Goal: Task Accomplishment & Management: Use online tool/utility

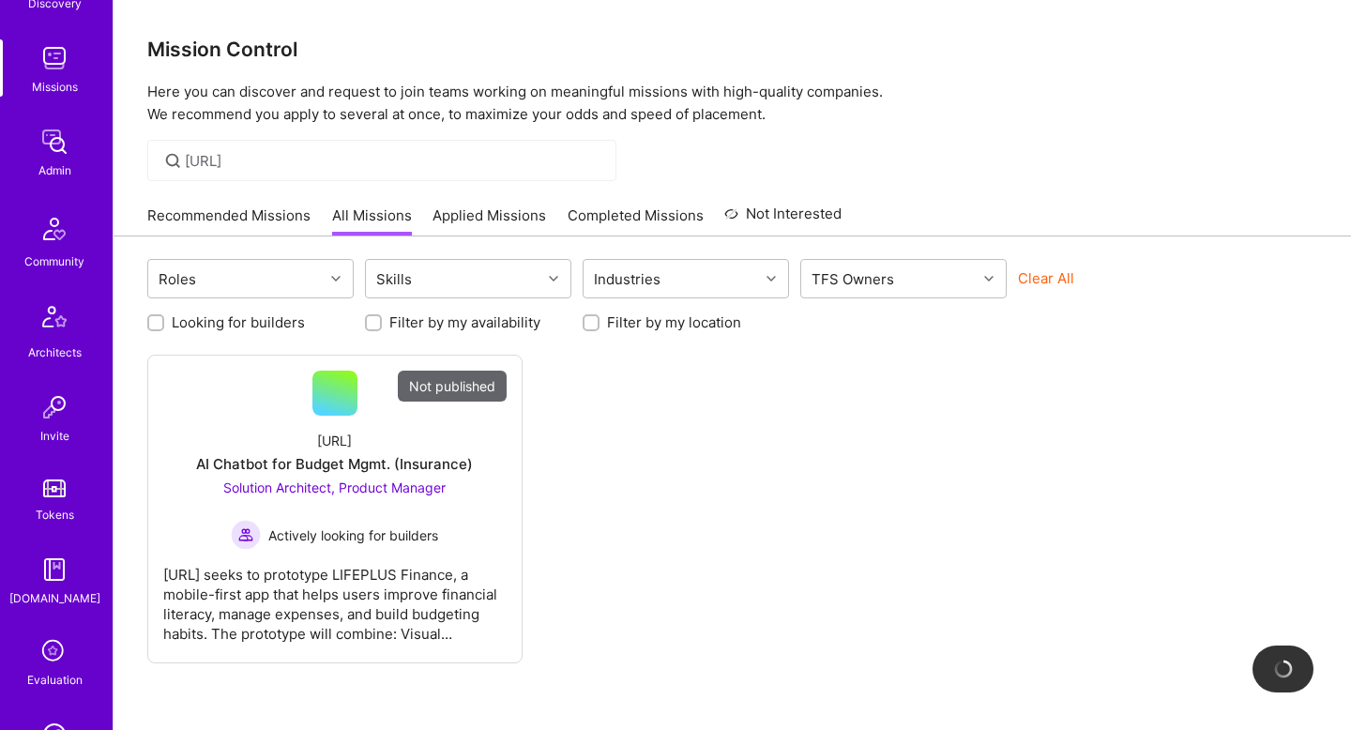
scroll to position [531, 0]
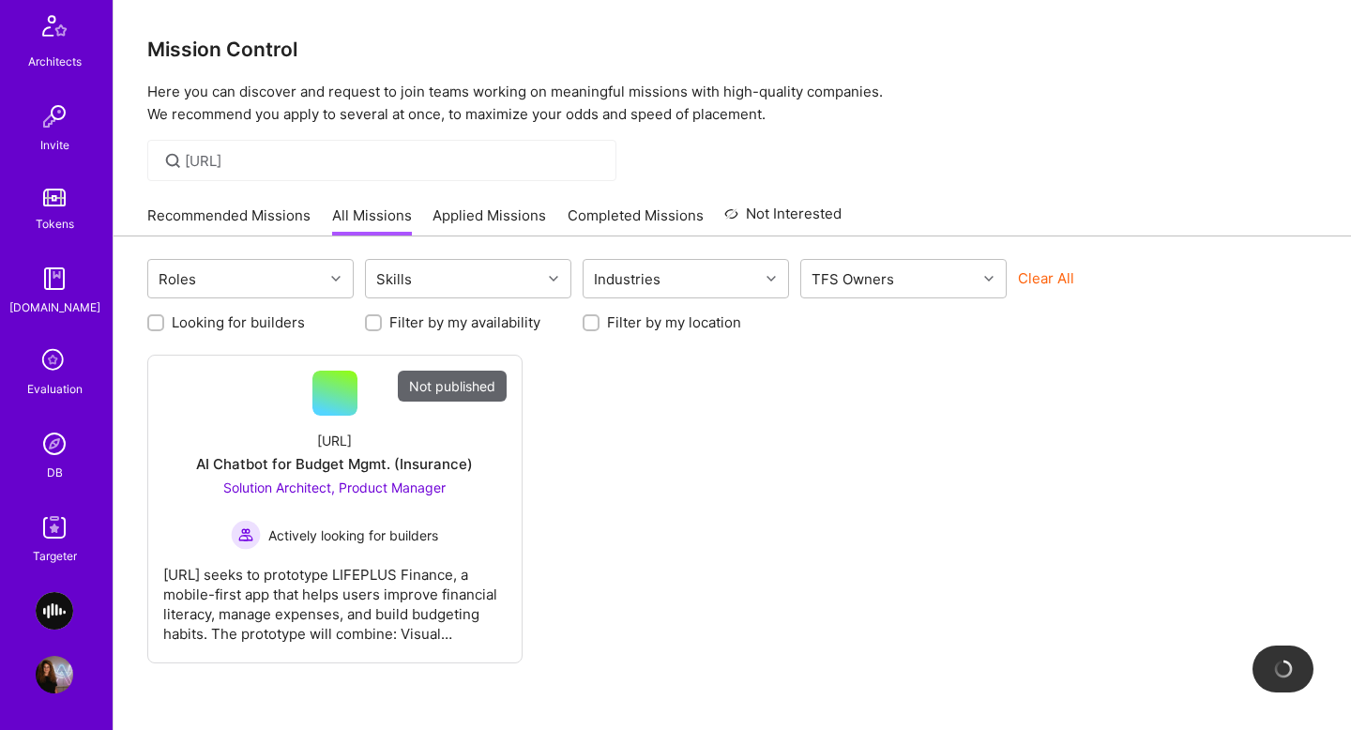
click at [53, 541] on img at bounding box center [55, 528] width 38 height 38
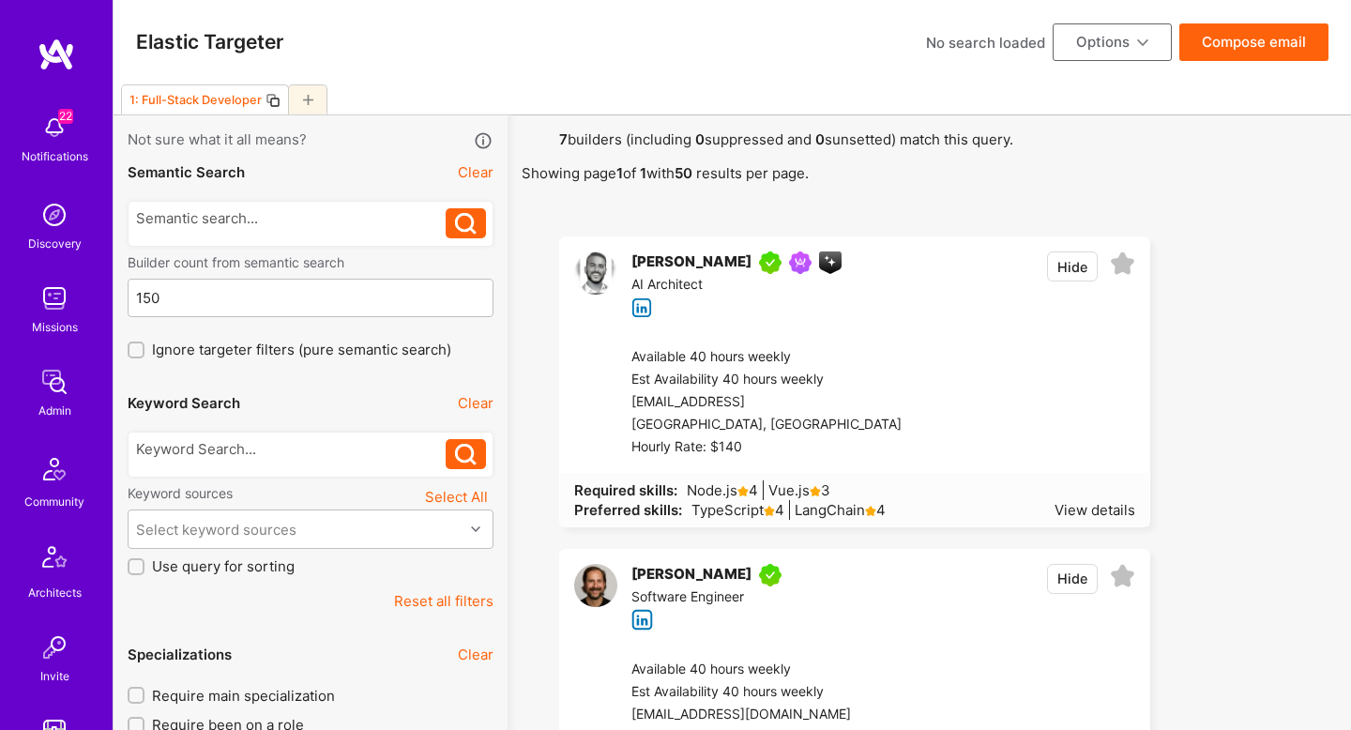
click at [438, 600] on button "Reset all filters" at bounding box center [443, 601] width 99 height 20
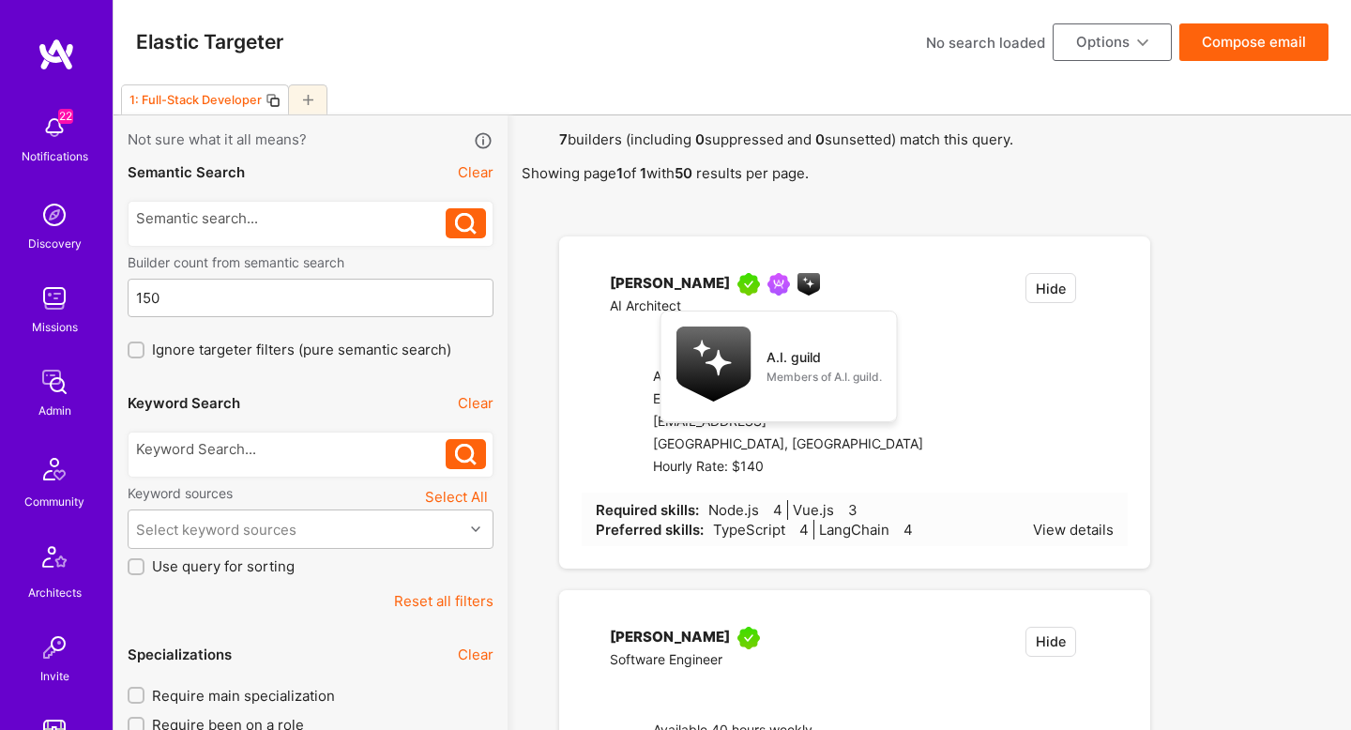
checkbox input "false"
type input "[DATE]"
checkbox input "false"
type input "0"
checkbox input "false"
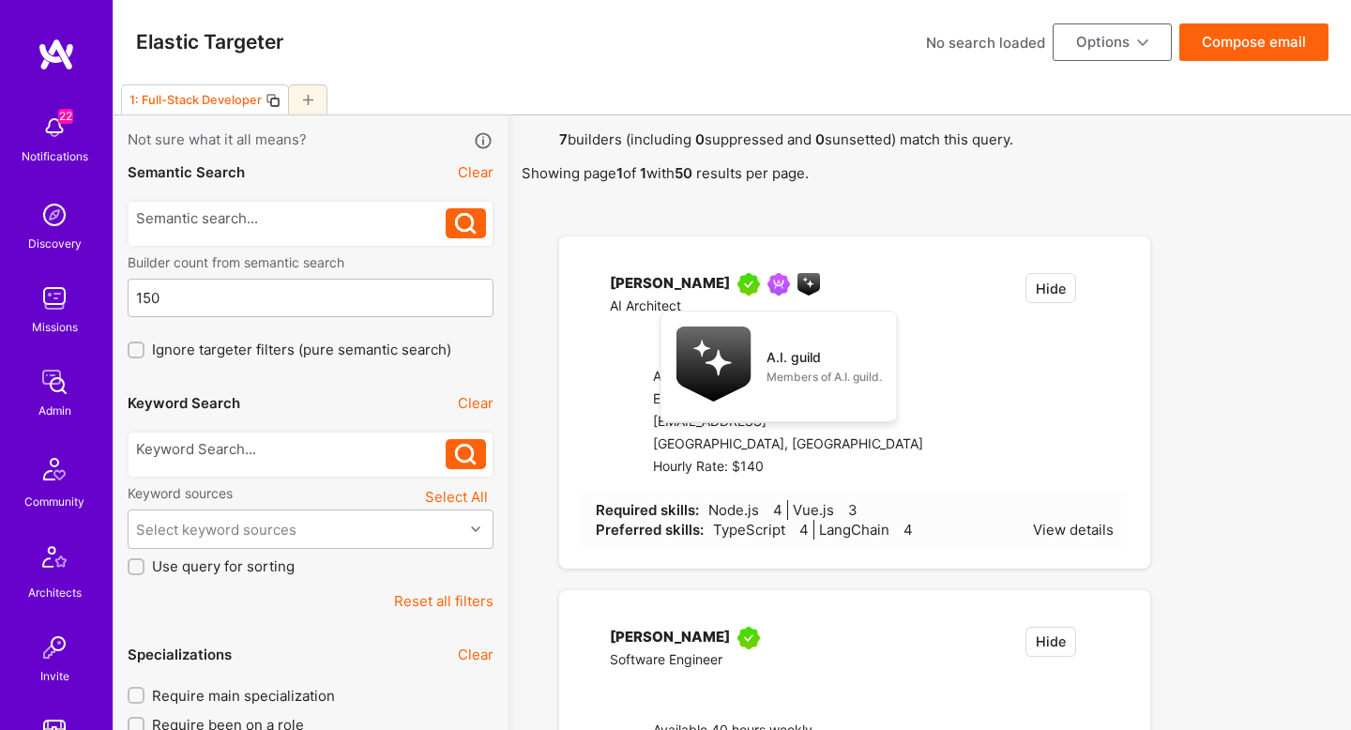
checkbox input "false"
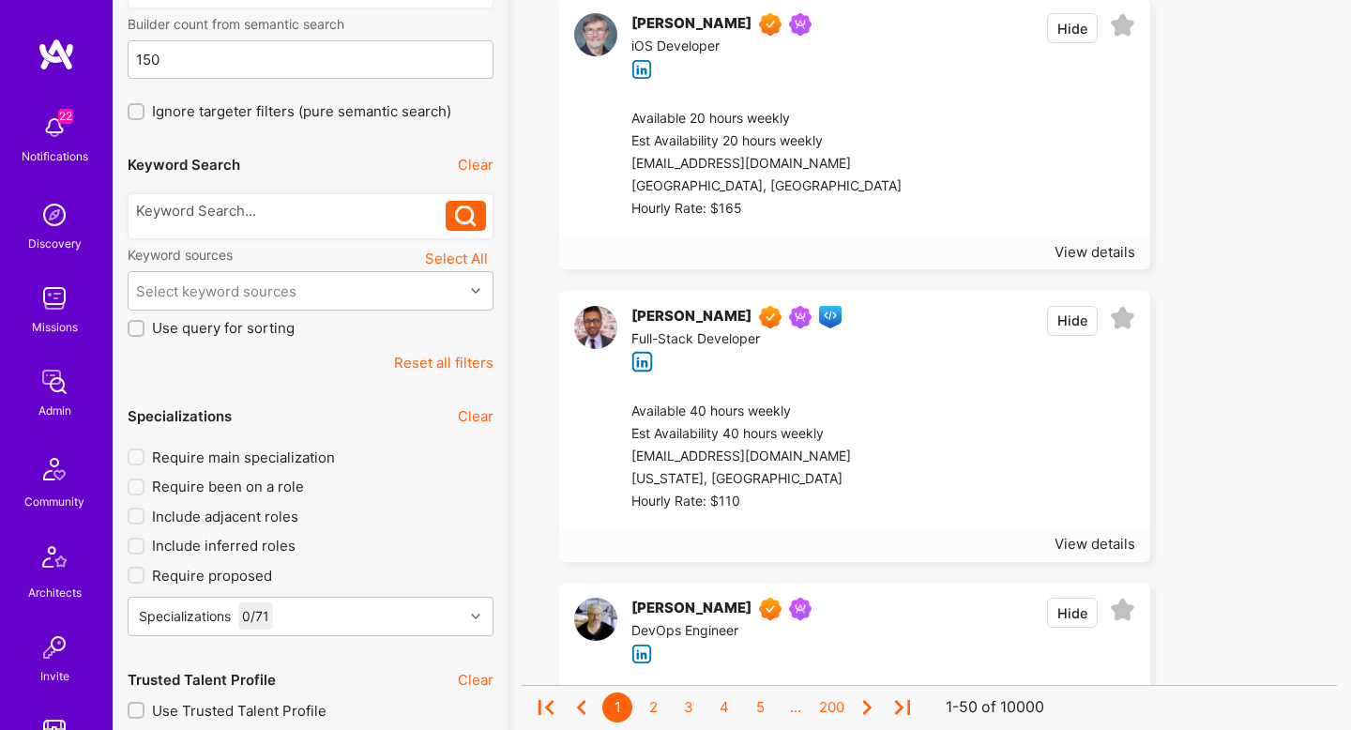
scroll to position [235, 0]
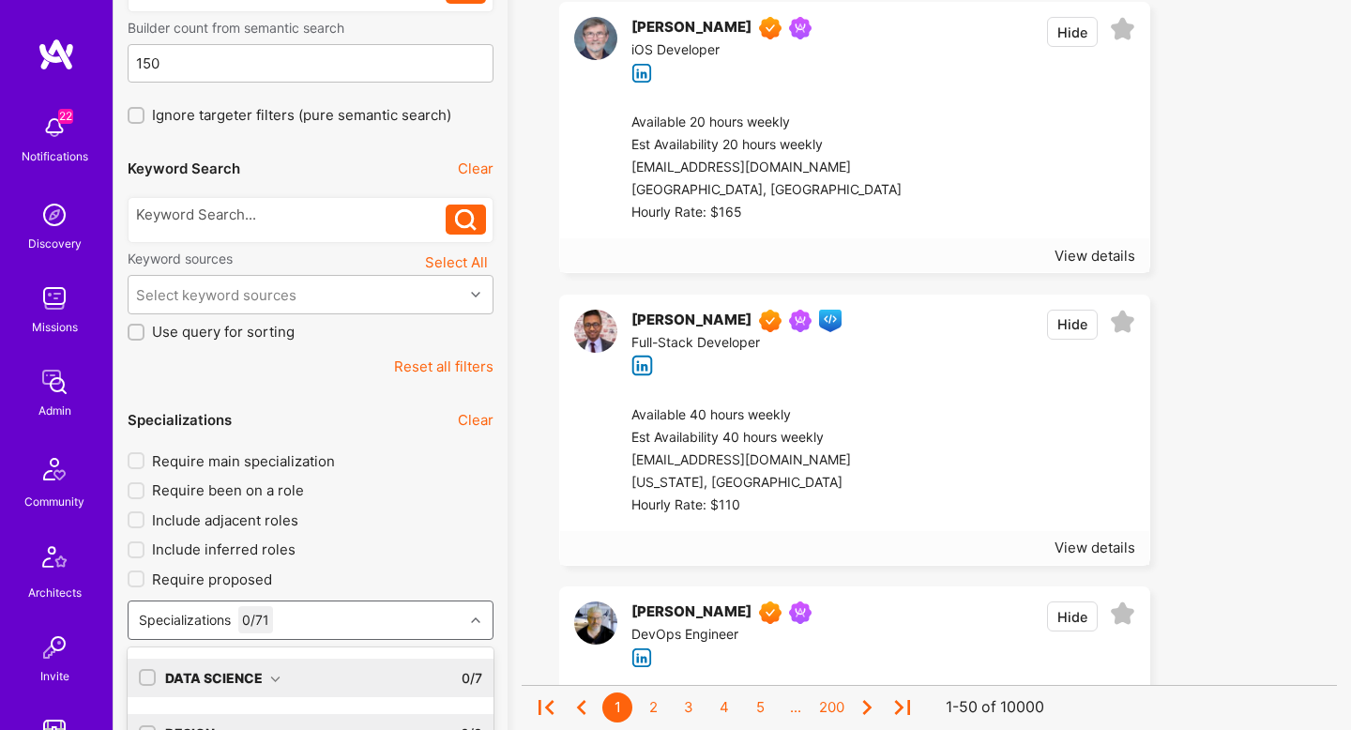
click at [308, 607] on div "option AI Researcher focused, 0 of 9. 72 results available. Use Up and Down to …" at bounding box center [311, 619] width 366 height 39
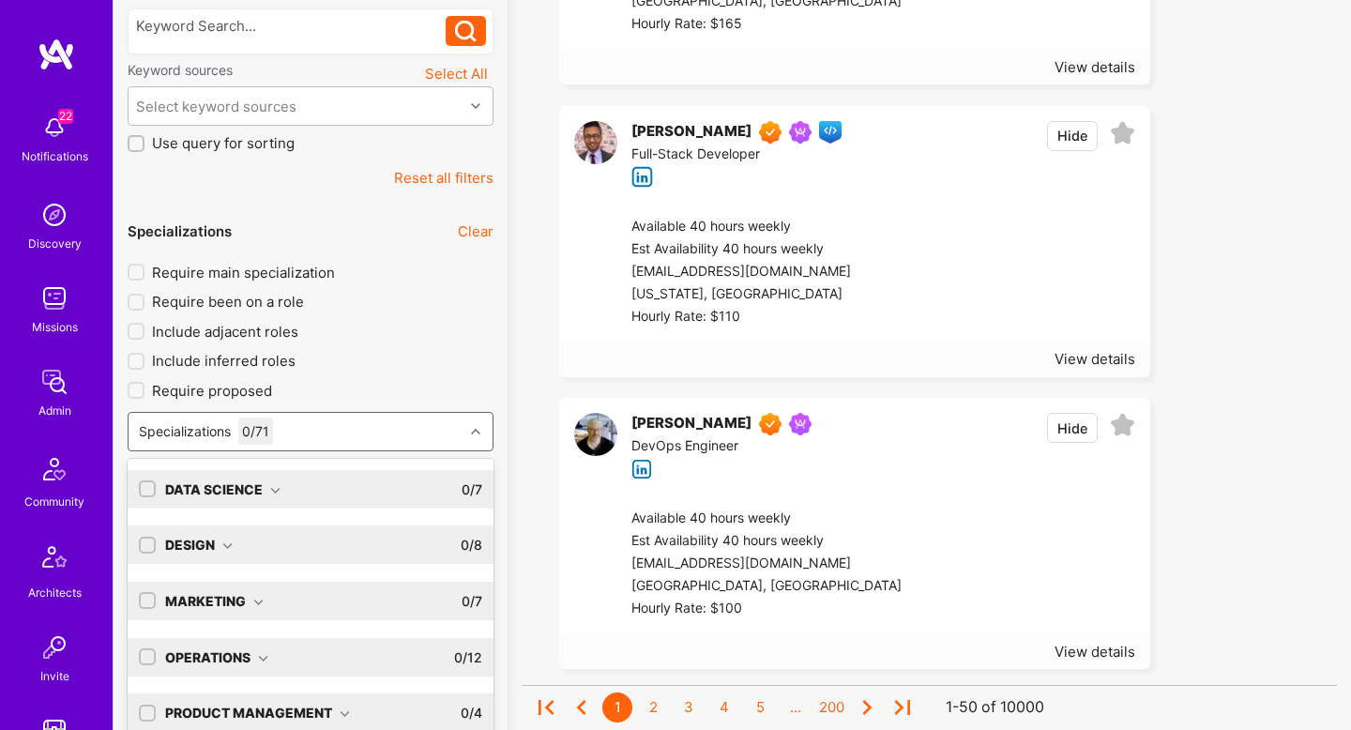
scroll to position [440, 0]
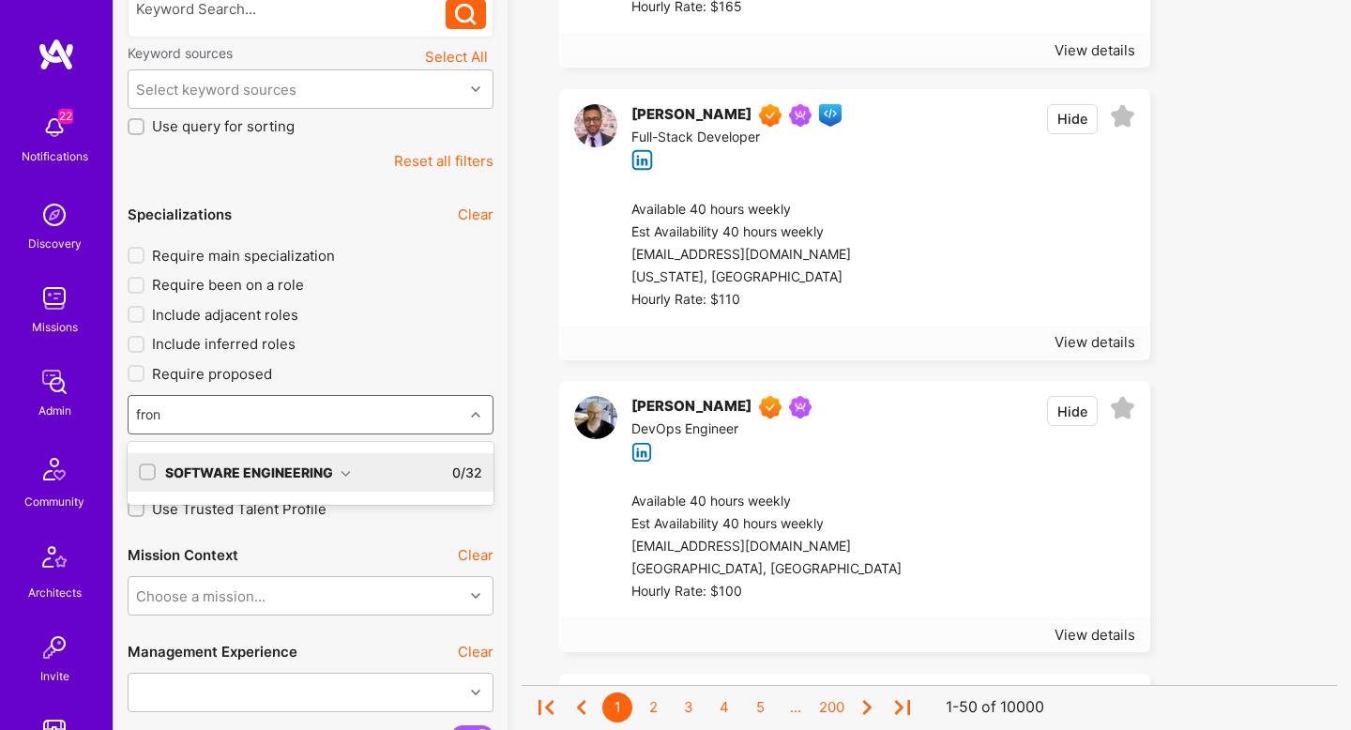
type input "front"
click at [338, 471] on div "Software Engineering" at bounding box center [258, 473] width 186 height 20
click at [316, 503] on div "Front-End Developer" at bounding box center [310, 511] width 343 height 20
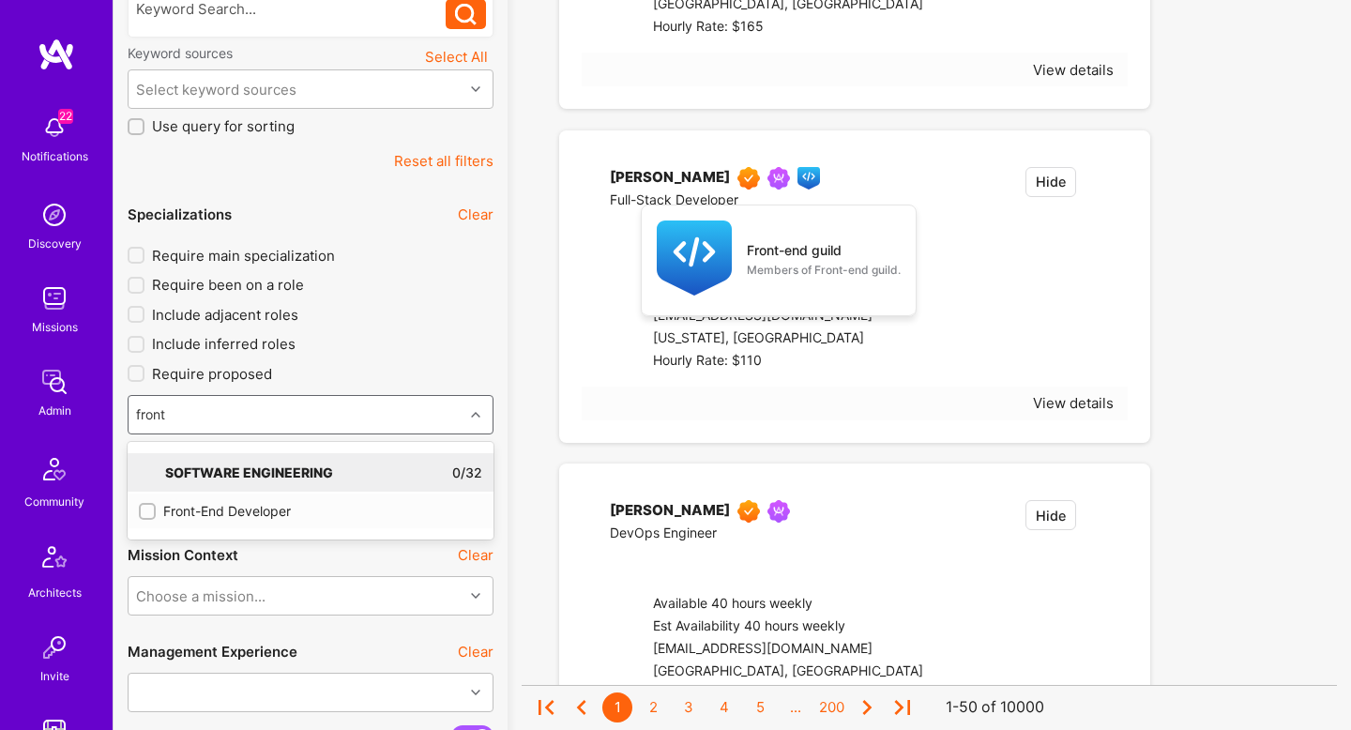
checkbox input "true"
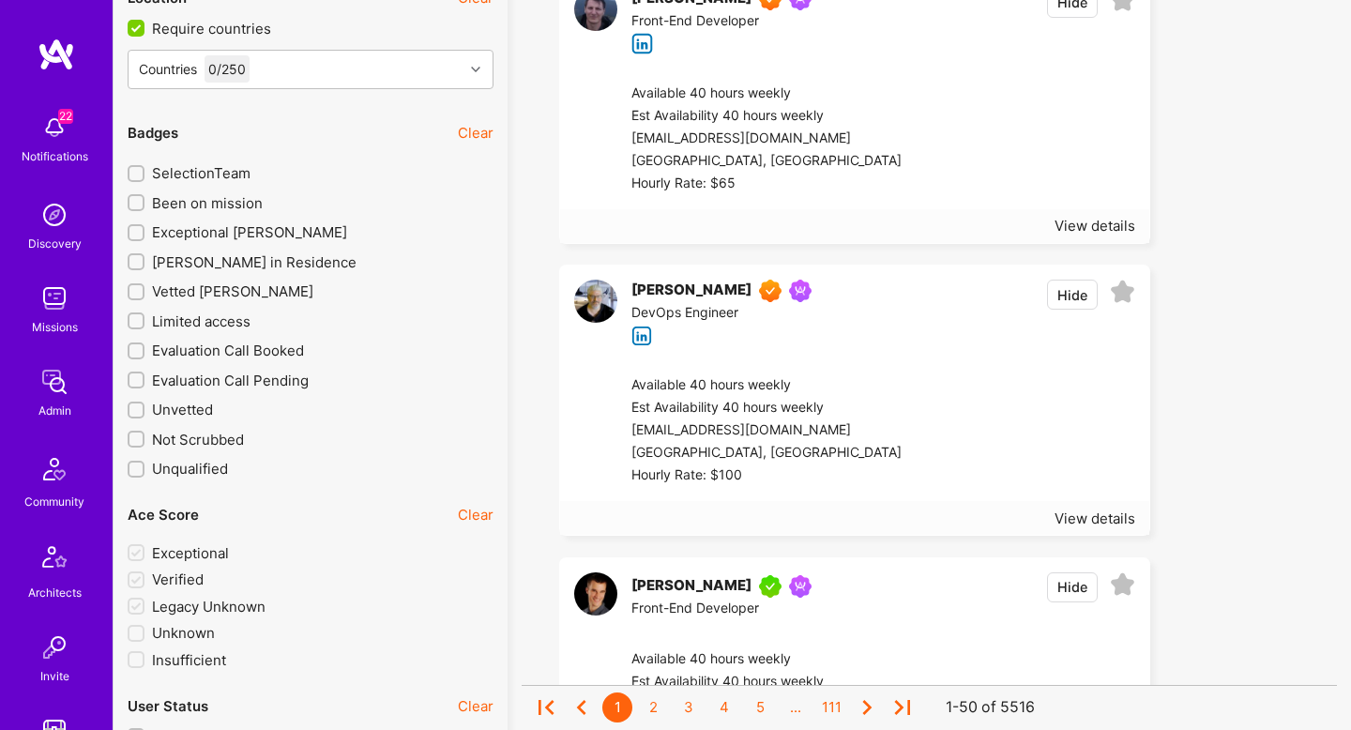
scroll to position [3053, 0]
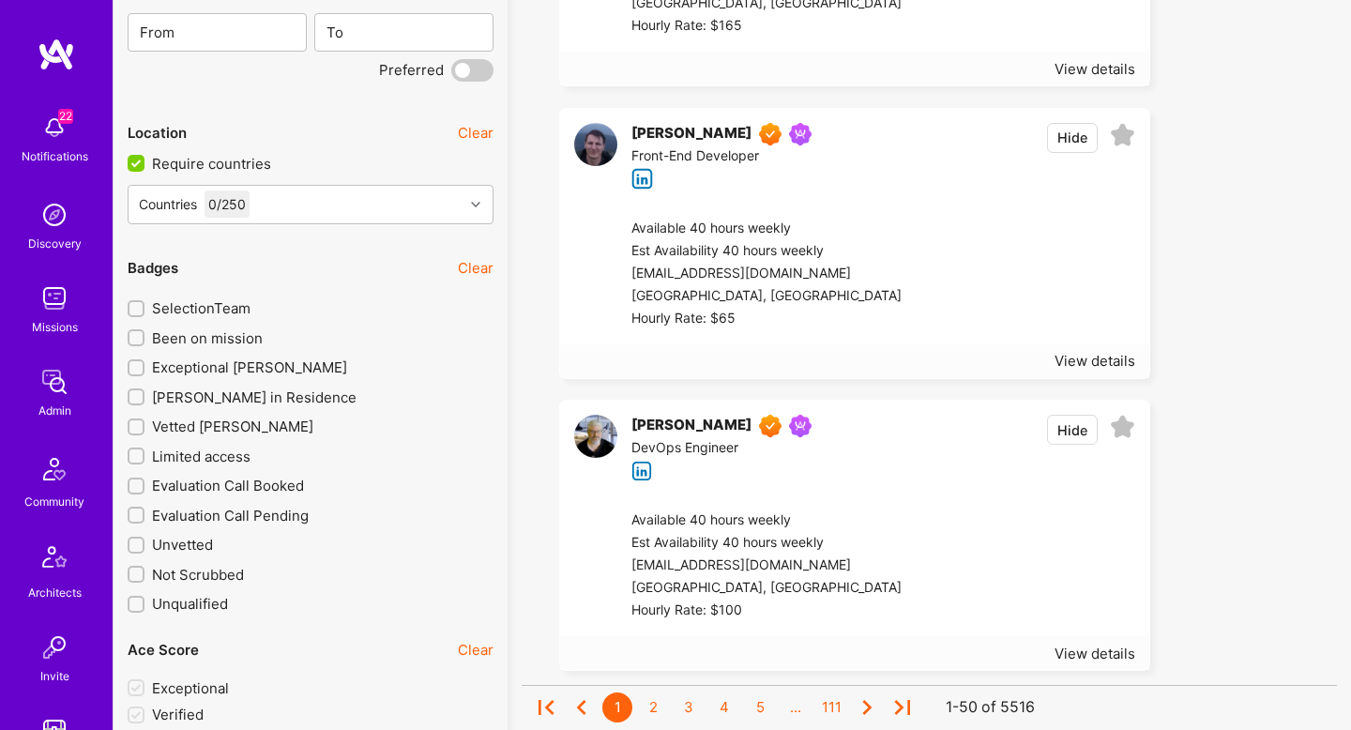
click at [140, 337] on input "Been on mission" at bounding box center [137, 338] width 13 height 13
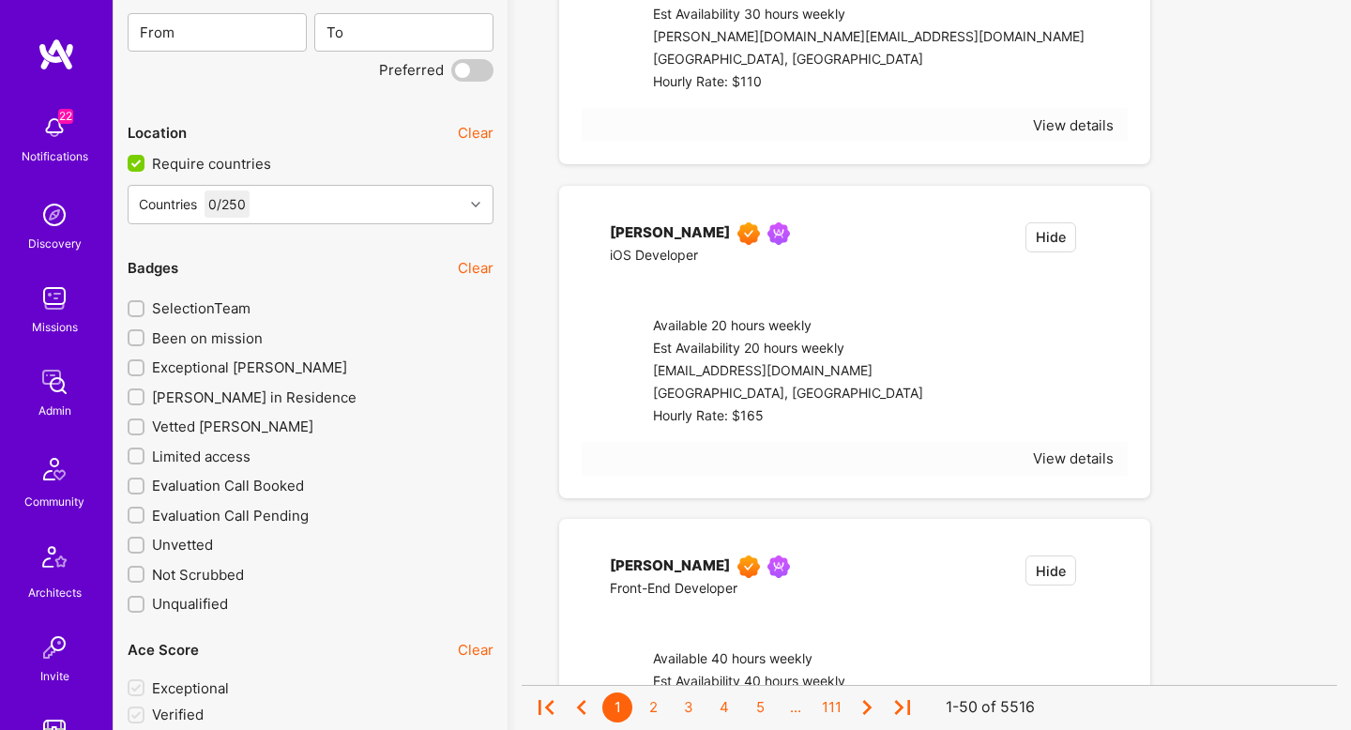
checkbox input "true"
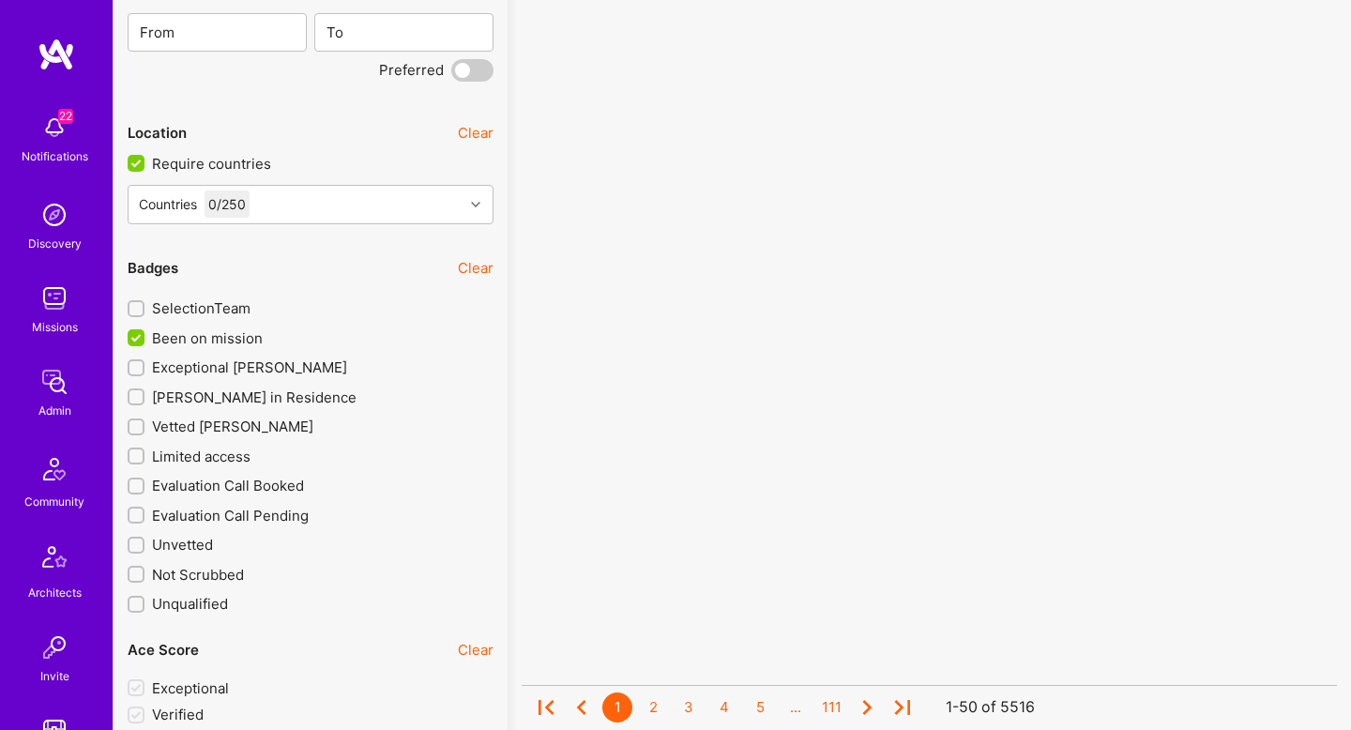
click at [140, 362] on input "Exceptional [PERSON_NAME]" at bounding box center [137, 368] width 13 height 13
checkbox input "true"
click at [137, 398] on input "[PERSON_NAME] in Residence" at bounding box center [137, 397] width 13 height 13
checkbox input "true"
click at [374, 203] on div "Countries 0 / 250" at bounding box center [296, 205] width 335 height 38
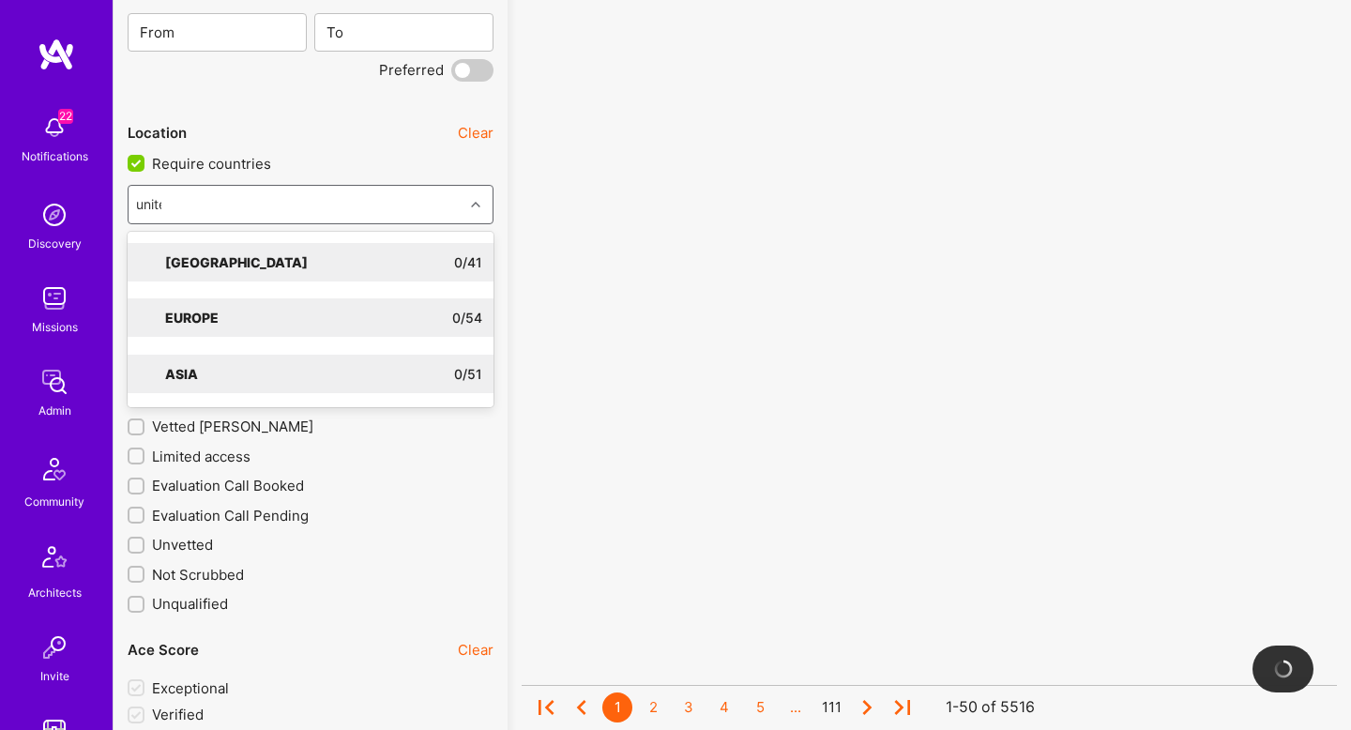
type input "united"
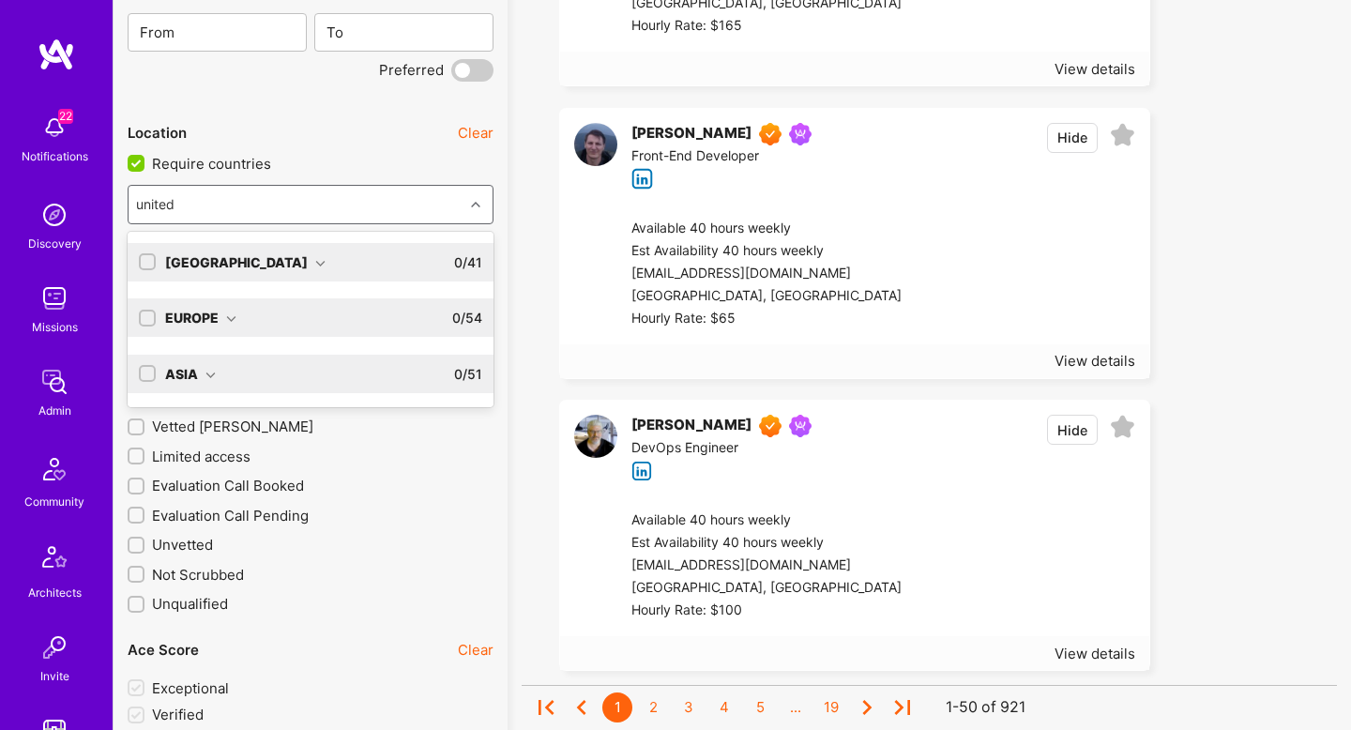
click at [347, 256] on div "North America 0 / 41" at bounding box center [319, 262] width 326 height 38
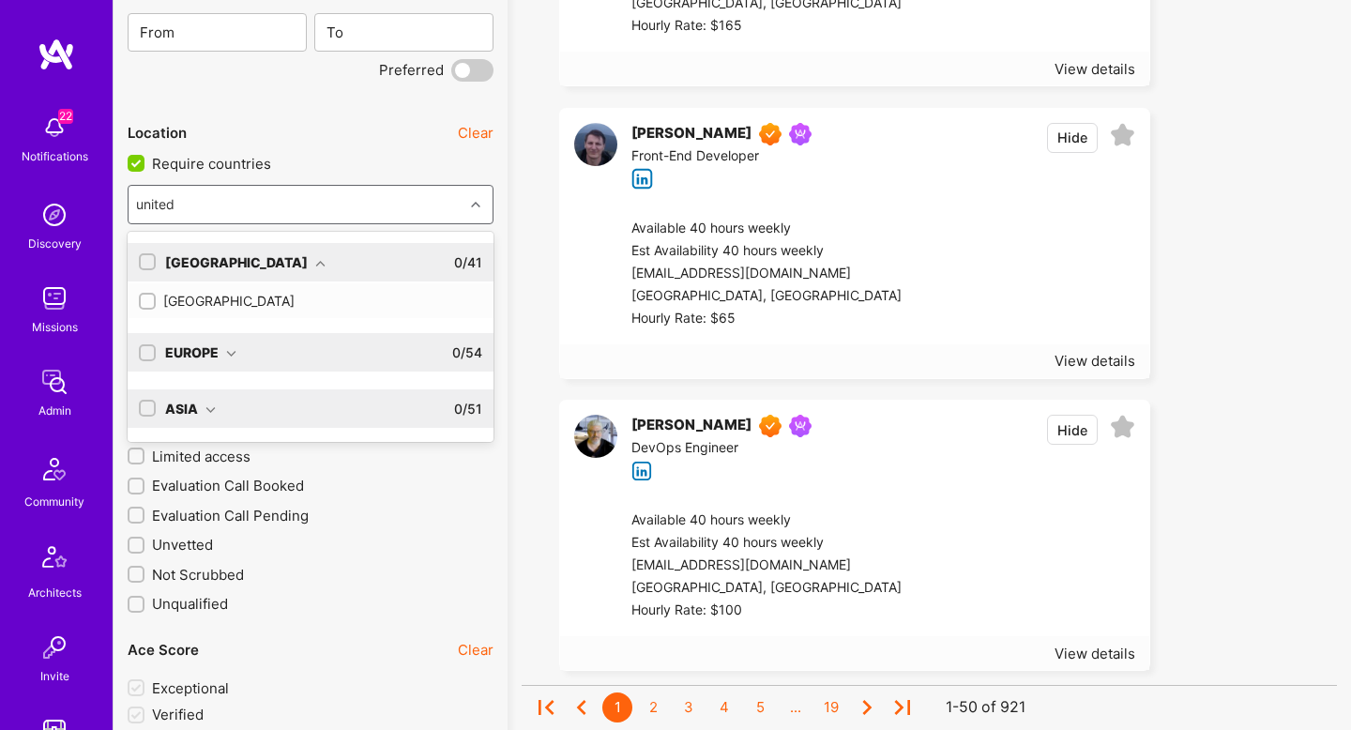
click at [342, 300] on div "[GEOGRAPHIC_DATA]" at bounding box center [310, 301] width 343 height 20
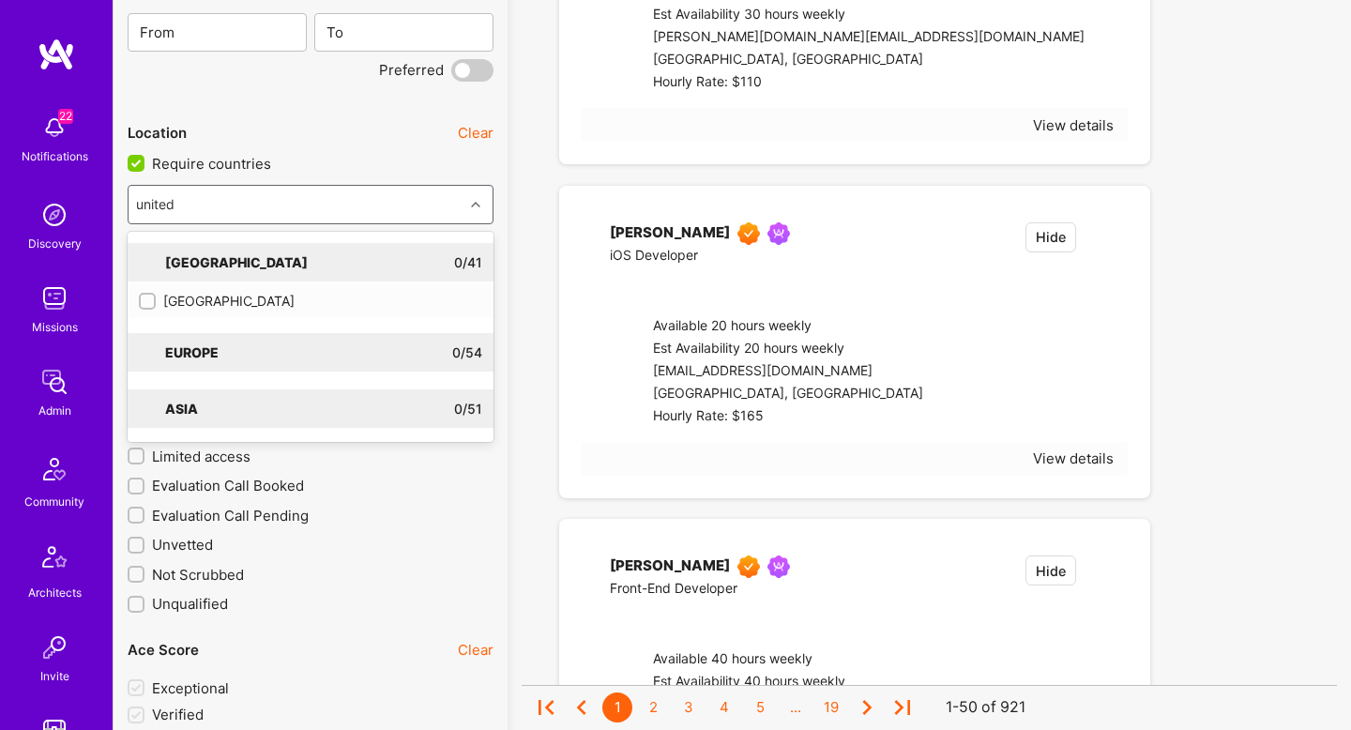
checkbox input "true"
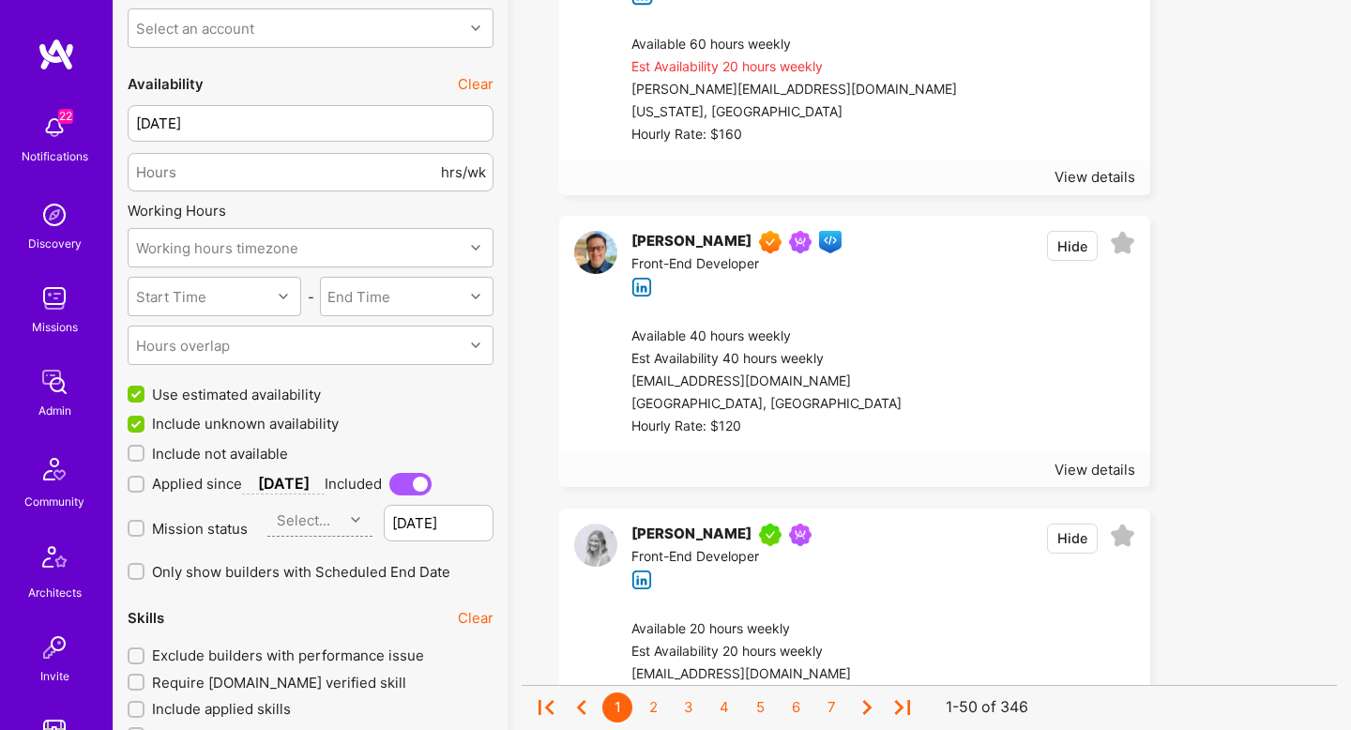
scroll to position [1481, 0]
click at [988, 360] on div at bounding box center [1019, 382] width 234 height 113
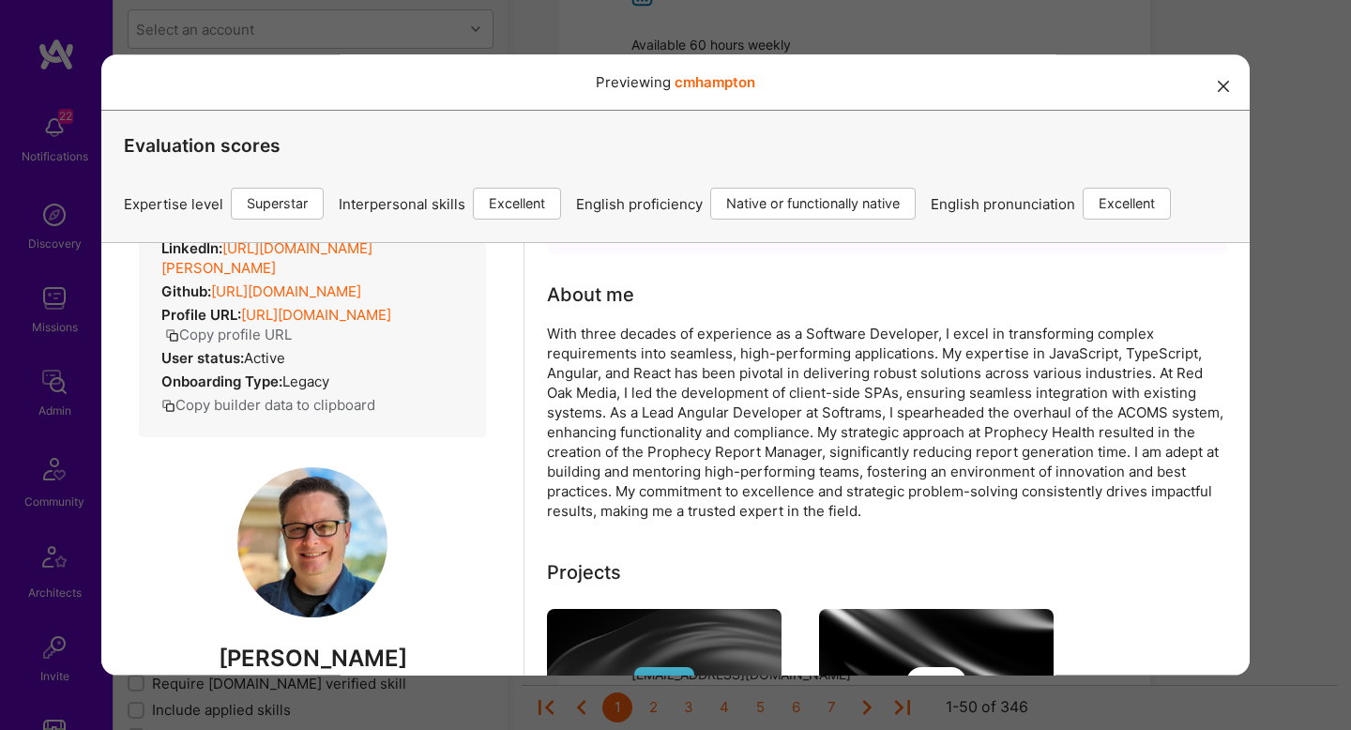
scroll to position [0, 0]
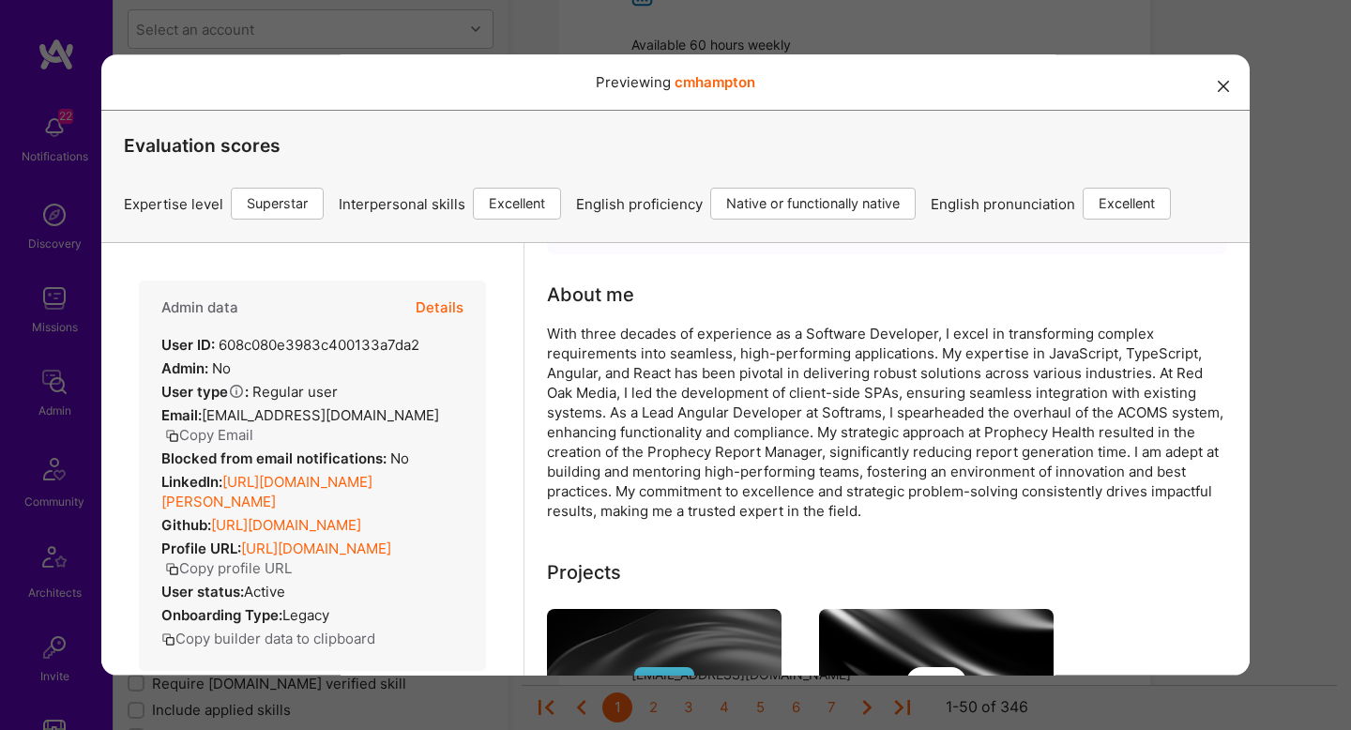
click at [427, 308] on button "Details" at bounding box center [440, 308] width 48 height 54
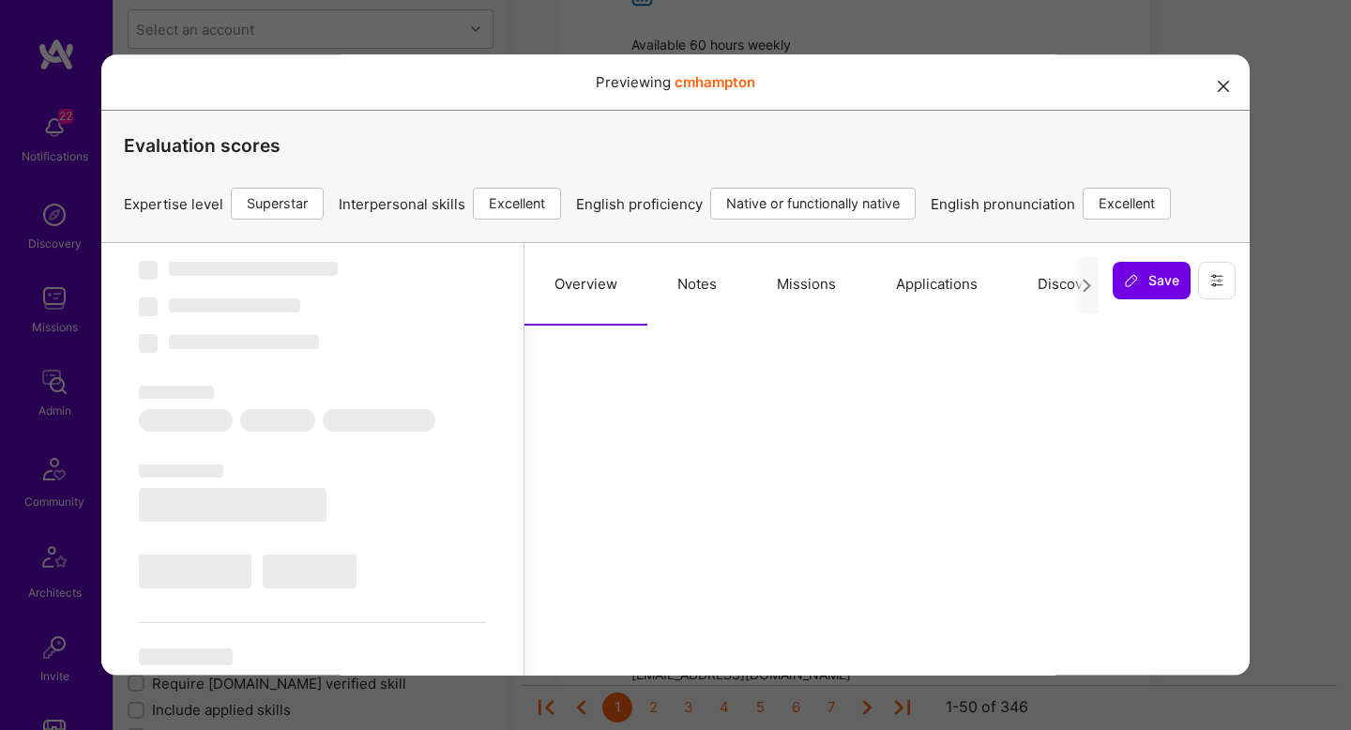
click at [708, 296] on button "Notes" at bounding box center [696, 284] width 99 height 83
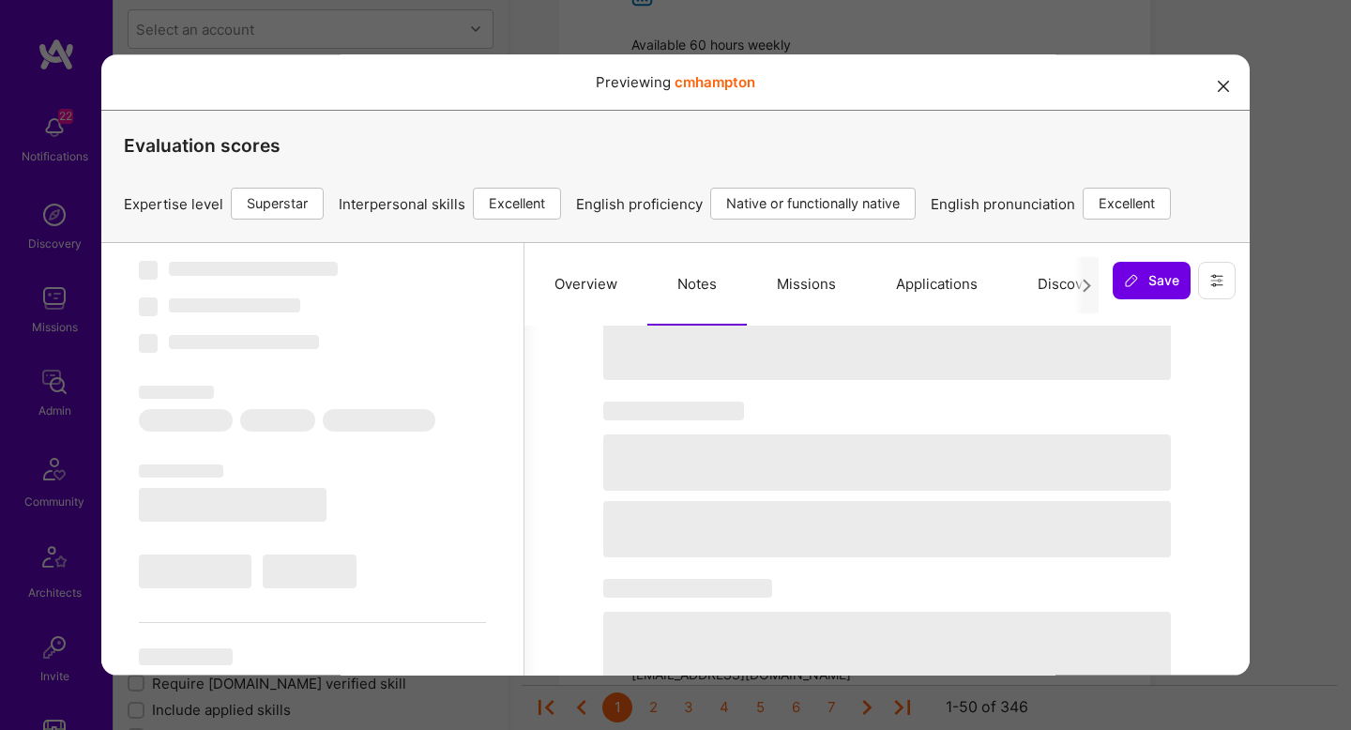
select select "Right Now"
select select "7"
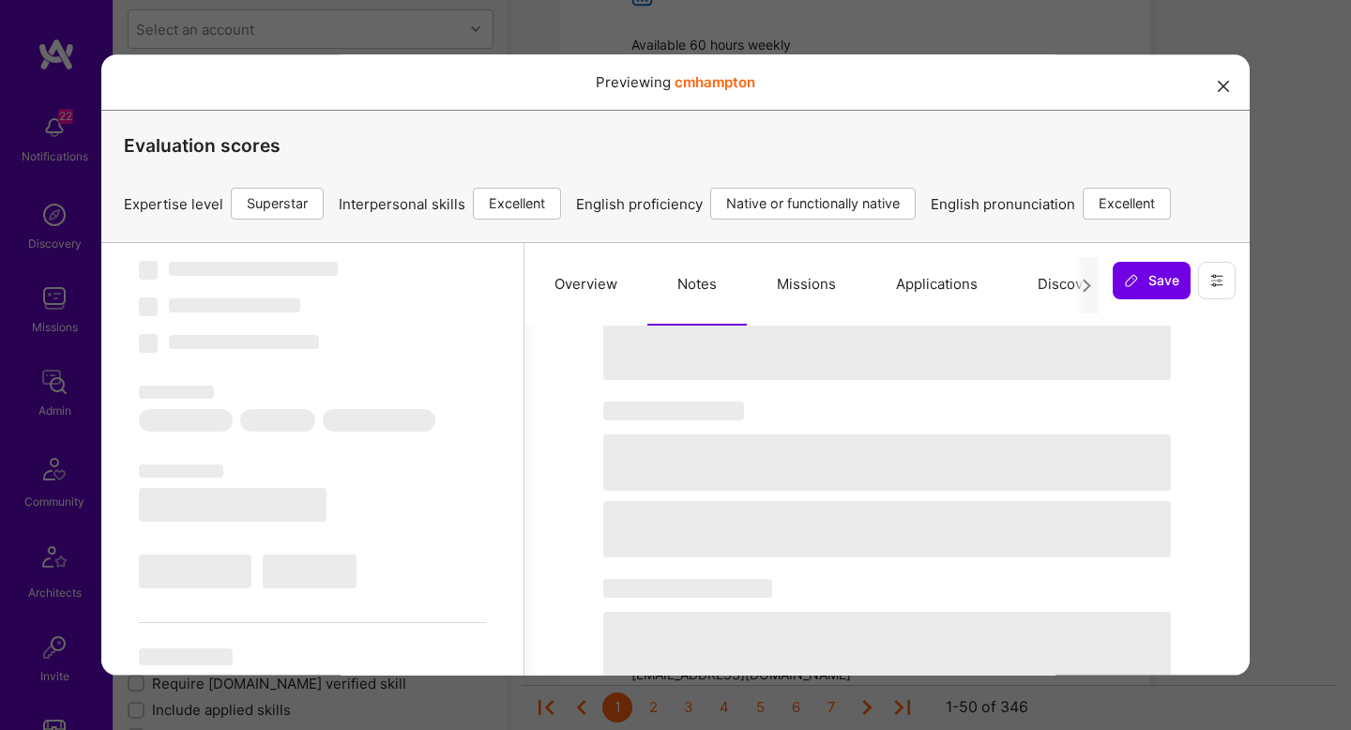
select select "US"
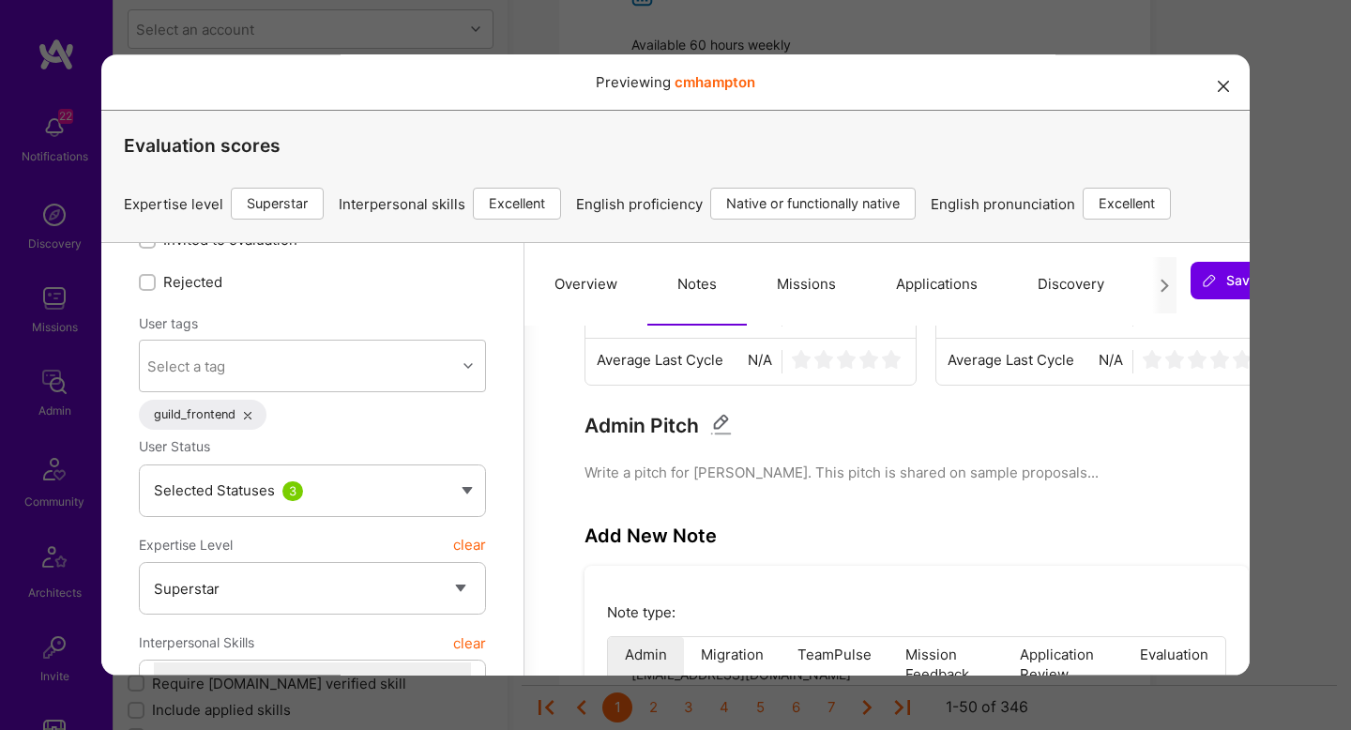
click at [746, 296] on button "Notes" at bounding box center [696, 284] width 99 height 83
click at [798, 294] on button "Missions" at bounding box center [806, 284] width 119 height 83
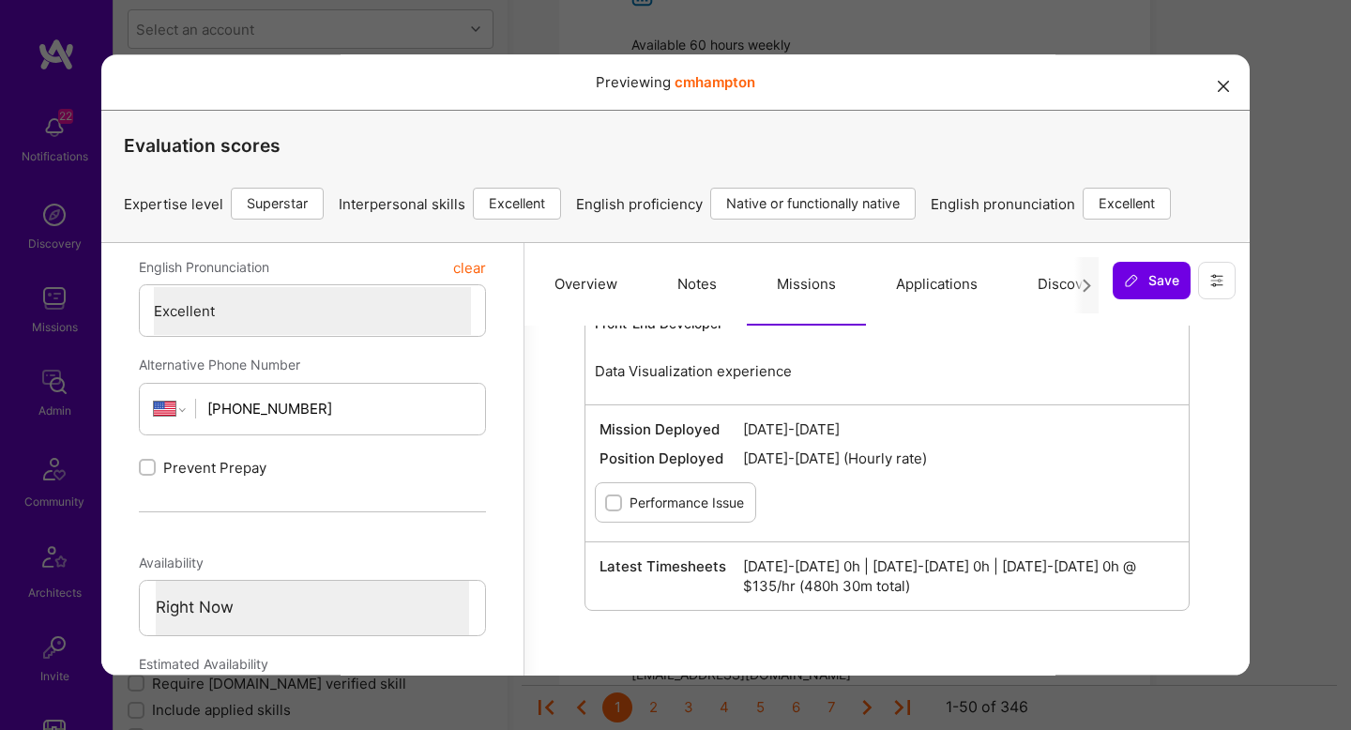
scroll to position [714, 0]
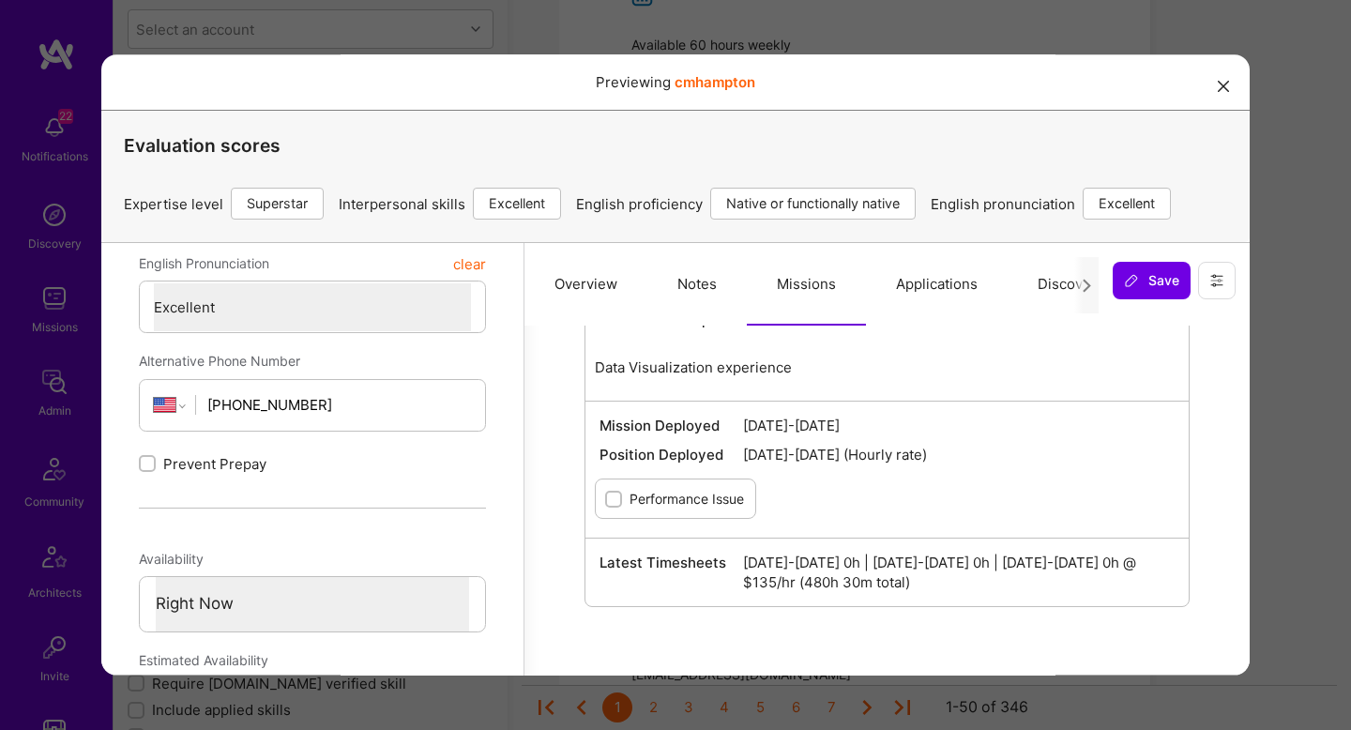
click at [1326, 276] on div "Previewing cmhampton Evaluation scores Expertise level Superstar Interpersonal …" at bounding box center [675, 365] width 1351 height 730
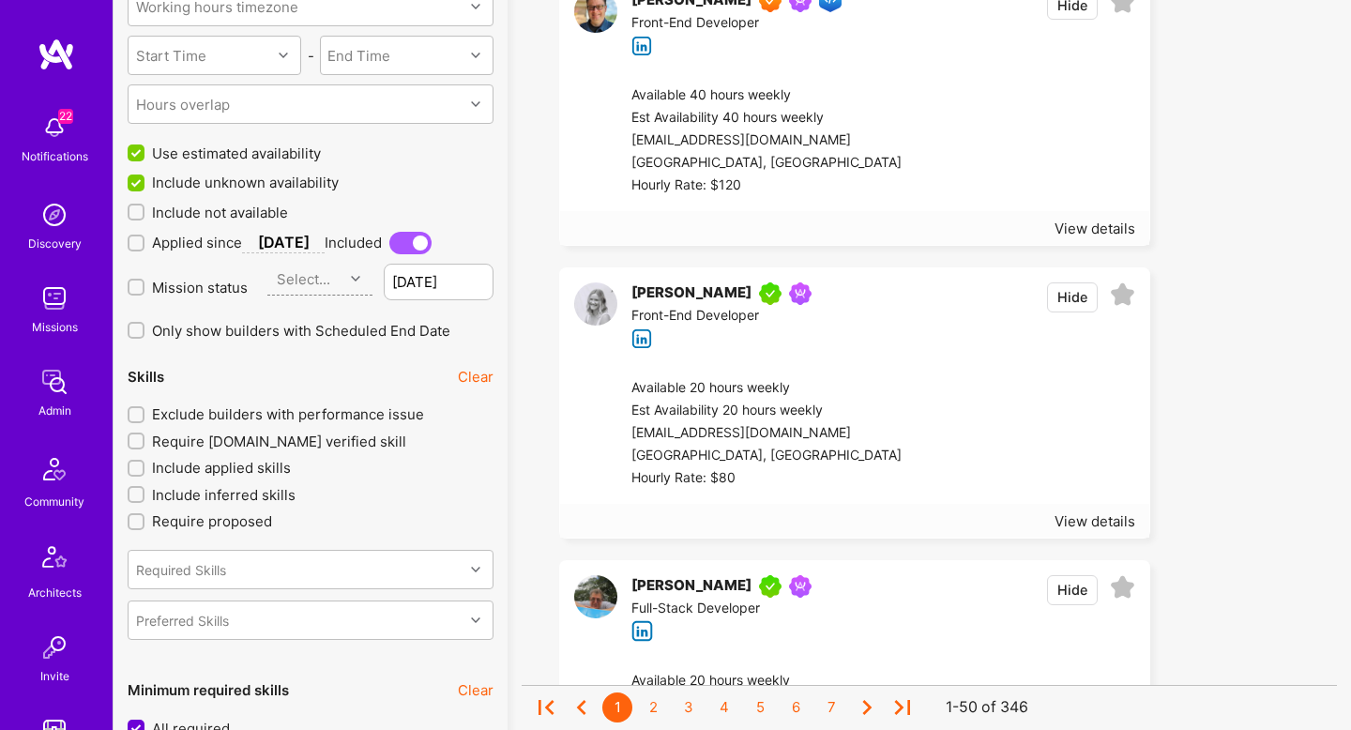
scroll to position [1775, 0]
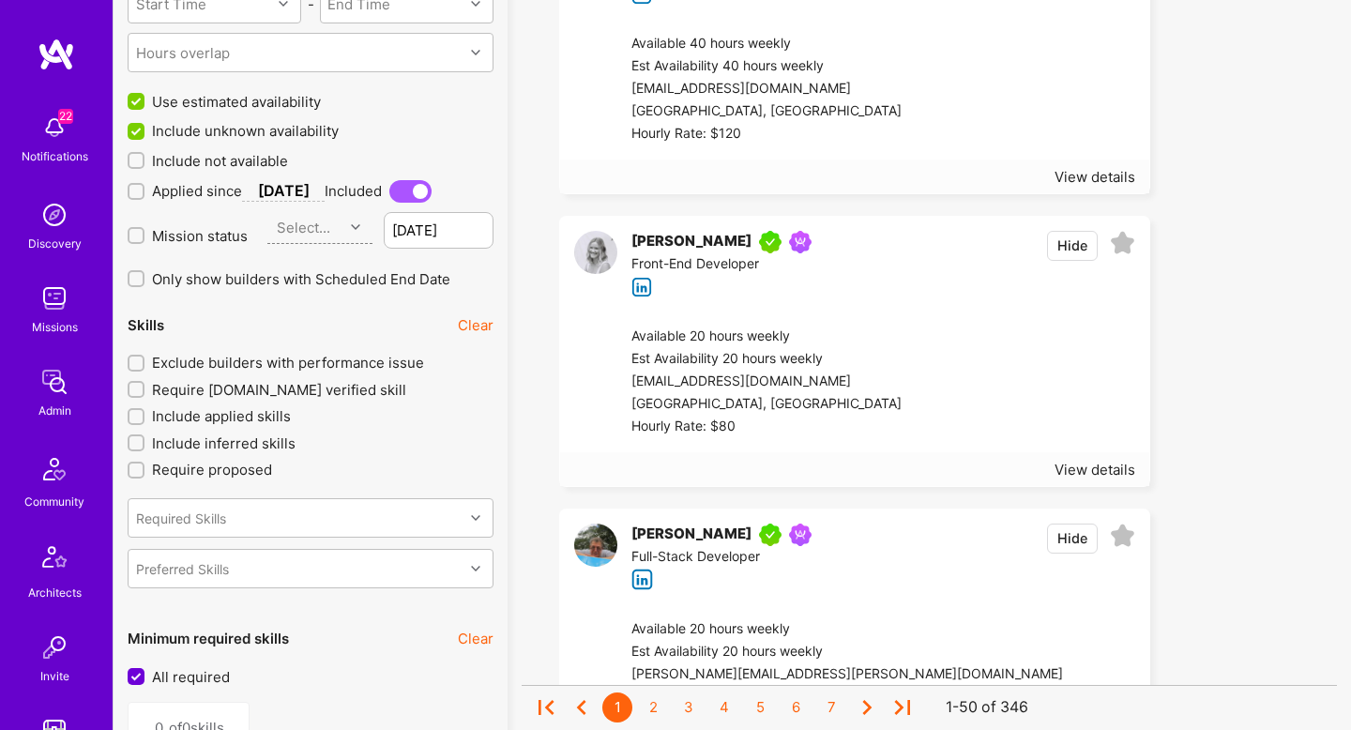
click at [1008, 377] on div at bounding box center [1019, 382] width 234 height 113
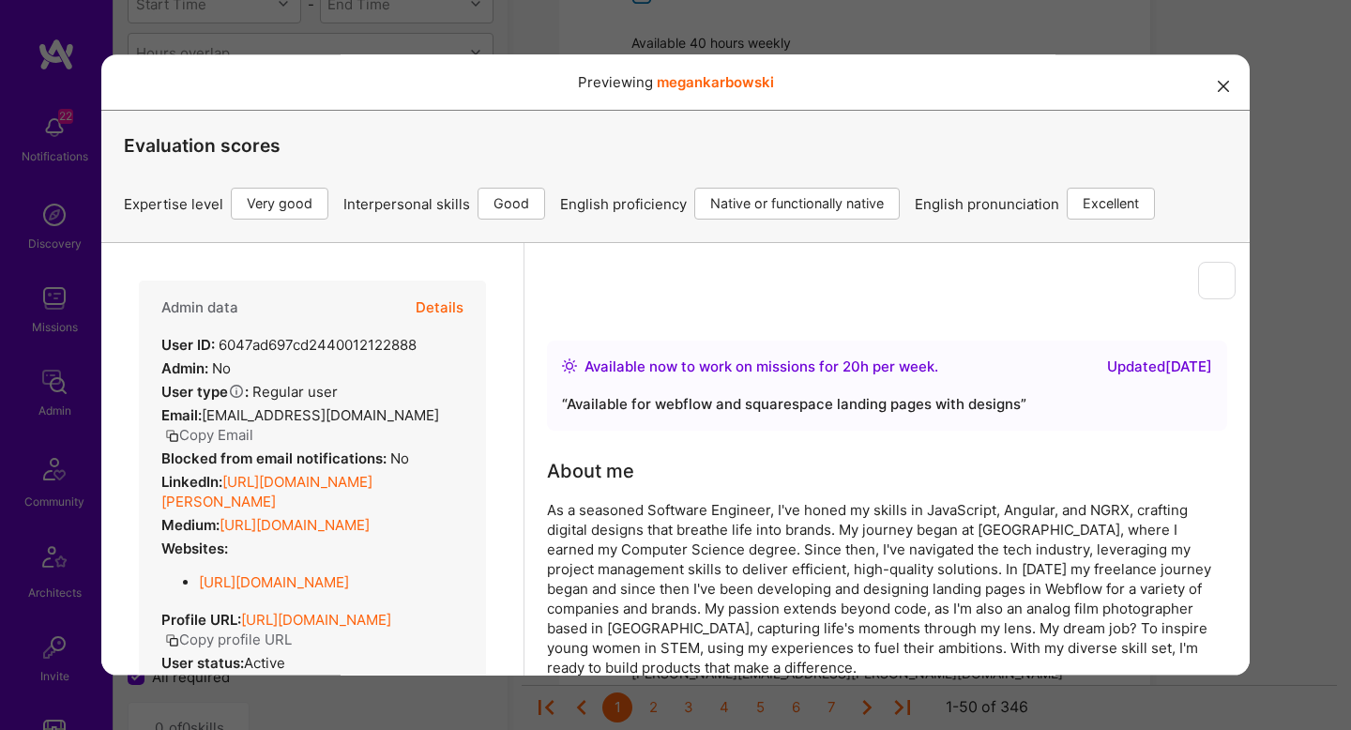
scroll to position [0, 0]
click at [455, 297] on button "Details" at bounding box center [440, 308] width 48 height 54
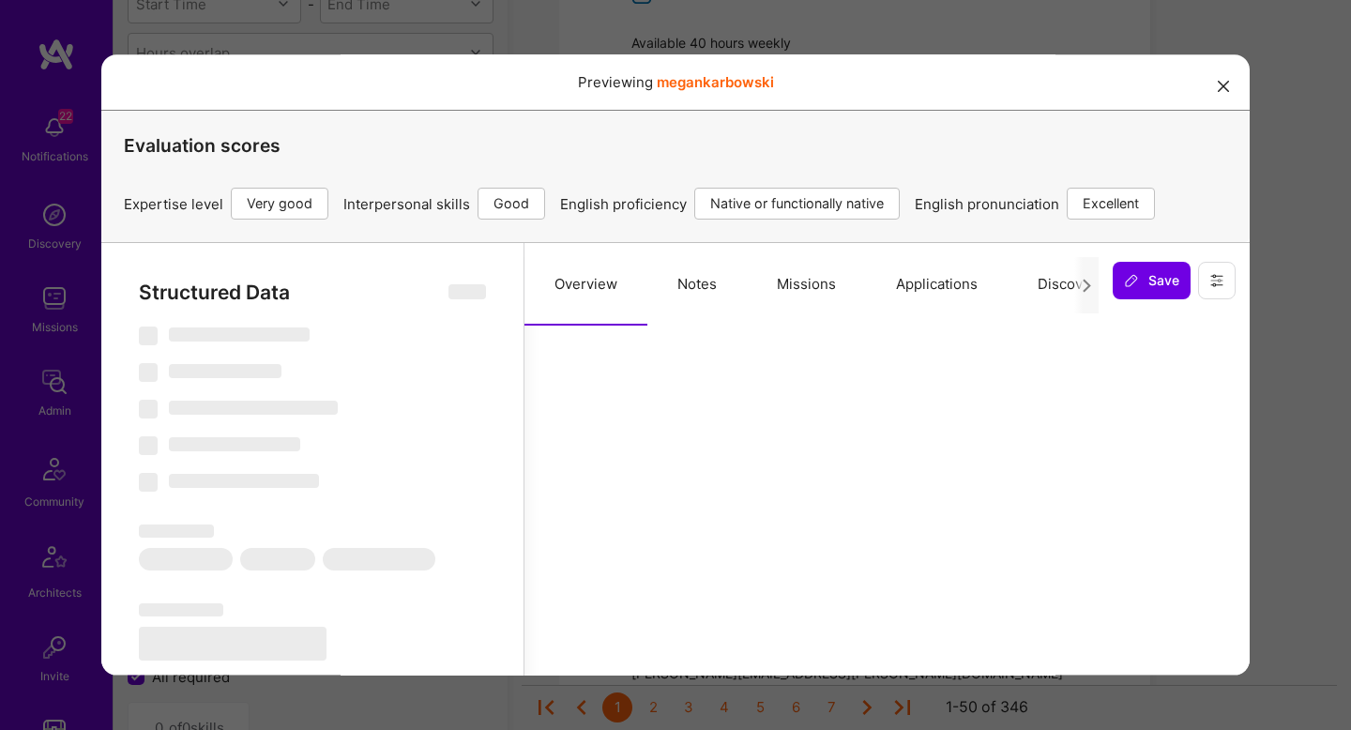
click at [717, 299] on button "Notes" at bounding box center [696, 284] width 99 height 83
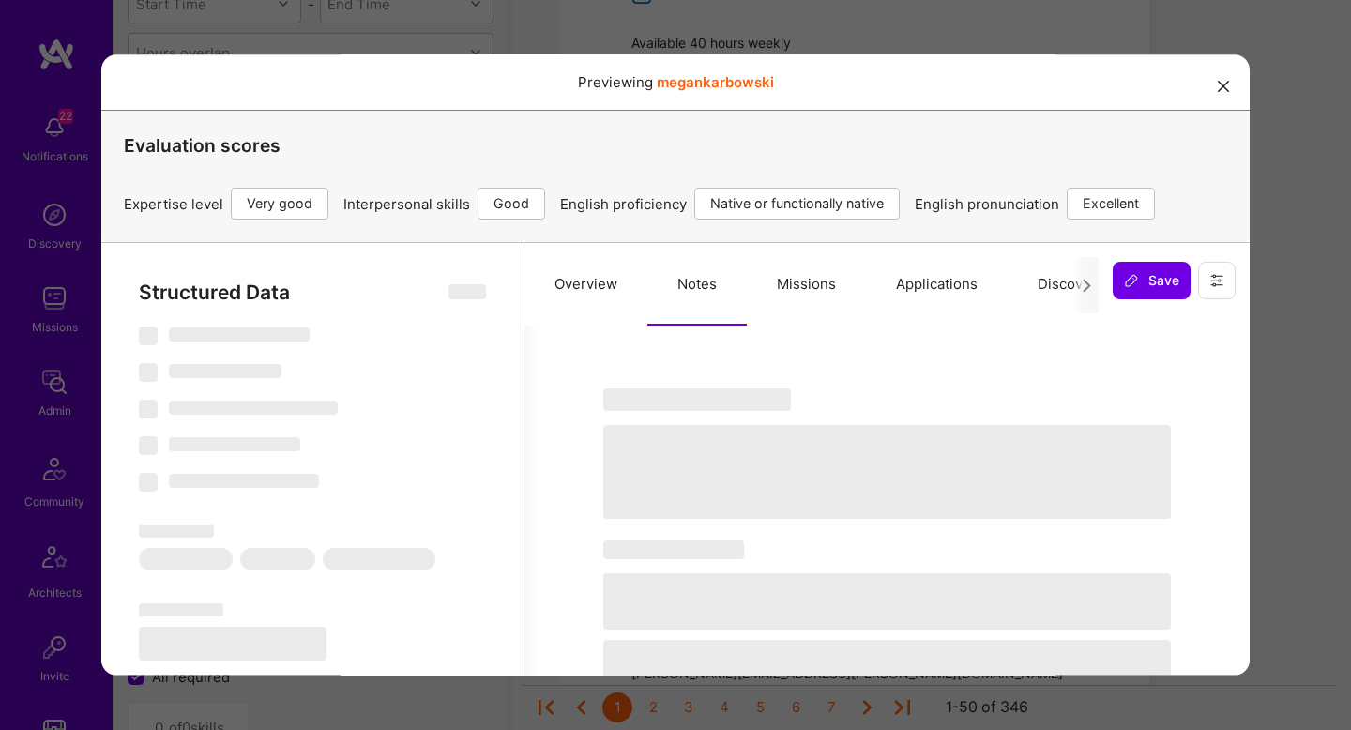
click at [809, 299] on button "Missions" at bounding box center [806, 284] width 119 height 83
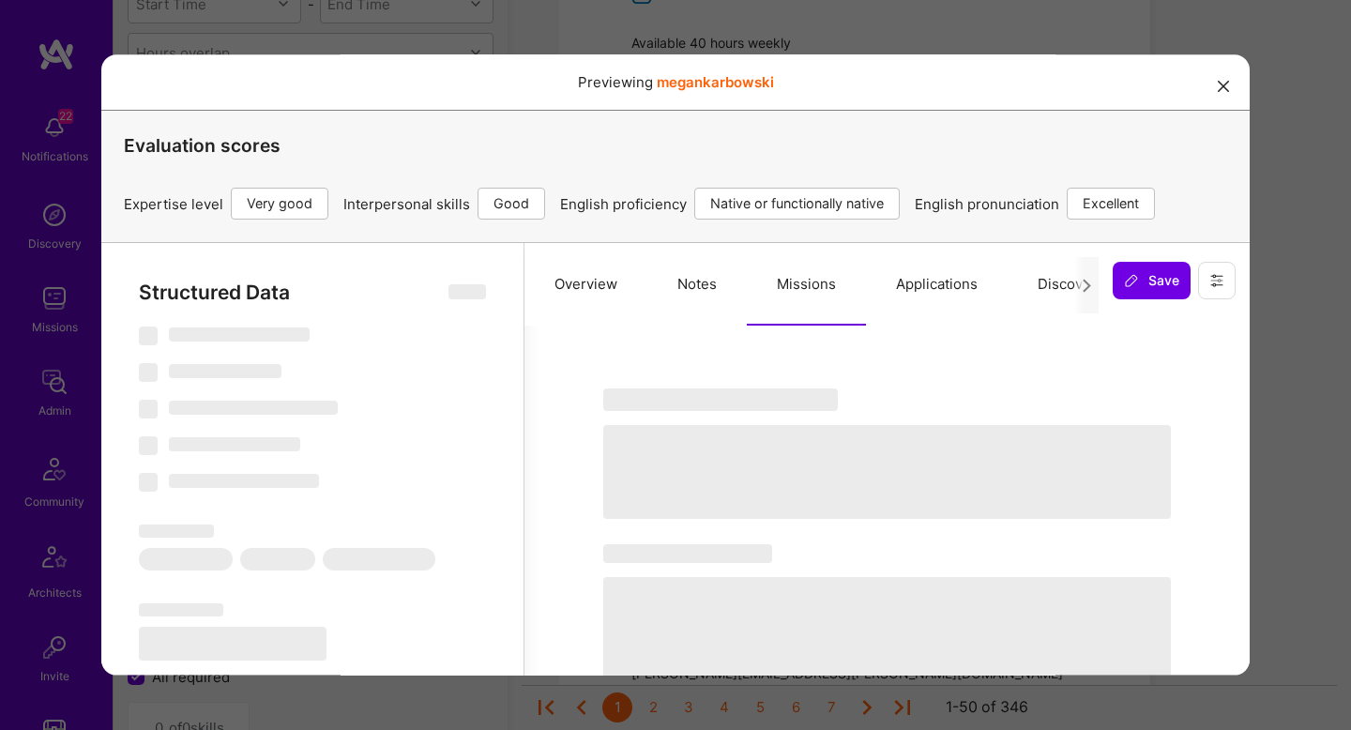
select select "Right Now"
select select "5"
select select "4"
select select "7"
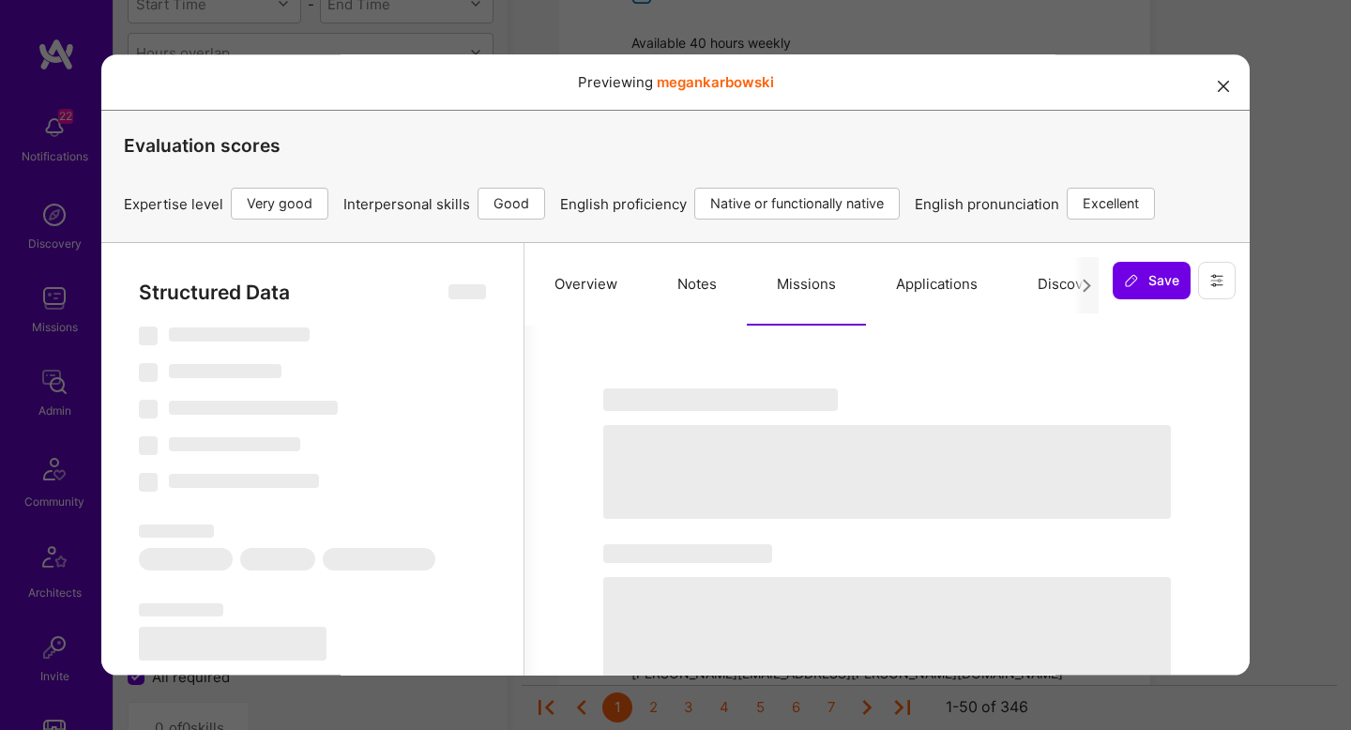
select select "US"
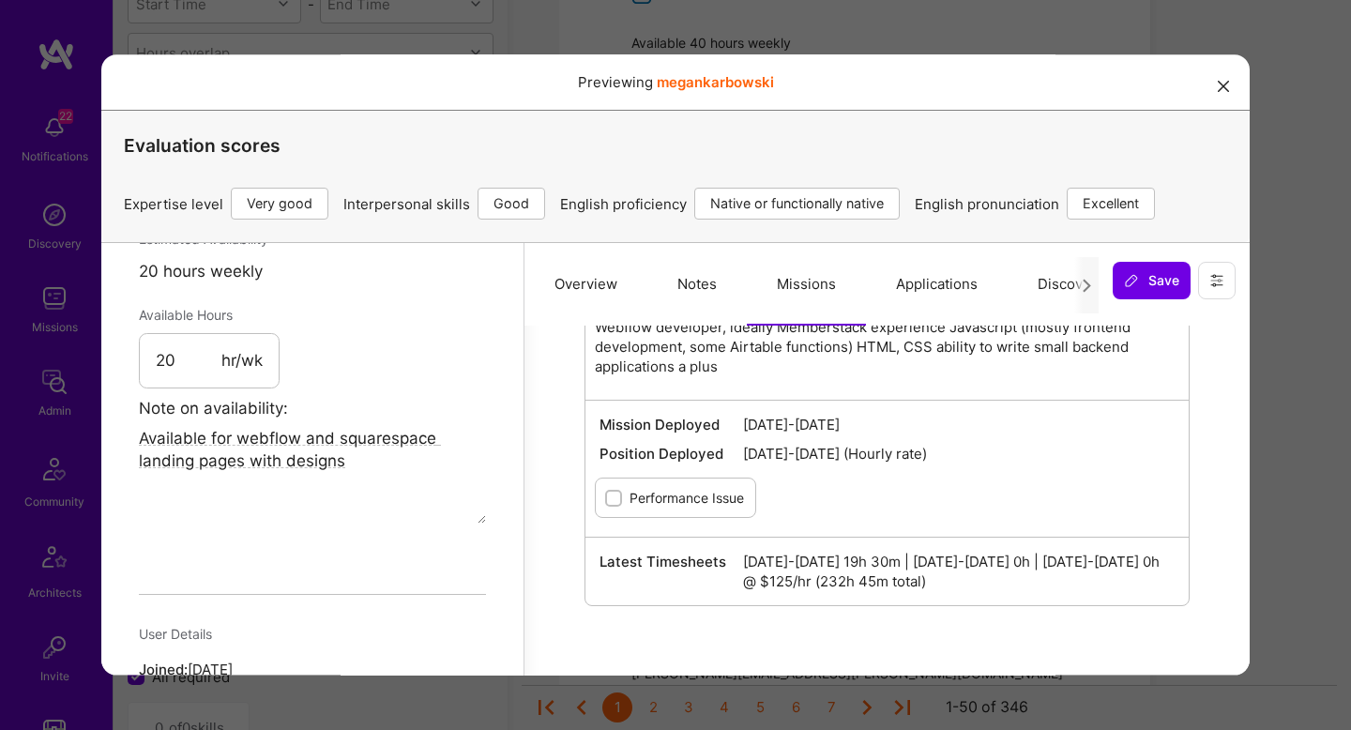
scroll to position [1106, 0]
click at [1269, 462] on div "Previewing megankarbowski Evaluation scores Expertise level Very good Interpers…" at bounding box center [675, 365] width 1351 height 730
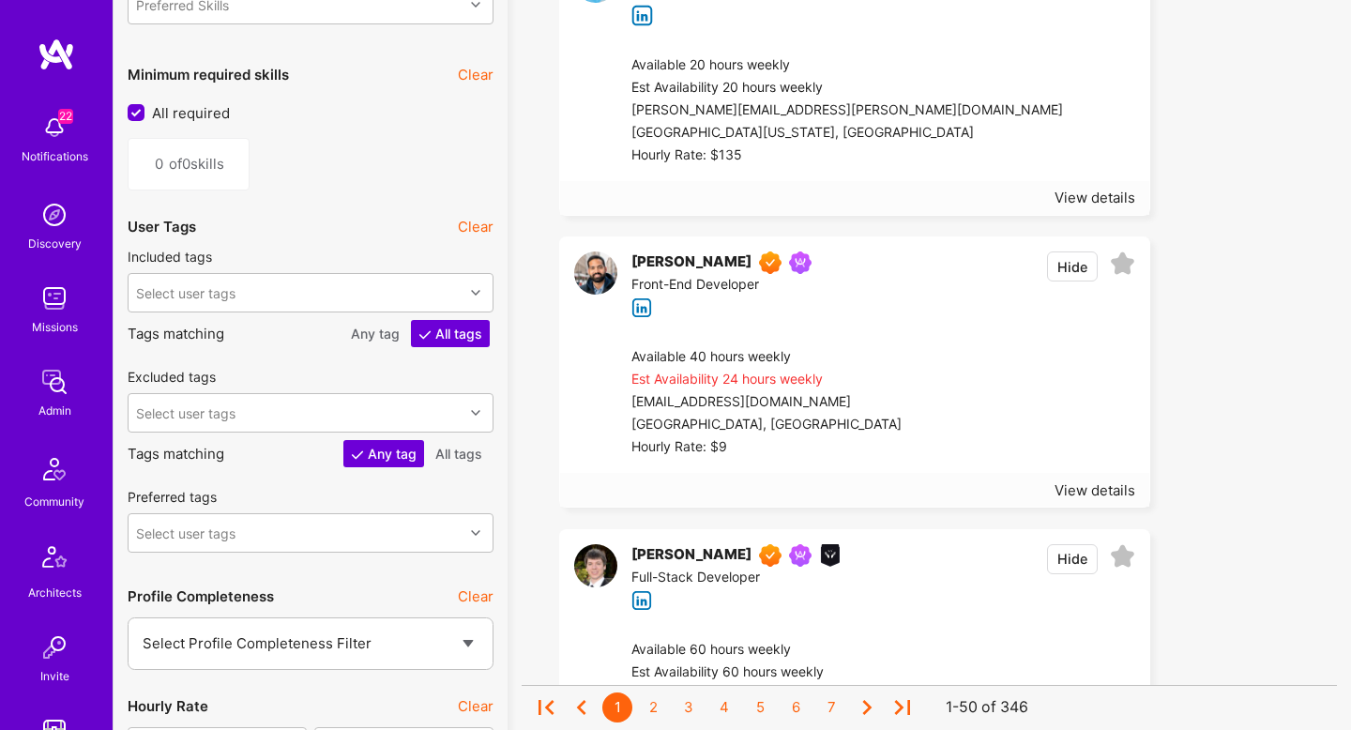
scroll to position [2340, 0]
click at [936, 377] on div at bounding box center [1019, 401] width 234 height 113
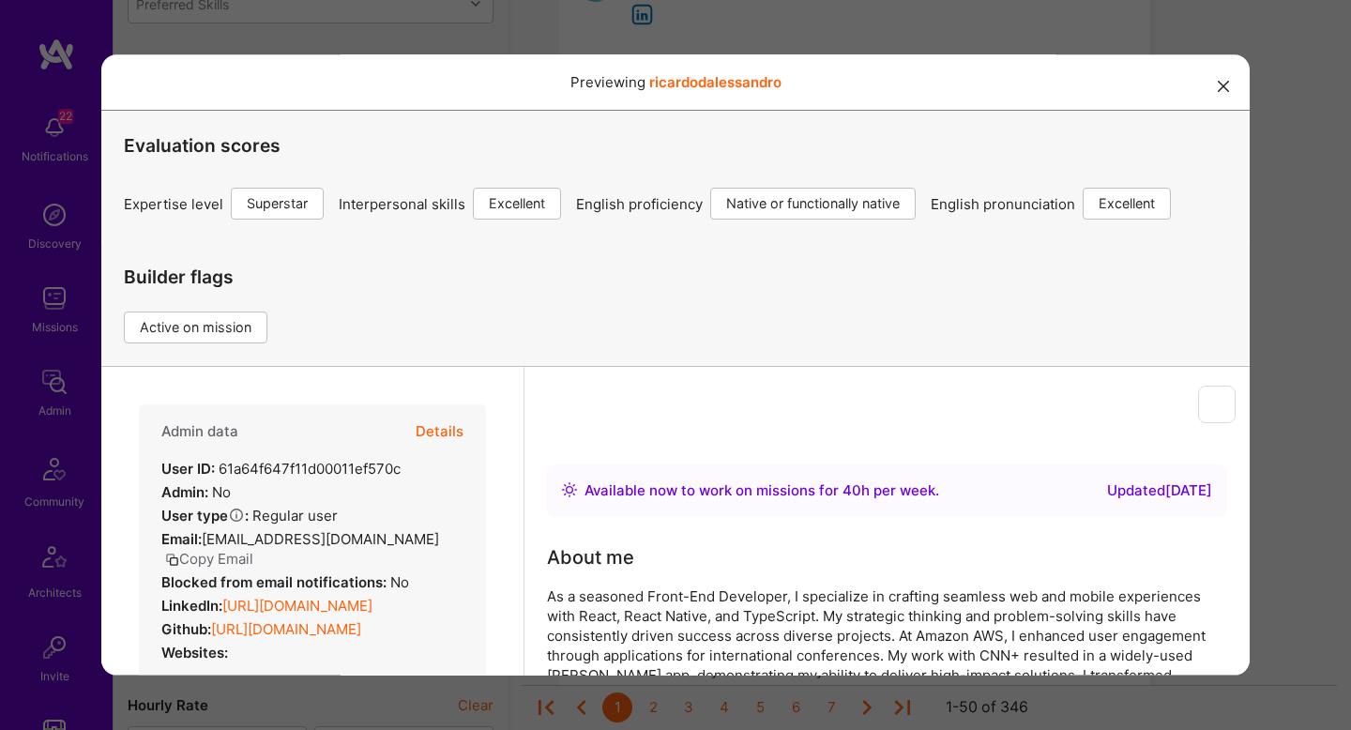
scroll to position [0, 0]
click at [440, 442] on button "Details" at bounding box center [440, 431] width 48 height 54
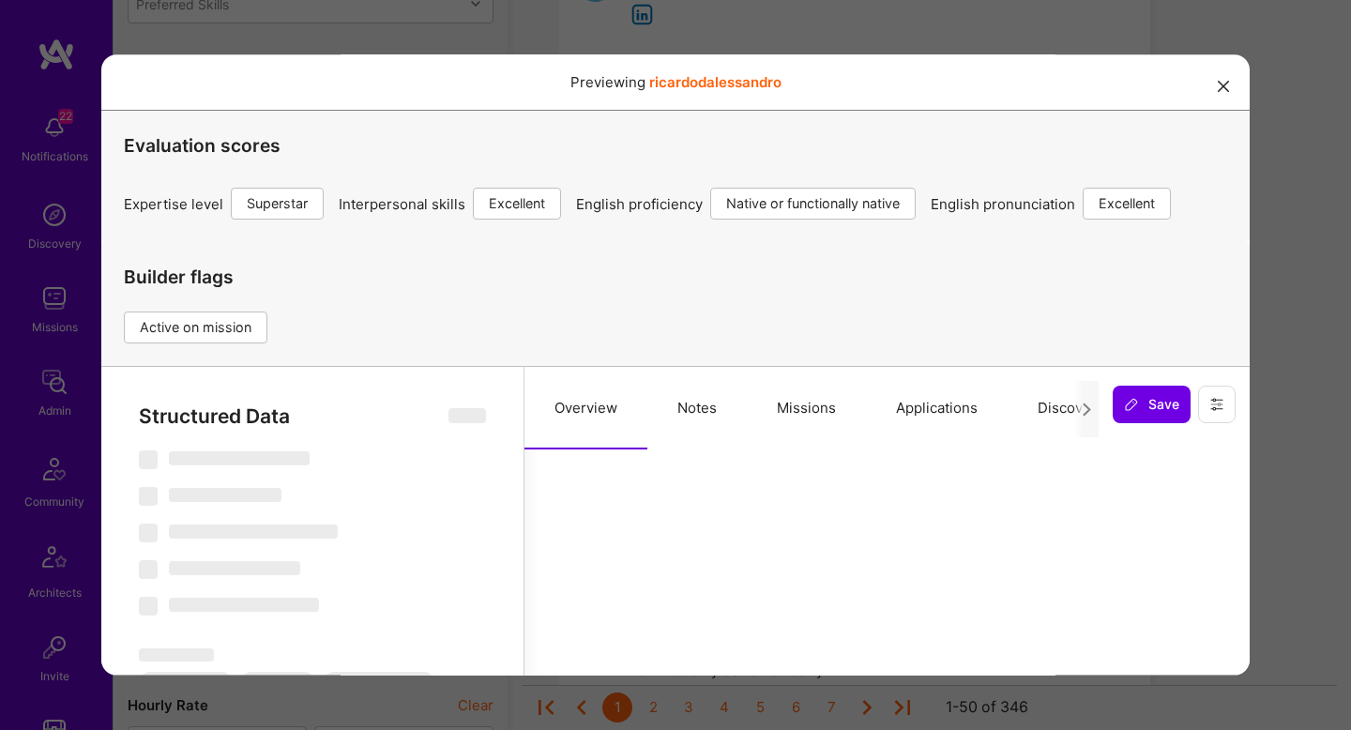
click at [778, 412] on button "Missions" at bounding box center [806, 408] width 119 height 83
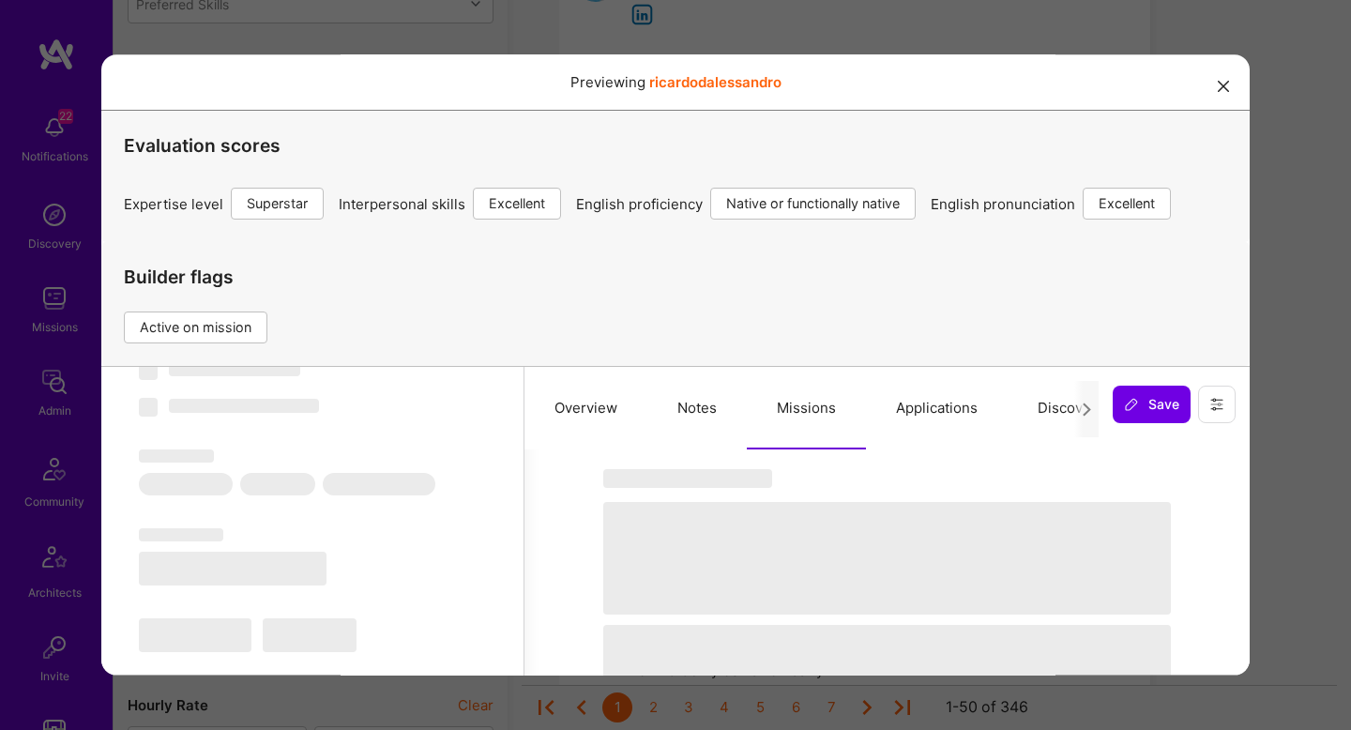
select select "Right Now"
select select "7"
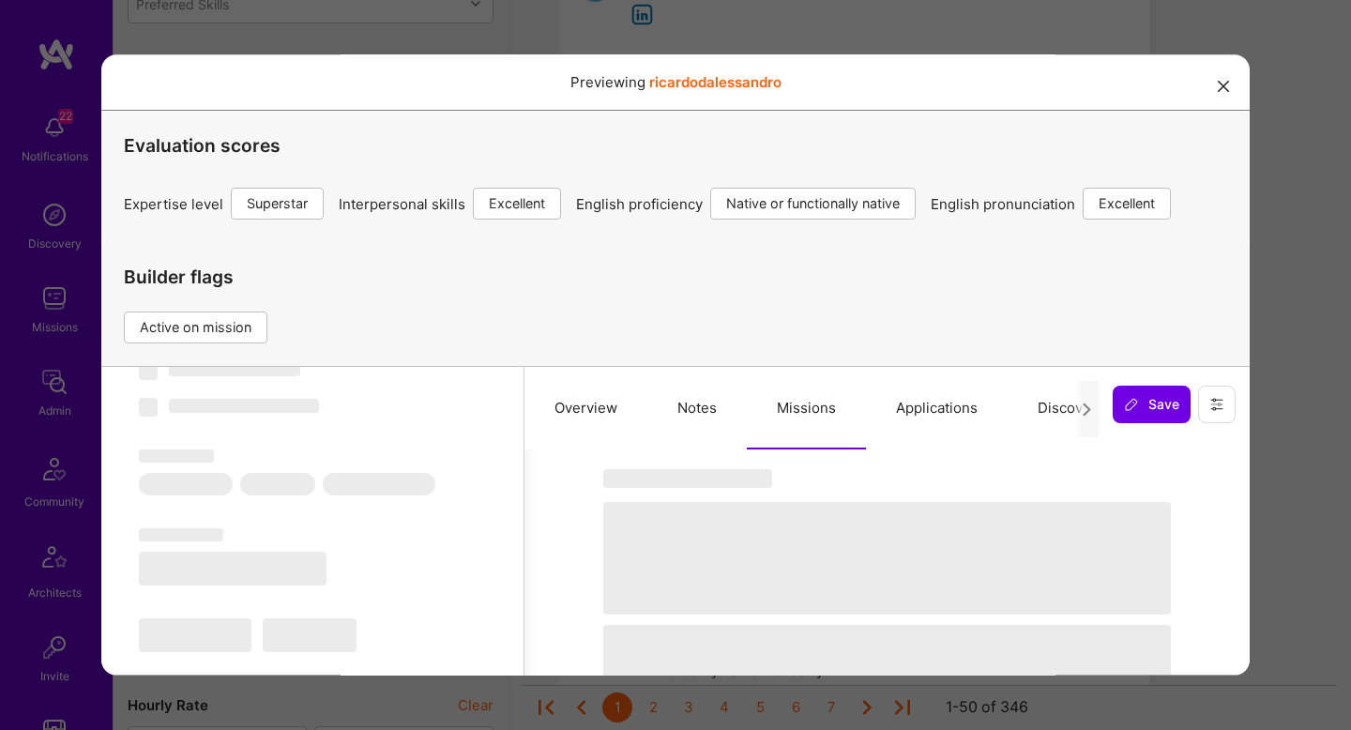
select select "US"
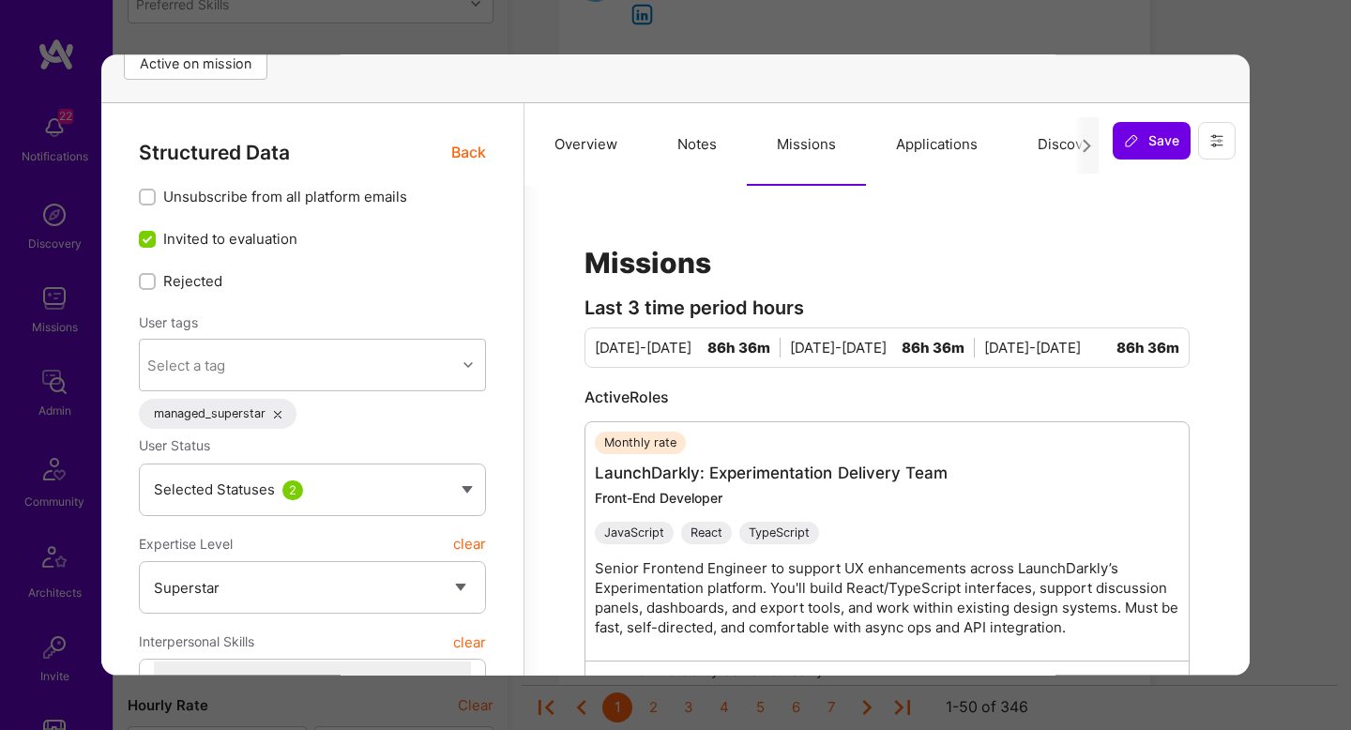
click at [463, 151] on span "Back" at bounding box center [468, 152] width 35 height 23
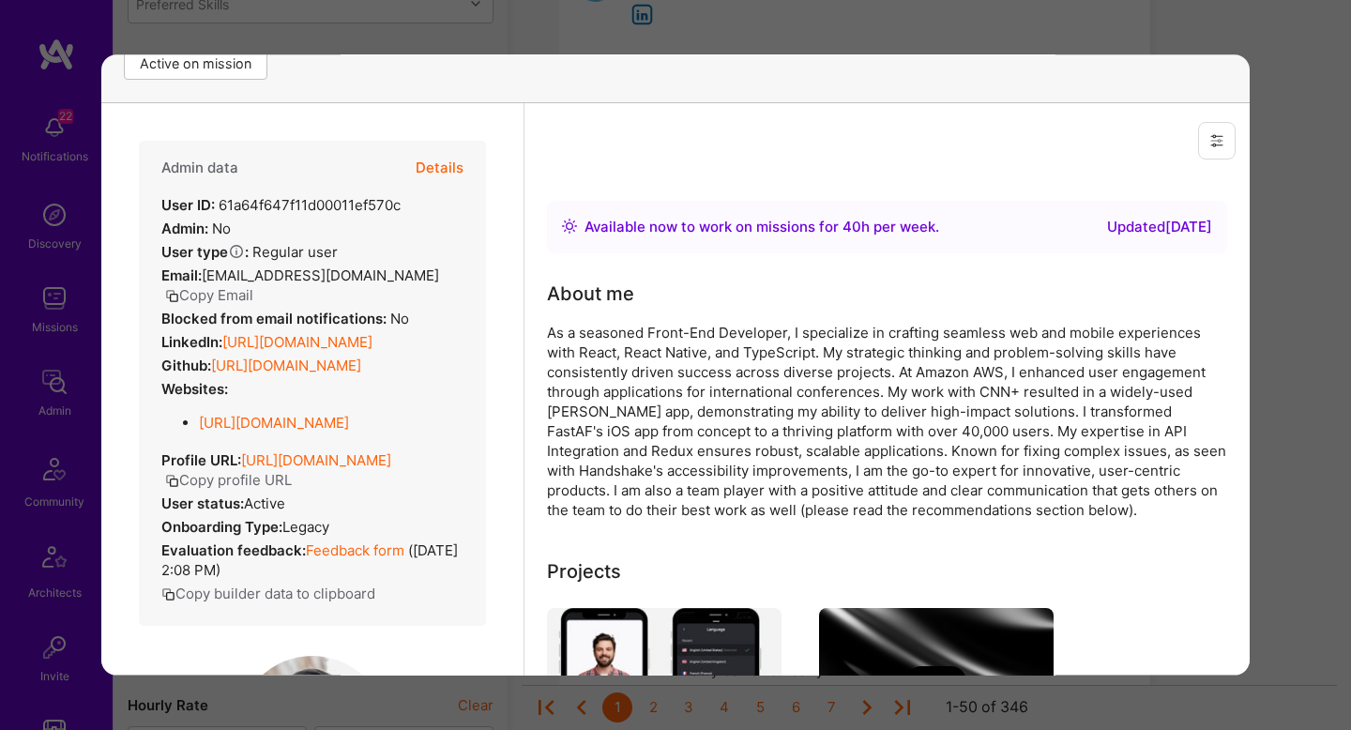
scroll to position [547, 0]
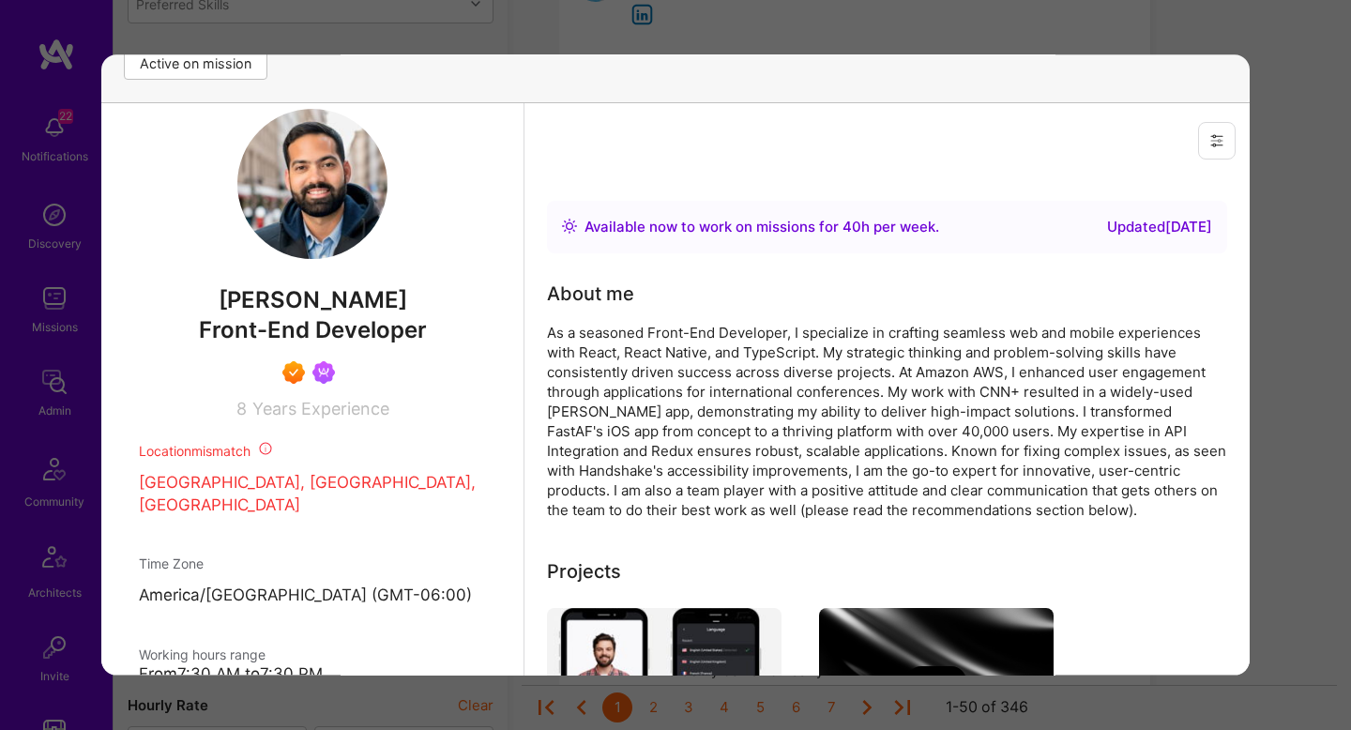
click at [260, 324] on div "Admin data Details User ID: 61a64f647f11d00011ef570c Admin: No User type Regula…" at bounding box center [312, 6] width 347 height 825
click at [260, 314] on span "[PERSON_NAME]" at bounding box center [312, 300] width 347 height 28
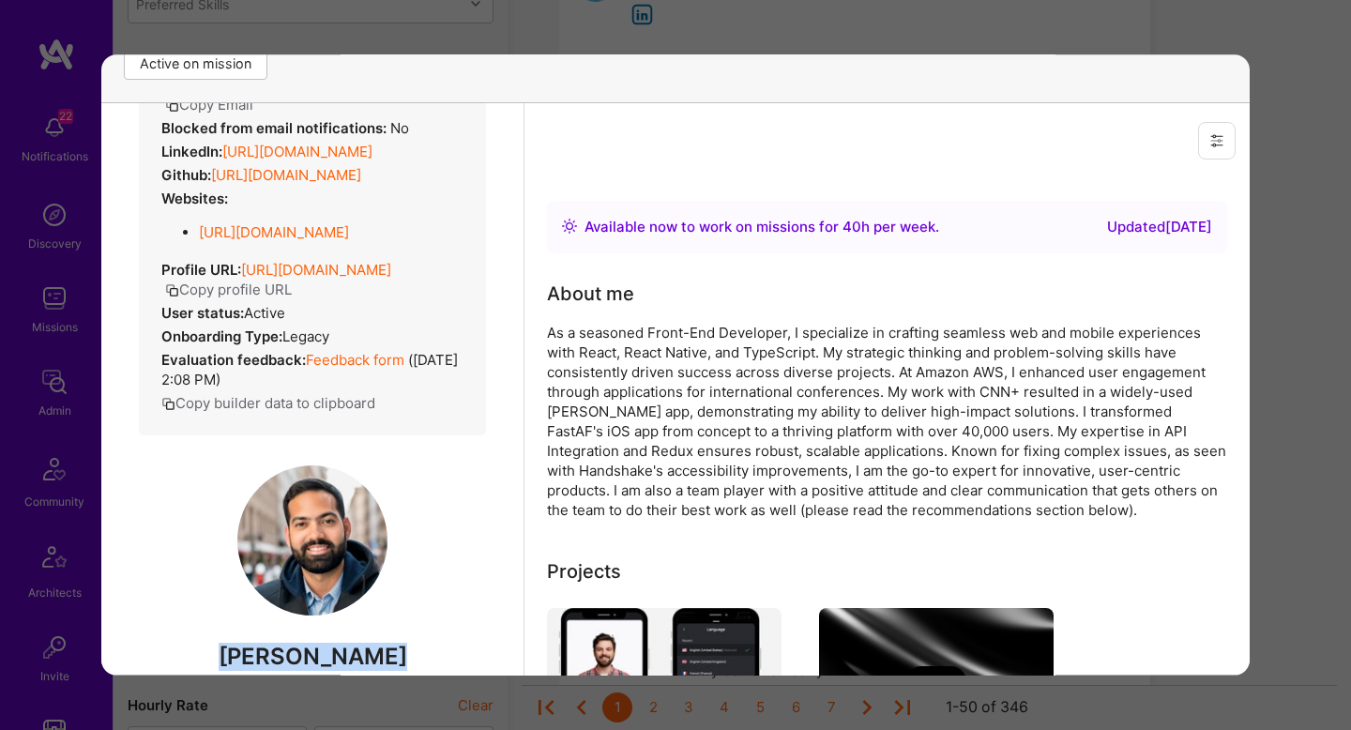
scroll to position [0, 0]
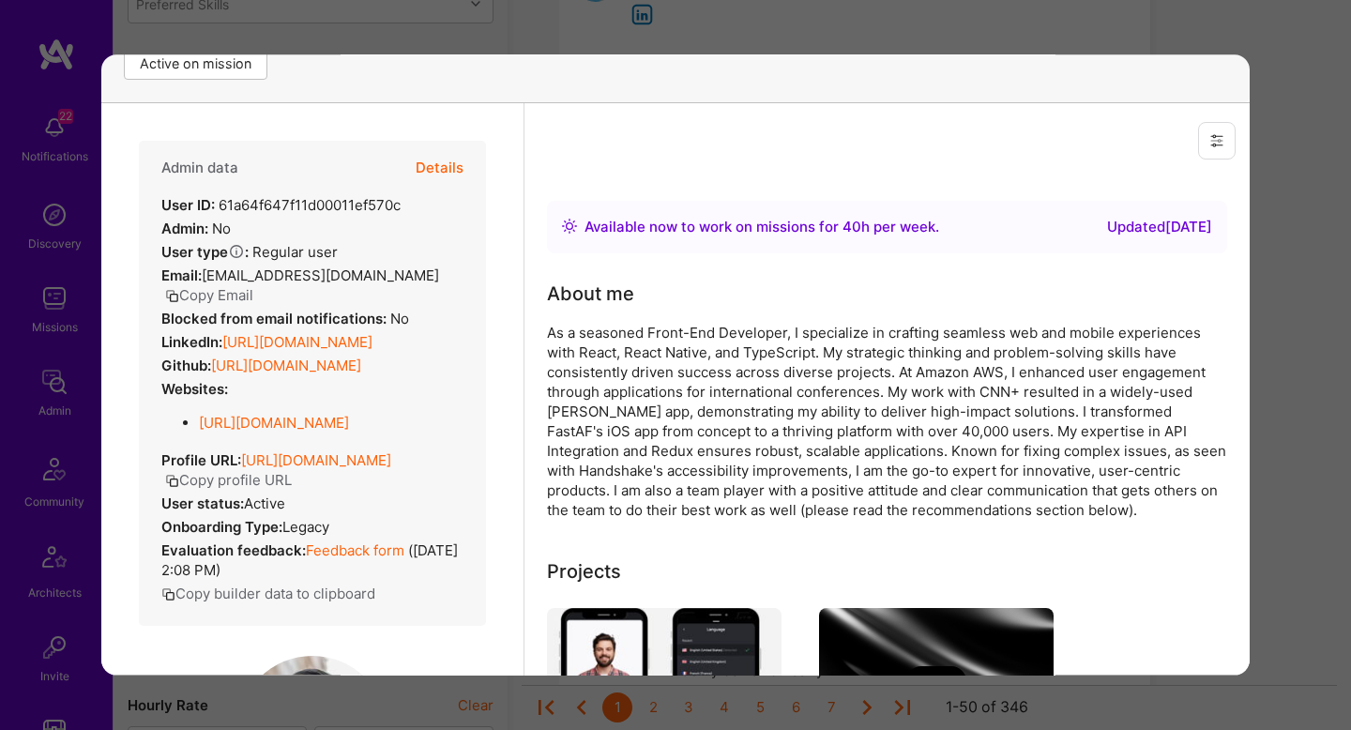
click at [442, 159] on button "Details" at bounding box center [440, 168] width 48 height 54
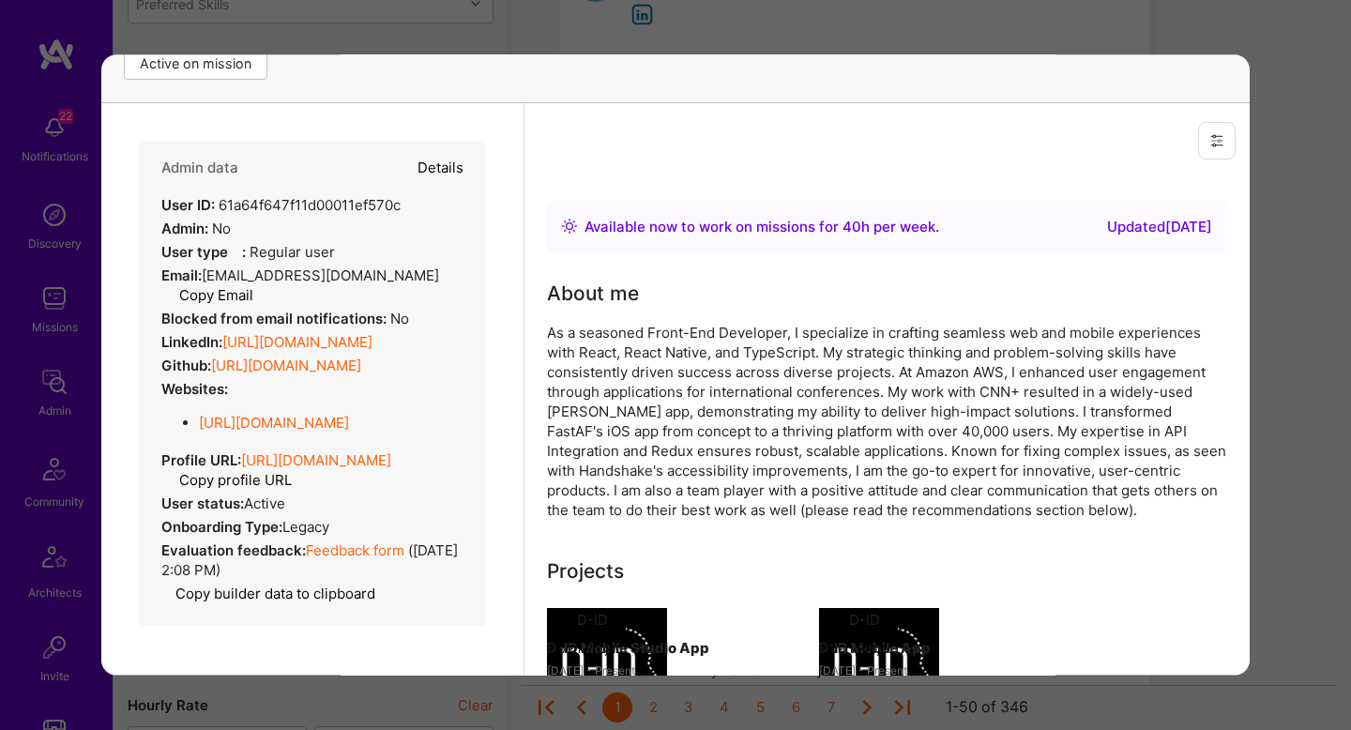
type textarea "x"
select select "7"
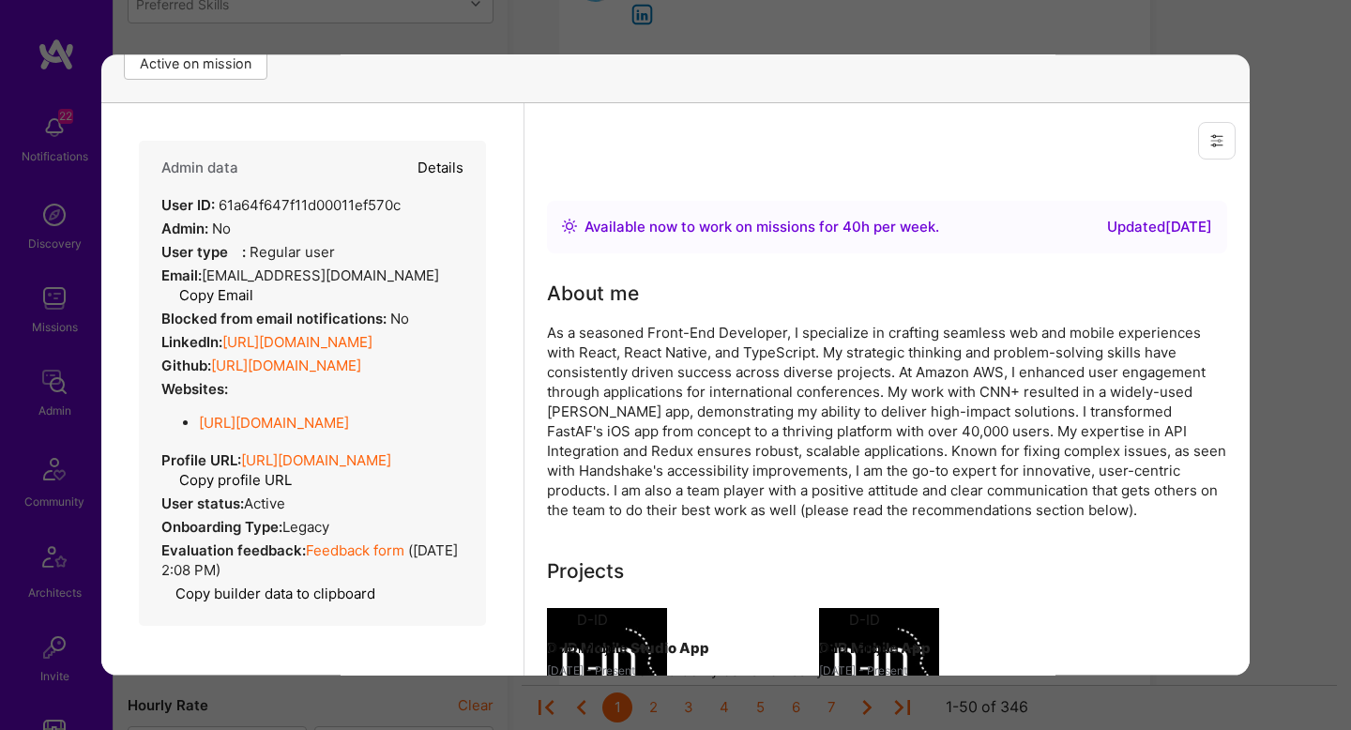
select select "US"
select select "Right Now"
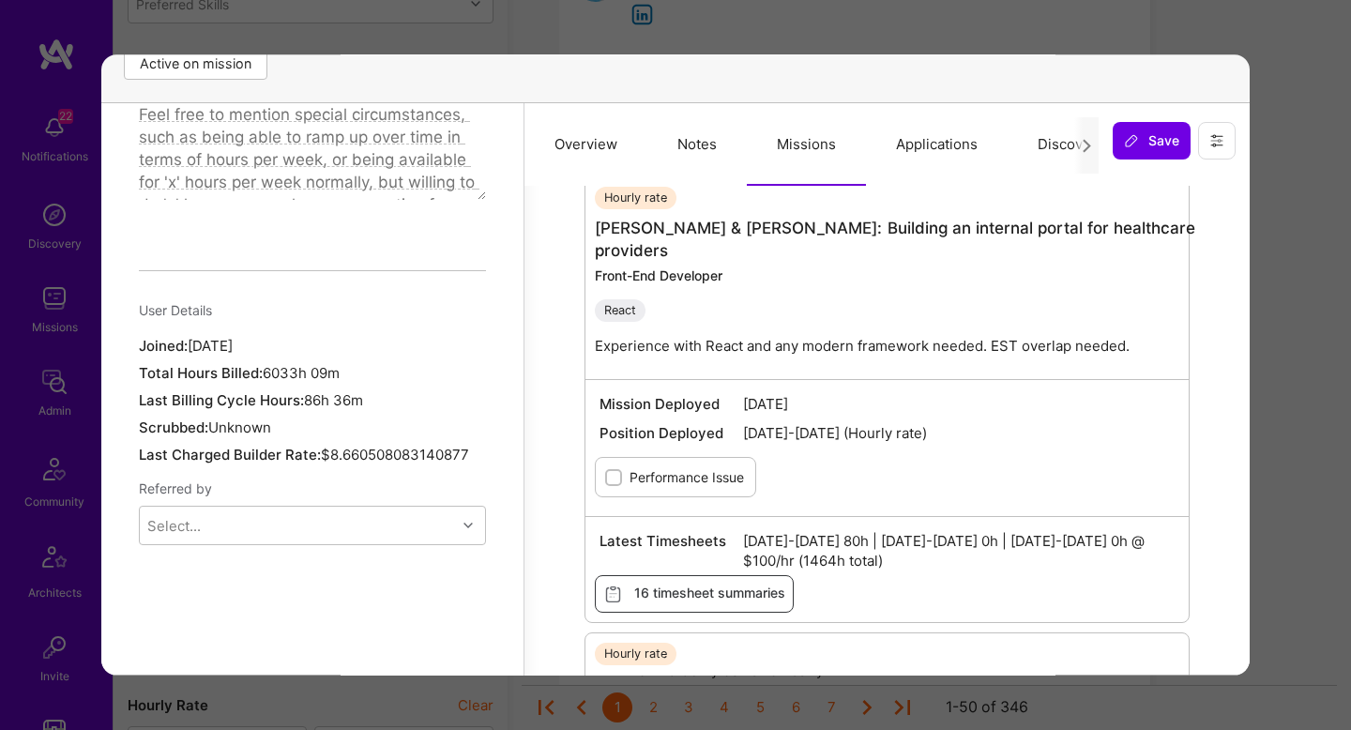
scroll to position [1313, 0]
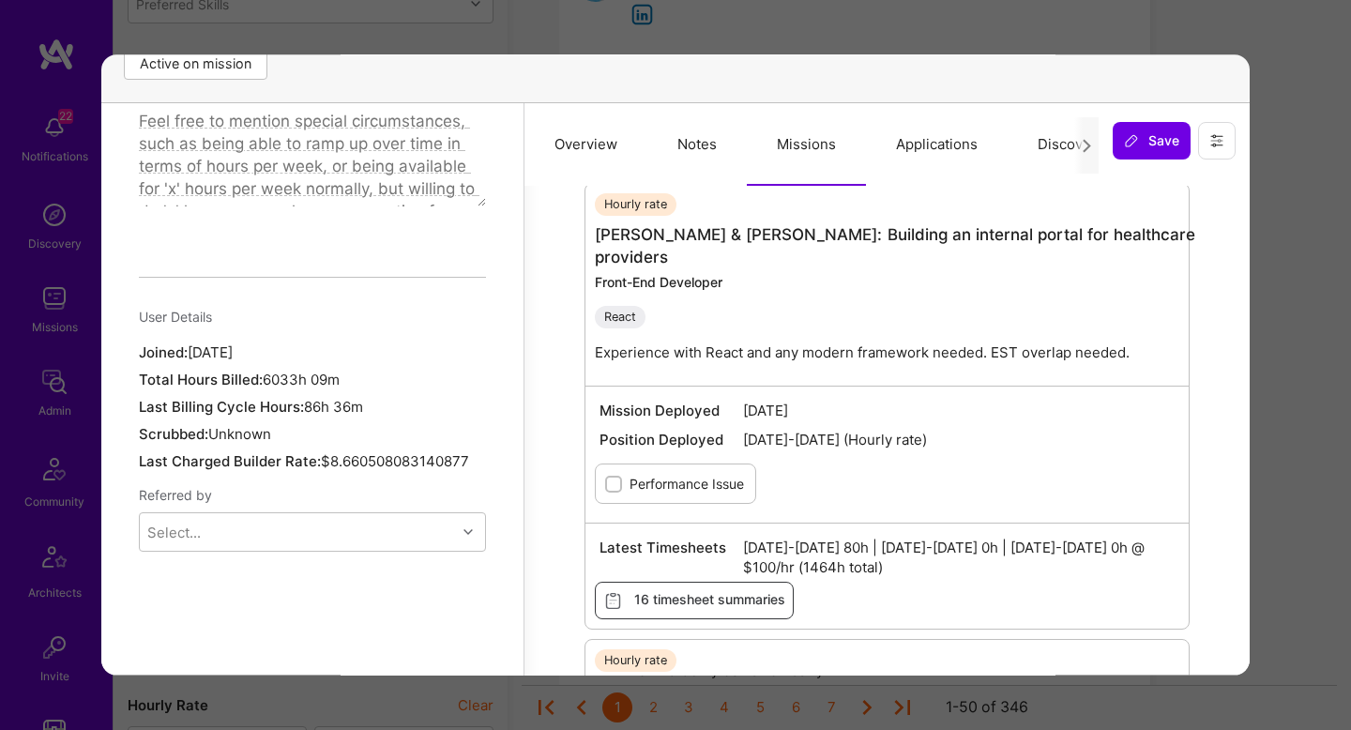
click at [1296, 370] on div "Previewing ricardodalessandro Evaluation scores Expertise level Superstar Inter…" at bounding box center [675, 365] width 1351 height 730
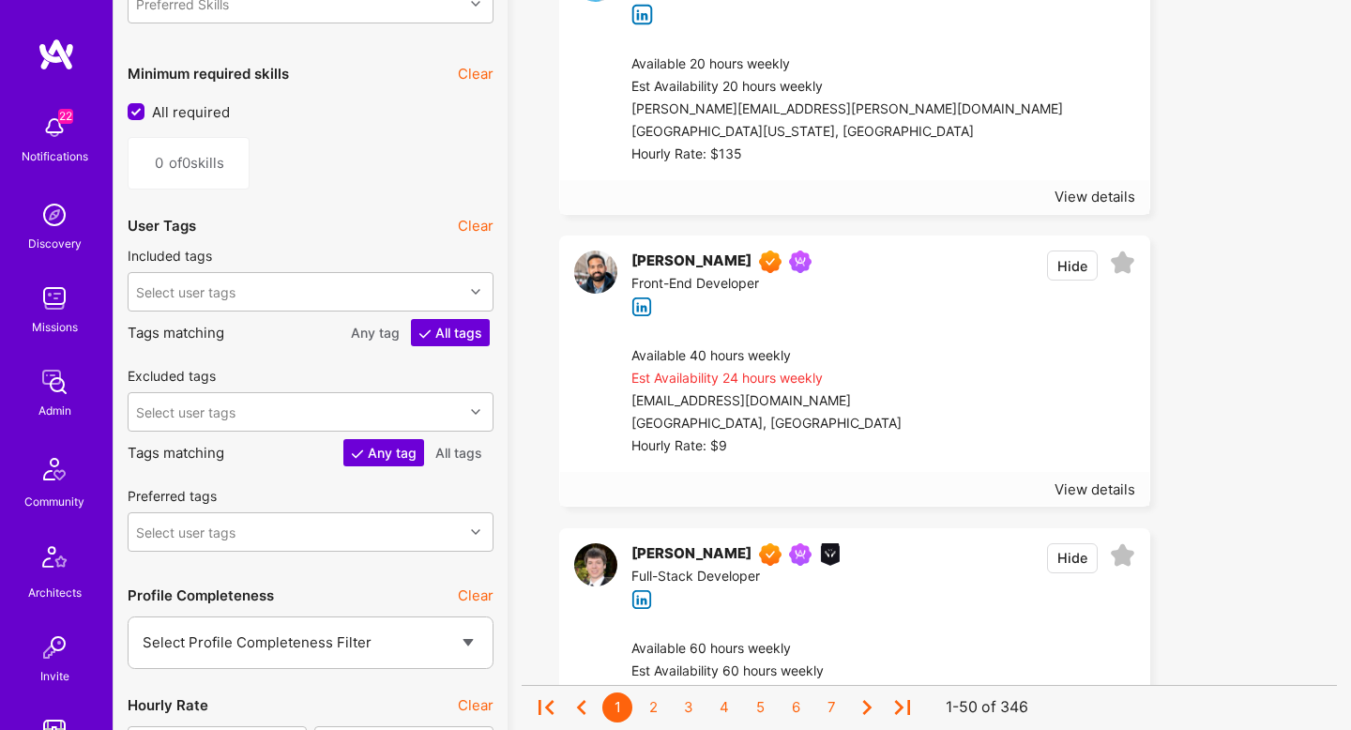
click at [1137, 267] on div "Ricardo D'Alessandro Front-End Developer Hide" at bounding box center [854, 283] width 589 height 95
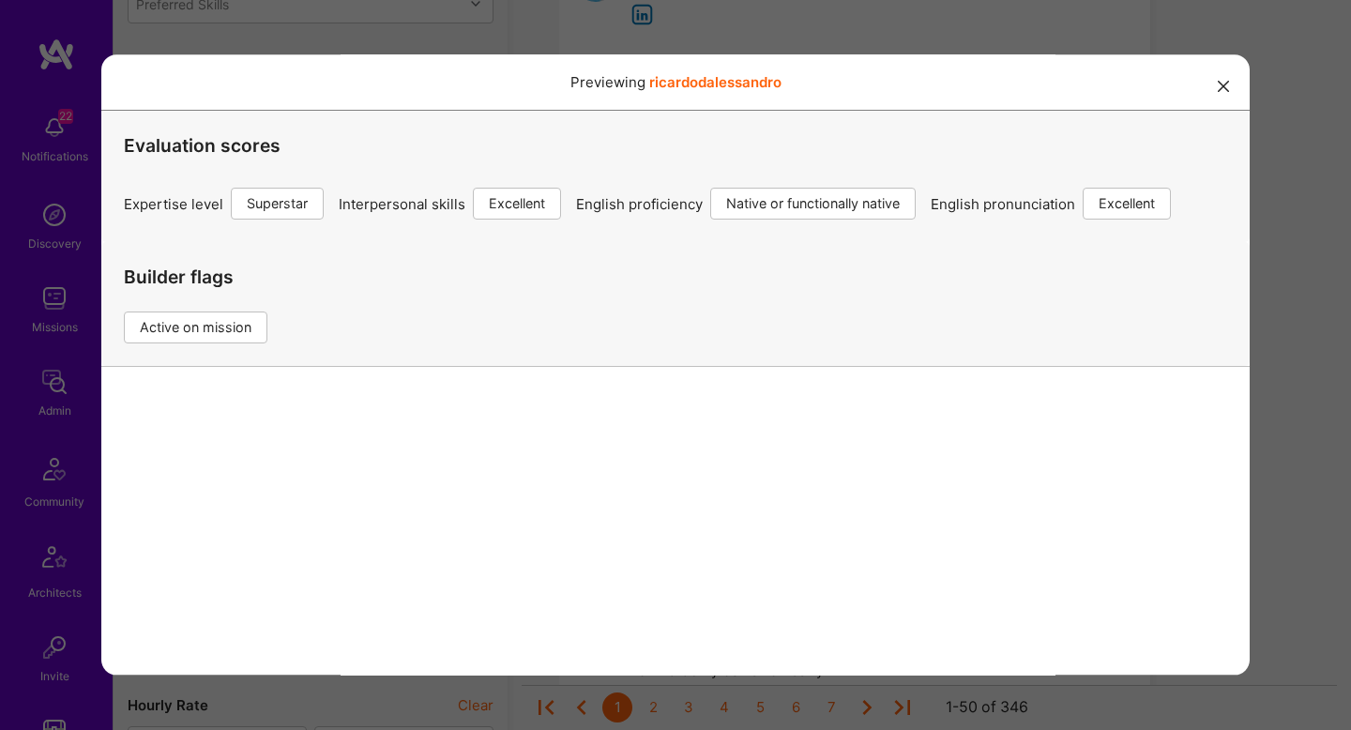
click at [1285, 240] on div "Previewing ricardodalessandro Evaluation scores Expertise level Superstar Inter…" at bounding box center [675, 365] width 1351 height 730
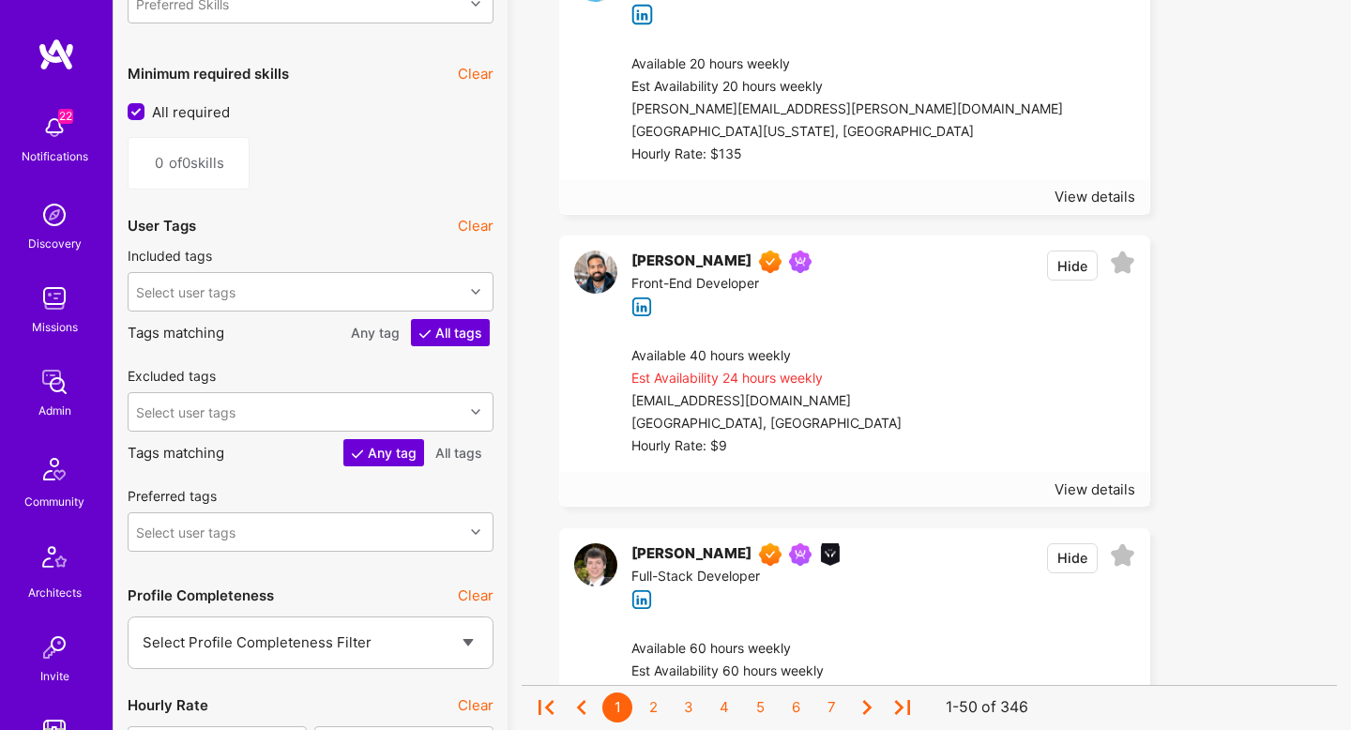
click at [1127, 262] on icon at bounding box center [1122, 262] width 25 height 25
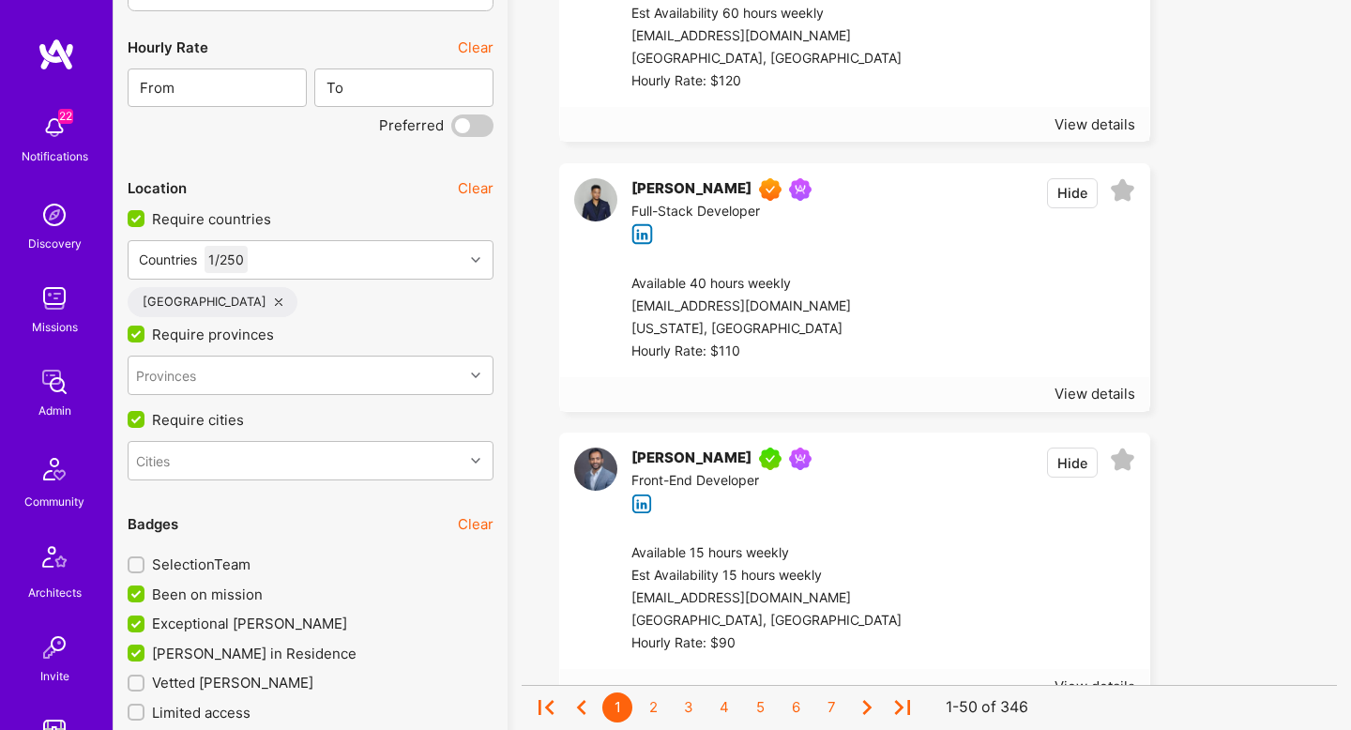
scroll to position [3257, 0]
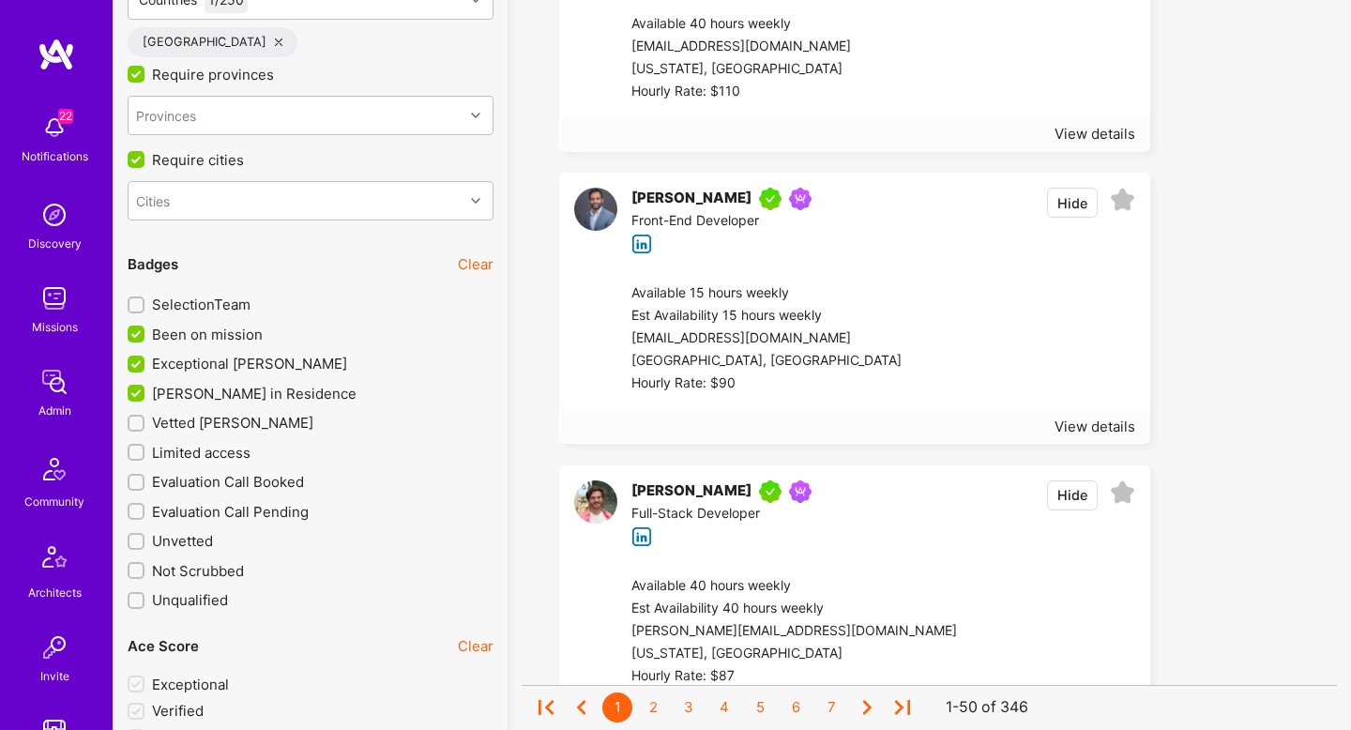
click at [1030, 300] on div at bounding box center [1019, 338] width 234 height 113
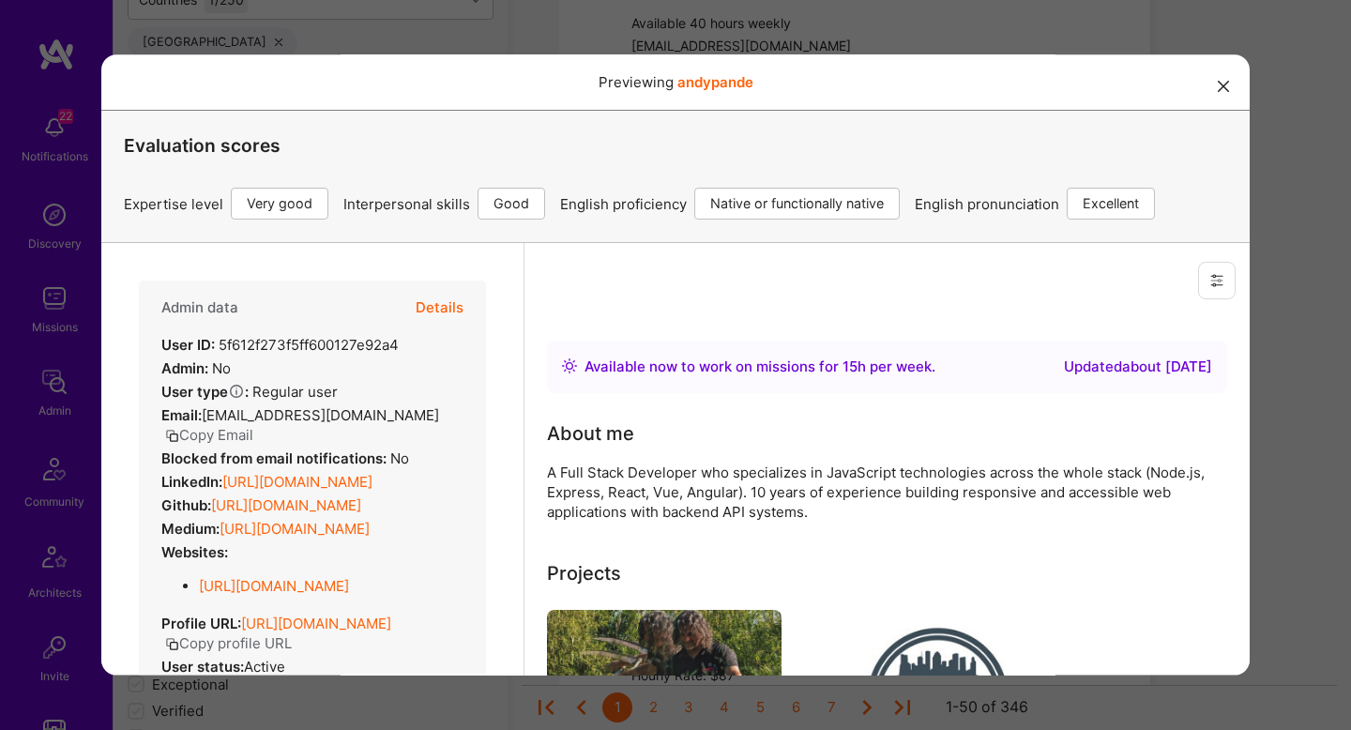
scroll to position [0, 0]
click at [451, 299] on button "Details" at bounding box center [440, 308] width 48 height 54
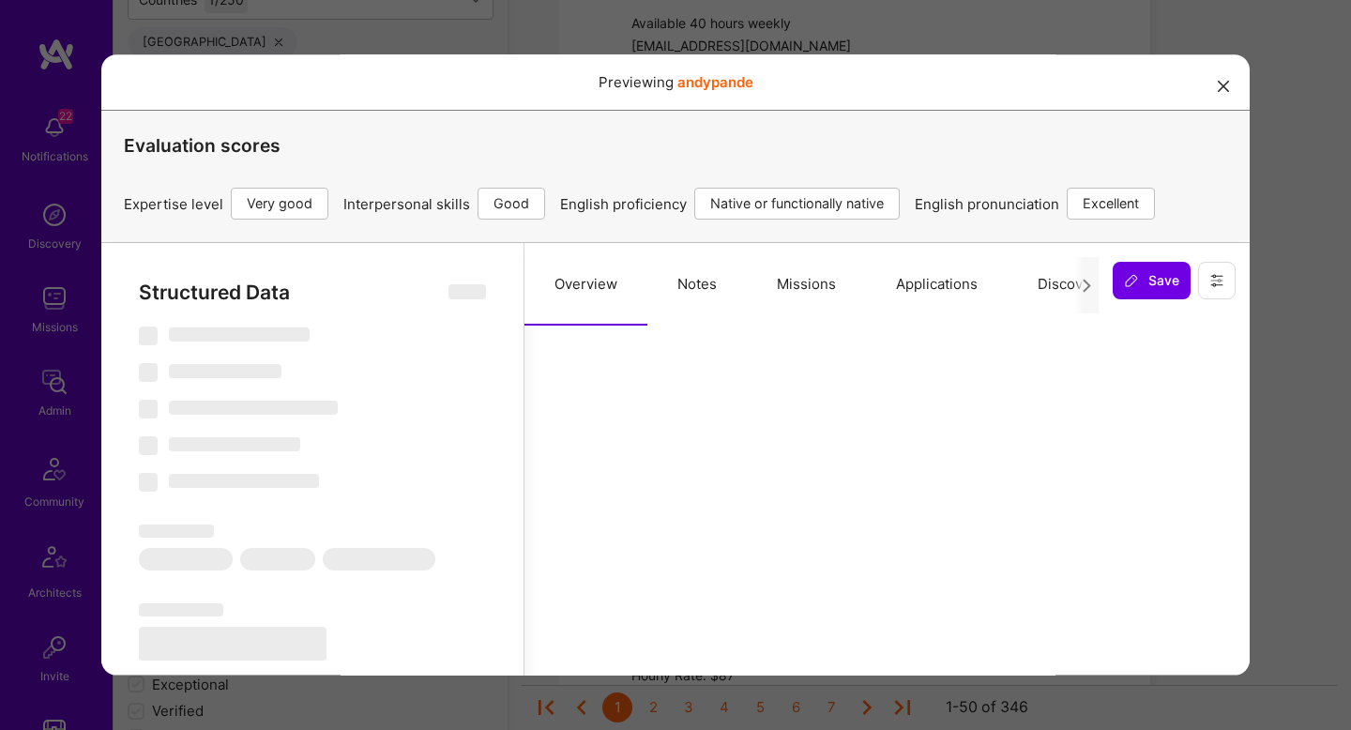
select select "Right Now"
select select "5"
select select "4"
select select "7"
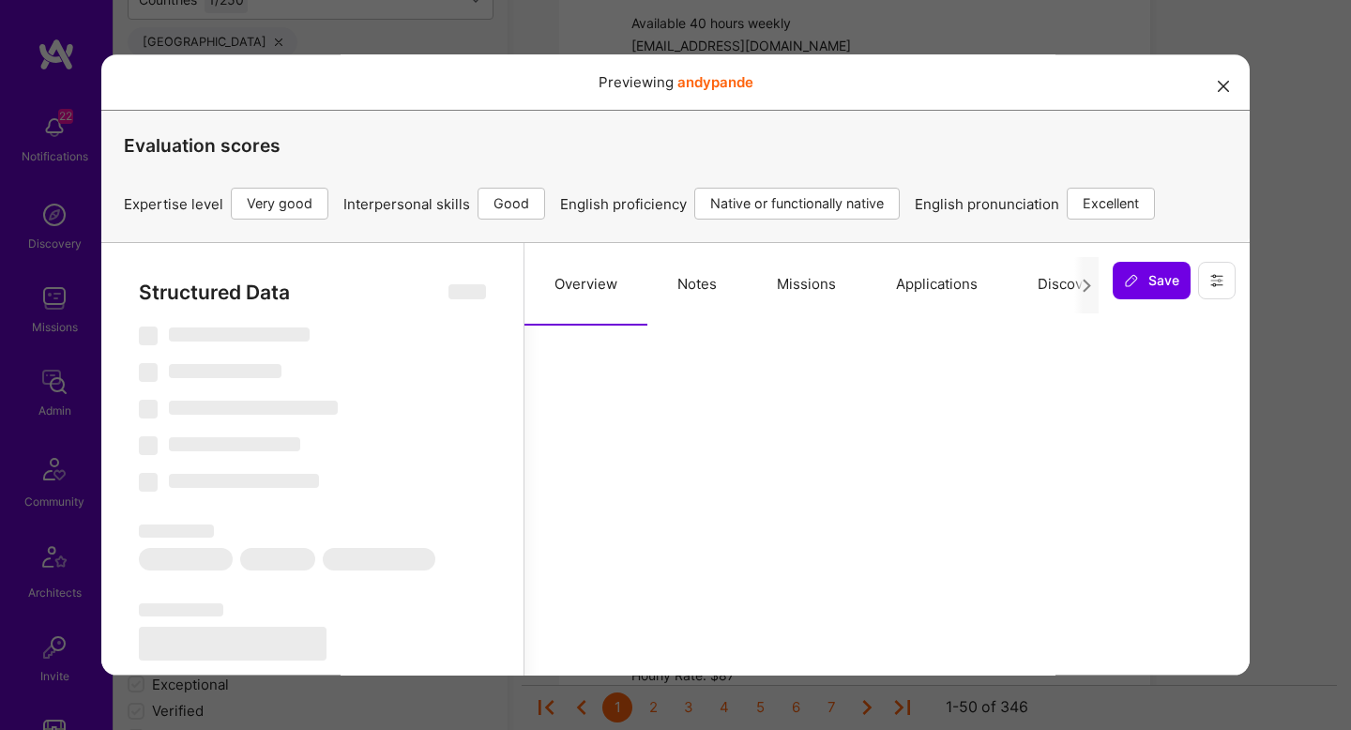
select select "US"
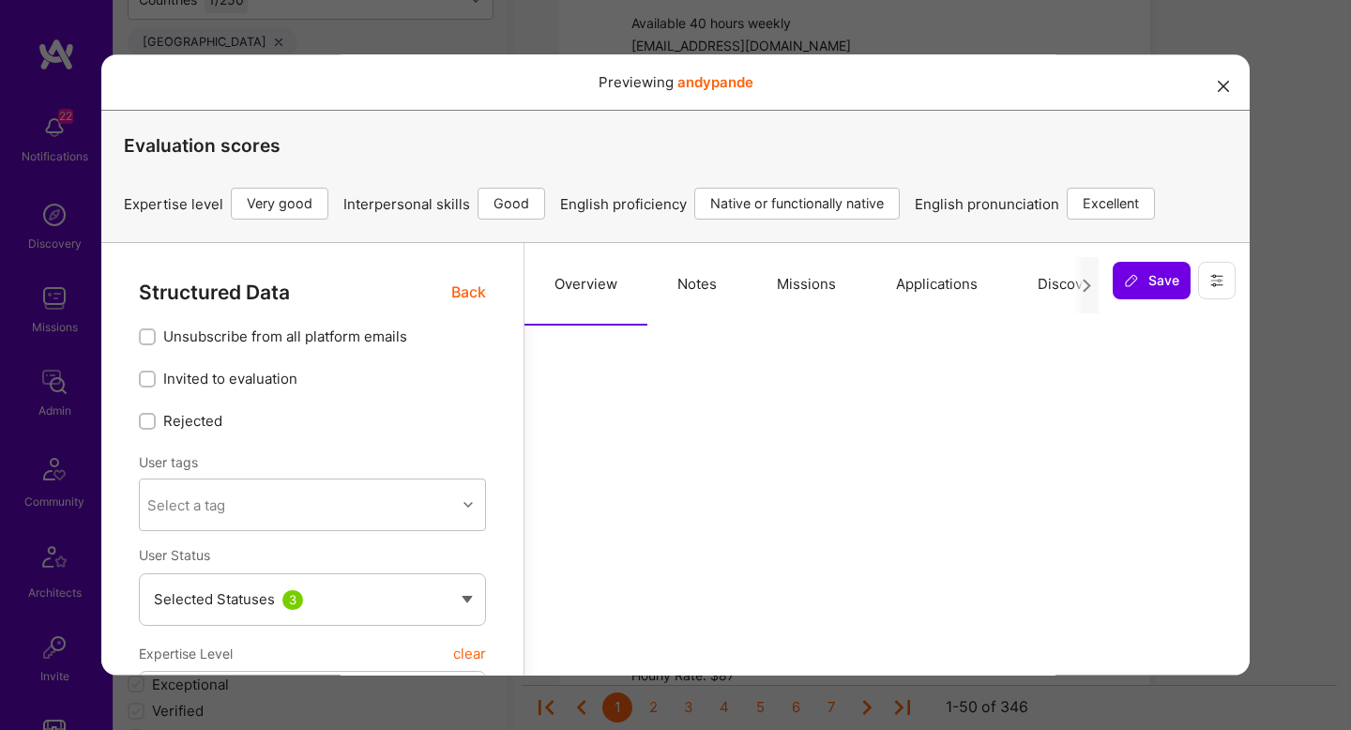
click at [777, 285] on button "Missions" at bounding box center [806, 284] width 119 height 83
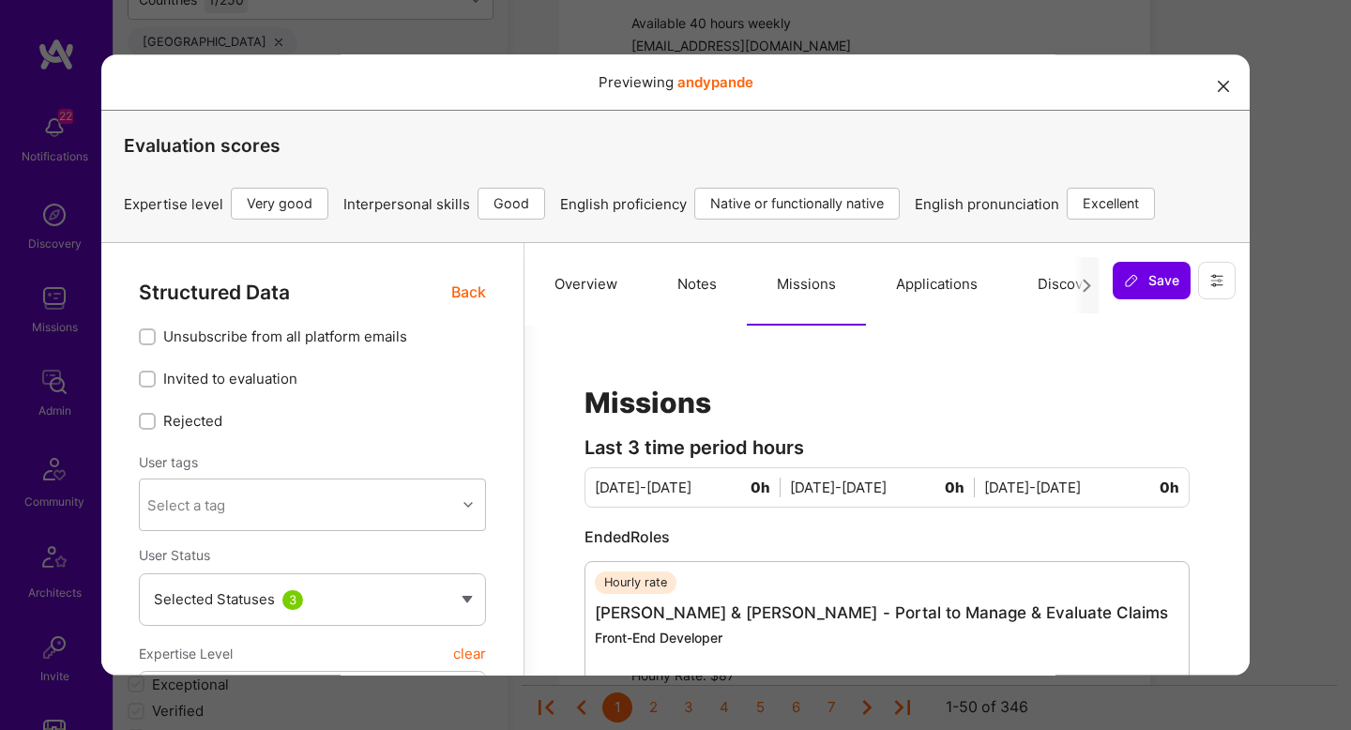
click at [708, 297] on button "Notes" at bounding box center [696, 284] width 99 height 83
type textarea "x"
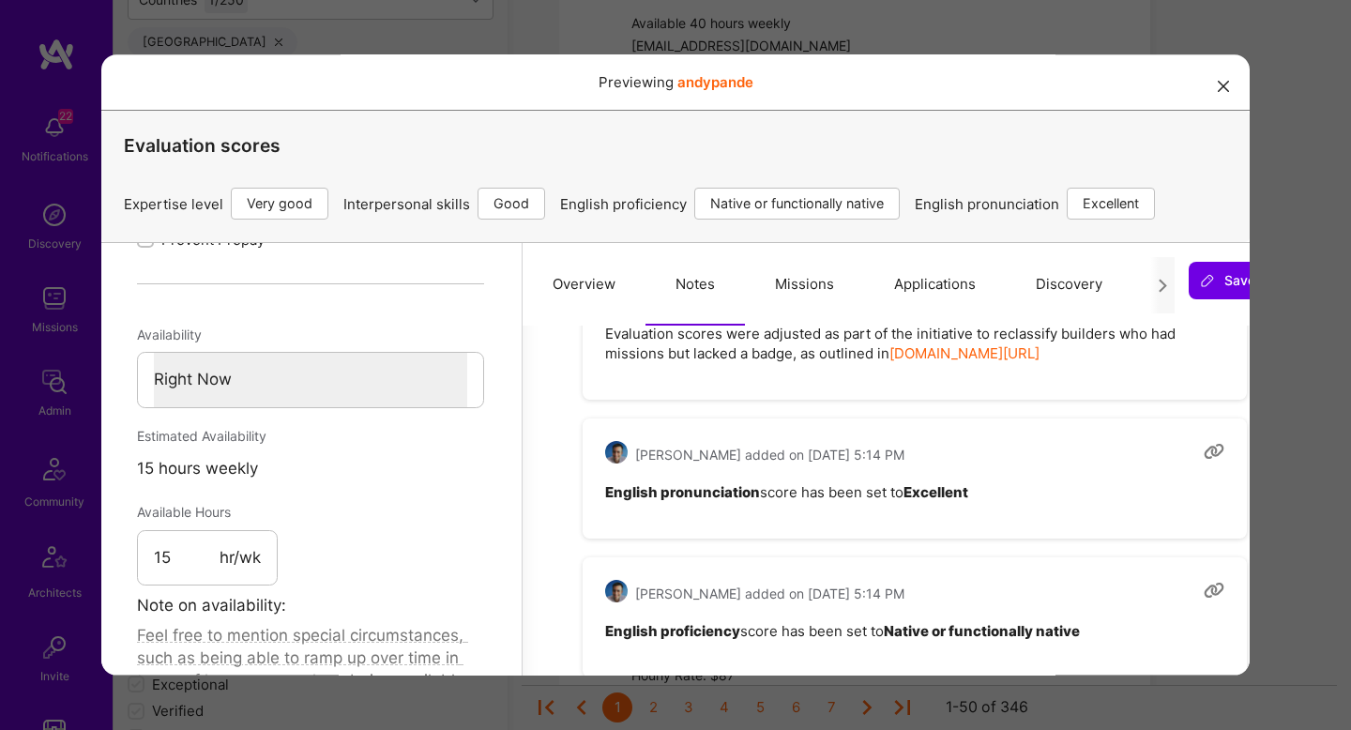
scroll to position [1158, 2]
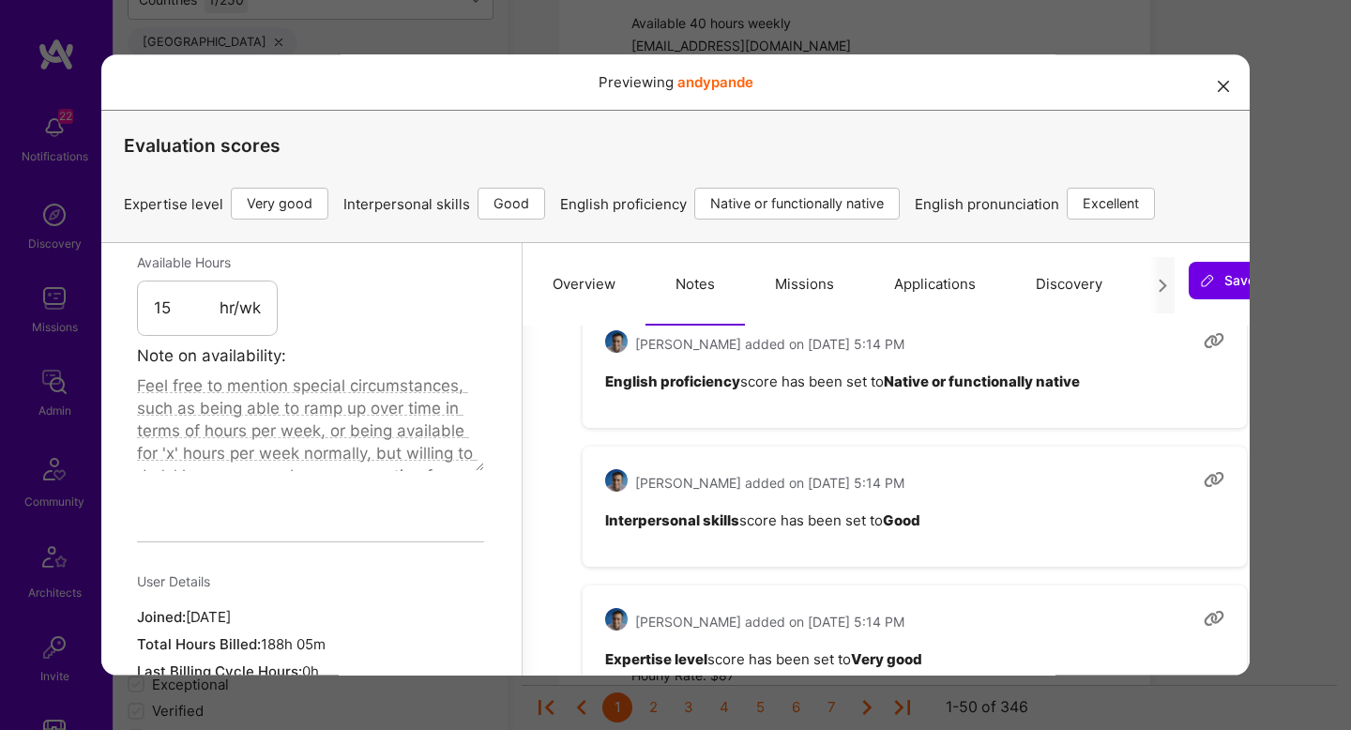
click at [1260, 438] on div "Previewing andypande Evaluation scores Expertise level Very good Interpersonal …" at bounding box center [675, 365] width 1351 height 730
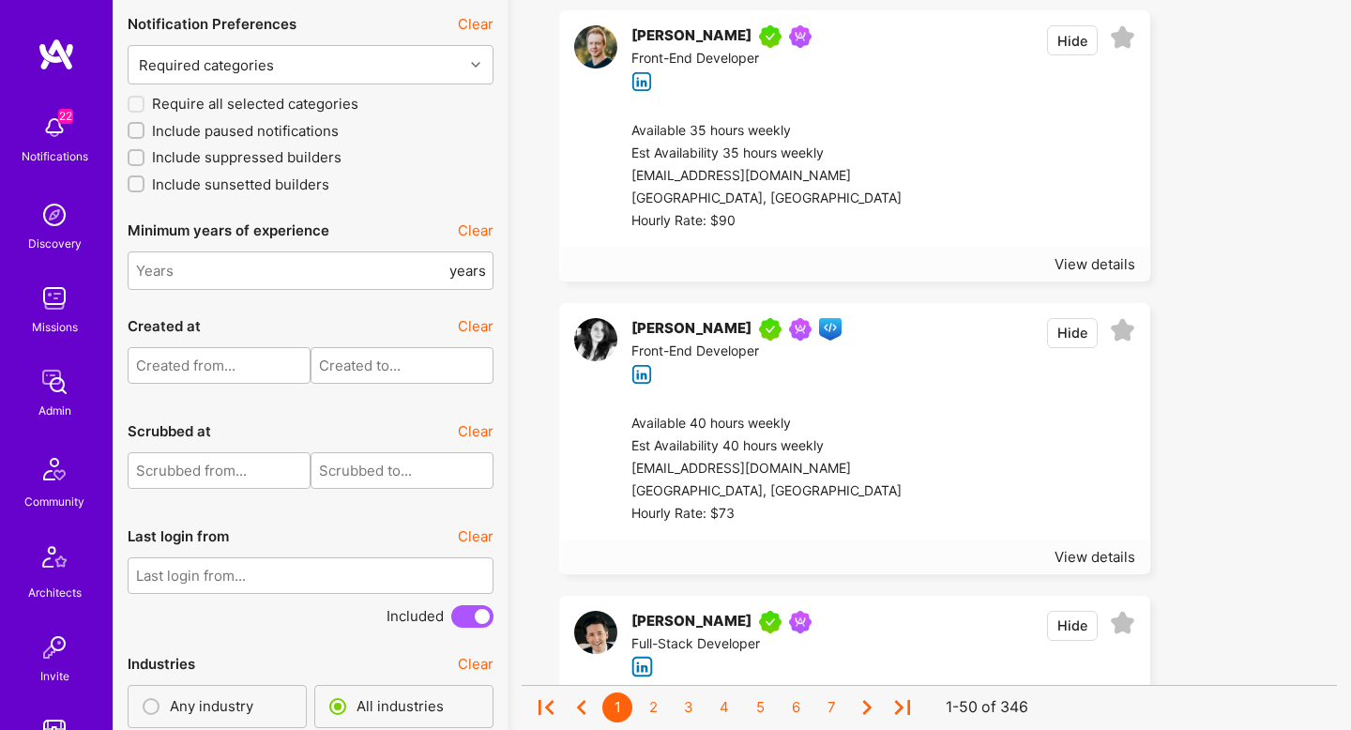
scroll to position [4295, 0]
click at [971, 115] on div "Available 35 hours weekly Est Availability 35 hours weekly hello@versifymultime…" at bounding box center [876, 178] width 546 height 141
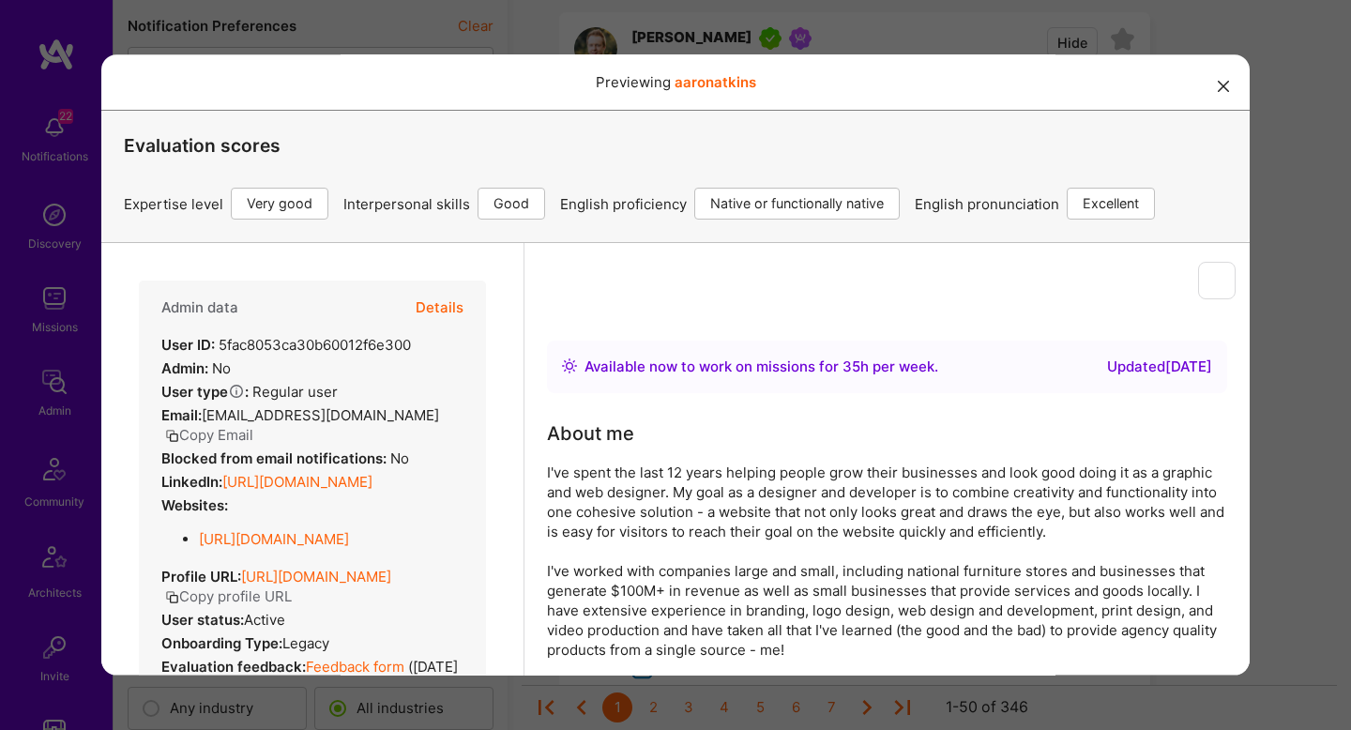
scroll to position [0, 0]
click at [428, 308] on button "Details" at bounding box center [440, 308] width 48 height 54
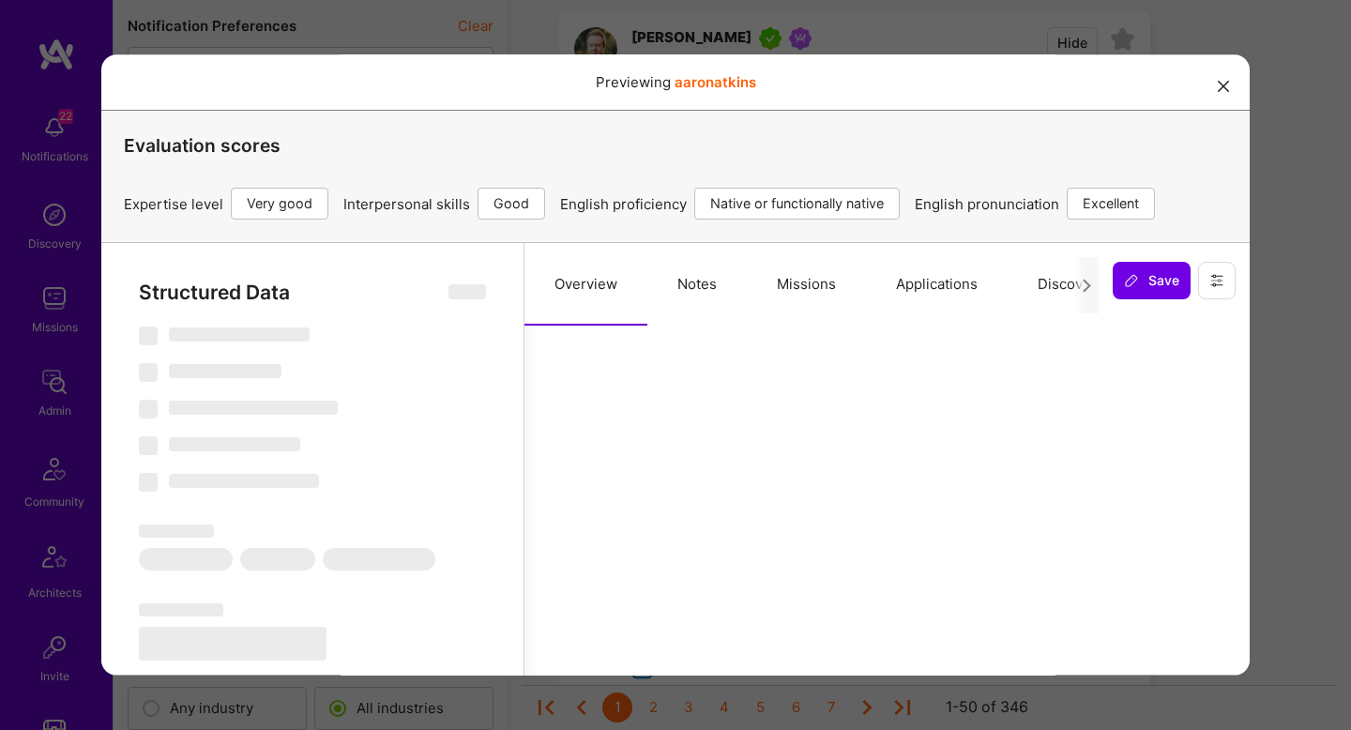
click at [777, 285] on button "Missions" at bounding box center [806, 284] width 119 height 83
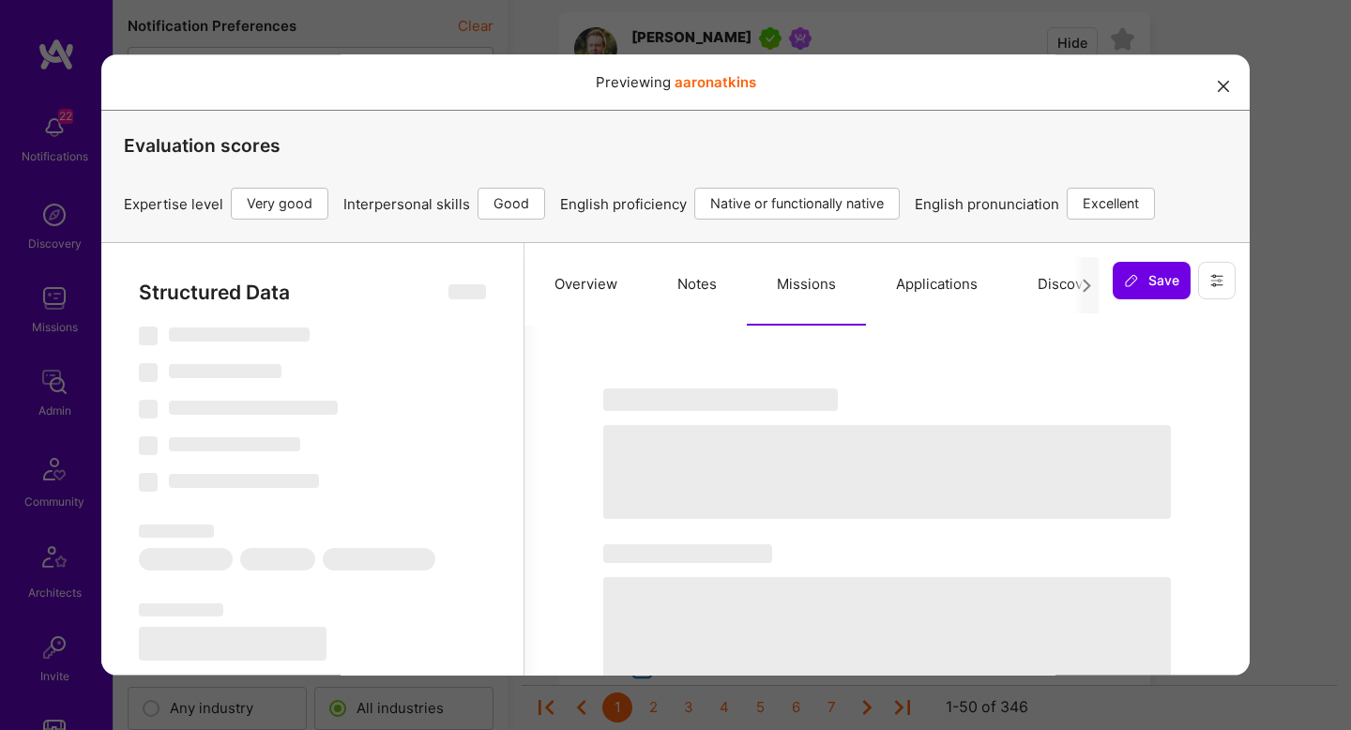
select select "Right Now"
select select "5"
select select "4"
select select "7"
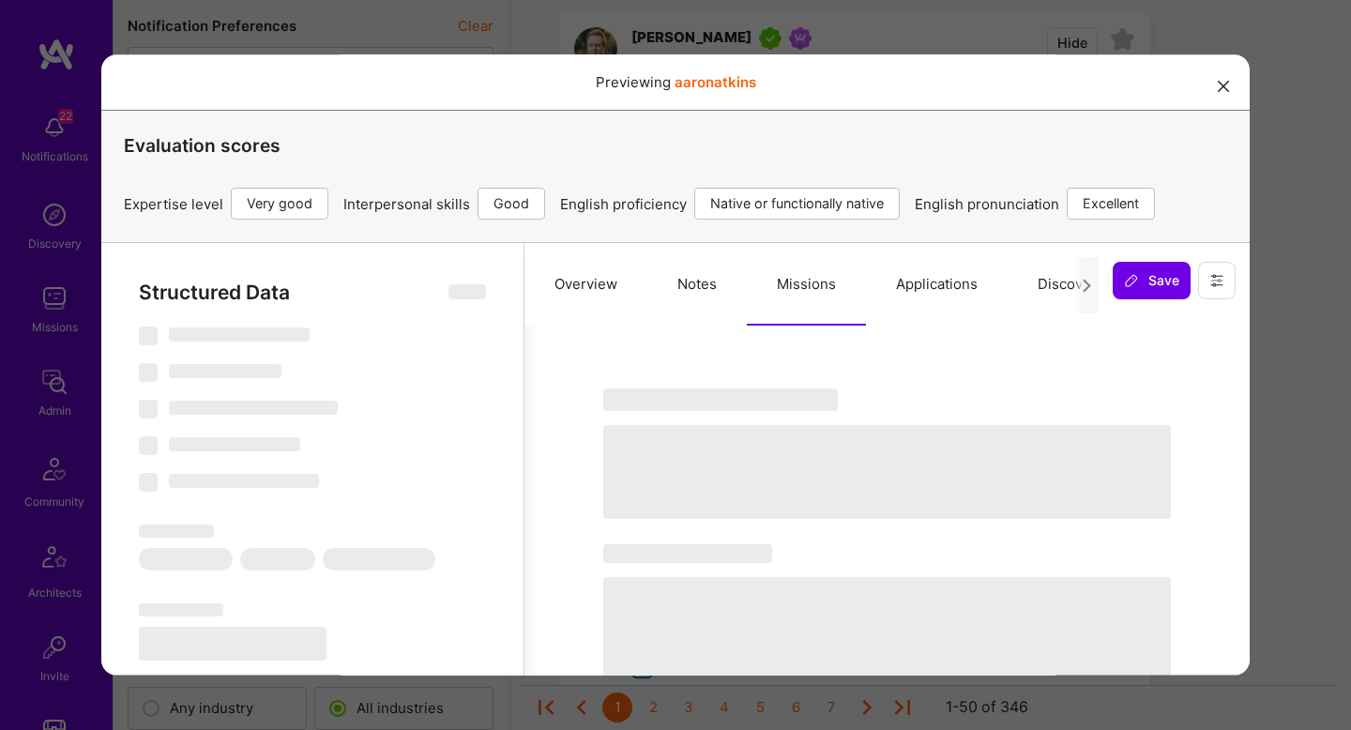
select select "US"
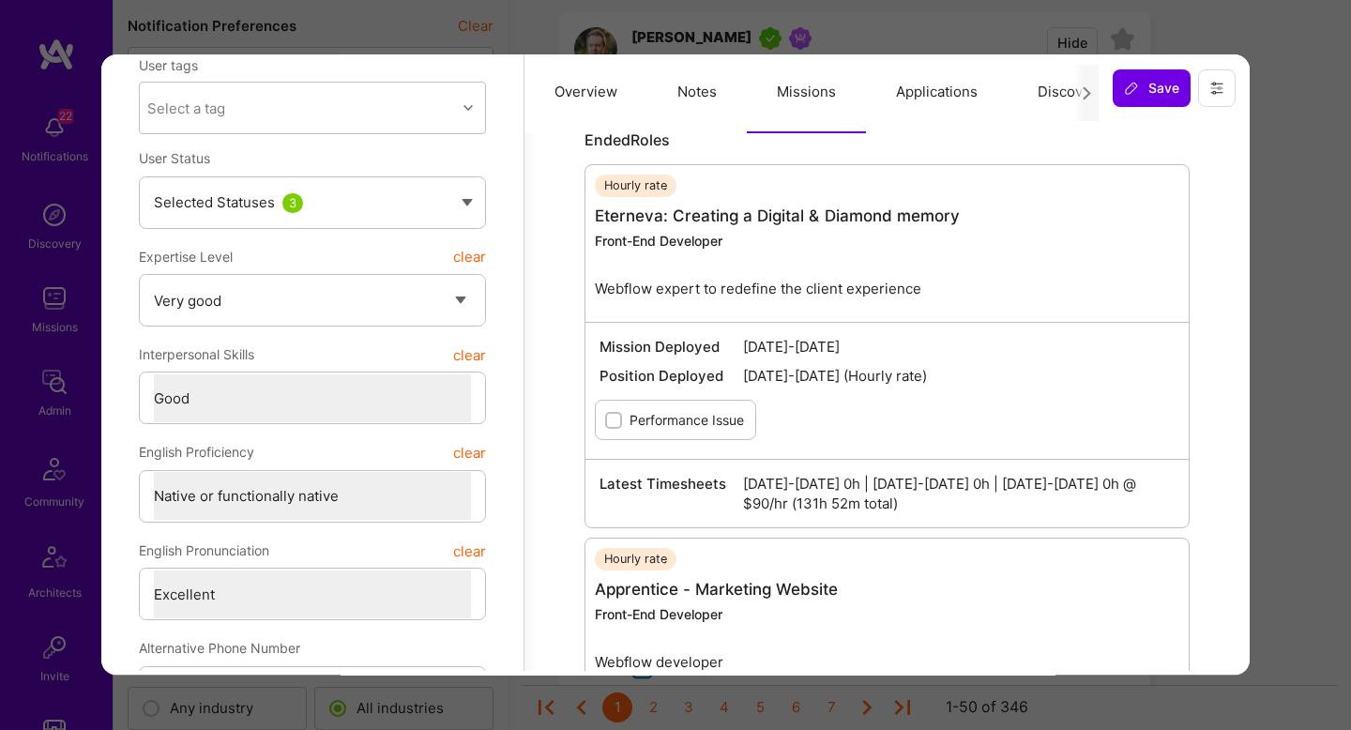
scroll to position [210, 0]
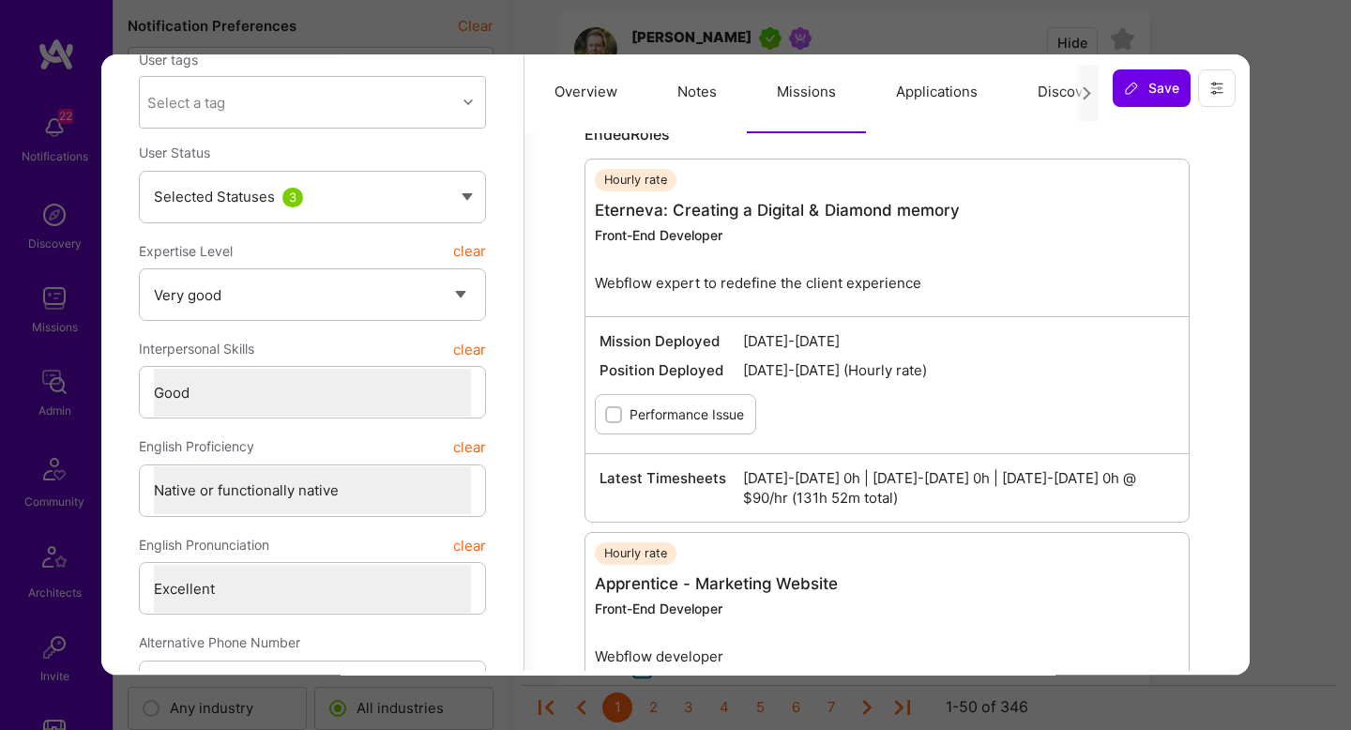
click at [1305, 384] on div "Previewing aaronatkins Evaluation scores Expertise level Very good Interpersona…" at bounding box center [675, 365] width 1351 height 730
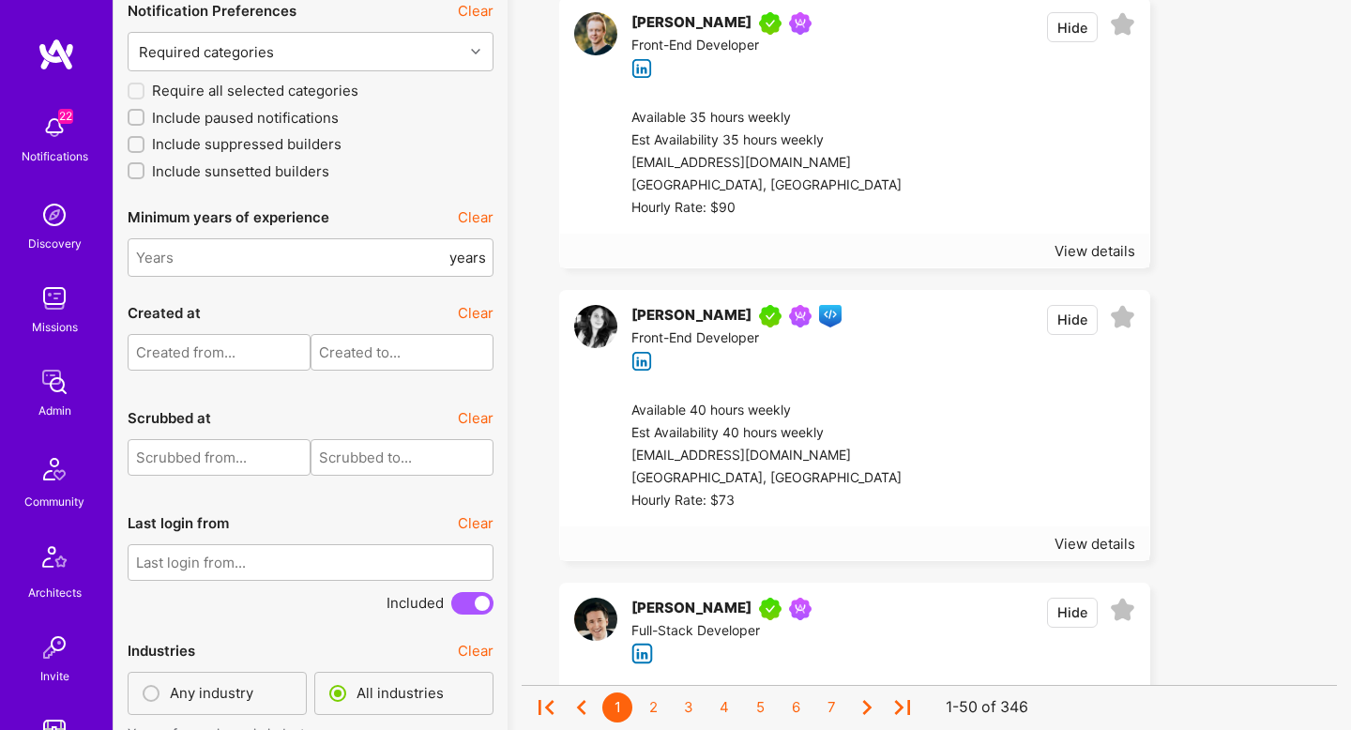
scroll to position [4311, 0]
click at [961, 406] on div at bounding box center [1019, 455] width 234 height 113
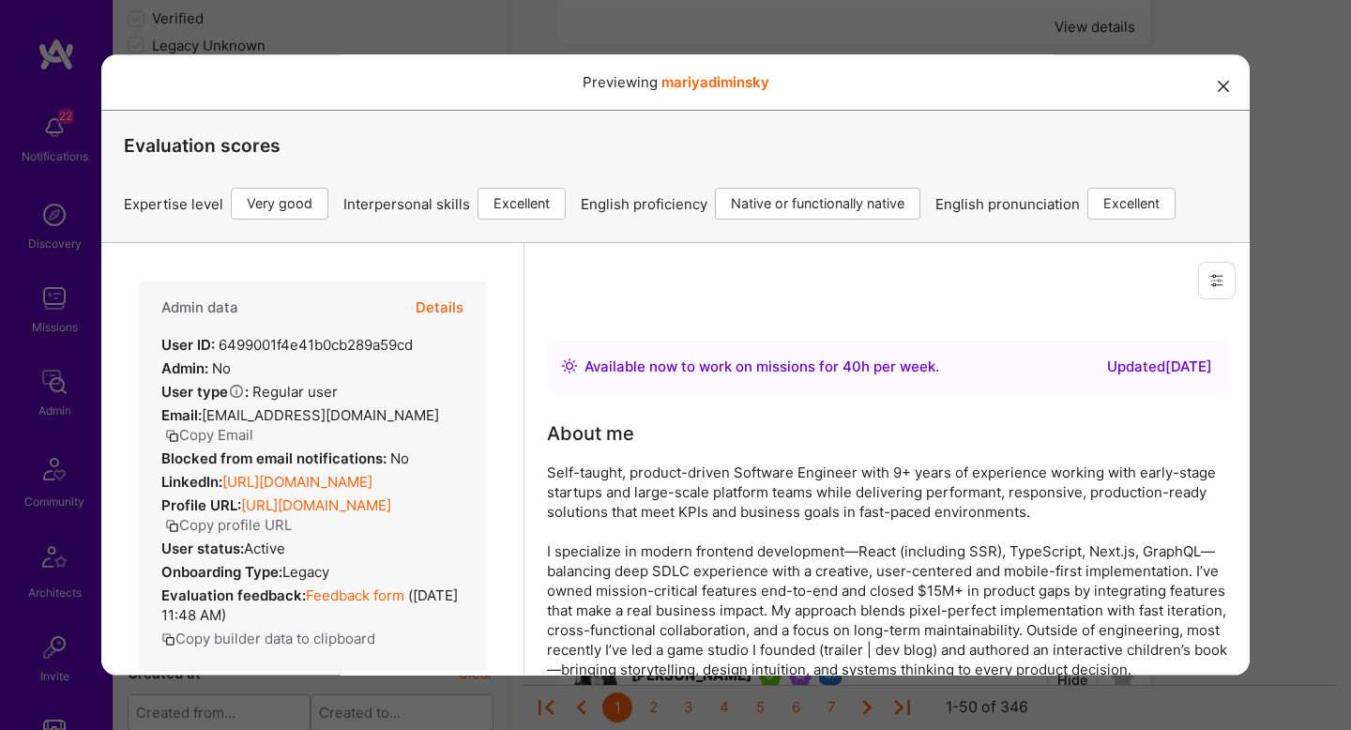
scroll to position [3331, 0]
click at [451, 308] on button "Details" at bounding box center [440, 308] width 48 height 54
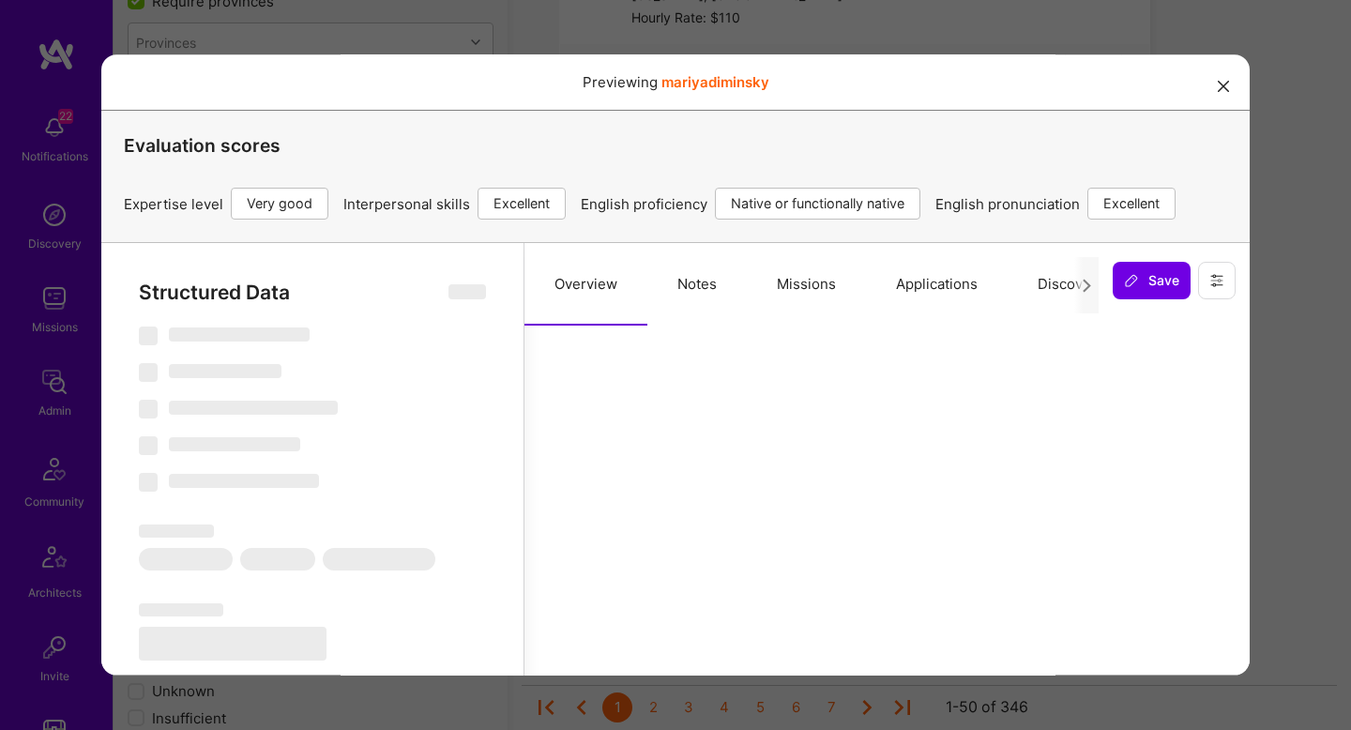
click at [799, 275] on button "Missions" at bounding box center [806, 284] width 119 height 83
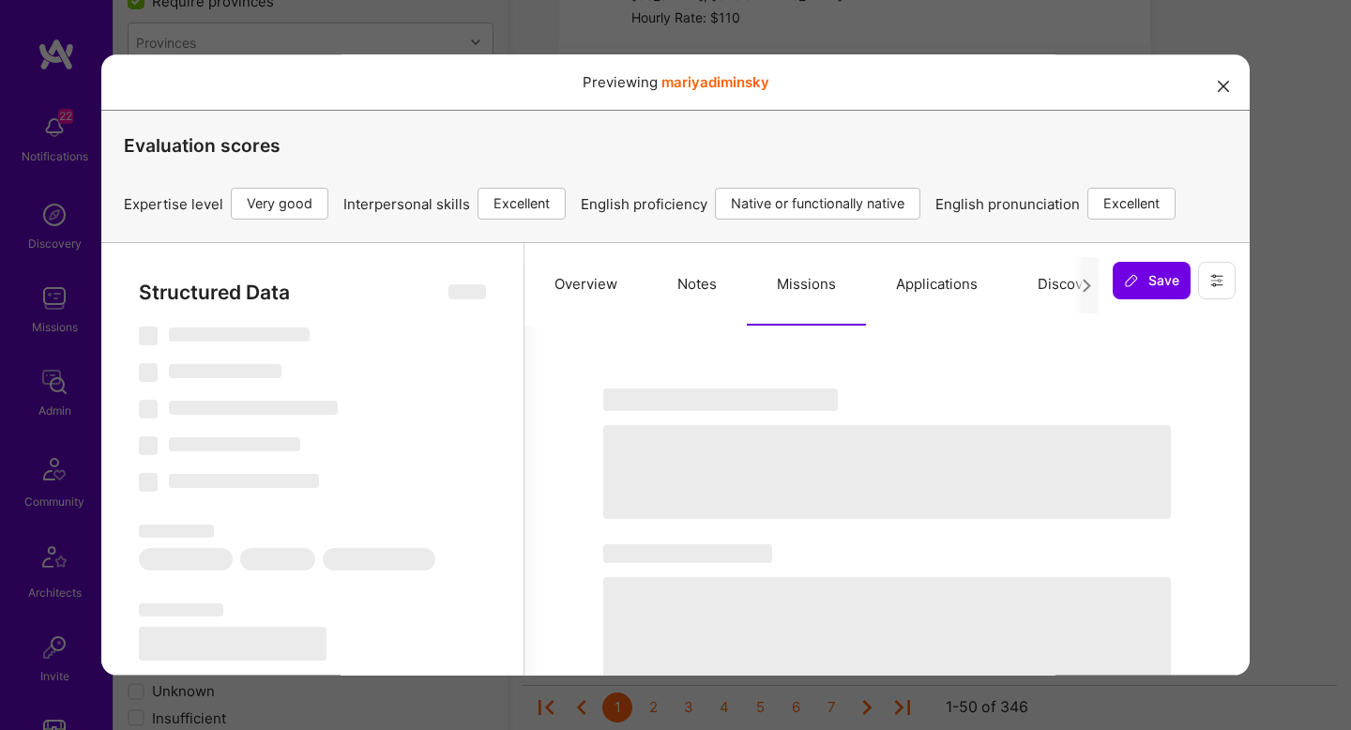
scroll to position [13, 0]
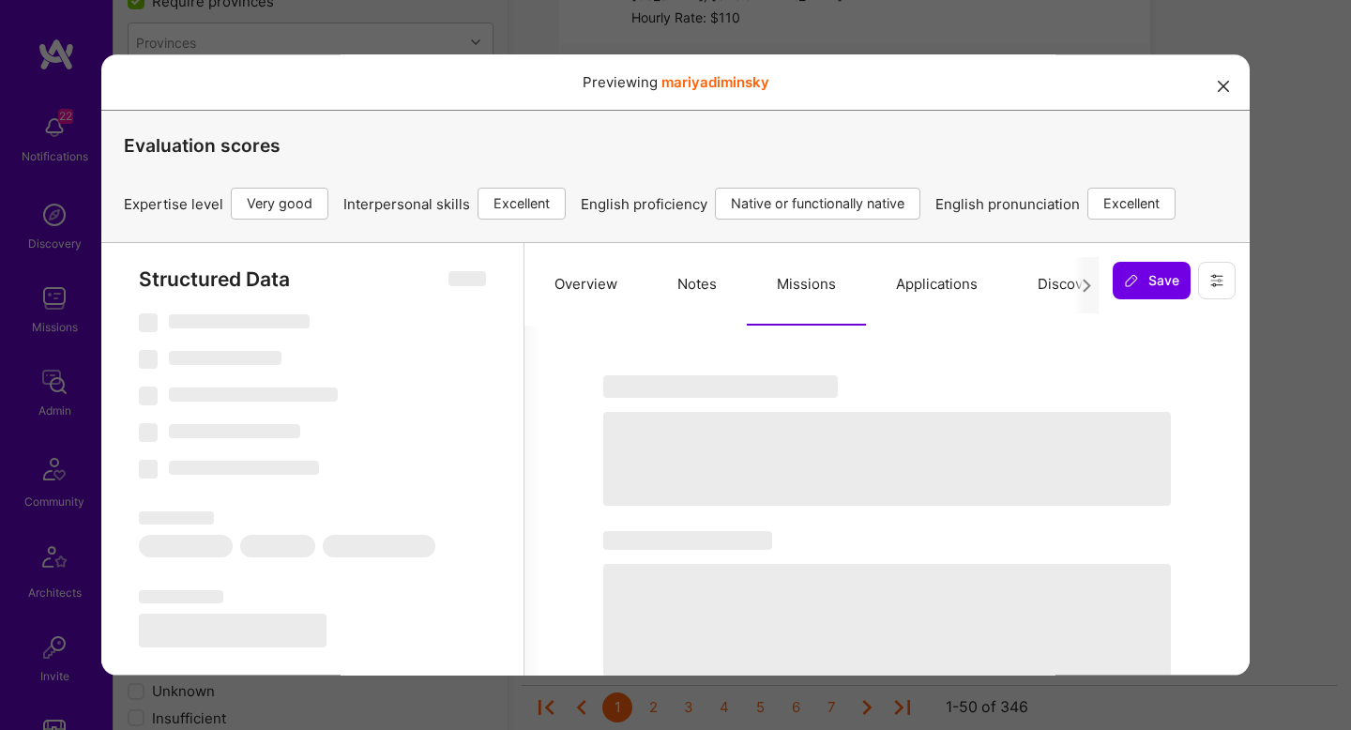
select select "Right Now"
select select "5"
select select "7"
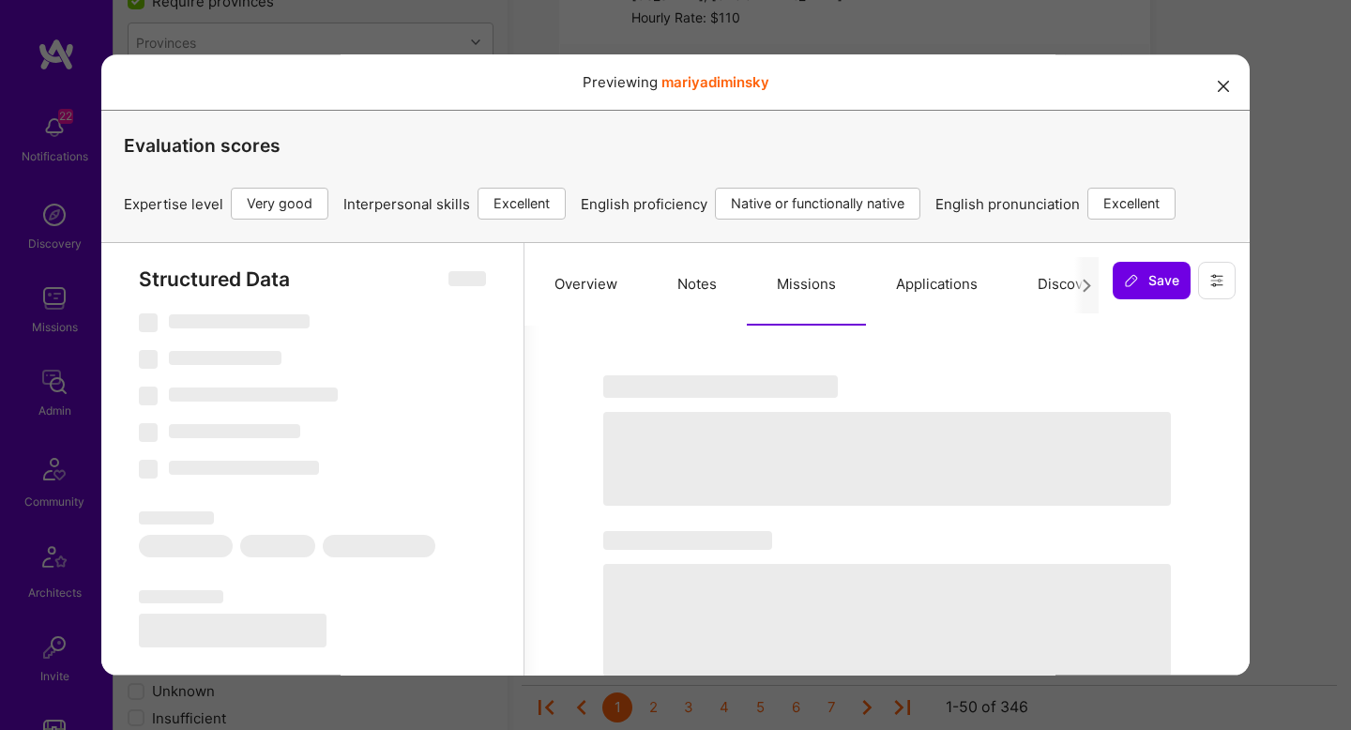
select select "US"
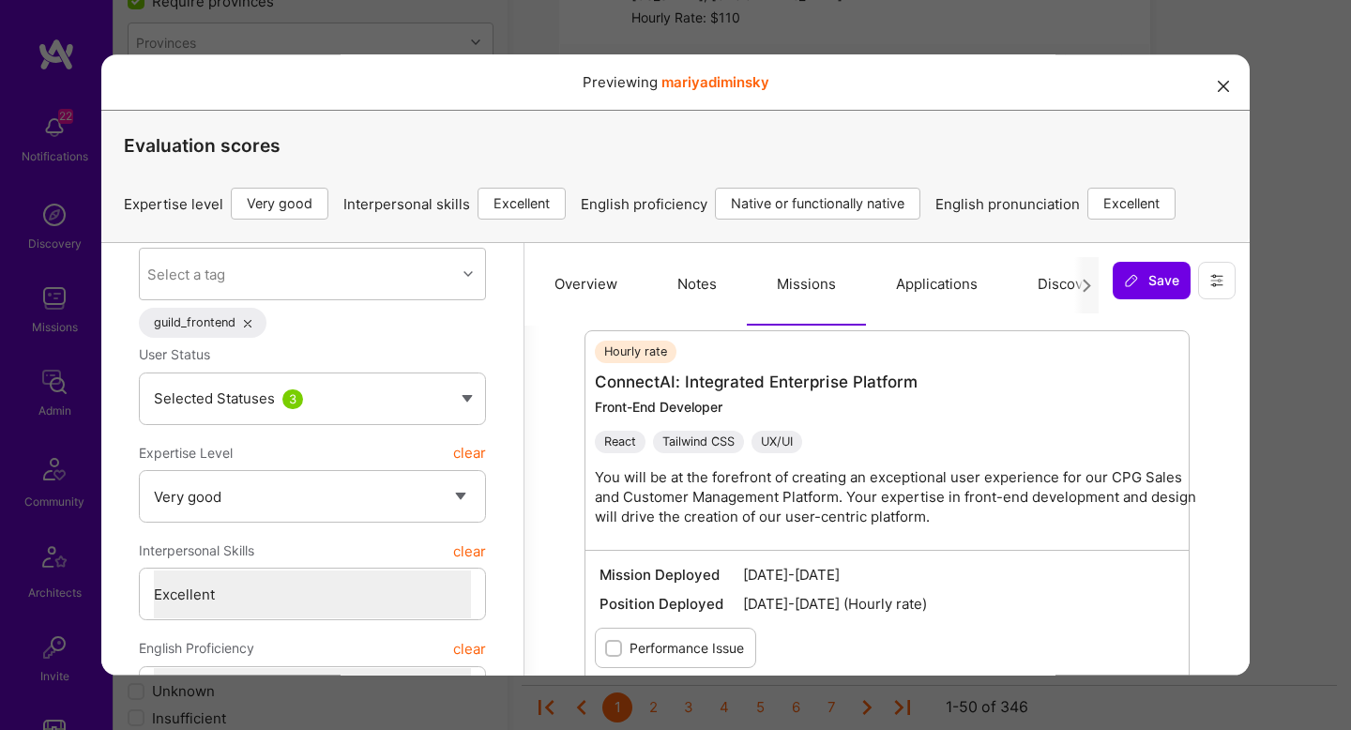
scroll to position [0, 0]
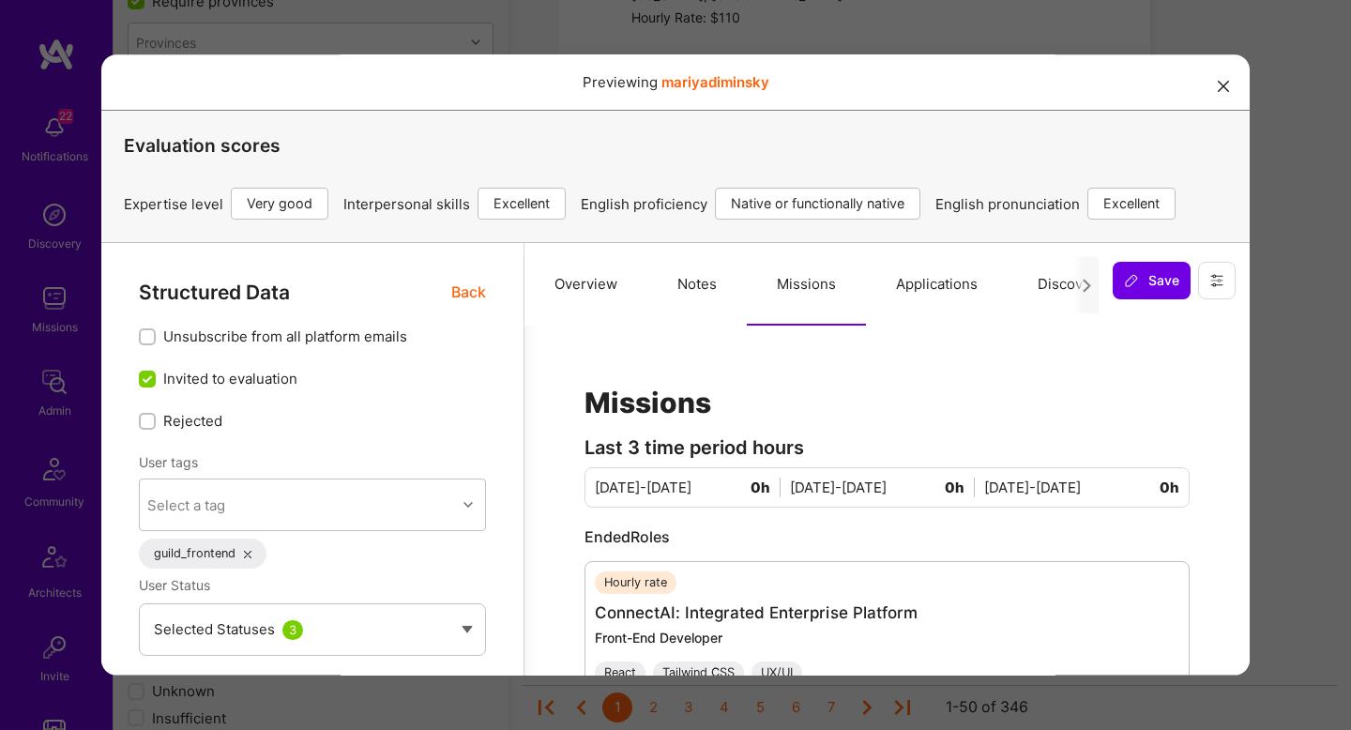
click at [700, 316] on button "Notes" at bounding box center [696, 284] width 99 height 83
type textarea "x"
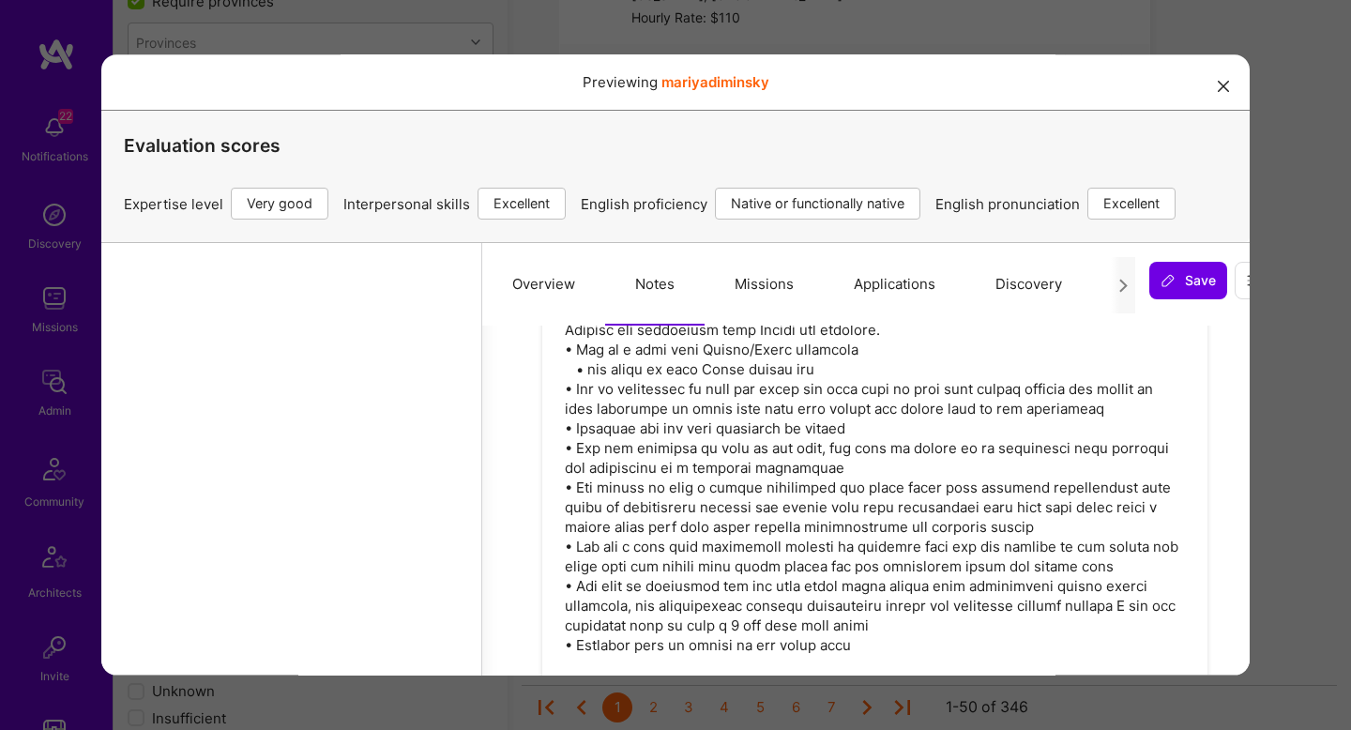
scroll to position [4992, 42]
click at [698, 372] on pre at bounding box center [875, 479] width 620 height 355
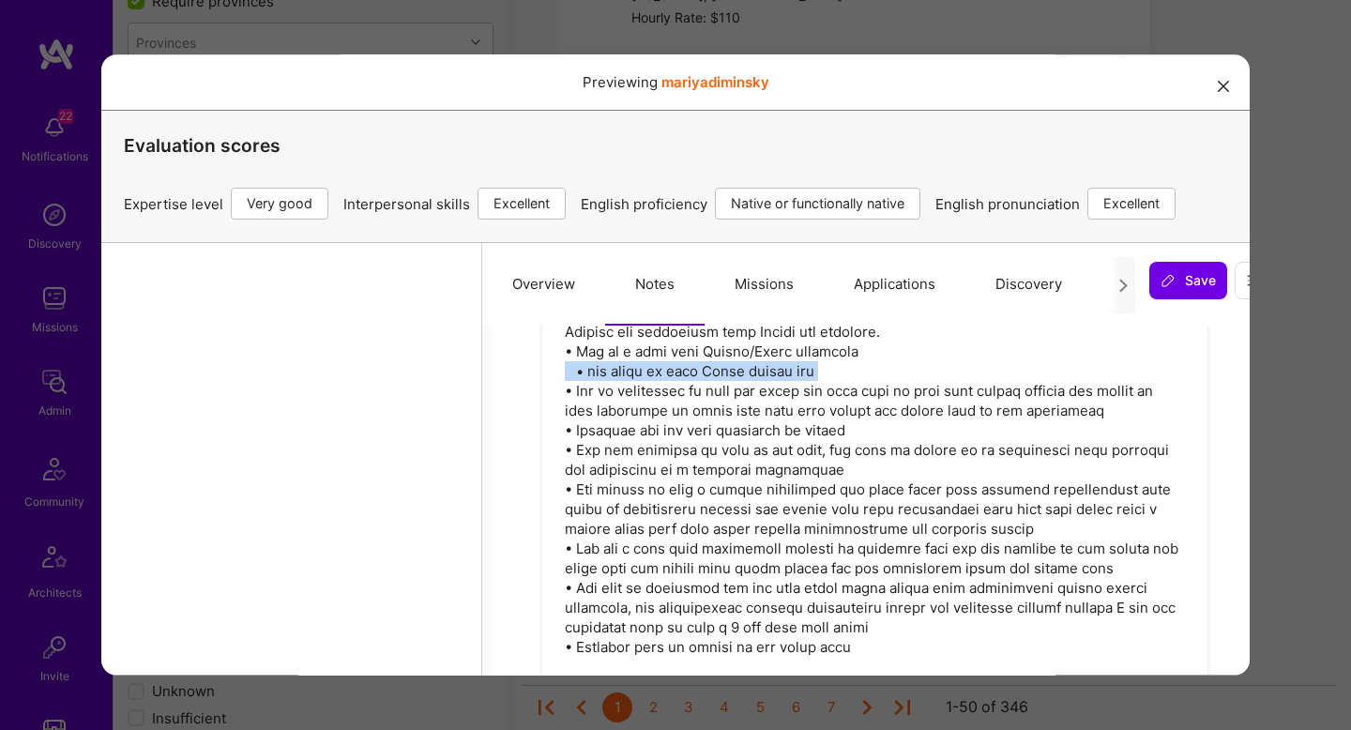
click at [698, 372] on pre at bounding box center [875, 479] width 620 height 355
click at [698, 384] on pre at bounding box center [875, 479] width 620 height 355
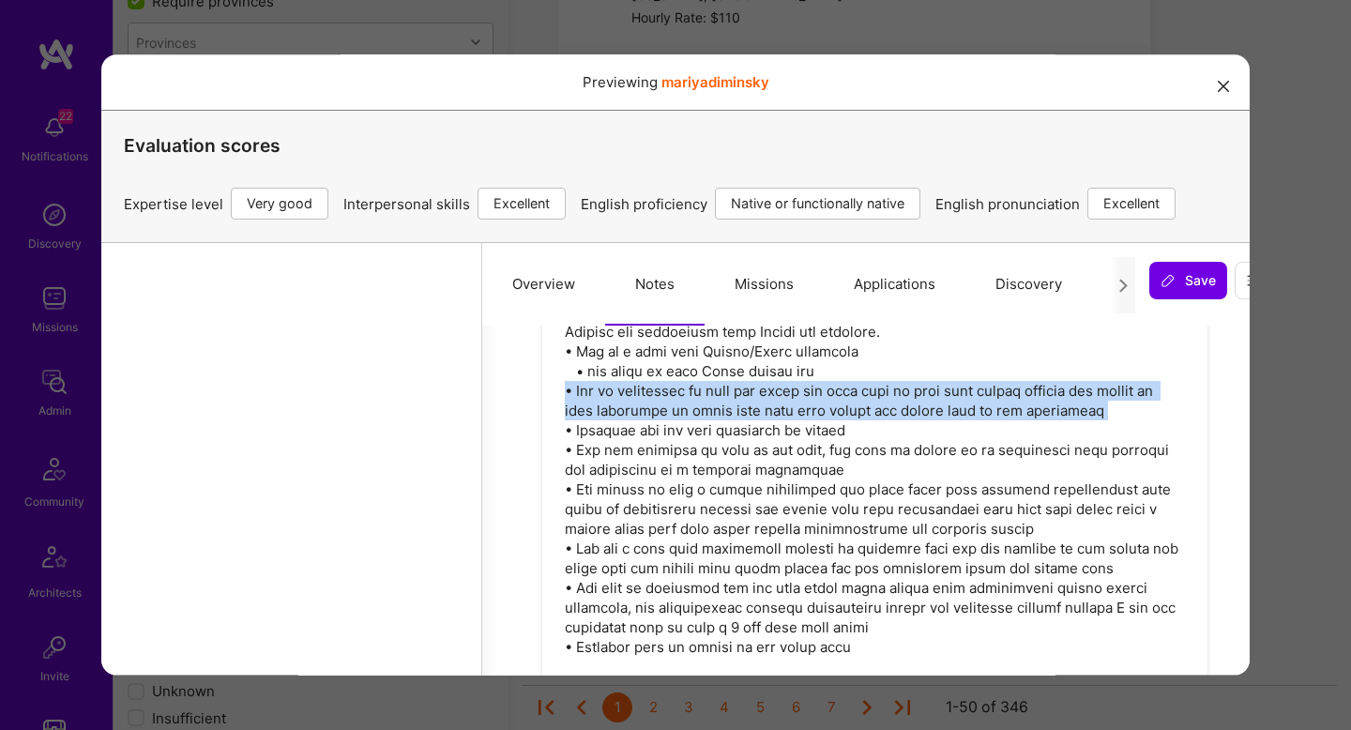
click at [698, 384] on pre at bounding box center [875, 479] width 620 height 355
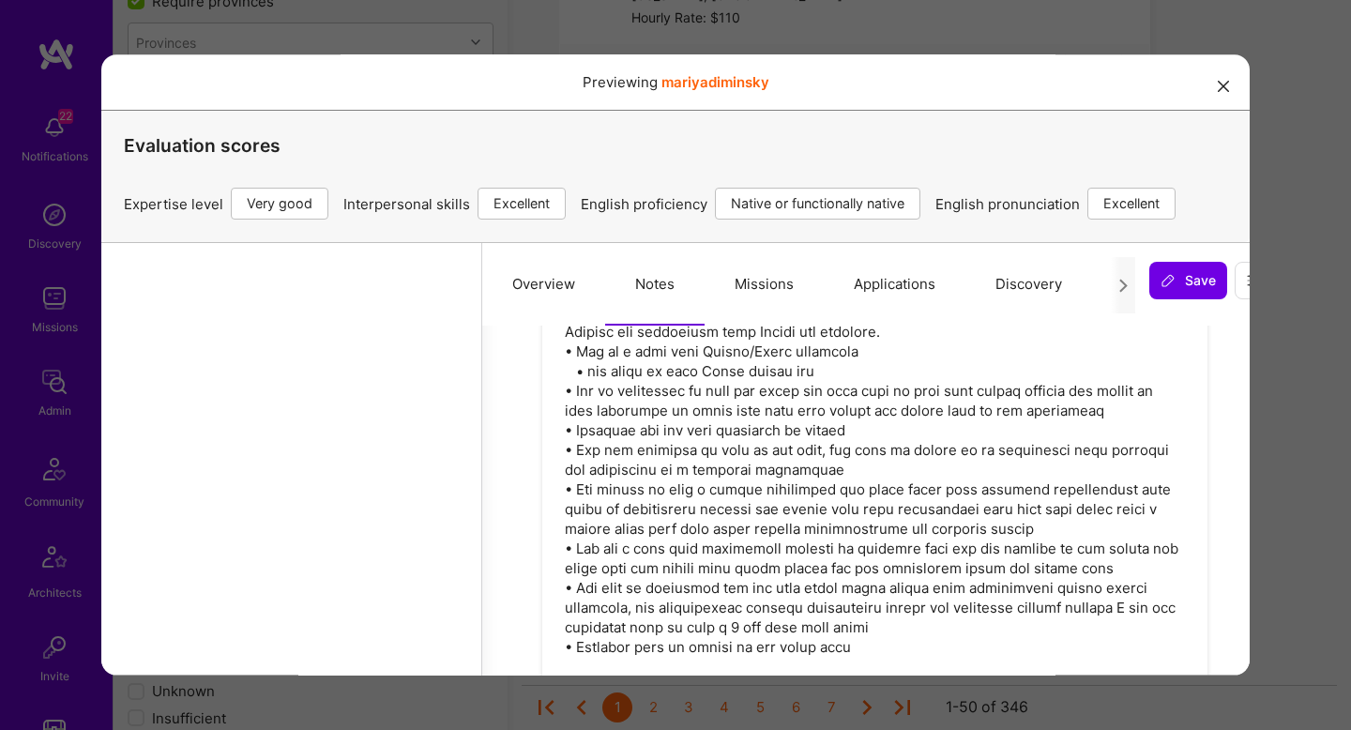
click at [692, 446] on pre at bounding box center [875, 479] width 620 height 355
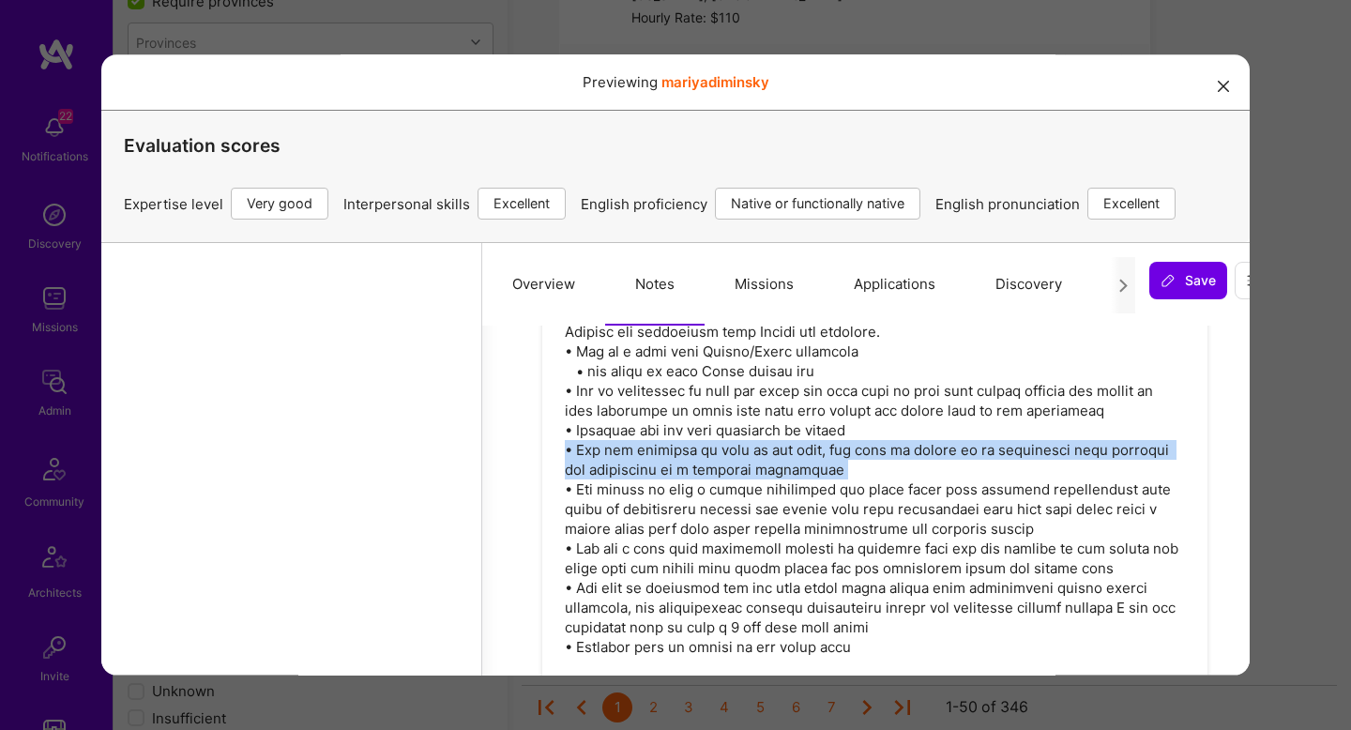
click at [692, 446] on pre at bounding box center [875, 479] width 620 height 355
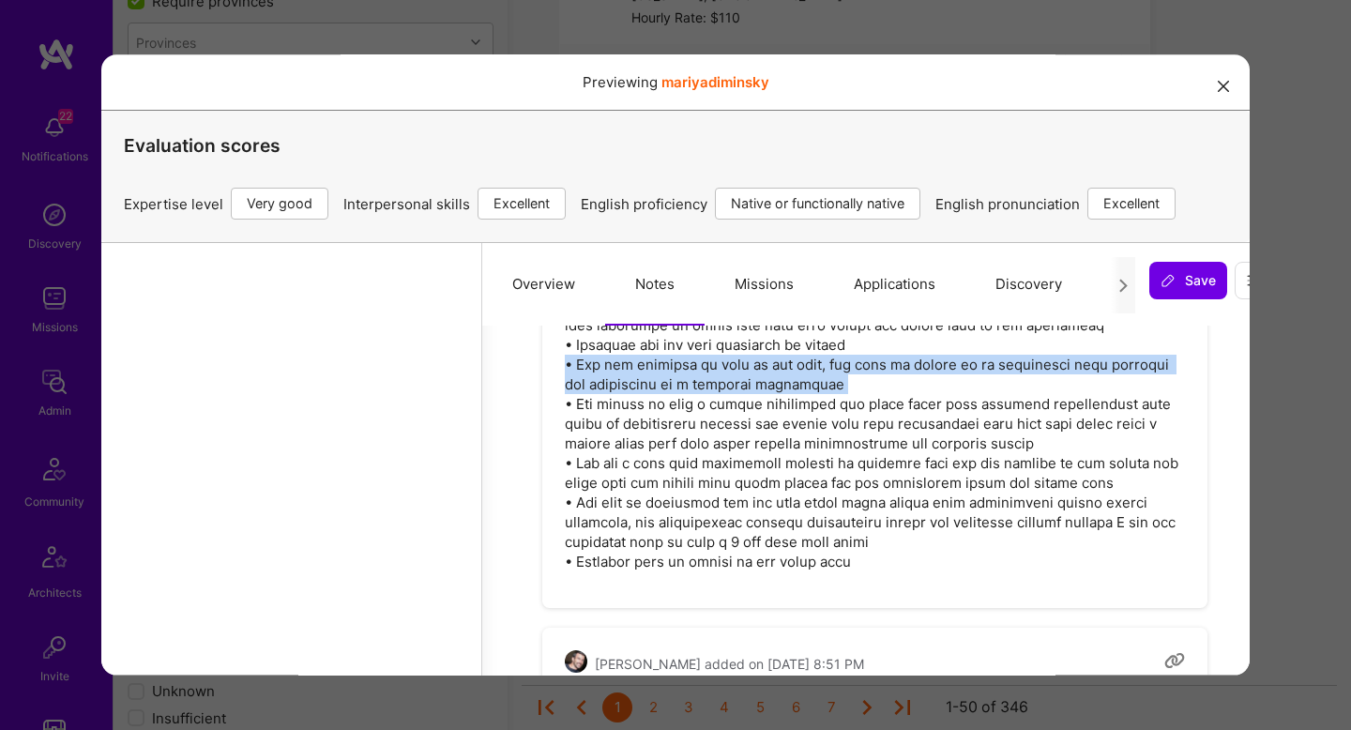
scroll to position [5075, 42]
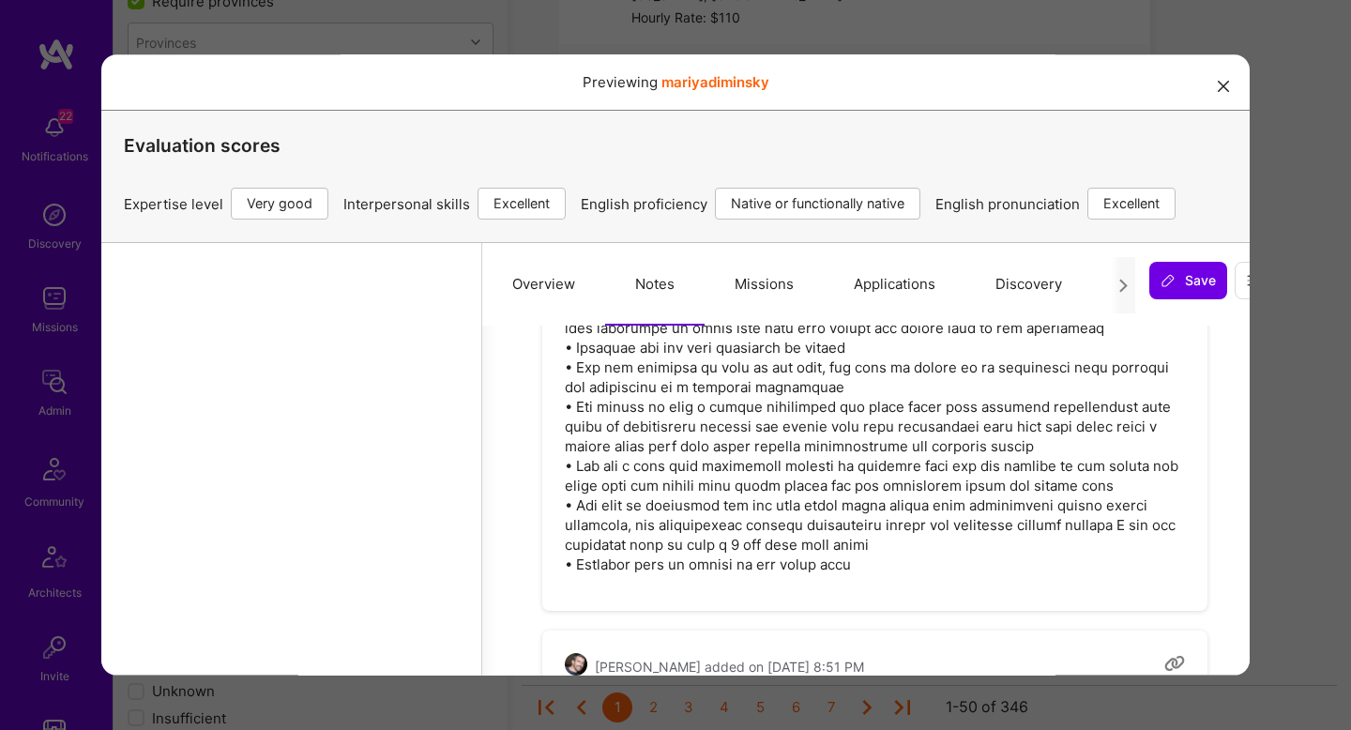
click at [663, 425] on pre at bounding box center [875, 397] width 620 height 355
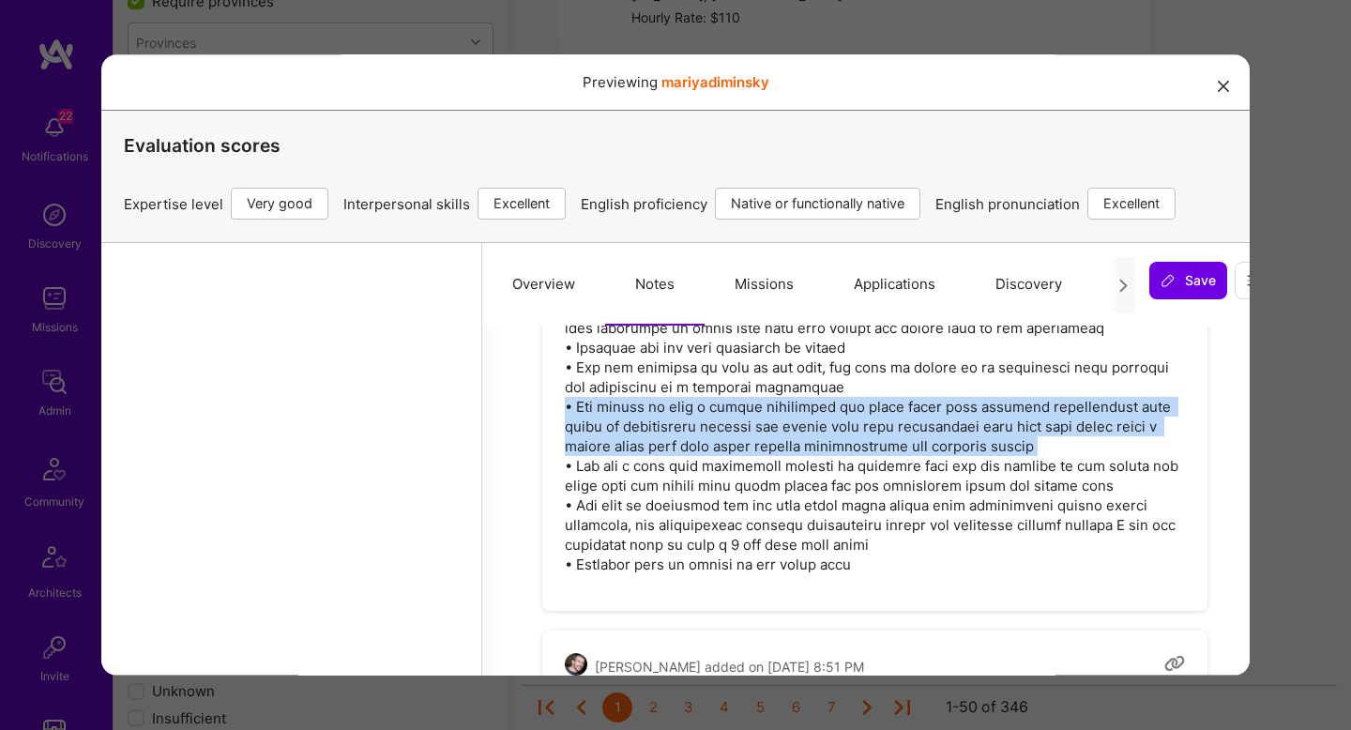
click at [663, 425] on pre at bounding box center [875, 397] width 620 height 355
click at [661, 437] on pre at bounding box center [875, 397] width 620 height 355
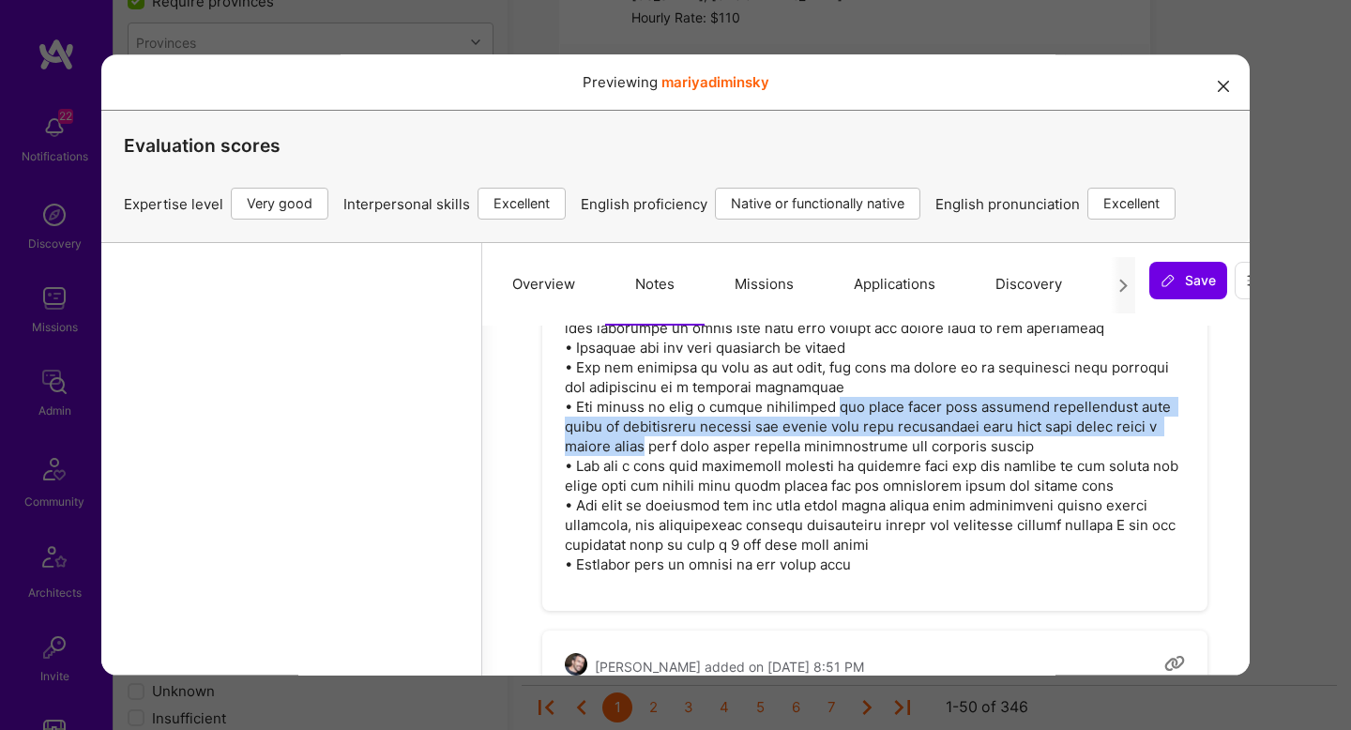
drag, startPoint x: 661, startPoint y: 437, endPoint x: 861, endPoint y: 415, distance: 201.1
click at [861, 415] on pre at bounding box center [875, 397] width 620 height 355
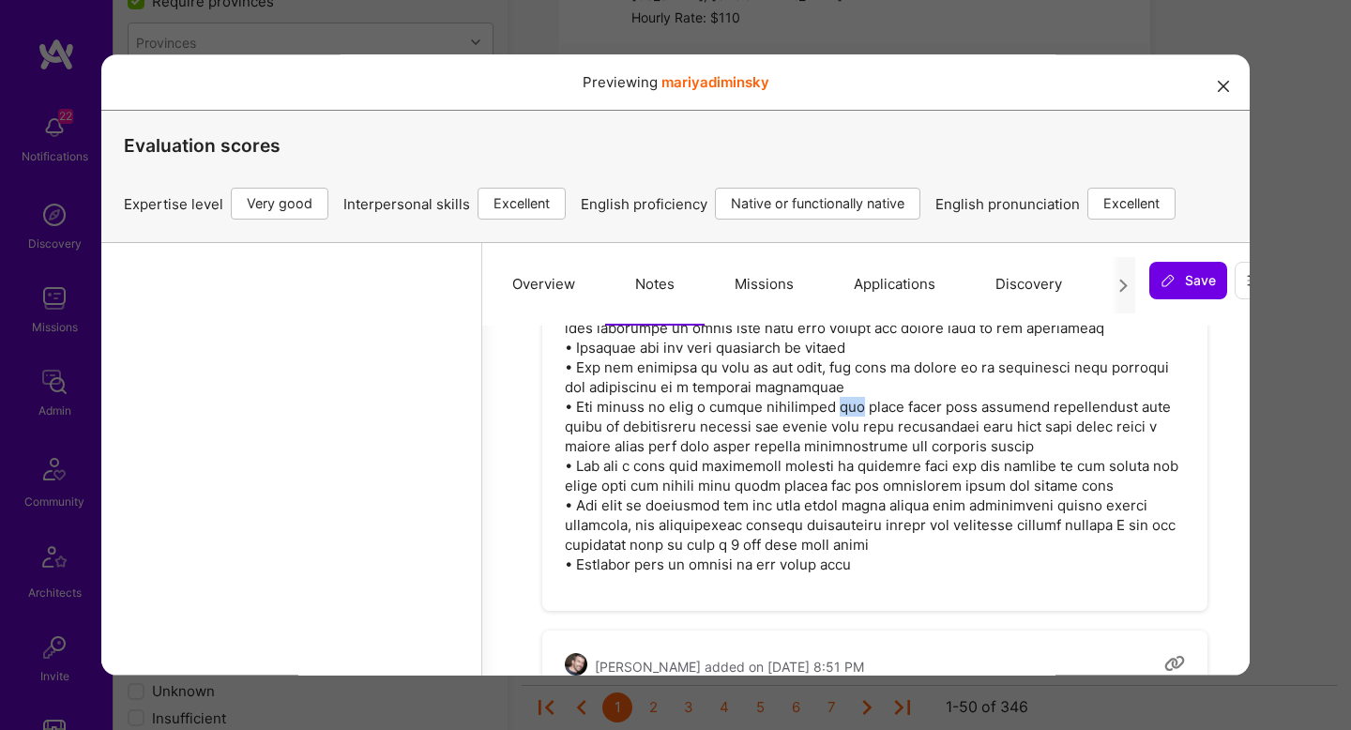
click at [861, 415] on pre at bounding box center [875, 397] width 620 height 355
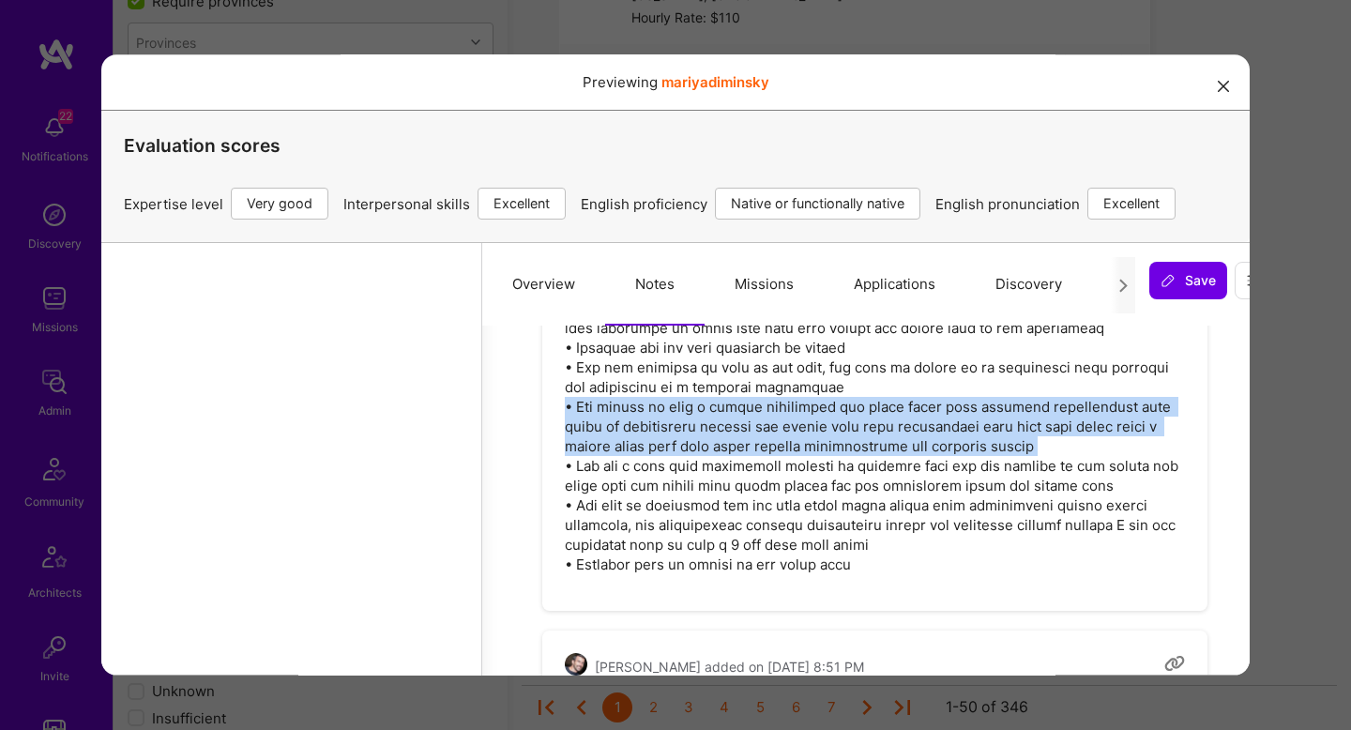
click at [861, 415] on pre at bounding box center [875, 397] width 620 height 355
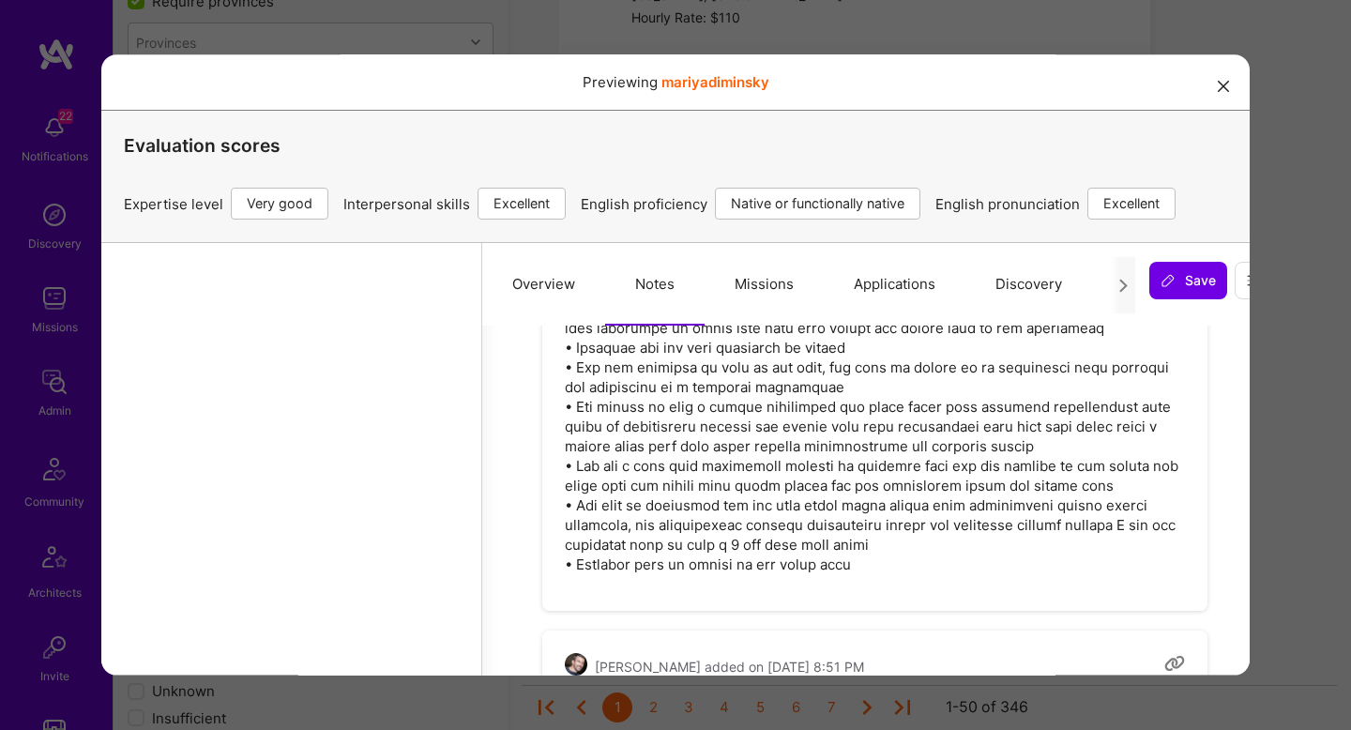
click at [849, 463] on pre at bounding box center [875, 397] width 620 height 355
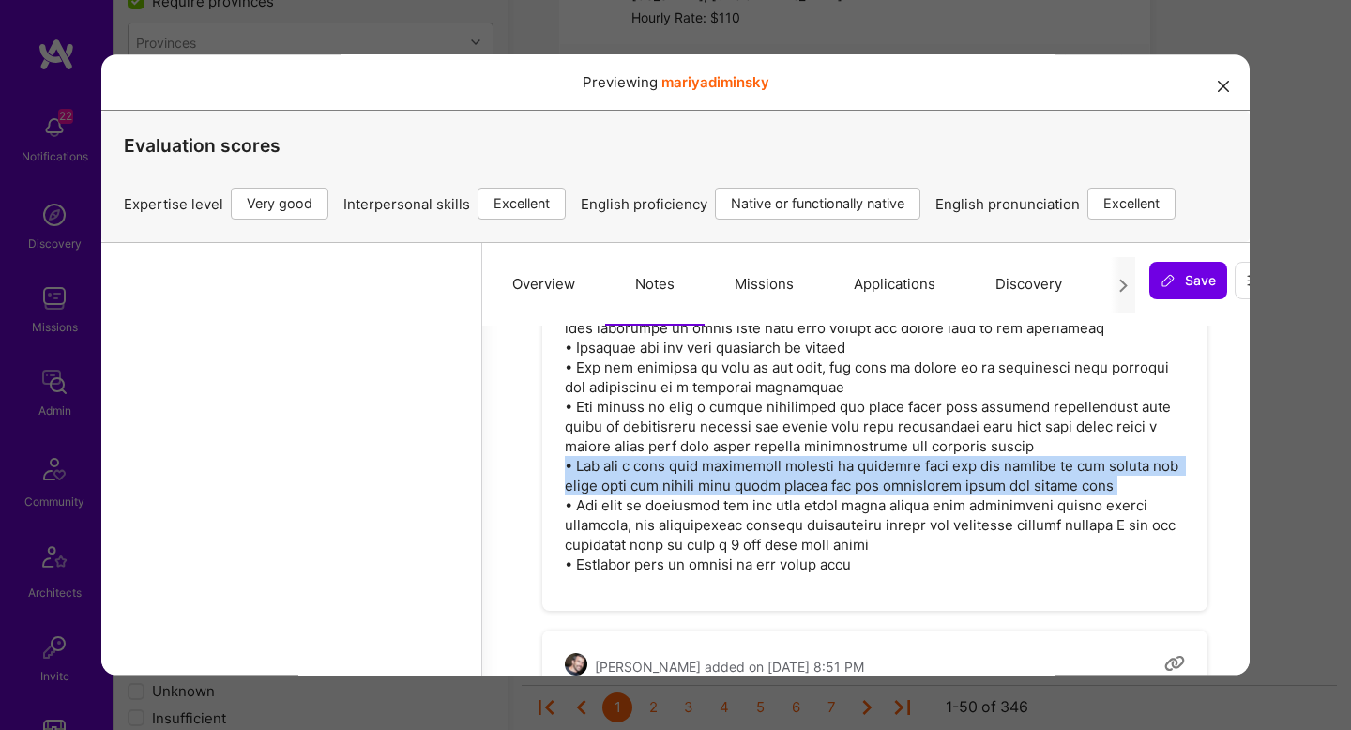
click at [849, 463] on pre at bounding box center [875, 397] width 620 height 355
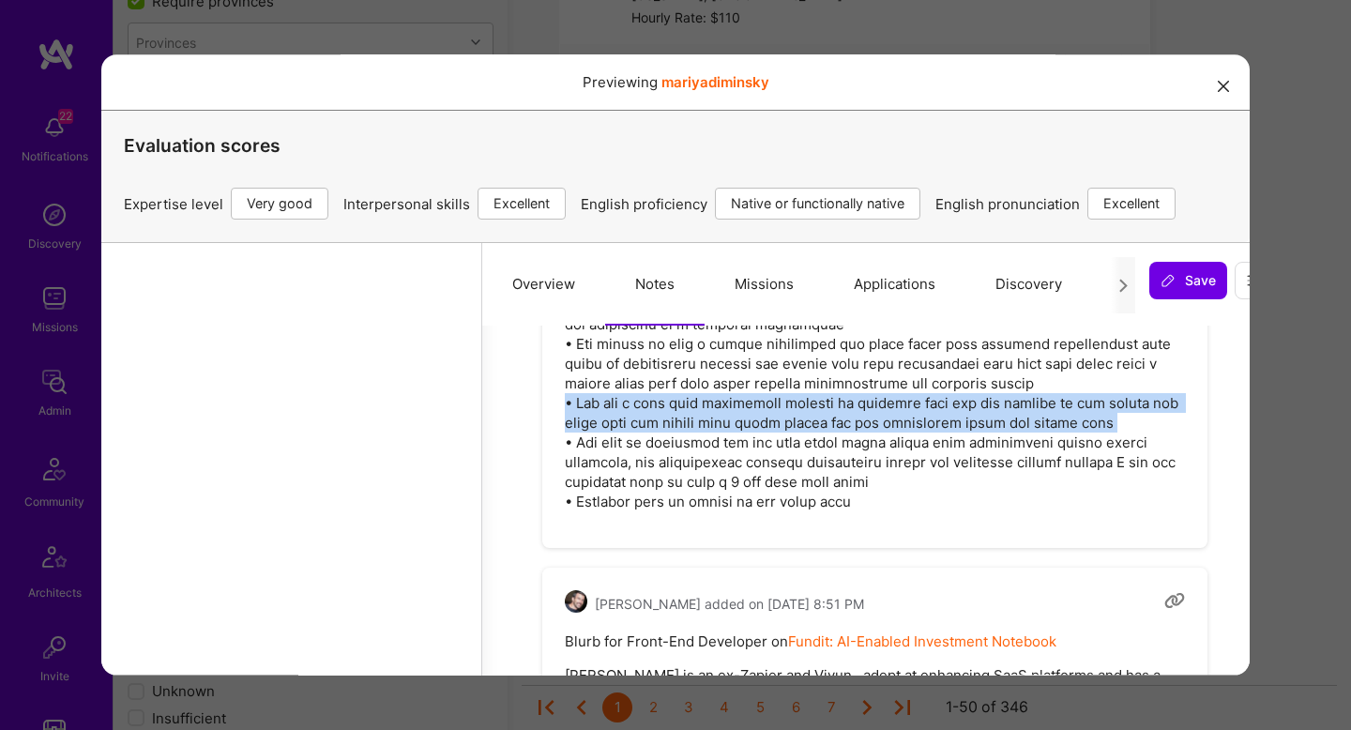
scroll to position [5141, 42]
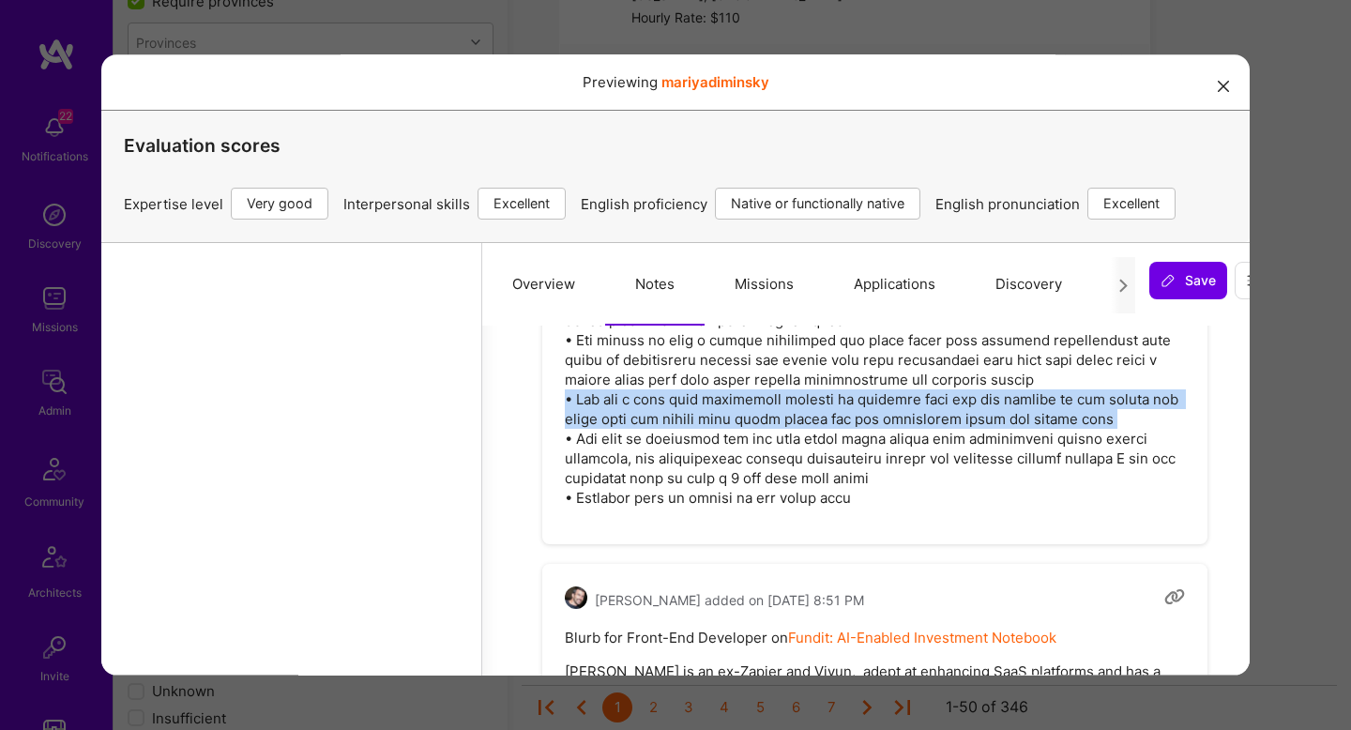
click at [1254, 460] on div "Previewing mariyadiminsky Evaluation scores Expertise level Very good Interpers…" at bounding box center [675, 365] width 1351 height 730
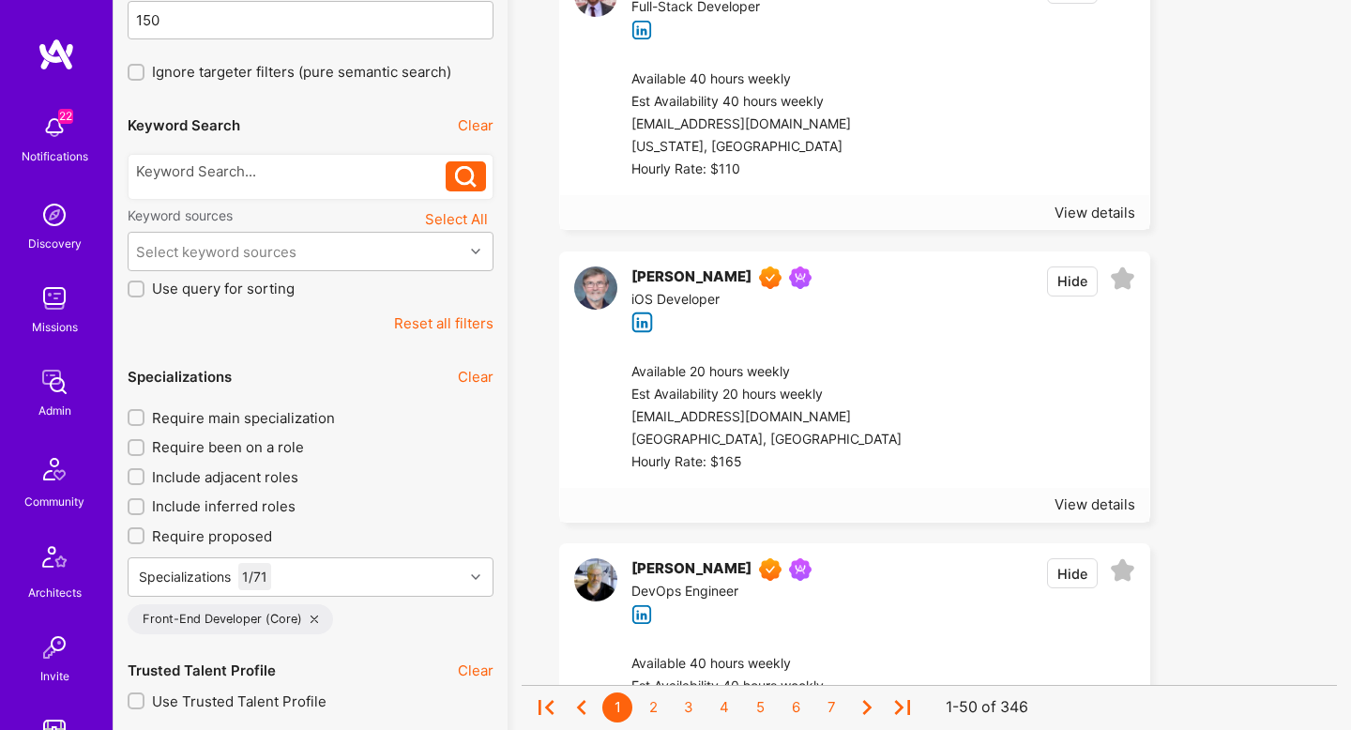
scroll to position [281, 0]
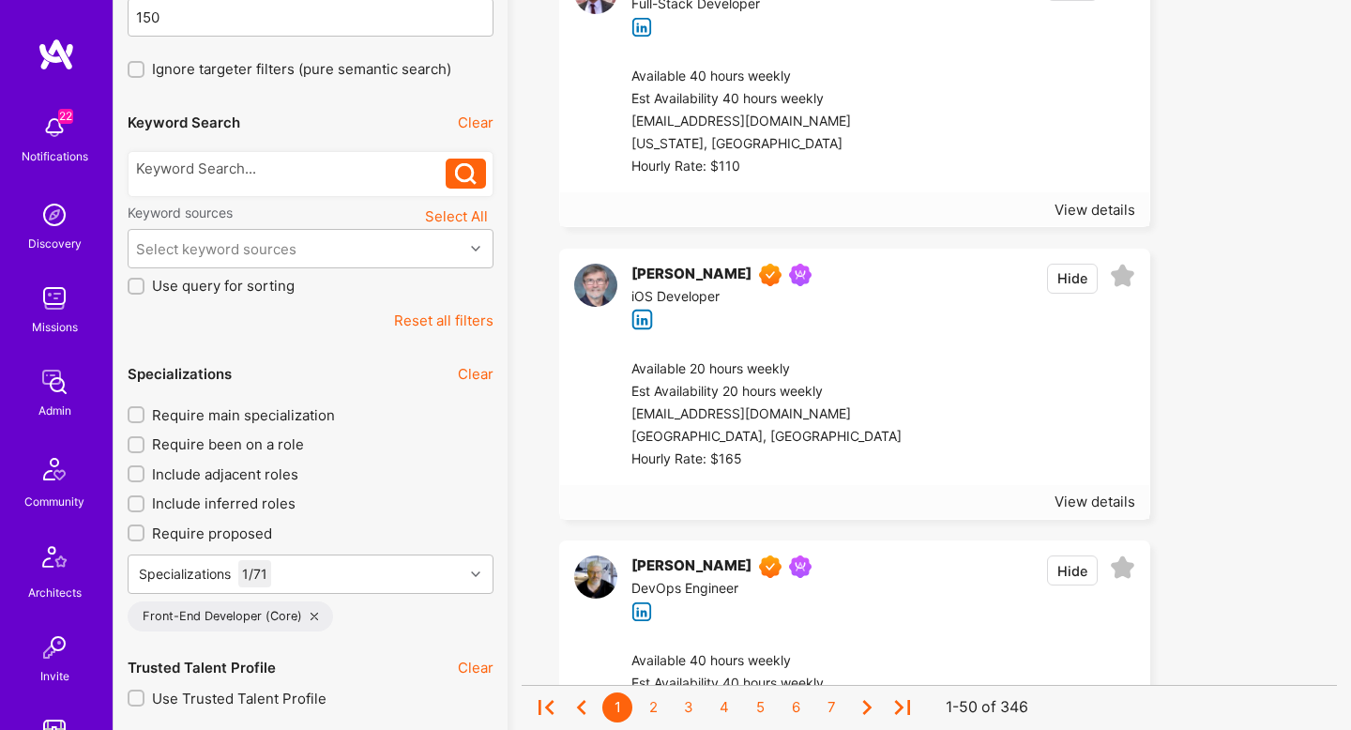
click at [185, 418] on span "Require main specialization" at bounding box center [243, 415] width 183 height 20
click at [144, 418] on input "Require main specialization" at bounding box center [137, 415] width 13 height 13
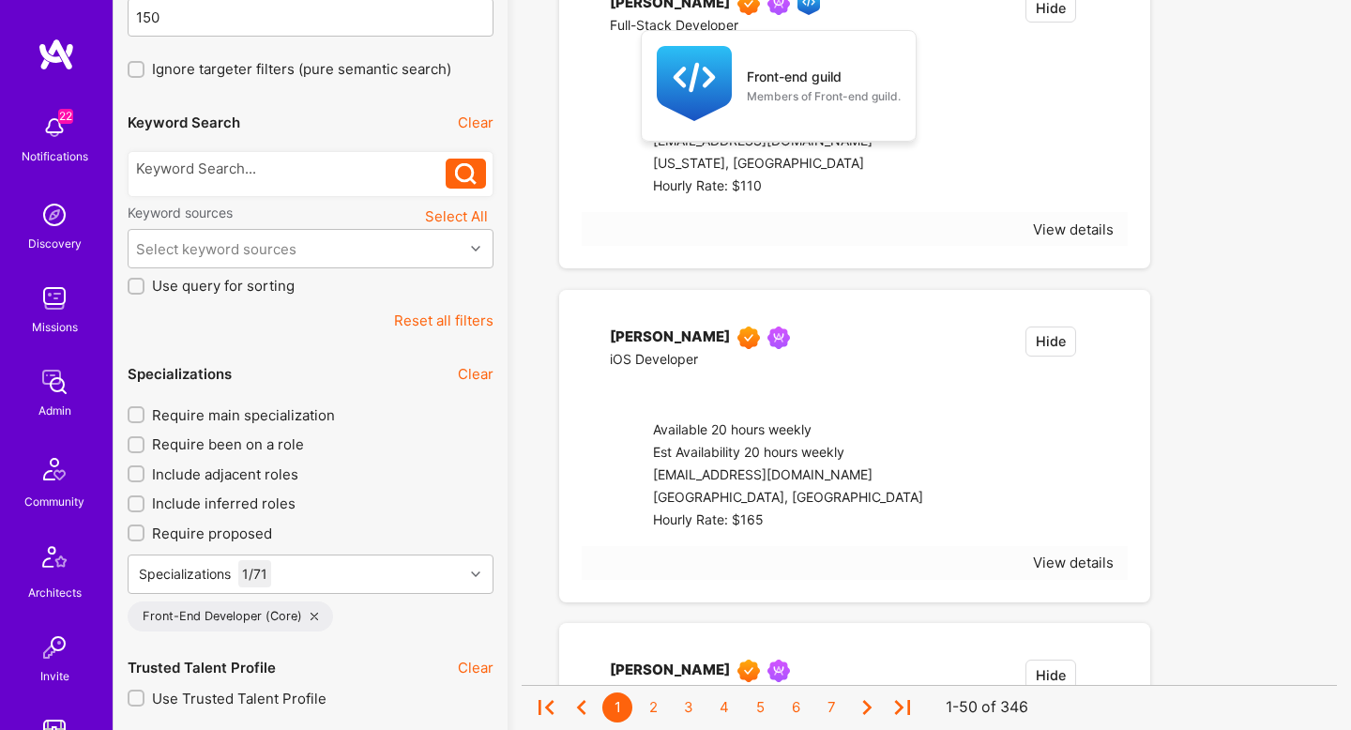
checkbox input "true"
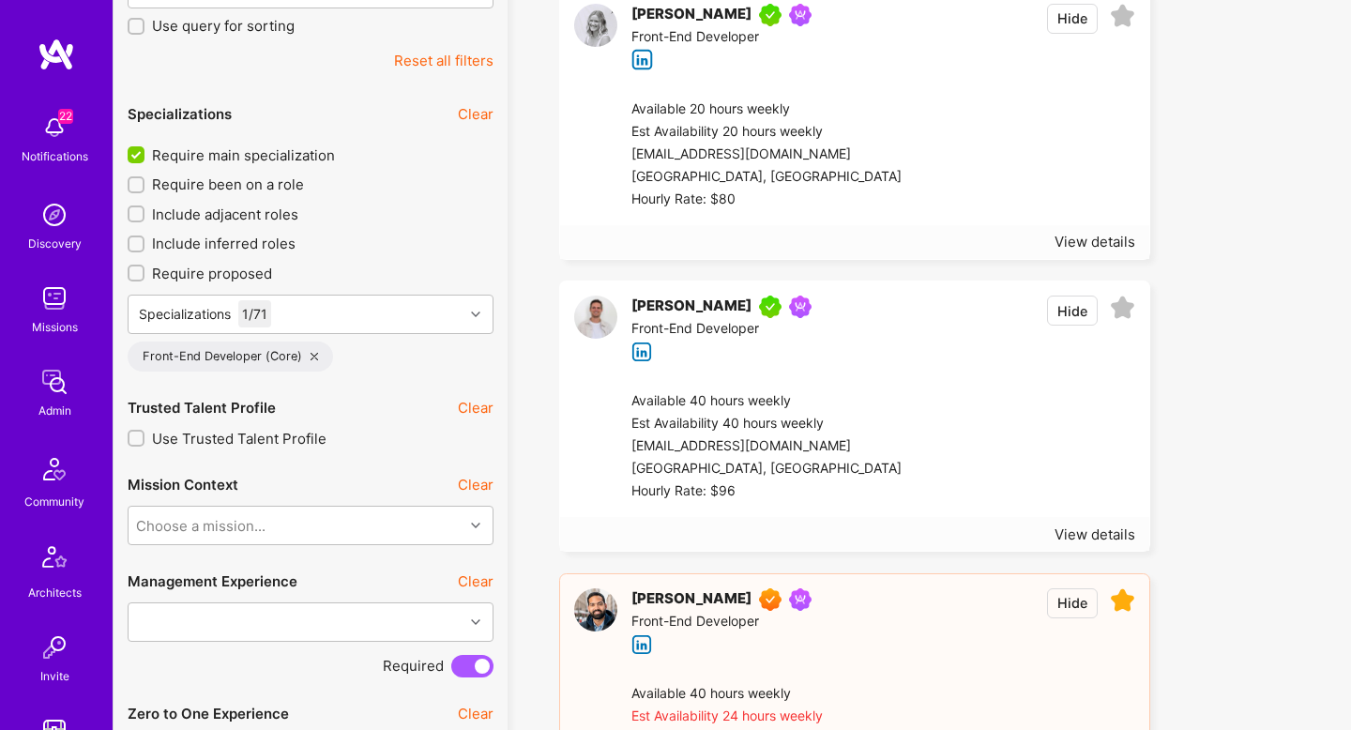
scroll to position [502, 0]
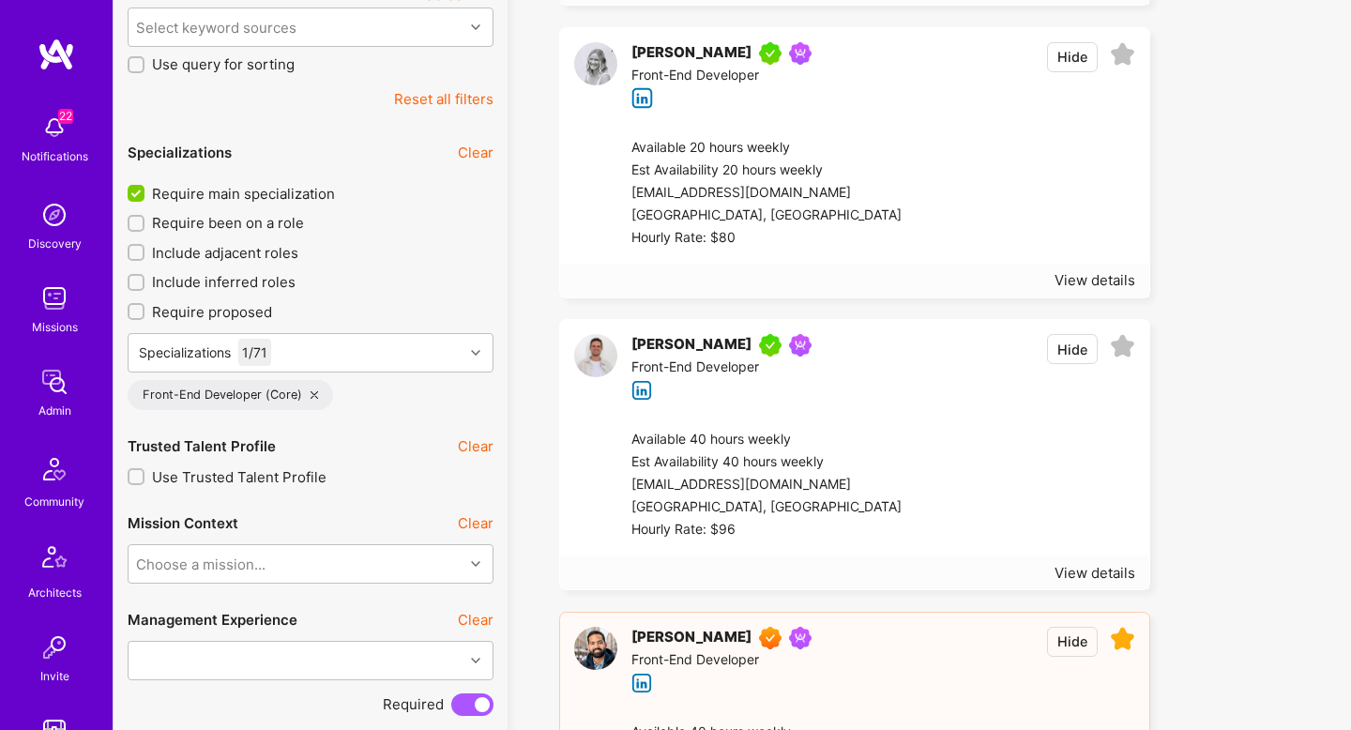
click at [993, 452] on div at bounding box center [1019, 485] width 234 height 113
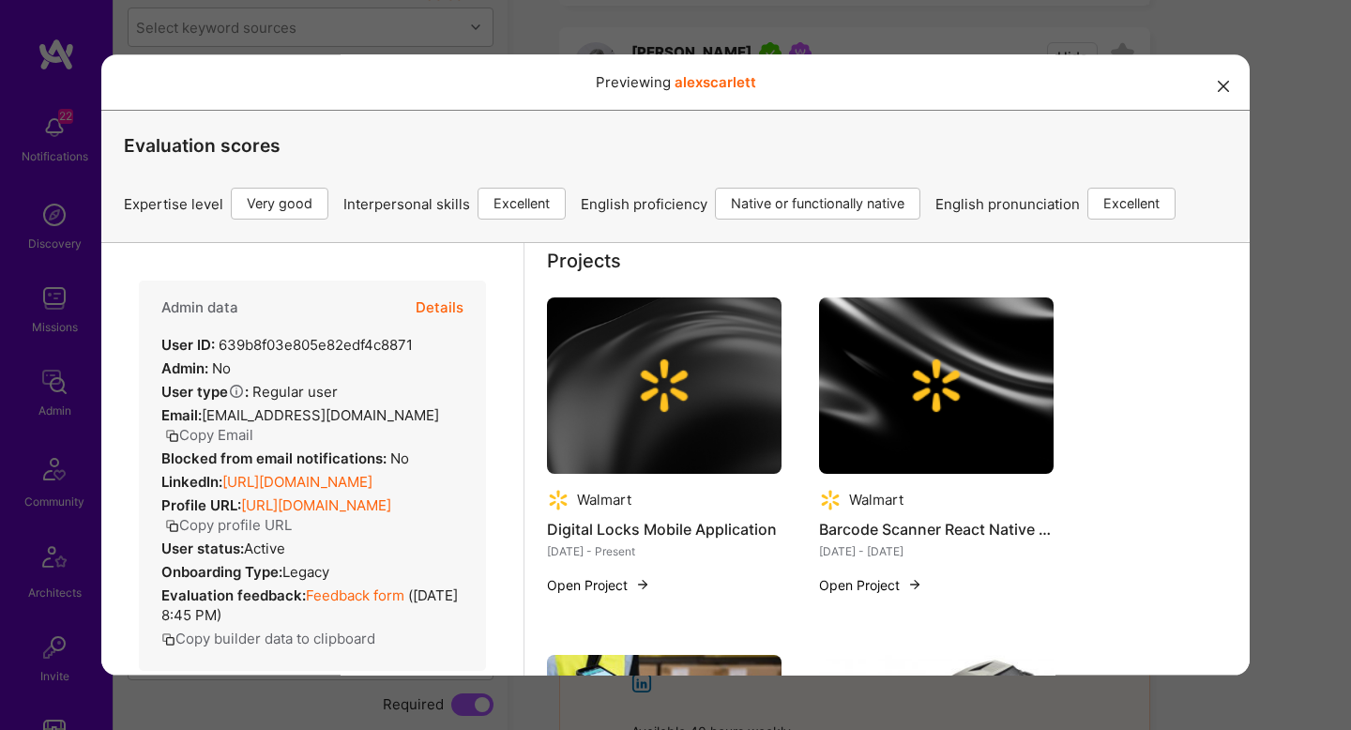
scroll to position [370, 0]
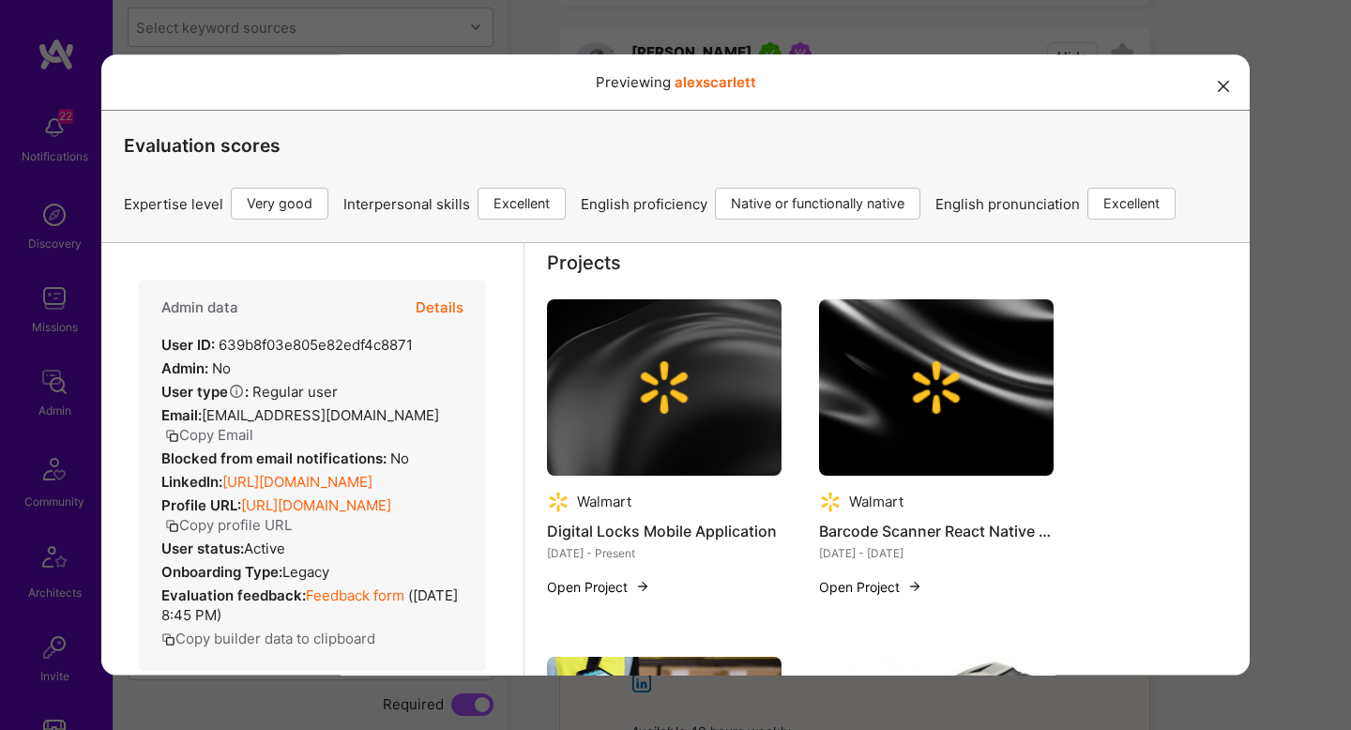
click at [442, 306] on button "Details" at bounding box center [440, 308] width 48 height 54
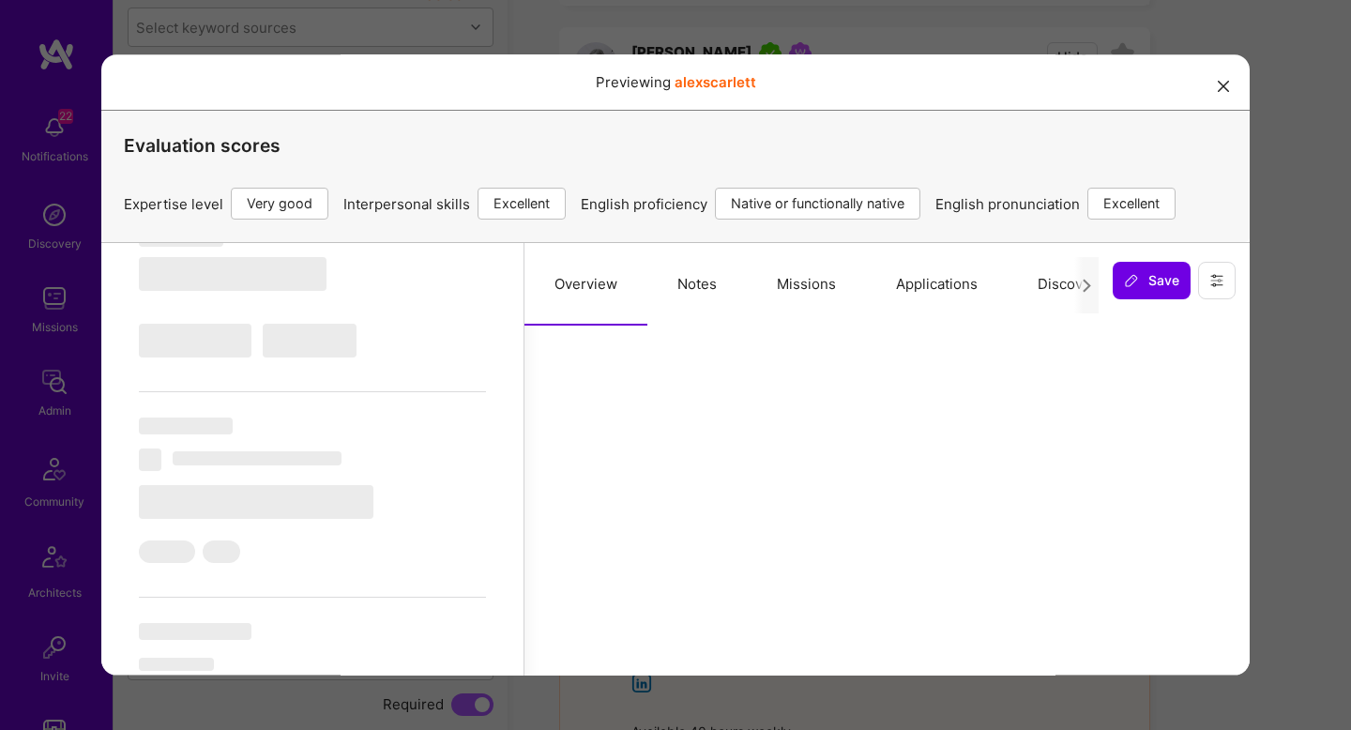
click at [802, 286] on button "Missions" at bounding box center [806, 284] width 119 height 83
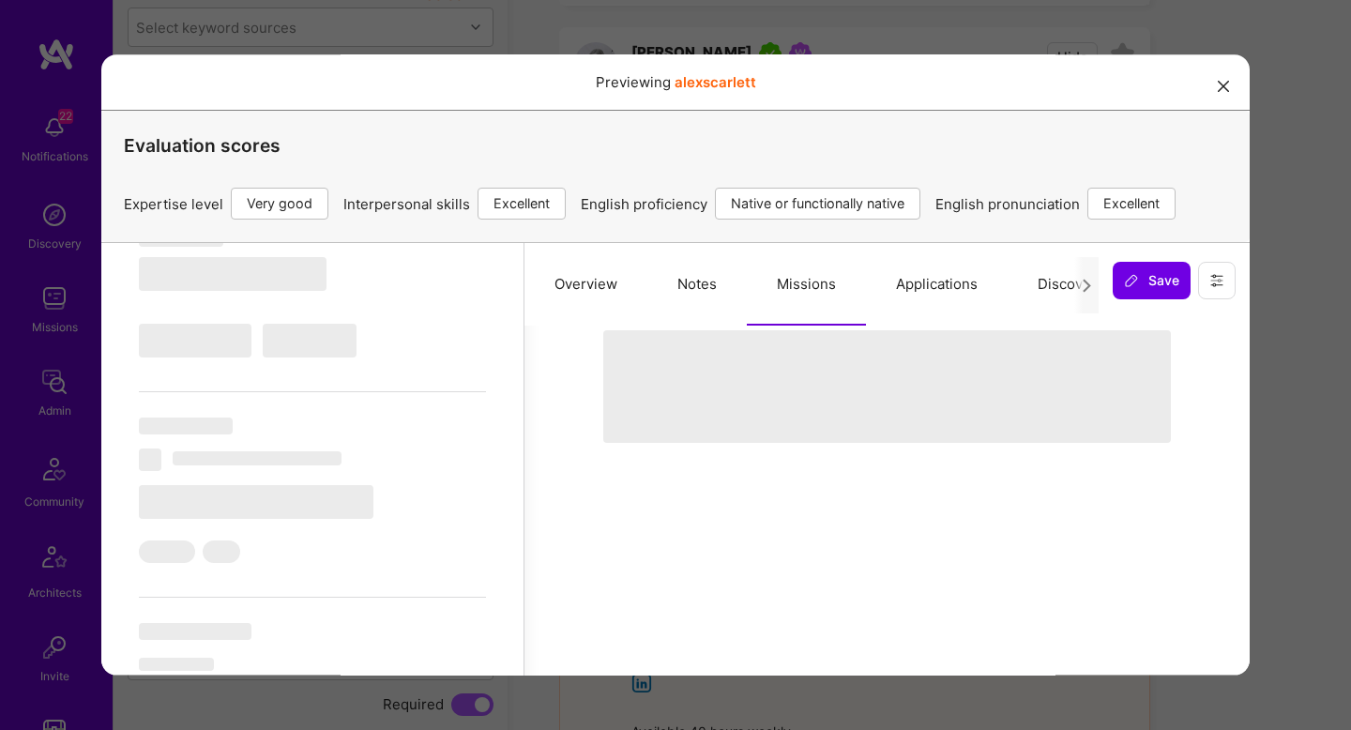
select select "Right Now"
select select "5"
select select "7"
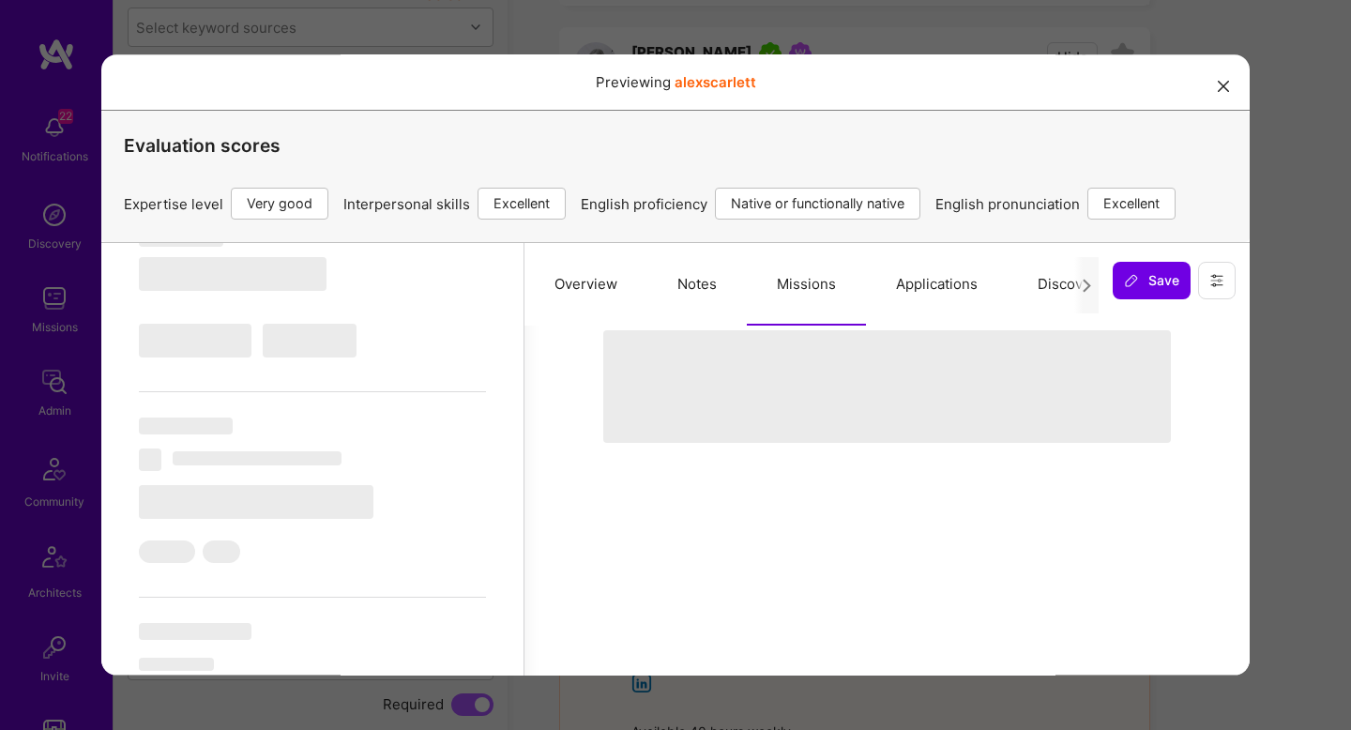
select select "US"
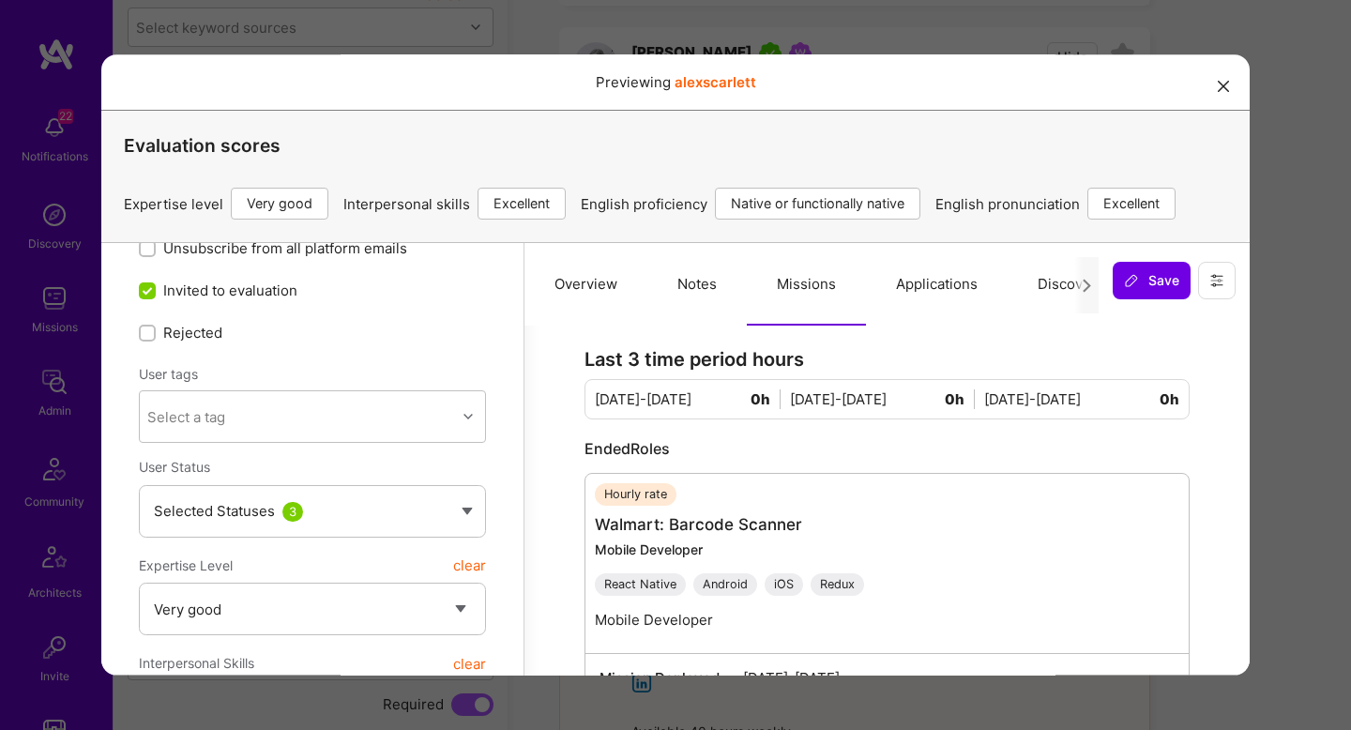
scroll to position [0, 0]
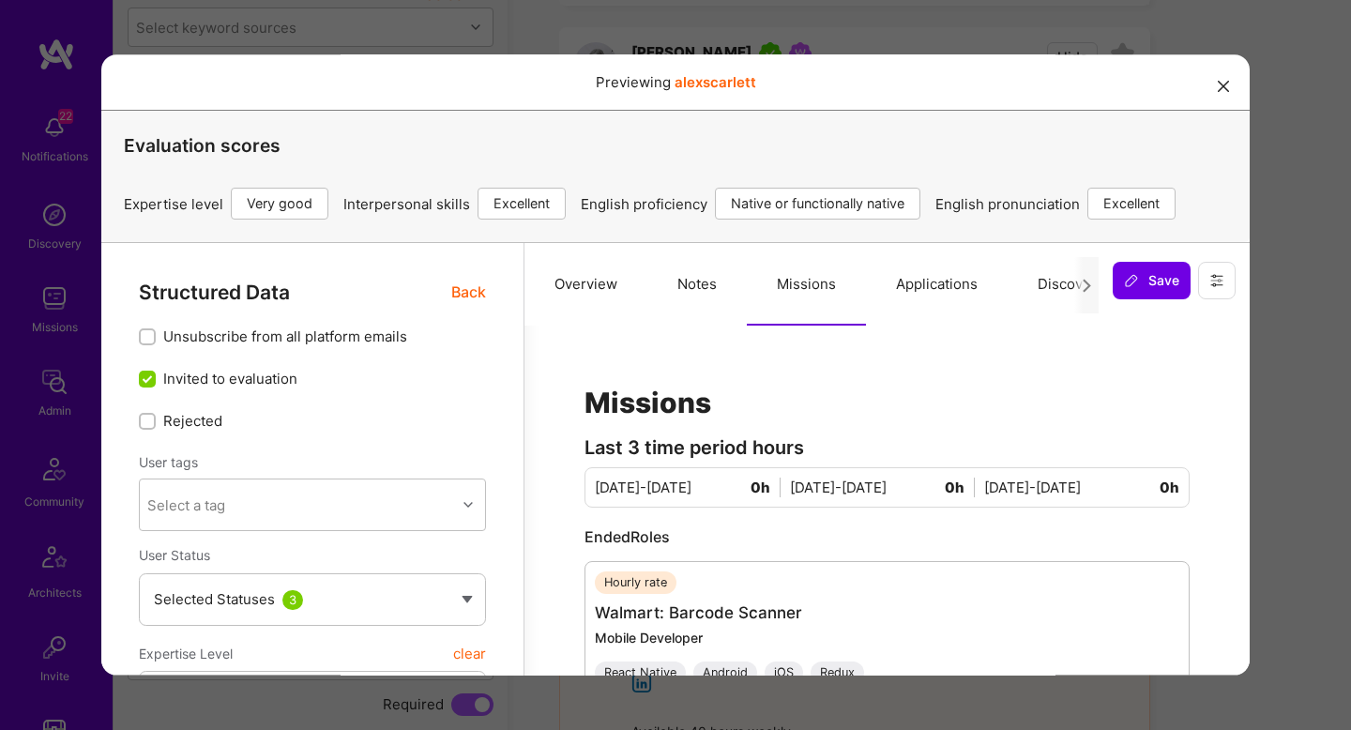
click at [1294, 299] on div "Previewing alexscarlett Evaluation scores Expertise level Very good Interperson…" at bounding box center [675, 365] width 1351 height 730
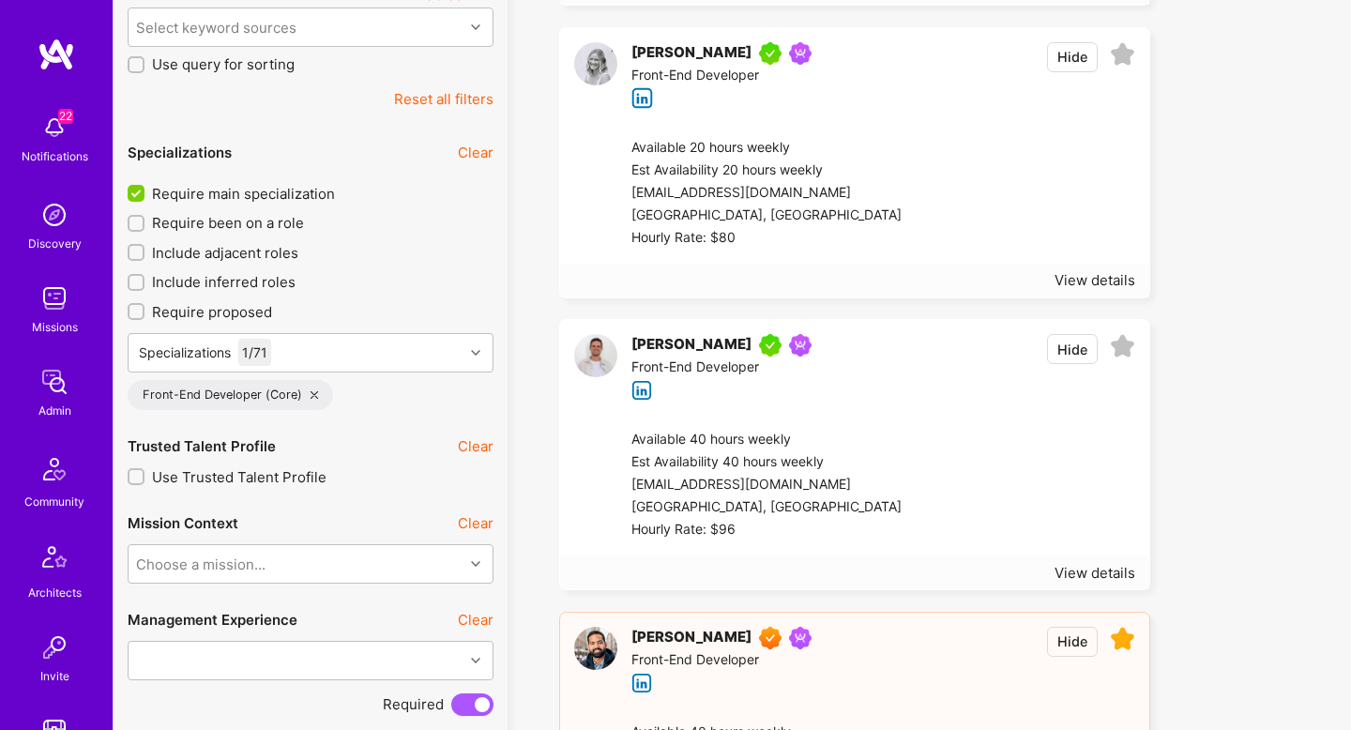
click at [993, 197] on div at bounding box center [1019, 193] width 234 height 113
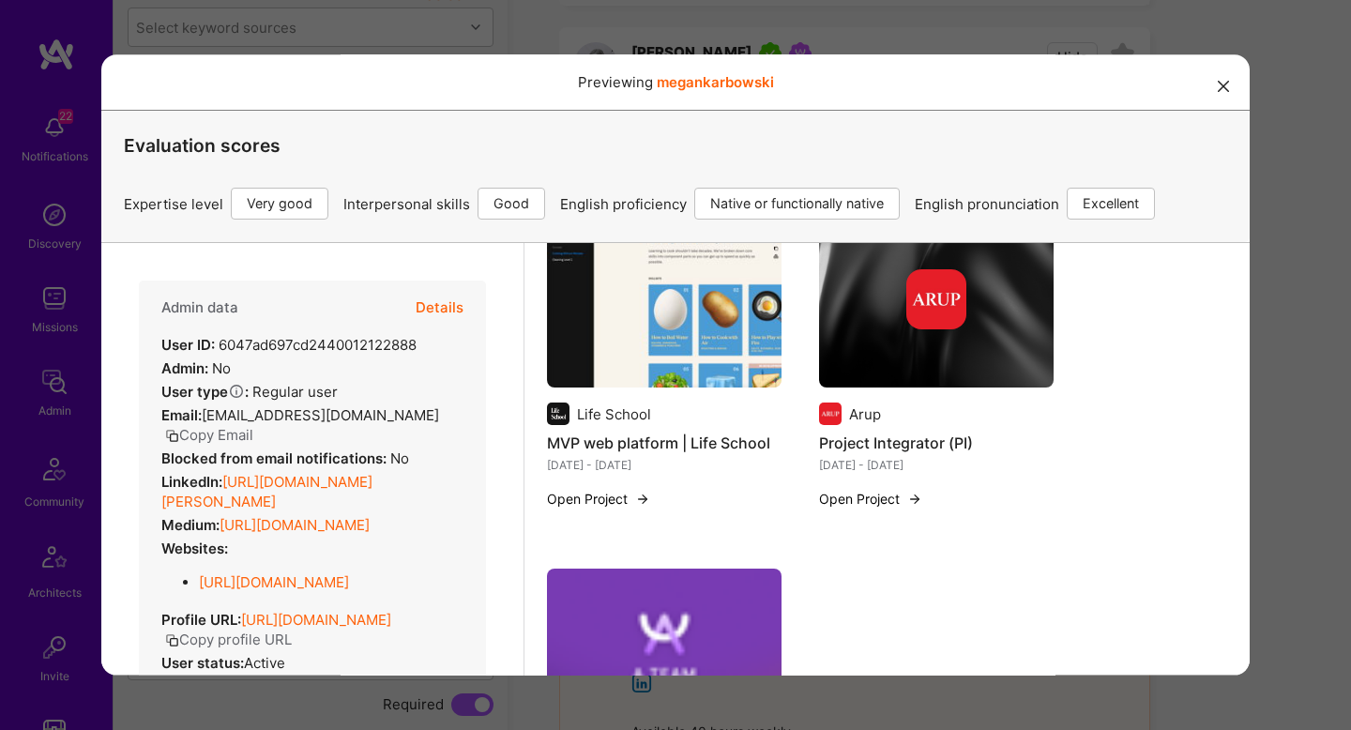
scroll to position [1560, 0]
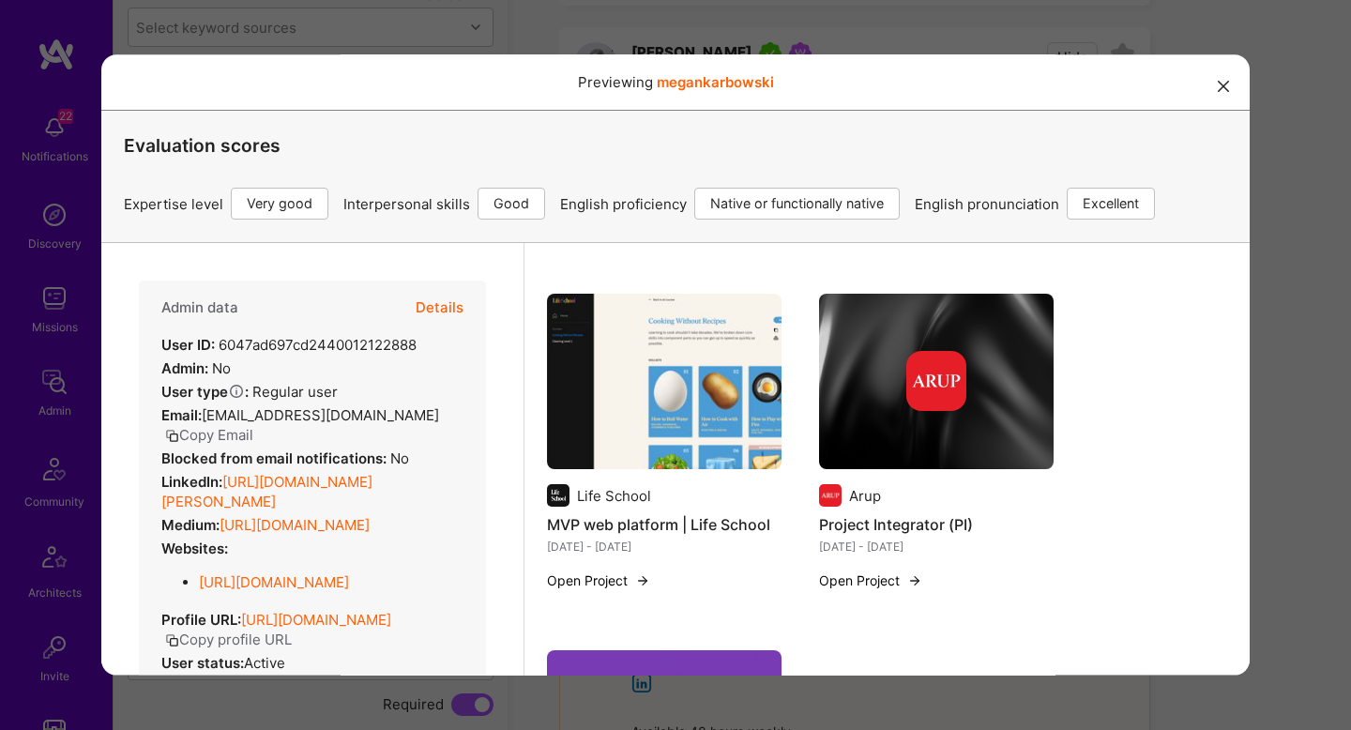
click at [437, 312] on button "Details" at bounding box center [440, 308] width 48 height 54
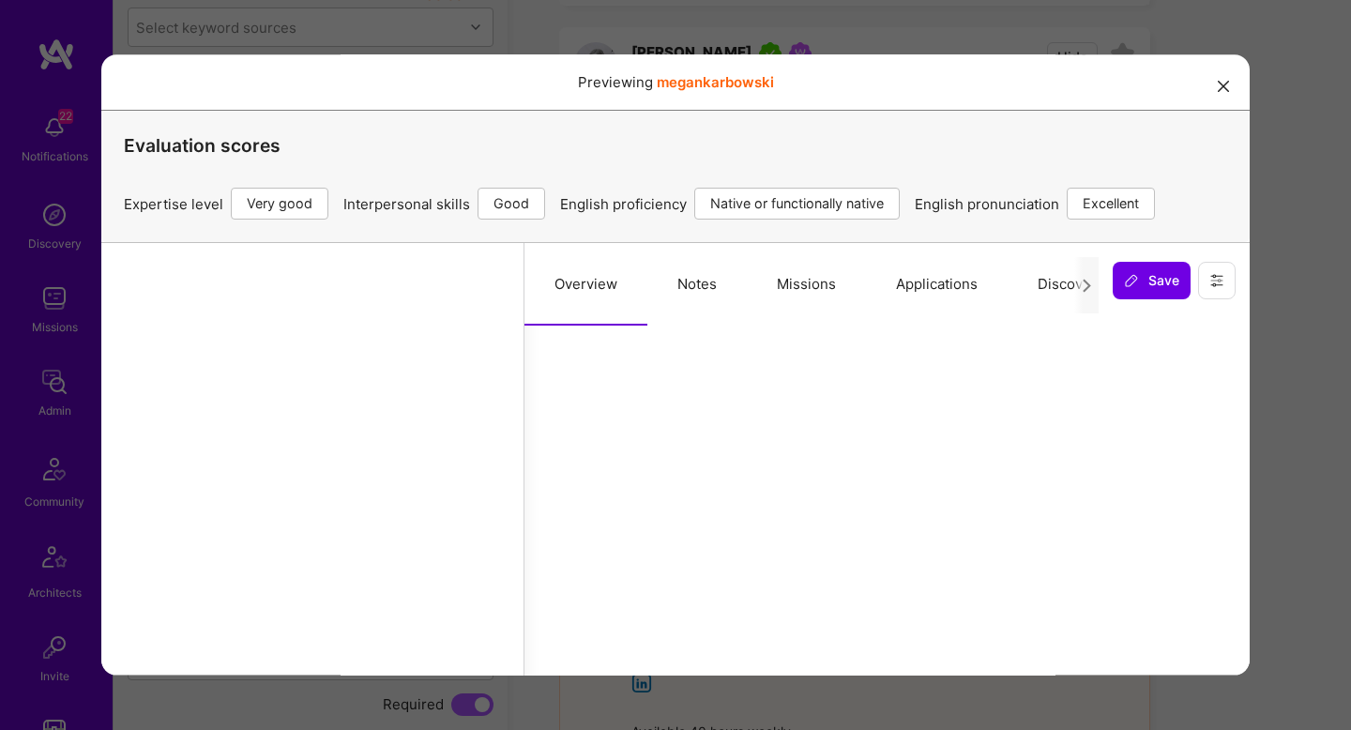
click at [780, 273] on button "Missions" at bounding box center [806, 284] width 119 height 83
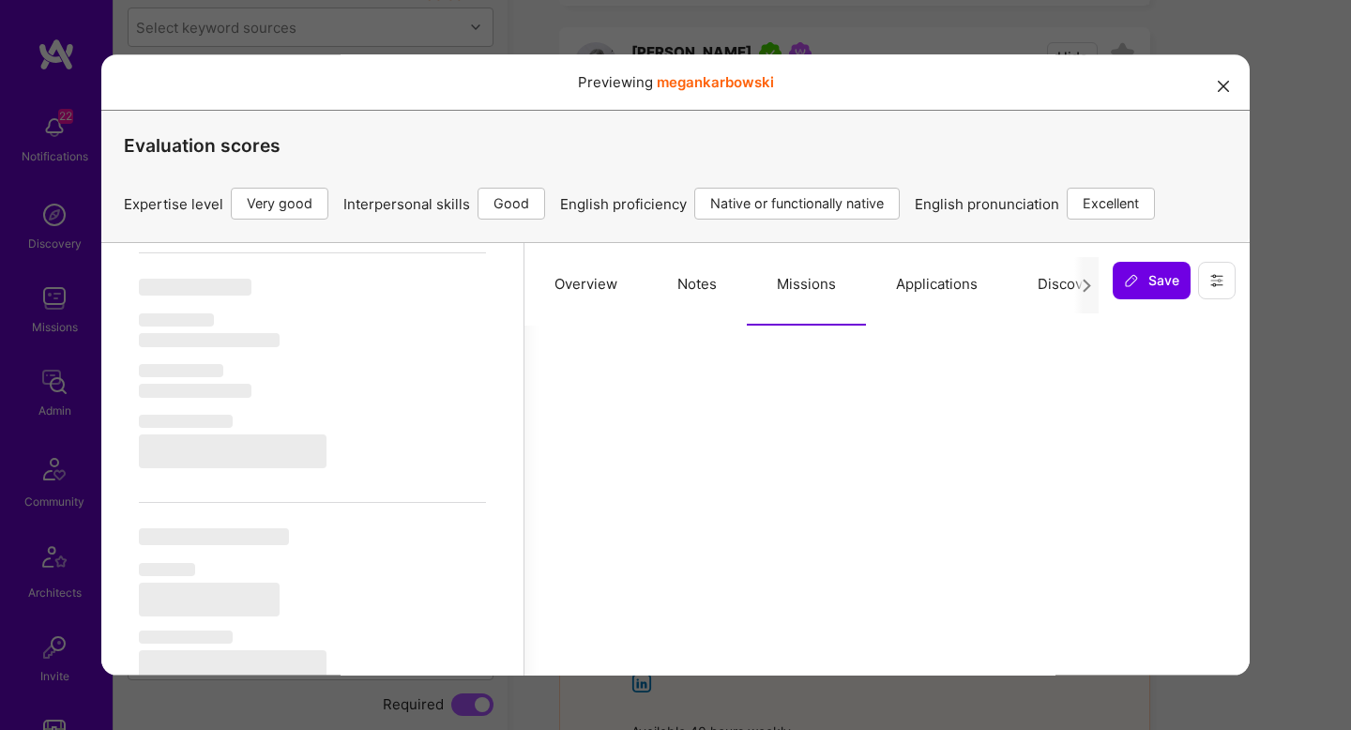
select select "Right Now"
select select "5"
select select "4"
select select "7"
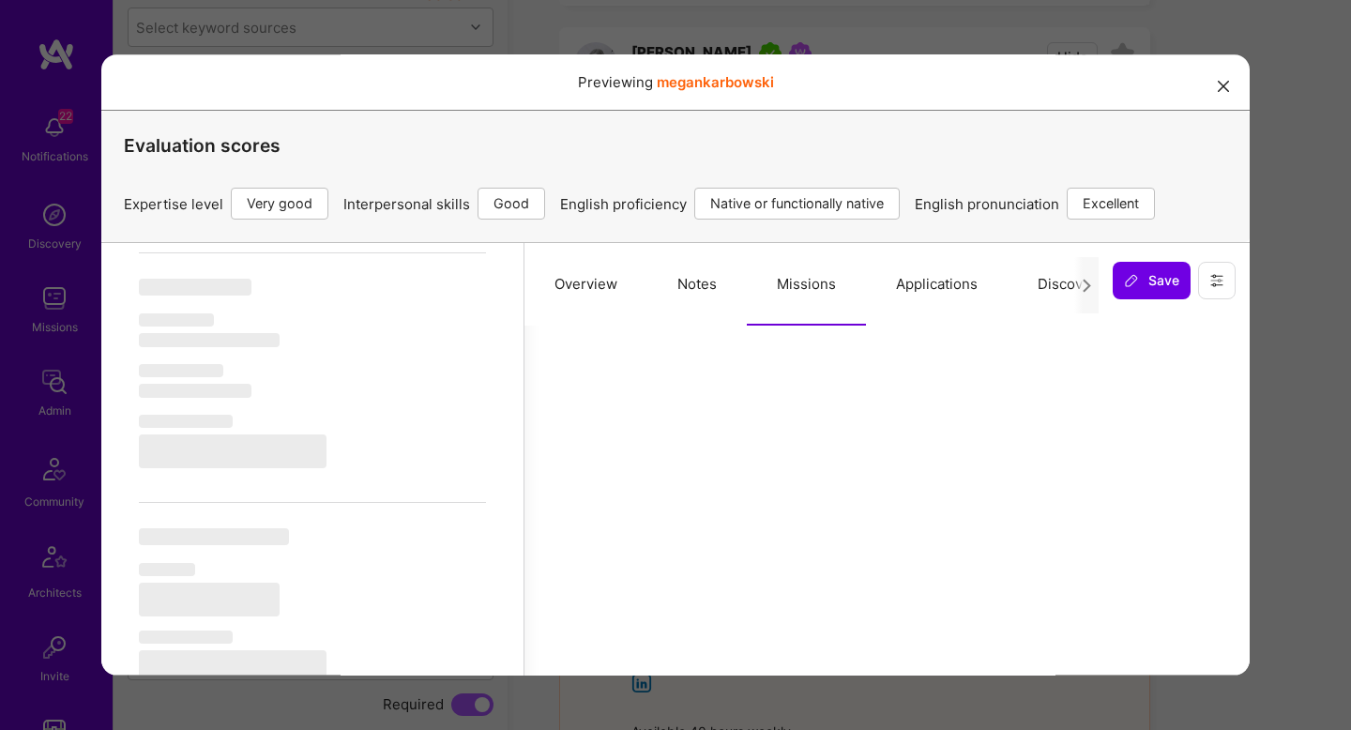
select select "US"
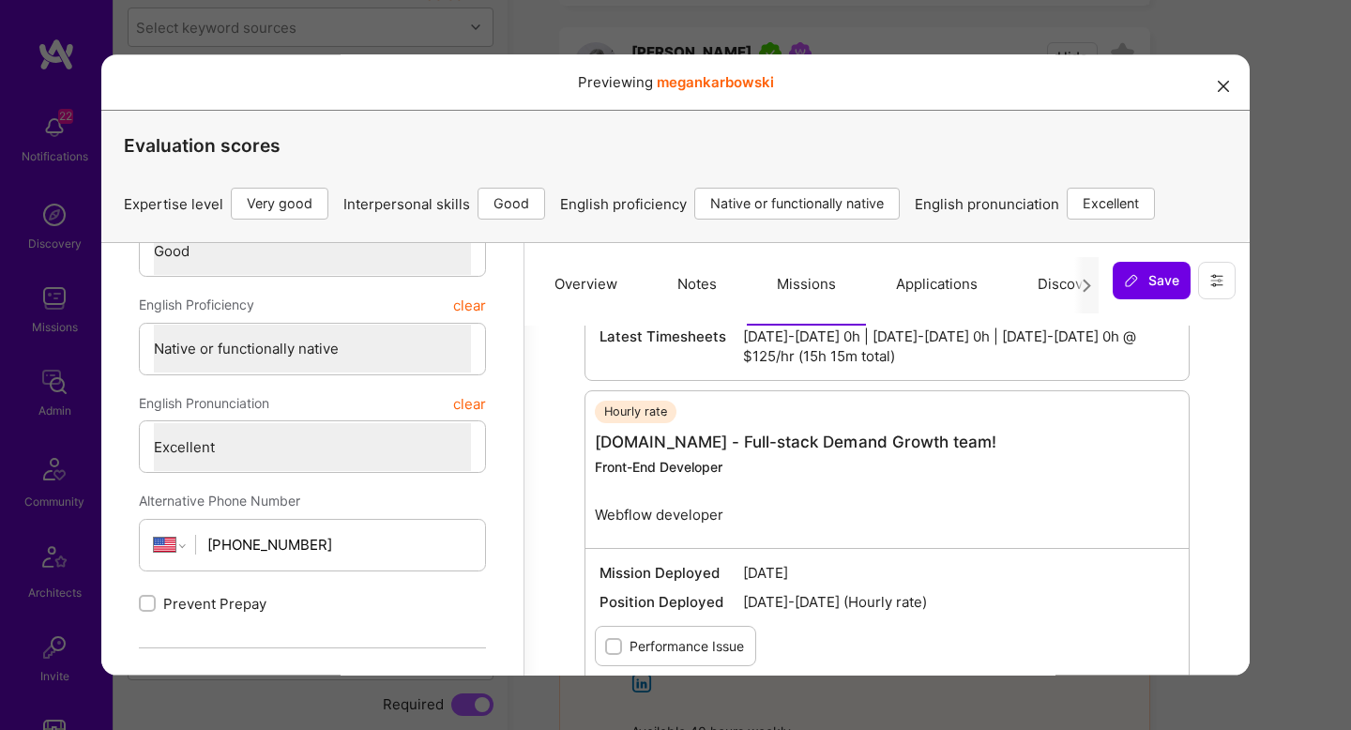
scroll to position [557, 0]
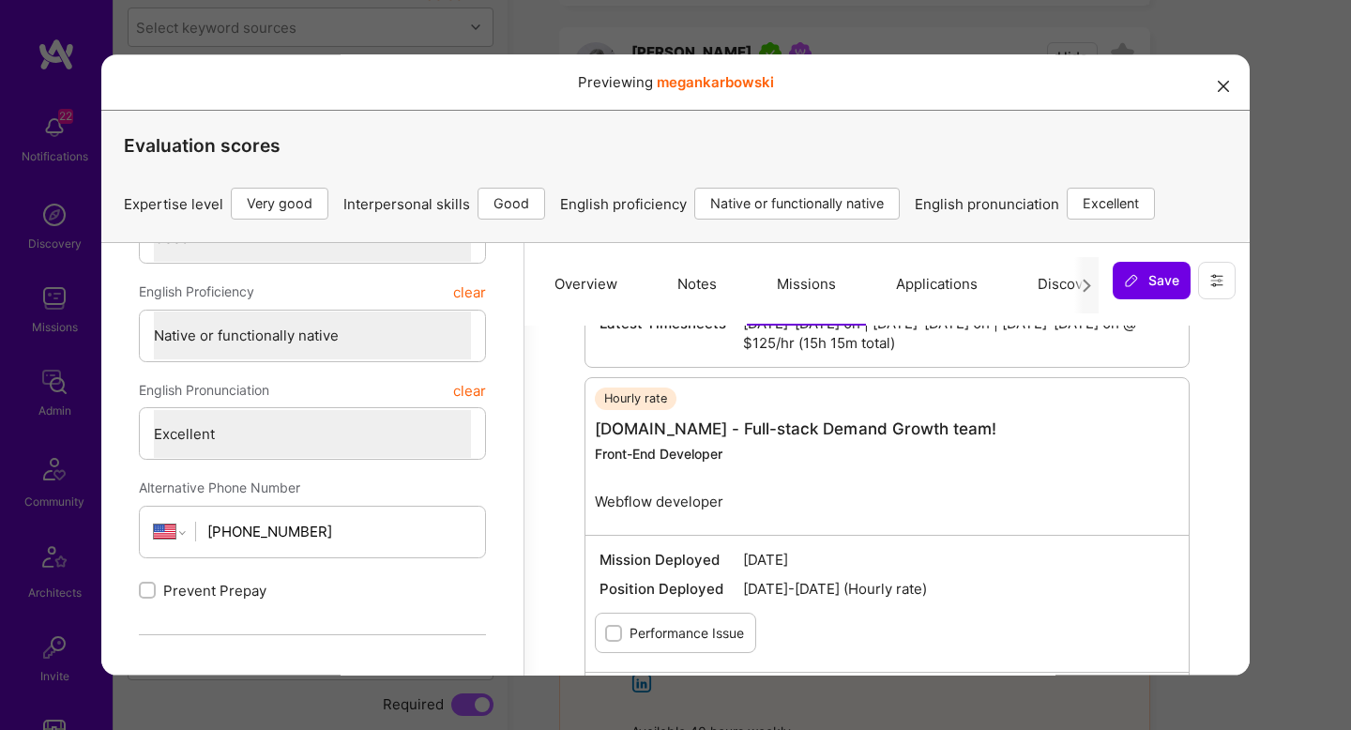
click at [1273, 443] on div "Previewing megankarbowski Evaluation scores Expertise level Very good Interpers…" at bounding box center [675, 365] width 1351 height 730
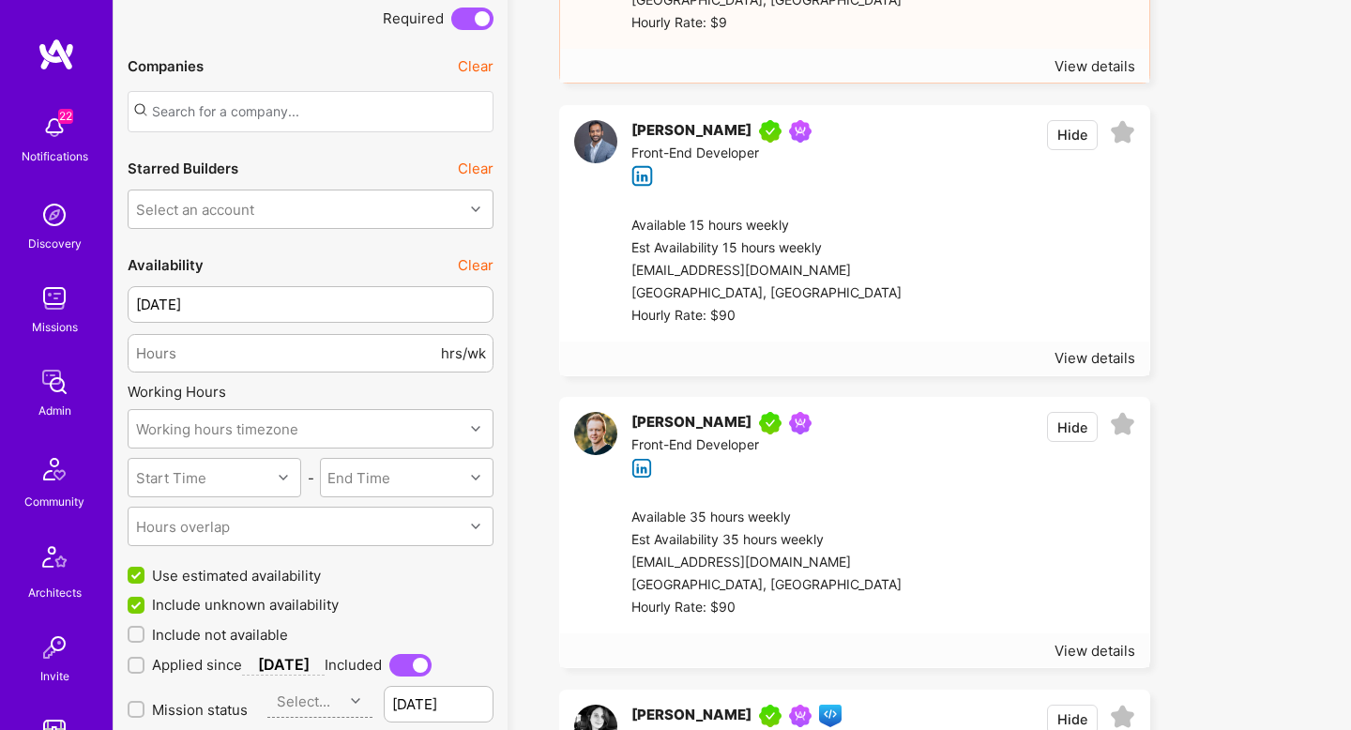
scroll to position [1312, 0]
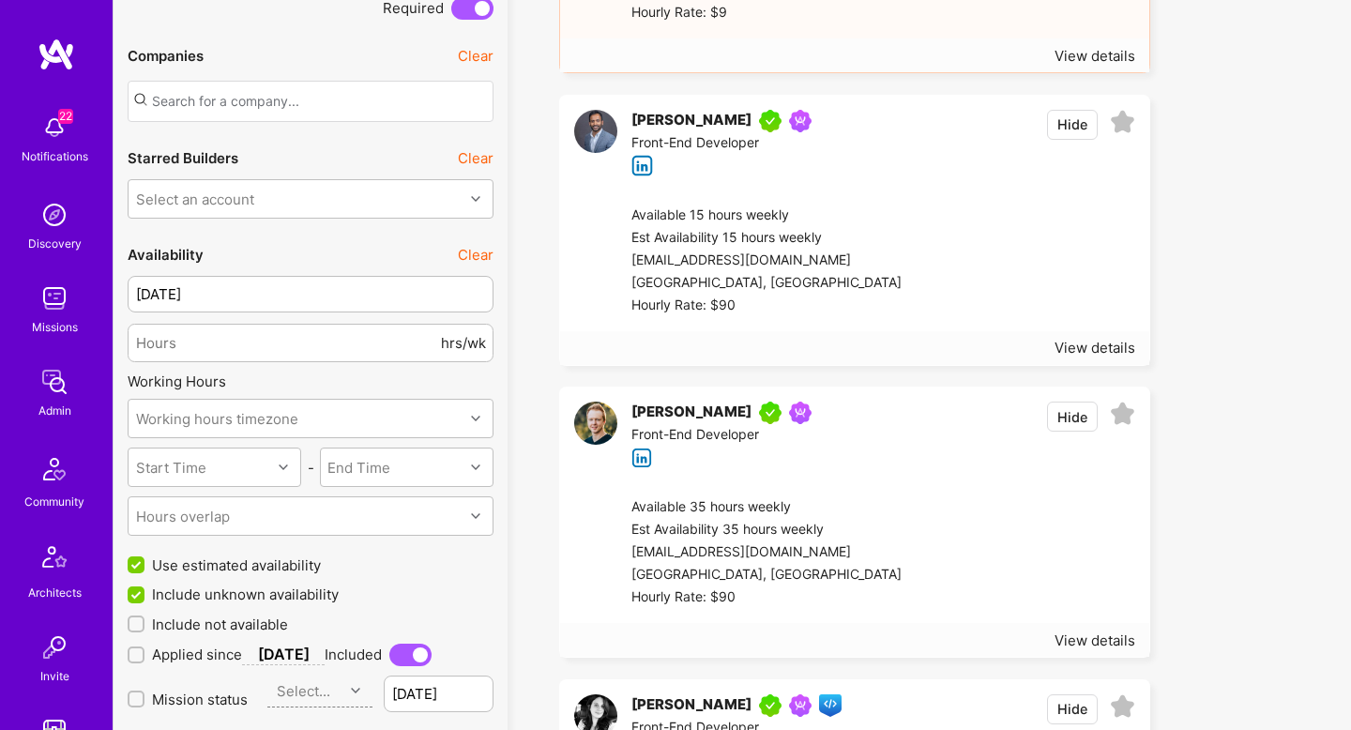
click at [983, 266] on div at bounding box center [1019, 261] width 234 height 113
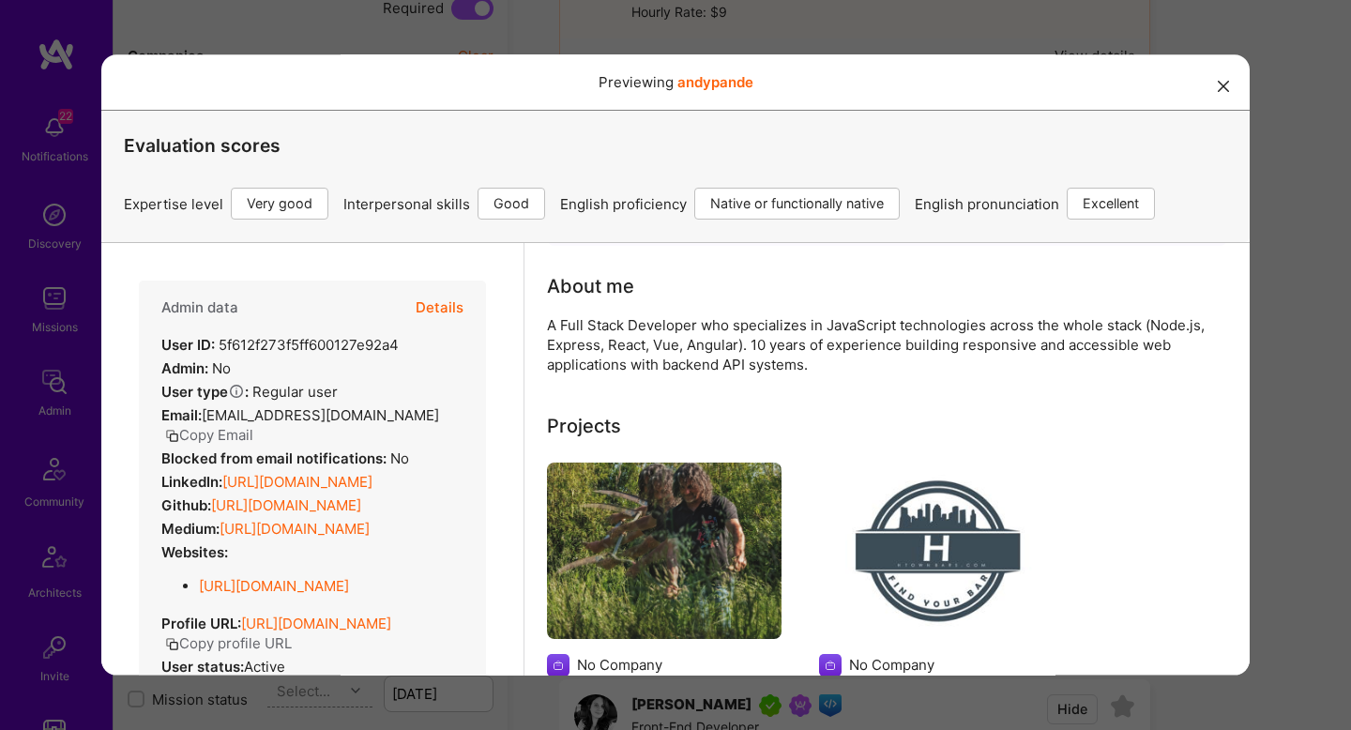
scroll to position [150, 0]
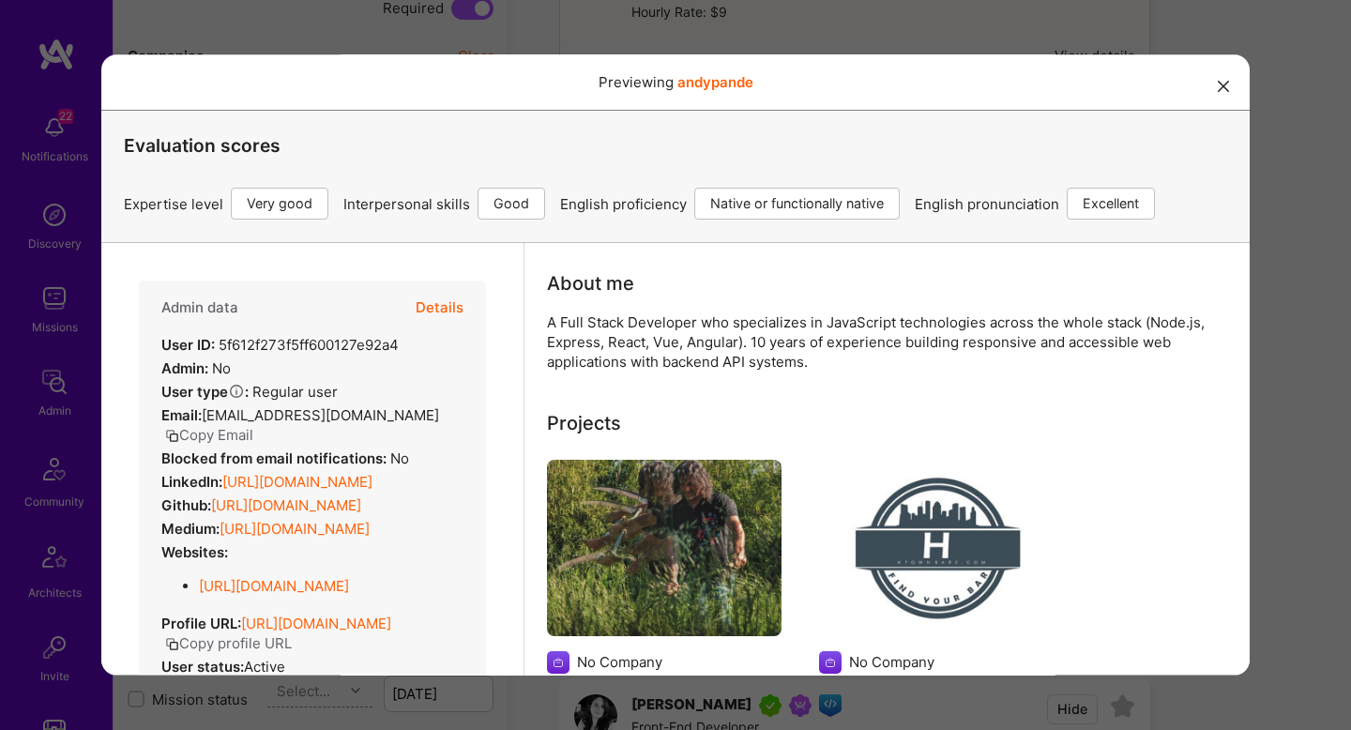
click at [427, 308] on button "Details" at bounding box center [440, 308] width 48 height 54
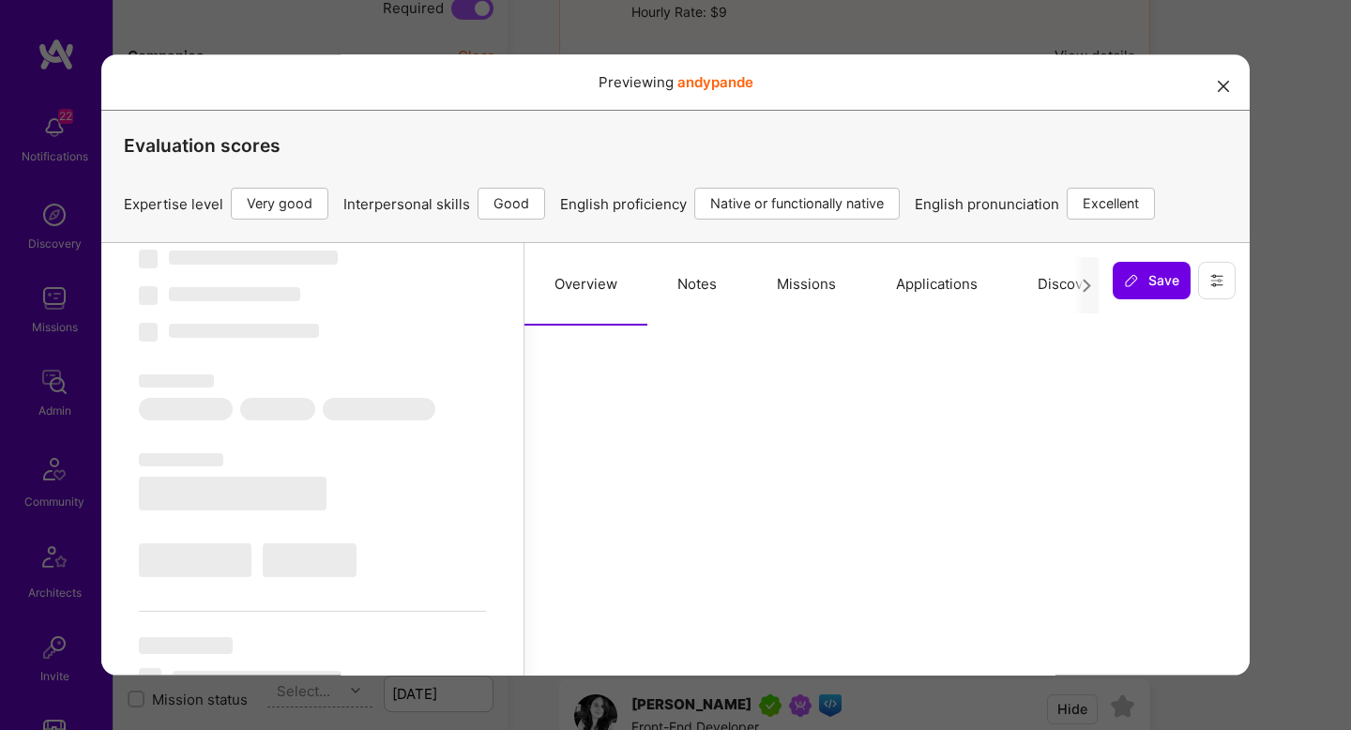
select select "Right Now"
select select "5"
select select "4"
select select "7"
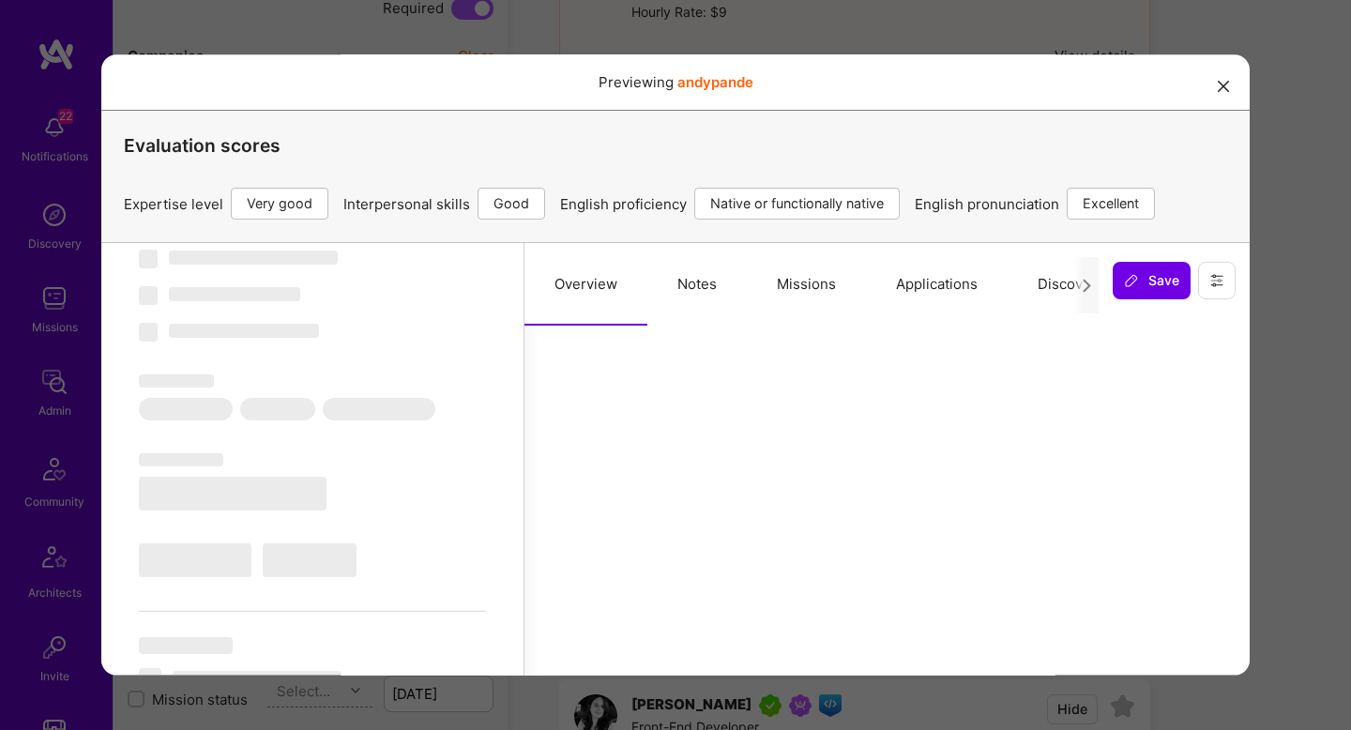
select select "US"
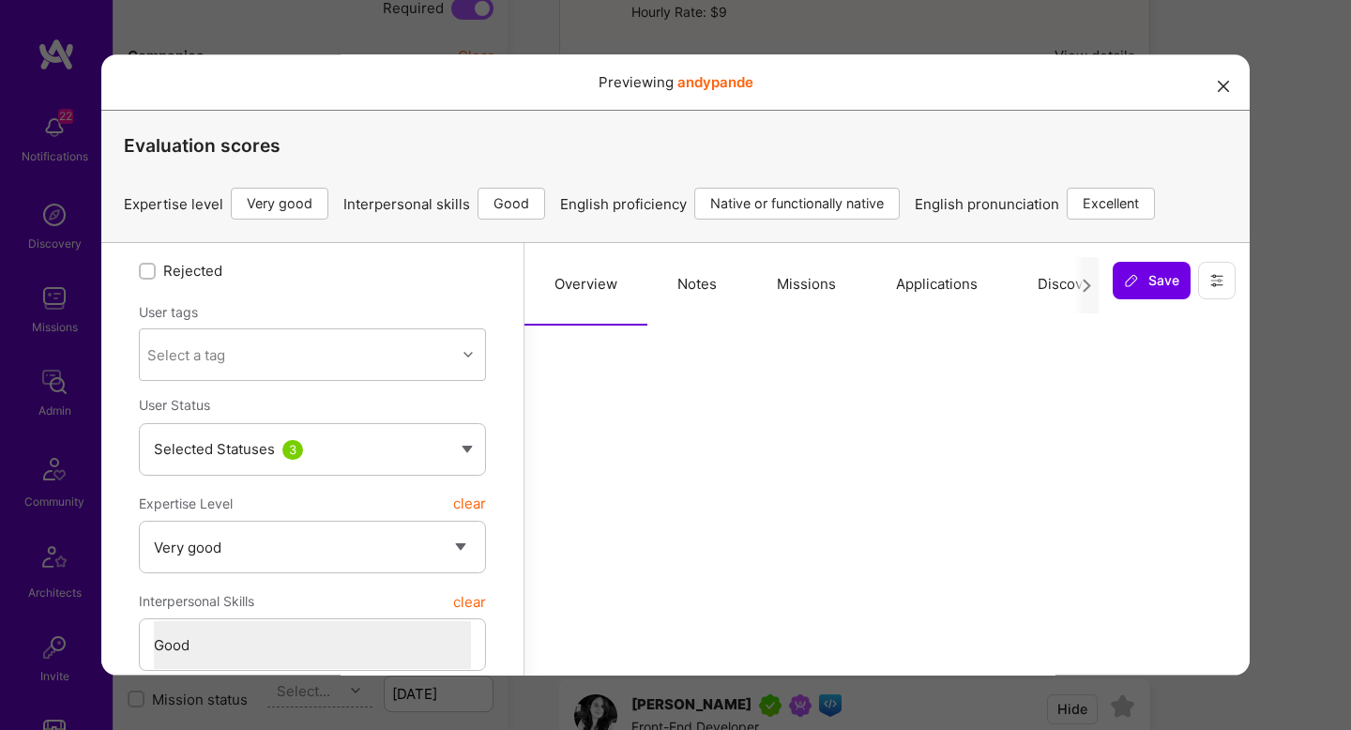
click at [831, 297] on button "Missions" at bounding box center [806, 284] width 119 height 83
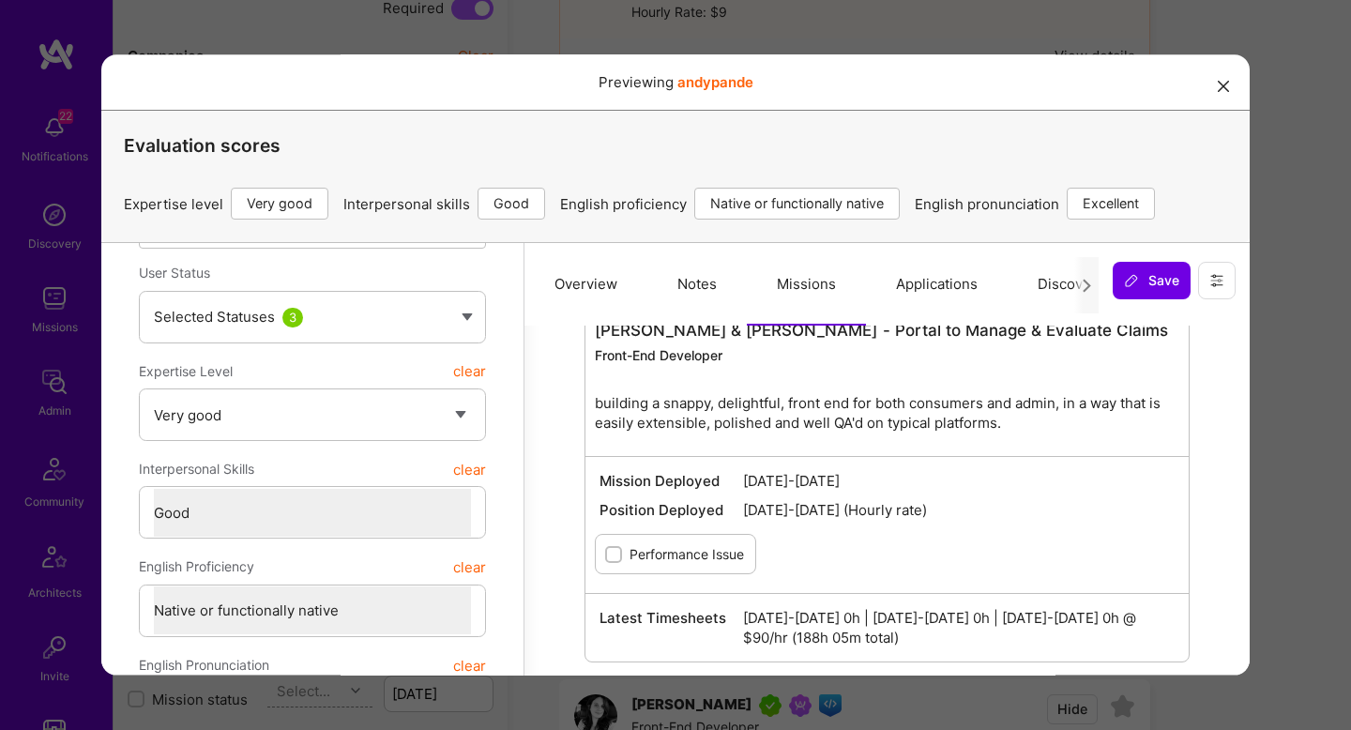
scroll to position [0, 0]
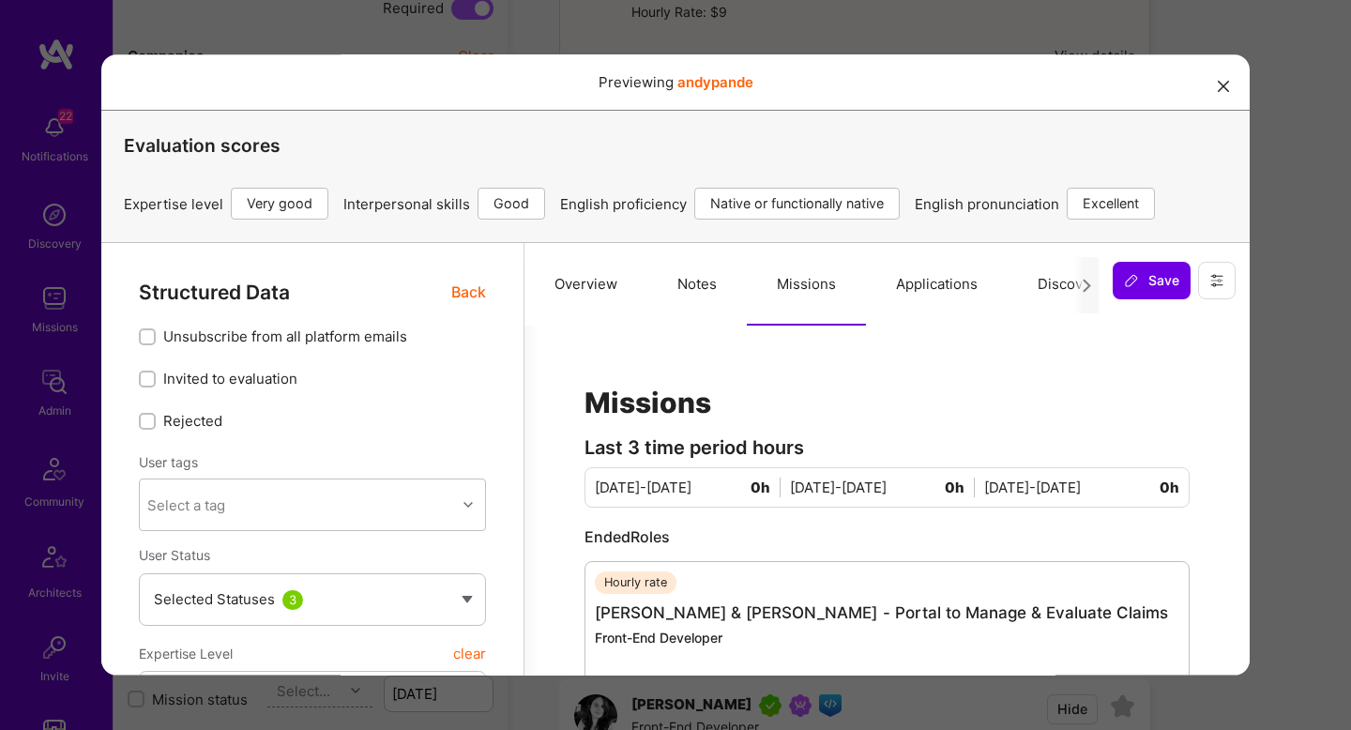
click at [1299, 448] on div "Previewing andypande Evaluation scores Expertise level Very good Interpersonal …" at bounding box center [675, 365] width 1351 height 730
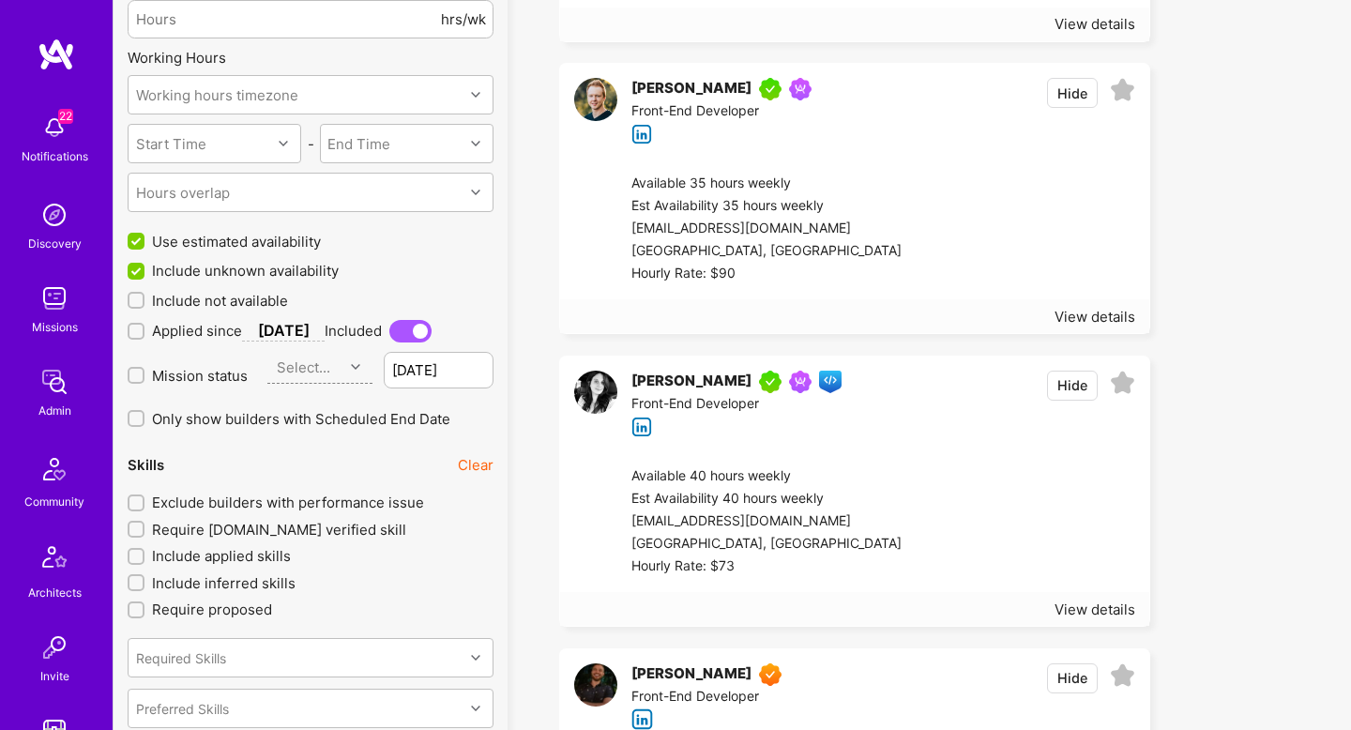
scroll to position [1653, 0]
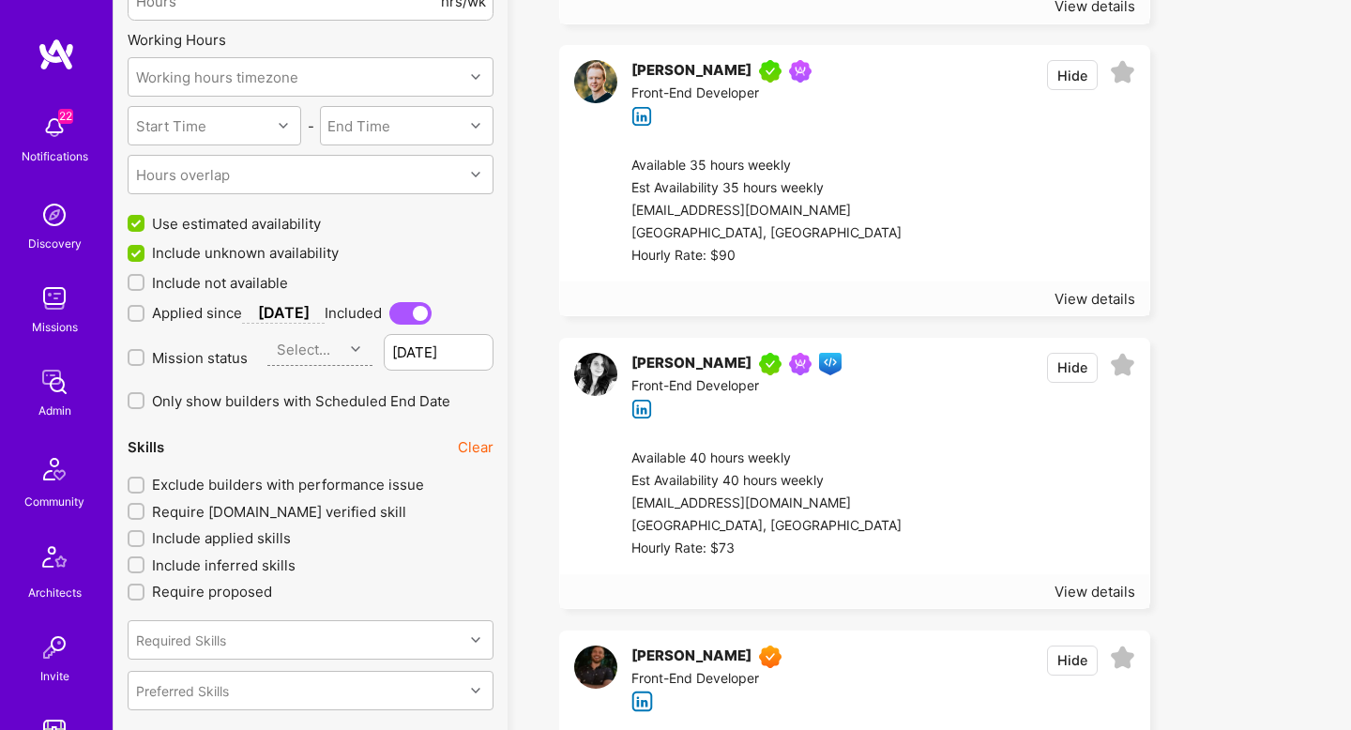
click at [945, 466] on div at bounding box center [1019, 504] width 234 height 113
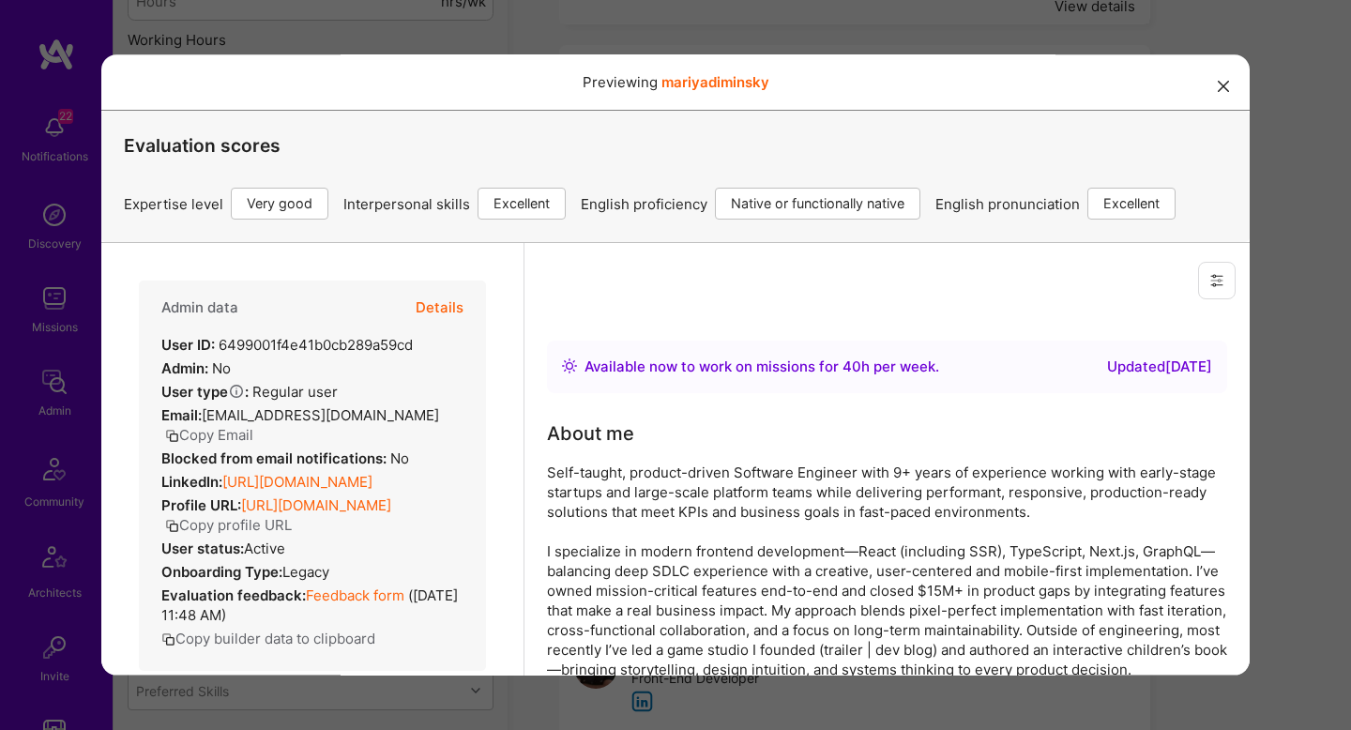
scroll to position [0, 0]
click at [448, 300] on button "Details" at bounding box center [440, 308] width 48 height 54
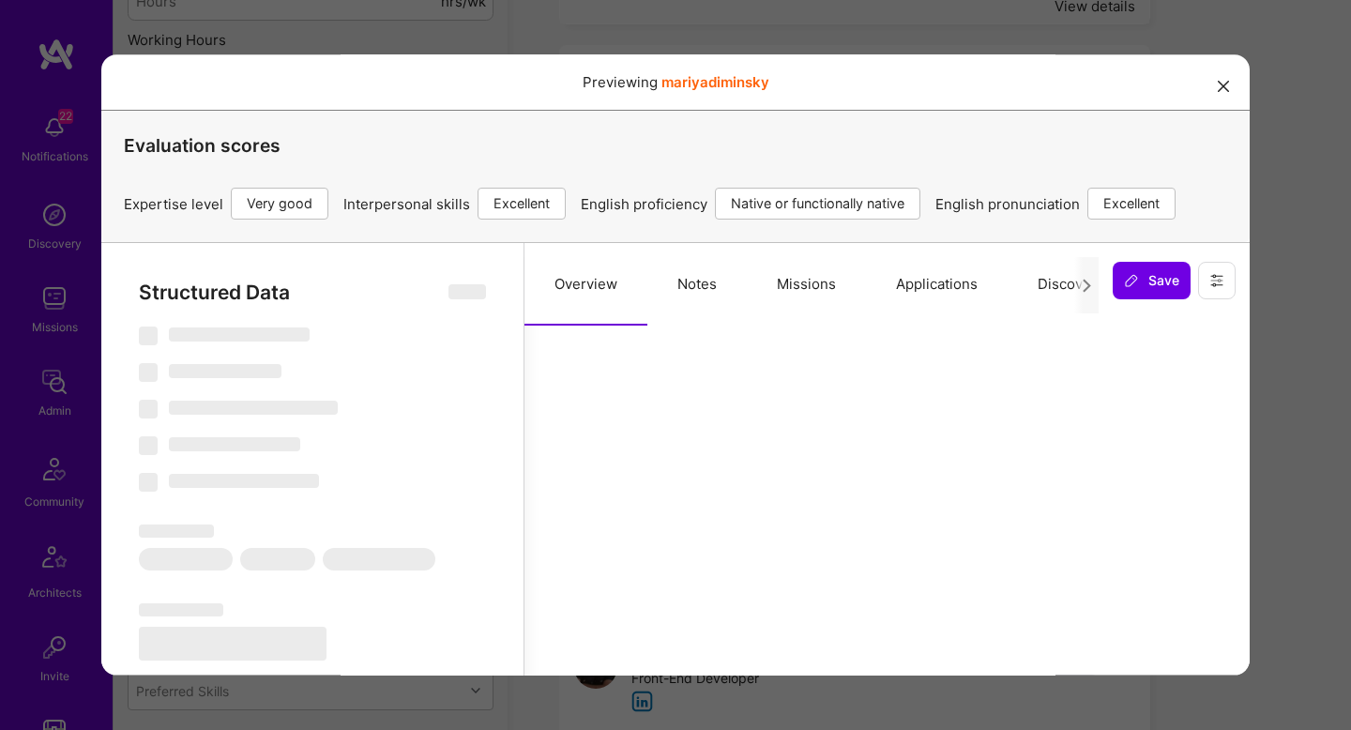
click at [838, 281] on button "Missions" at bounding box center [806, 284] width 119 height 83
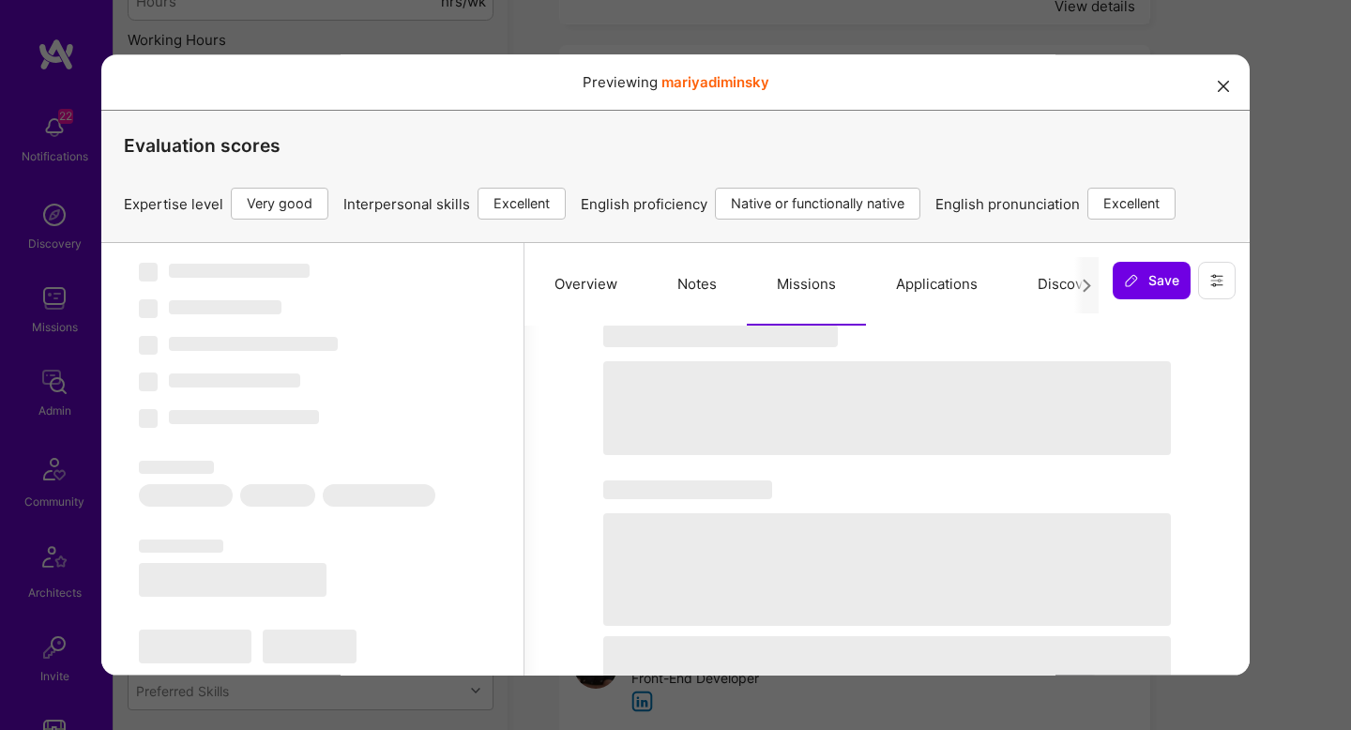
scroll to position [26, 0]
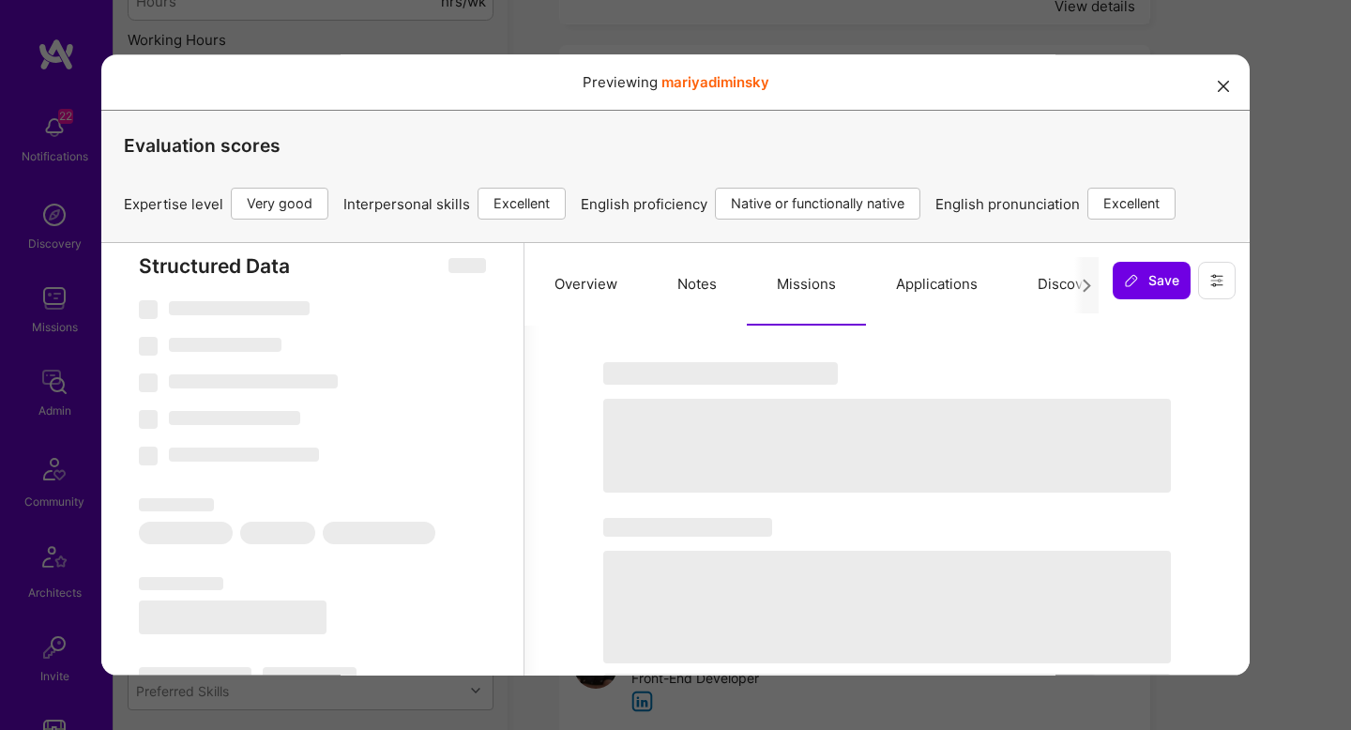
select select "Right Now"
select select "5"
select select "7"
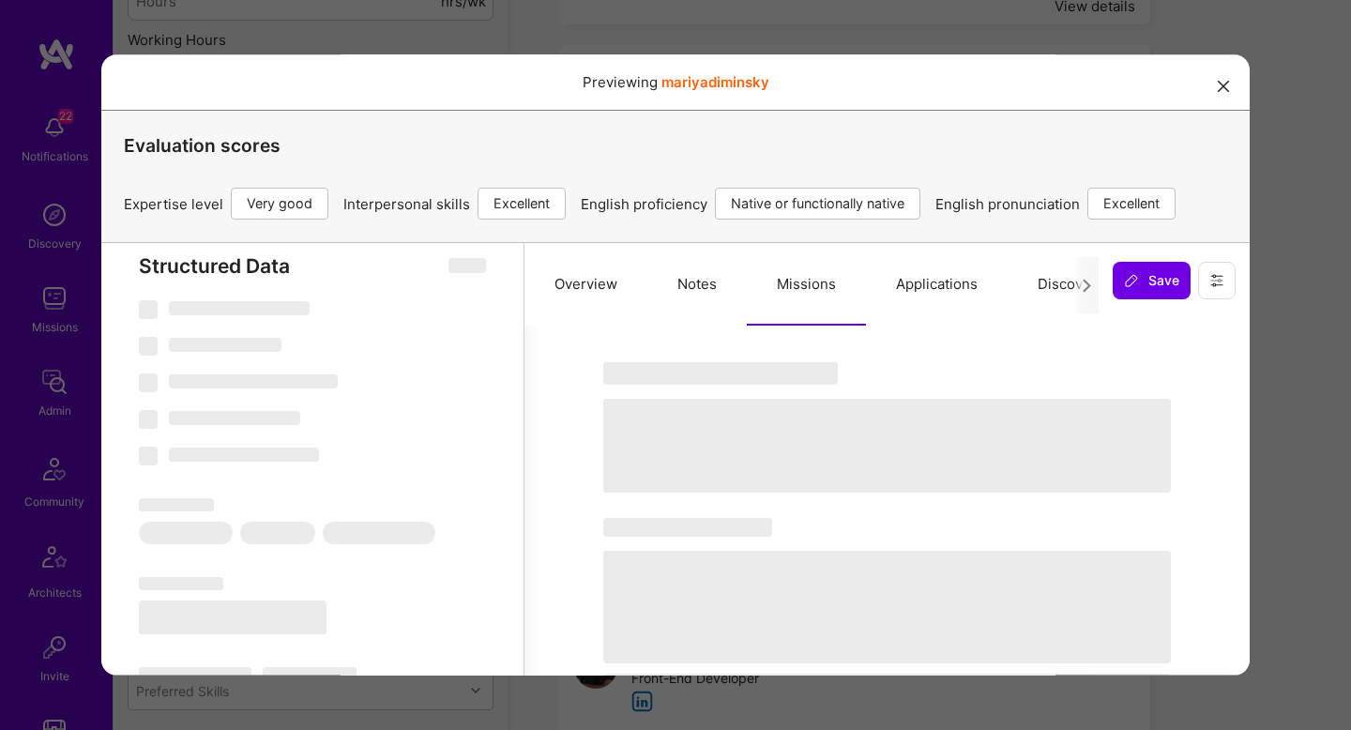
select select "US"
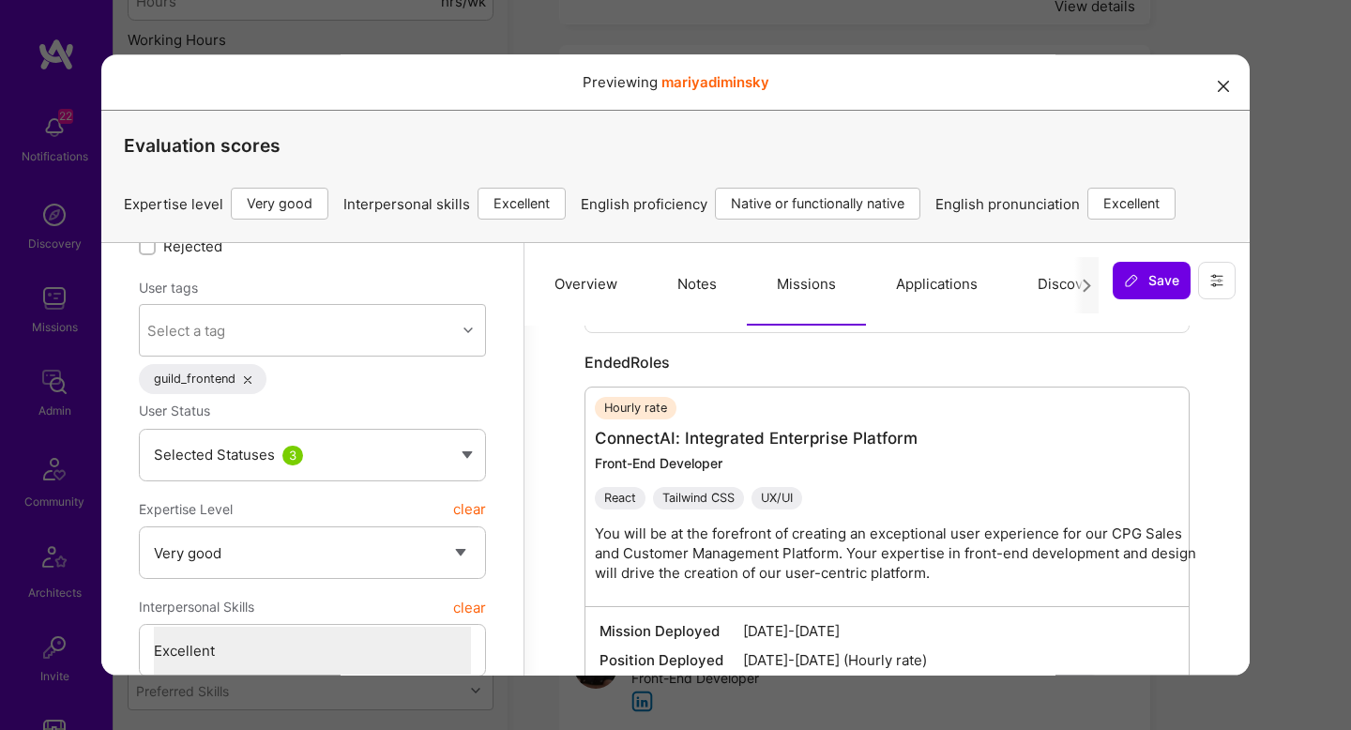
scroll to position [106, 0]
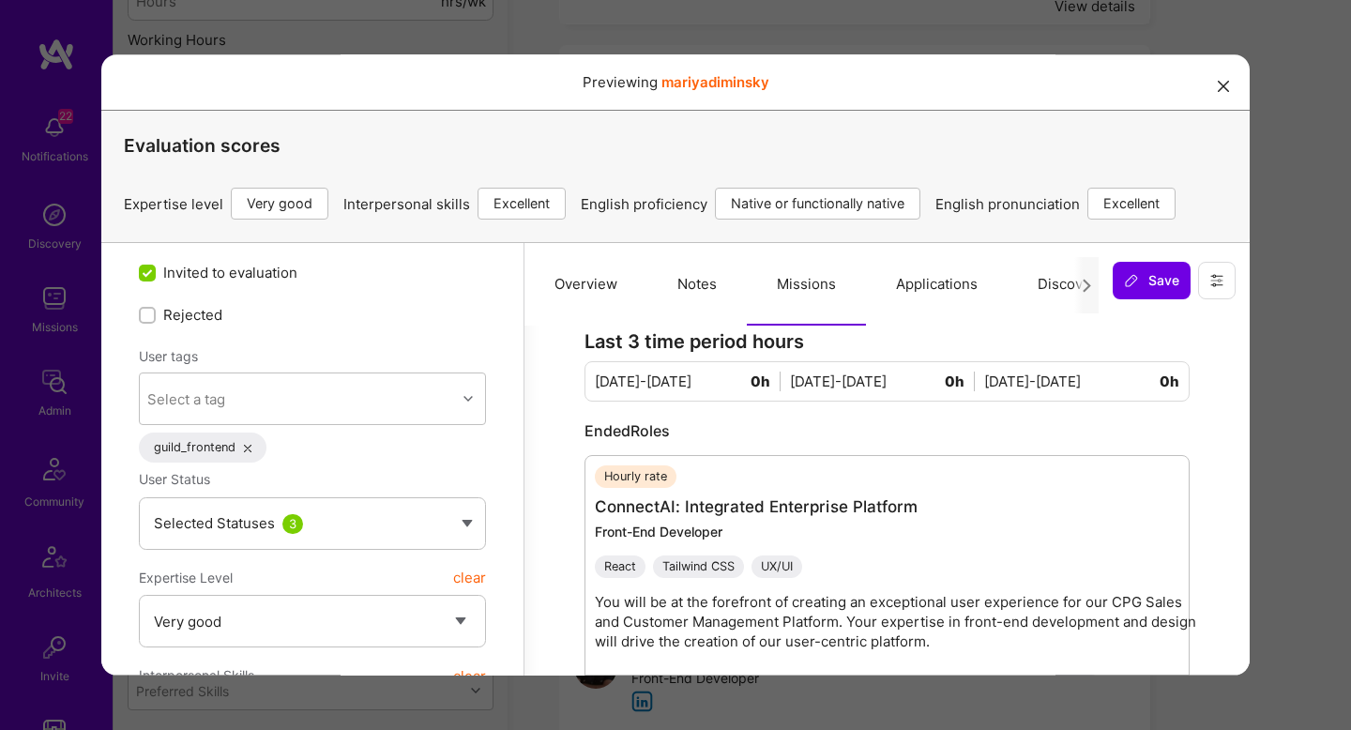
click at [695, 294] on button "Notes" at bounding box center [696, 284] width 99 height 83
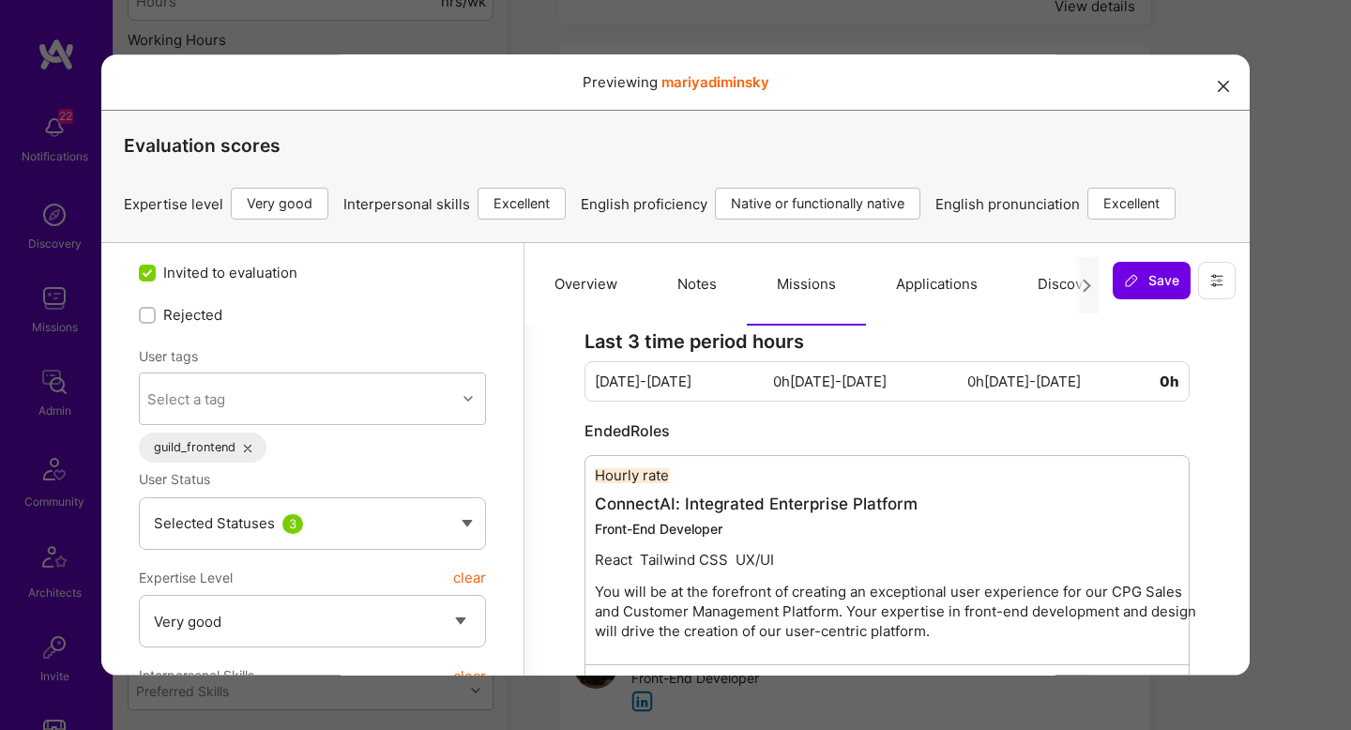
type textarea "x"
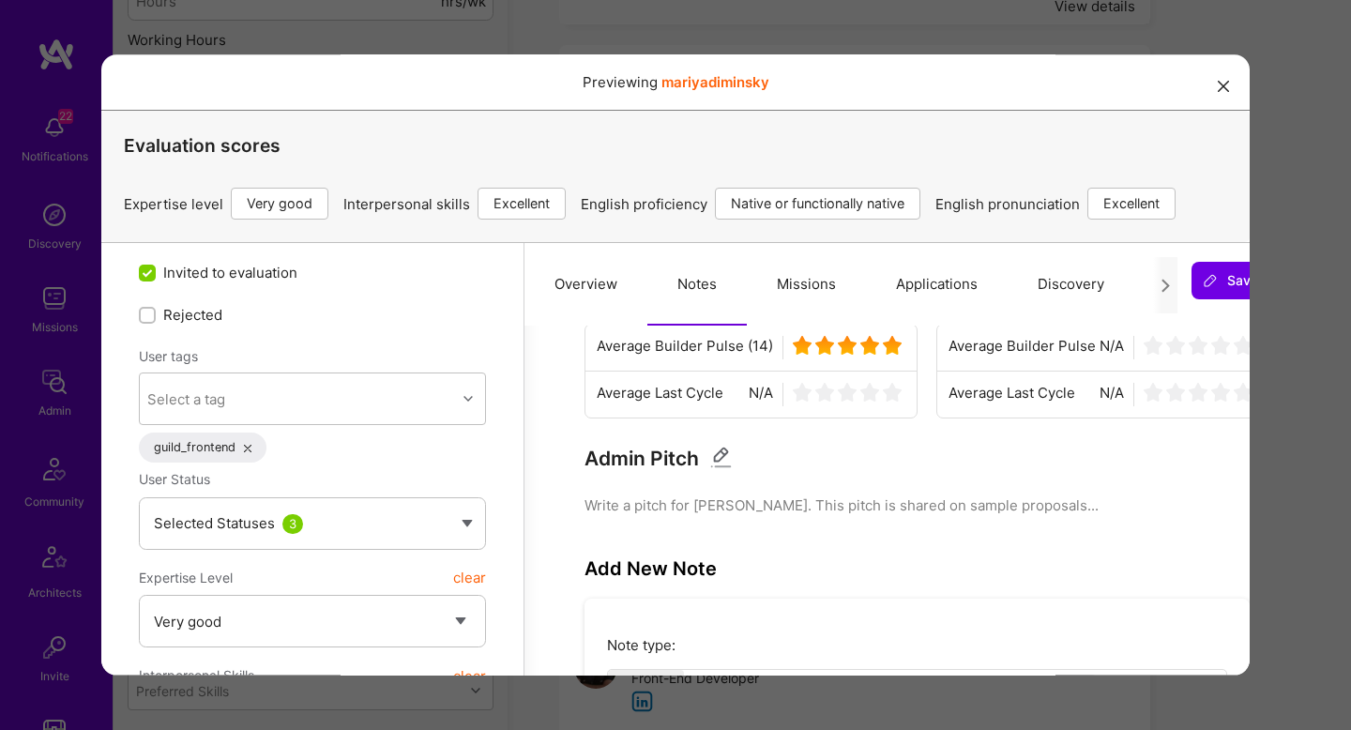
click at [1305, 404] on div "Previewing mariyadiminsky Evaluation scores Expertise level Very good Interpers…" at bounding box center [675, 365] width 1351 height 730
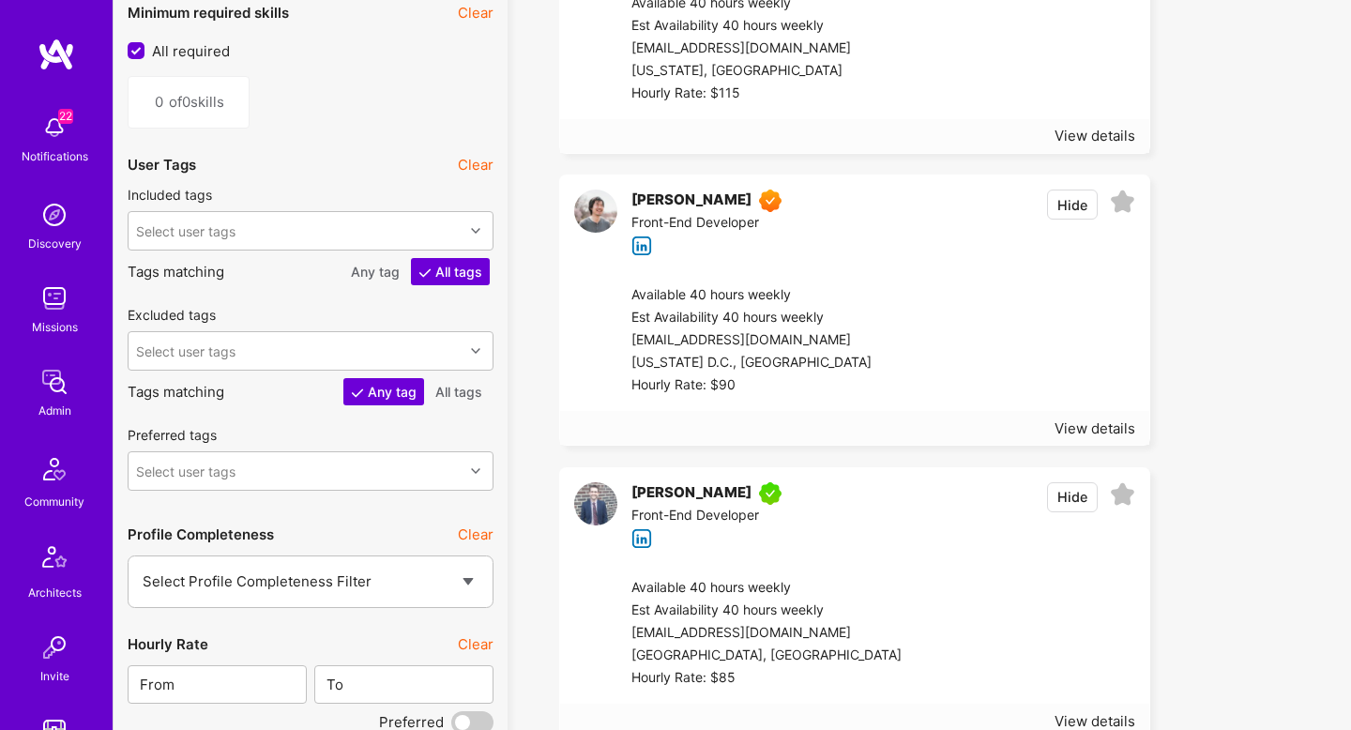
scroll to position [2404, 0]
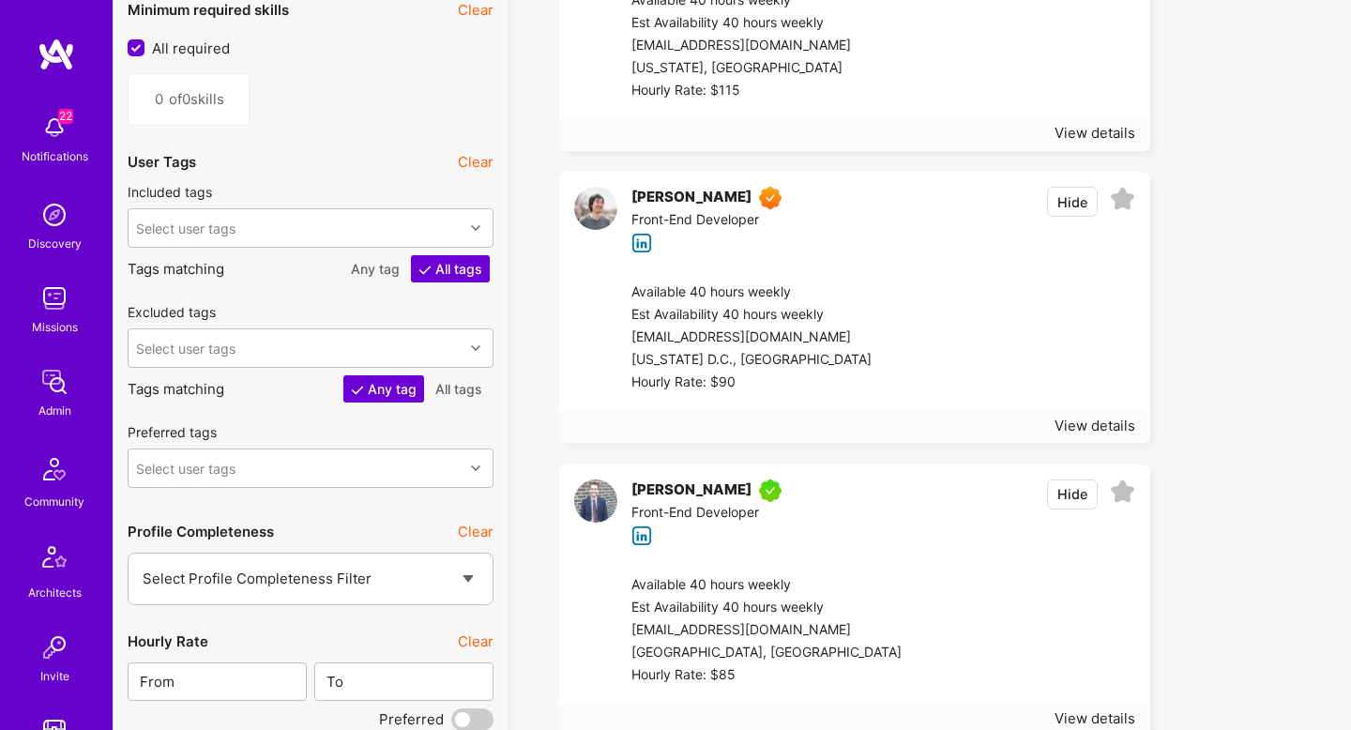
click at [962, 337] on div at bounding box center [1008, 337] width 251 height 113
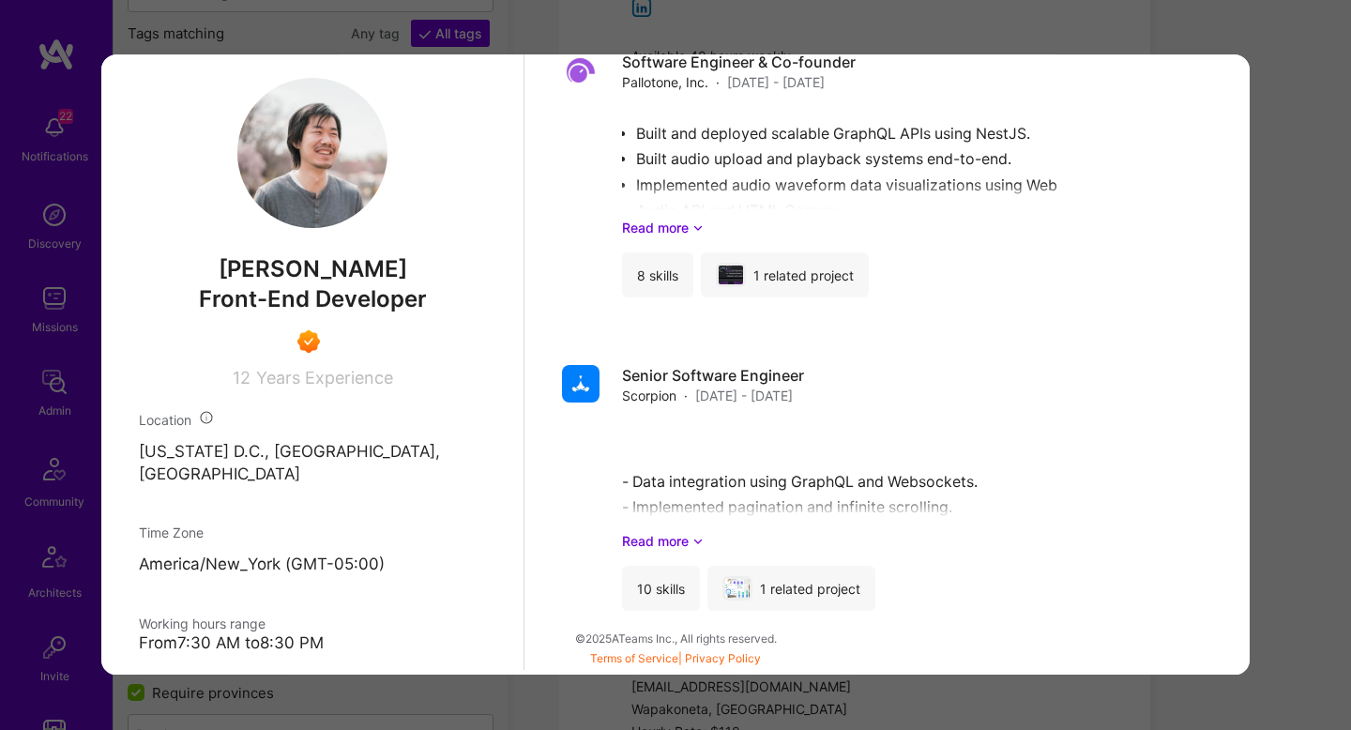
scroll to position [0, 0]
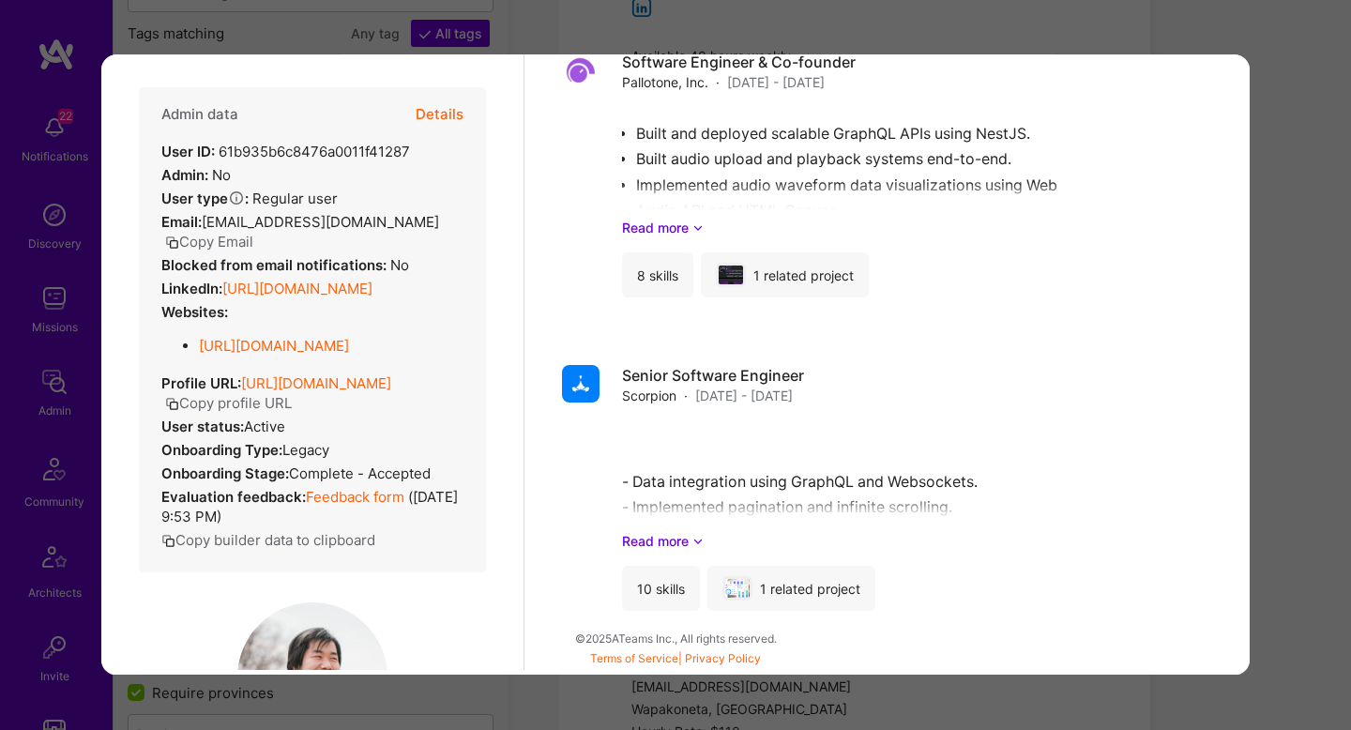
click at [344, 506] on link "Feedback form" at bounding box center [355, 497] width 99 height 18
click at [445, 122] on button "Details" at bounding box center [440, 114] width 48 height 54
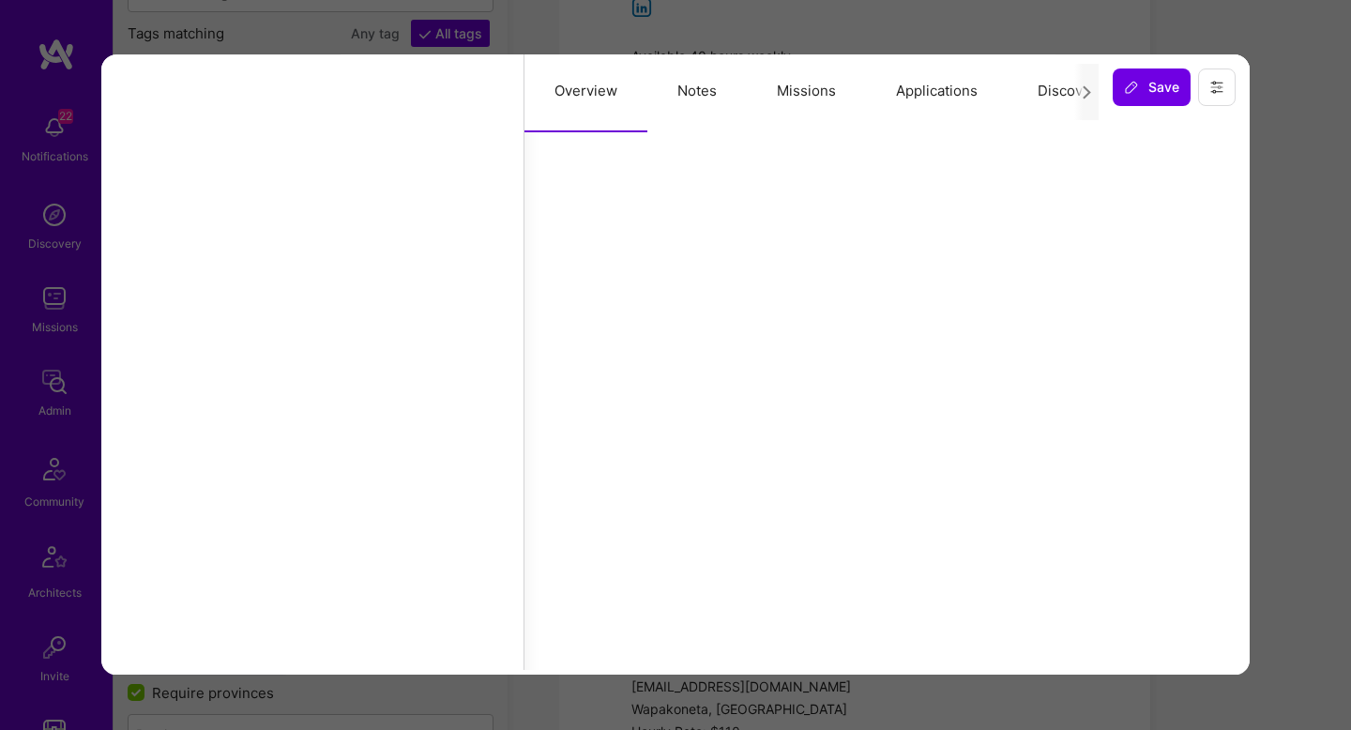
select select "Right Now"
select select "7"
select select "4"
select select "7"
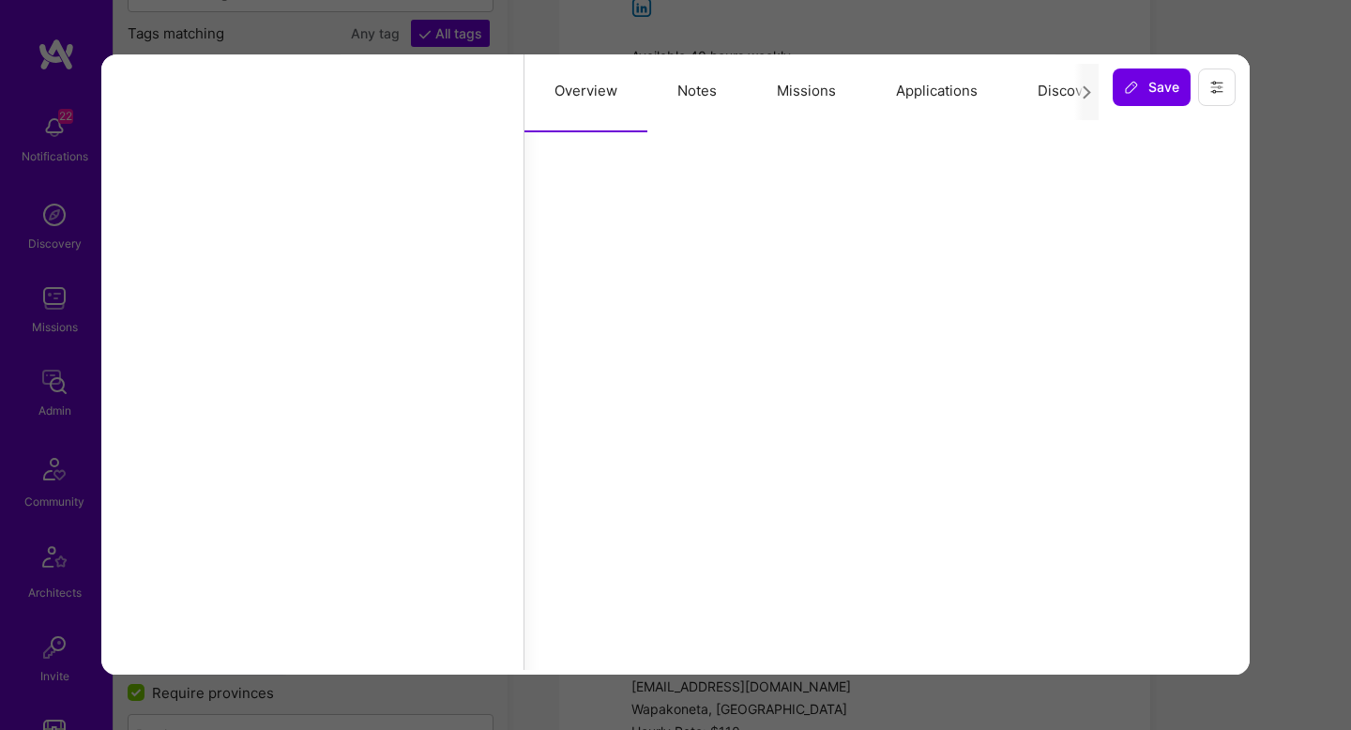
select select "US"
click at [1086, 91] on icon at bounding box center [1087, 92] width 14 height 14
click at [1088, 99] on div at bounding box center [1086, 92] width 24 height 56
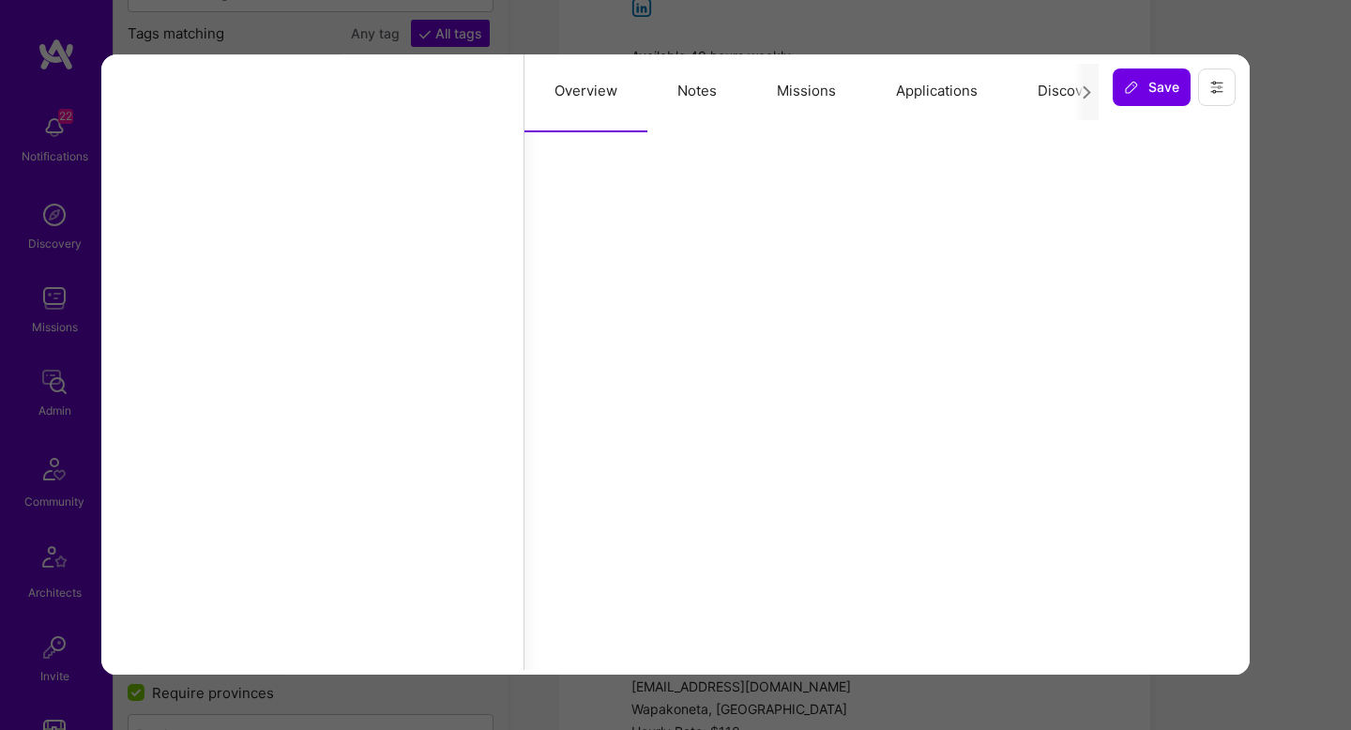
click at [1088, 99] on div at bounding box center [1086, 92] width 24 height 56
click at [942, 94] on button "Applications" at bounding box center [937, 91] width 142 height 83
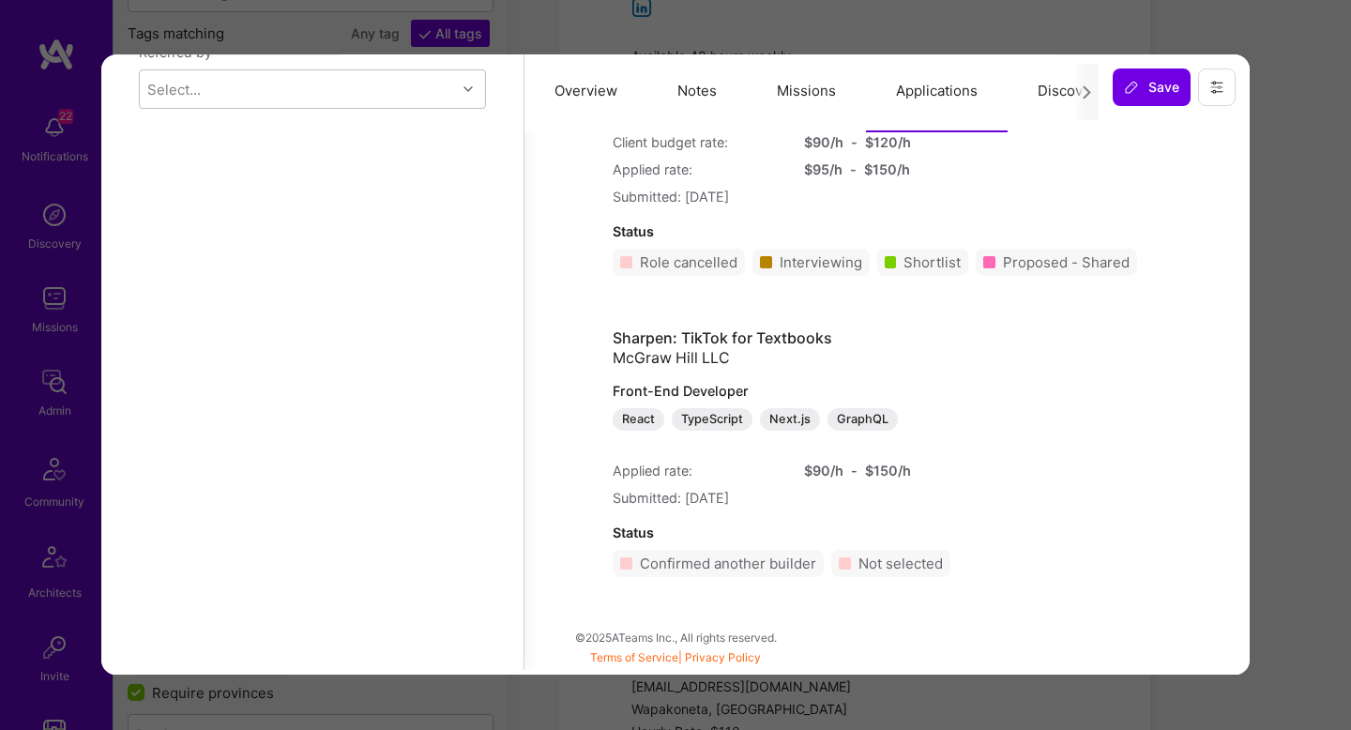
scroll to position [1645, 0]
click at [1036, 89] on button "Discovery" at bounding box center [1071, 91] width 127 height 83
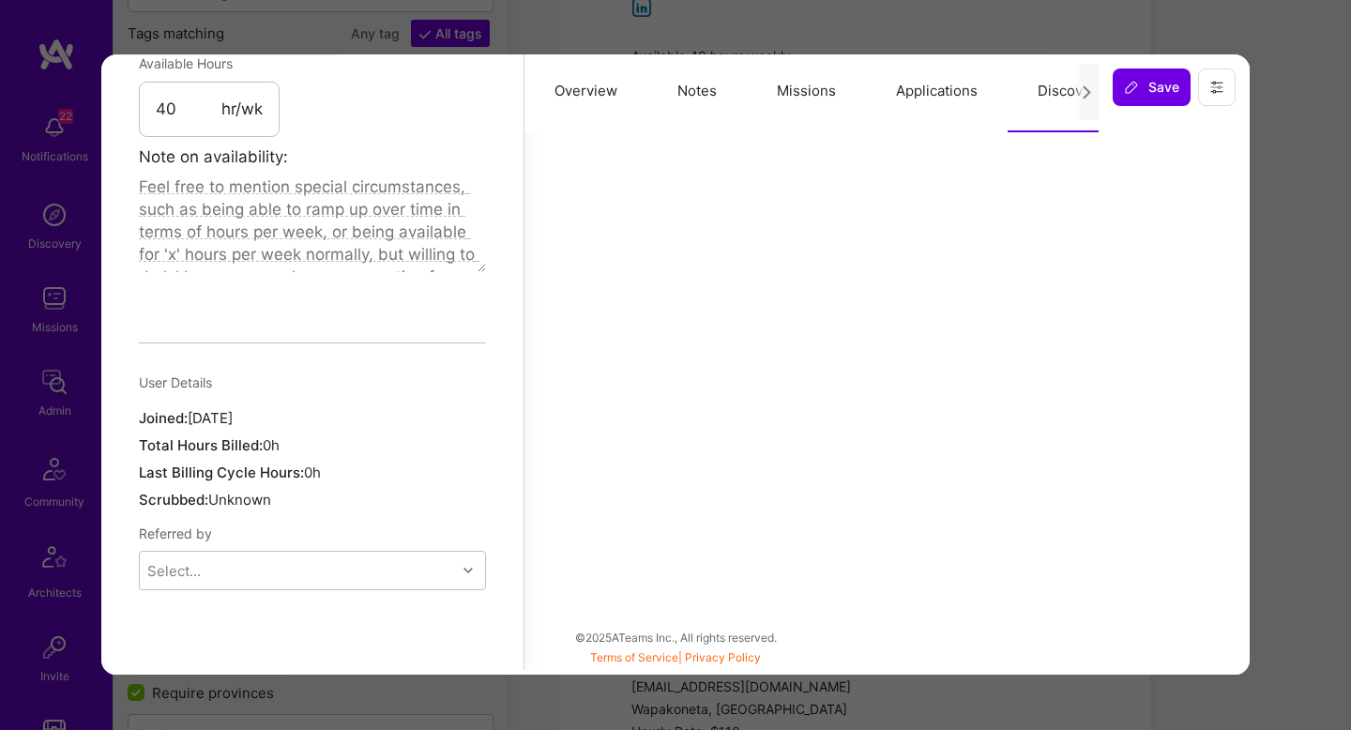
scroll to position [1131, 0]
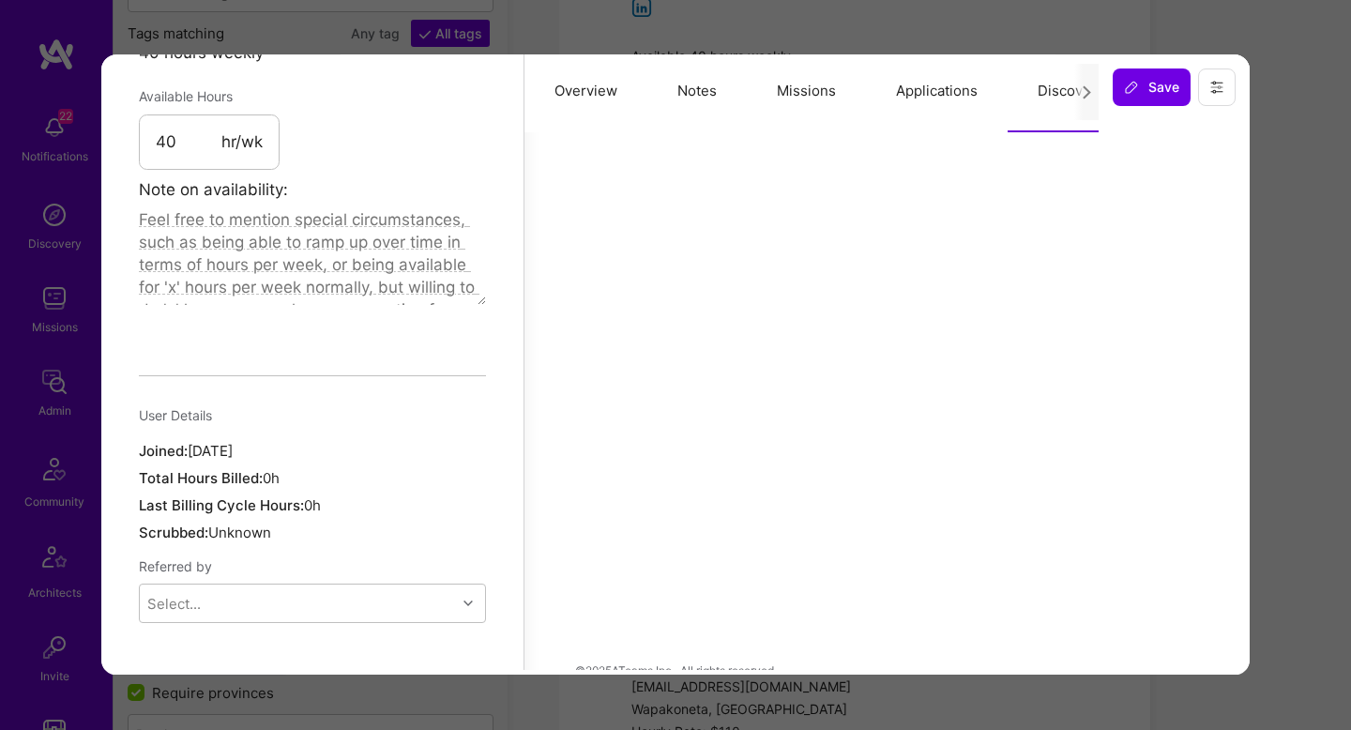
click at [927, 99] on button "Applications" at bounding box center [937, 91] width 142 height 83
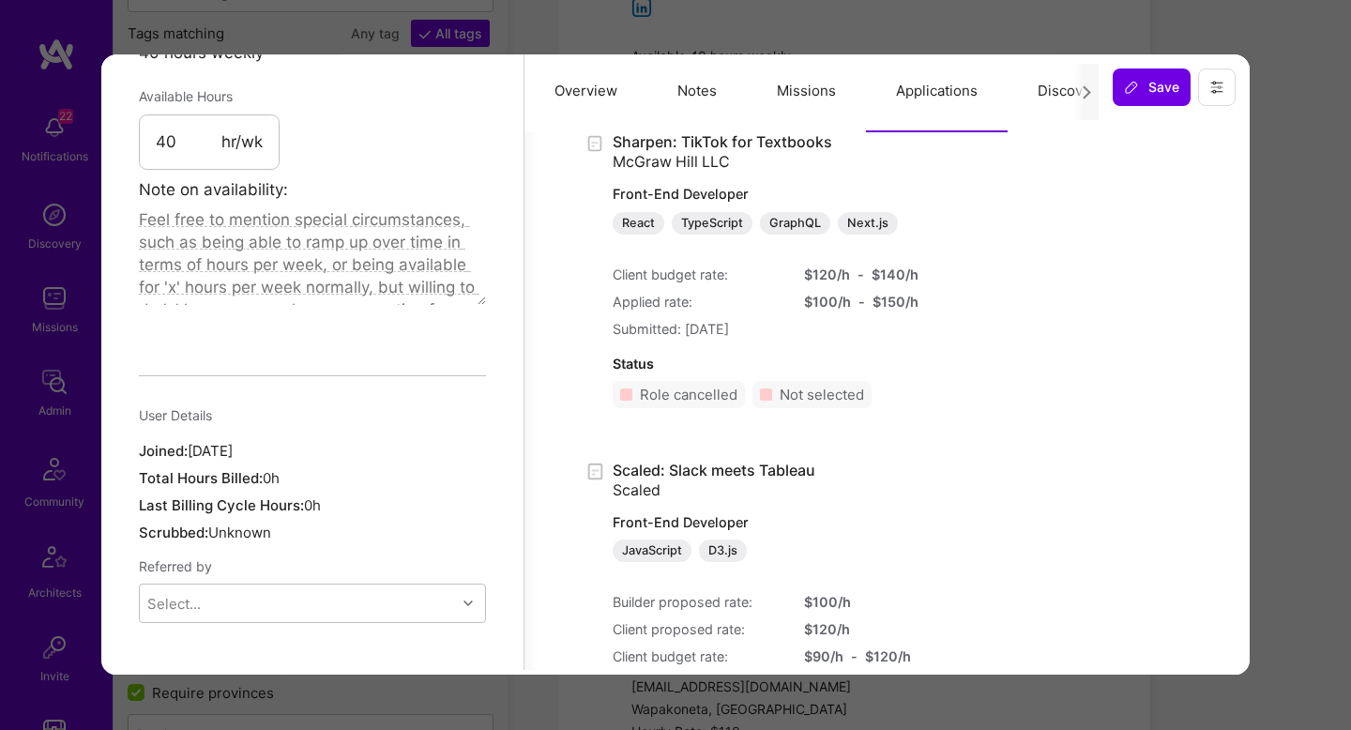
click at [850, 101] on button "Missions" at bounding box center [806, 91] width 119 height 83
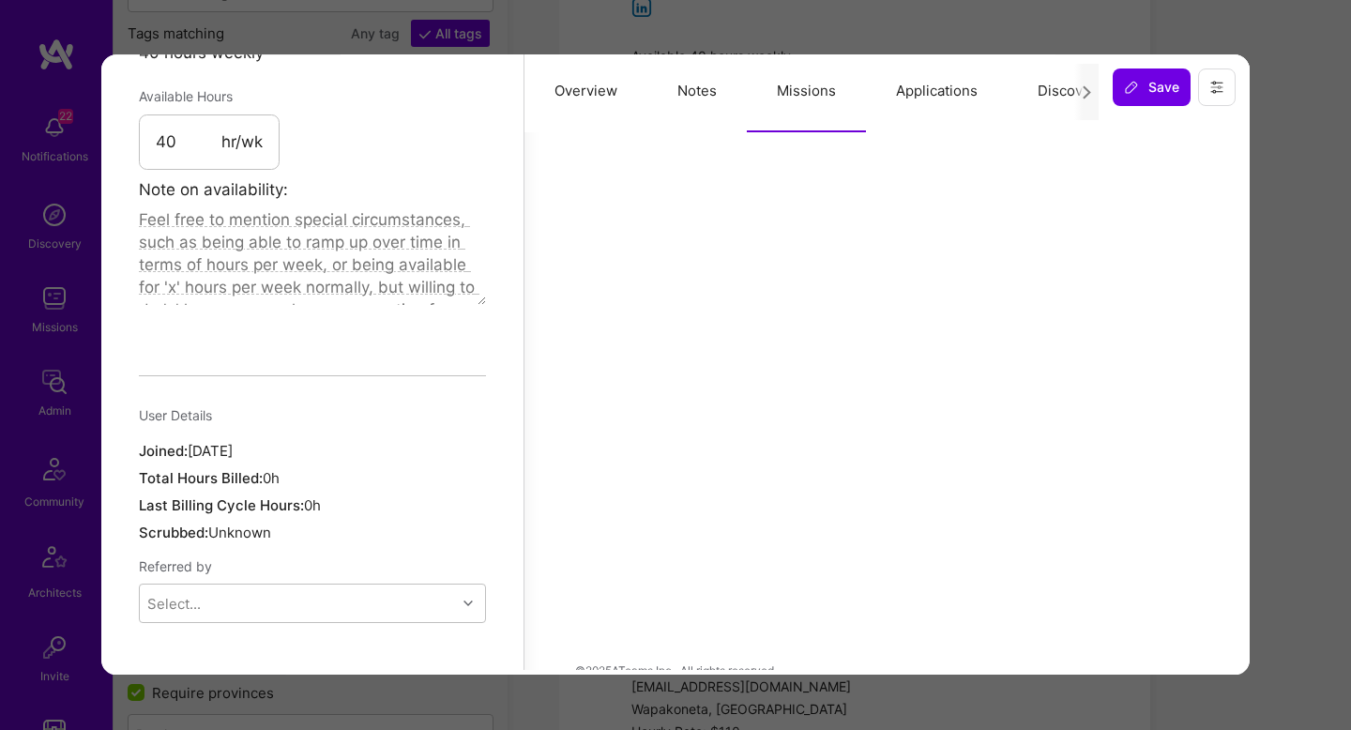
click at [1092, 85] on icon at bounding box center [1087, 92] width 14 height 14
click at [1082, 93] on icon at bounding box center [1087, 92] width 14 height 14
click at [1072, 93] on button "Discovery" at bounding box center [1071, 91] width 127 height 83
drag, startPoint x: 1039, startPoint y: 93, endPoint x: 855, endPoint y: 104, distance: 184.2
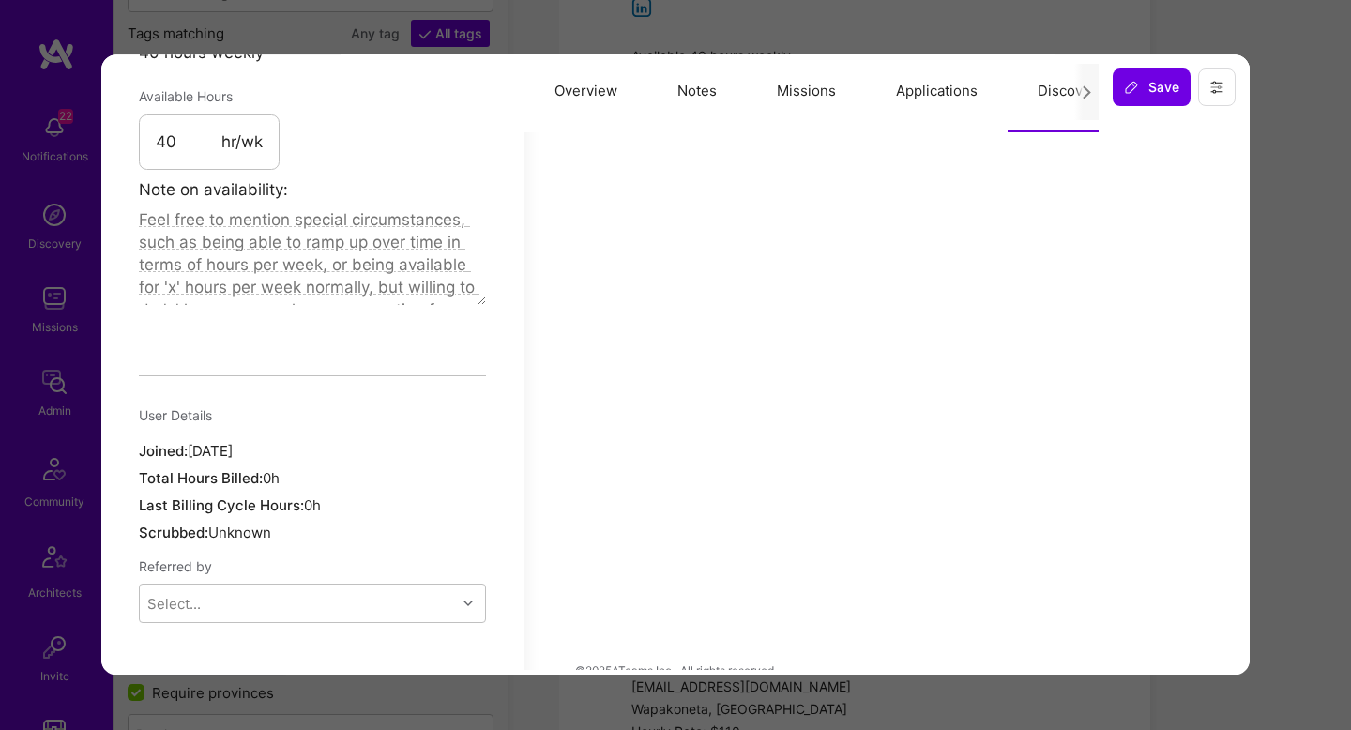
click at [854, 105] on div "Overview Notes Missions Applications Discovery Evaluation Imported Data" at bounding box center [811, 91] width 574 height 83
click at [909, 92] on button "Evaluation" at bounding box center [936, 91] width 129 height 83
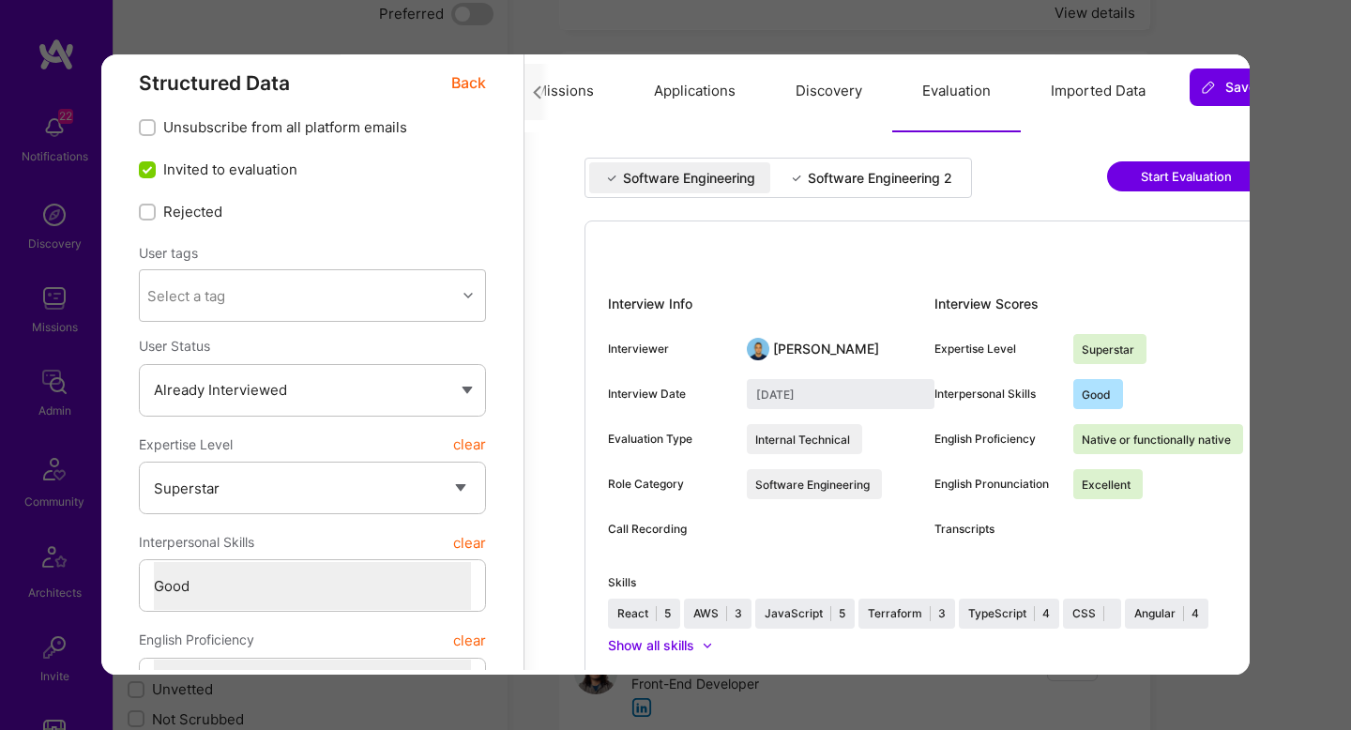
scroll to position [12, 0]
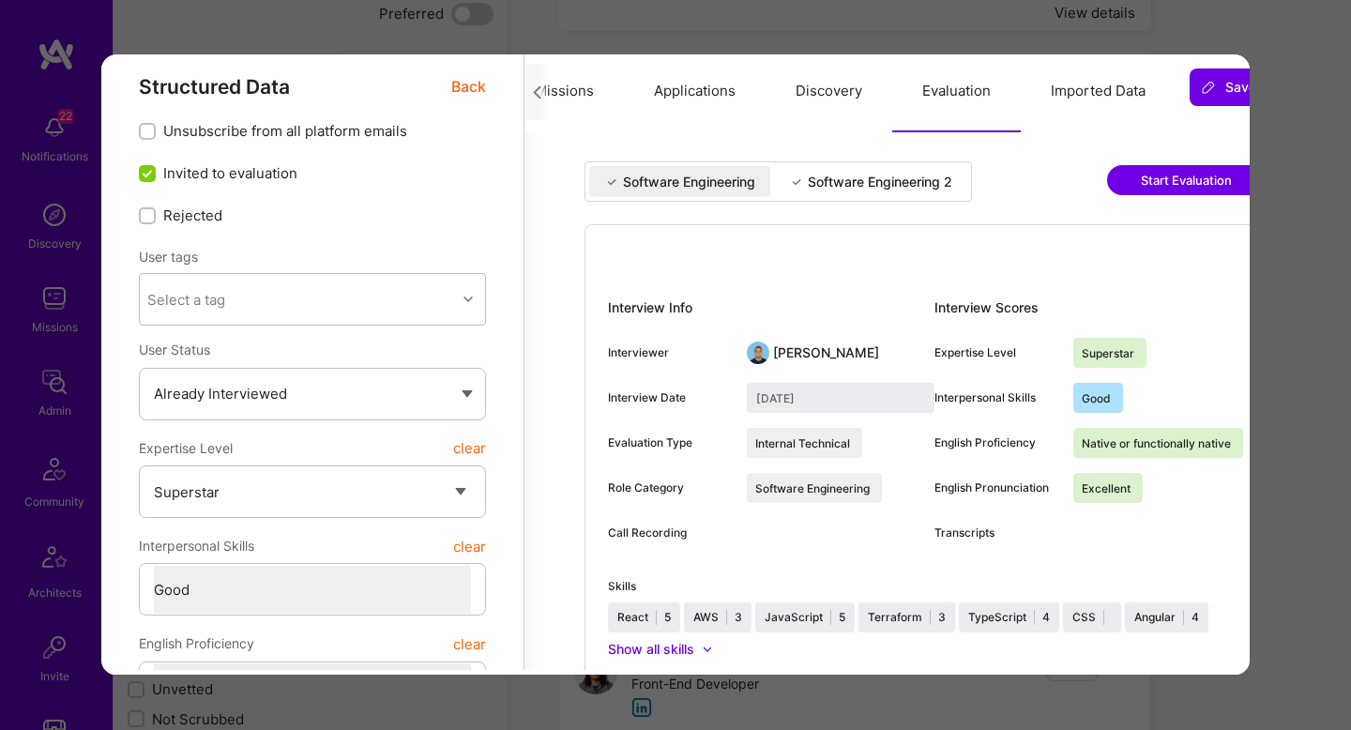
click at [820, 317] on div "Interview Info" at bounding box center [771, 308] width 326 height 30
click at [837, 181] on div "Software Engineering 2" at bounding box center [880, 182] width 144 height 19
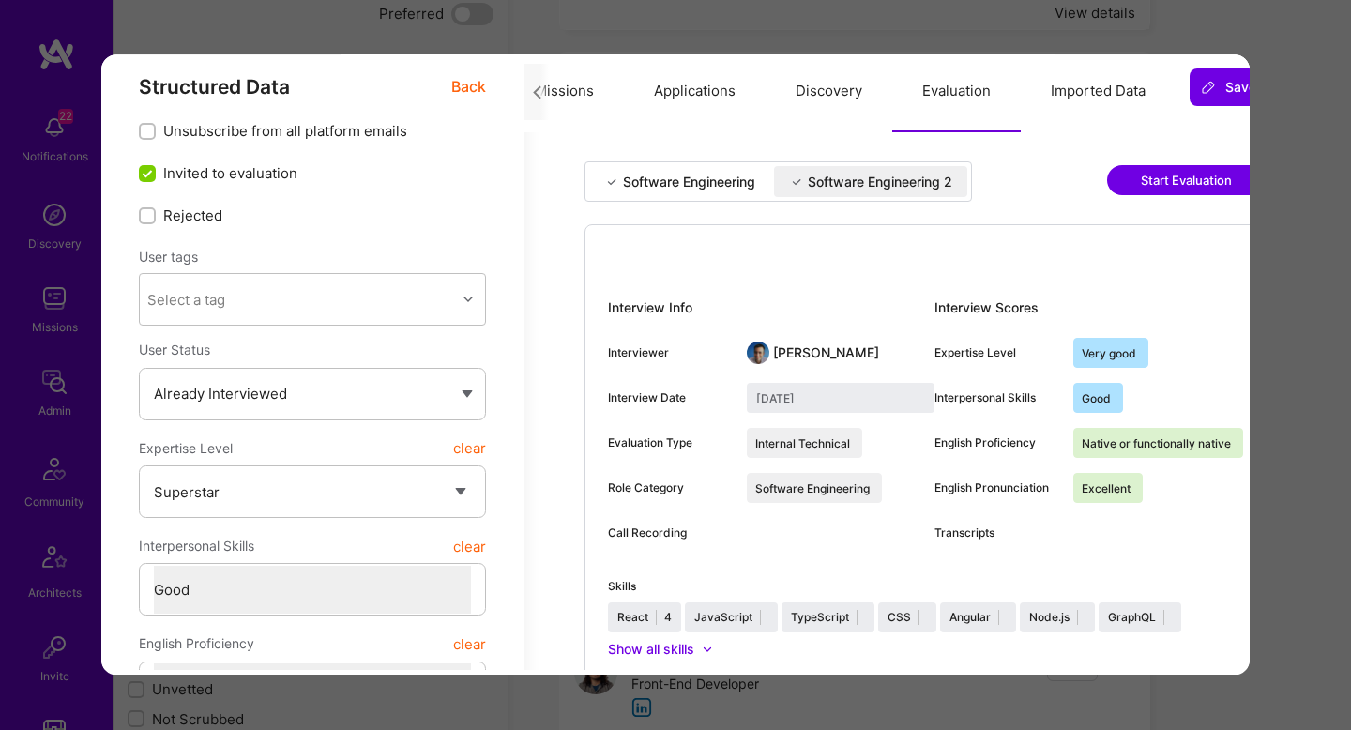
click at [709, 187] on div "Software Engineering" at bounding box center [689, 182] width 132 height 19
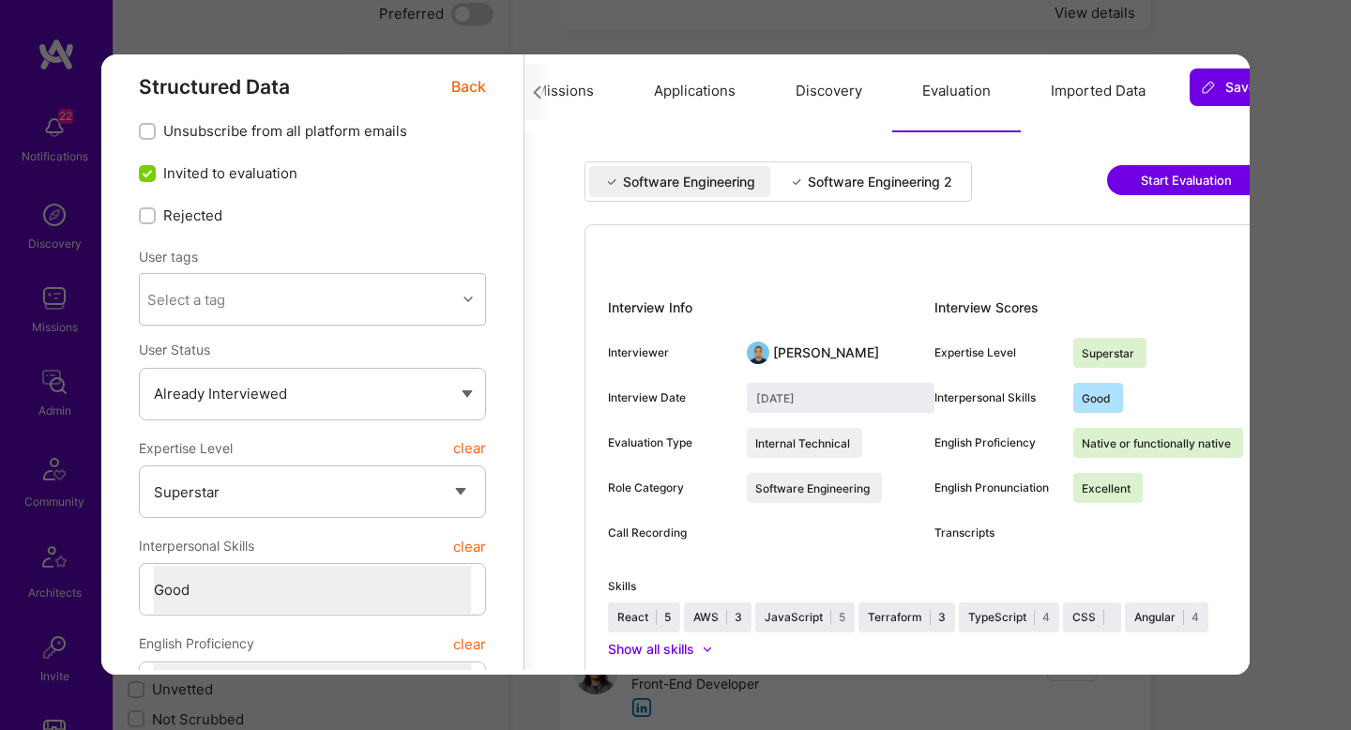
type input "March 3, 2023"
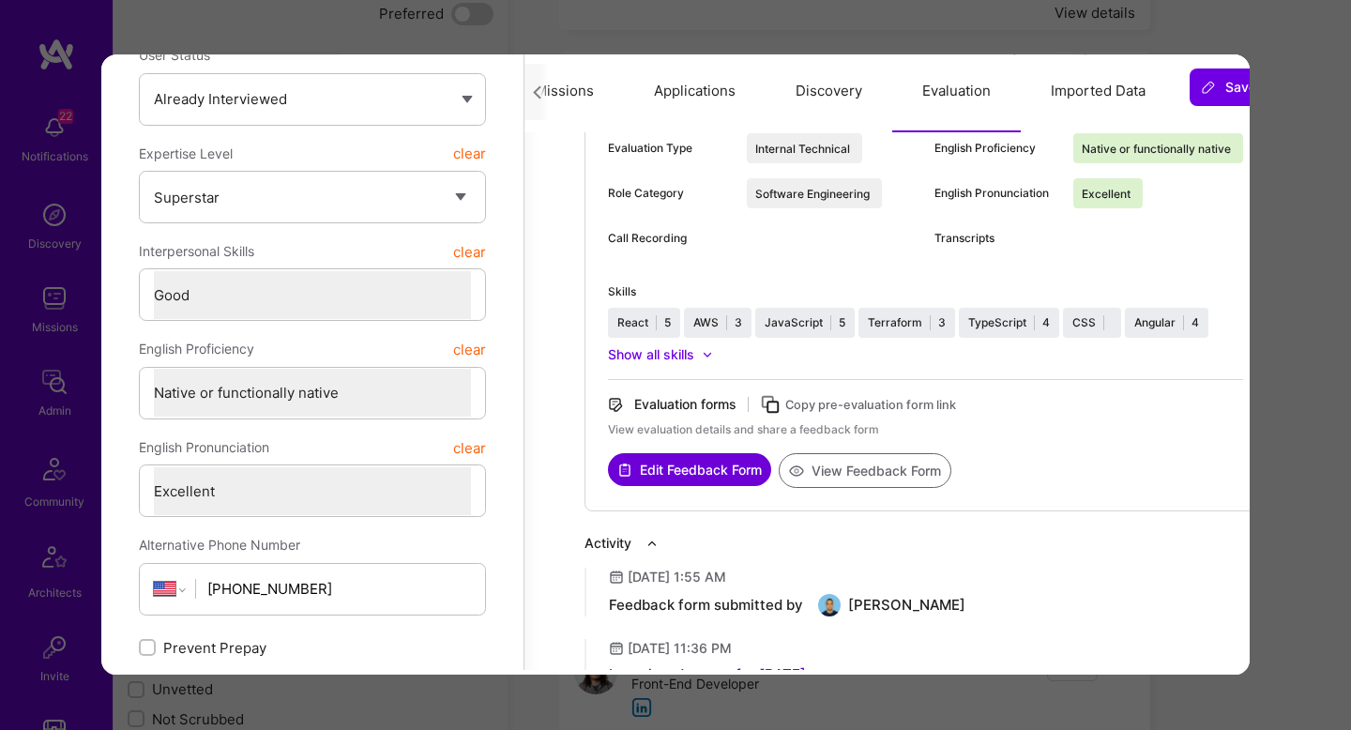
scroll to position [308, 0]
click at [863, 466] on button "View Feedback Form" at bounding box center [865, 469] width 173 height 35
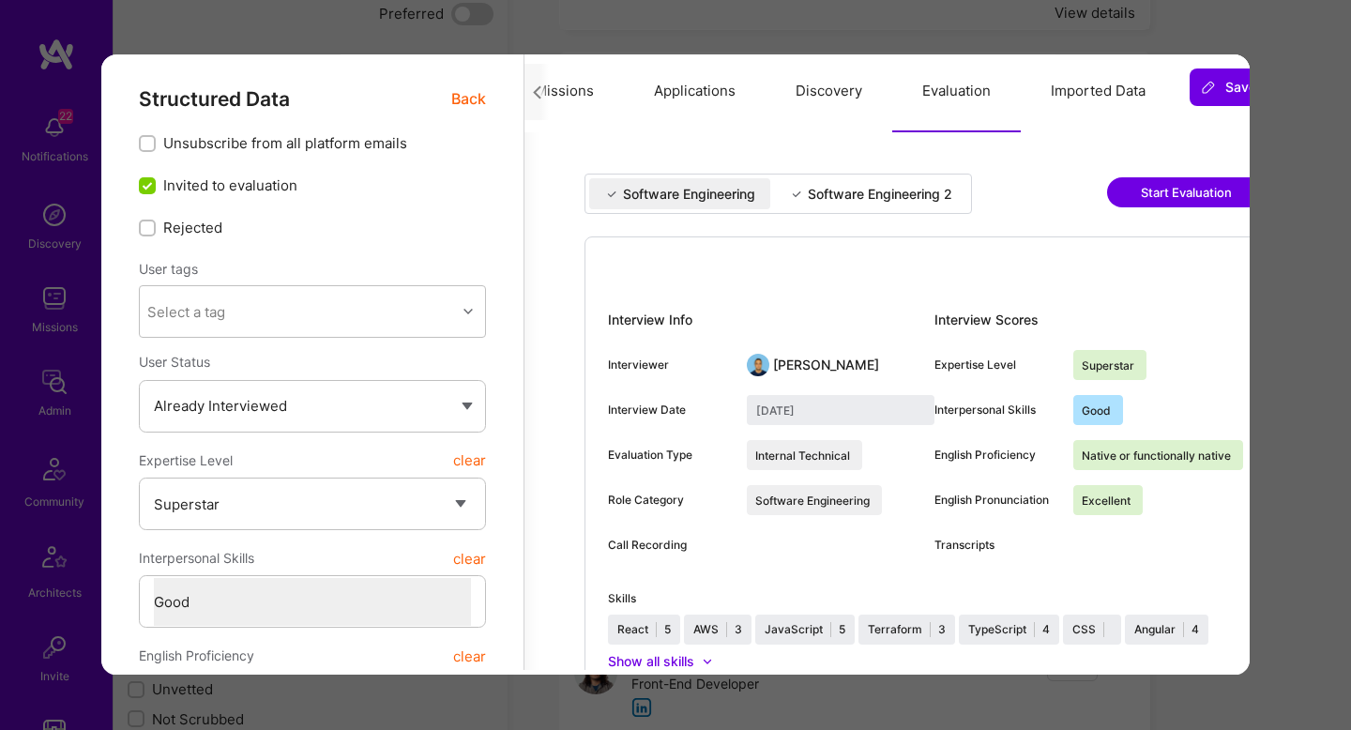
click at [467, 102] on span "Back" at bounding box center [468, 98] width 35 height 23
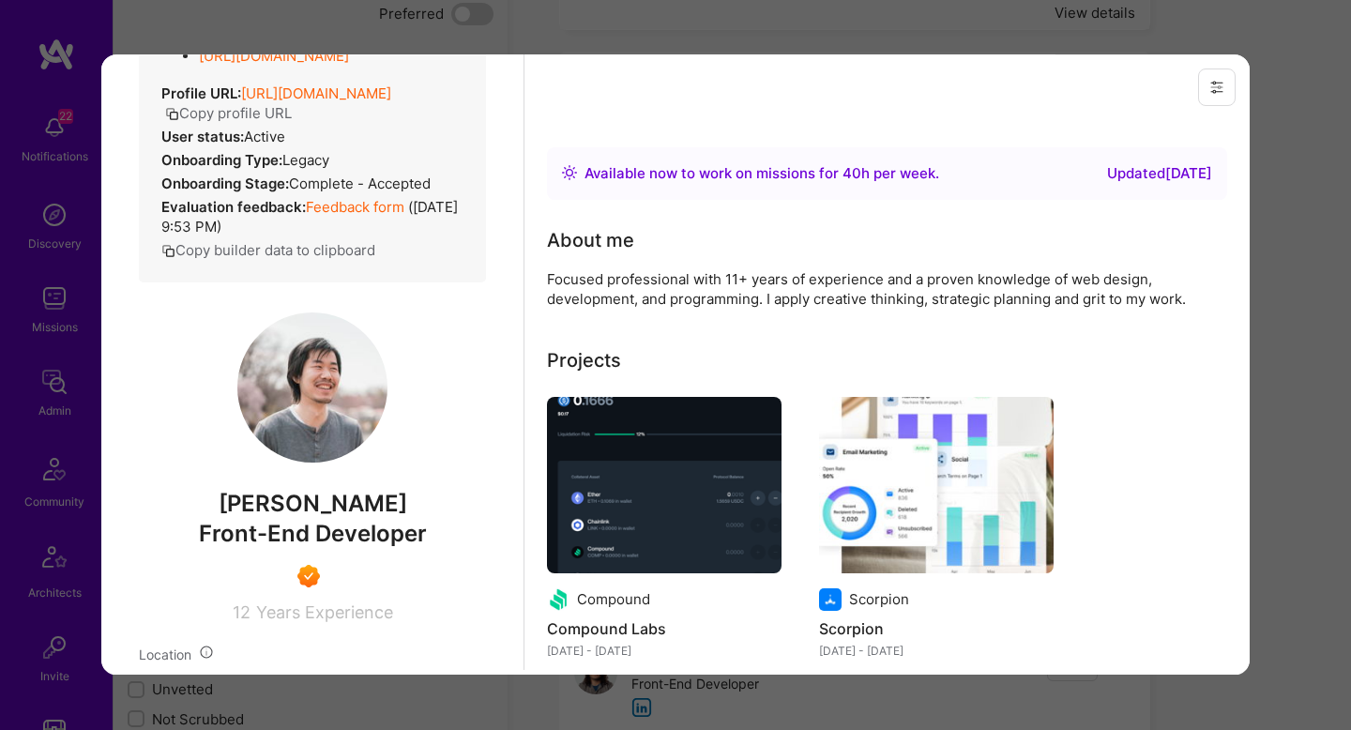
scroll to position [294, 0]
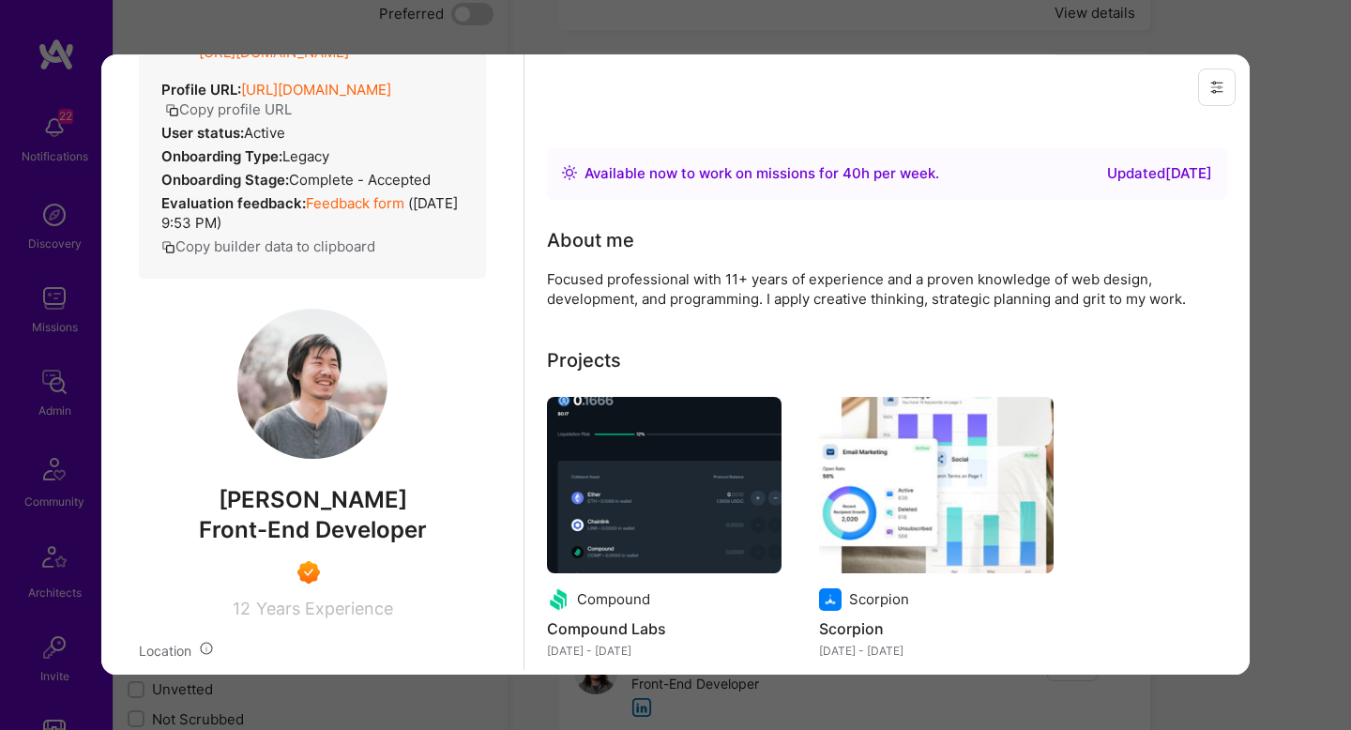
click at [348, 514] on span "[PERSON_NAME]" at bounding box center [312, 500] width 347 height 28
copy span "[PERSON_NAME]"
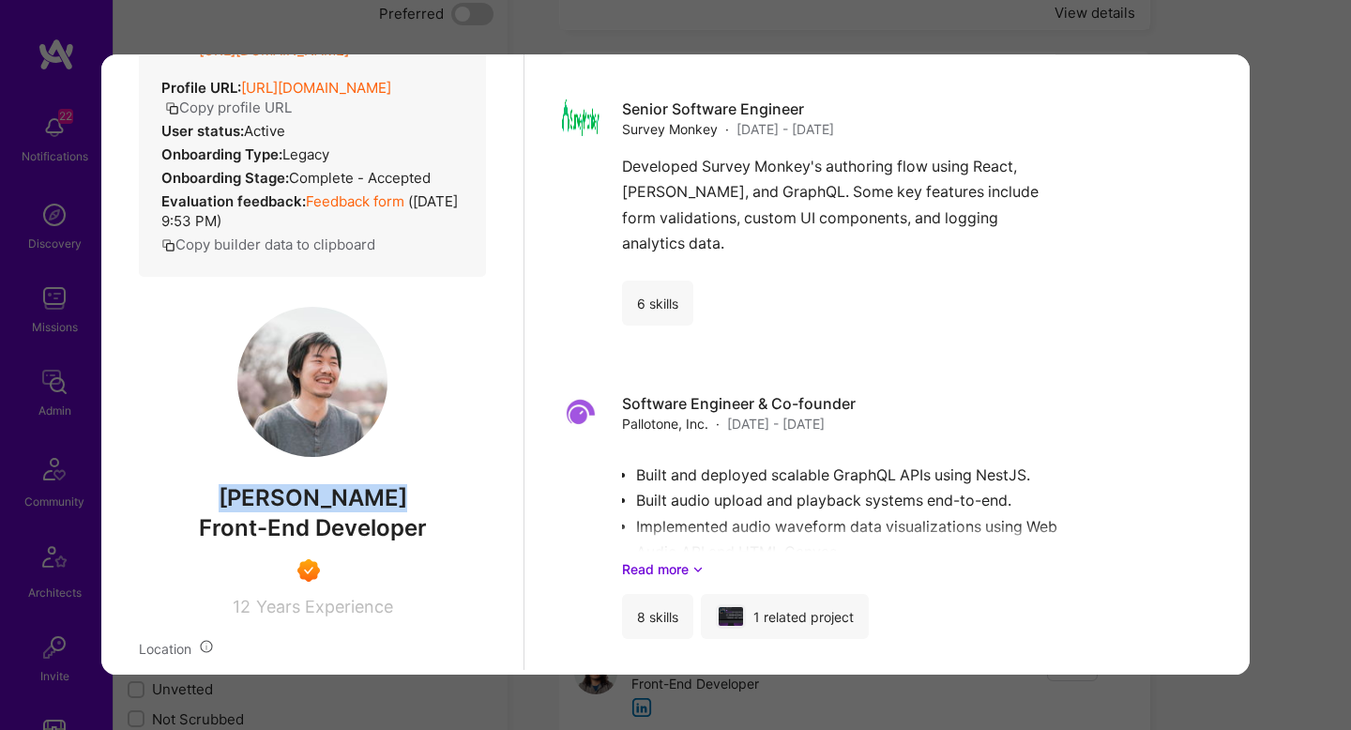
scroll to position [1719, 0]
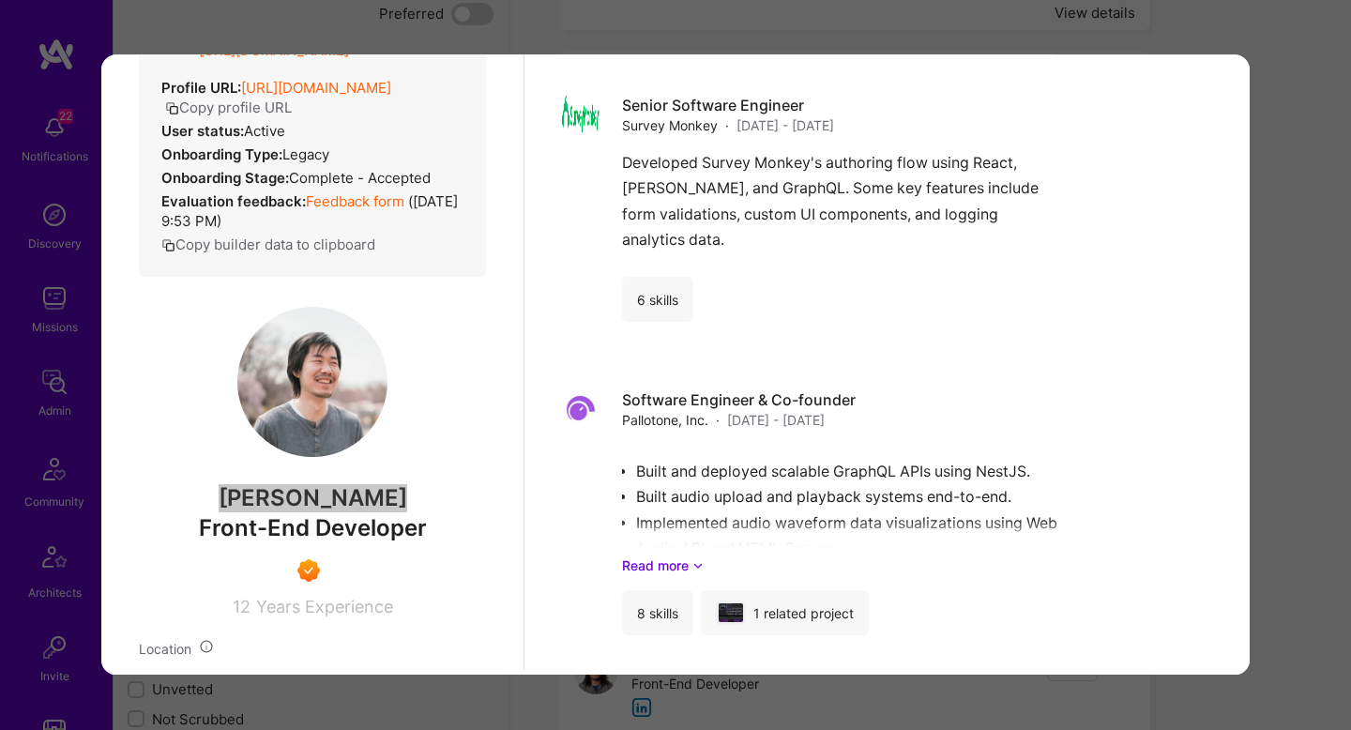
click at [1314, 410] on div "Previewing davidlee1 Evaluation scores Expertise level Superstar Interpersonal …" at bounding box center [675, 365] width 1351 height 730
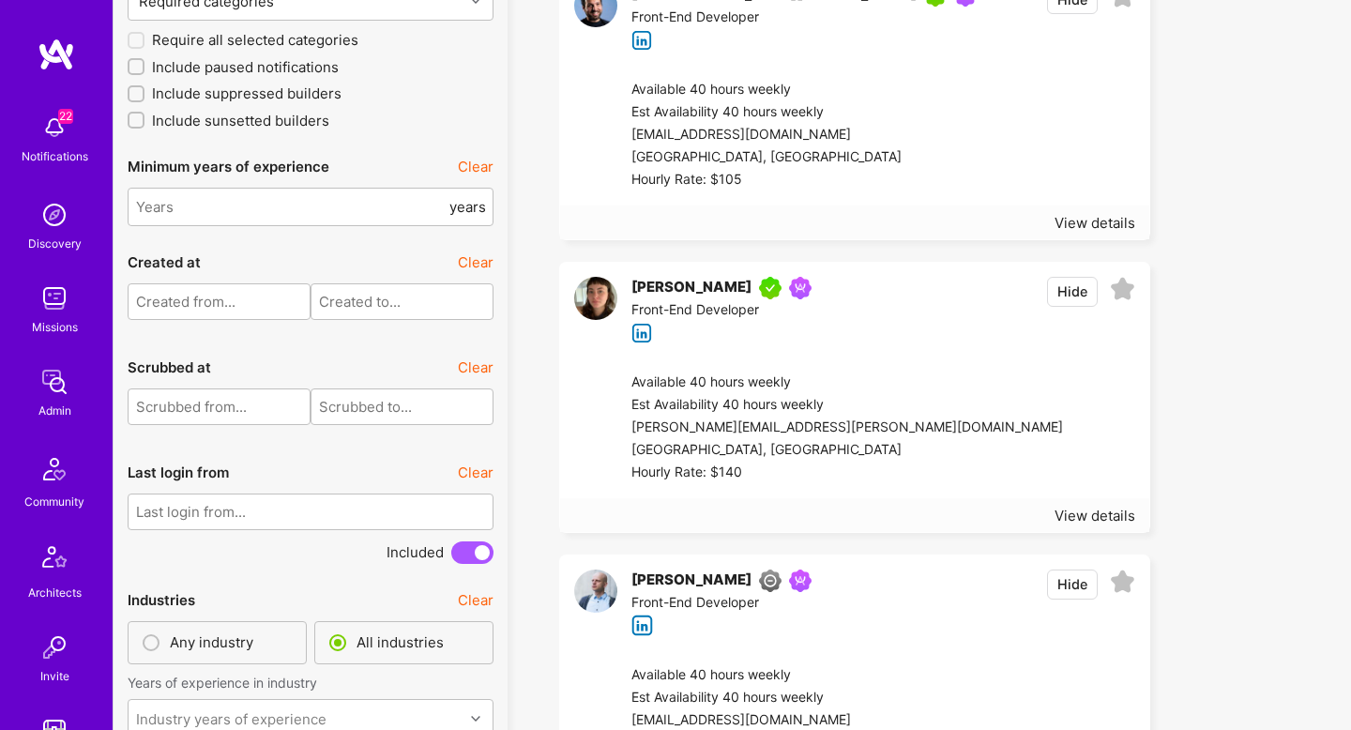
scroll to position [4363, 0]
click at [973, 161] on div at bounding box center [1019, 133] width 234 height 113
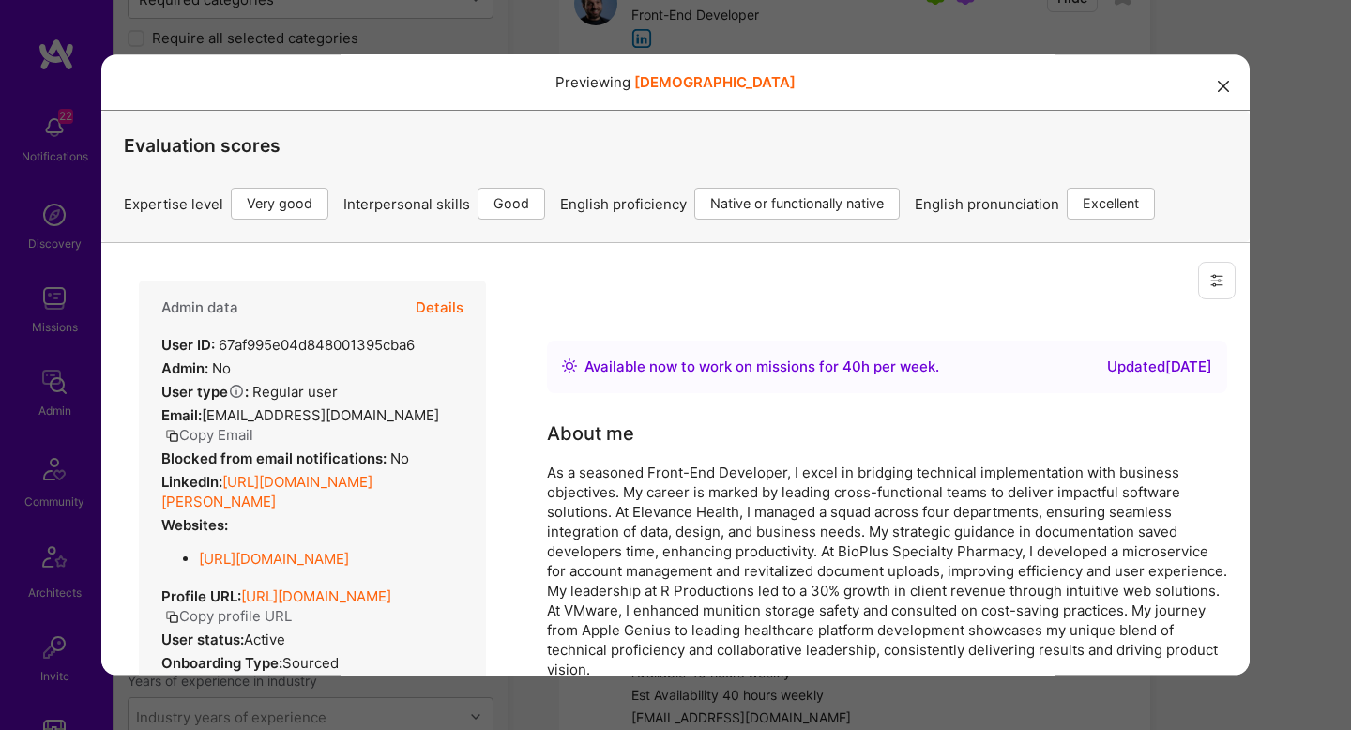
scroll to position [0, 0]
click at [444, 318] on button "Details" at bounding box center [440, 308] width 48 height 54
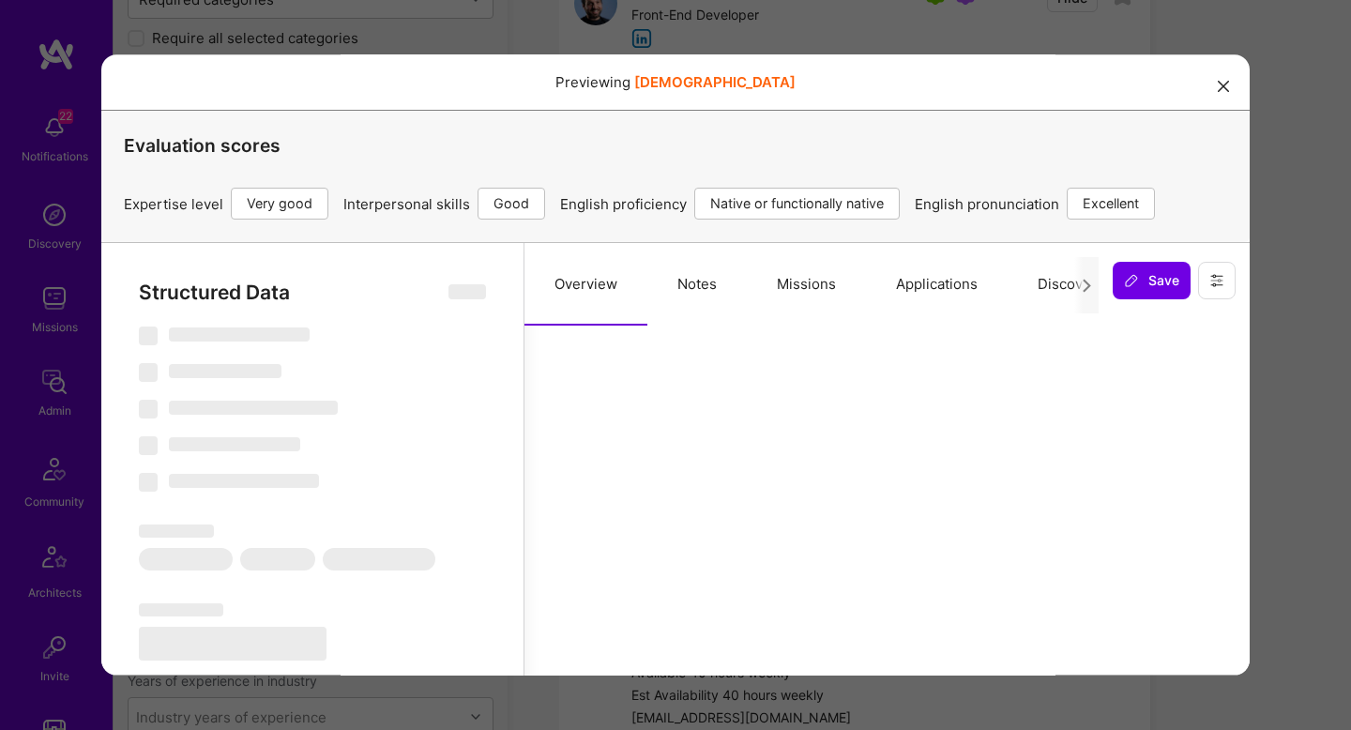
click at [790, 276] on button "Missions" at bounding box center [806, 284] width 119 height 83
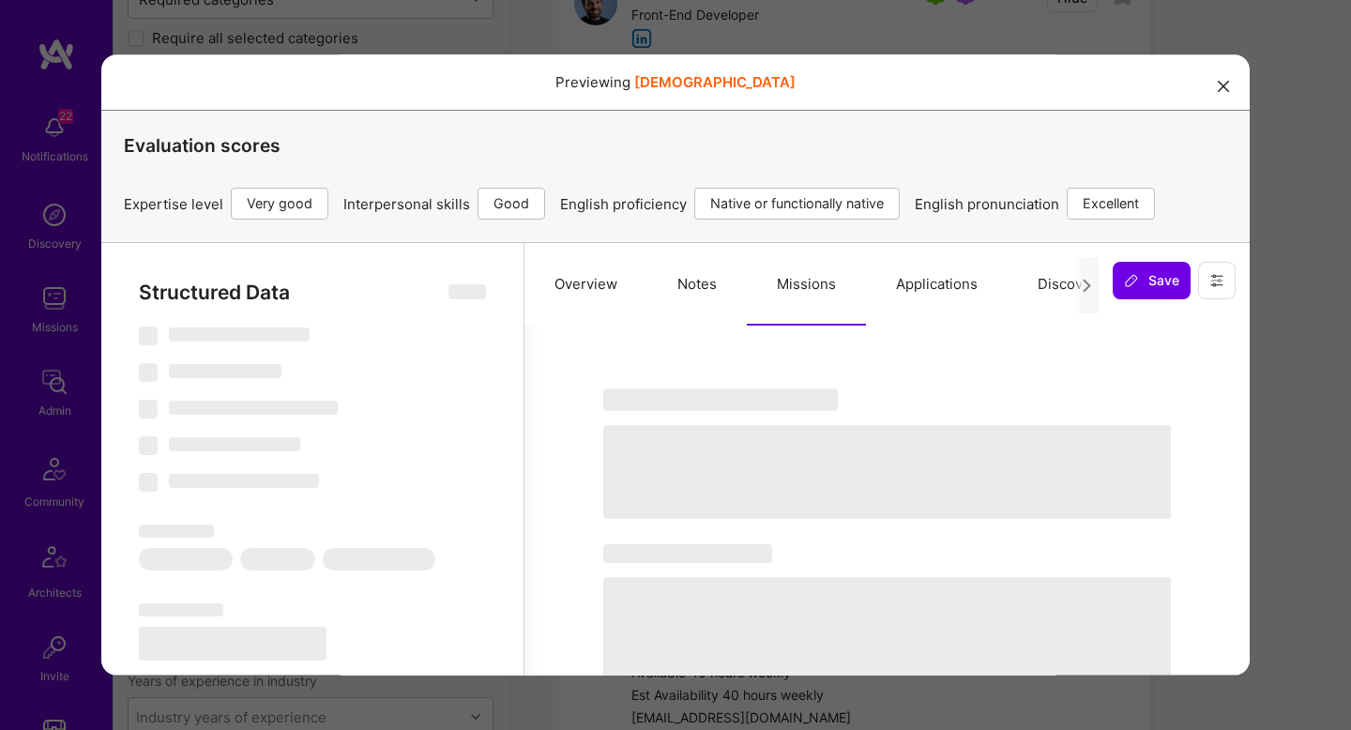
select select "Right Now"
select select "5"
select select "4"
select select "7"
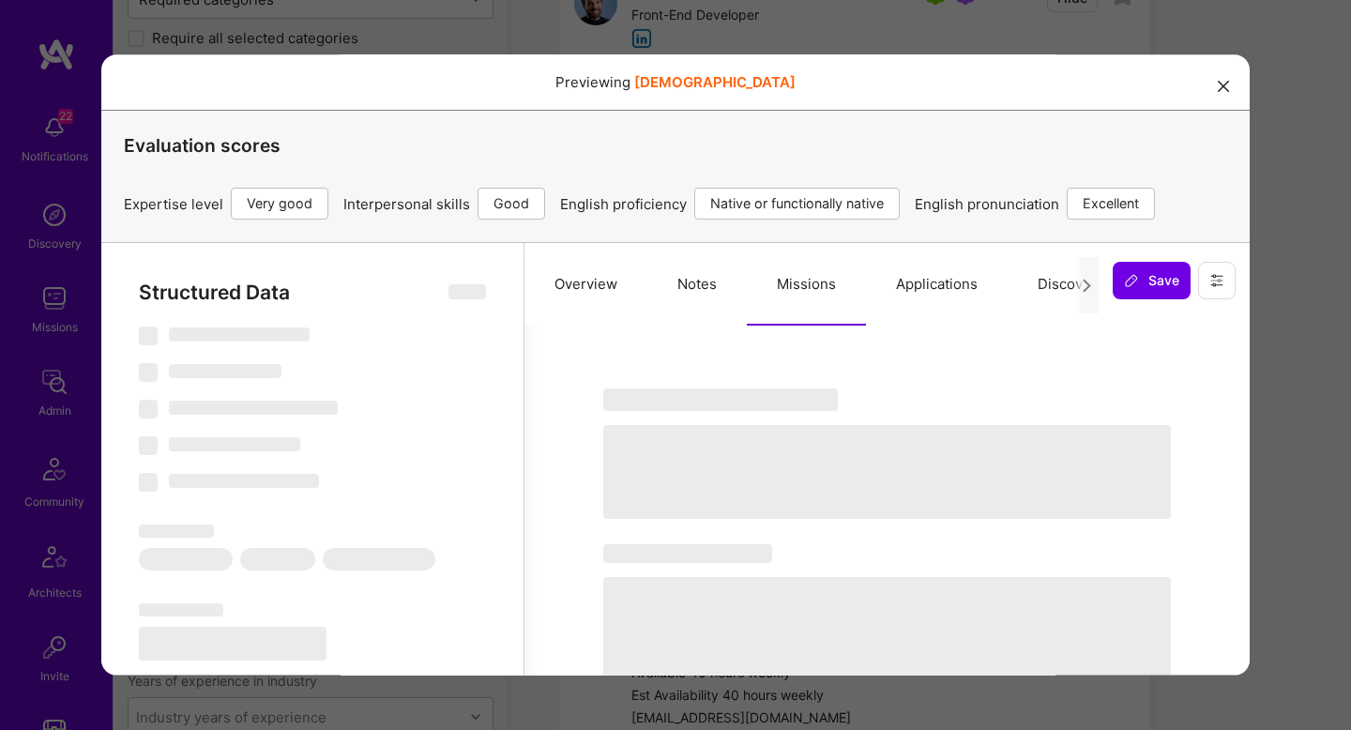
select select "US"
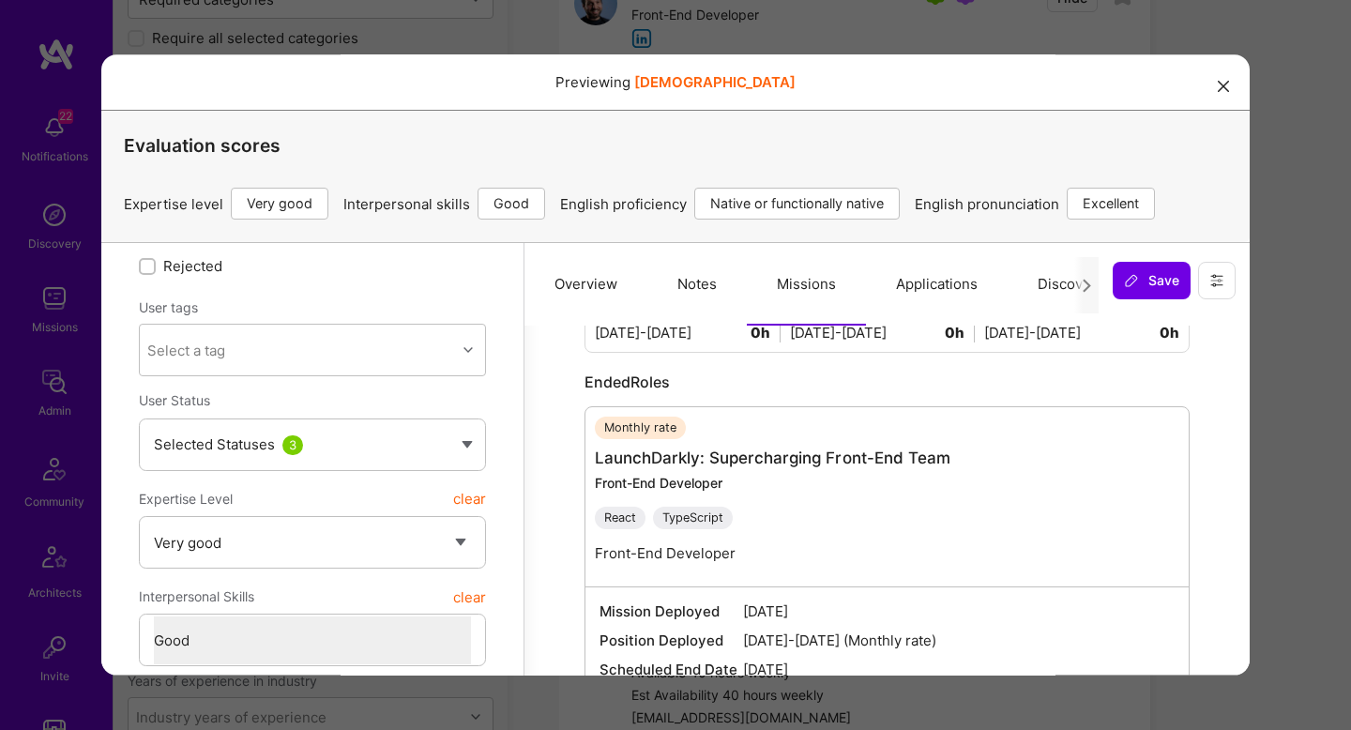
scroll to position [117, 0]
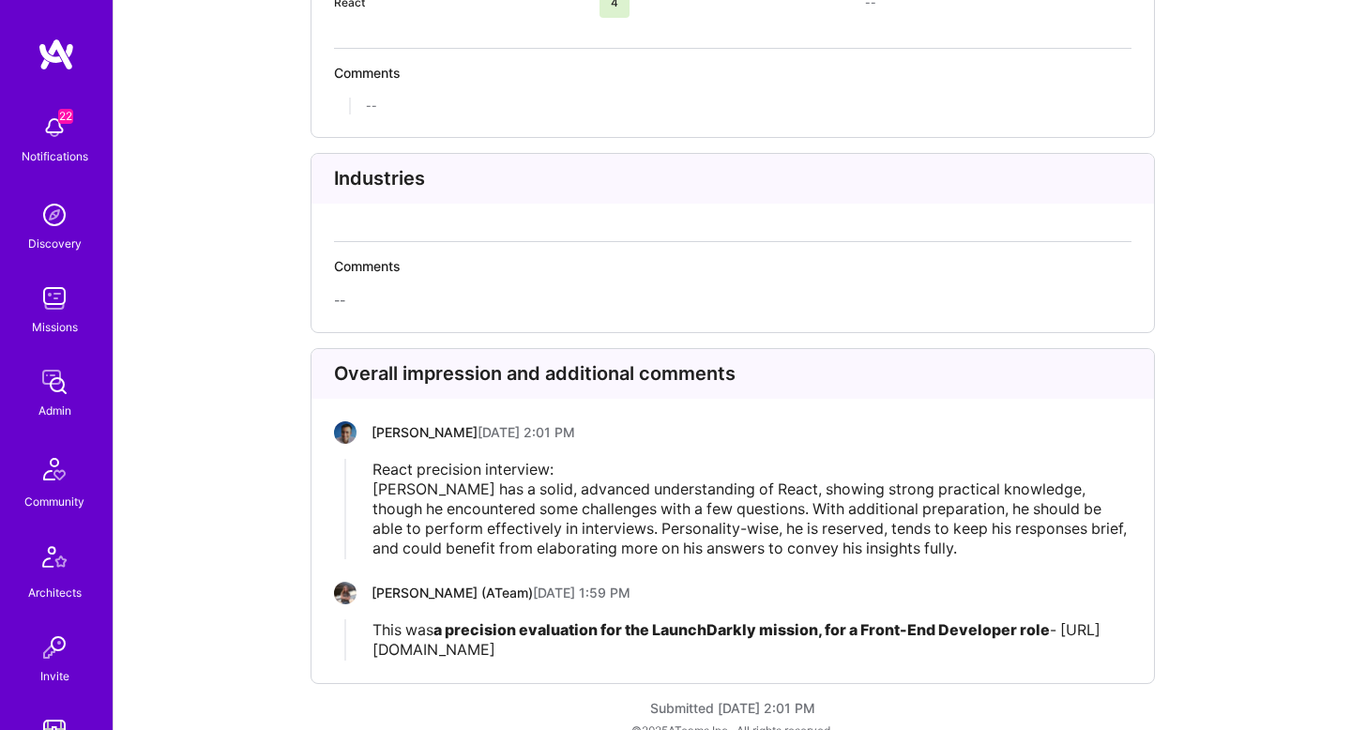
scroll to position [2877, 0]
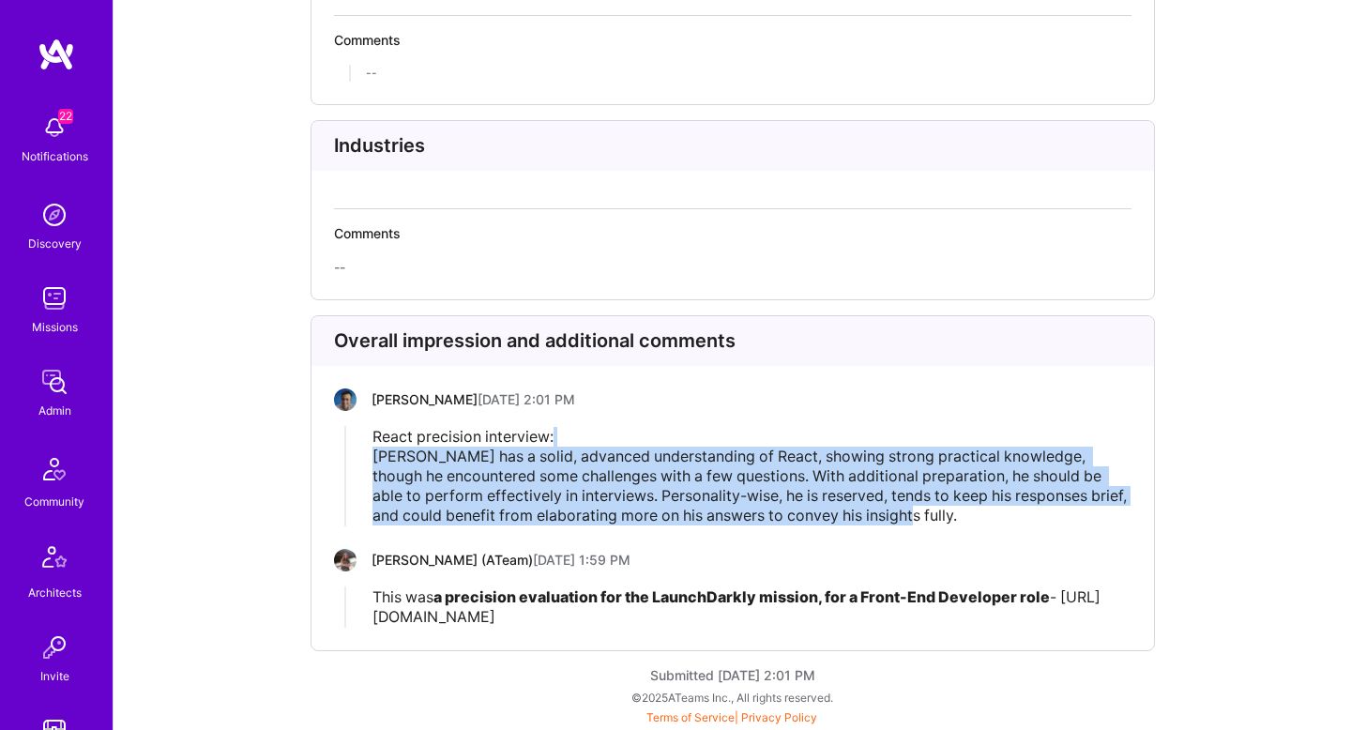
drag, startPoint x: 787, startPoint y: 440, endPoint x: 963, endPoint y: 515, distance: 190.8
click at [963, 515] on div "React precision interview: David has a solid, advanced understanding of React, …" at bounding box center [751, 476] width 758 height 99
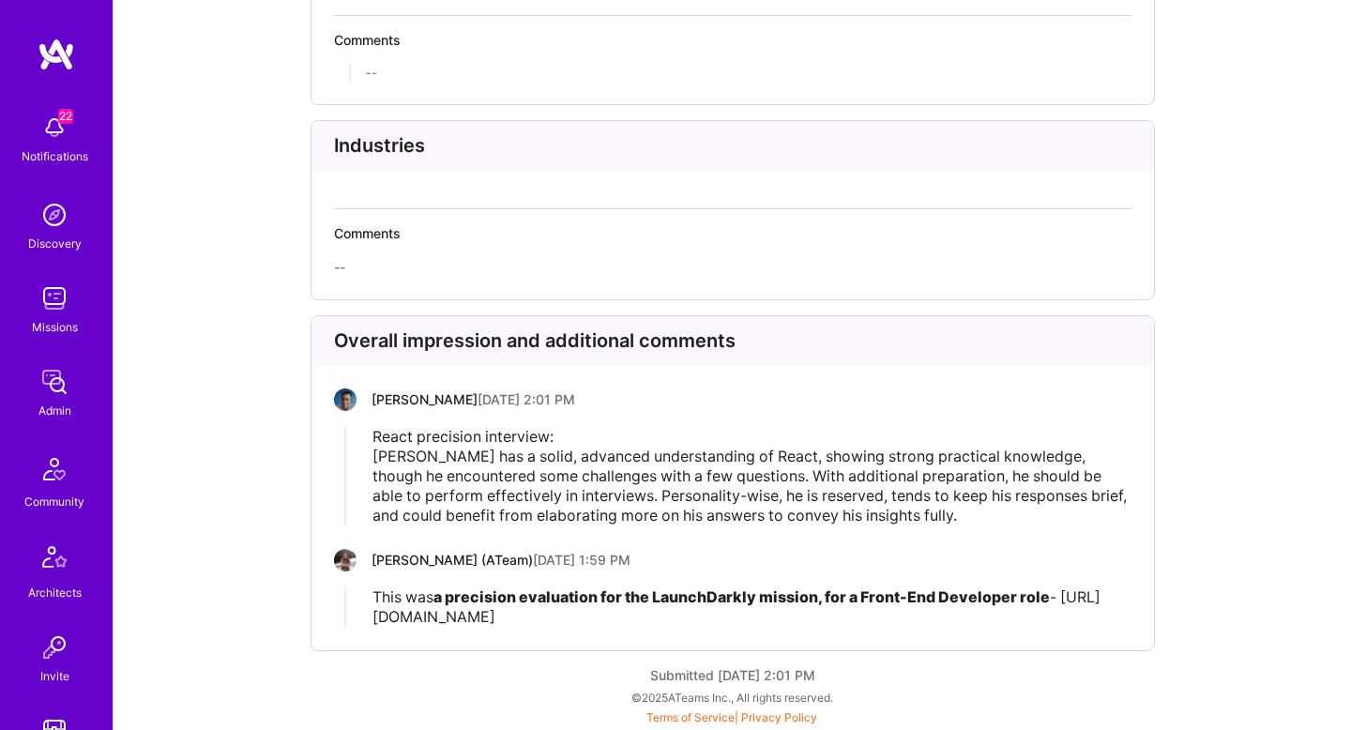
click at [643, 616] on span "- https://platform.a.team/mission/6719320929861600128cdb89" at bounding box center [736, 606] width 728 height 38
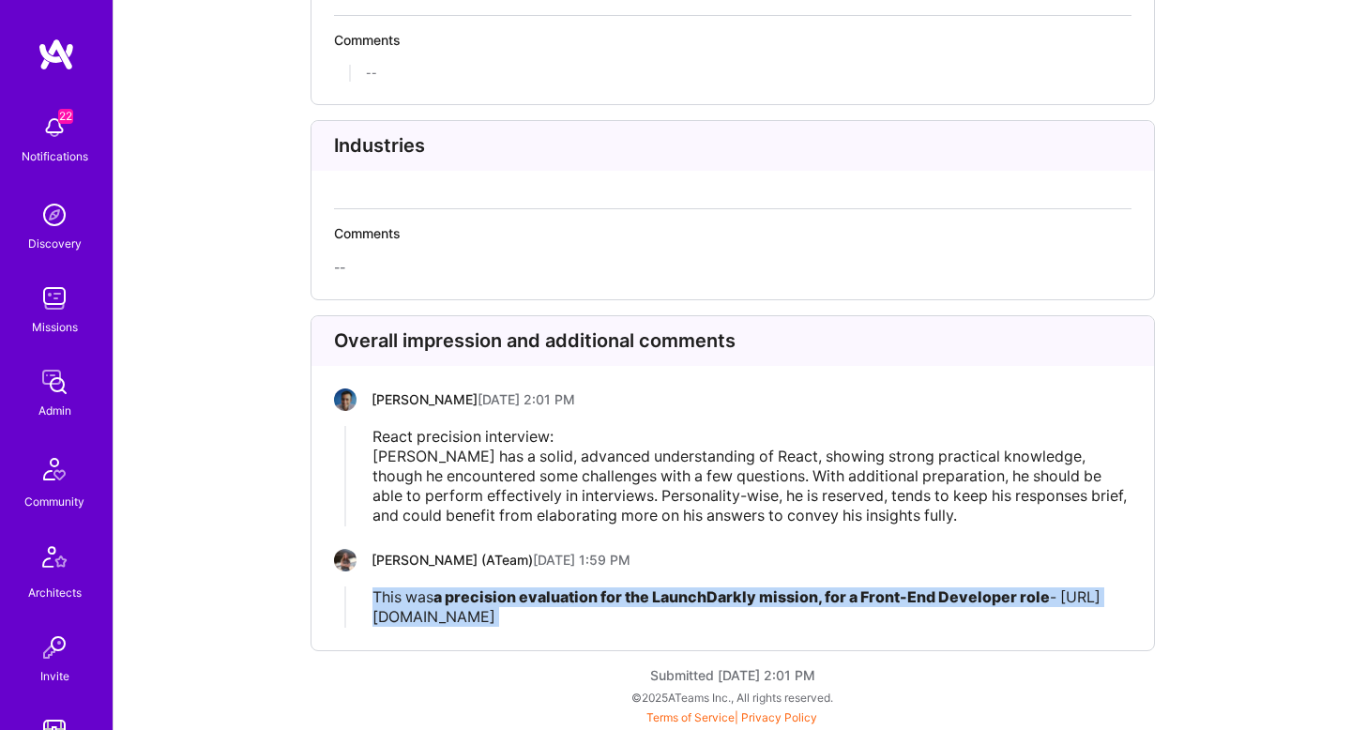
click at [643, 616] on span "- https://platform.a.team/mission/6719320929861600128cdb89" at bounding box center [736, 606] width 728 height 38
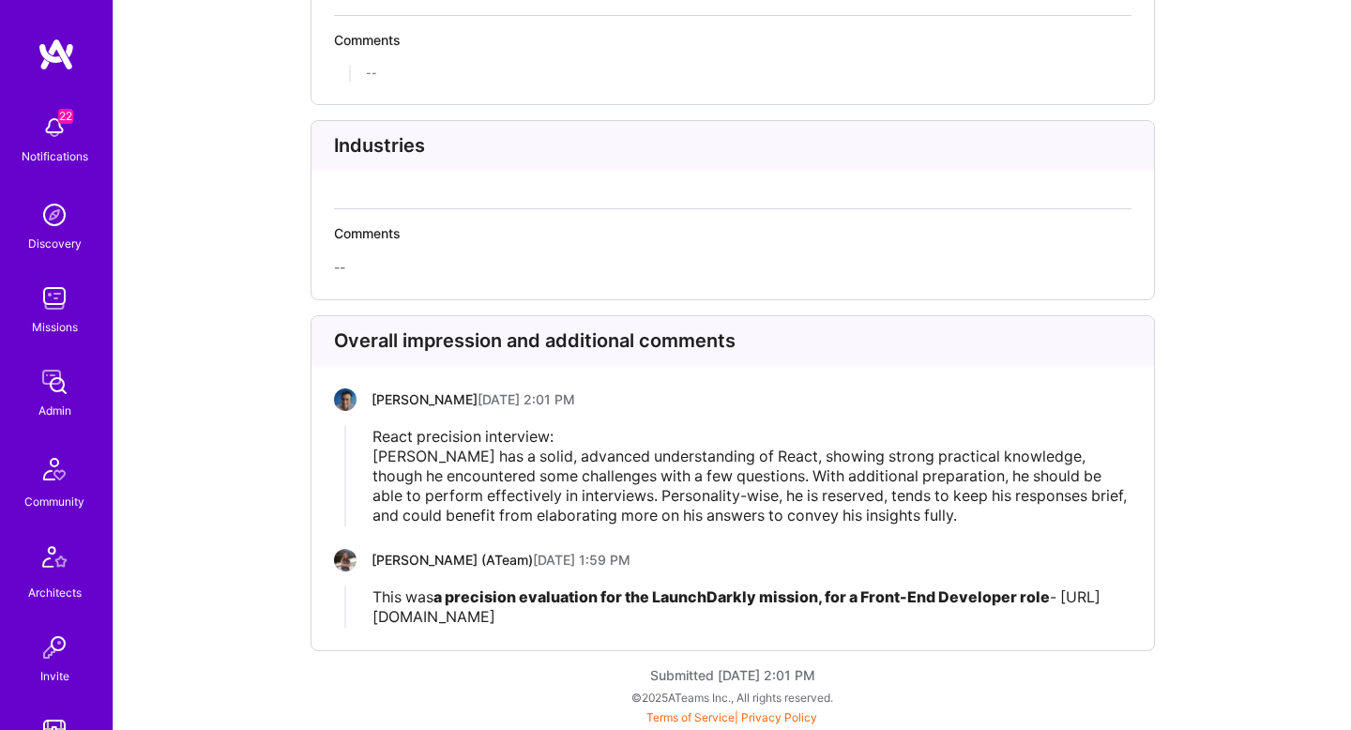
click at [814, 610] on span "- https://platform.a.team/mission/6719320929861600128cdb89" at bounding box center [736, 606] width 728 height 38
drag, startPoint x: 815, startPoint y: 613, endPoint x: 323, endPoint y: 616, distance: 492.6
click at [323, 616] on div "Overall impression and additional comments Luis Teofilo October 31, 2024 at 2:0…" at bounding box center [733, 483] width 844 height 336
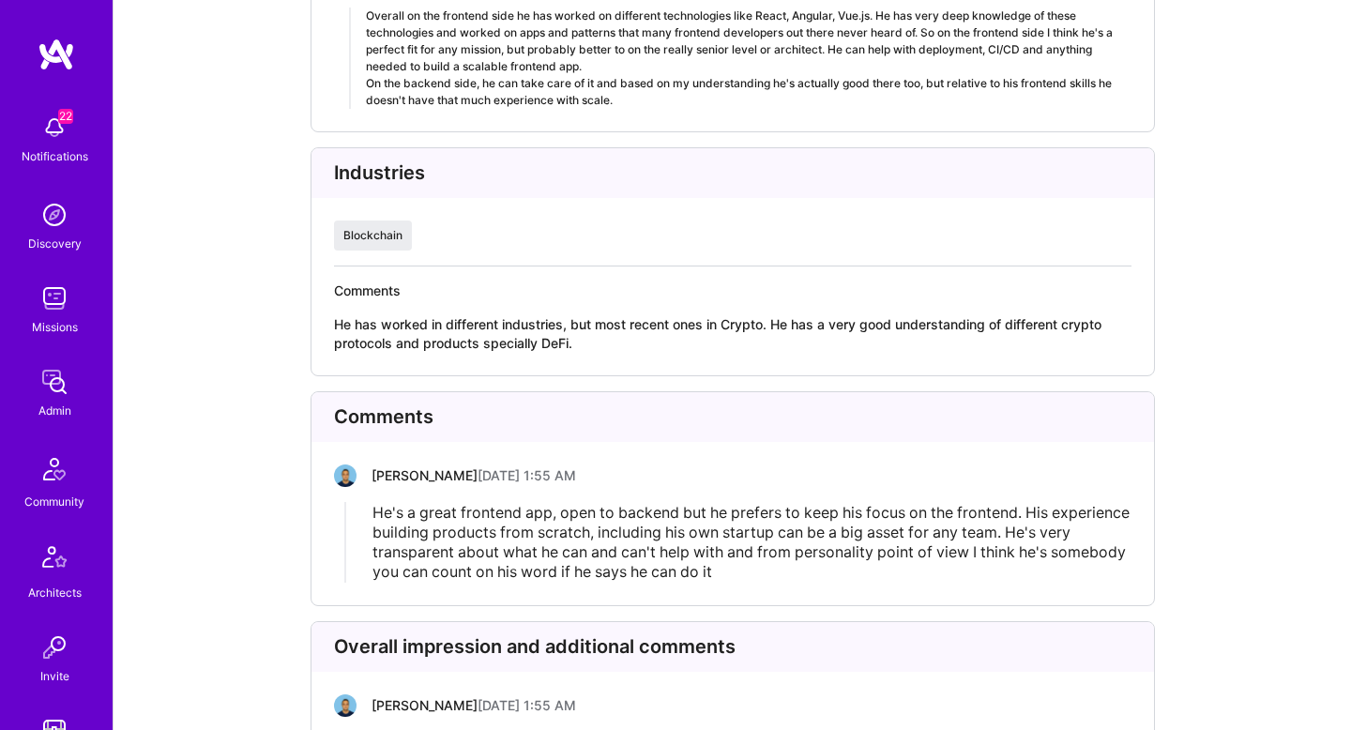
scroll to position [4207, 0]
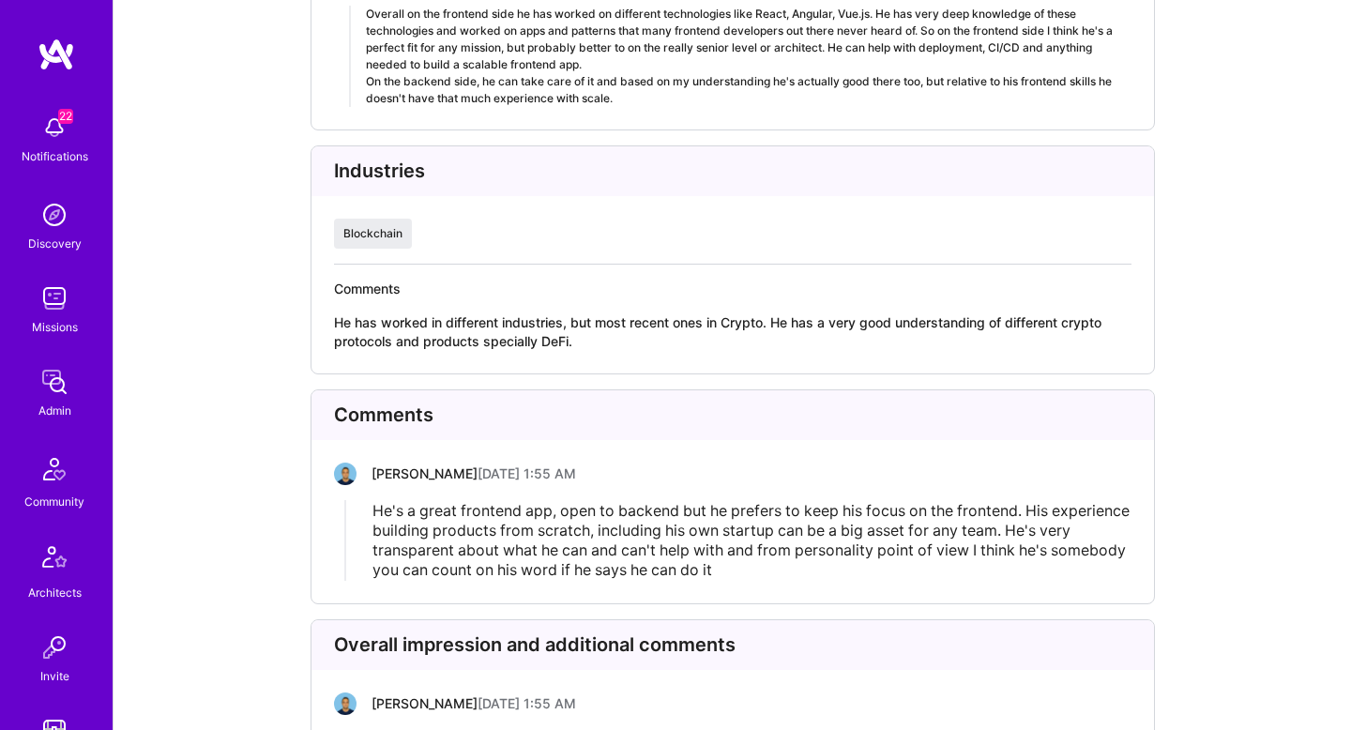
click at [643, 501] on span "He's a great frontend app, open to backend but he prefers to keep his focus on …" at bounding box center [752, 540] width 761 height 78
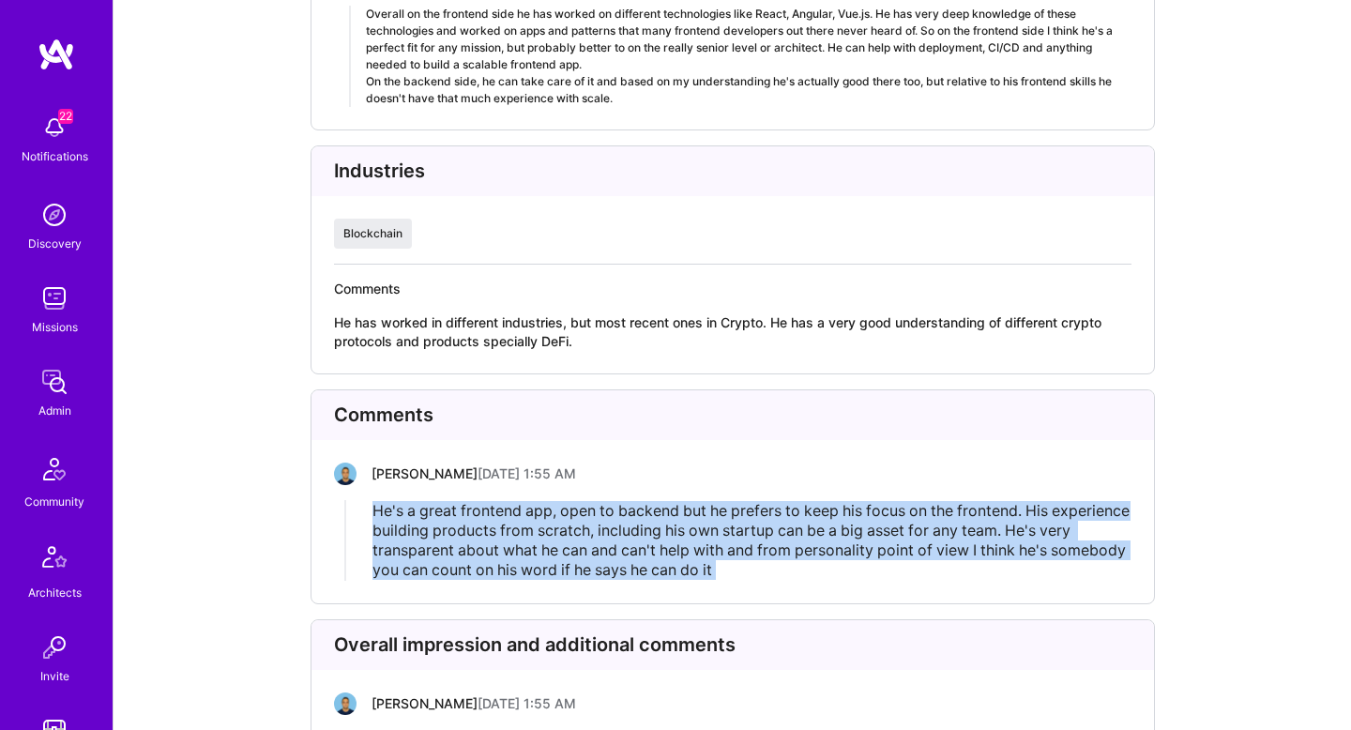
click at [643, 501] on span "He's a great frontend app, open to backend but he prefers to keep his focus on …" at bounding box center [752, 540] width 761 height 78
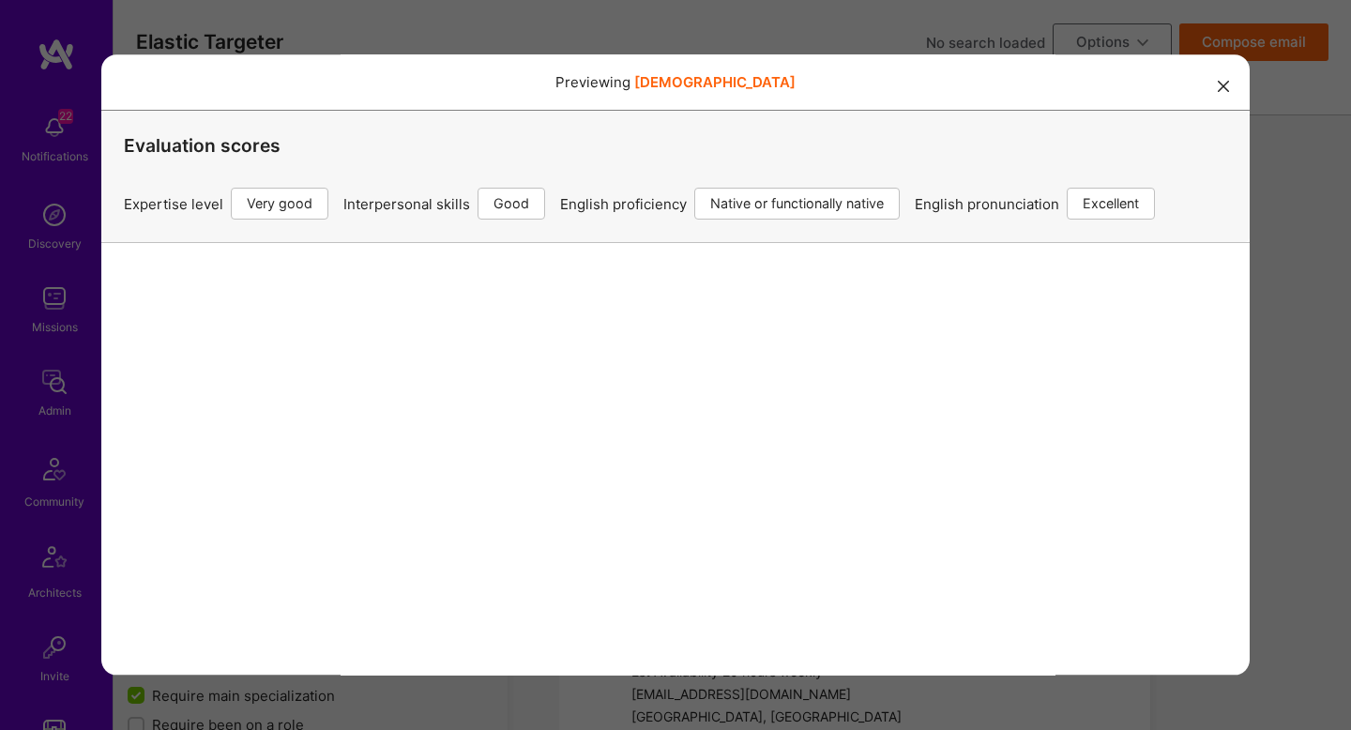
scroll to position [4363, 0]
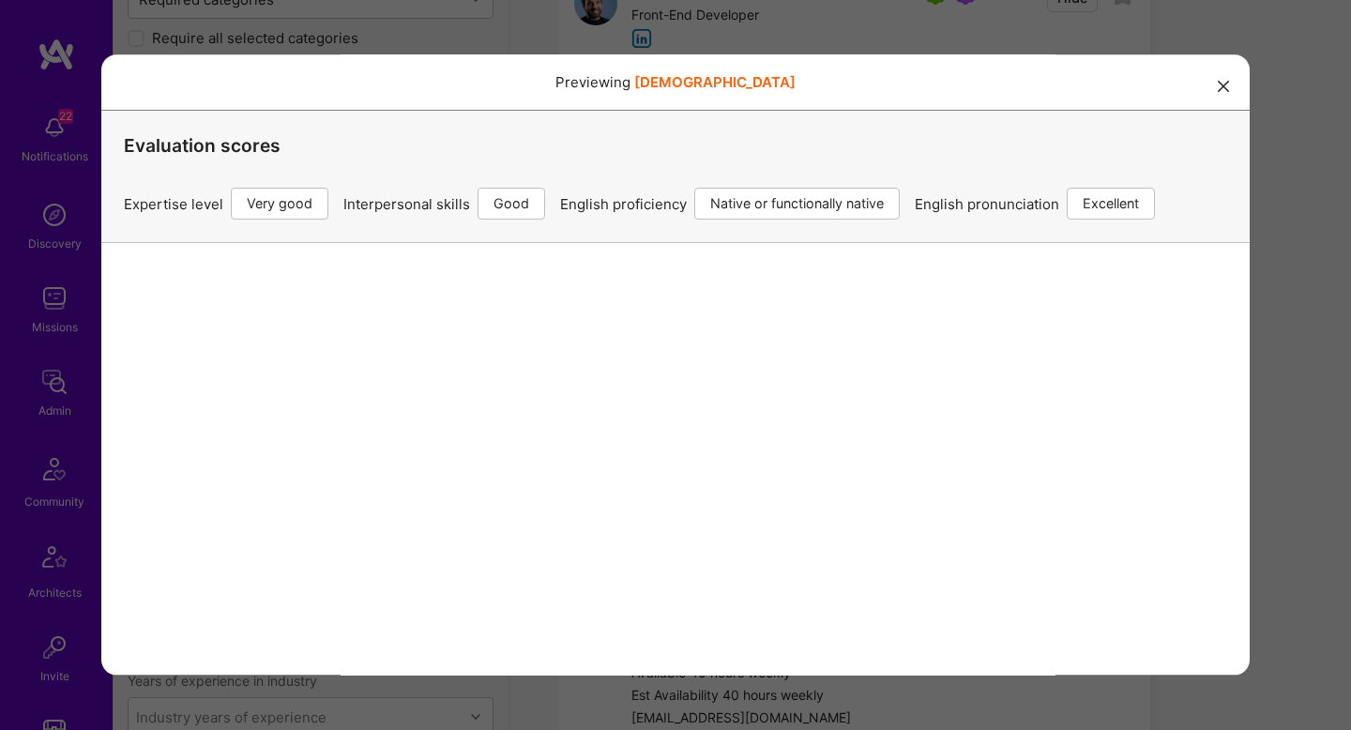
select select "5"
select select "4"
select select "7"
select select "US"
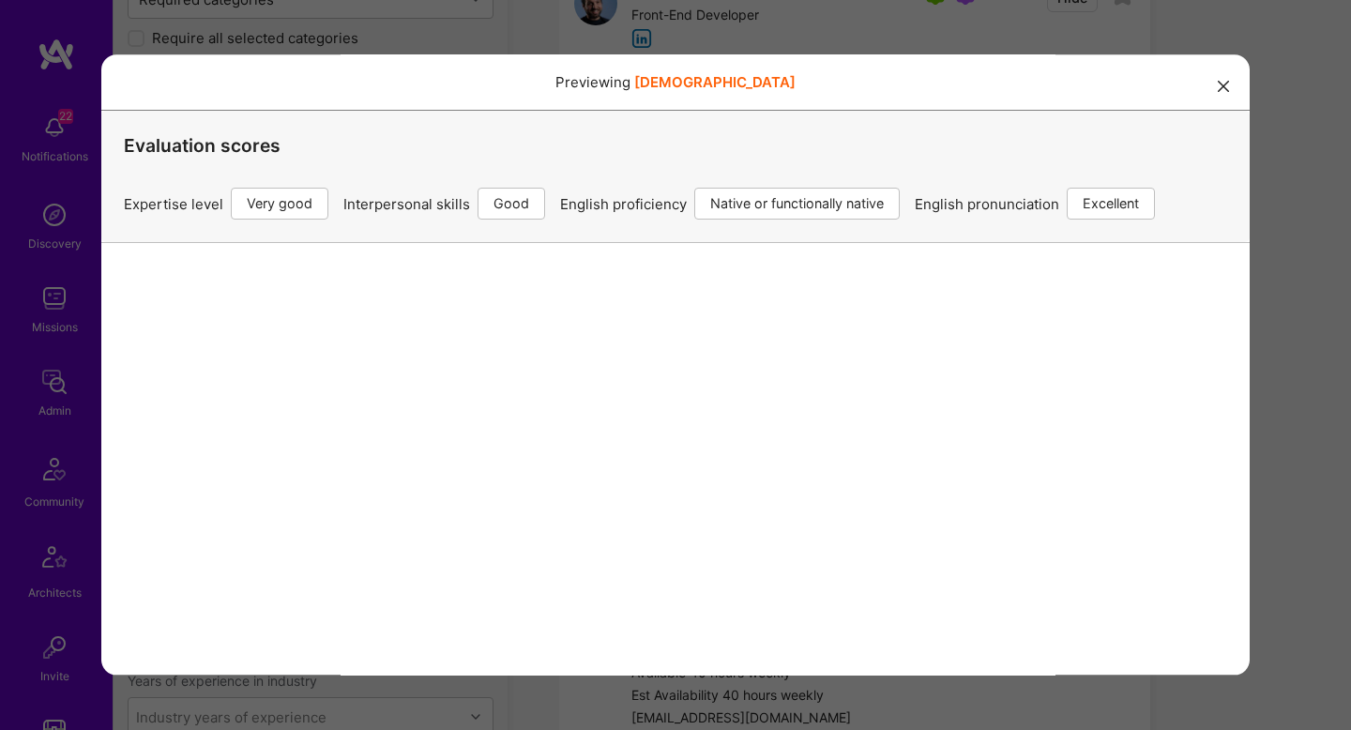
select select "Right Now"
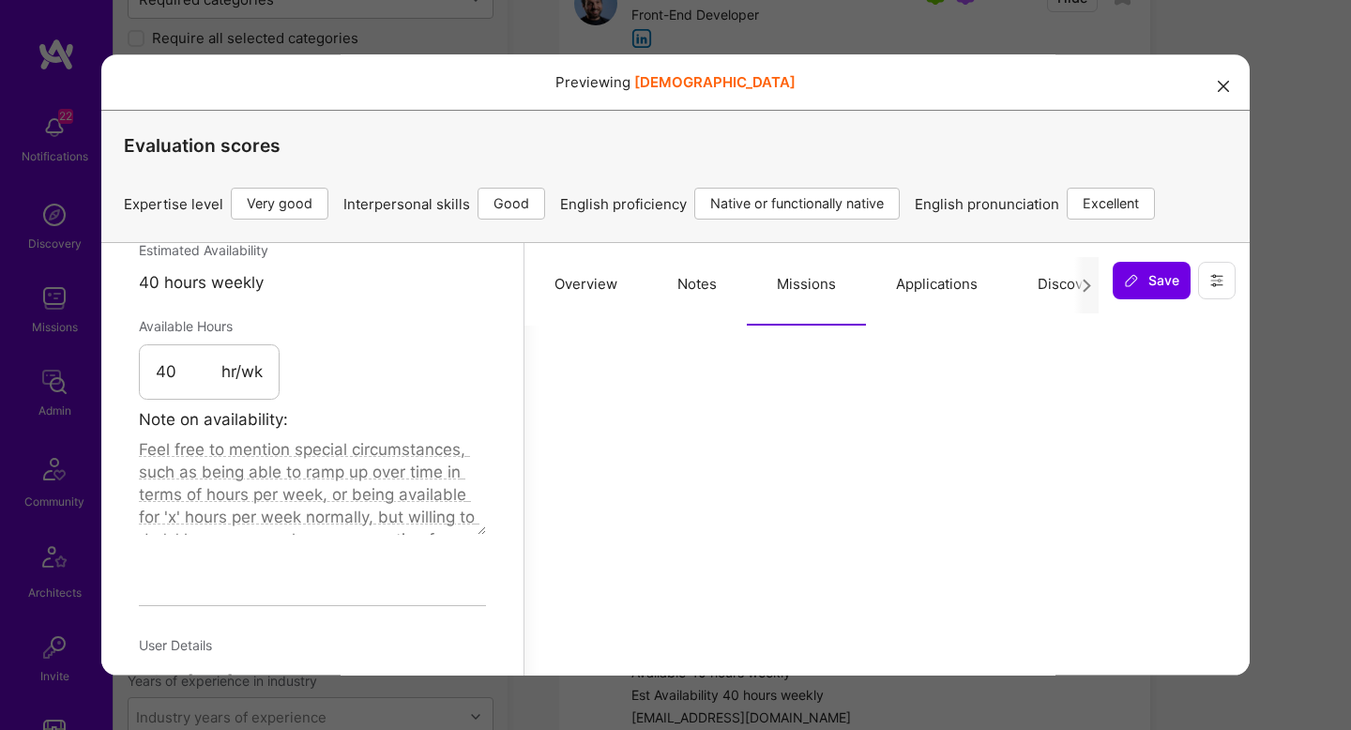
scroll to position [1158, 0]
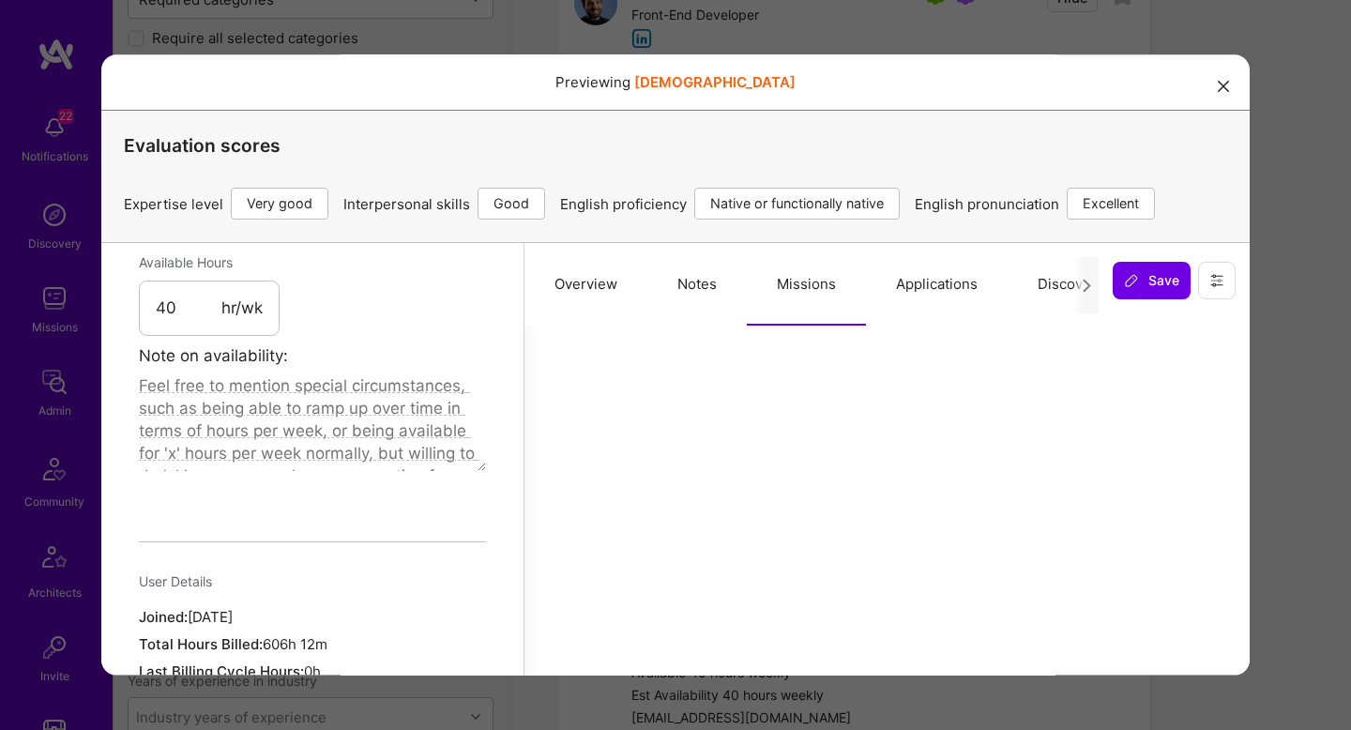
click at [1285, 394] on div "Previewing christianrappa Evaluation scores Expertise level Very good Interpers…" at bounding box center [675, 365] width 1351 height 730
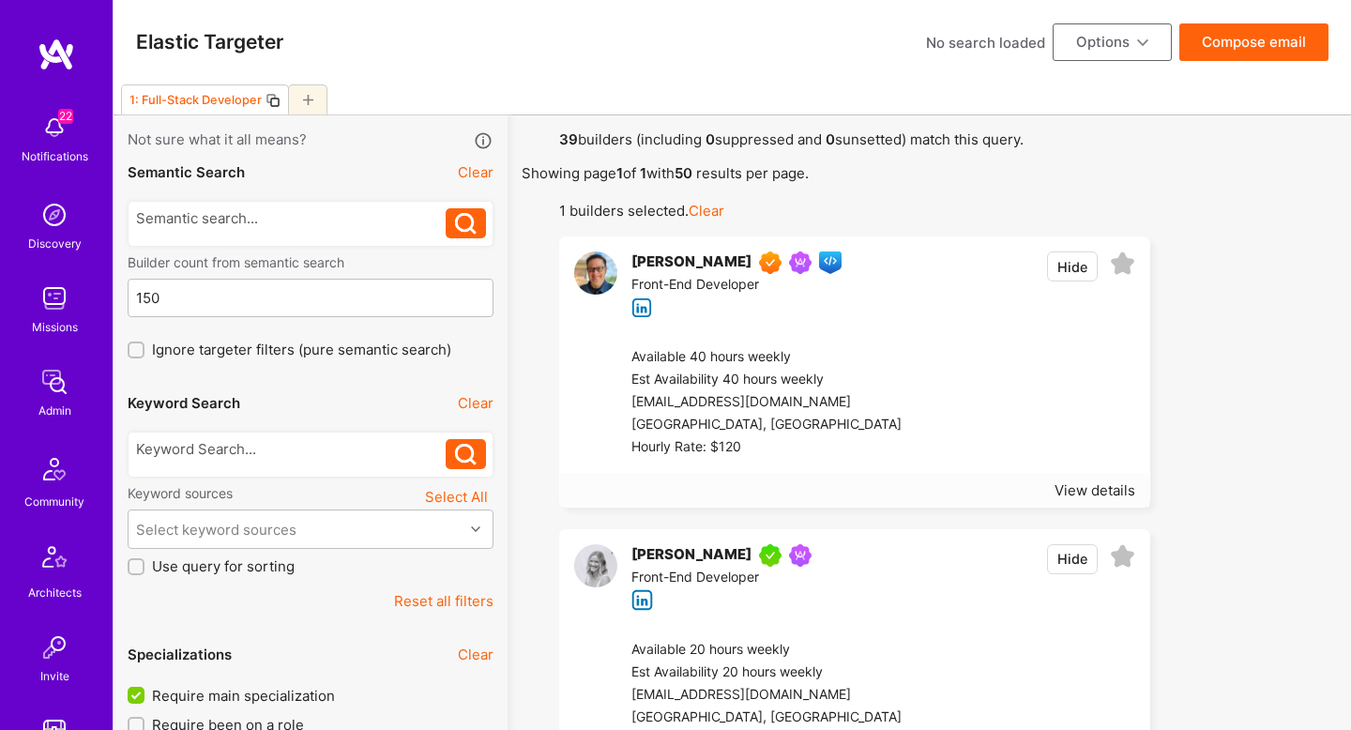
scroll to position [2818, 0]
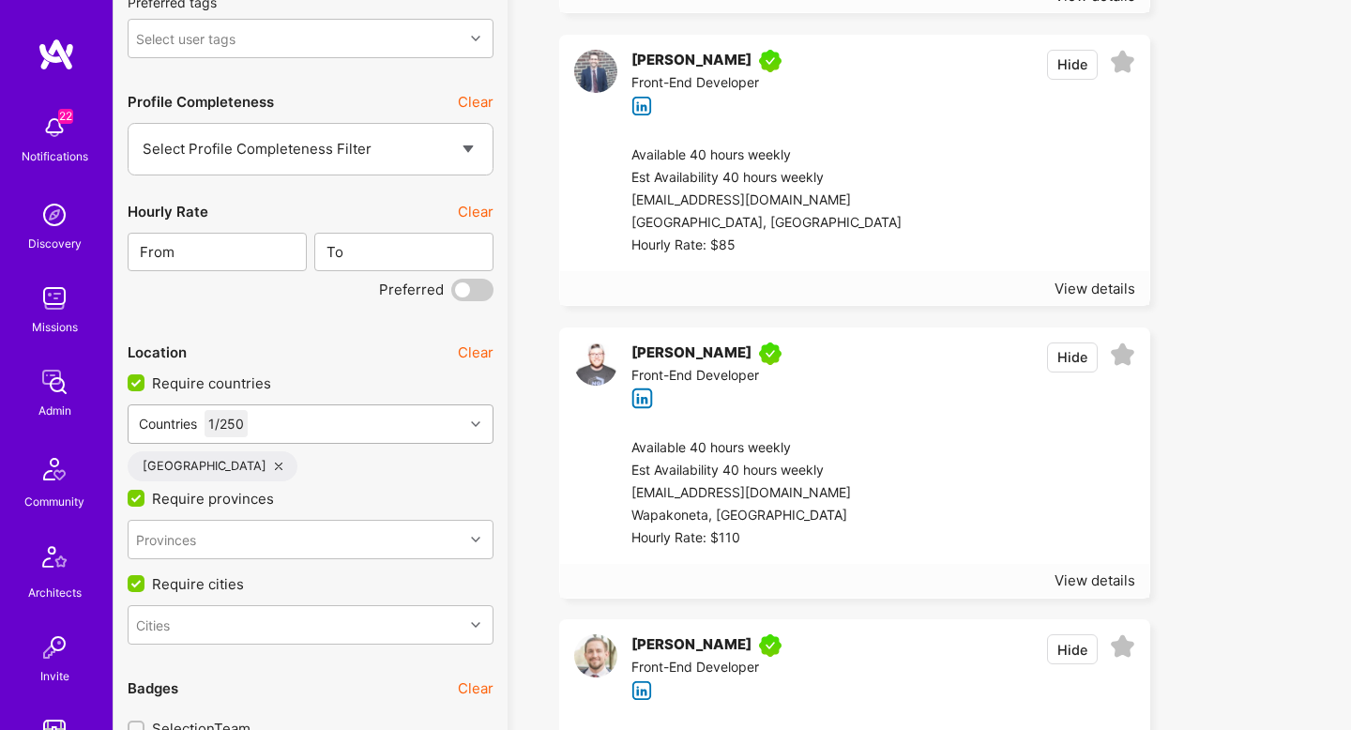
click at [323, 423] on div "Countries 1 / 250" at bounding box center [296, 424] width 335 height 38
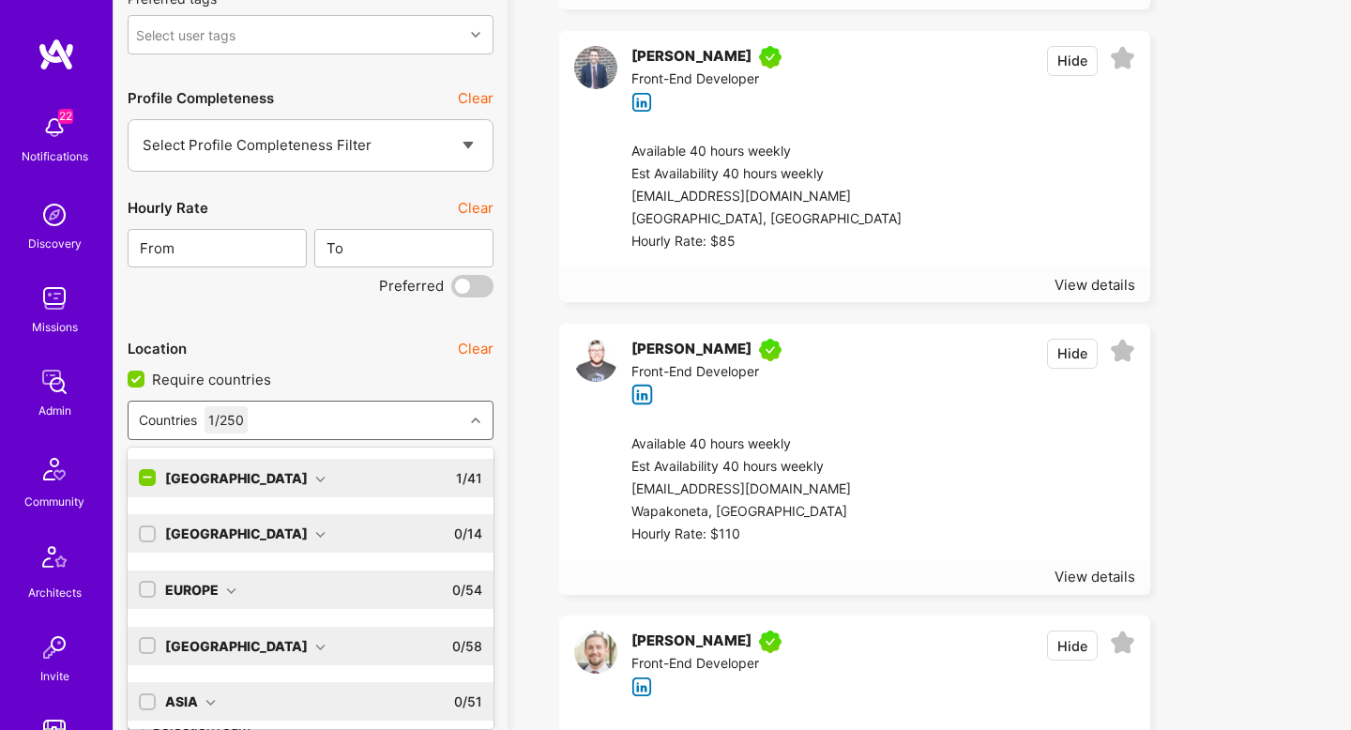
scroll to position [2841, 0]
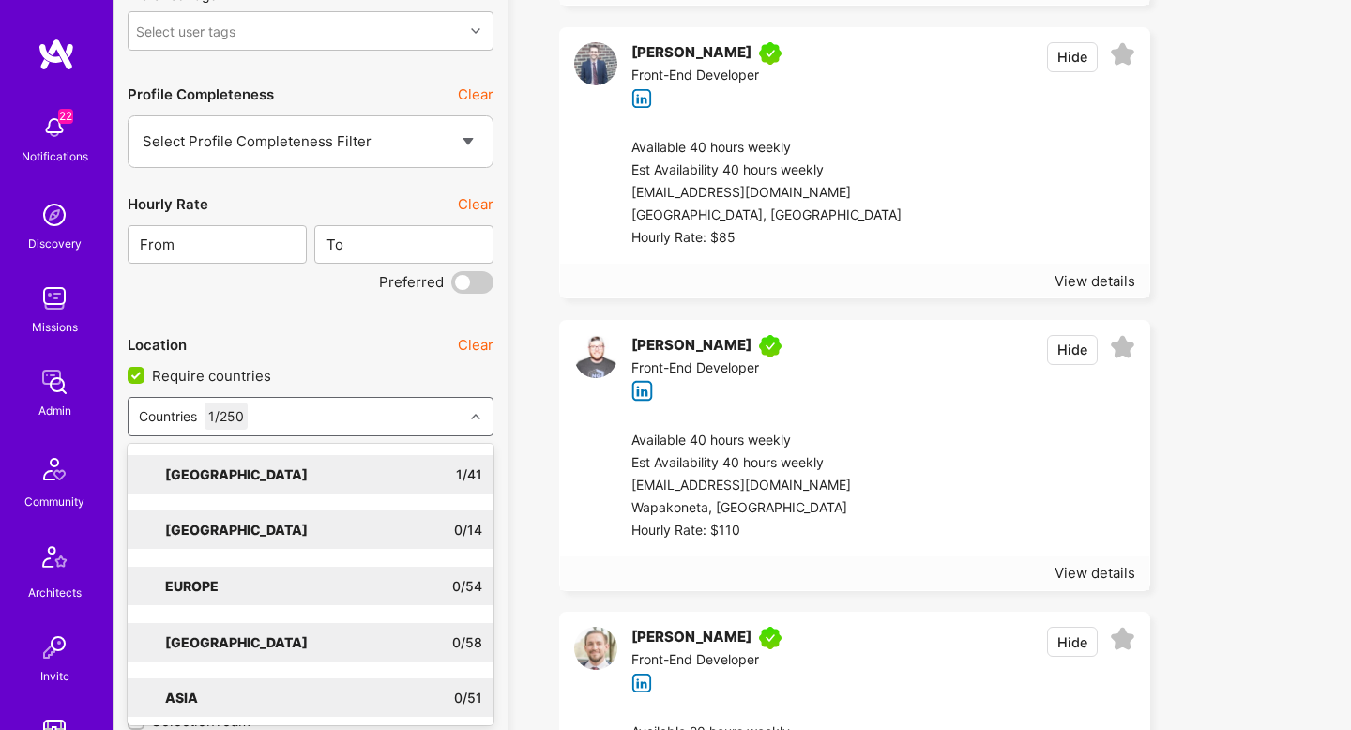
click at [311, 423] on div "Countries 1 / 250" at bounding box center [296, 417] width 335 height 38
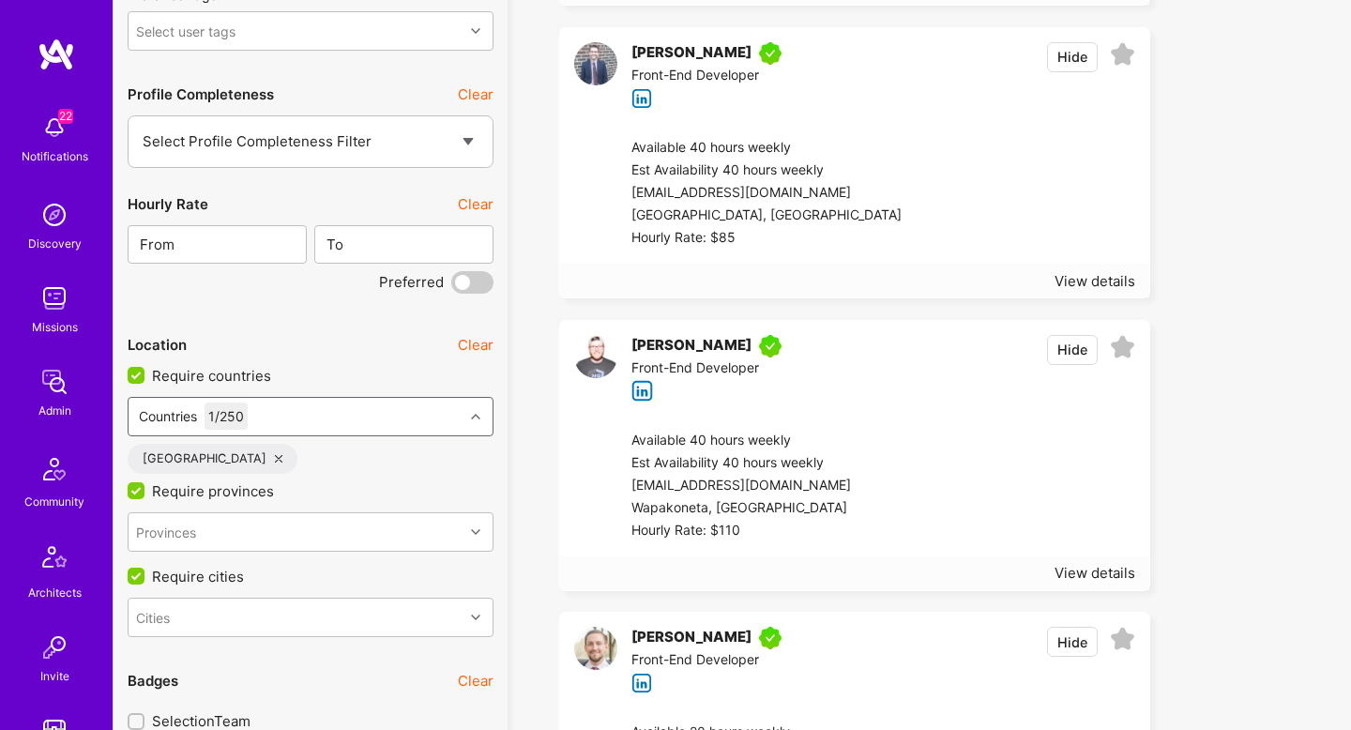
click at [222, 452] on div "[GEOGRAPHIC_DATA]" at bounding box center [213, 459] width 170 height 30
click at [275, 456] on icon at bounding box center [279, 459] width 8 height 8
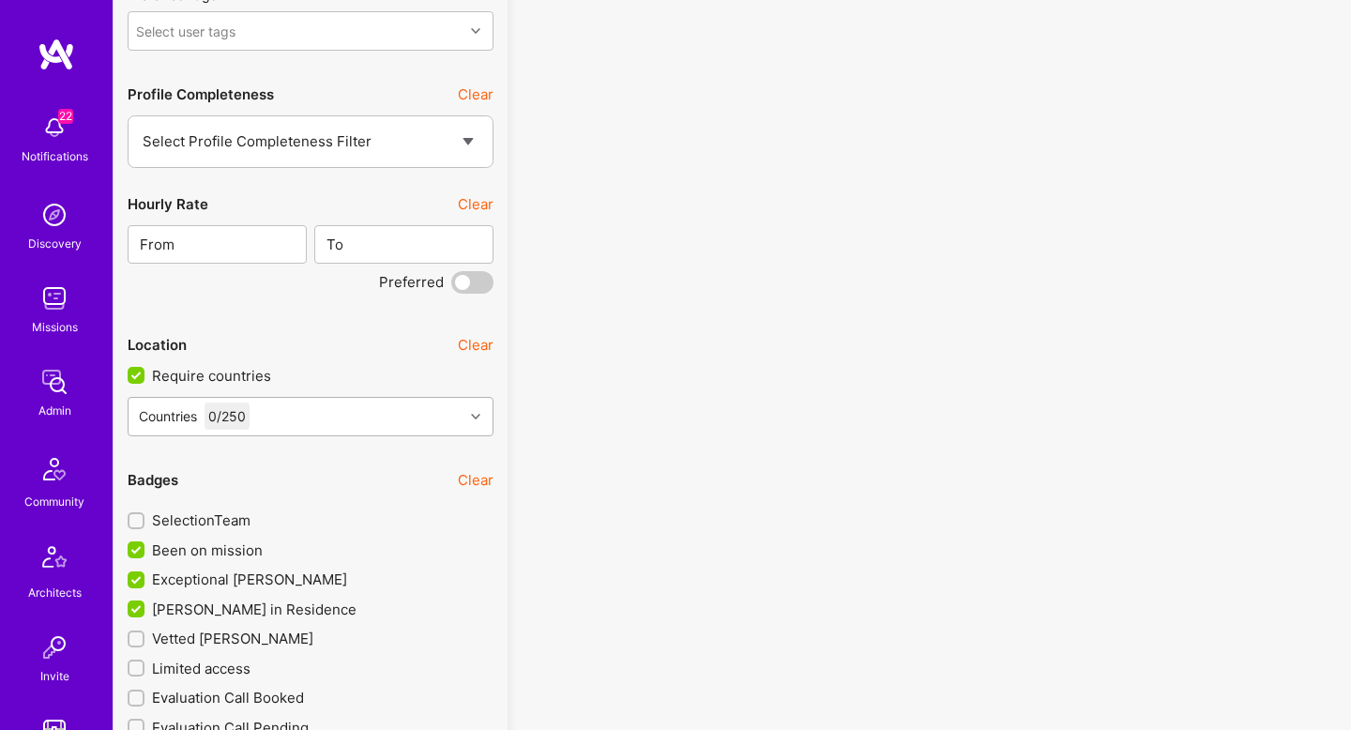
click at [283, 418] on div "Countries 0 / 250" at bounding box center [296, 417] width 335 height 38
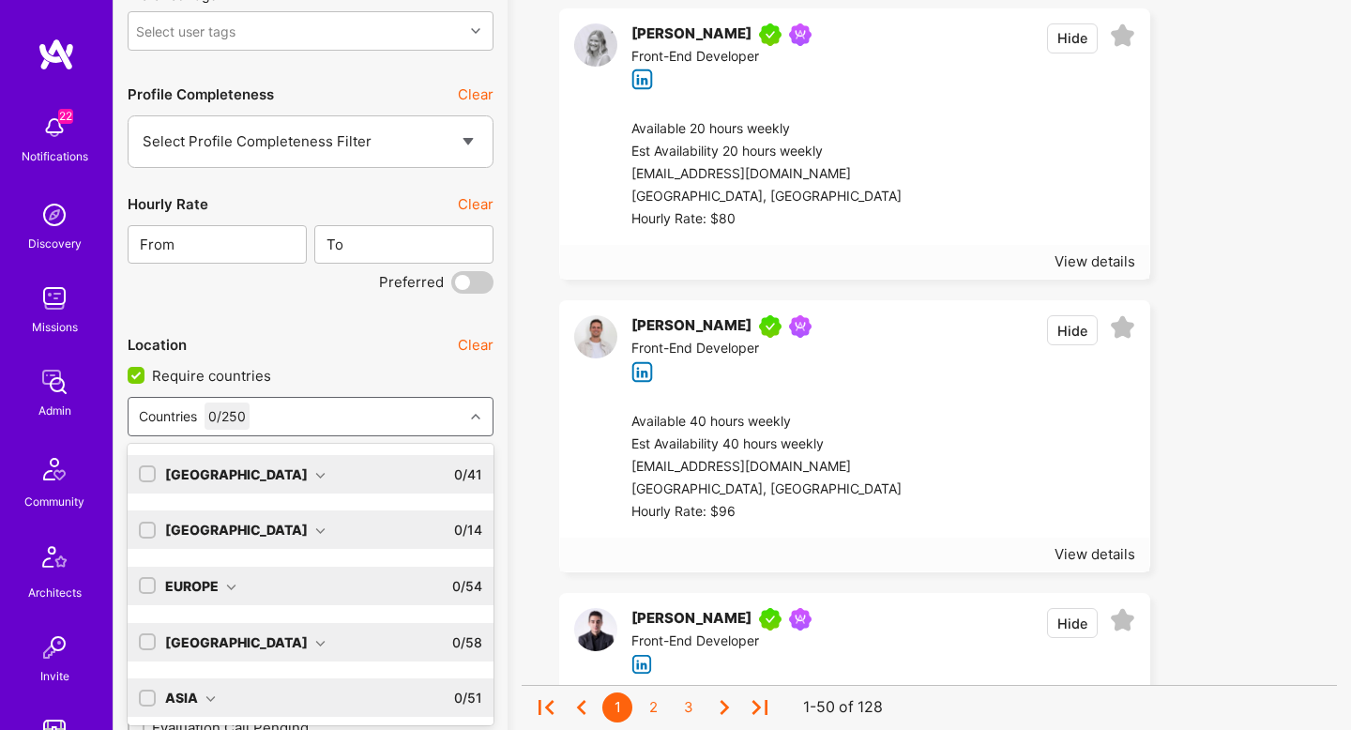
click at [192, 591] on div "Europe" at bounding box center [200, 586] width 71 height 20
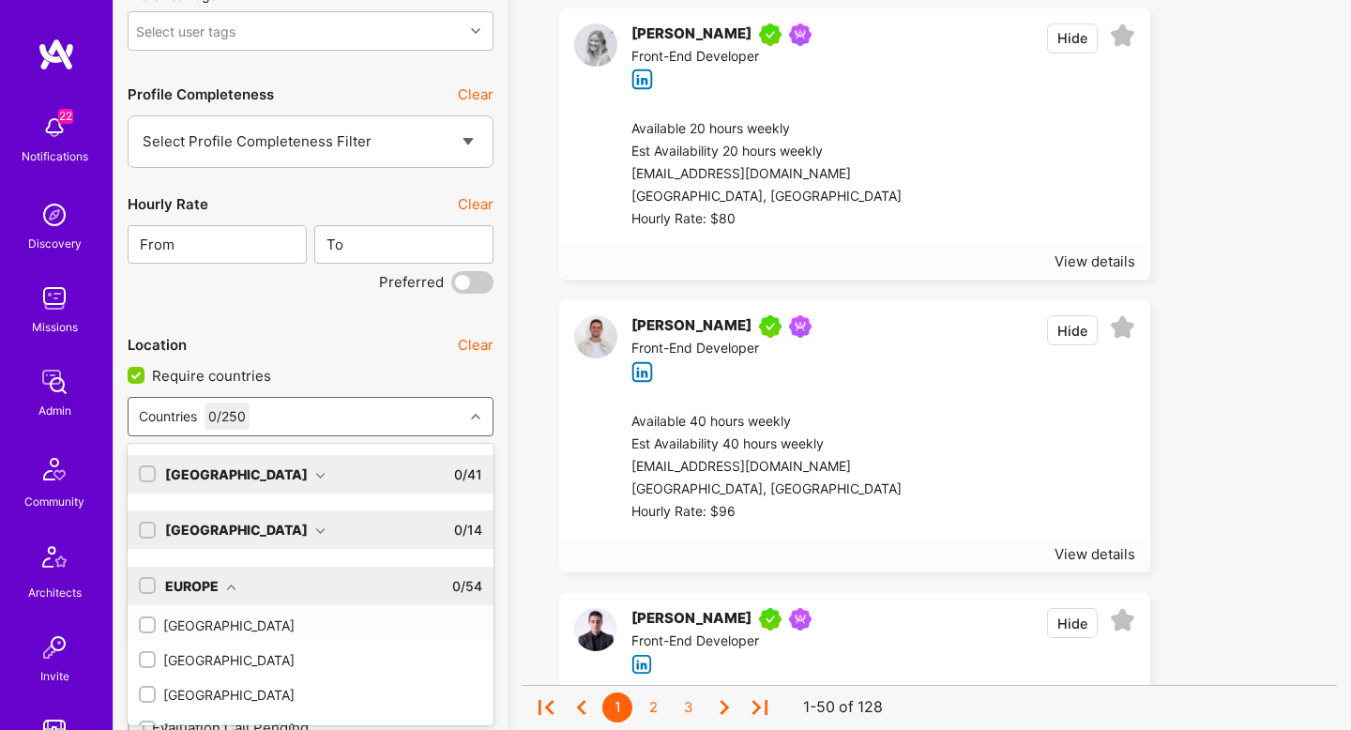
click at [145, 580] on input "checkbox" at bounding box center [149, 586] width 13 height 13
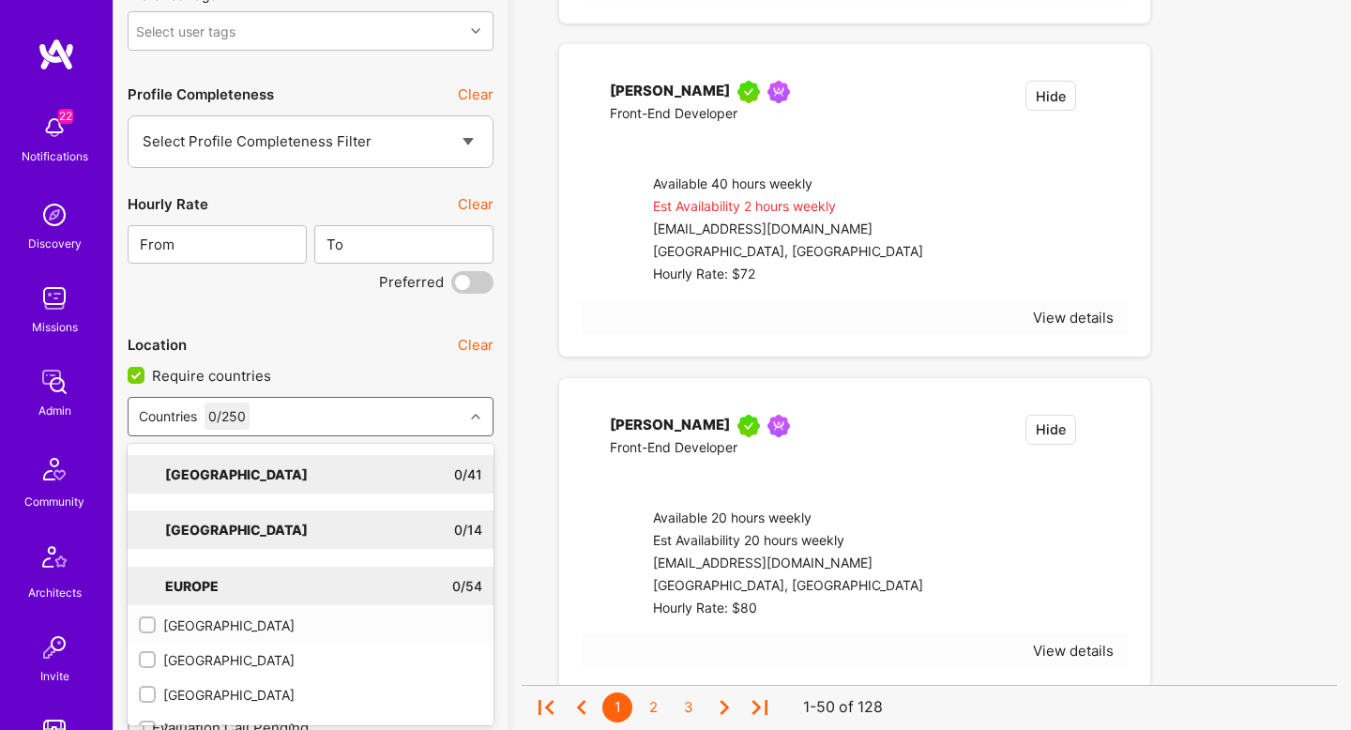
checkbox input "true"
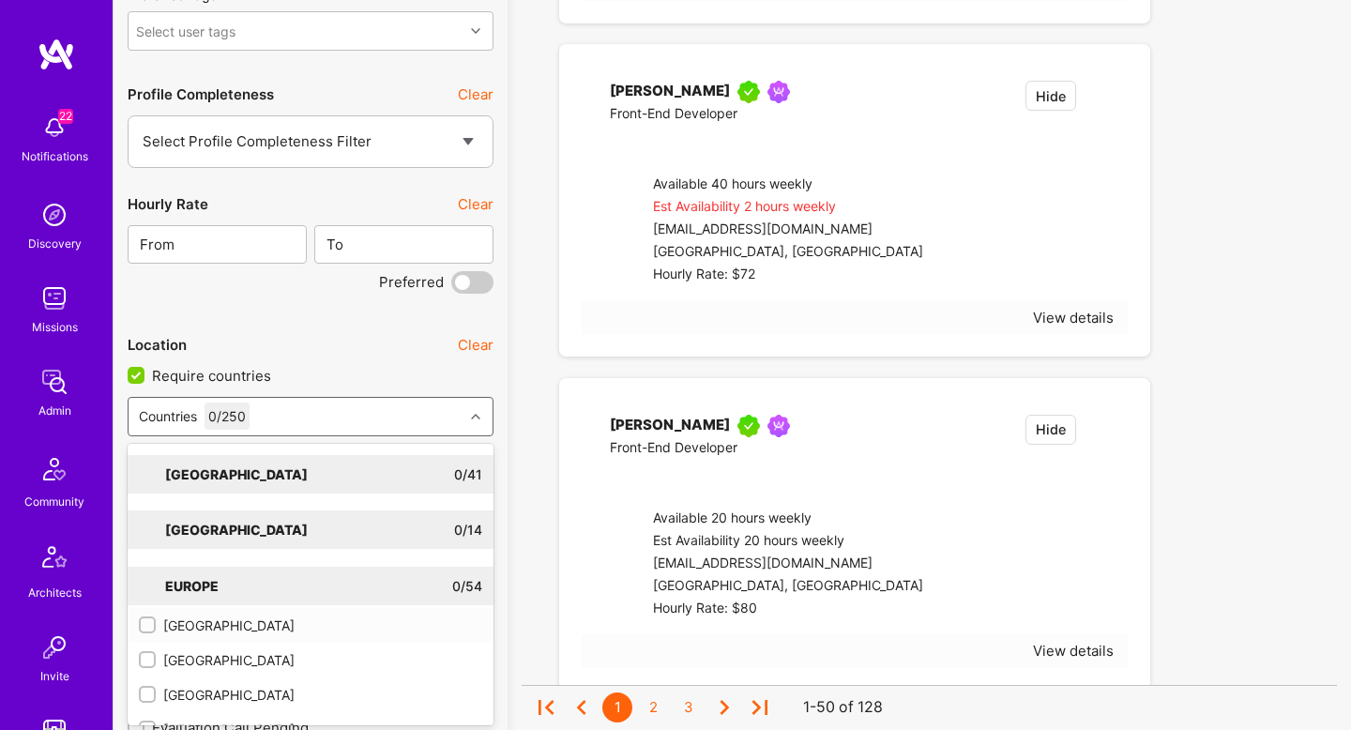
checkbox input "true"
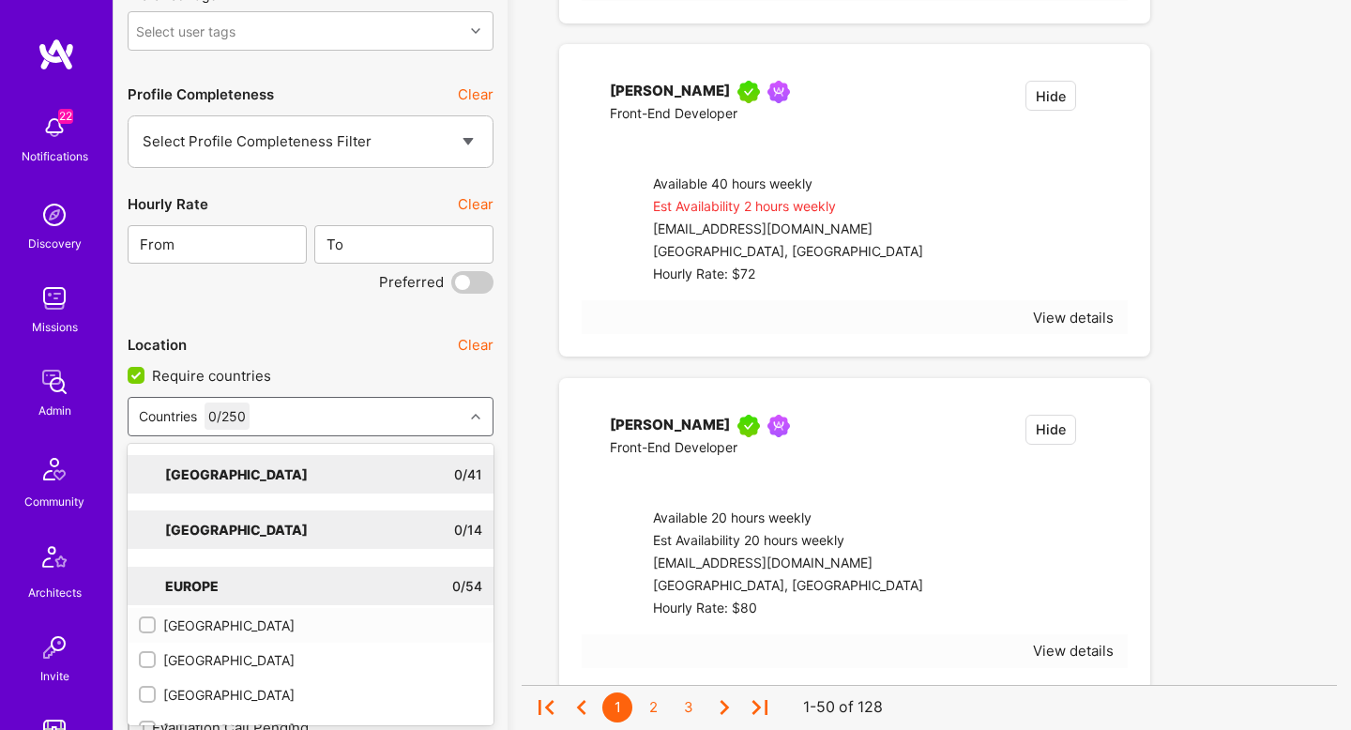
checkbox input "true"
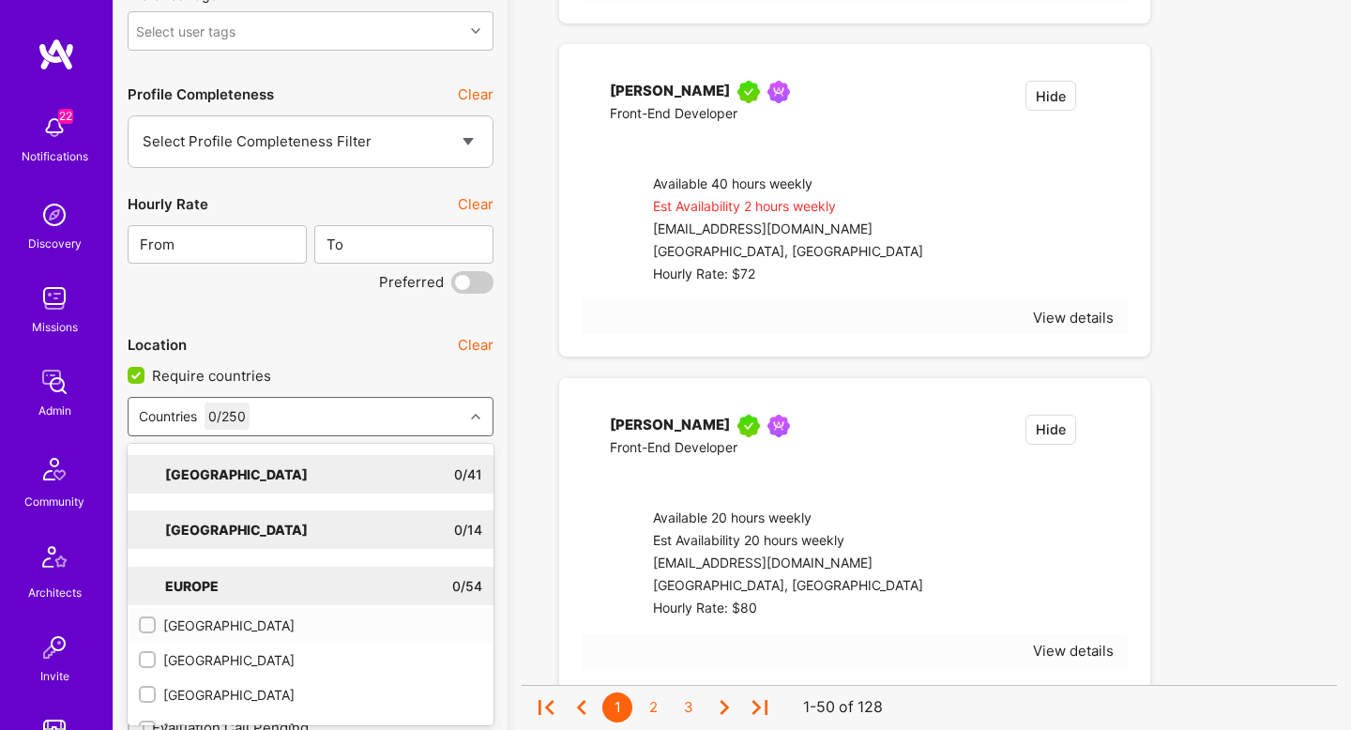
checkbox input "true"
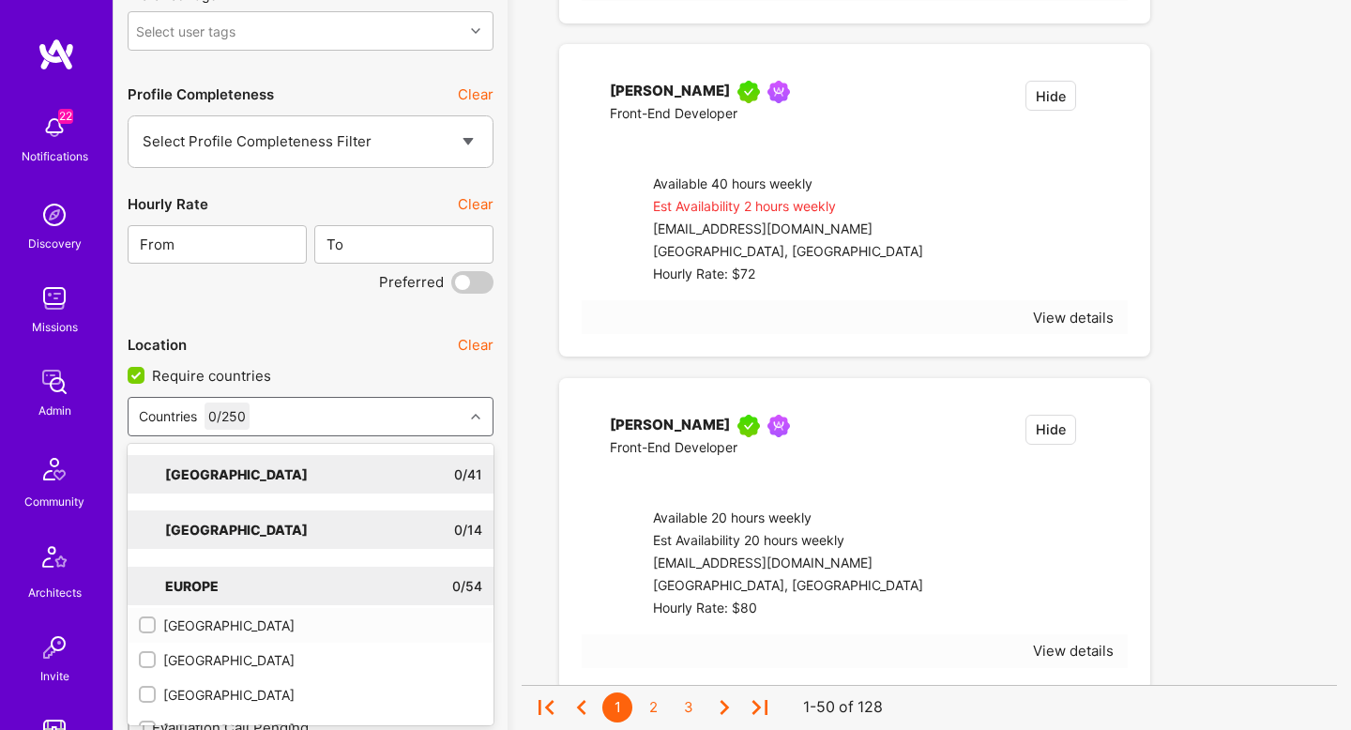
checkbox input "true"
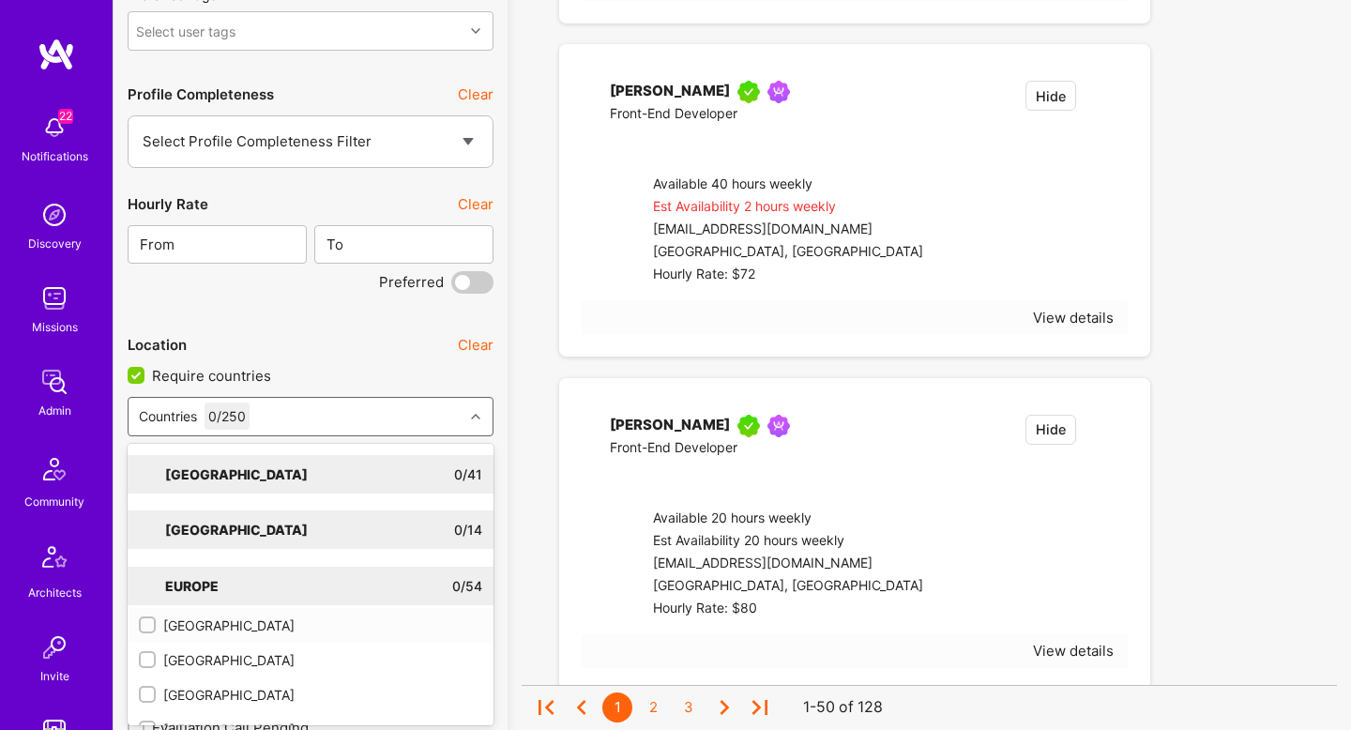
checkbox input "true"
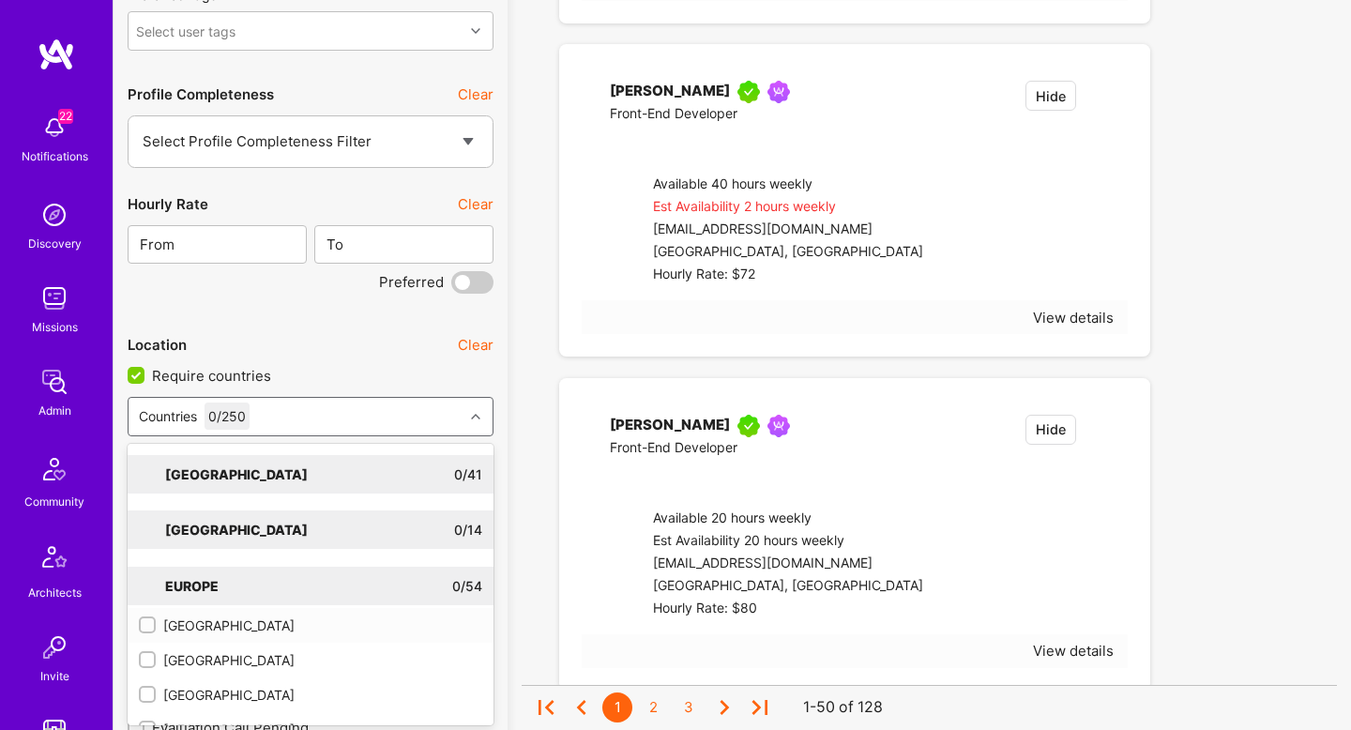
checkbox input "true"
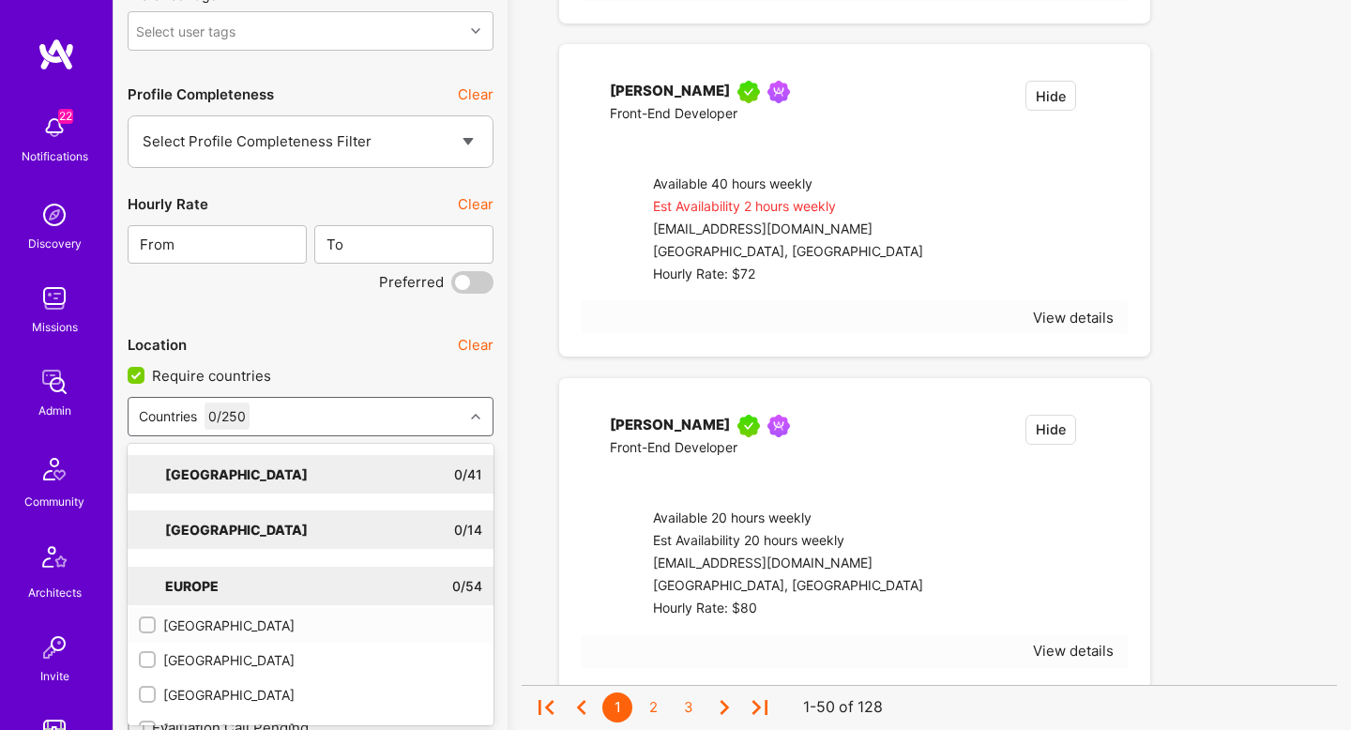
checkbox input "true"
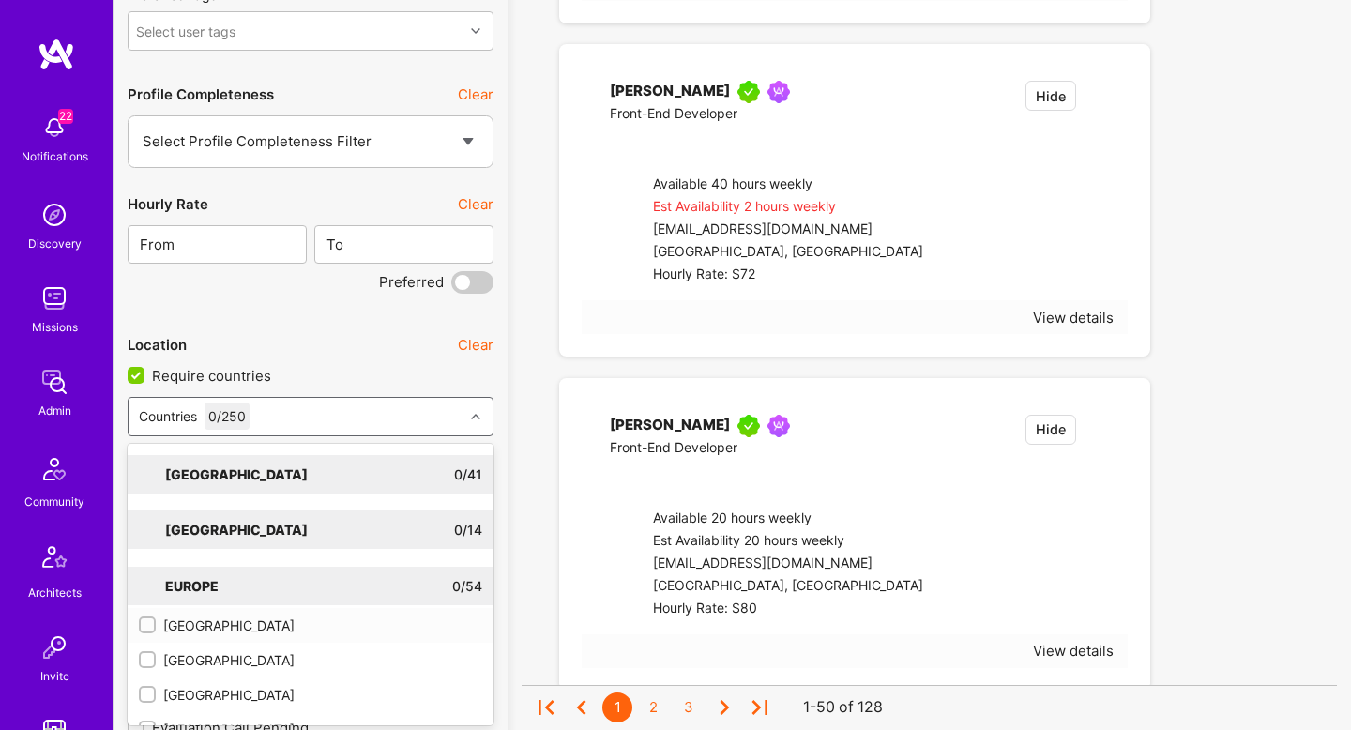
checkbox input "true"
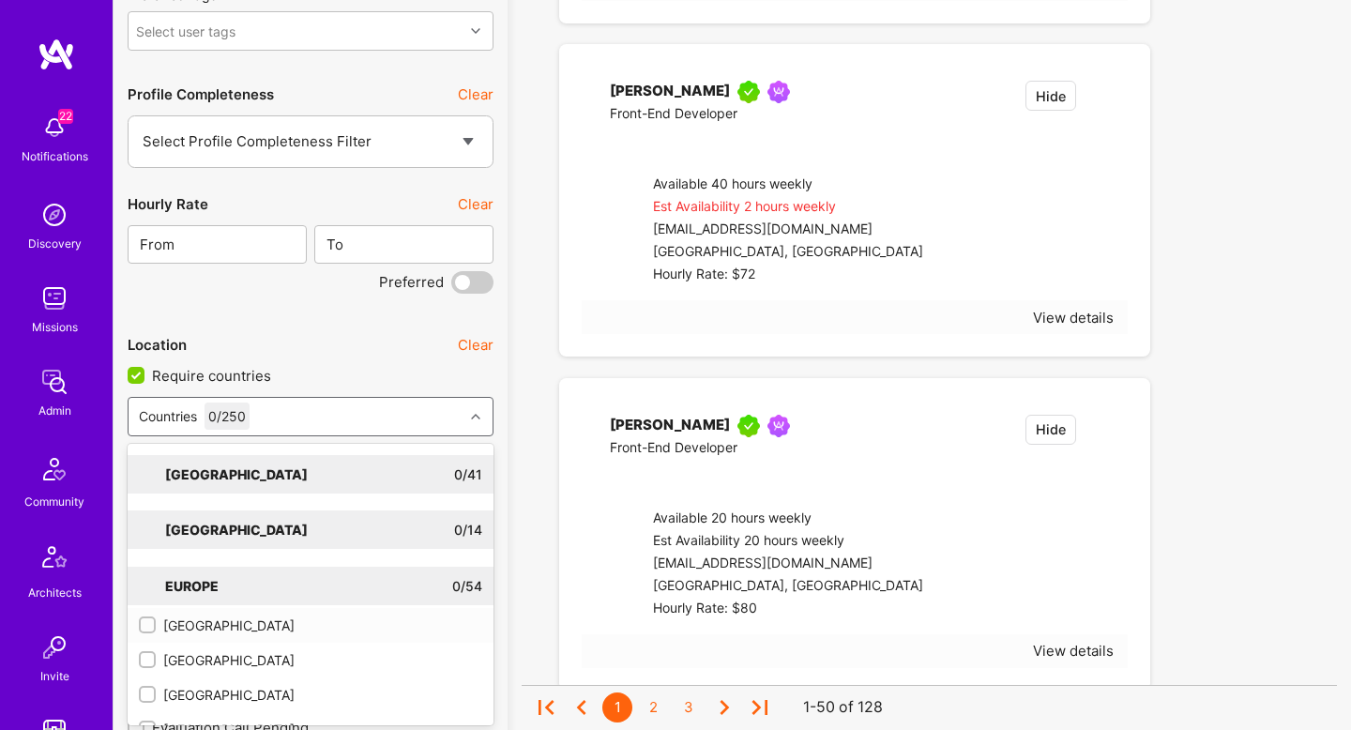
checkbox input "true"
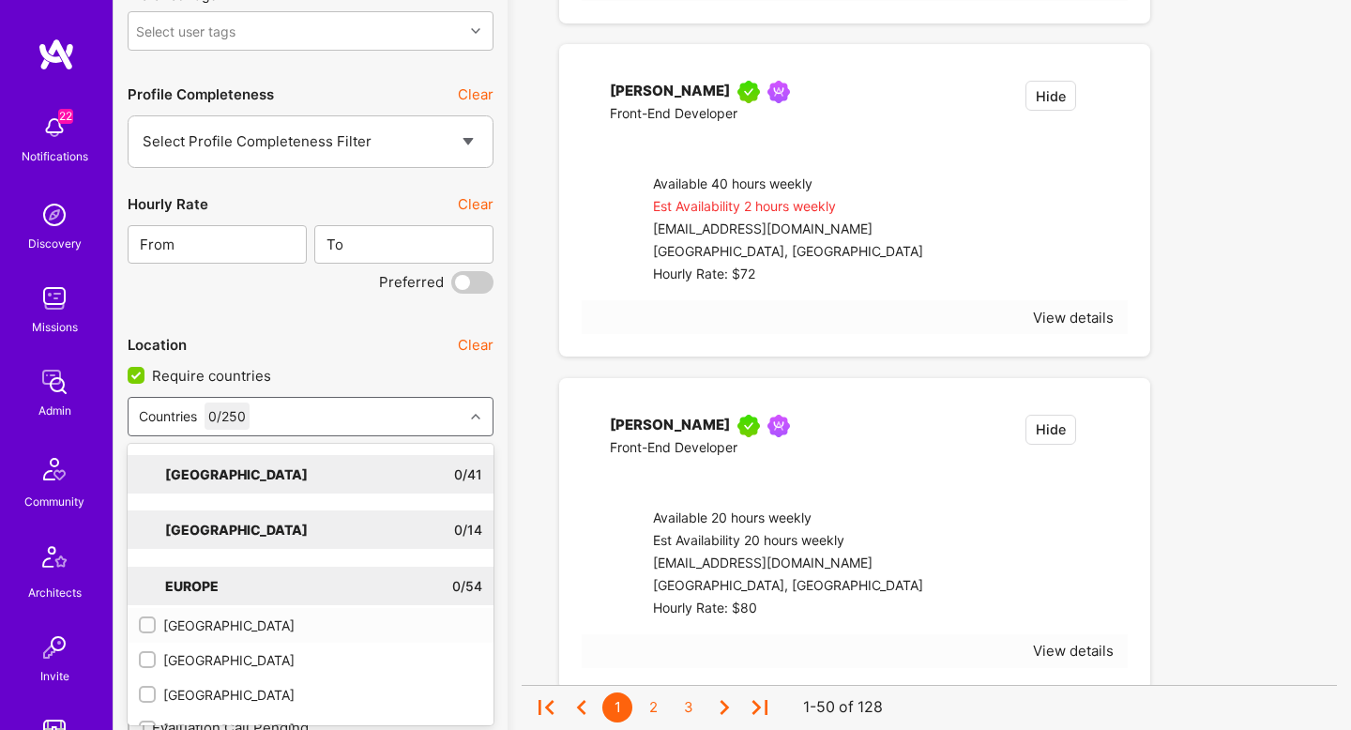
checkbox input "true"
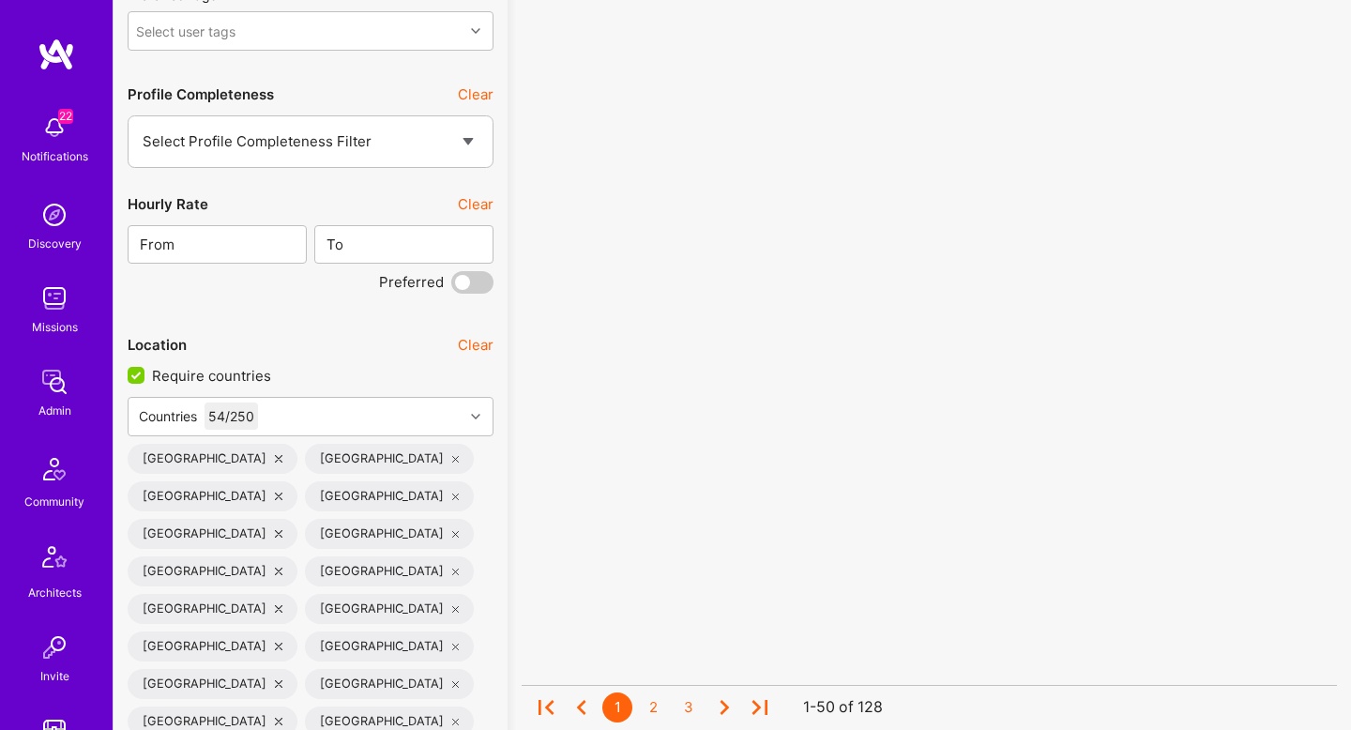
click at [1324, 235] on div "No results found! Sorry, we didn't find any builders that fit your needs. Pleas…" at bounding box center [929, 615] width 815 height 6652
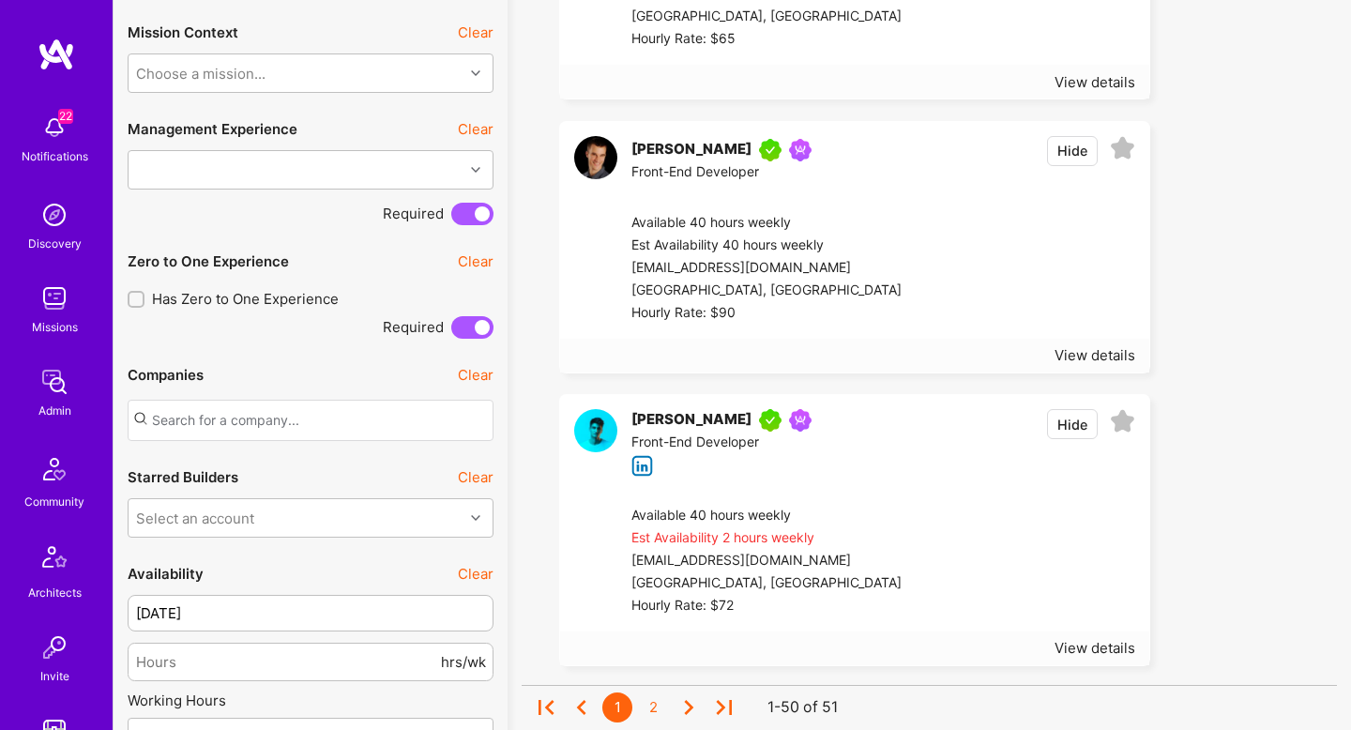
scroll to position [995, 0]
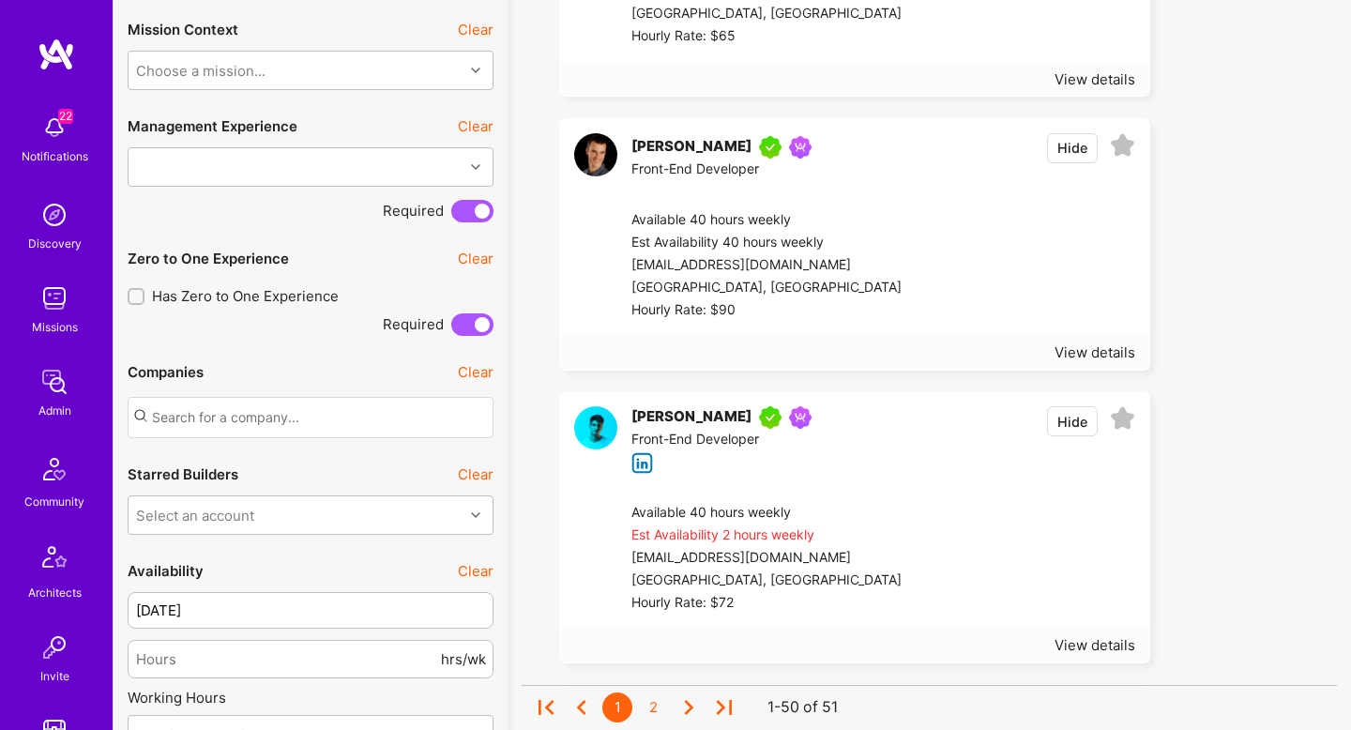
click at [985, 325] on div "Available 40 hours weekly Est Availability 40 hours weekly [EMAIL_ADDRESS][DOMA…" at bounding box center [876, 265] width 546 height 141
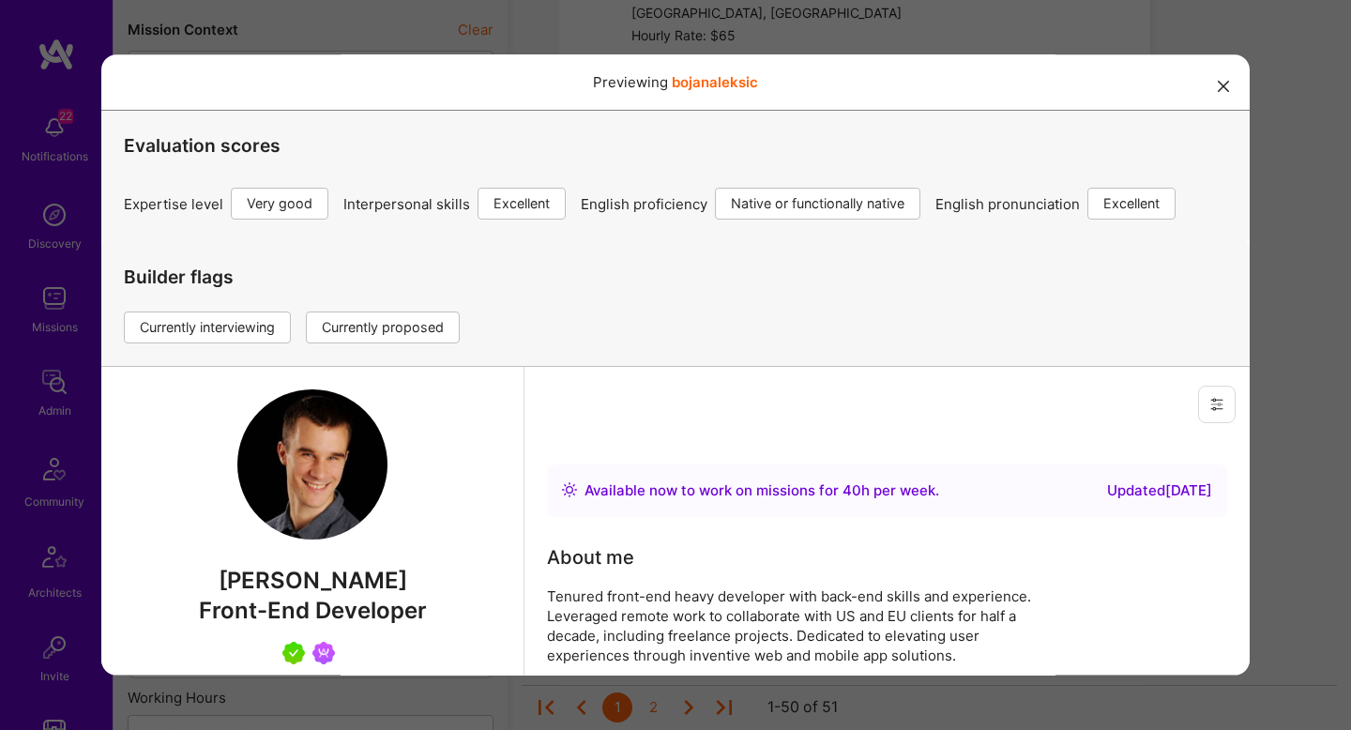
scroll to position [513, 0]
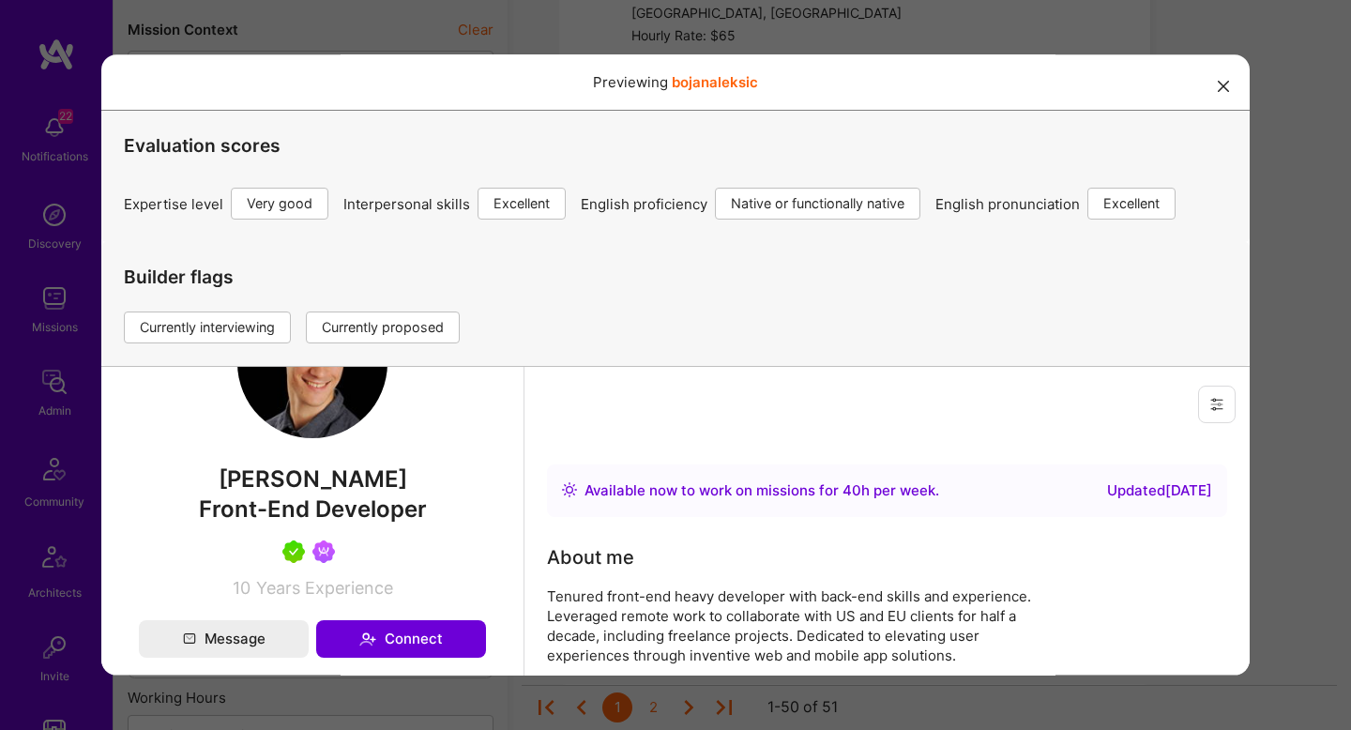
click at [383, 471] on span "[PERSON_NAME]" at bounding box center [312, 479] width 347 height 28
copy span "[PERSON_NAME]"
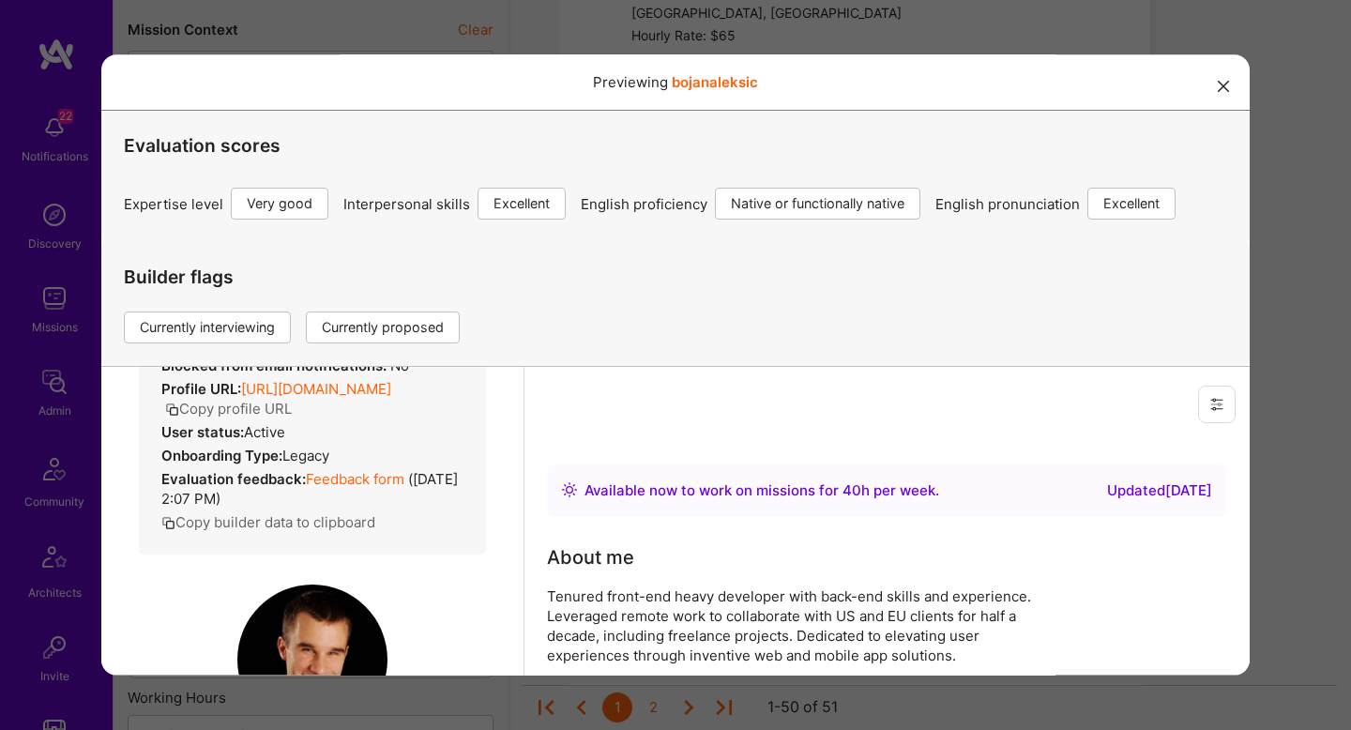
scroll to position [0, 0]
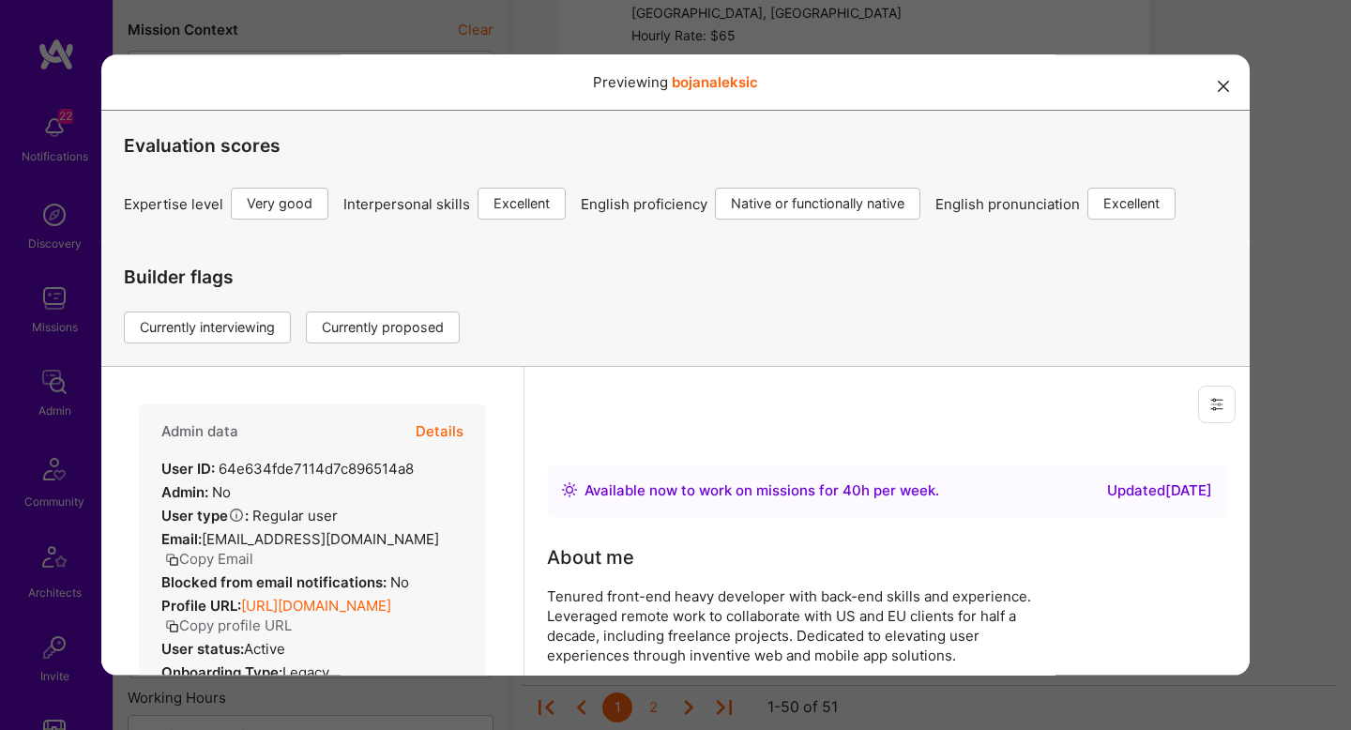
click at [453, 431] on button "Details" at bounding box center [440, 431] width 48 height 54
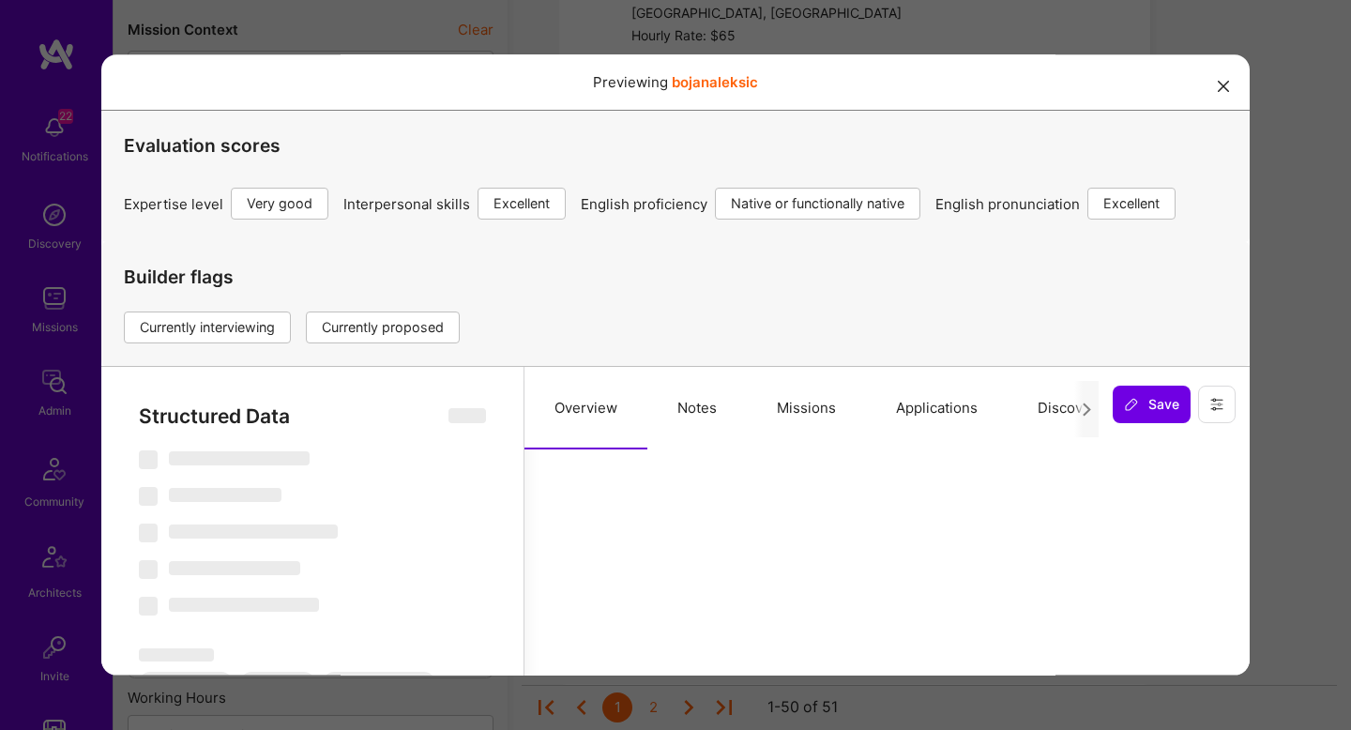
click at [814, 415] on button "Missions" at bounding box center [806, 408] width 119 height 83
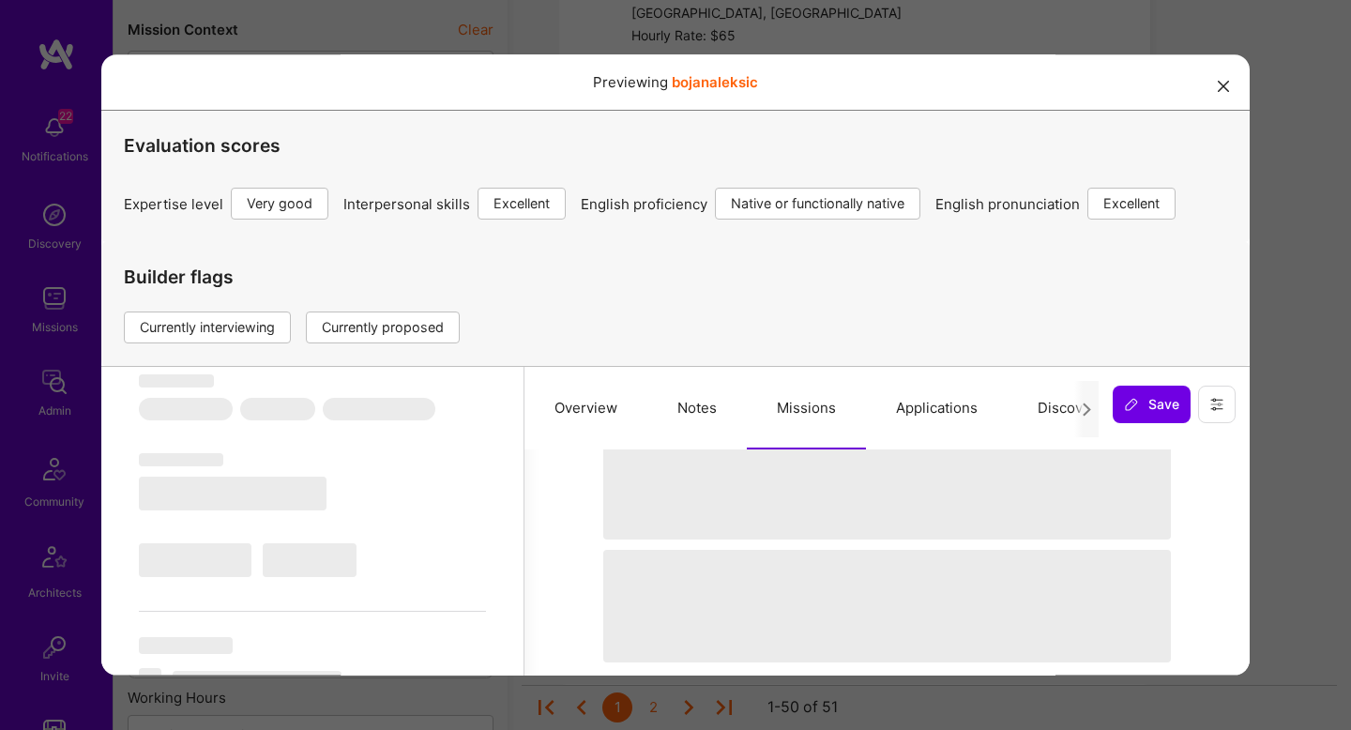
scroll to position [276, 0]
select select "Right Now"
select select "5"
select select "7"
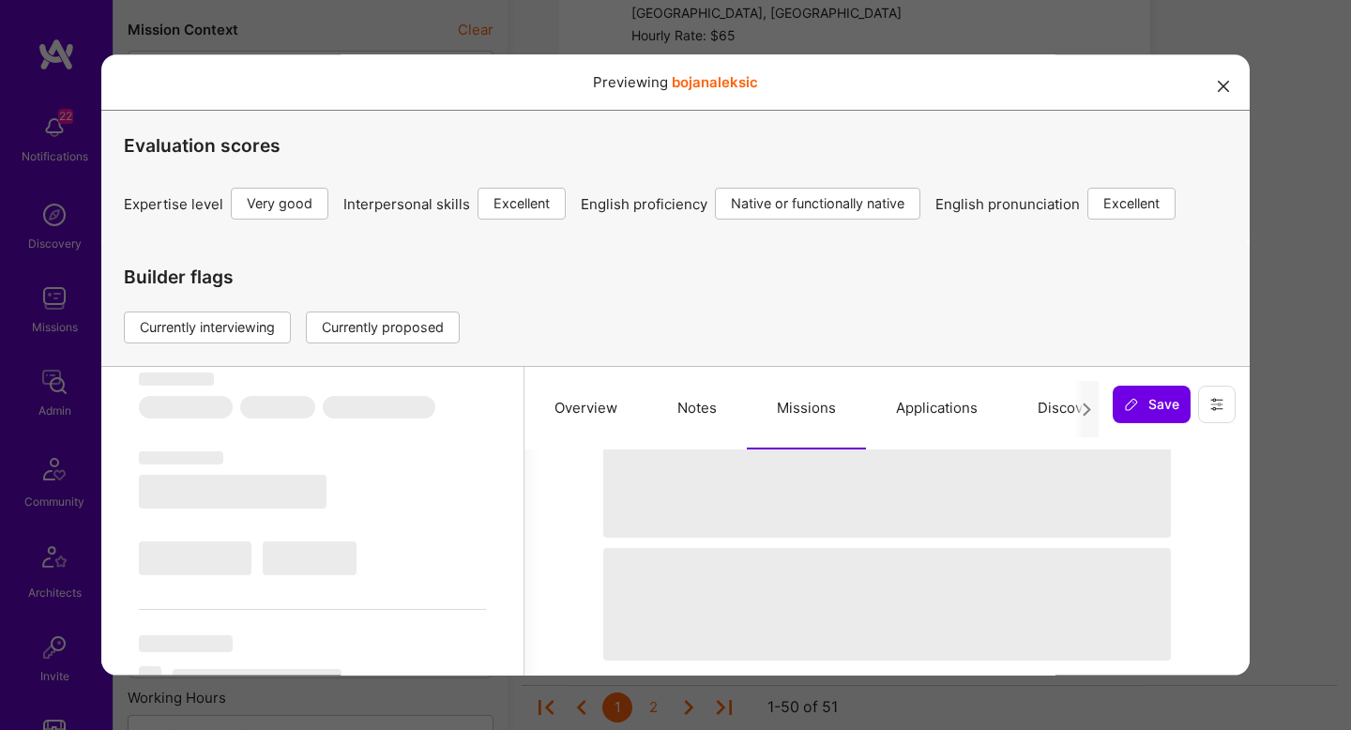
select select "7"
select select "AT"
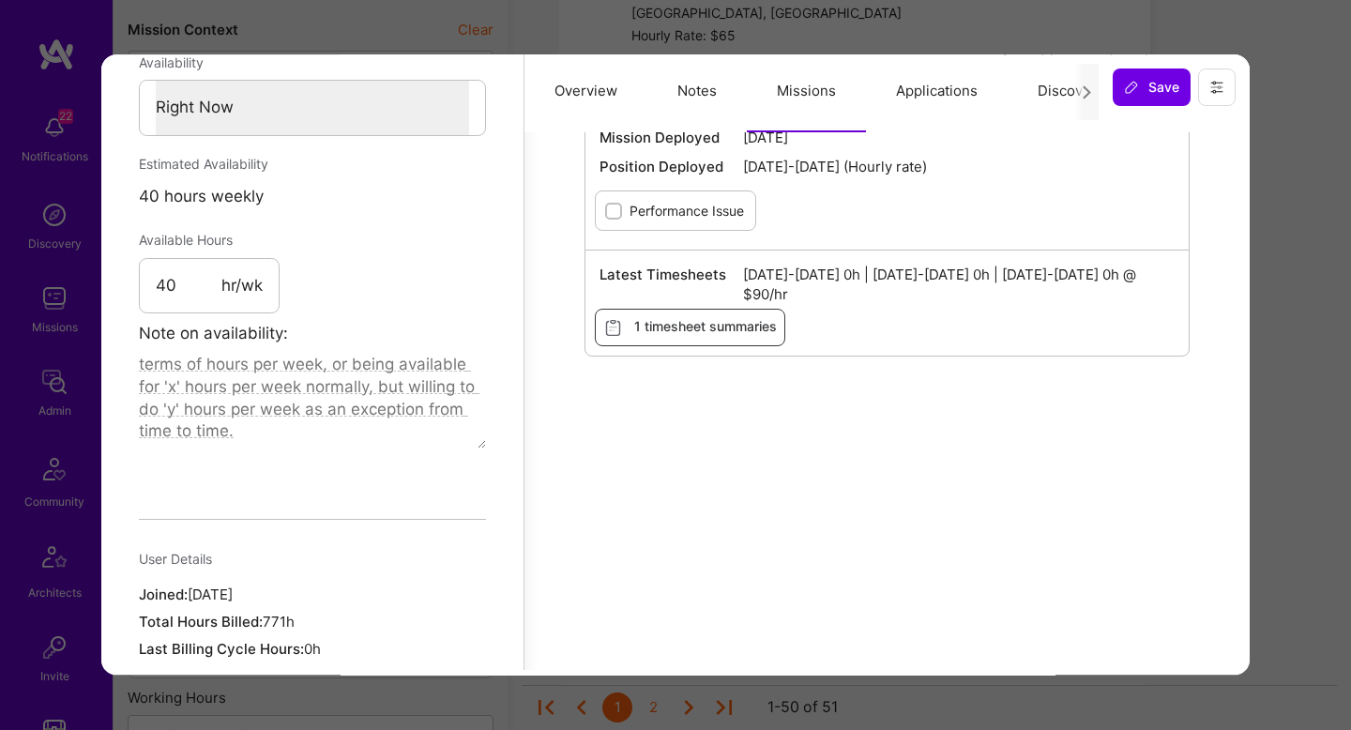
scroll to position [992, 0]
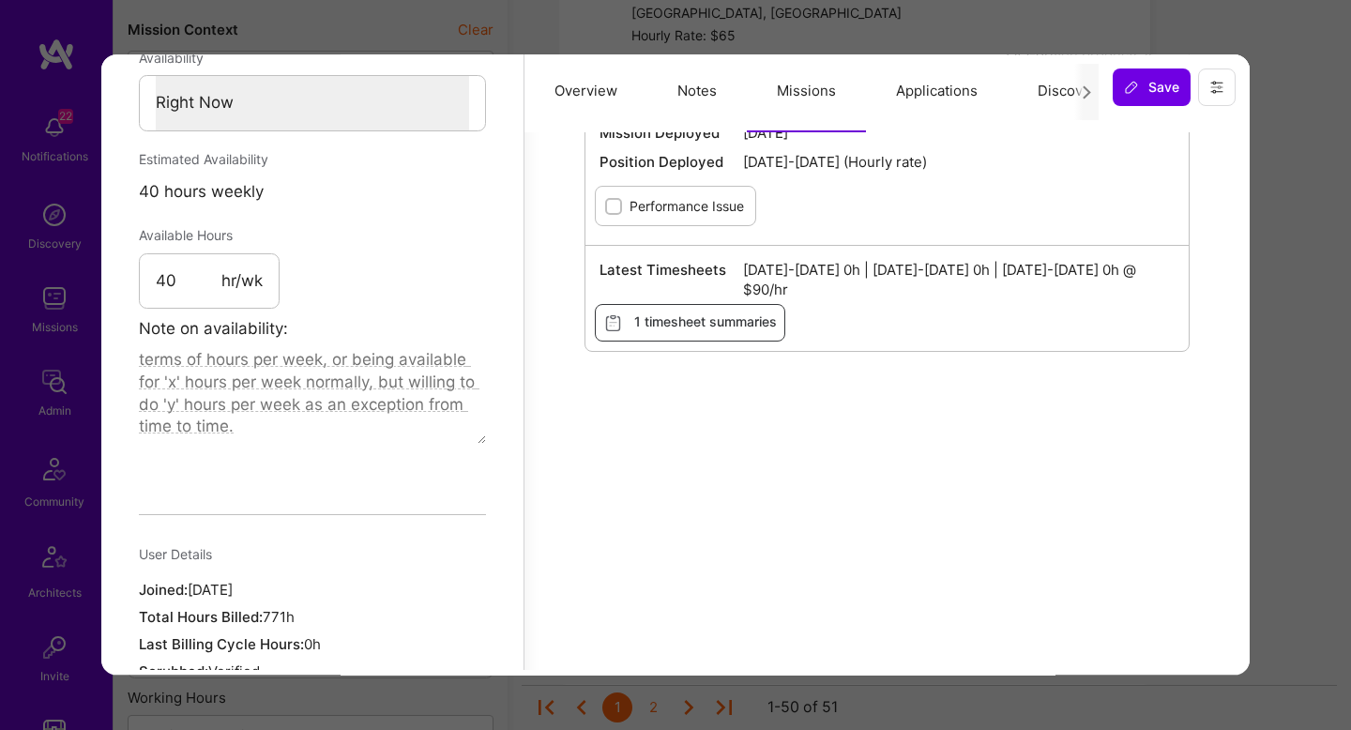
click at [1316, 431] on div "Previewing bojanaleksic Evaluation scores Expertise level Very good Interperson…" at bounding box center [675, 365] width 1351 height 730
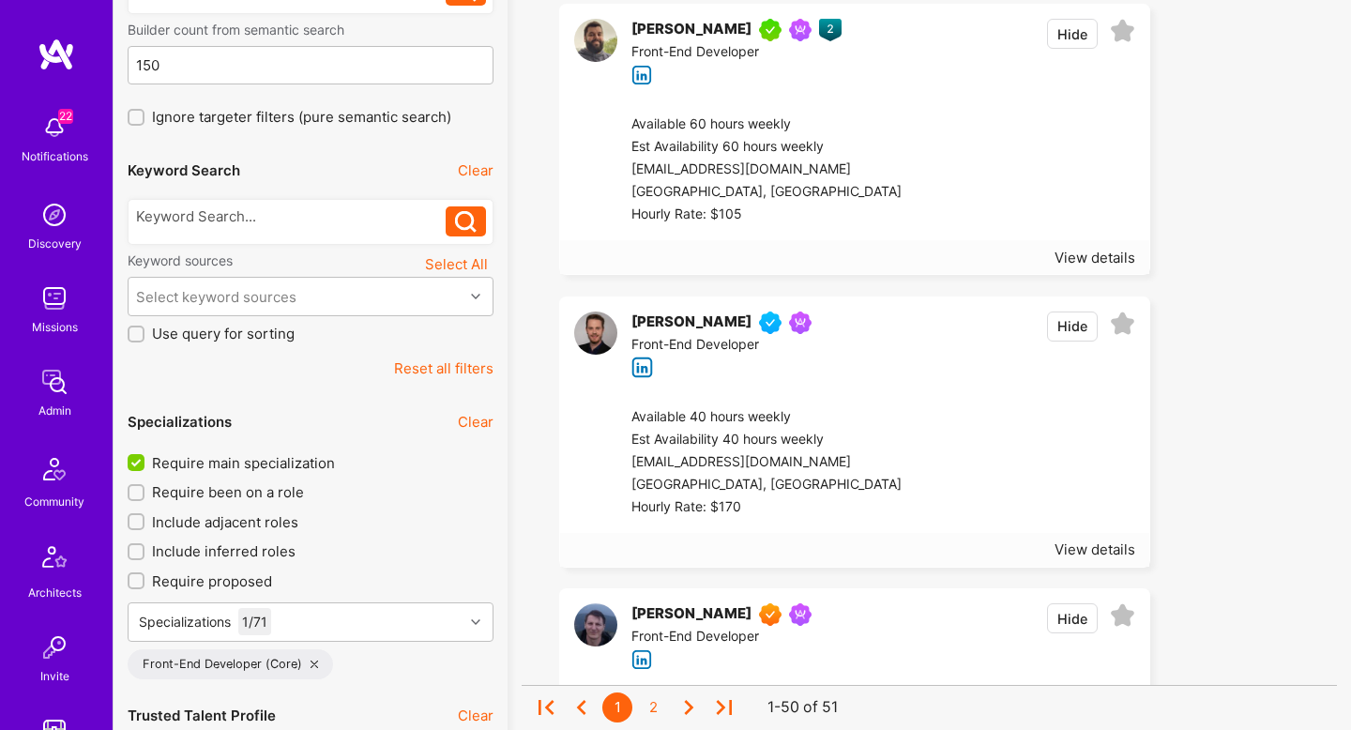
scroll to position [0, 0]
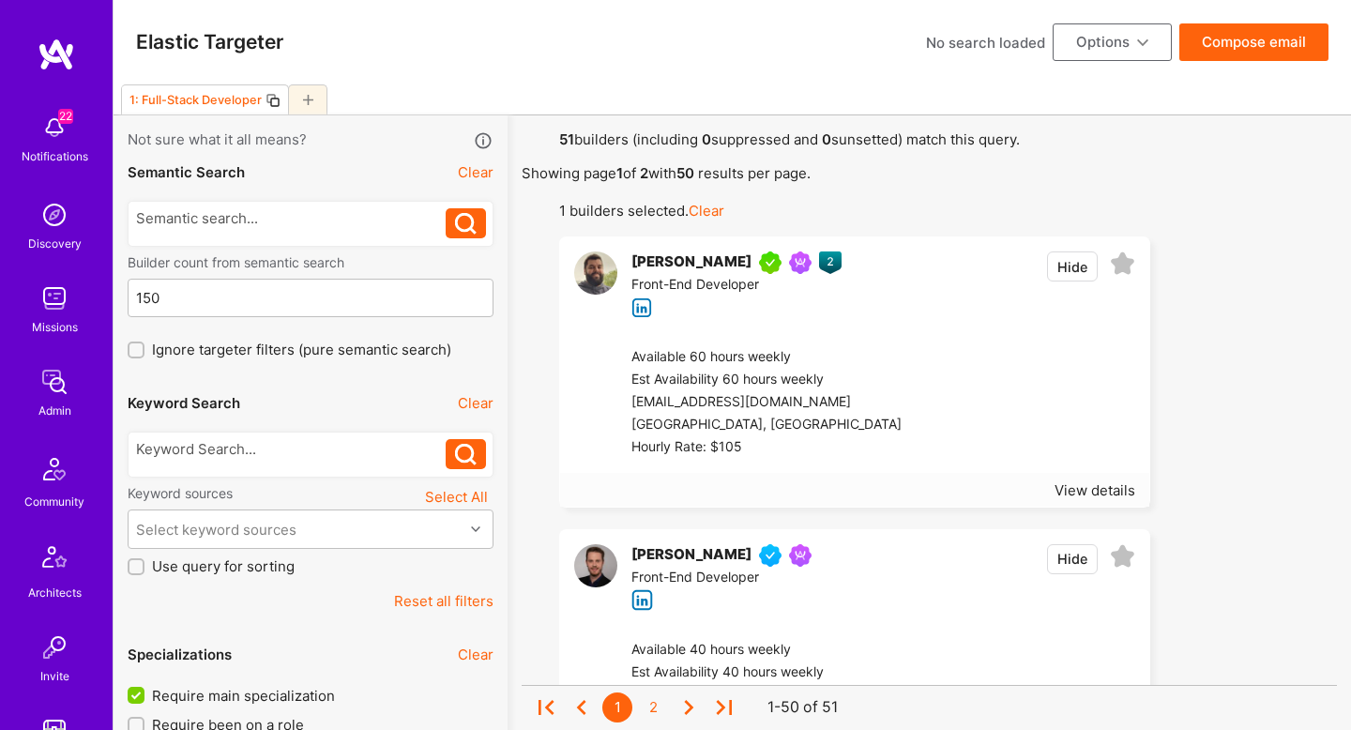
click at [960, 394] on div at bounding box center [1019, 402] width 234 height 113
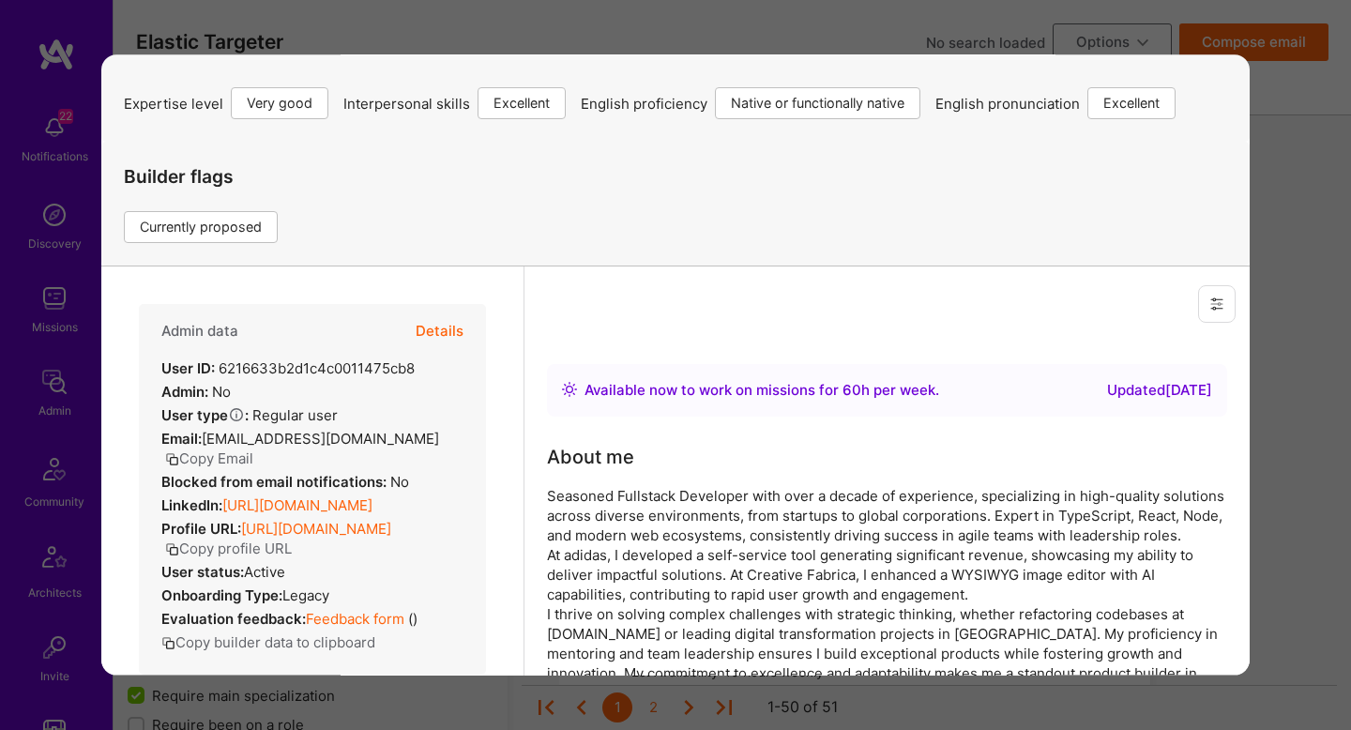
scroll to position [108, 0]
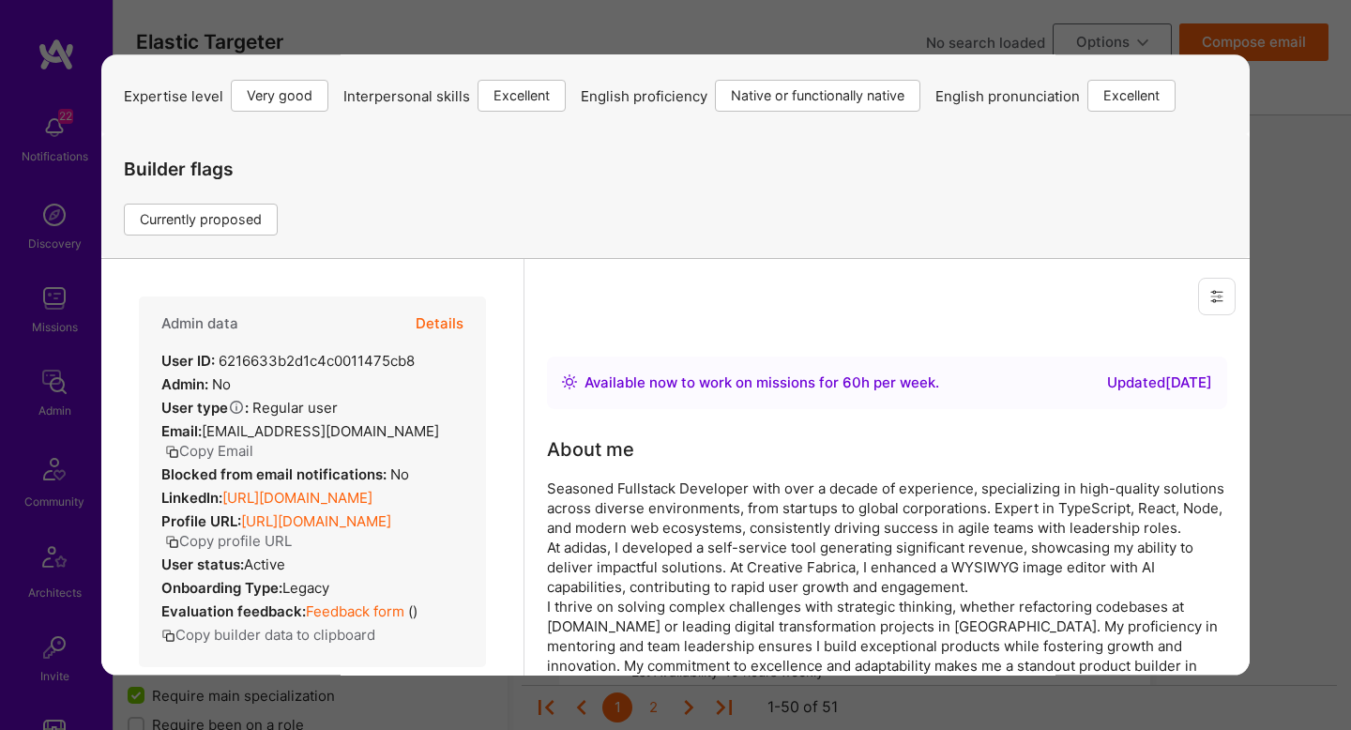
click at [447, 321] on button "Details" at bounding box center [440, 323] width 48 height 54
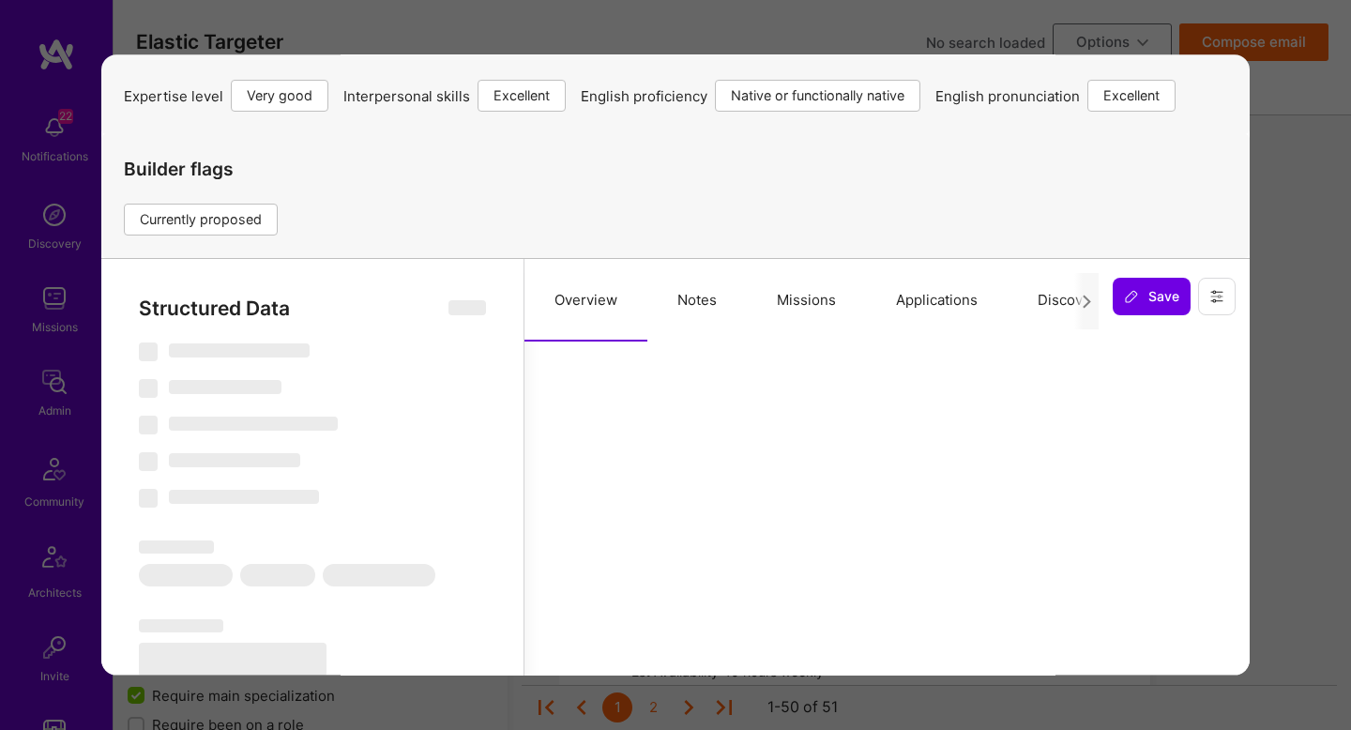
click at [709, 316] on button "Notes" at bounding box center [696, 300] width 99 height 83
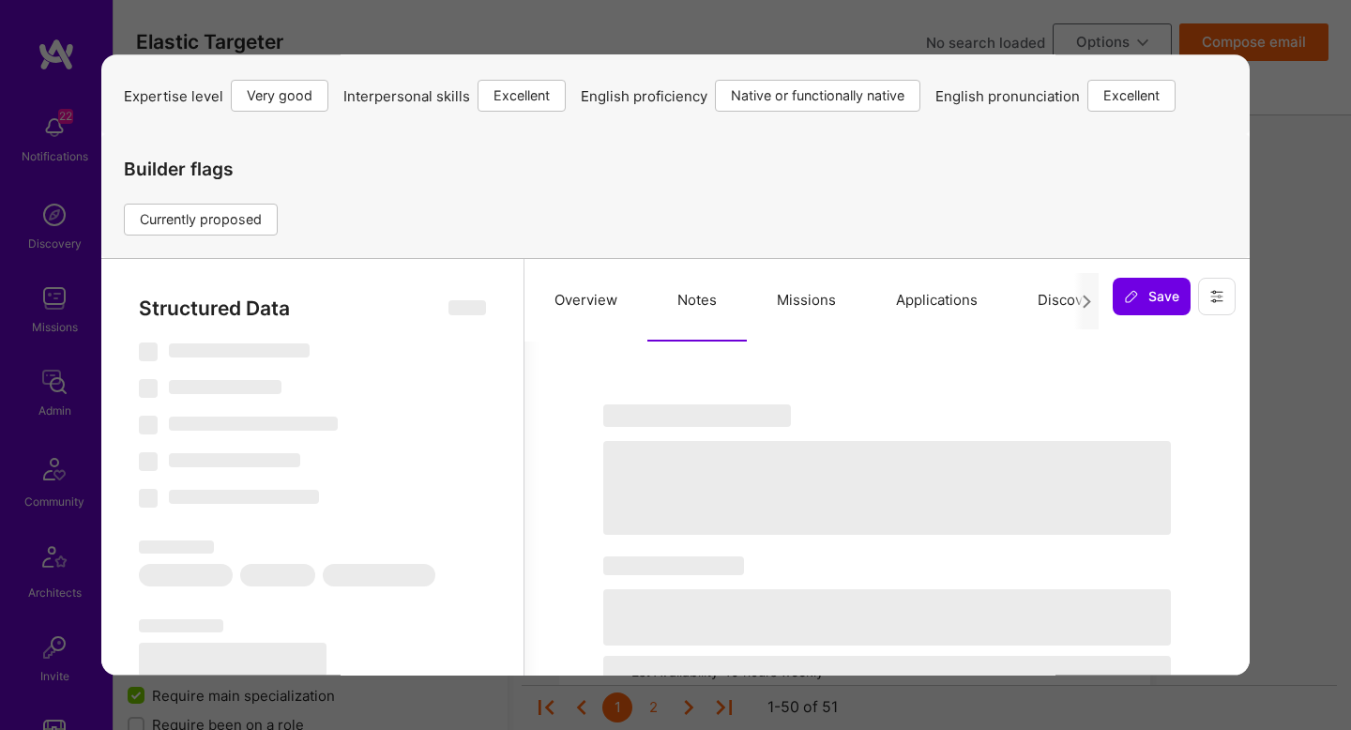
click at [807, 316] on button "Missions" at bounding box center [806, 300] width 119 height 83
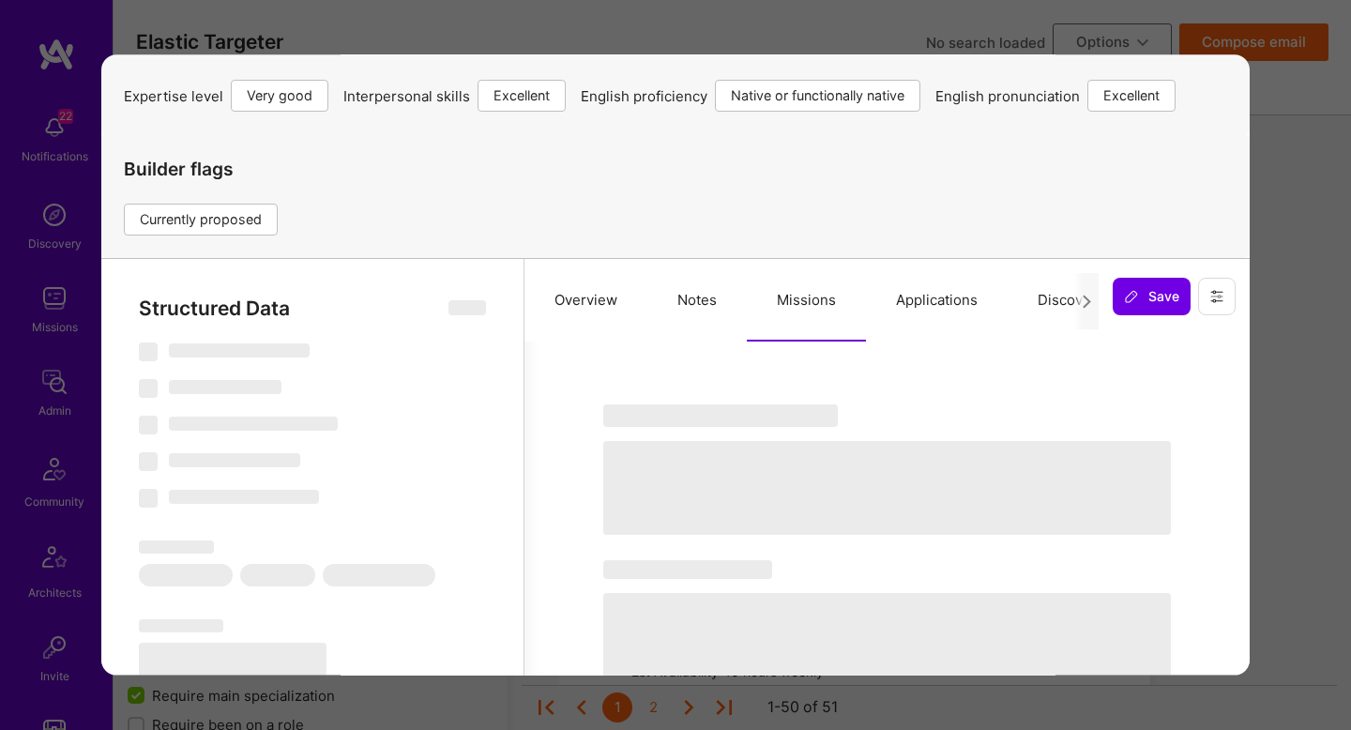
select select "Right Now"
select select "5"
select select "7"
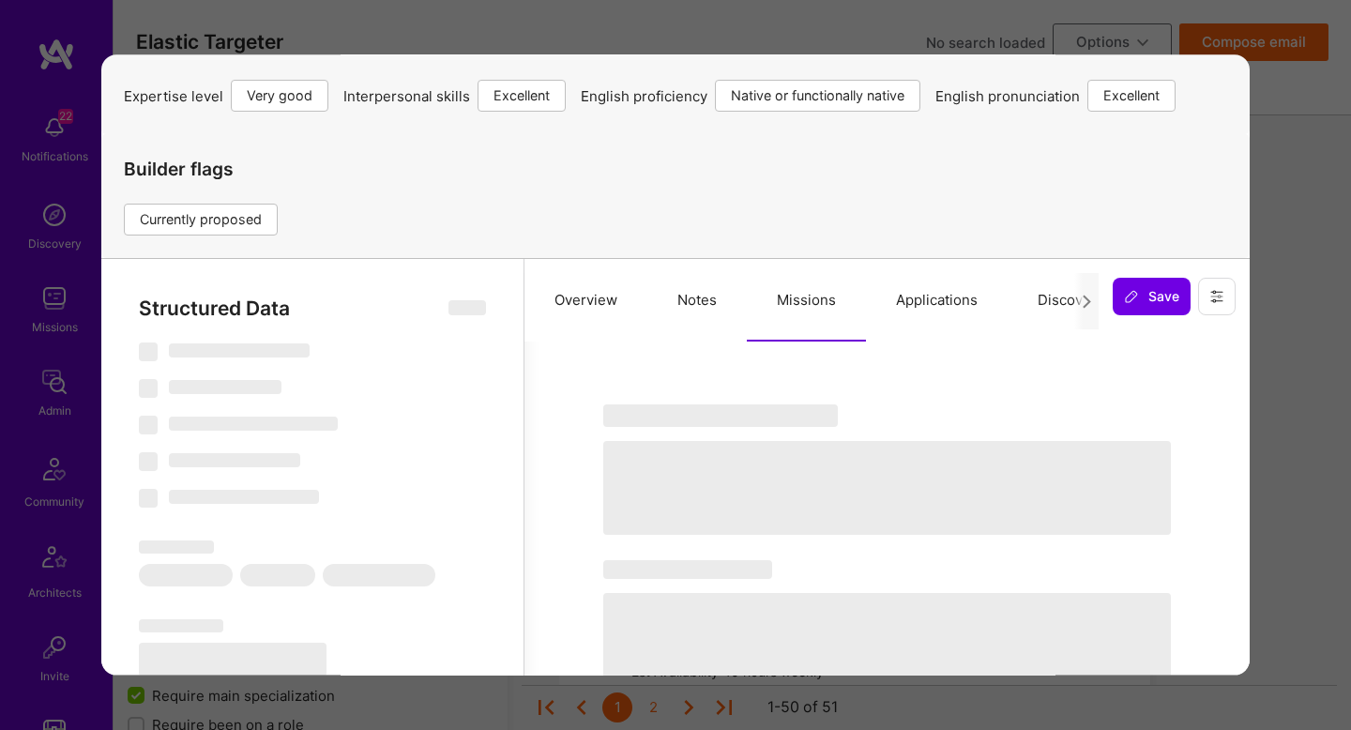
select select "PT"
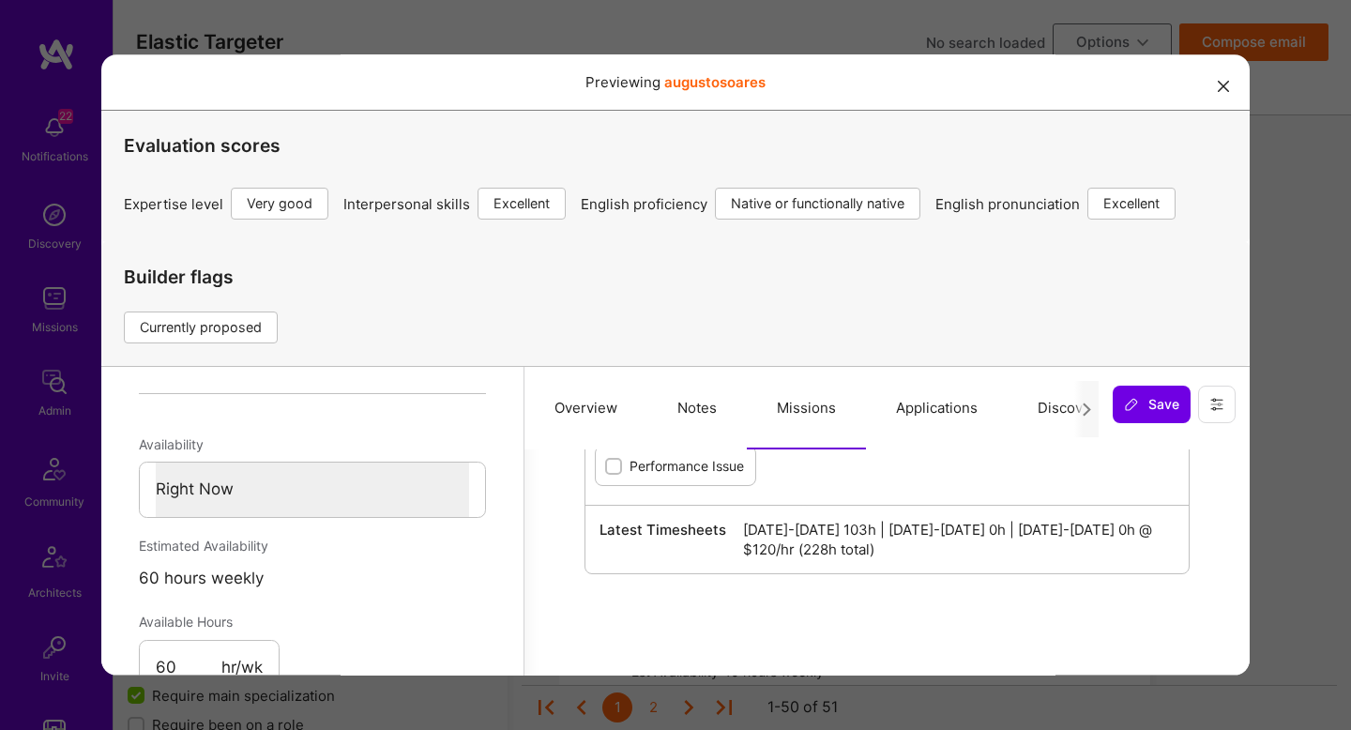
scroll to position [0, 0]
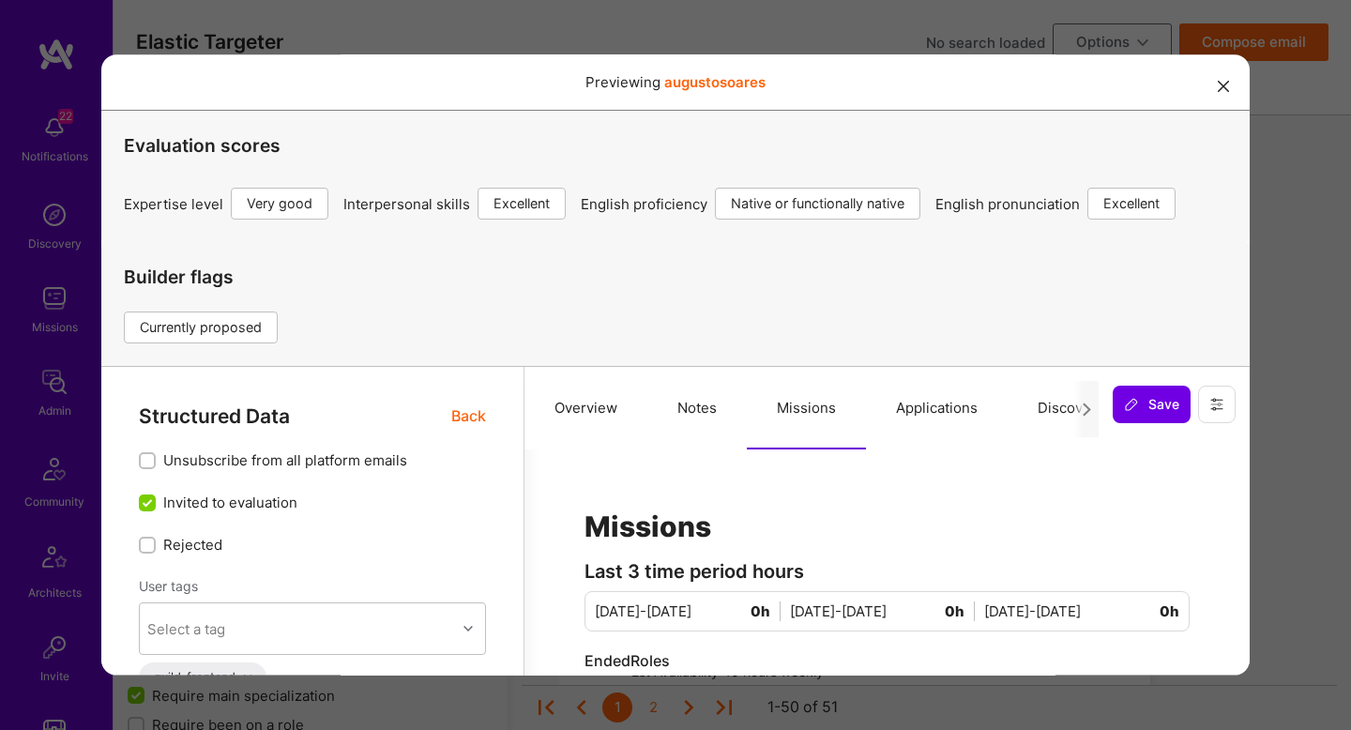
click at [476, 417] on span "Back" at bounding box center [468, 415] width 35 height 23
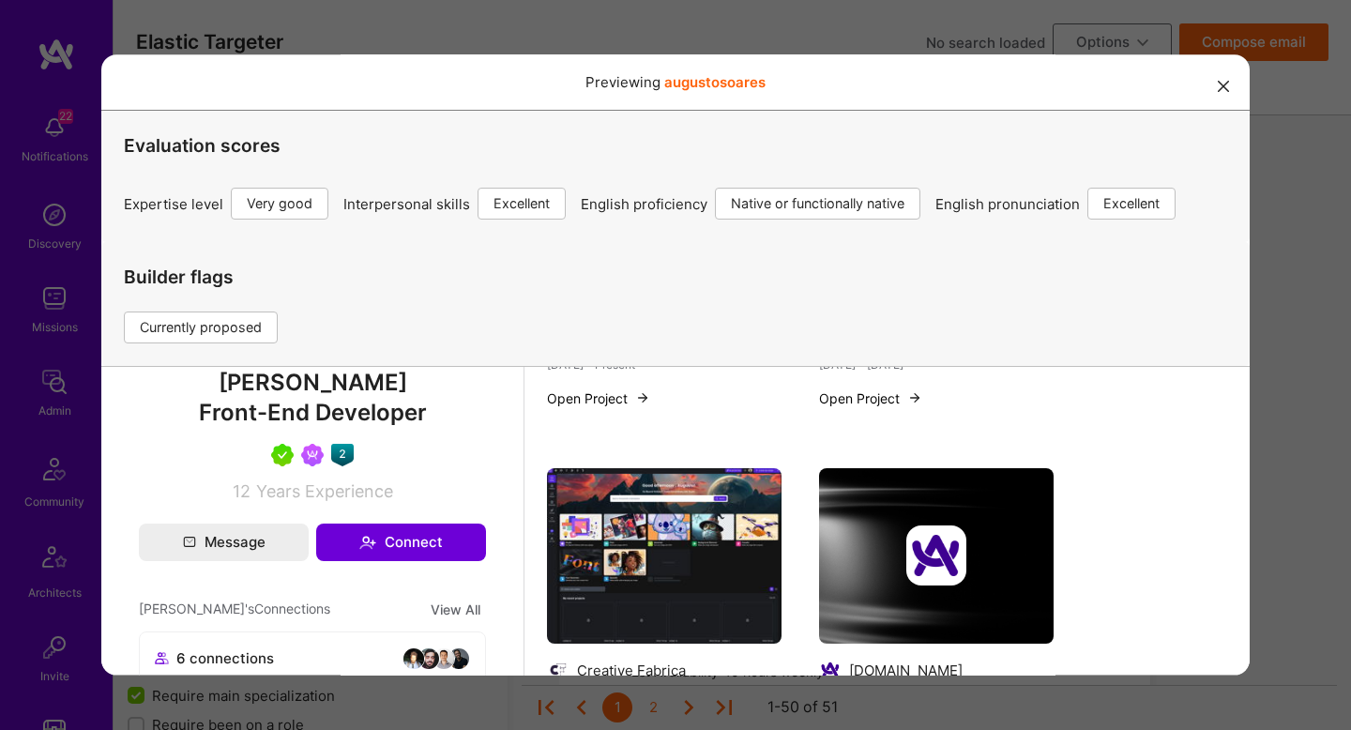
scroll to position [807, 0]
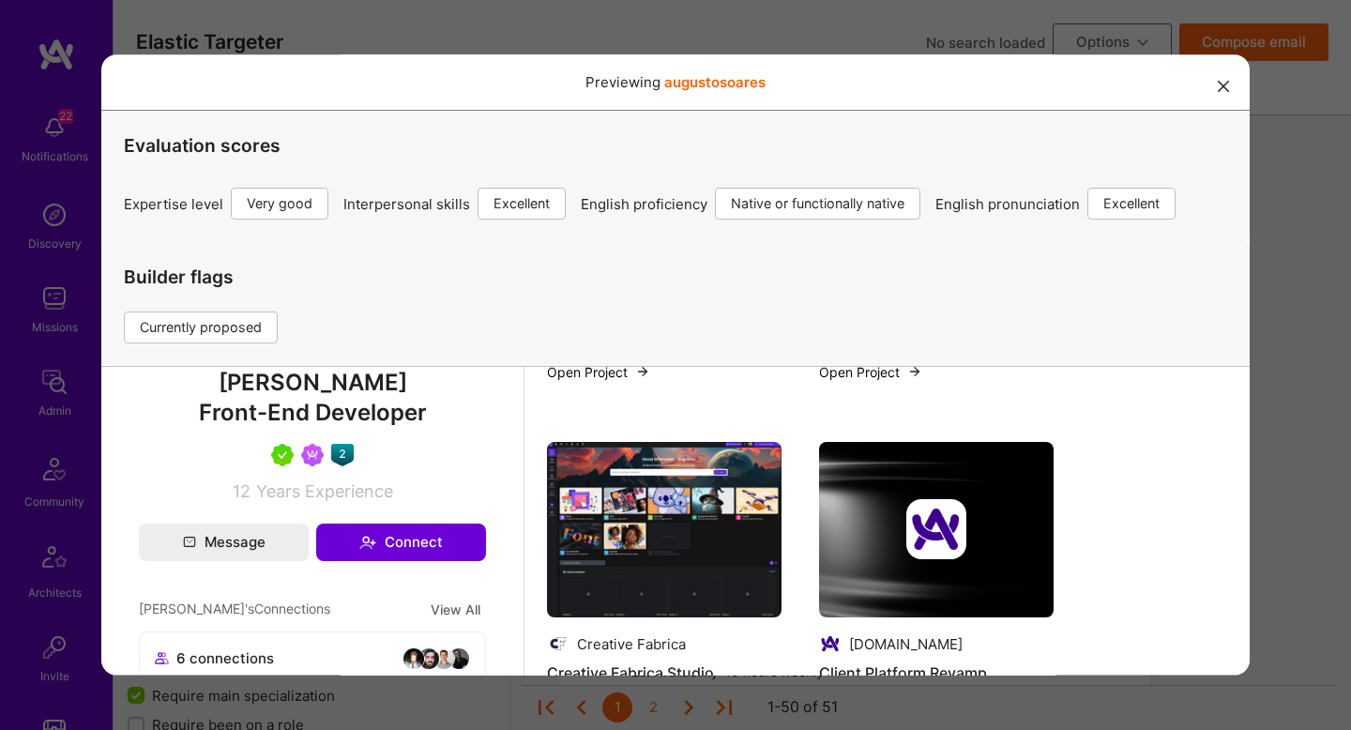
click at [1324, 427] on div "Previewing augustosoares Evaluation scores Expertise level Very good Interperso…" at bounding box center [675, 365] width 1351 height 730
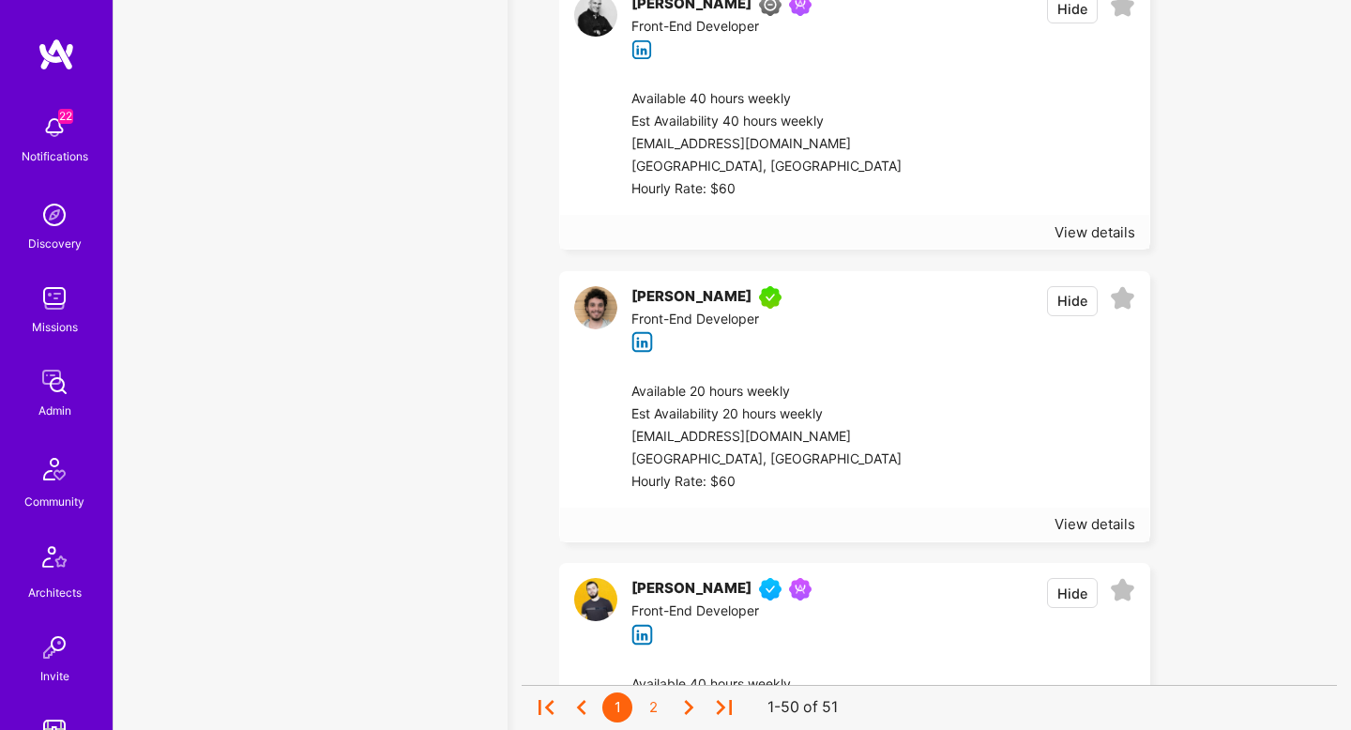
scroll to position [8234, 0]
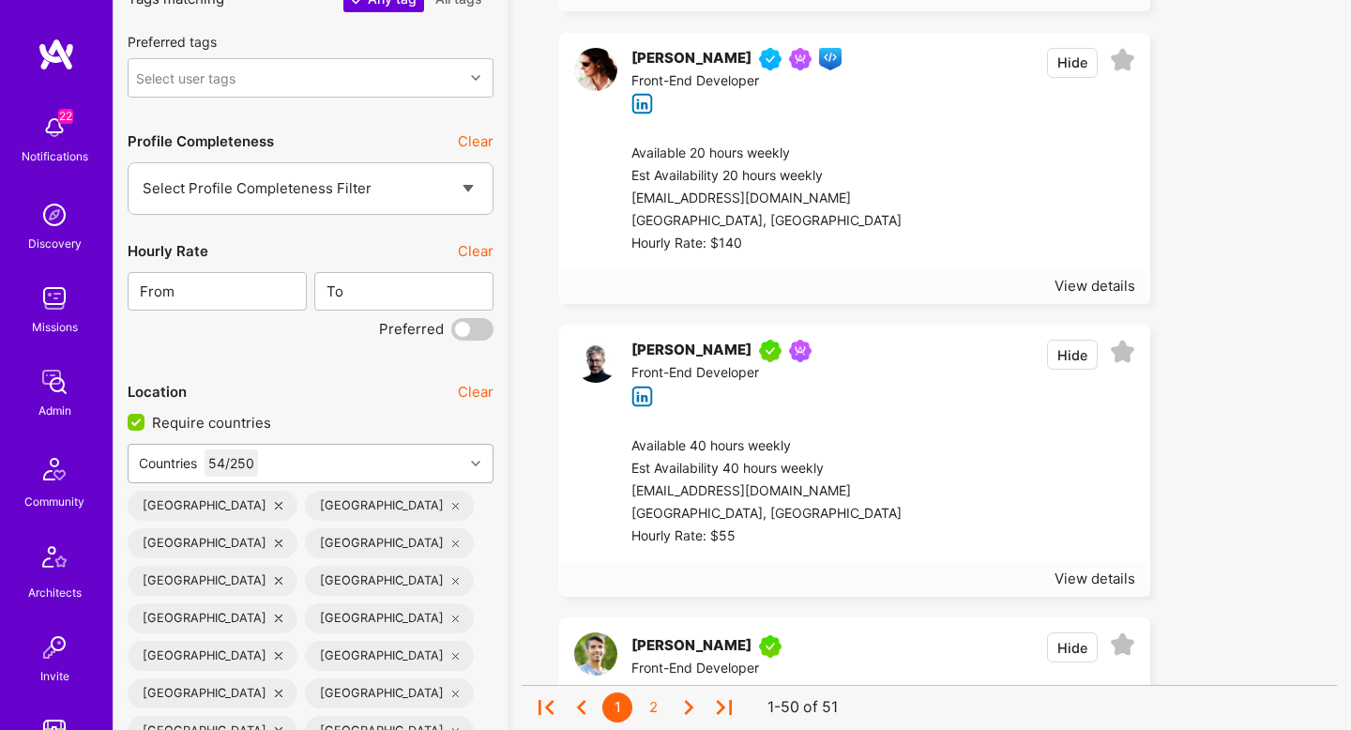
click at [304, 474] on div "Countries 54 / 250" at bounding box center [311, 463] width 366 height 39
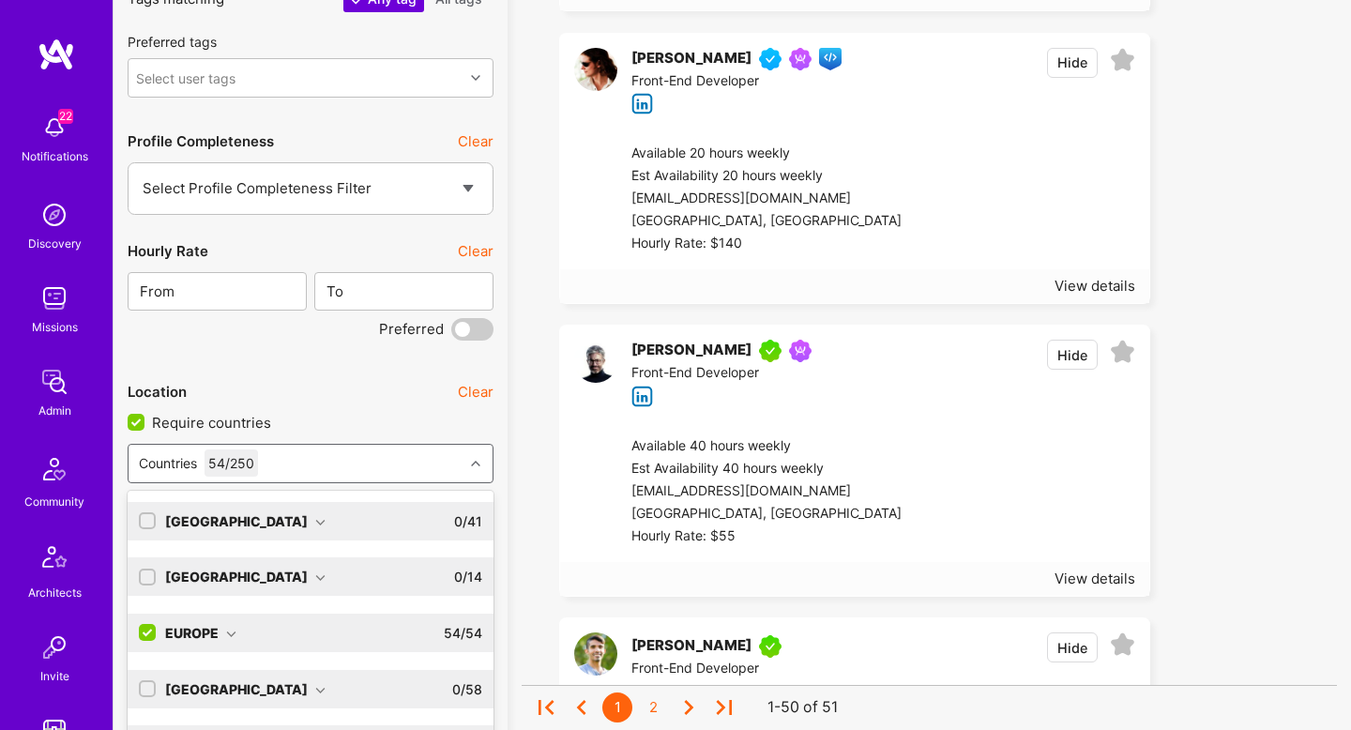
scroll to position [2841, 0]
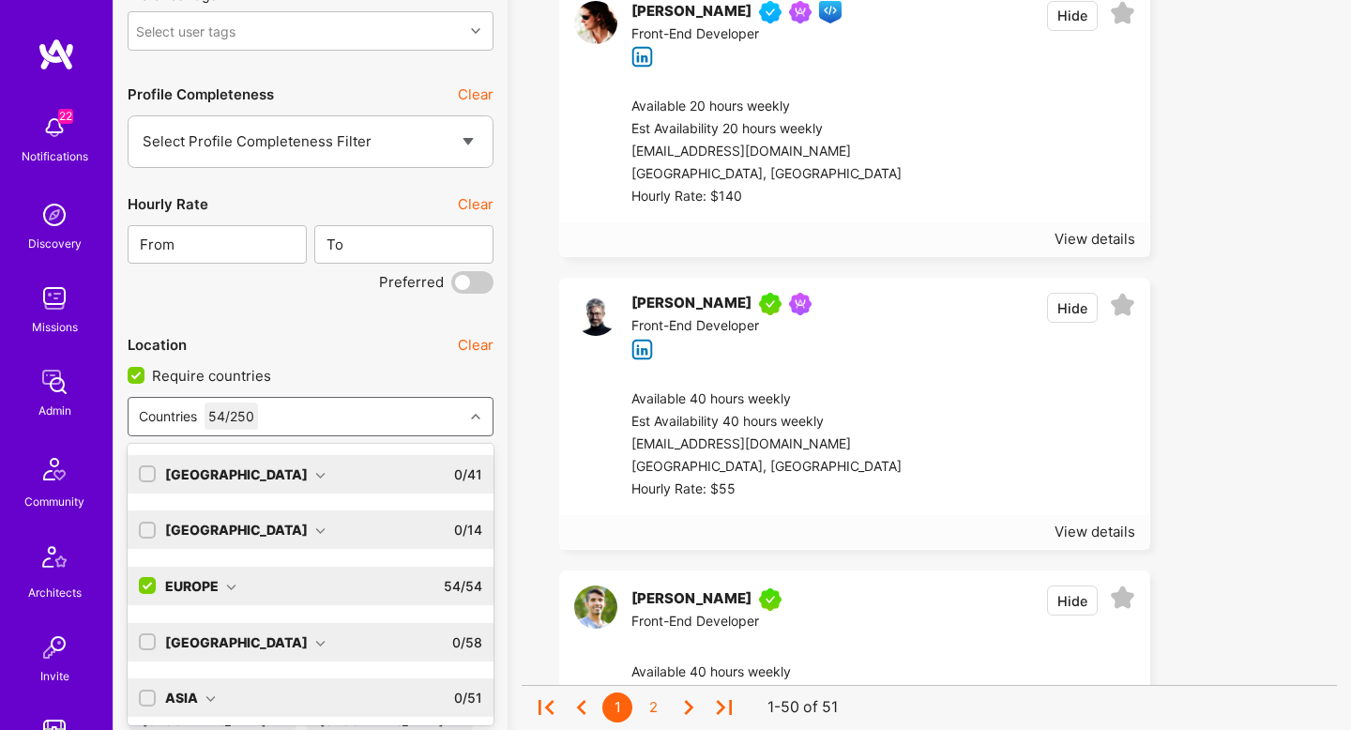
click at [149, 587] on input "checkbox" at bounding box center [149, 586] width 17 height 17
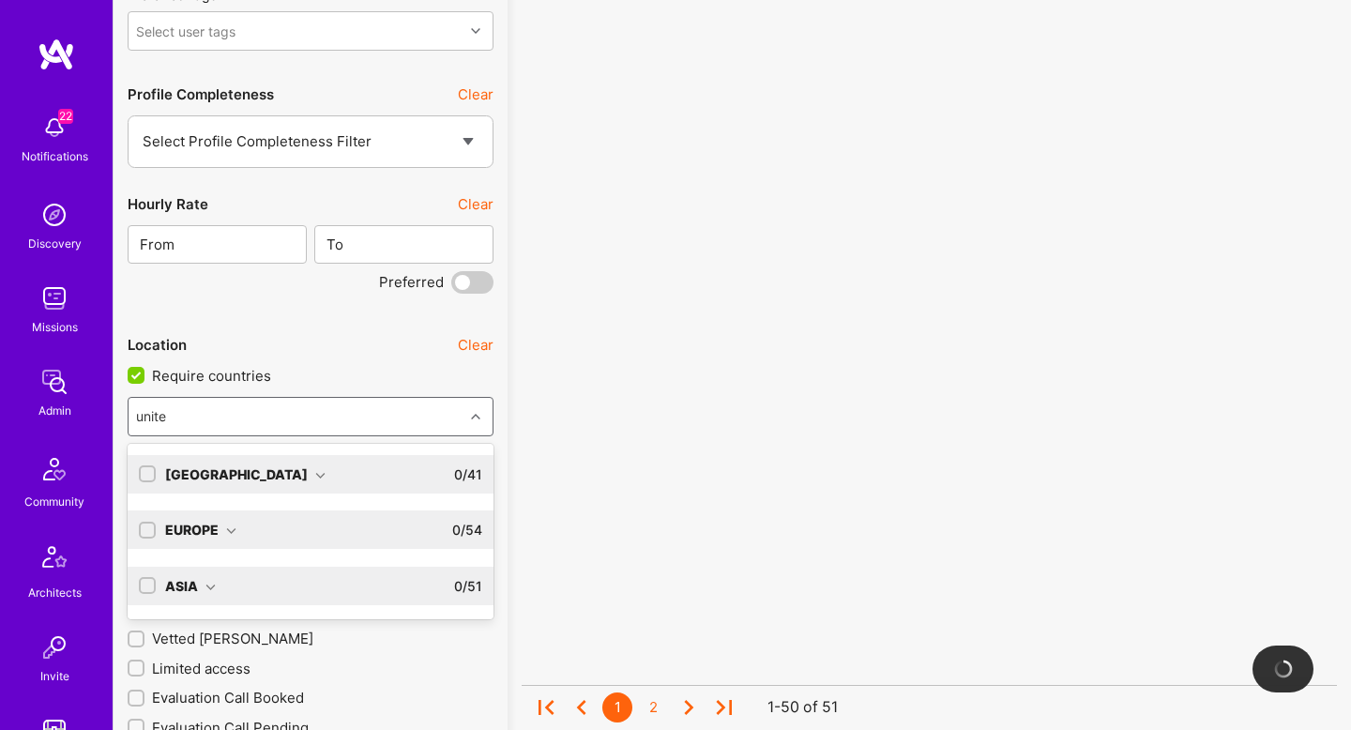
type input "united"
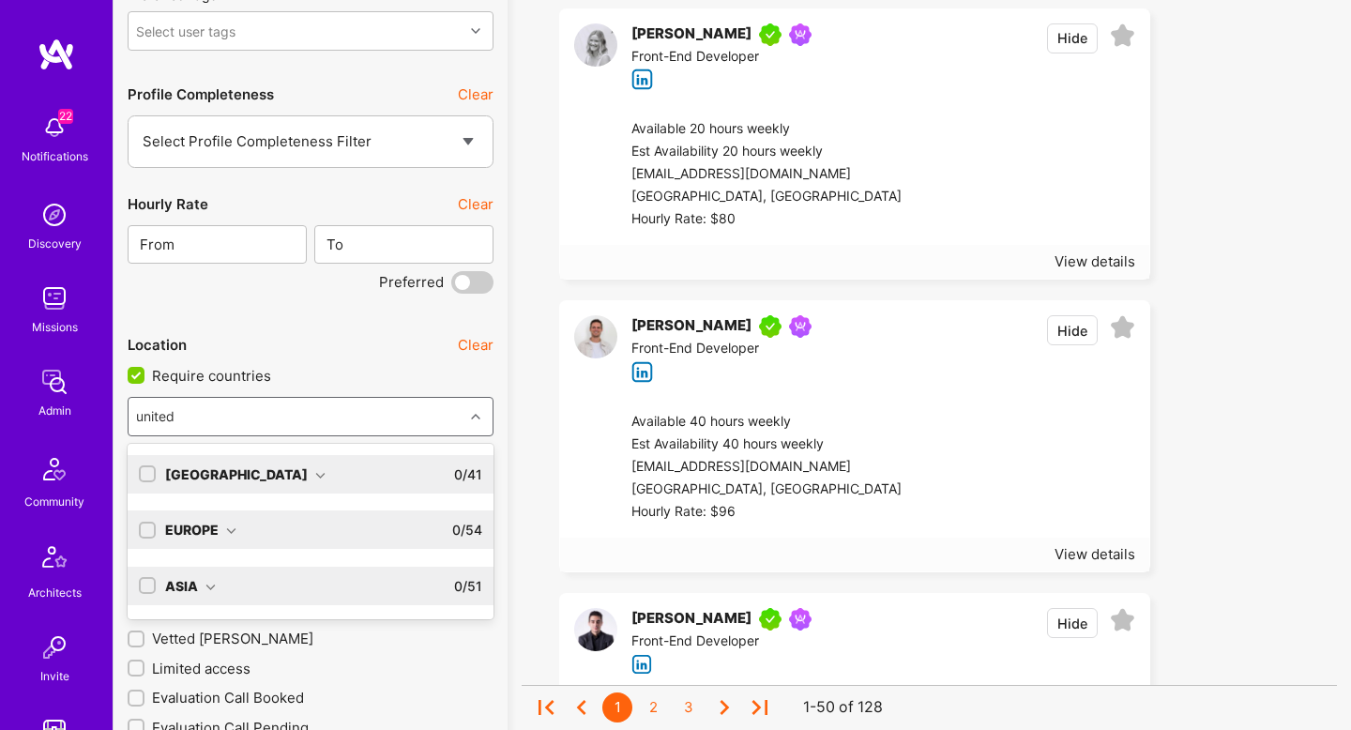
click at [311, 467] on div "North America 0 / 41" at bounding box center [319, 474] width 326 height 38
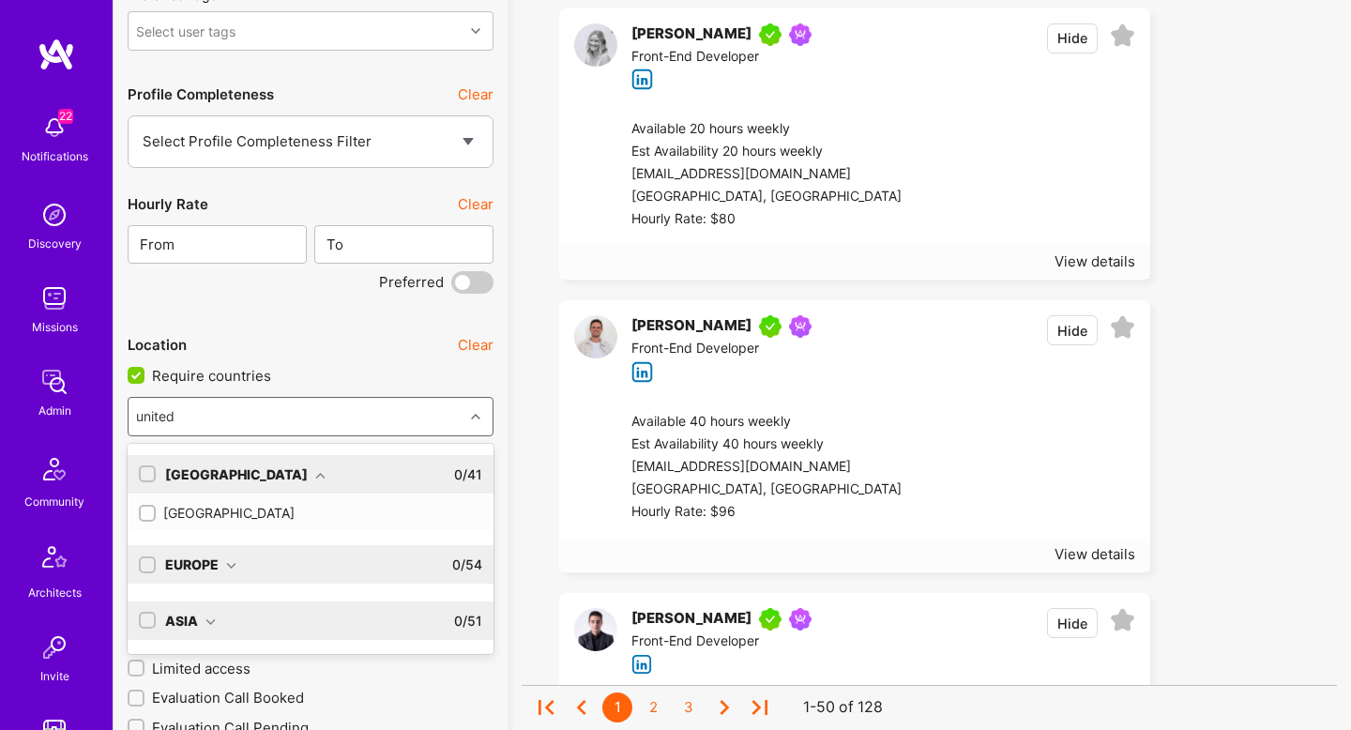
click at [302, 513] on div "[GEOGRAPHIC_DATA]" at bounding box center [310, 513] width 343 height 20
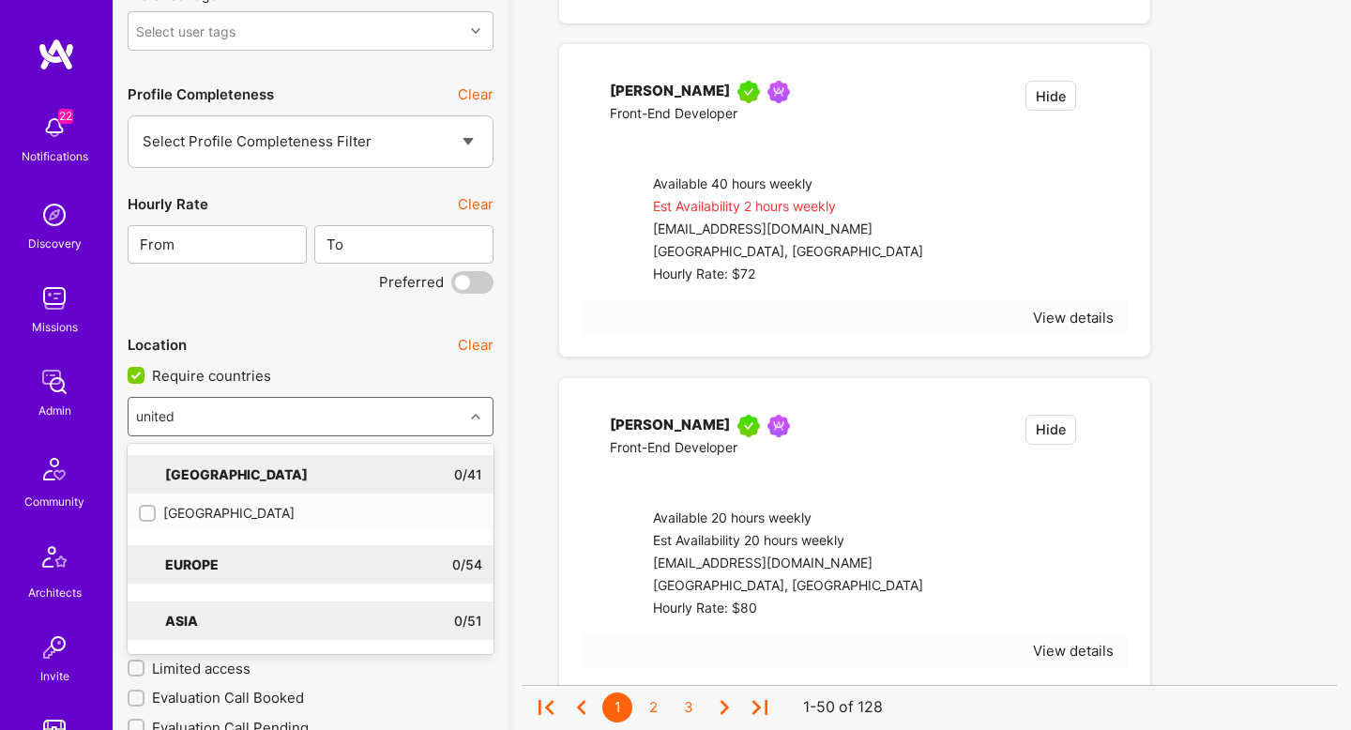
checkbox input "true"
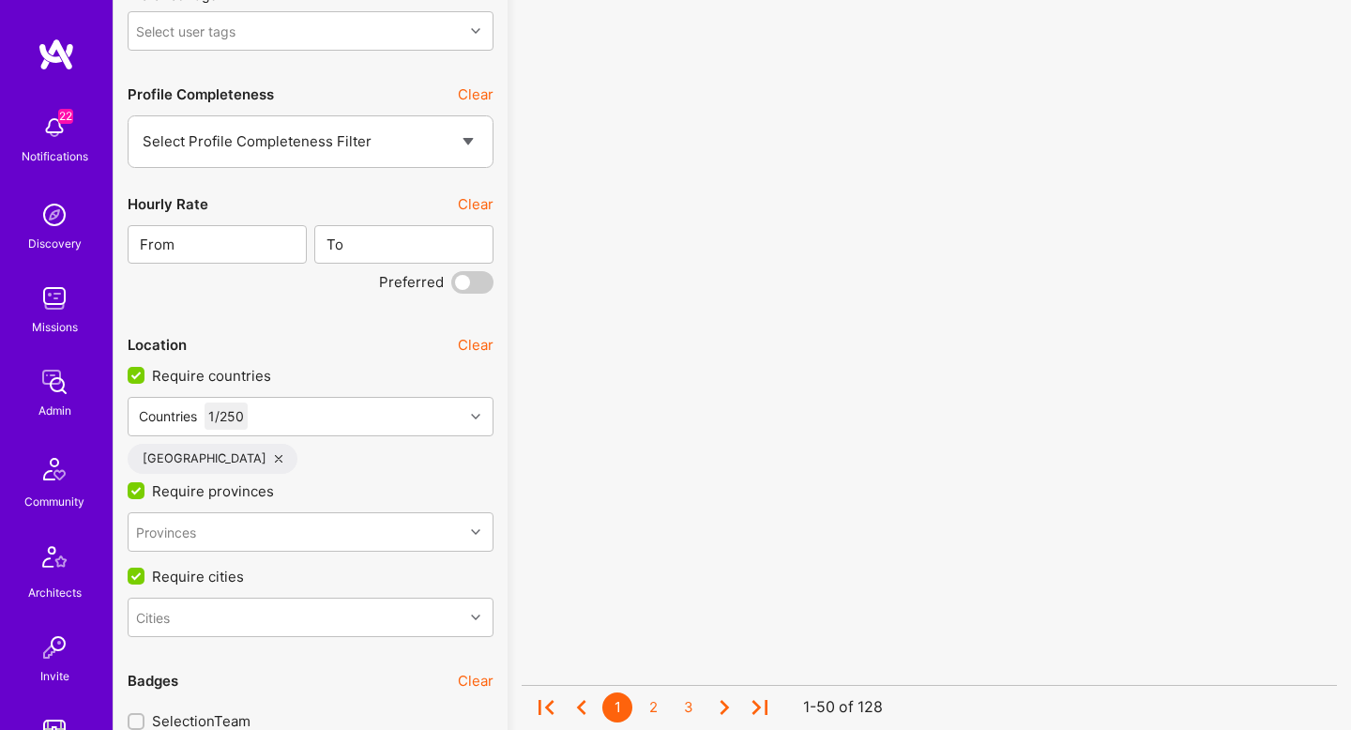
click at [513, 450] on div "No results found! Sorry, we didn't find any builders that fit your needs. Pleas…" at bounding box center [929, 209] width 843 height 5868
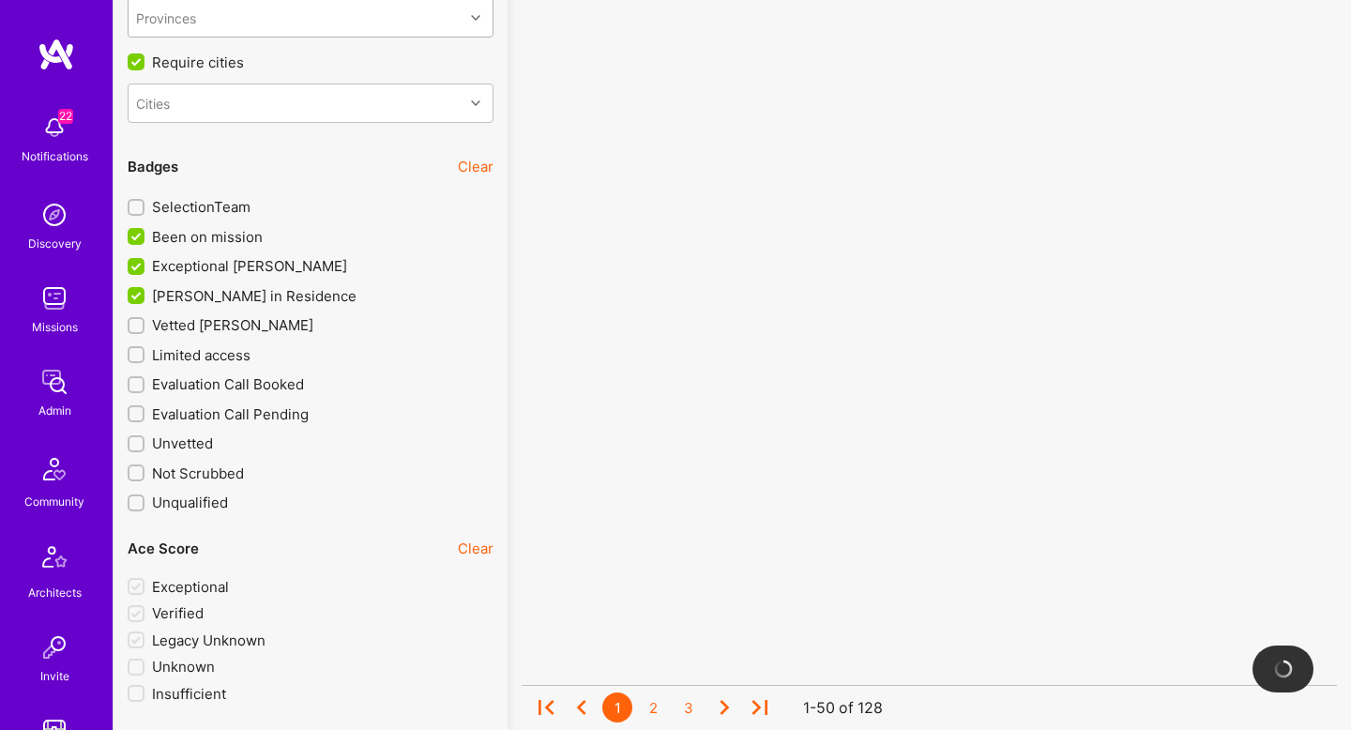
scroll to position [3354, 0]
click at [221, 296] on span "[PERSON_NAME] in Residence" at bounding box center [254, 297] width 205 height 20
click at [146, 296] on input "[PERSON_NAME] in Residence" at bounding box center [137, 297] width 17 height 17
checkbox input "false"
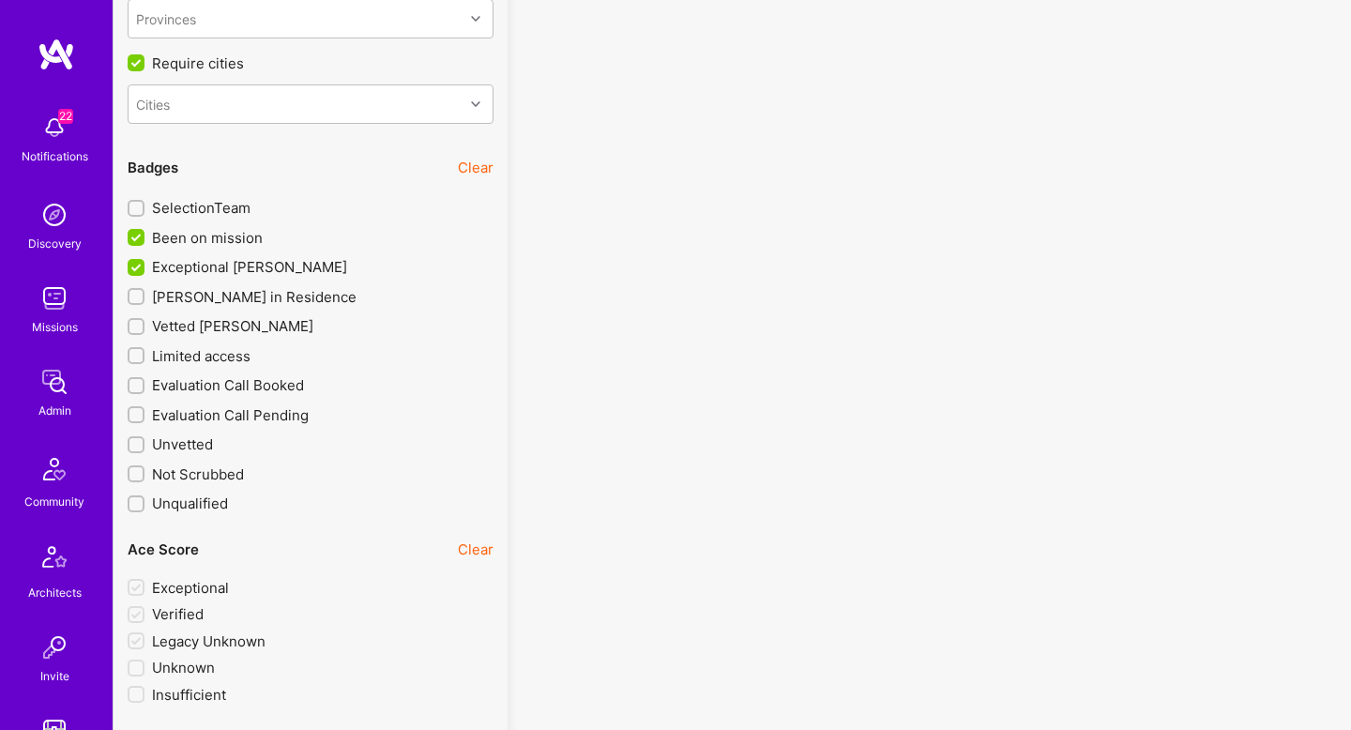
click at [212, 237] on span "Been on mission" at bounding box center [207, 238] width 111 height 20
click at [146, 237] on input "Been on mission" at bounding box center [137, 238] width 17 height 17
checkbox input "false"
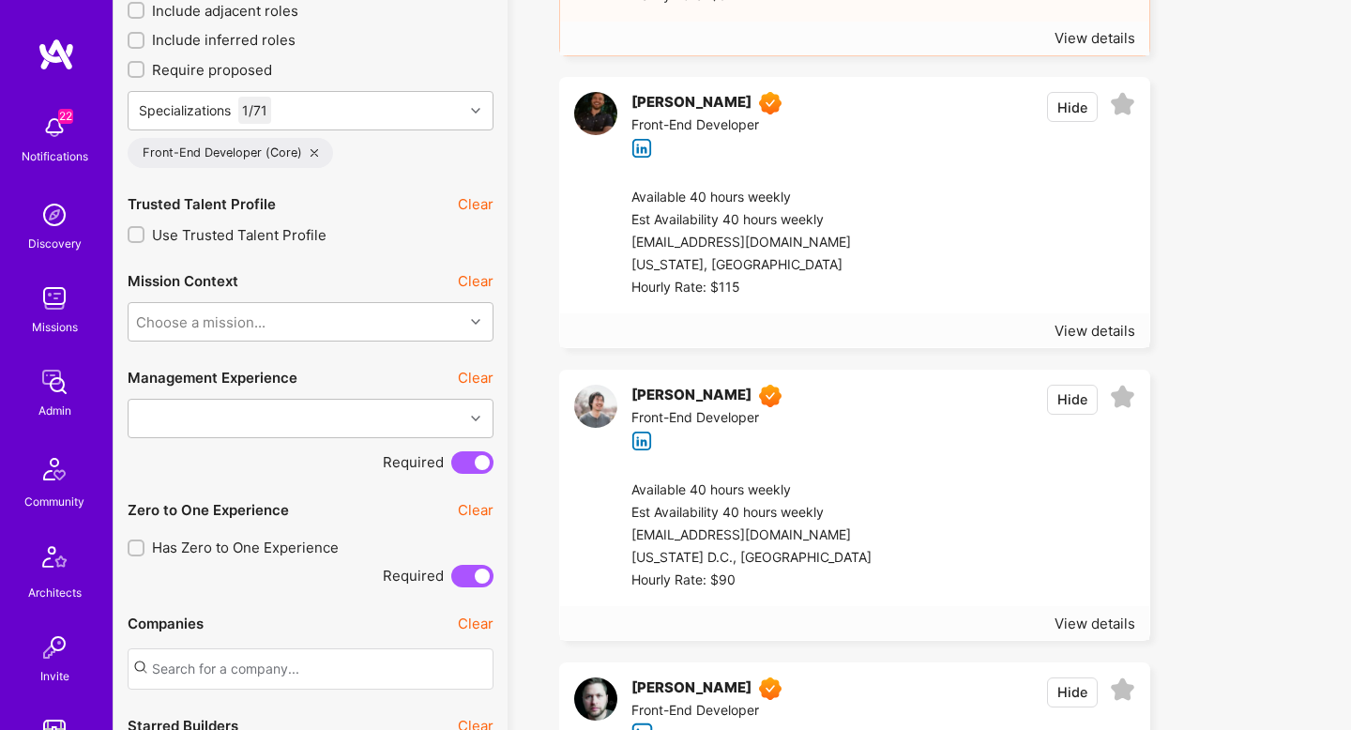
scroll to position [869, 0]
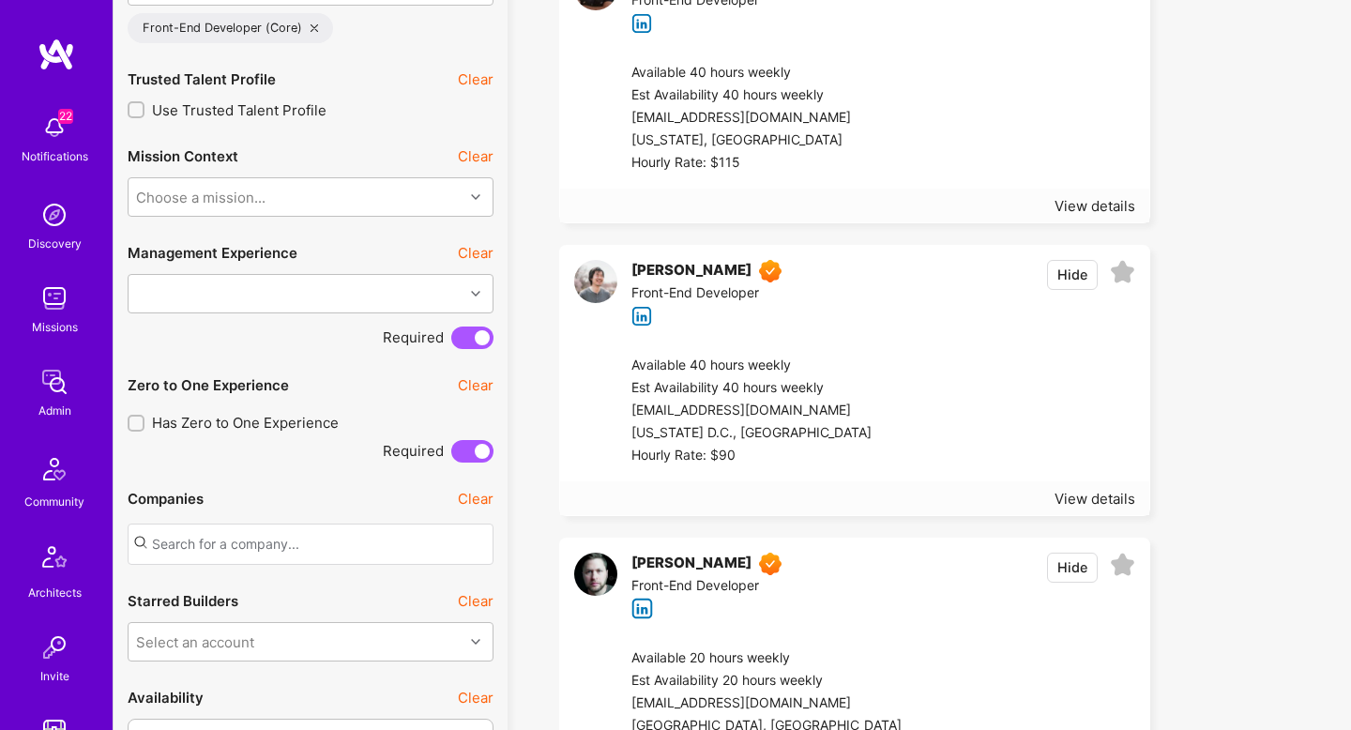
click at [1130, 272] on icon at bounding box center [1122, 272] width 25 height 25
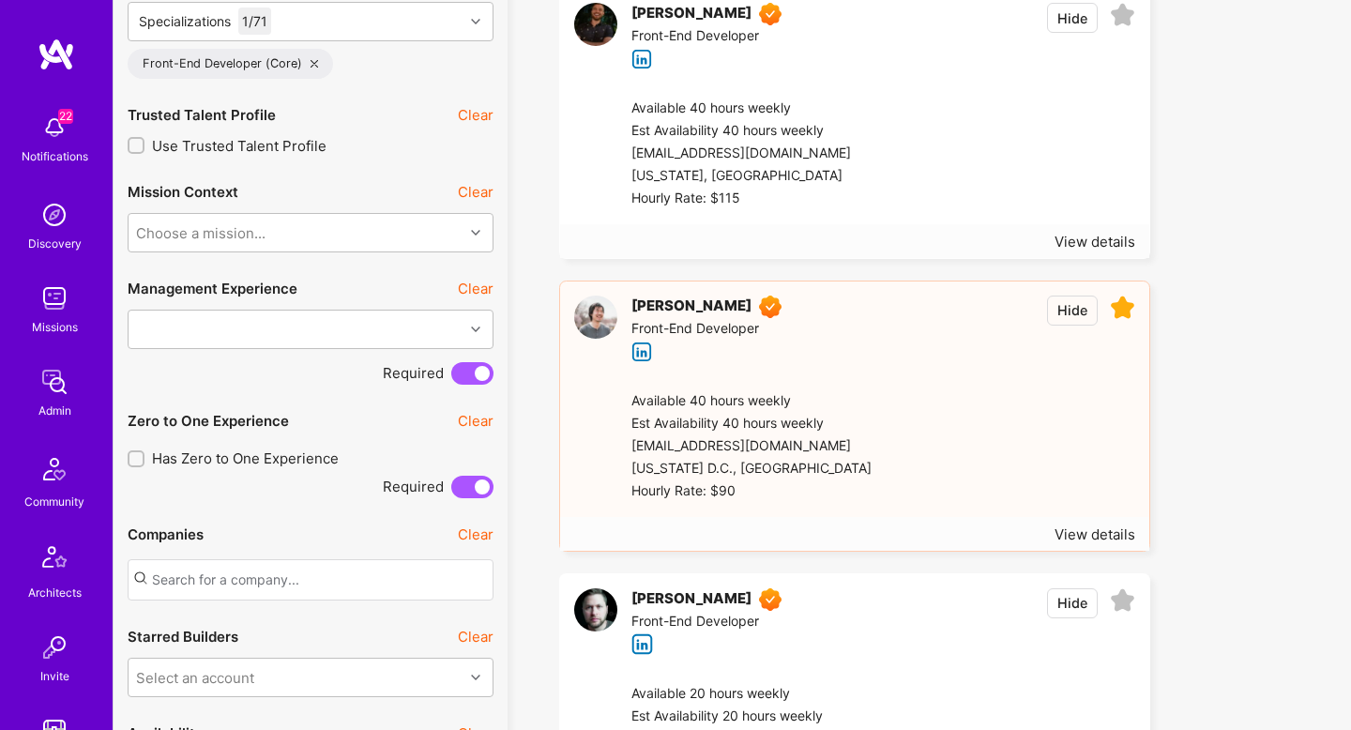
scroll to position [488, 0]
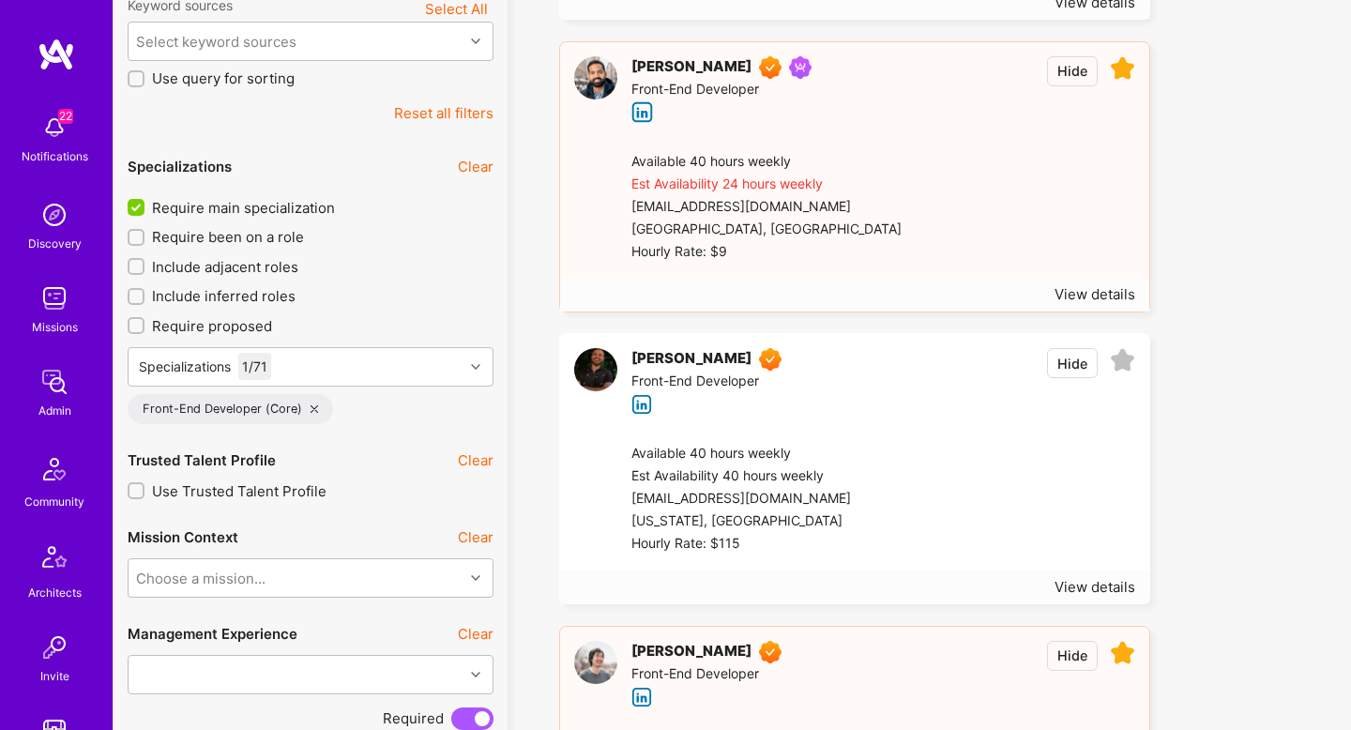
click at [975, 252] on div at bounding box center [1019, 207] width 234 height 113
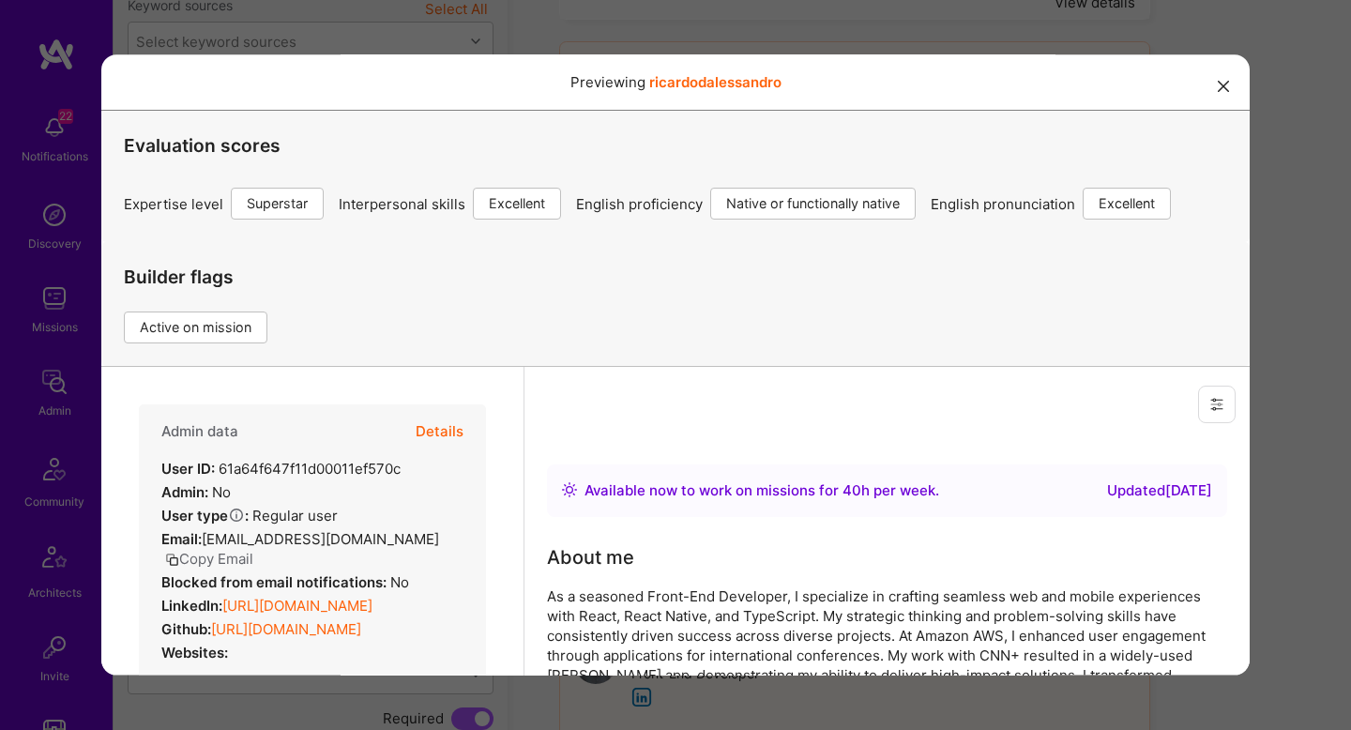
scroll to position [0, 0]
click at [432, 429] on button "Details" at bounding box center [440, 431] width 48 height 54
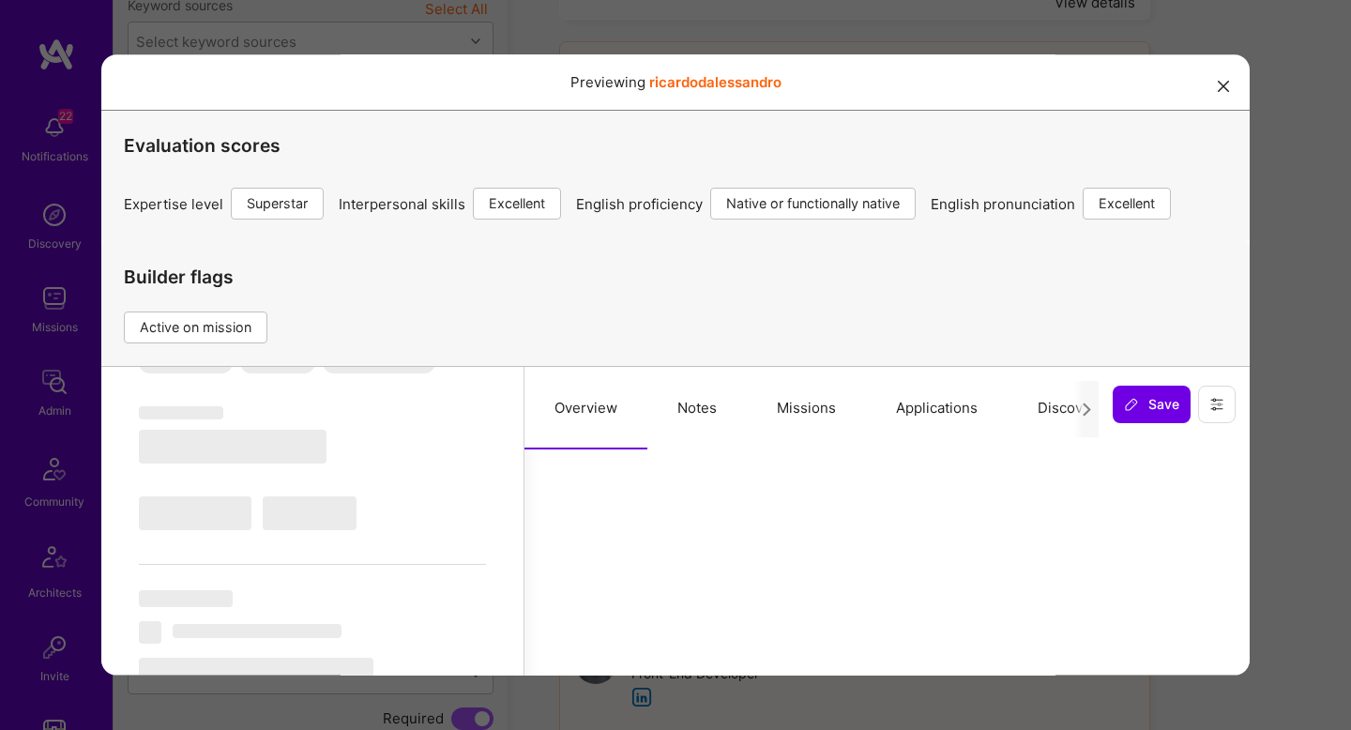
scroll to position [316, 0]
click at [785, 389] on button "Missions" at bounding box center [806, 408] width 119 height 83
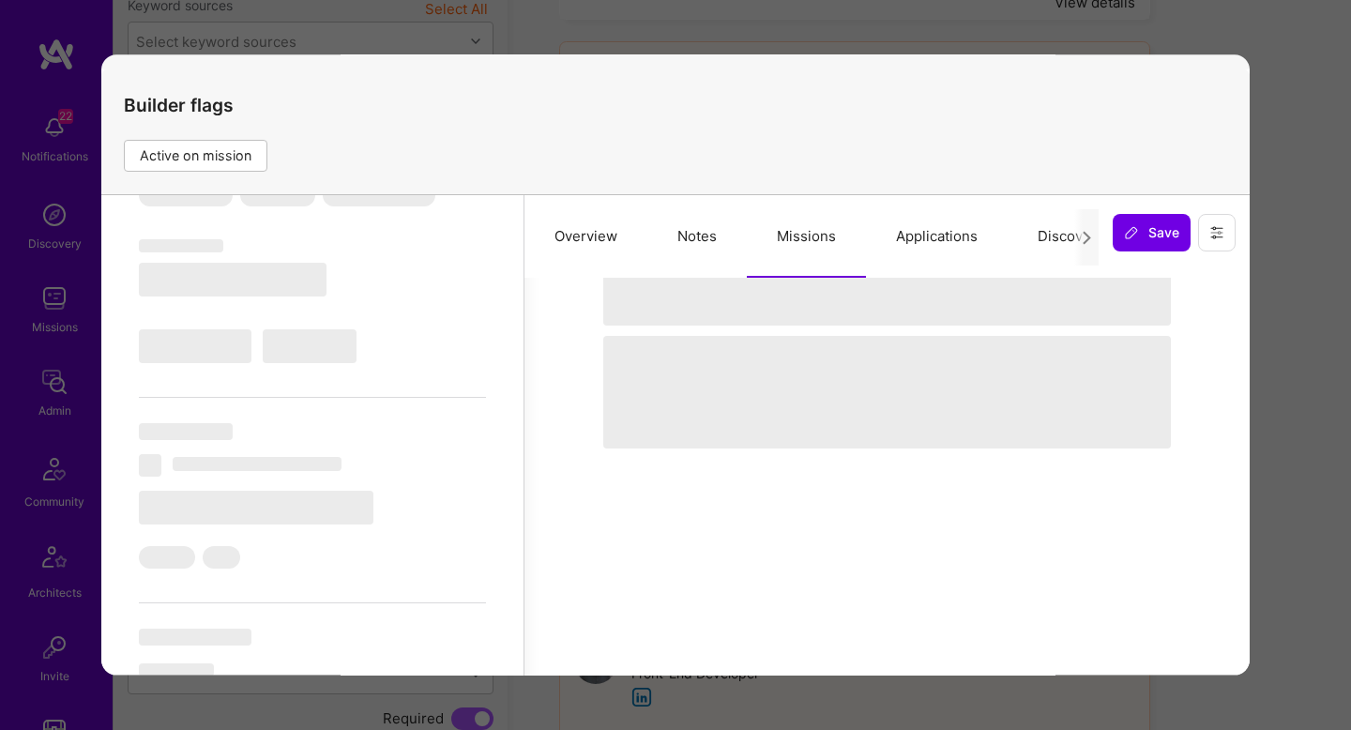
select select "Right Now"
select select "7"
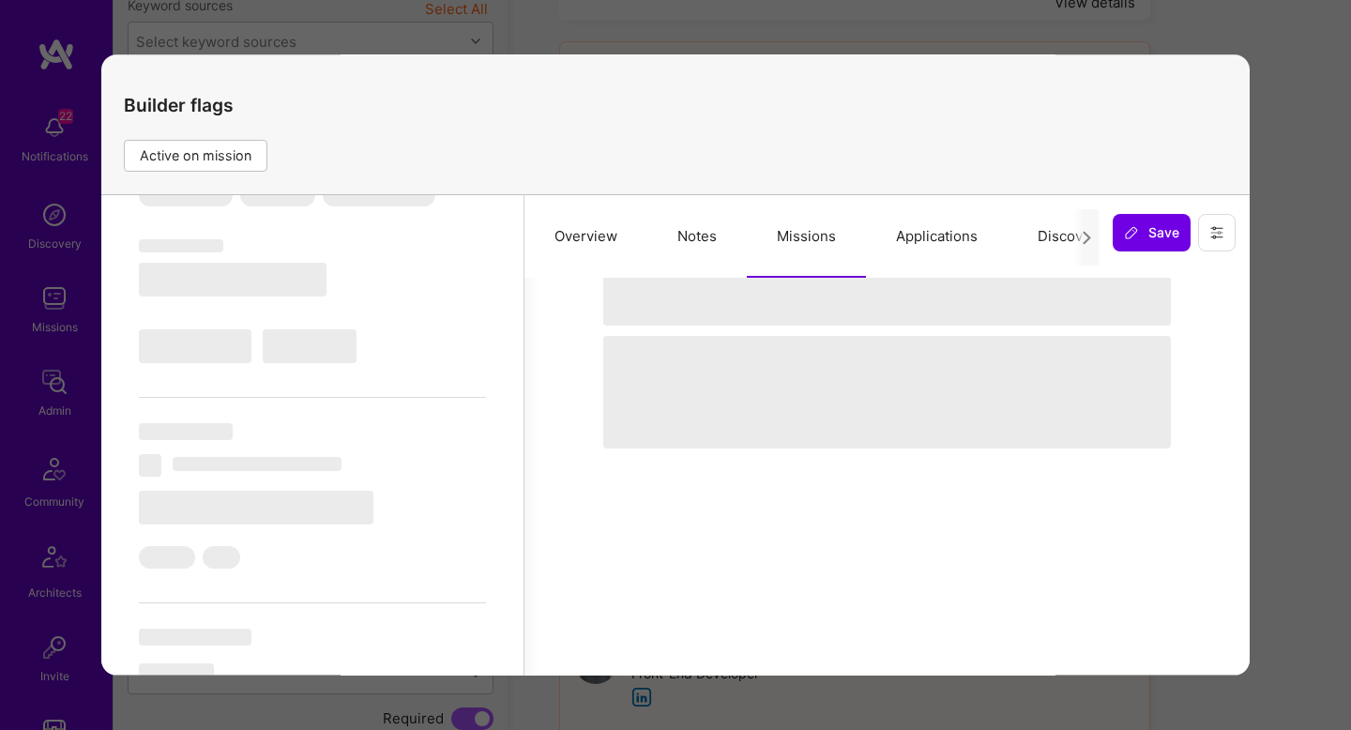
select select "US"
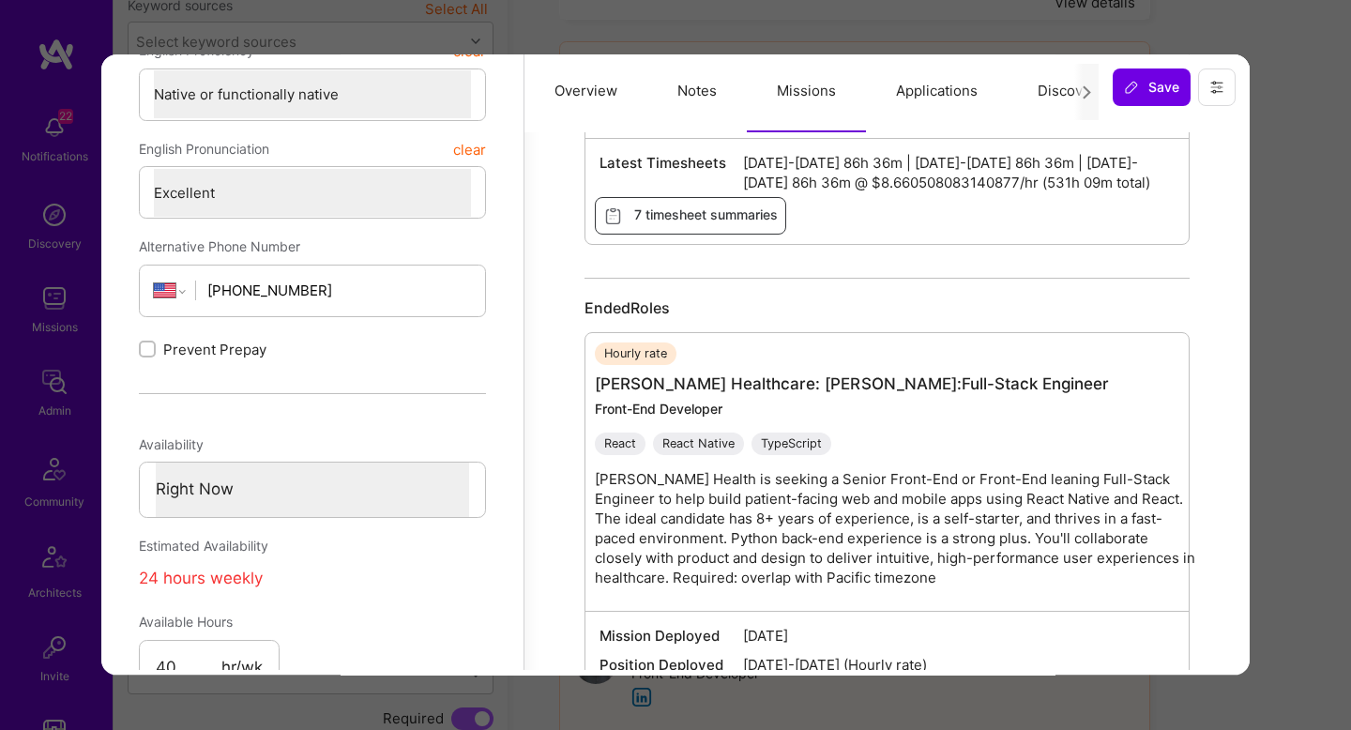
scroll to position [0, 0]
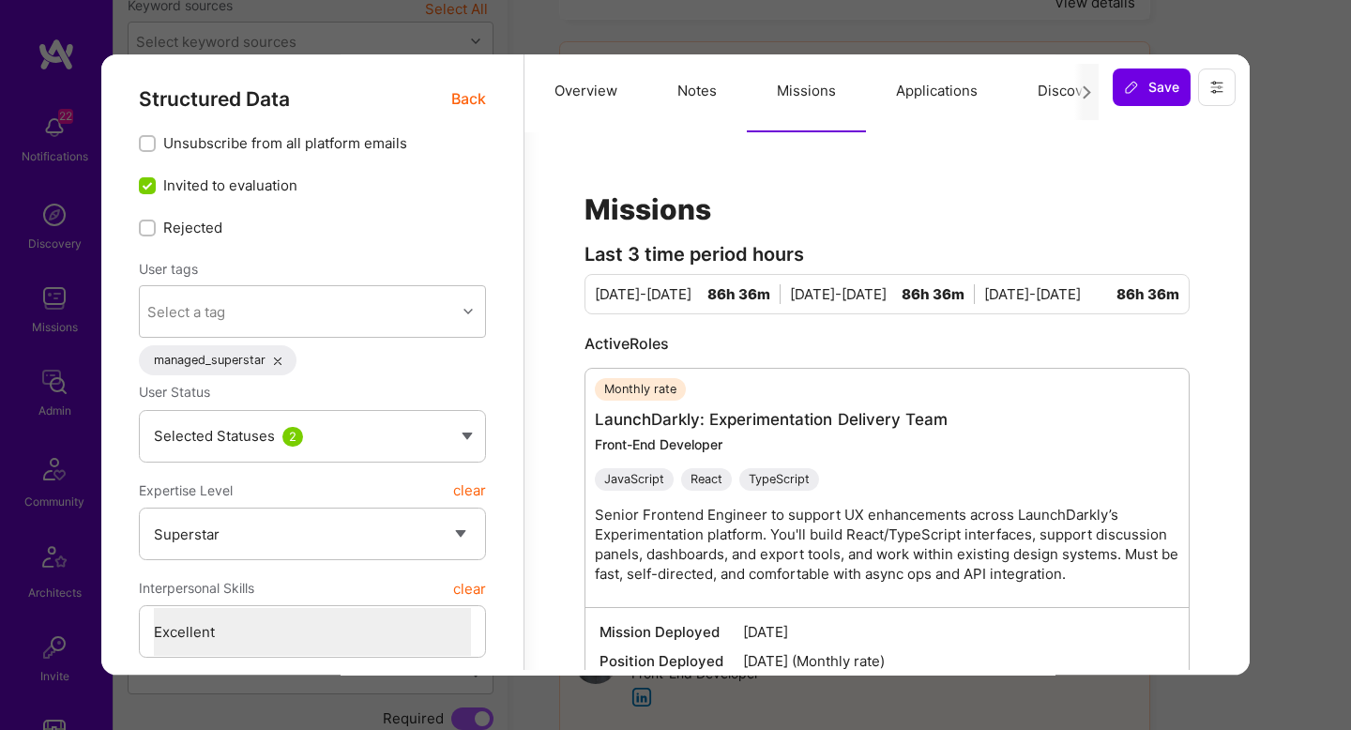
click at [463, 97] on span "Back" at bounding box center [468, 98] width 35 height 23
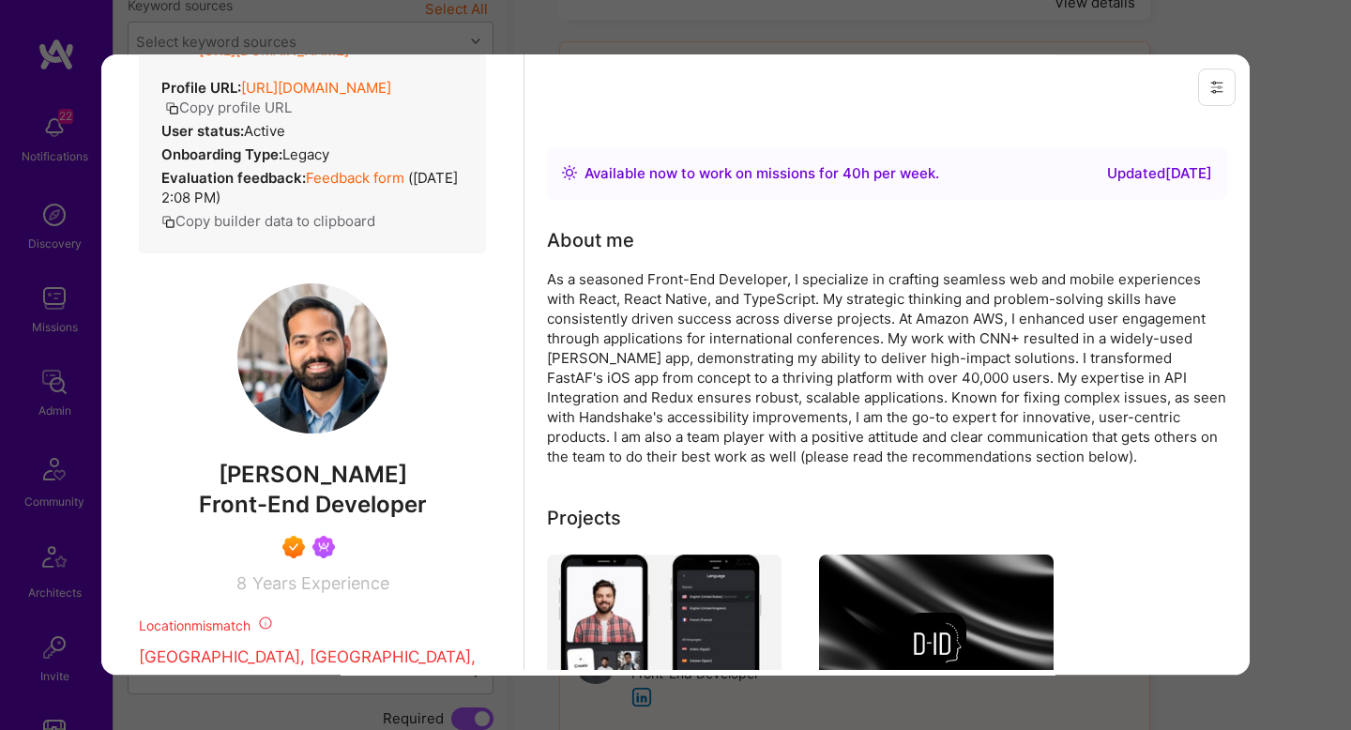
scroll to position [360, 0]
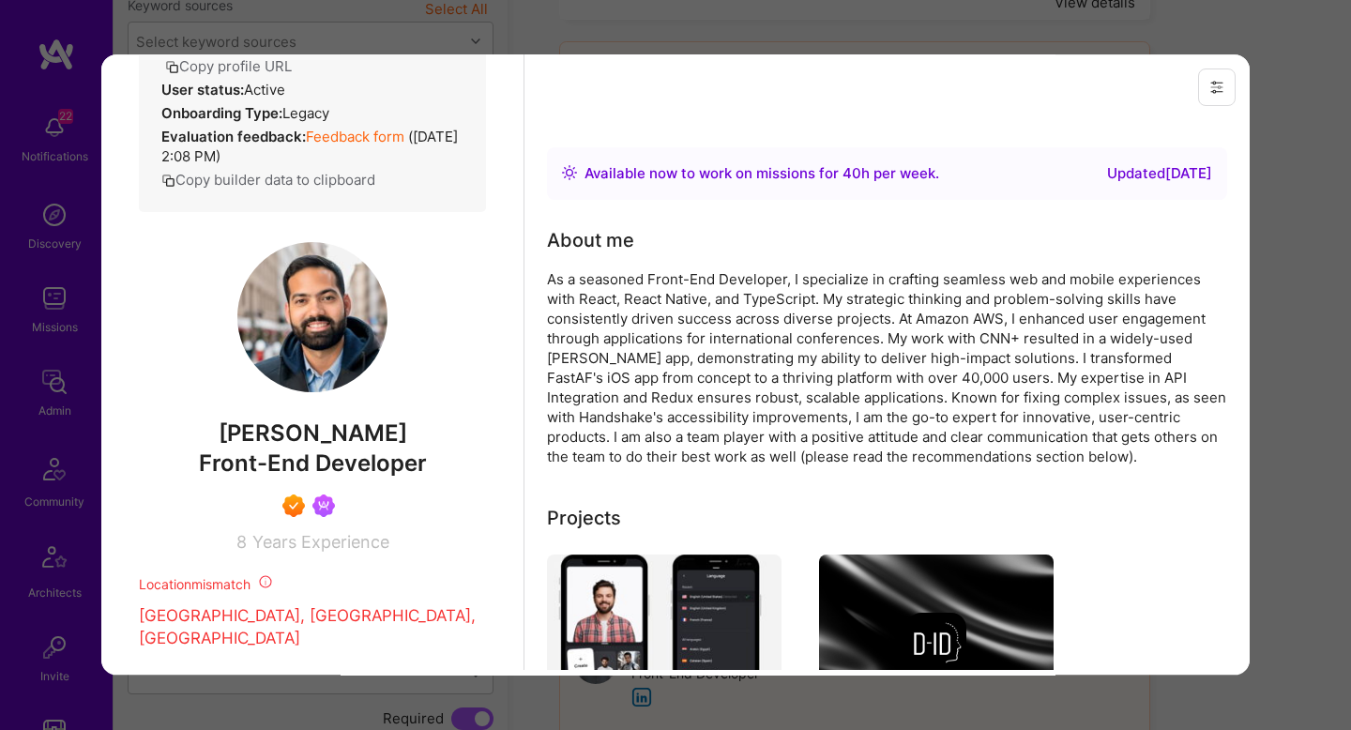
click at [1310, 510] on div "Previewing ricardodalessandro Evaluation scores Expertise level Superstar Inter…" at bounding box center [675, 365] width 1351 height 730
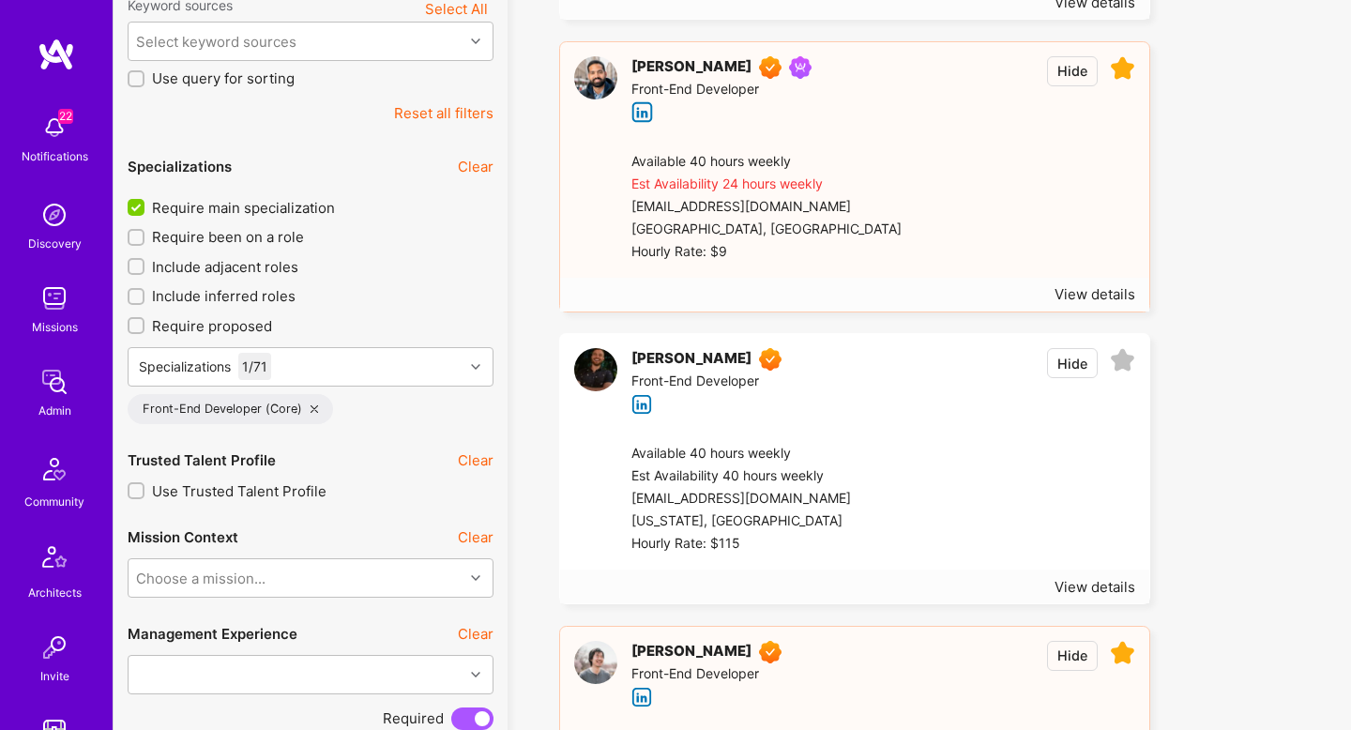
click at [1310, 510] on ul "[PERSON_NAME] Front-end guild Members of Front-end guild. Front-End Developer H…" at bounding box center [929, 469] width 815 height 1441
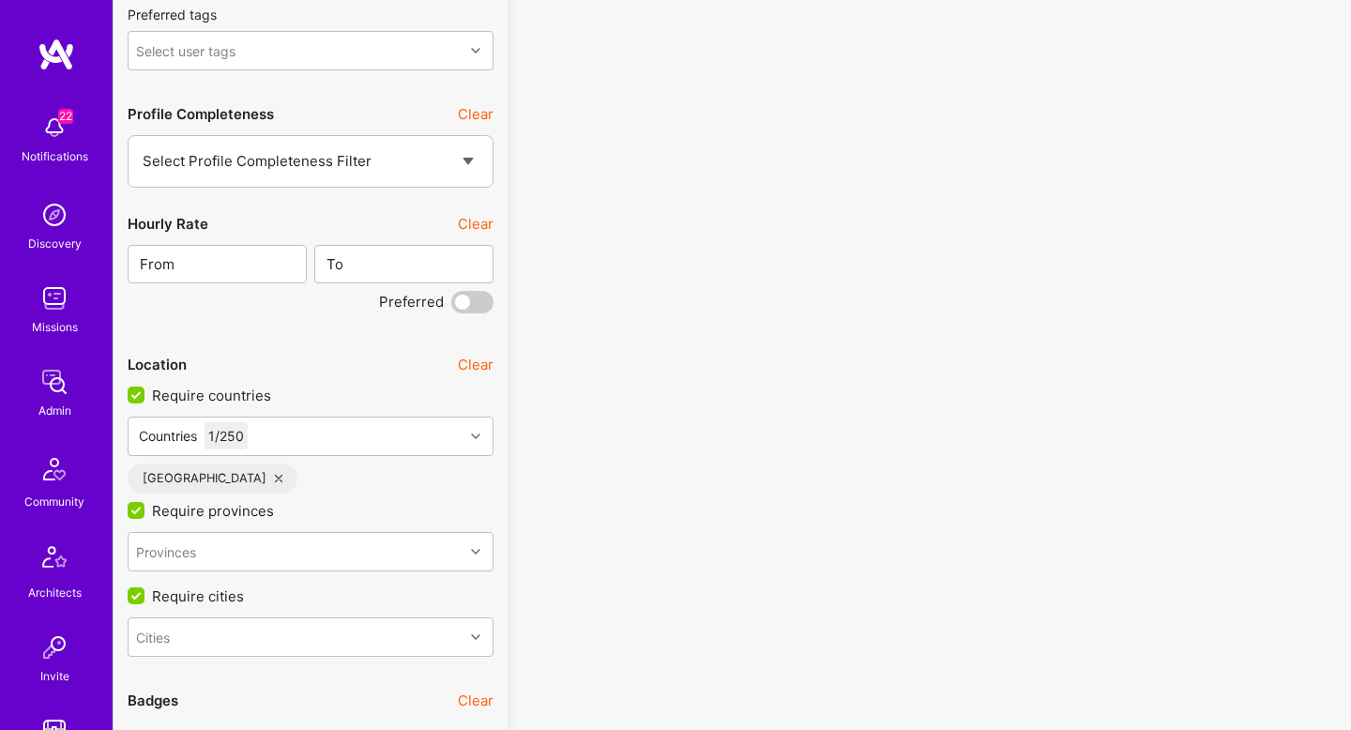
scroll to position [2854, 0]
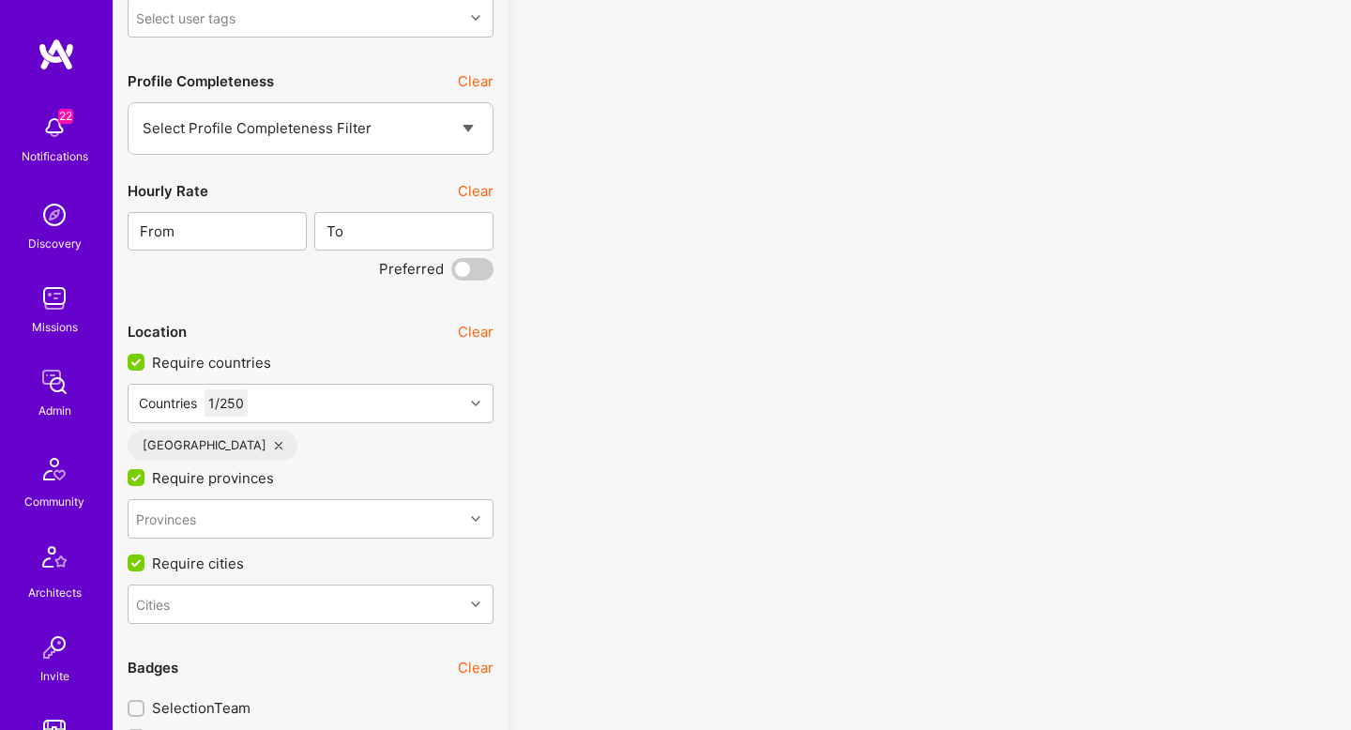
click at [275, 447] on icon at bounding box center [279, 446] width 8 height 8
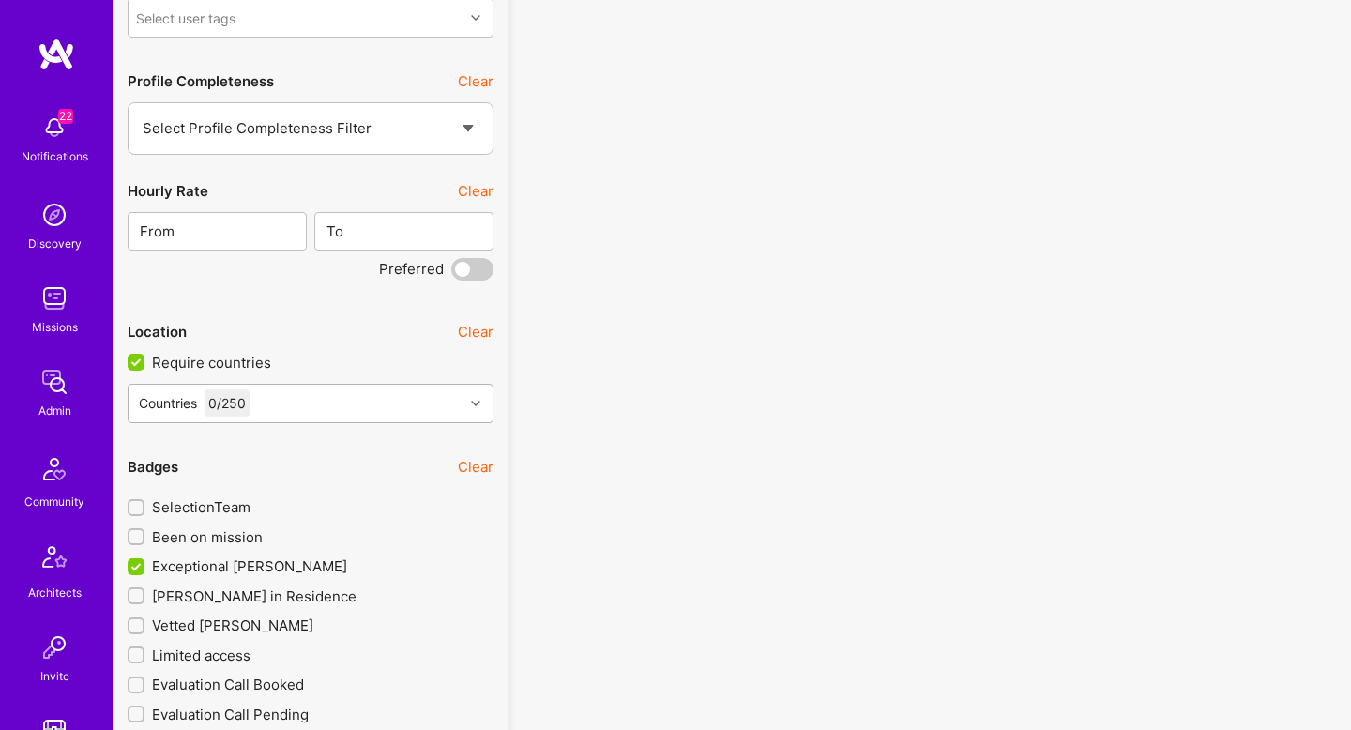
click at [305, 393] on div "Countries 0 / 250" at bounding box center [296, 404] width 335 height 38
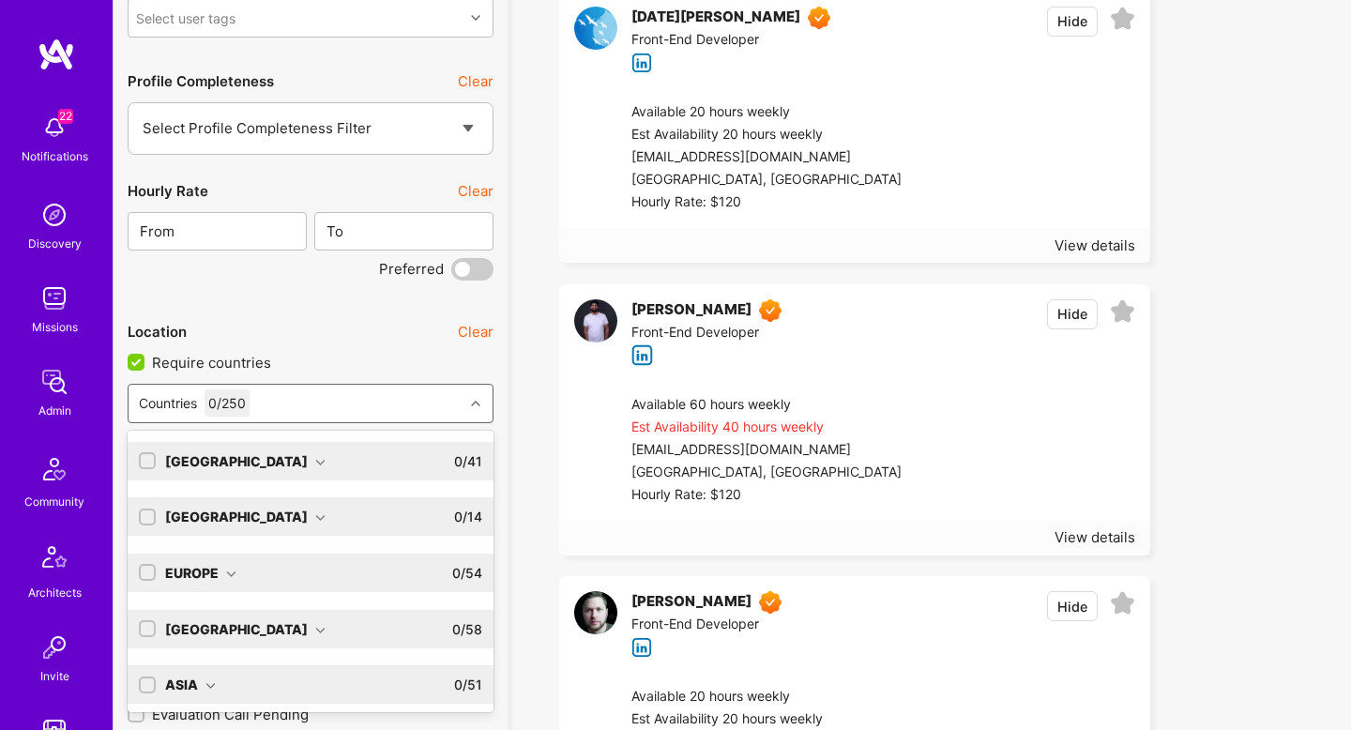
click at [145, 570] on input "checkbox" at bounding box center [149, 573] width 13 height 13
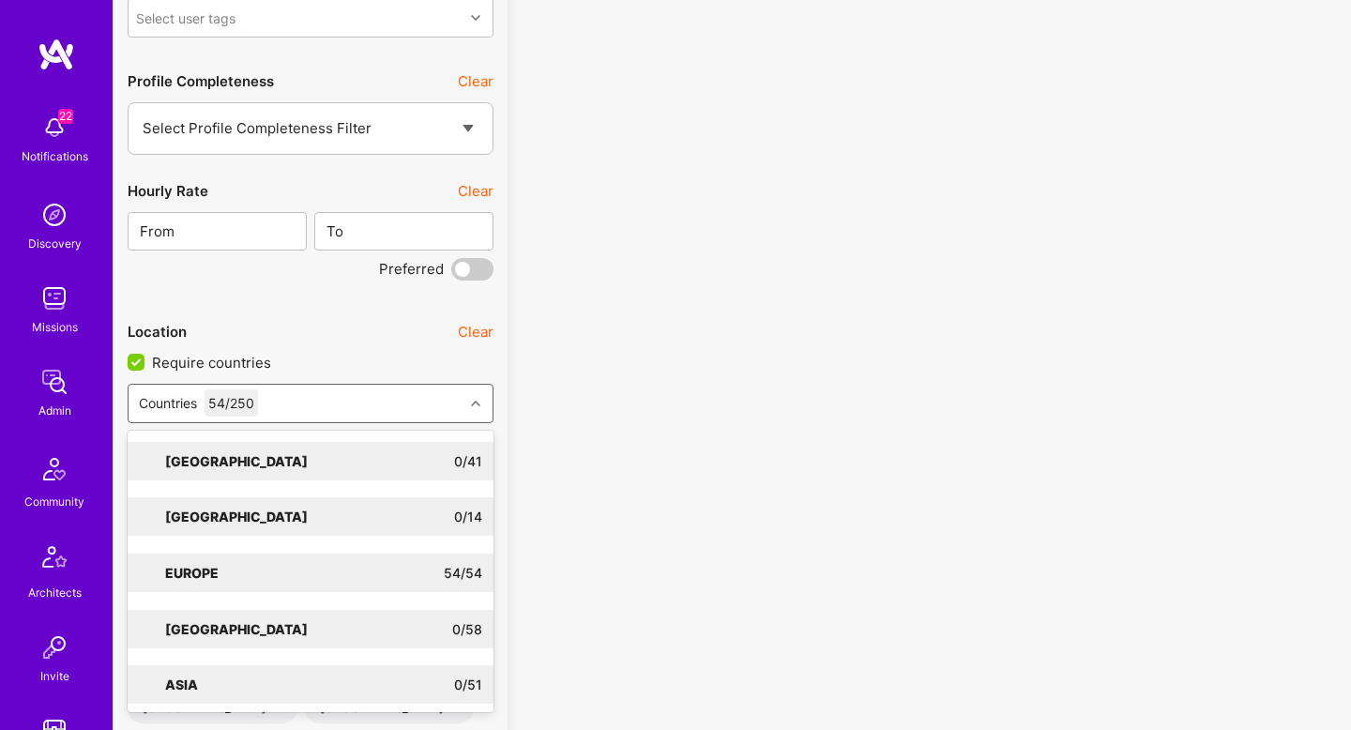
click at [535, 417] on div "No results found! Sorry, we didn't find any builders that fit your needs. Pleas…" at bounding box center [929, 601] width 815 height 6652
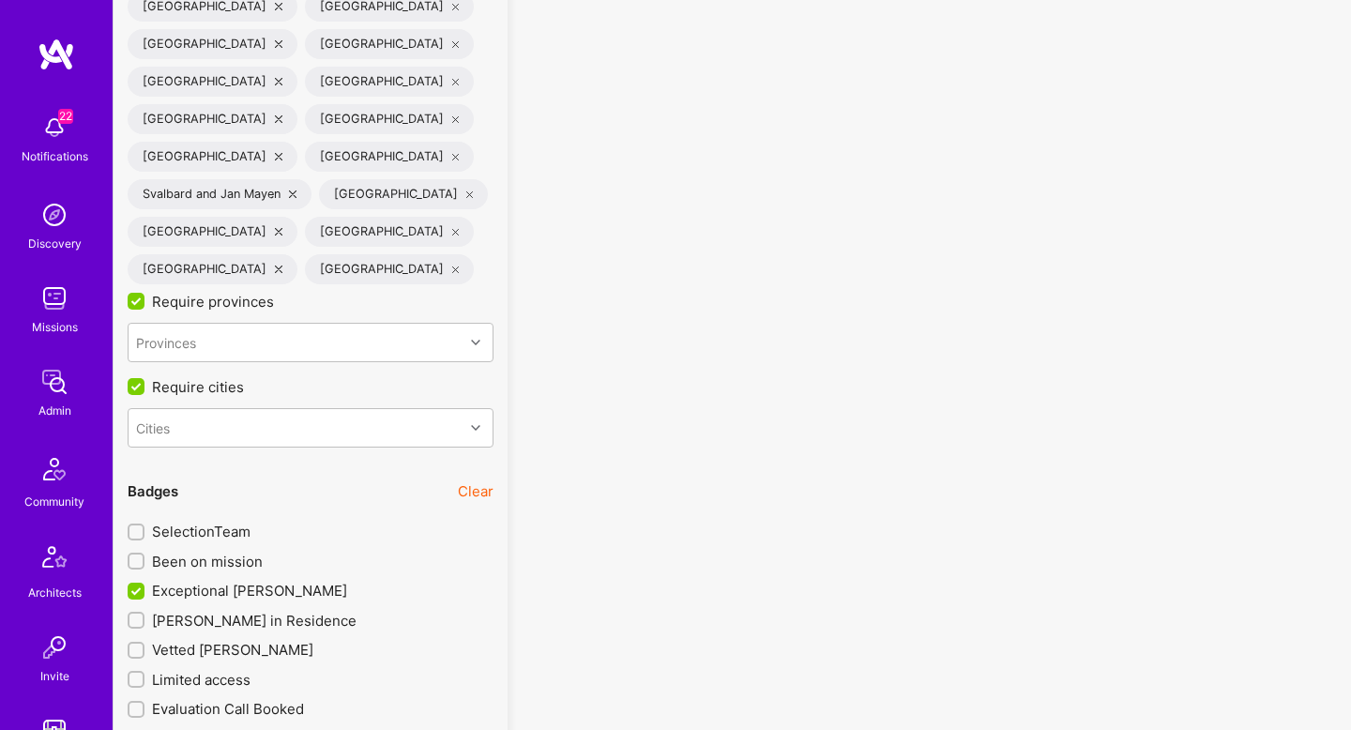
scroll to position [4005, 0]
click at [189, 582] on span "Exceptional [PERSON_NAME]" at bounding box center [249, 592] width 195 height 20
click at [146, 584] on input "Exceptional [PERSON_NAME]" at bounding box center [137, 592] width 17 height 17
checkbox input "false"
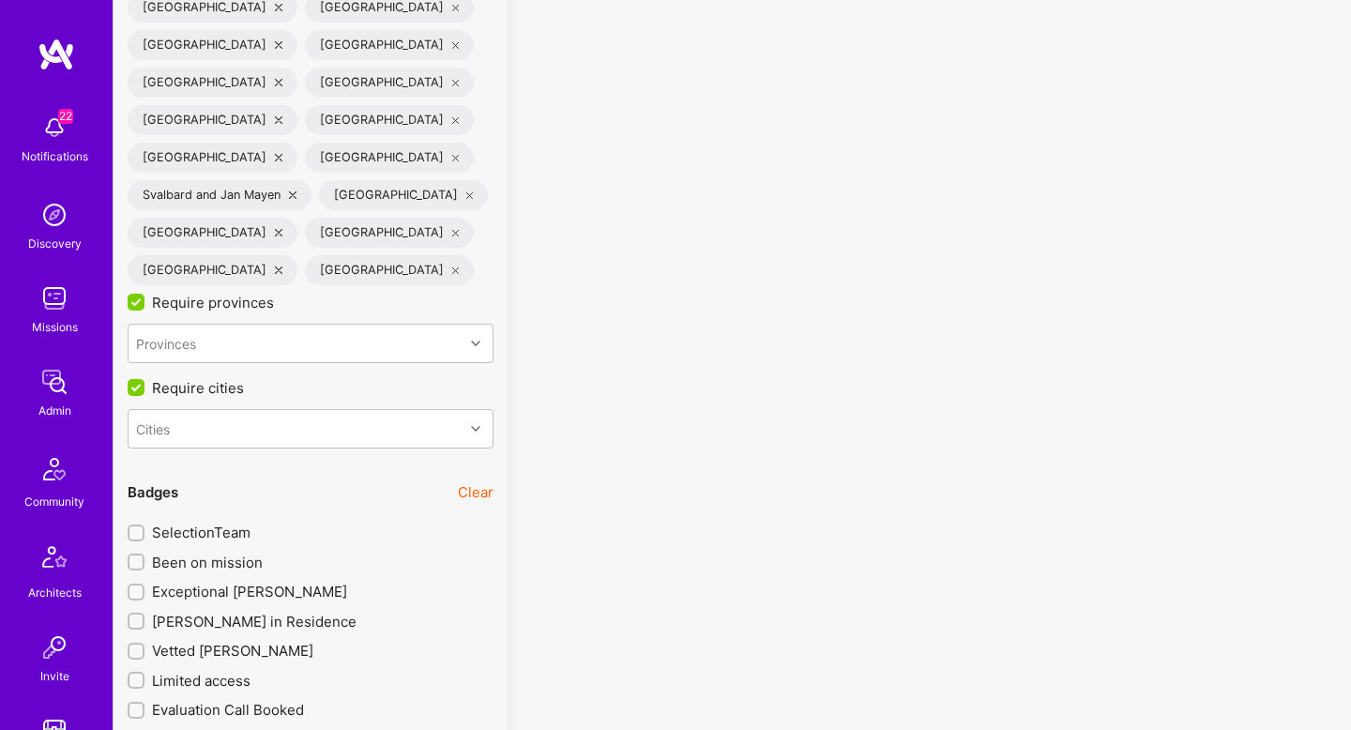
click at [189, 553] on span "Been on mission" at bounding box center [207, 563] width 111 height 20
click at [144, 555] on input "Been on mission" at bounding box center [137, 561] width 13 height 13
checkbox input "true"
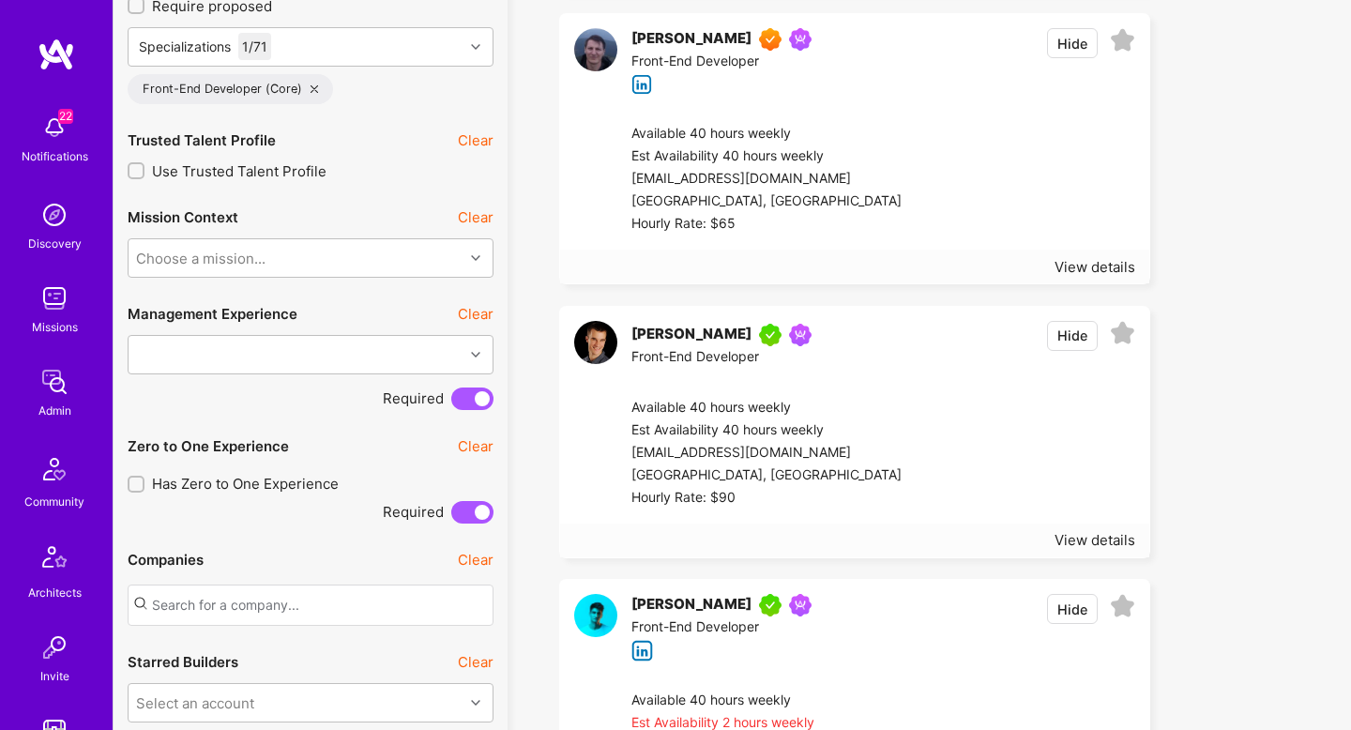
scroll to position [739, 0]
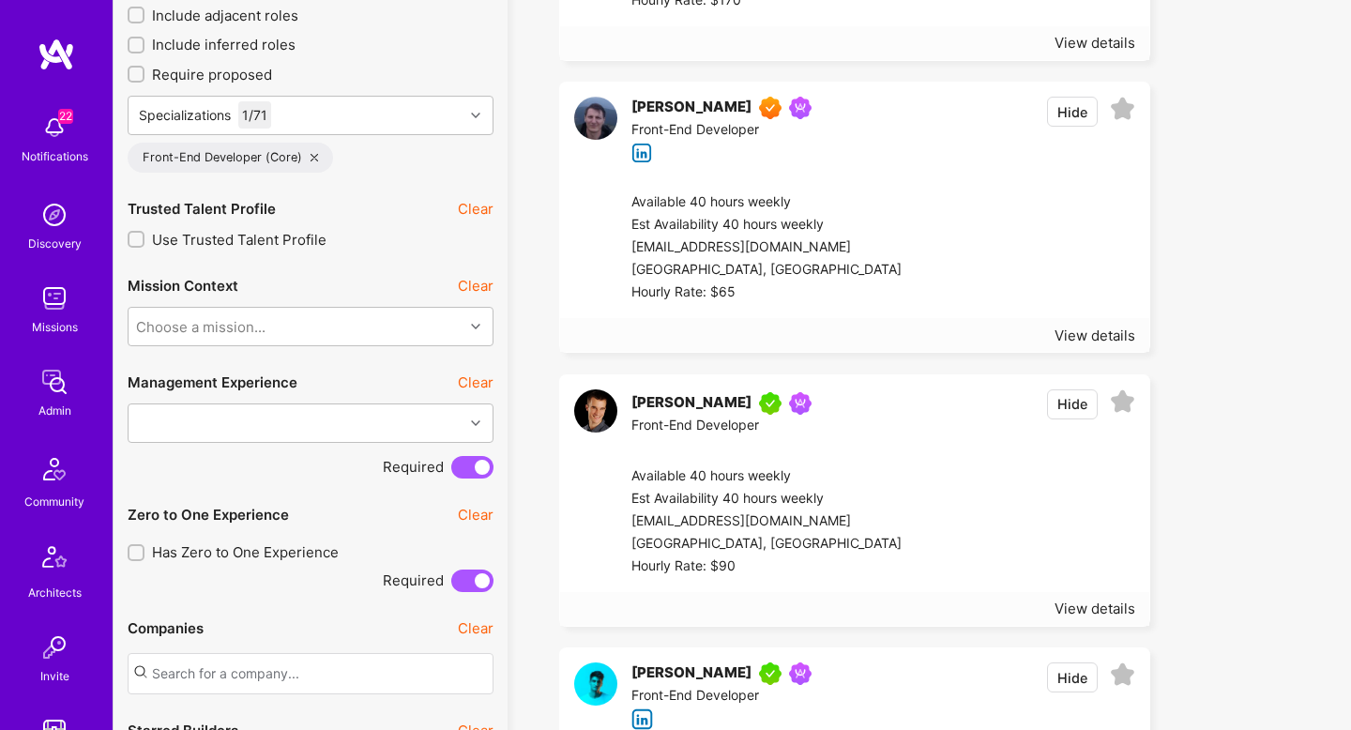
click at [1126, 393] on icon at bounding box center [1122, 401] width 25 height 25
click at [998, 517] on div at bounding box center [1019, 521] width 234 height 113
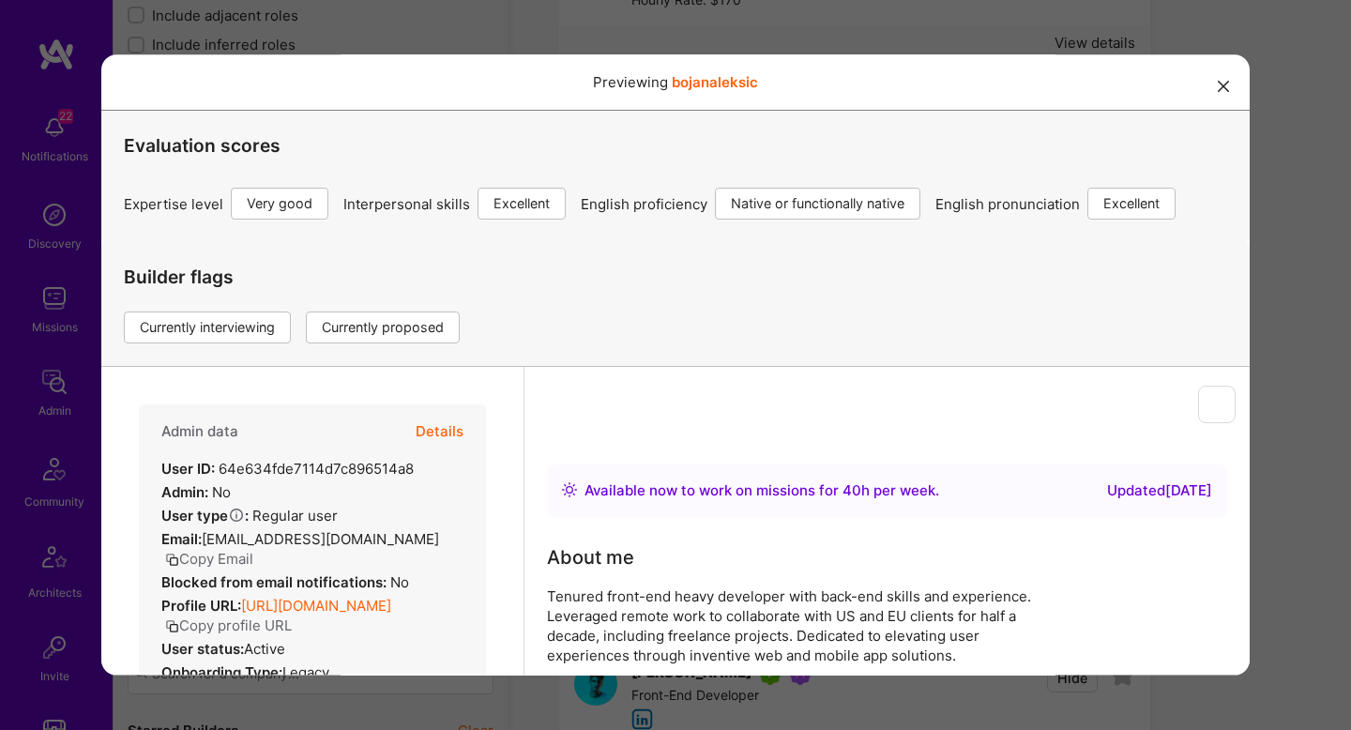
scroll to position [0, 0]
click at [439, 436] on div "Admin data Details User ID: 64e634fde7114d7c896514a8 Admin: No User type Regula…" at bounding box center [312, 677] width 422 height 620
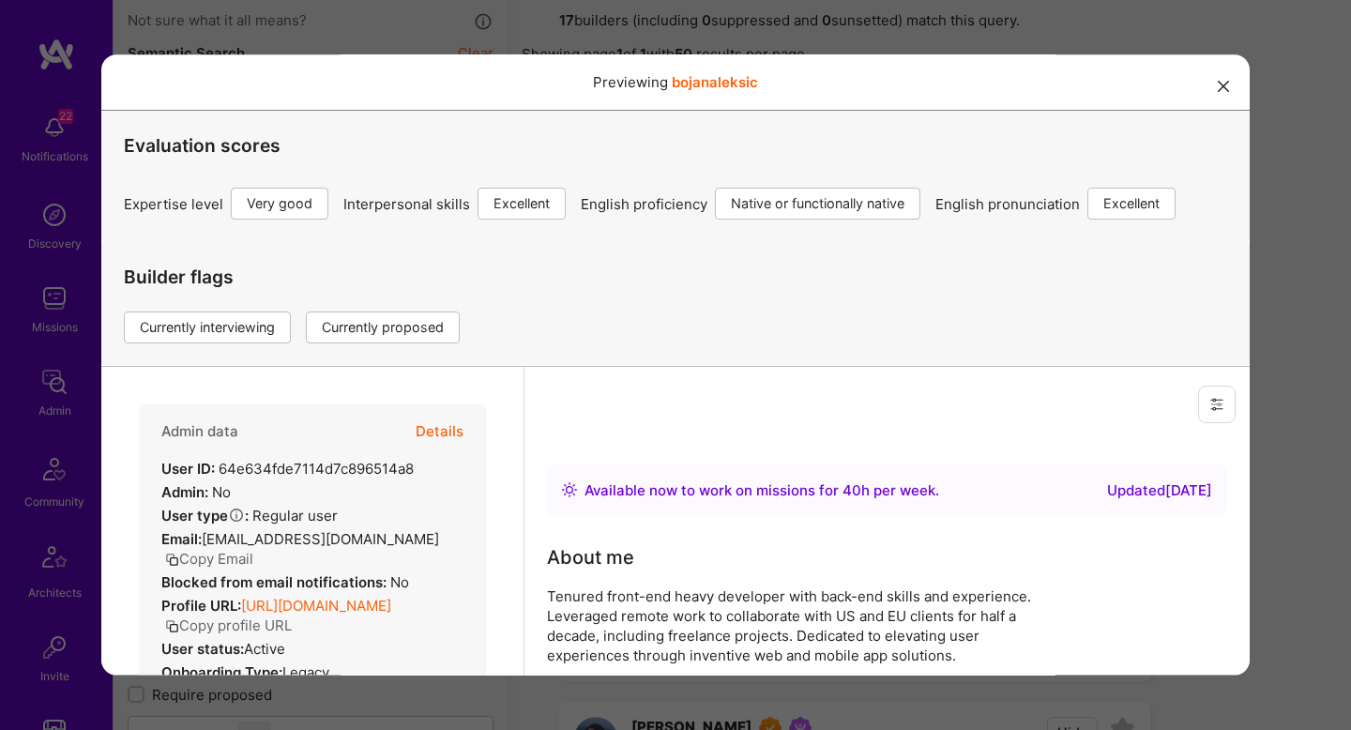
click at [452, 428] on button "Details" at bounding box center [440, 431] width 48 height 54
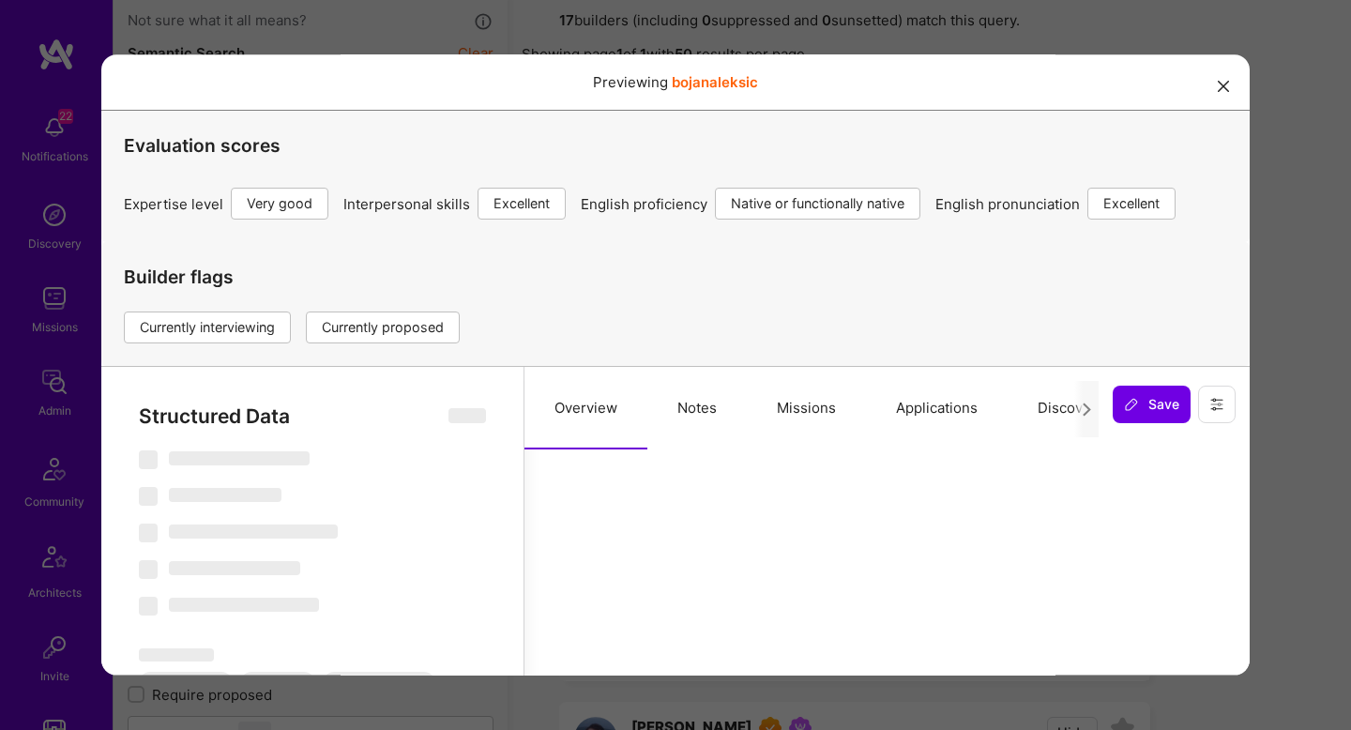
click at [689, 428] on button "Notes" at bounding box center [696, 408] width 99 height 83
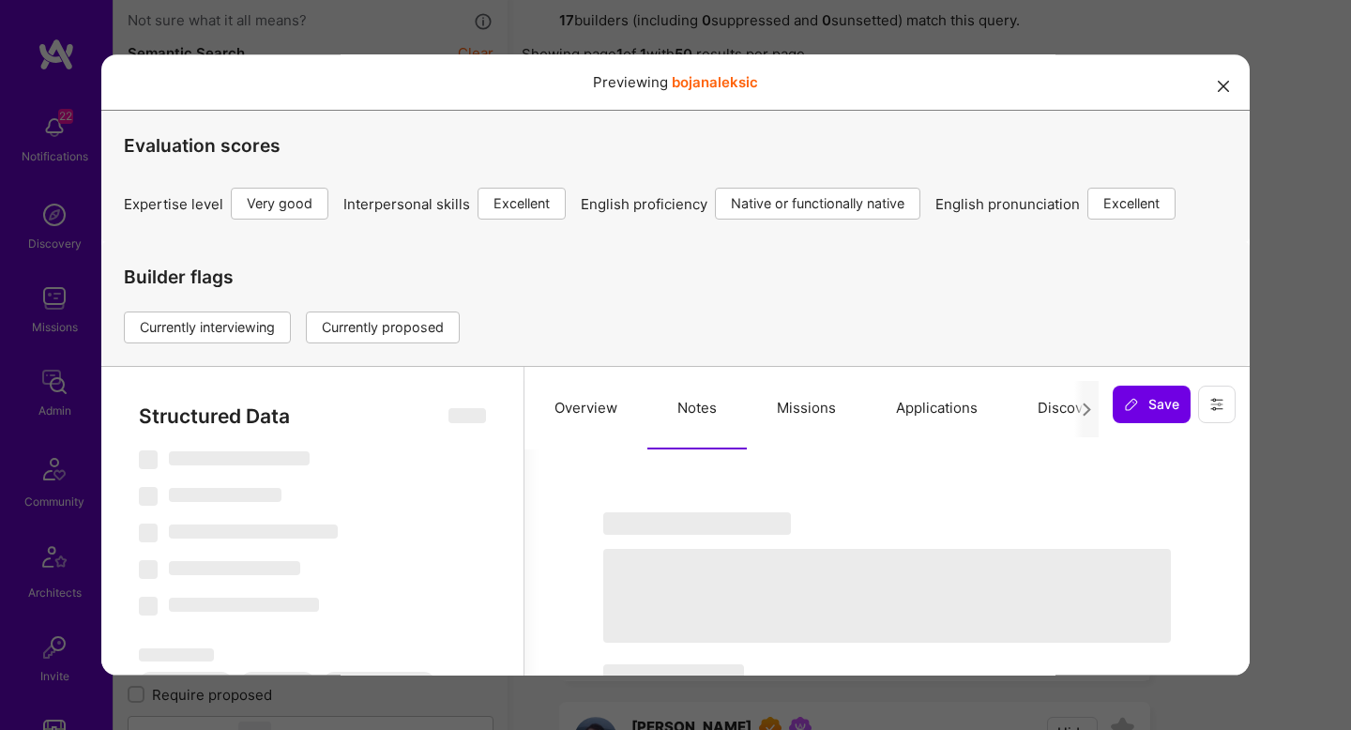
click at [778, 391] on button "Missions" at bounding box center [806, 408] width 119 height 83
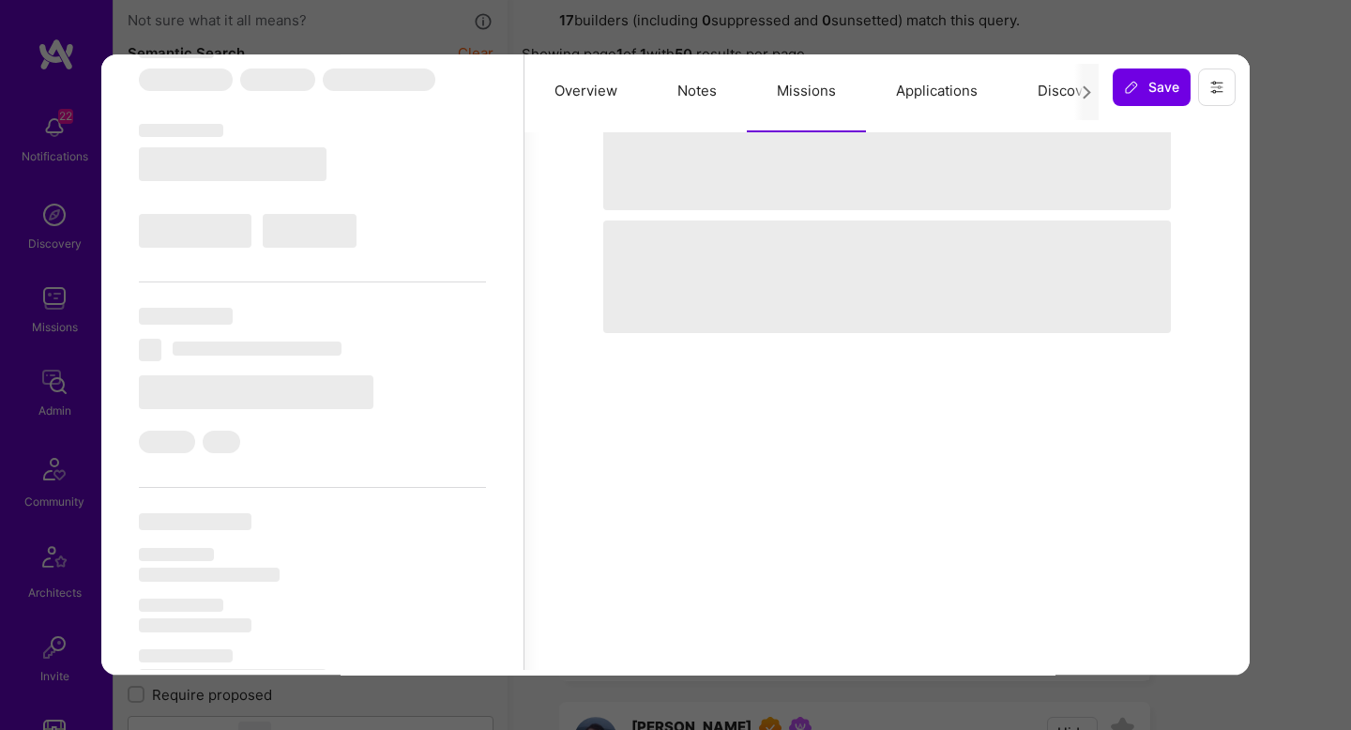
scroll to position [294, 0]
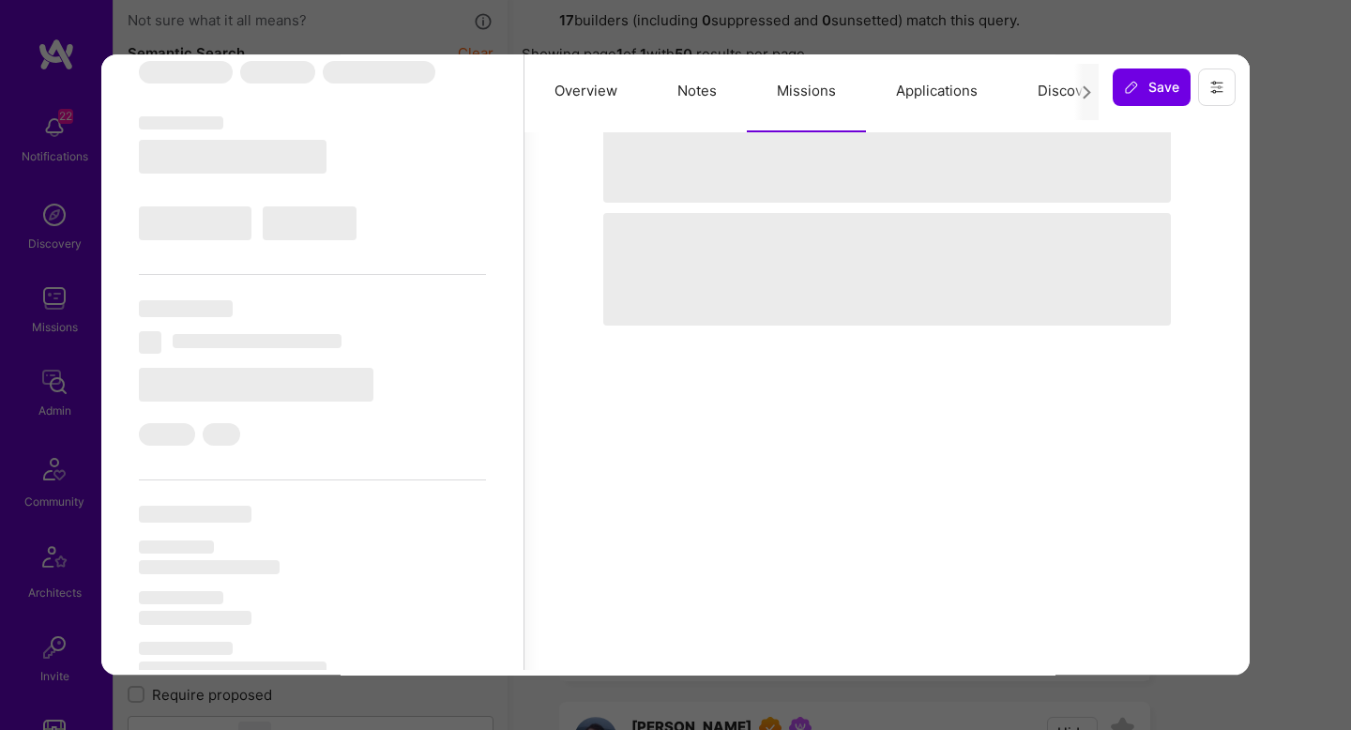
select select "Right Now"
select select "5"
select select "7"
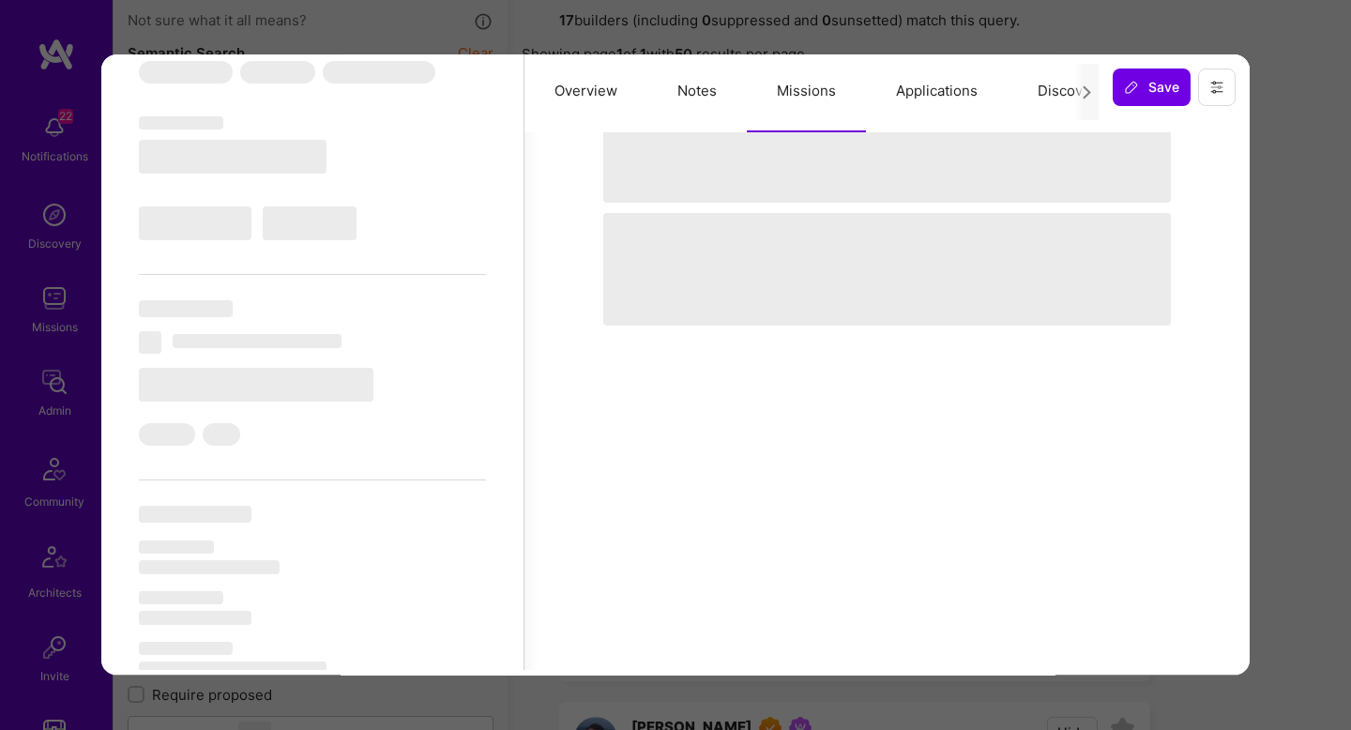
select select "AT"
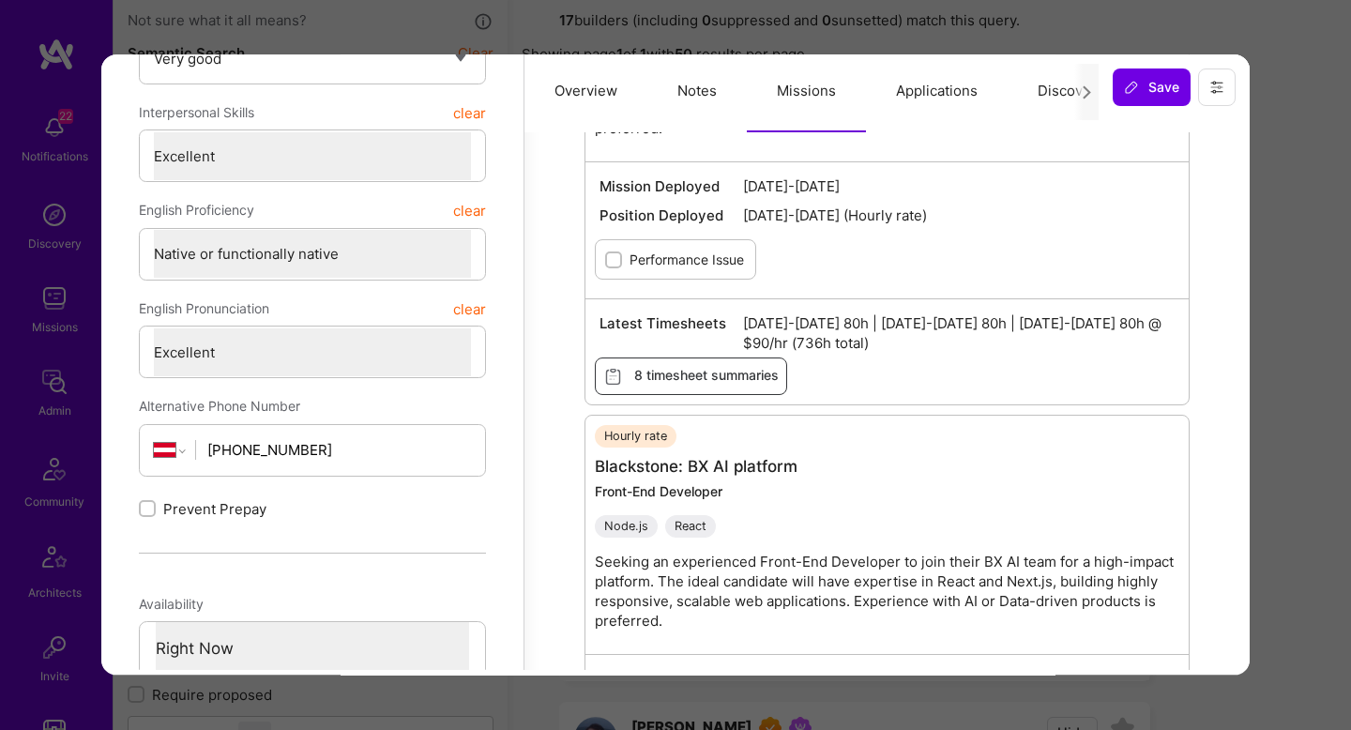
scroll to position [444, 0]
click at [1296, 417] on div "Previewing bojanaleksic Evaluation scores Expertise level Very good Interperson…" at bounding box center [675, 365] width 1351 height 730
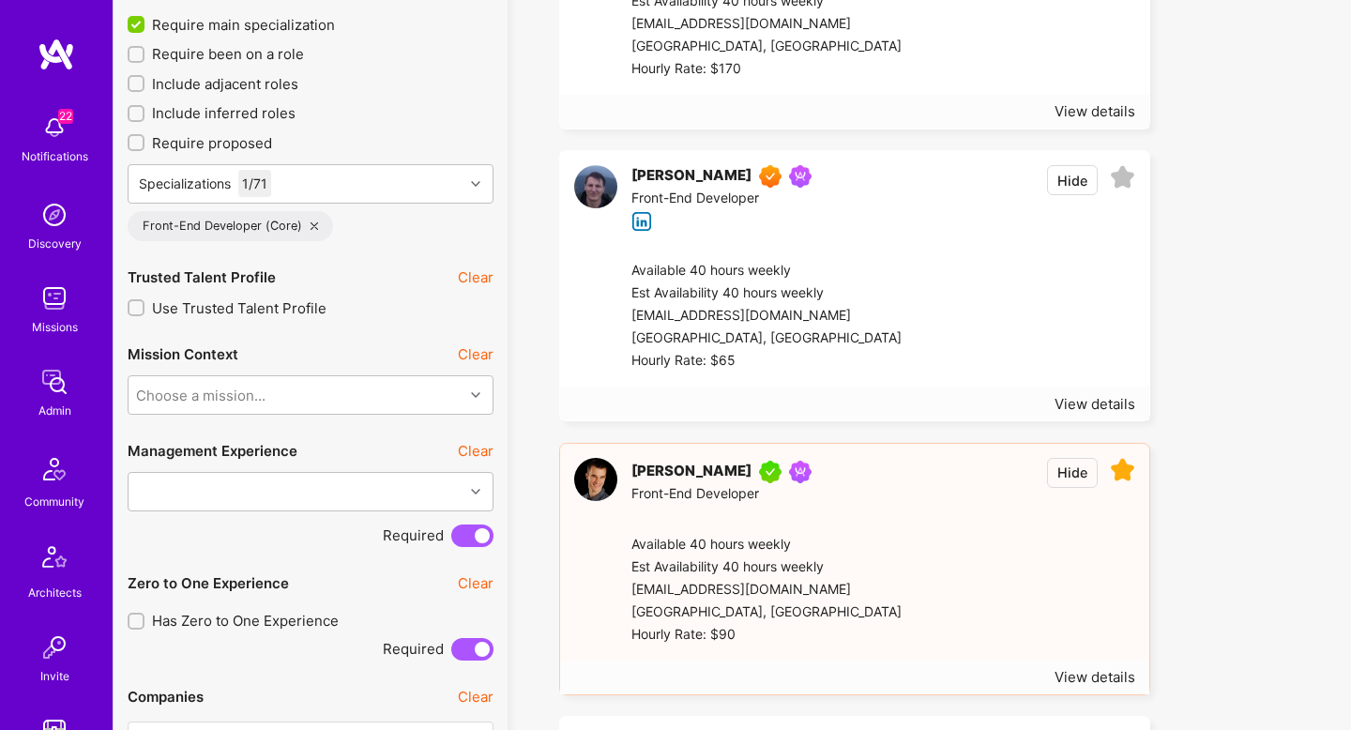
scroll to position [0, 0]
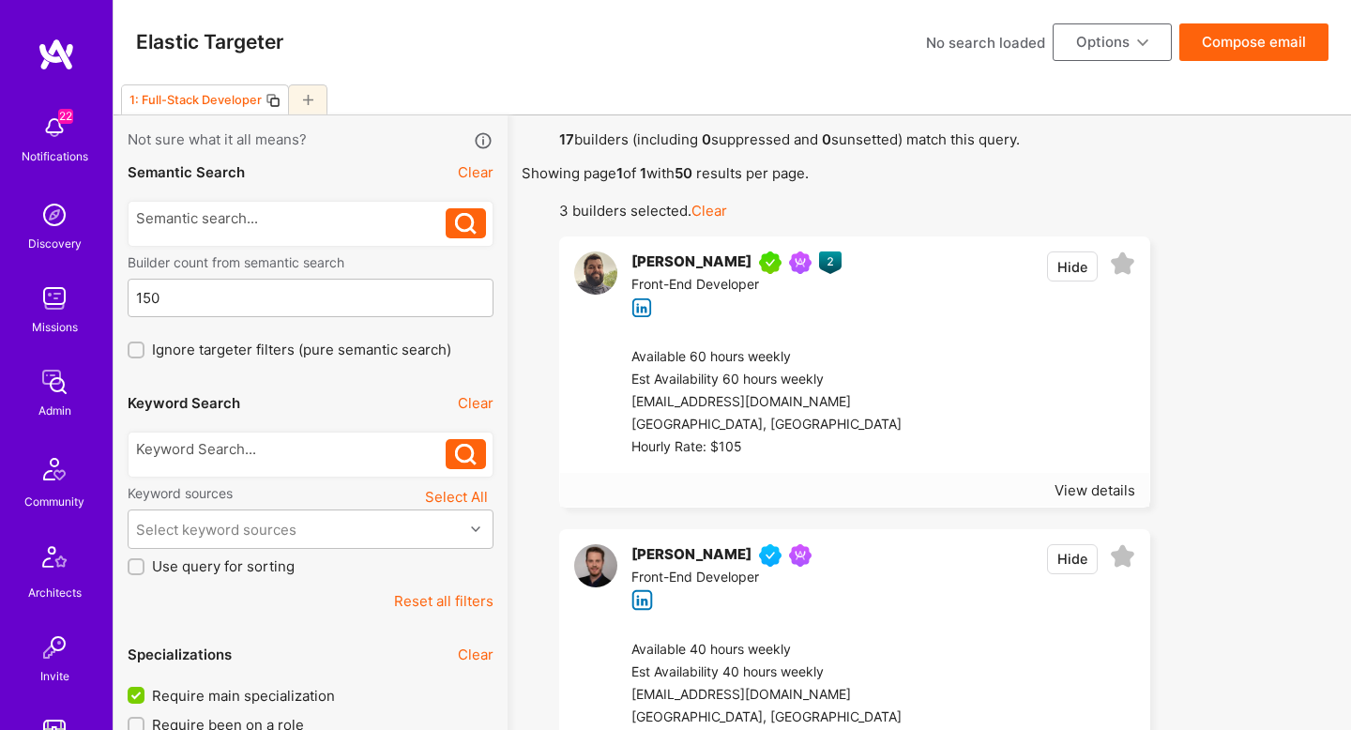
click at [1132, 61] on div "Elastic Targeter No search loaded Options Compose email" at bounding box center [732, 42] width 1237 height 84
click at [1125, 47] on button "Options" at bounding box center [1112, 42] width 119 height 38
click at [1123, 130] on button "Create team proposal" at bounding box center [1086, 133] width 172 height 48
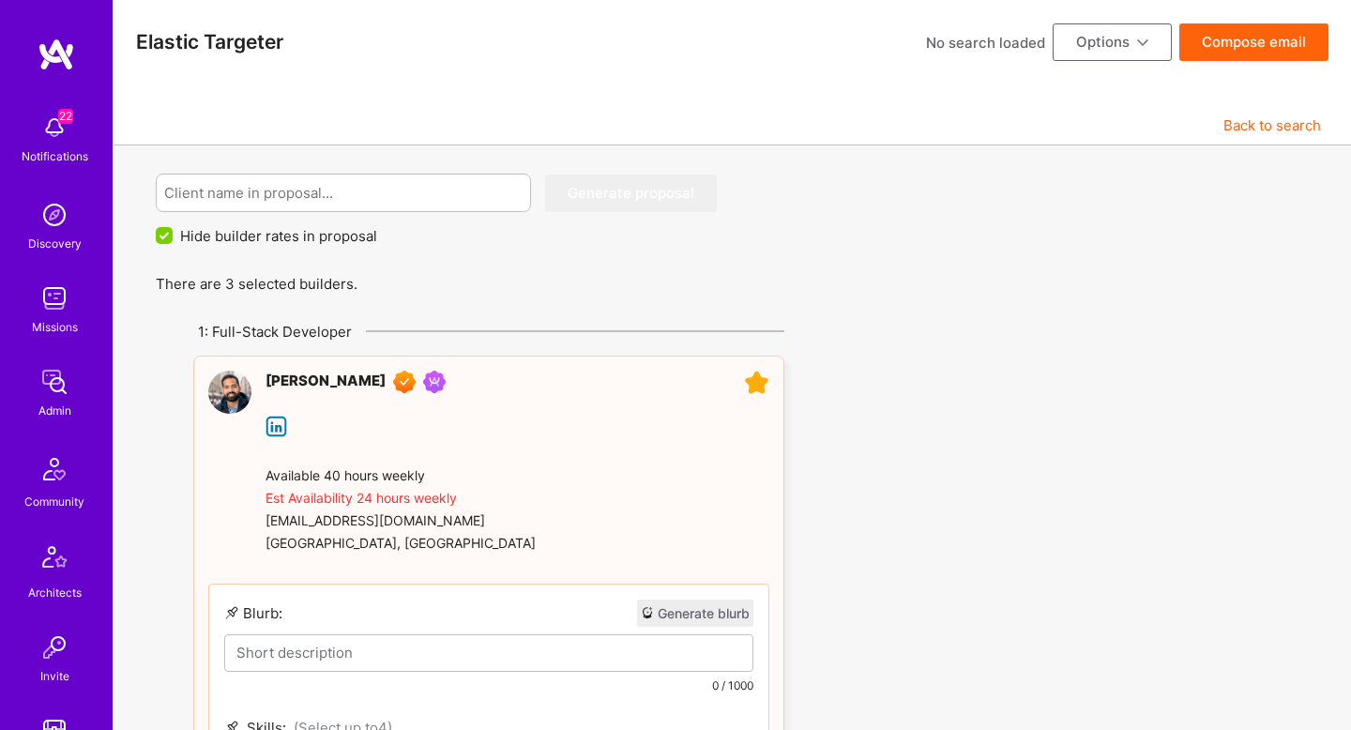
click at [1242, 123] on button "Back to search" at bounding box center [1272, 125] width 98 height 20
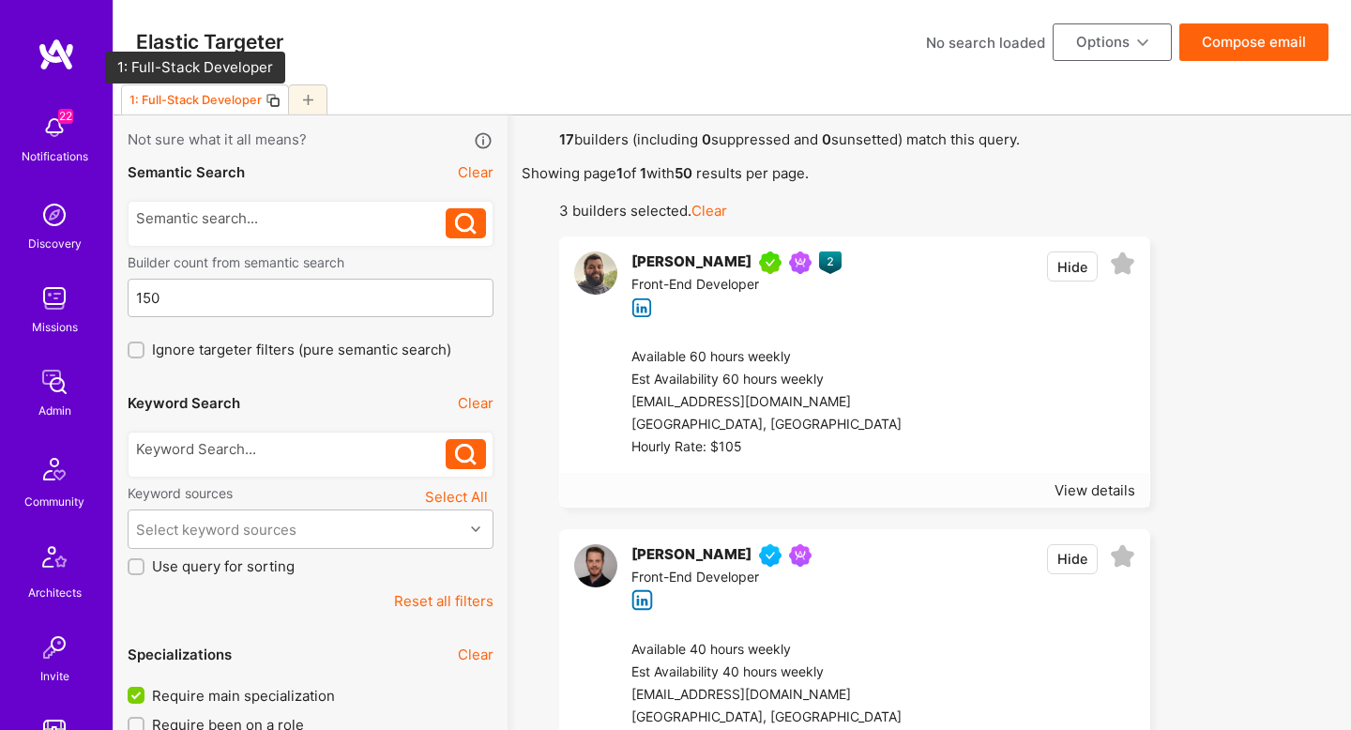
click at [175, 102] on div "1: Full-Stack Developer" at bounding box center [195, 100] width 132 height 14
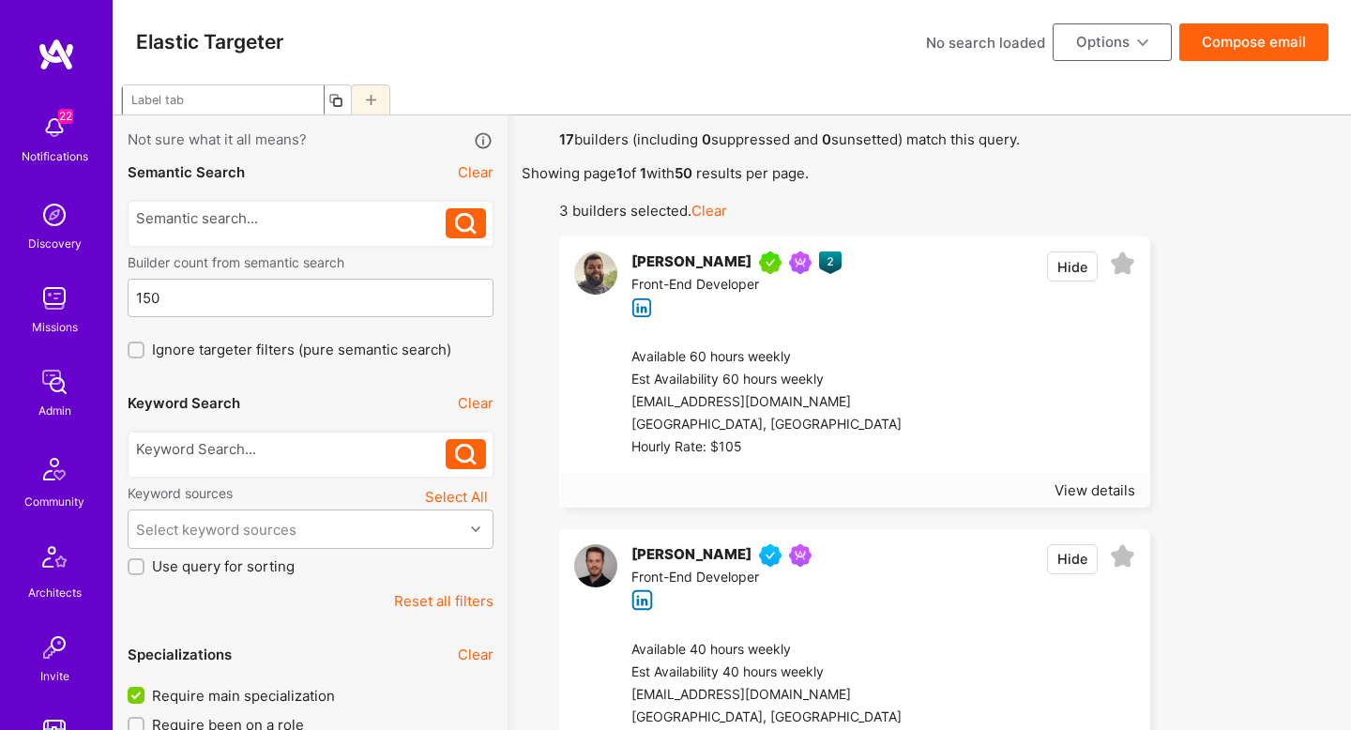
click at [174, 102] on input at bounding box center [223, 99] width 203 height 31
type input "Frontend Developer"
click at [762, 90] on div "Frontend Developer" at bounding box center [732, 99] width 1237 height 31
click at [1113, 43] on button "Options" at bounding box center [1112, 42] width 119 height 38
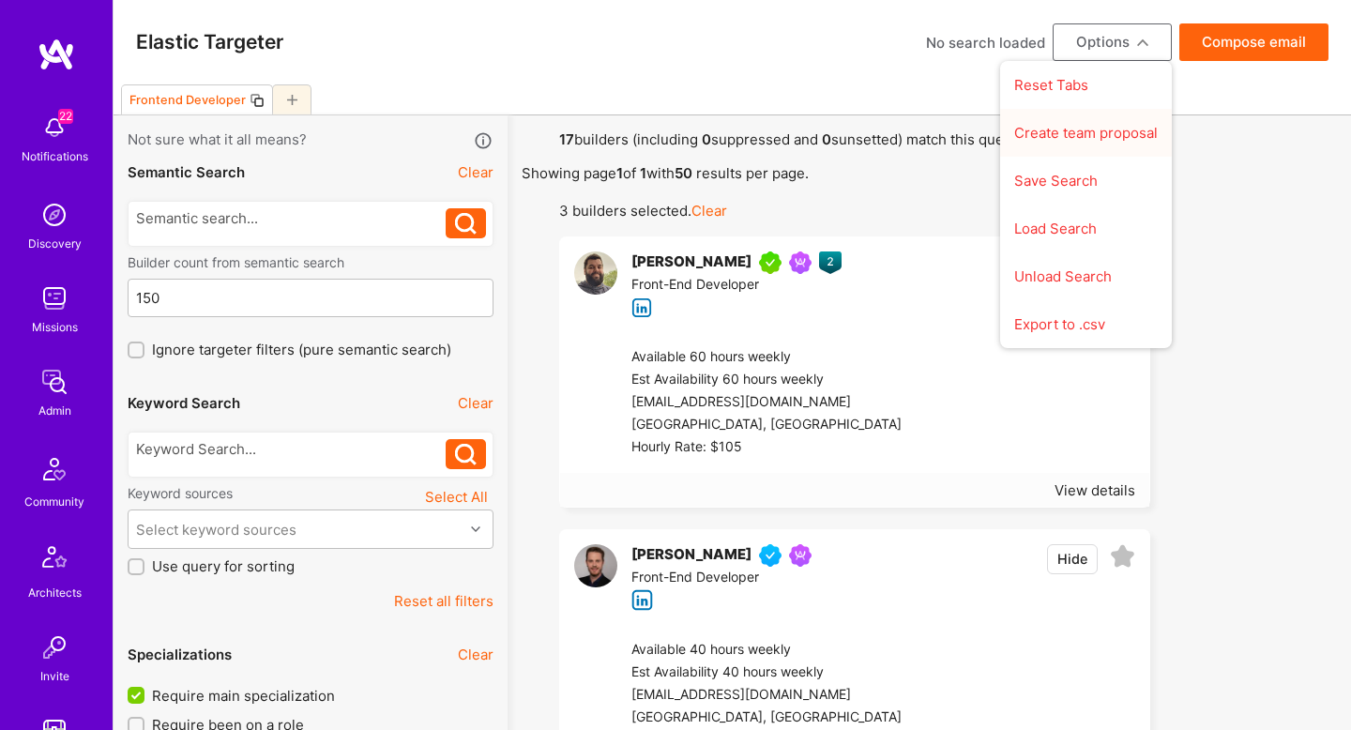
click at [1070, 132] on button "Create team proposal" at bounding box center [1086, 133] width 172 height 48
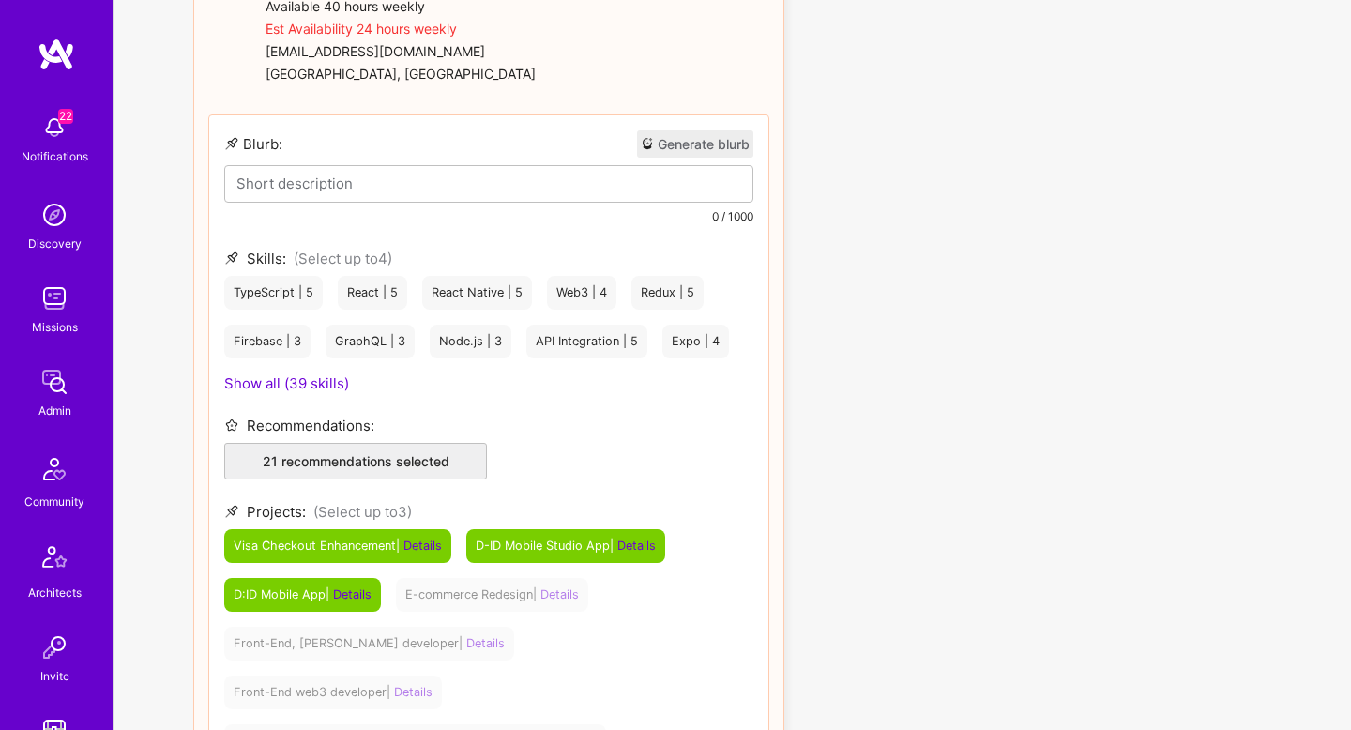
scroll to position [470, 0]
click at [713, 144] on button "Generate blurb" at bounding box center [695, 142] width 116 height 27
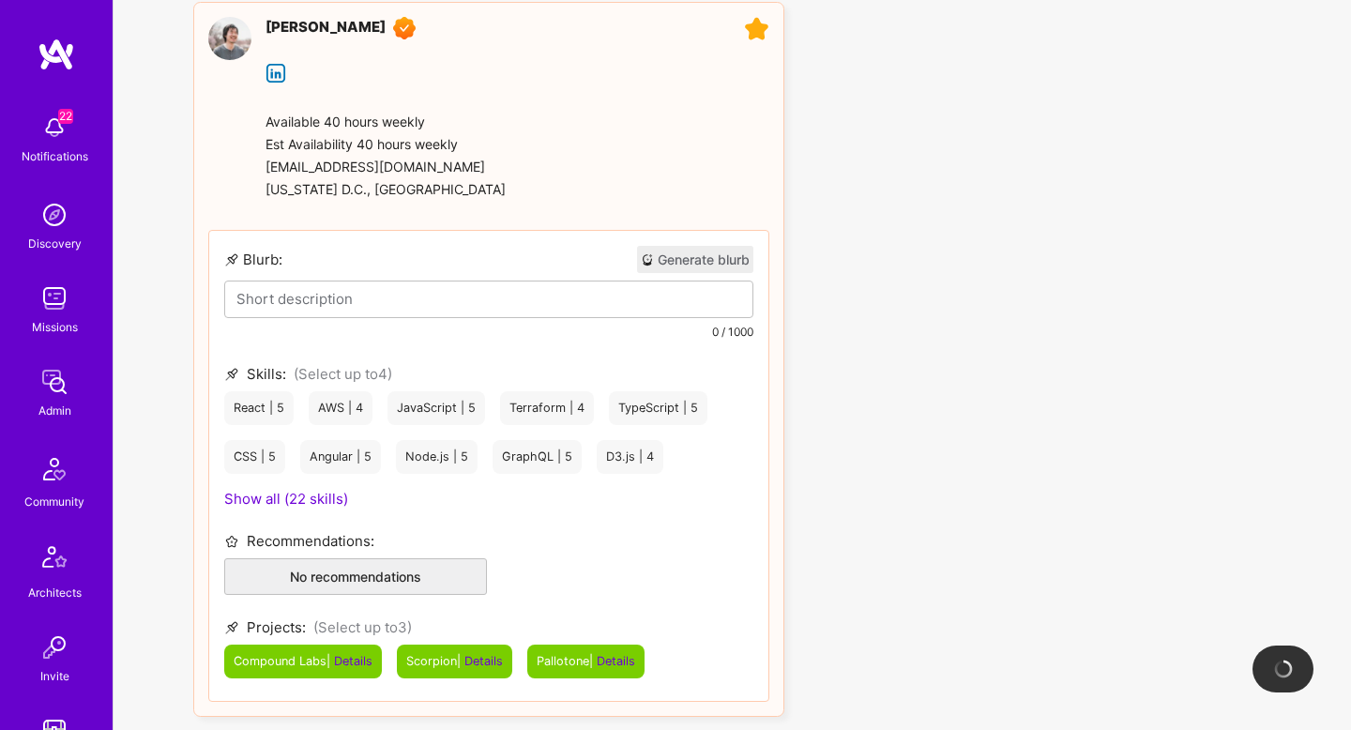
scroll to position [1334, 0]
click at [698, 245] on button "Generate blurb" at bounding box center [695, 258] width 116 height 27
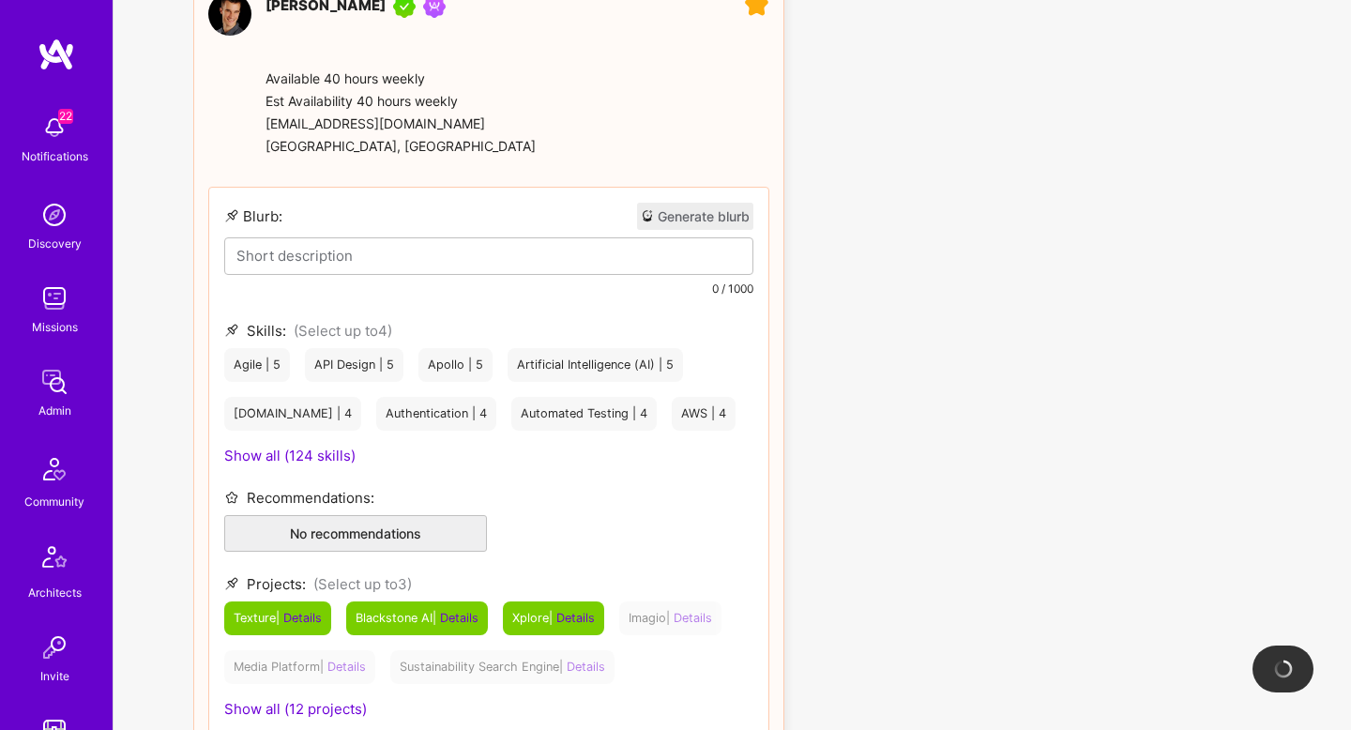
scroll to position [2093, 0]
click at [714, 204] on button "Generate blurb" at bounding box center [695, 217] width 116 height 27
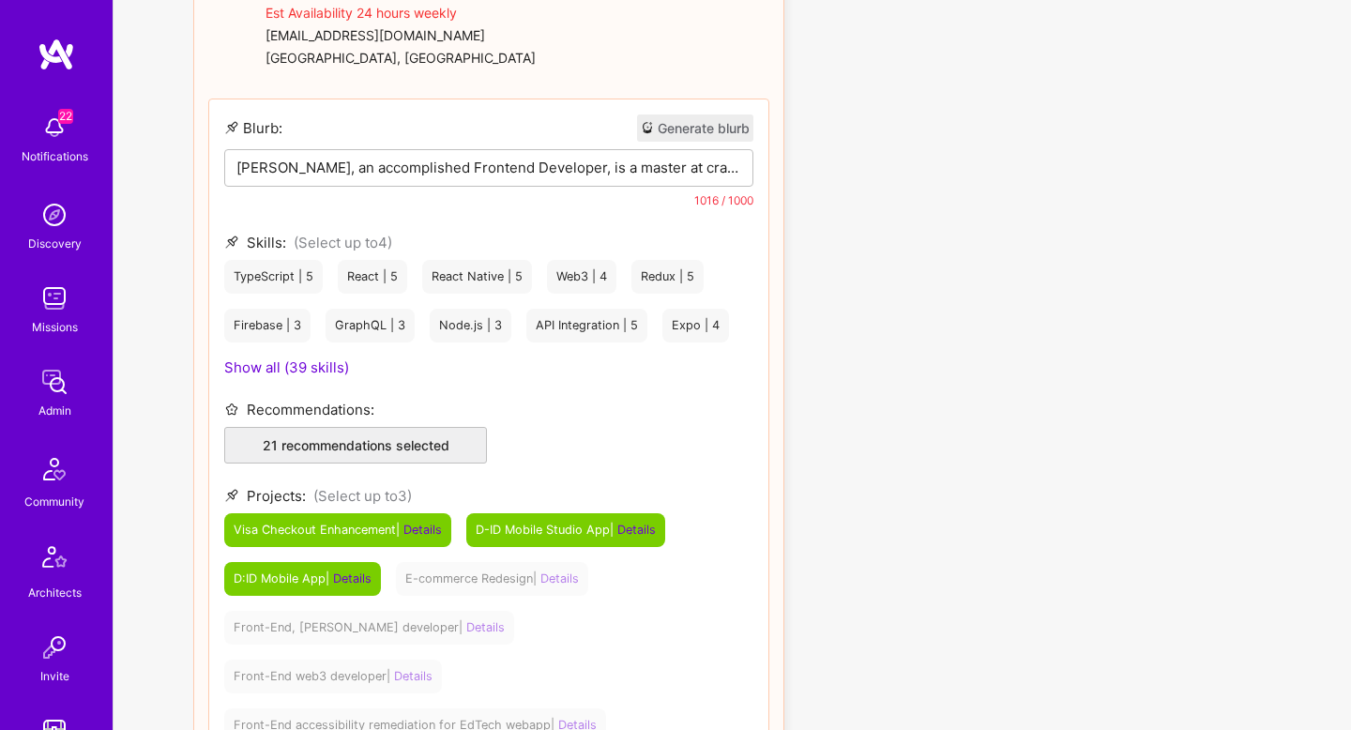
scroll to position [192, 0]
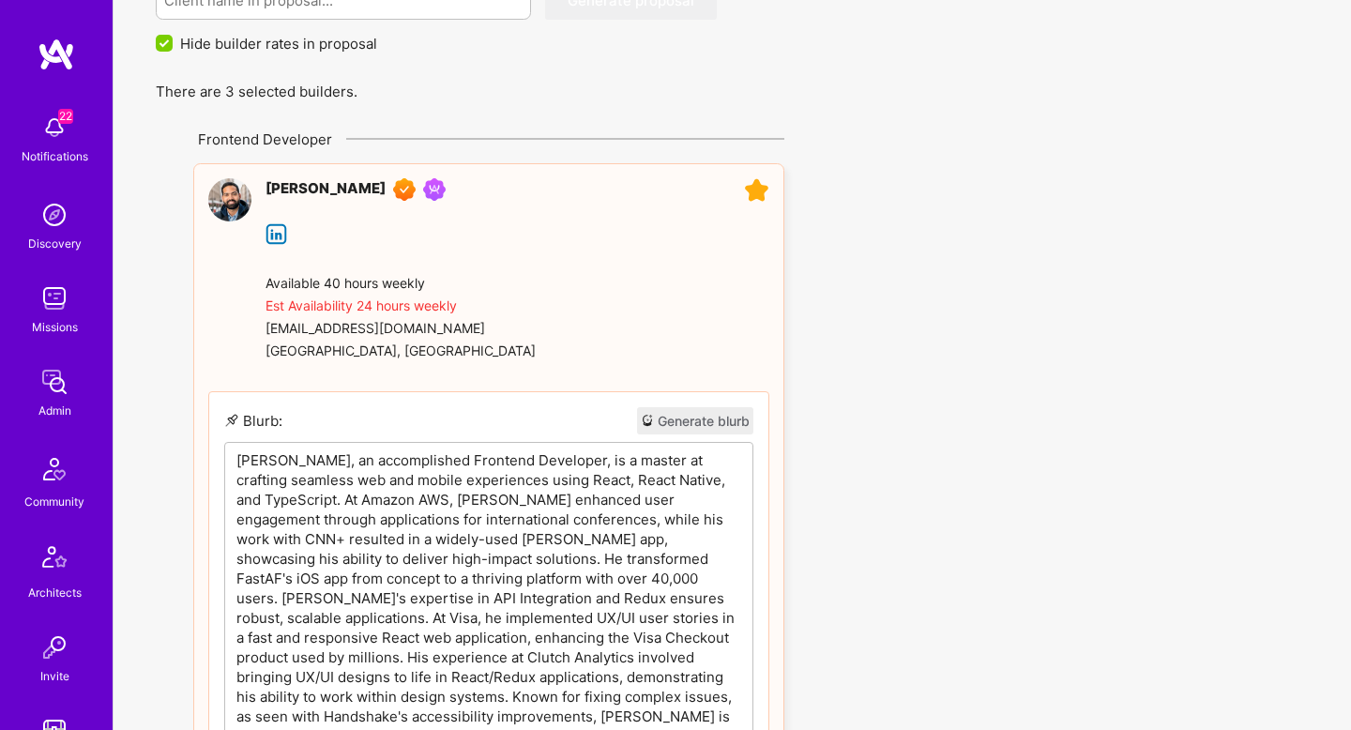
click at [508, 444] on div "[PERSON_NAME], an accomplished Frontend Developer, is a master at crafting seam…" at bounding box center [488, 605] width 527 height 325
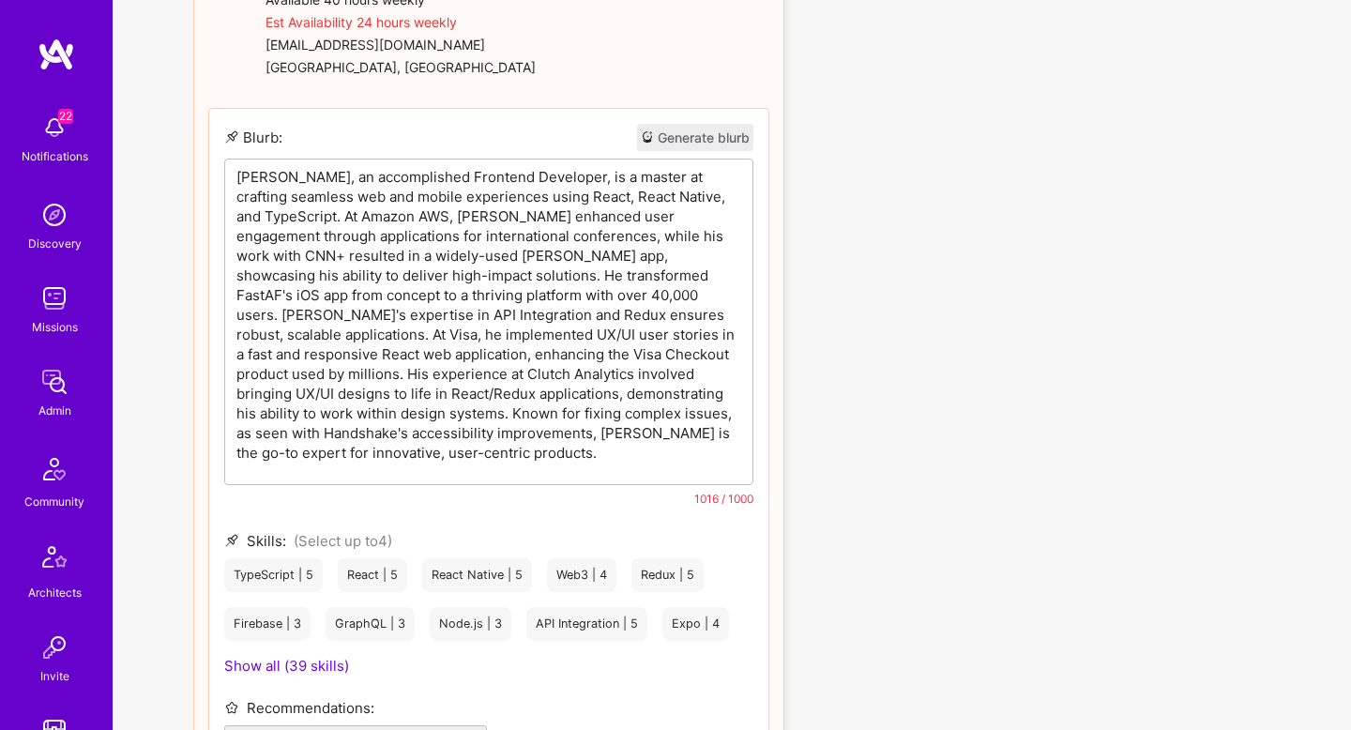
scroll to position [472, 0]
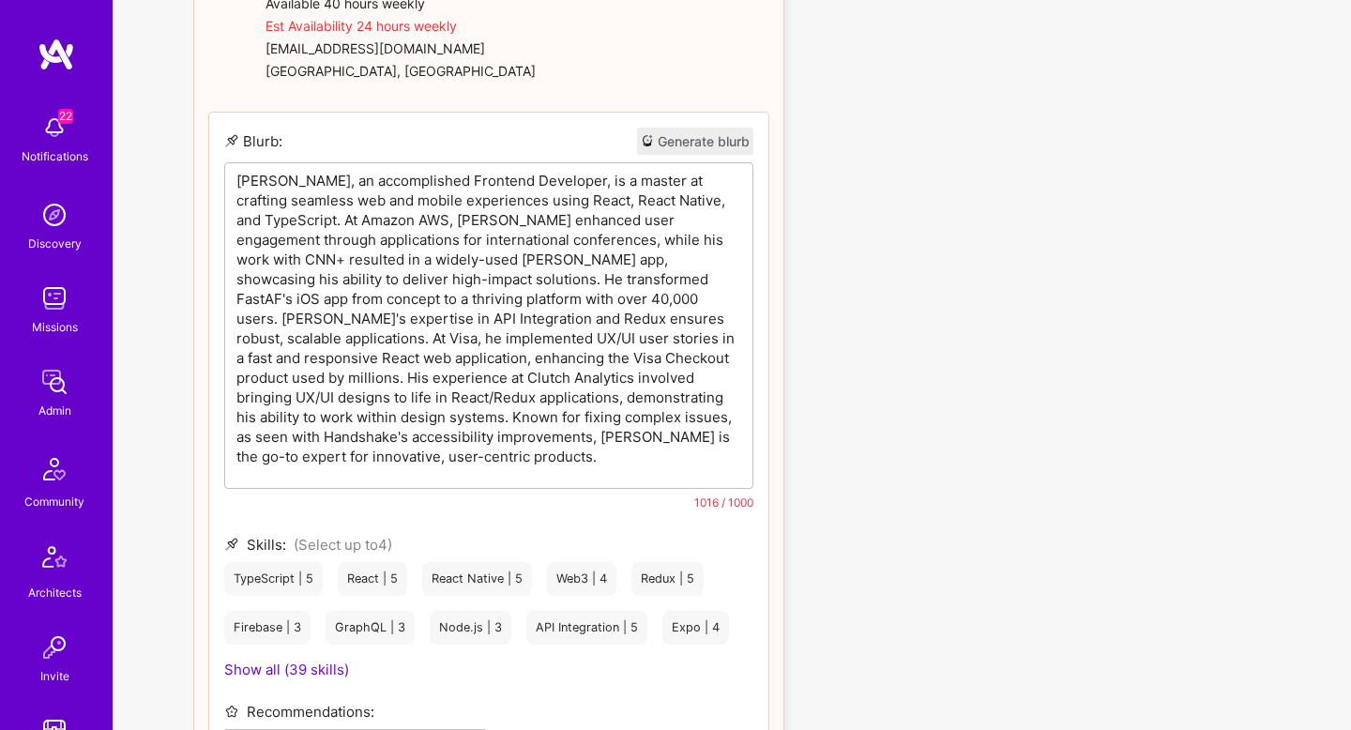
click at [344, 175] on p "[PERSON_NAME], an accomplished Frontend Developer, is a master at crafting seam…" at bounding box center [488, 319] width 505 height 296
click at [436, 181] on p "[PERSON_NAME] is an accomplished Frontend Developer, is a master at crafting se…" at bounding box center [488, 319] width 505 height 296
click at [563, 182] on p "[PERSON_NAME] is an accomplished Frontend Developer, is a master at crafting se…" at bounding box center [488, 319] width 505 height 296
click at [653, 182] on p "[PERSON_NAME] is an accomplished Frontend Developer, a master at crafting seaml…" at bounding box center [488, 319] width 505 height 296
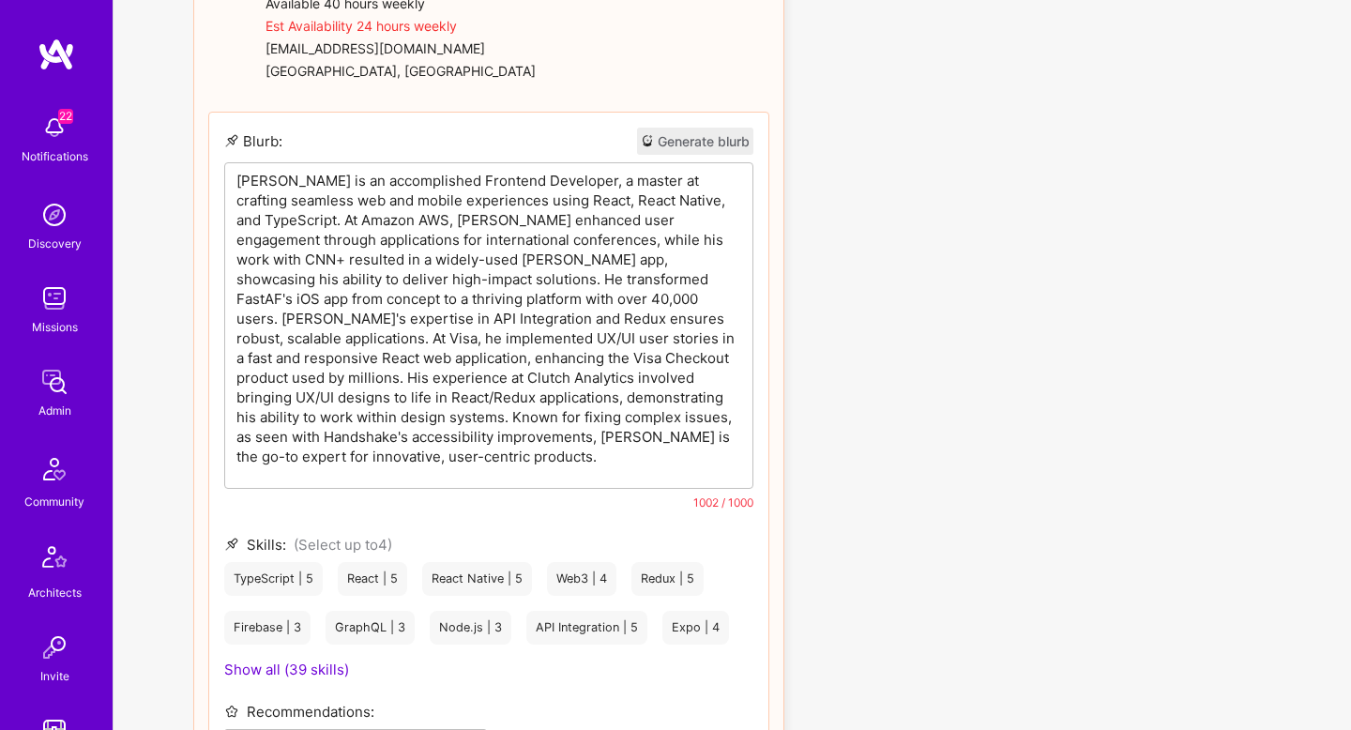
click at [630, 204] on p "[PERSON_NAME] is an accomplished Frontend Developer, a master at crafting seaml…" at bounding box center [488, 319] width 505 height 296
click at [446, 239] on p "[PERSON_NAME] is an accomplished Frontend Developer, a master at crafting seaml…" at bounding box center [488, 319] width 505 height 296
click at [572, 234] on p "[PERSON_NAME] is an accomplished Frontend Developer, a master at crafting seaml…" at bounding box center [488, 319] width 505 height 296
click at [543, 208] on p "[PERSON_NAME] is an accomplished Frontend Developer, a master at crafting seaml…" at bounding box center [488, 319] width 505 height 296
click at [676, 256] on p "[PERSON_NAME] is an accomplished Frontend Developer, a master at crafting seaml…" at bounding box center [488, 319] width 505 height 296
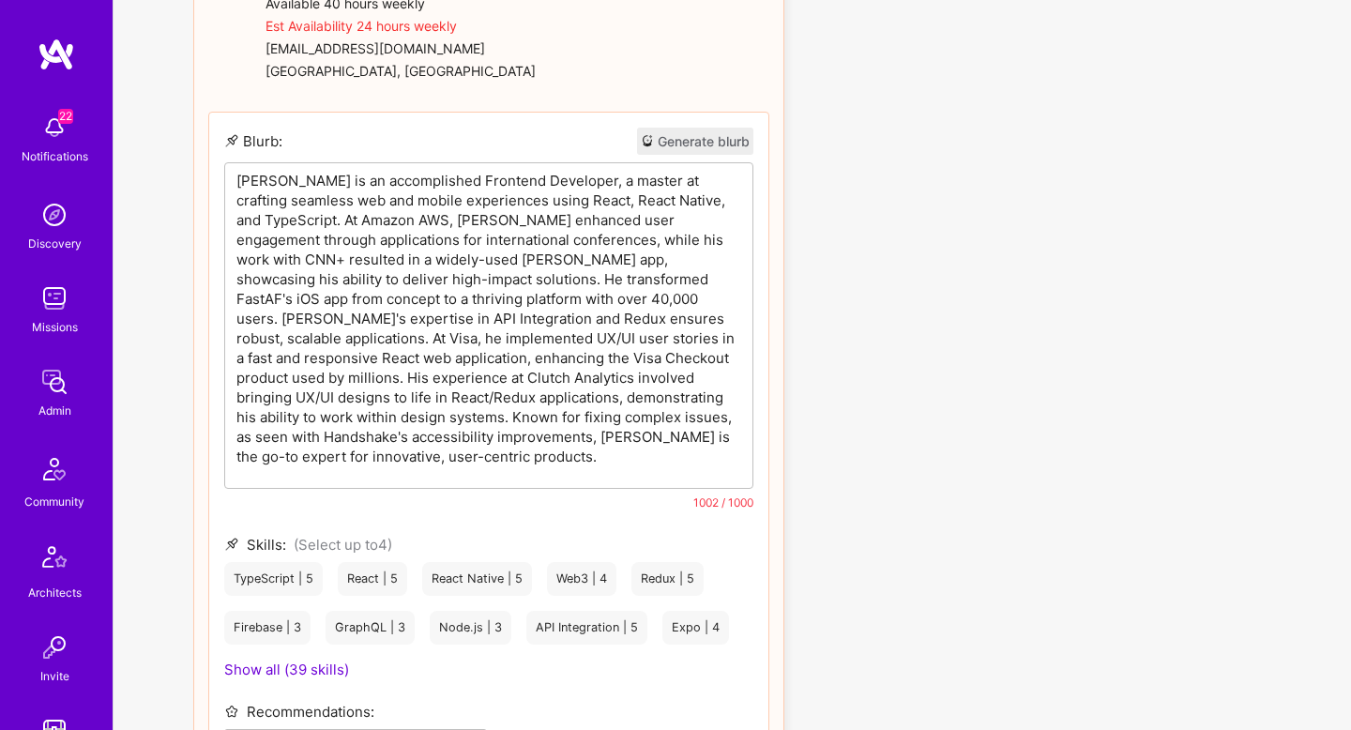
click at [395, 463] on p "[PERSON_NAME] is an accomplished Frontend Developer, a master at crafting seaml…" at bounding box center [488, 319] width 505 height 296
drag, startPoint x: 432, startPoint y: 182, endPoint x: 470, endPoint y: 182, distance: 38.5
click at [470, 182] on p "[PERSON_NAME] is an accomplished Frontend Developer, a master at crafting seaml…" at bounding box center [488, 319] width 505 height 296
click at [479, 182] on p "[PERSON_NAME] is an accomplished Frontend Developer, a master at crafting seaml…" at bounding box center [488, 319] width 505 height 296
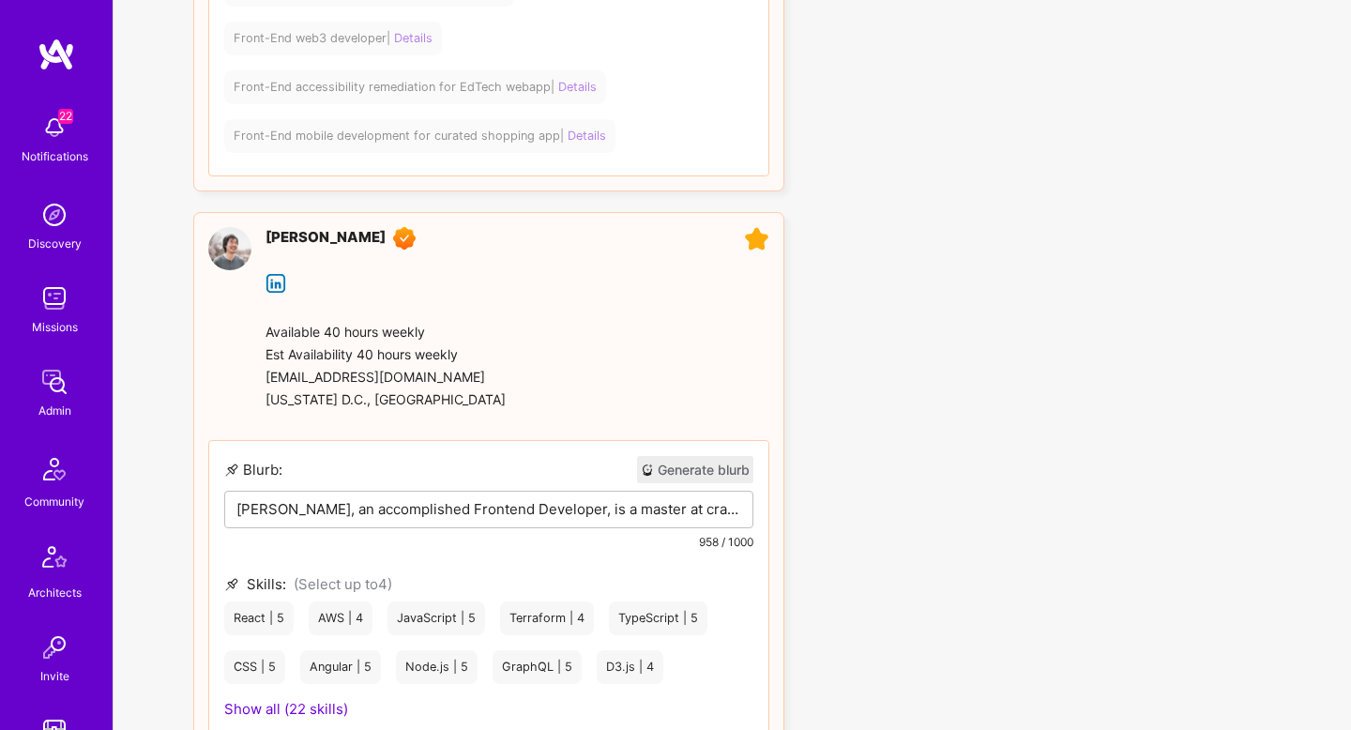
scroll to position [1506, 0]
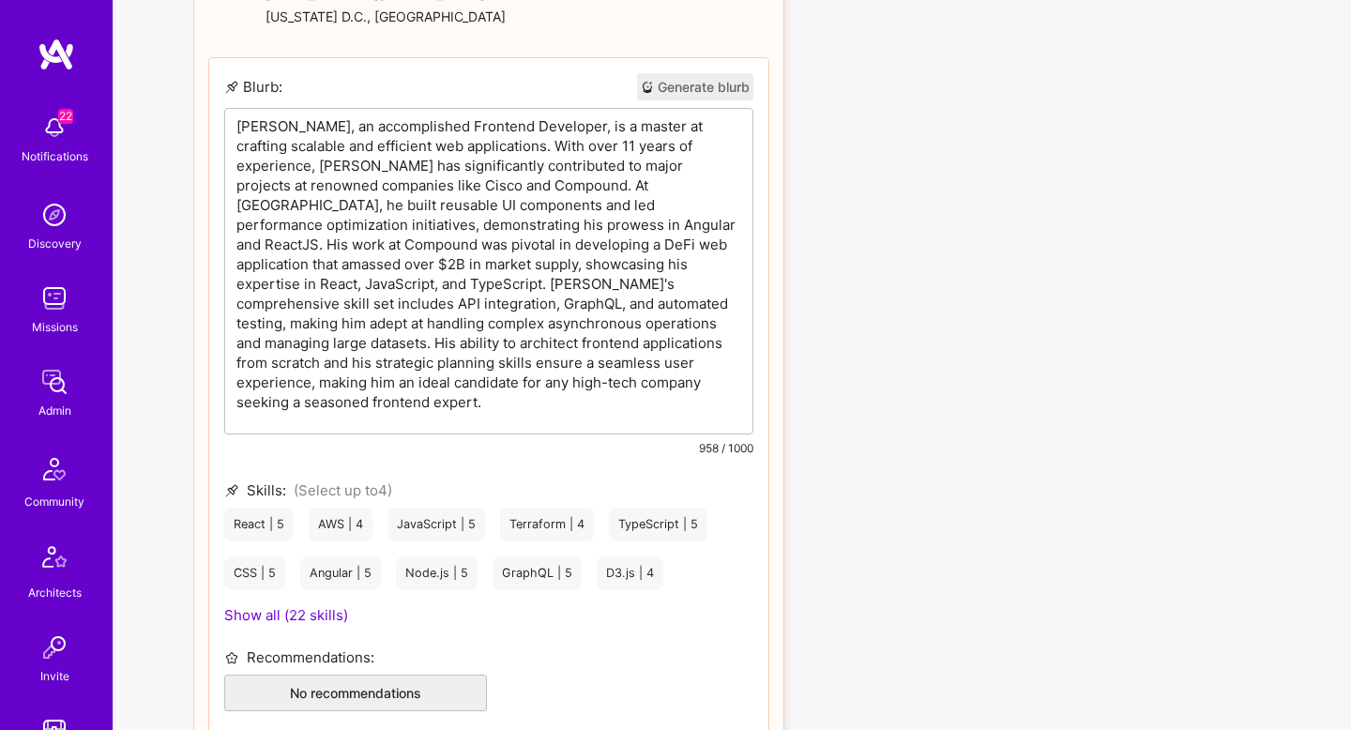
click at [530, 349] on div "[PERSON_NAME], an accomplished Frontend Developer, is a master at crafting scal…" at bounding box center [488, 271] width 527 height 325
click at [284, 116] on p "[PERSON_NAME], an accomplished Frontend Developer, is a master at crafting scal…" at bounding box center [488, 264] width 505 height 296
click at [499, 116] on p "[PERSON_NAME], an accomplished Frontend Developer, is a master at crafting scal…" at bounding box center [488, 264] width 505 height 296
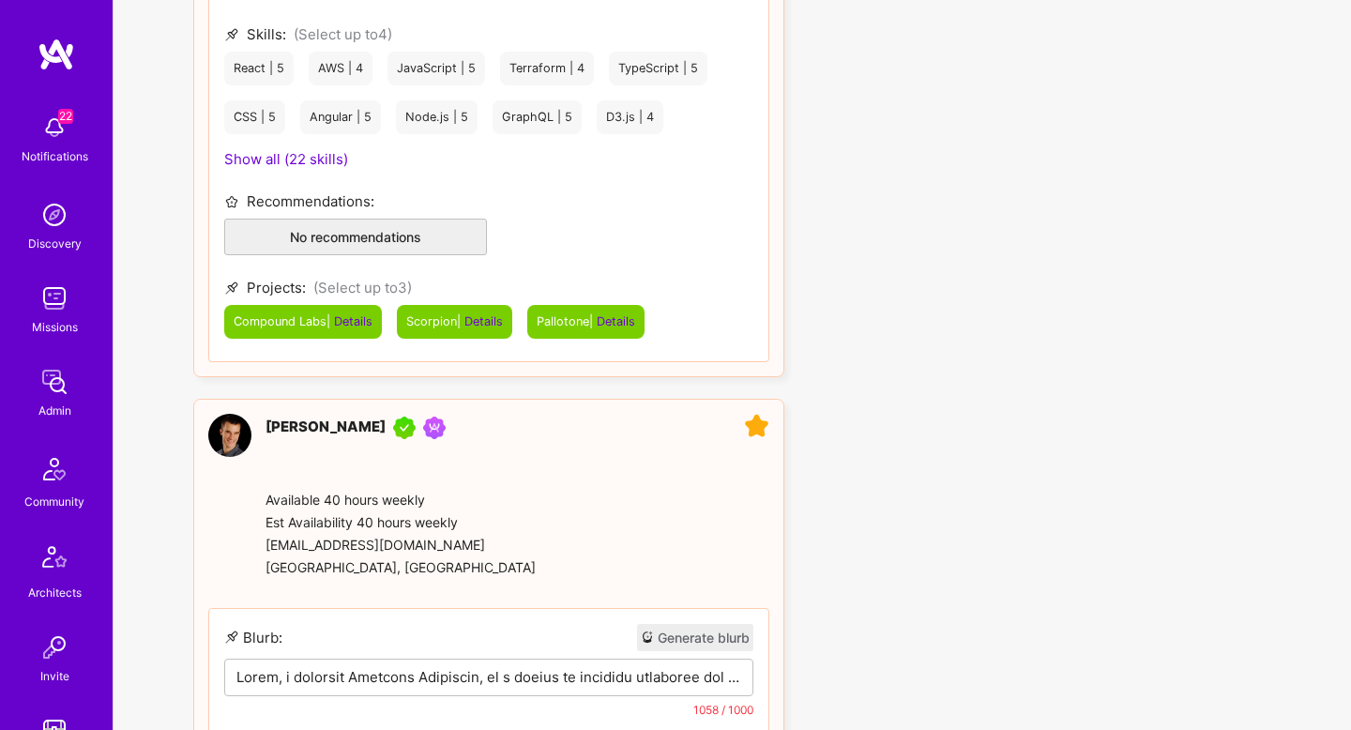
click at [600, 667] on p at bounding box center [488, 677] width 505 height 20
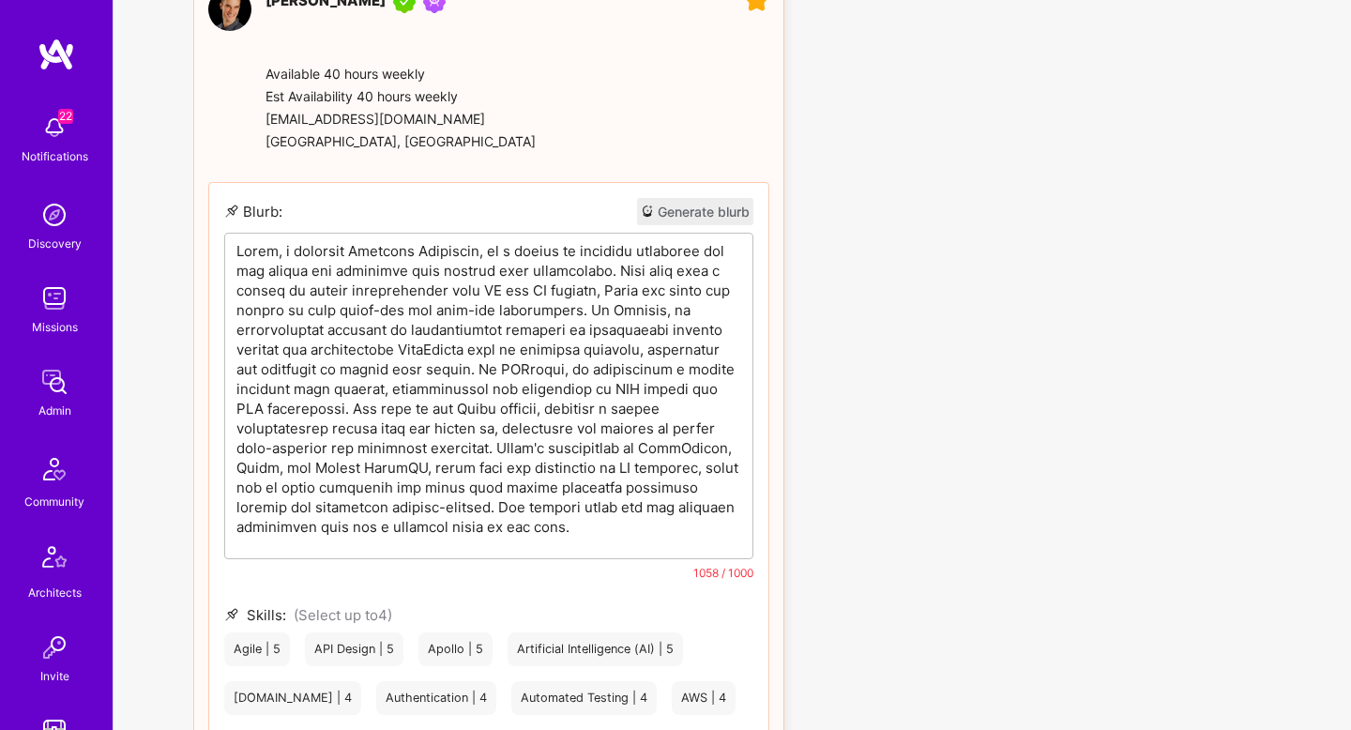
scroll to position [2100, 0]
click at [675, 240] on p at bounding box center [488, 388] width 505 height 296
click at [643, 240] on p at bounding box center [488, 388] width 505 height 296
click at [566, 247] on p at bounding box center [488, 388] width 505 height 296
click at [635, 246] on p at bounding box center [488, 388] width 505 height 296
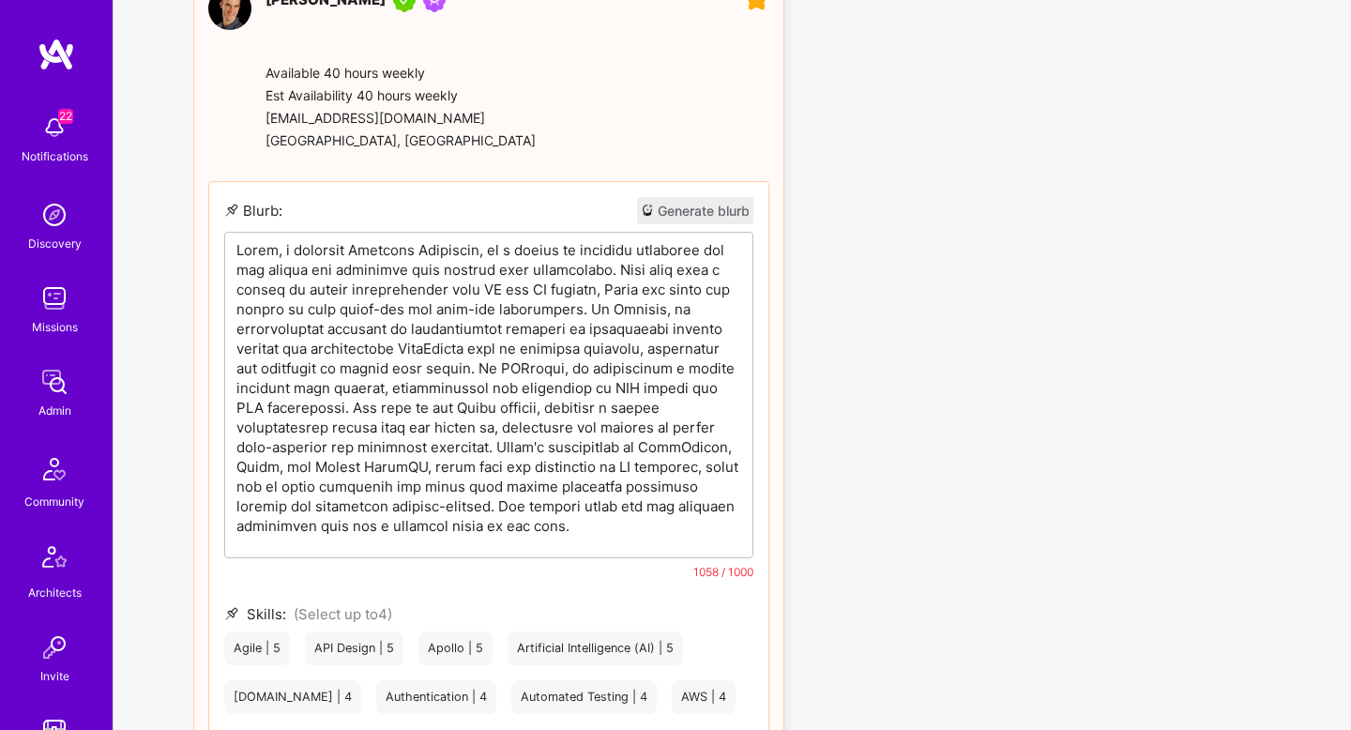
click at [633, 261] on p at bounding box center [488, 388] width 505 height 296
click at [336, 281] on p at bounding box center [488, 388] width 505 height 296
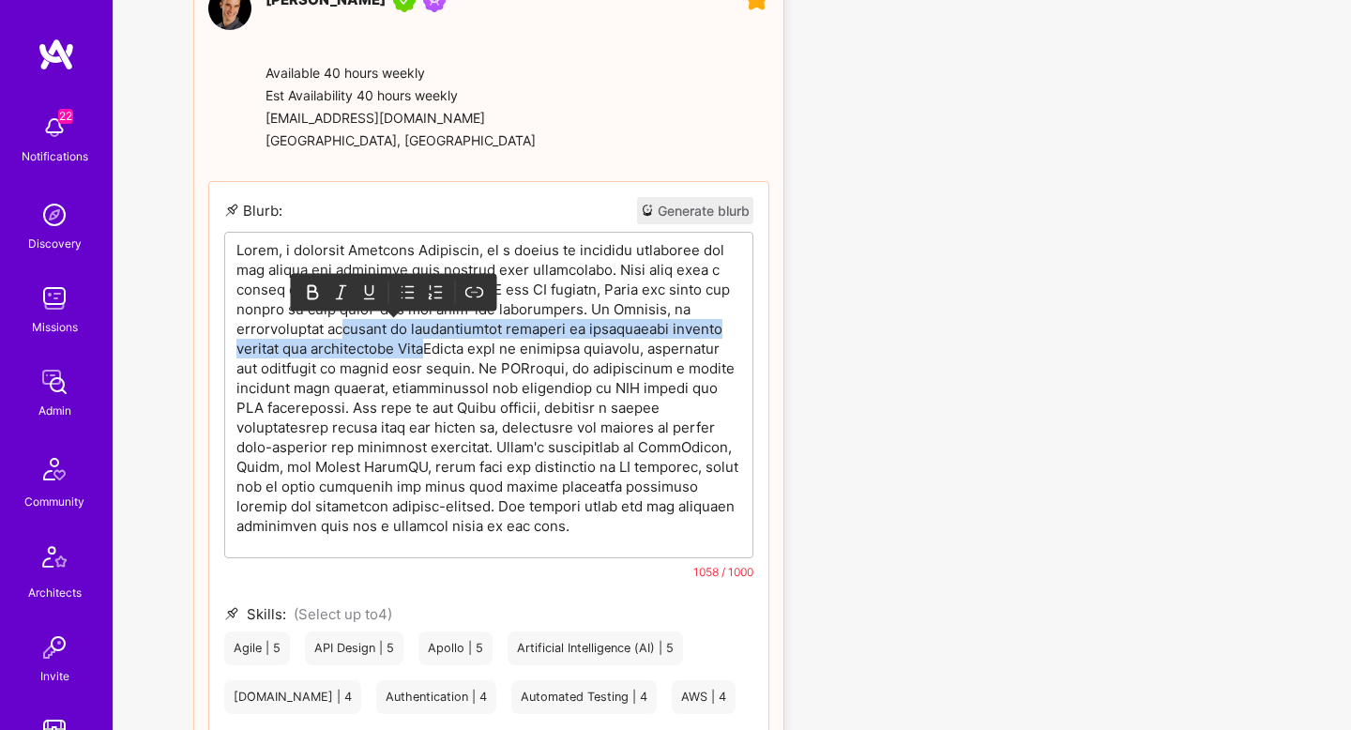
drag, startPoint x: 339, startPoint y: 284, endPoint x: 451, endPoint y: 291, distance: 112.8
click at [451, 291] on p at bounding box center [488, 388] width 505 height 296
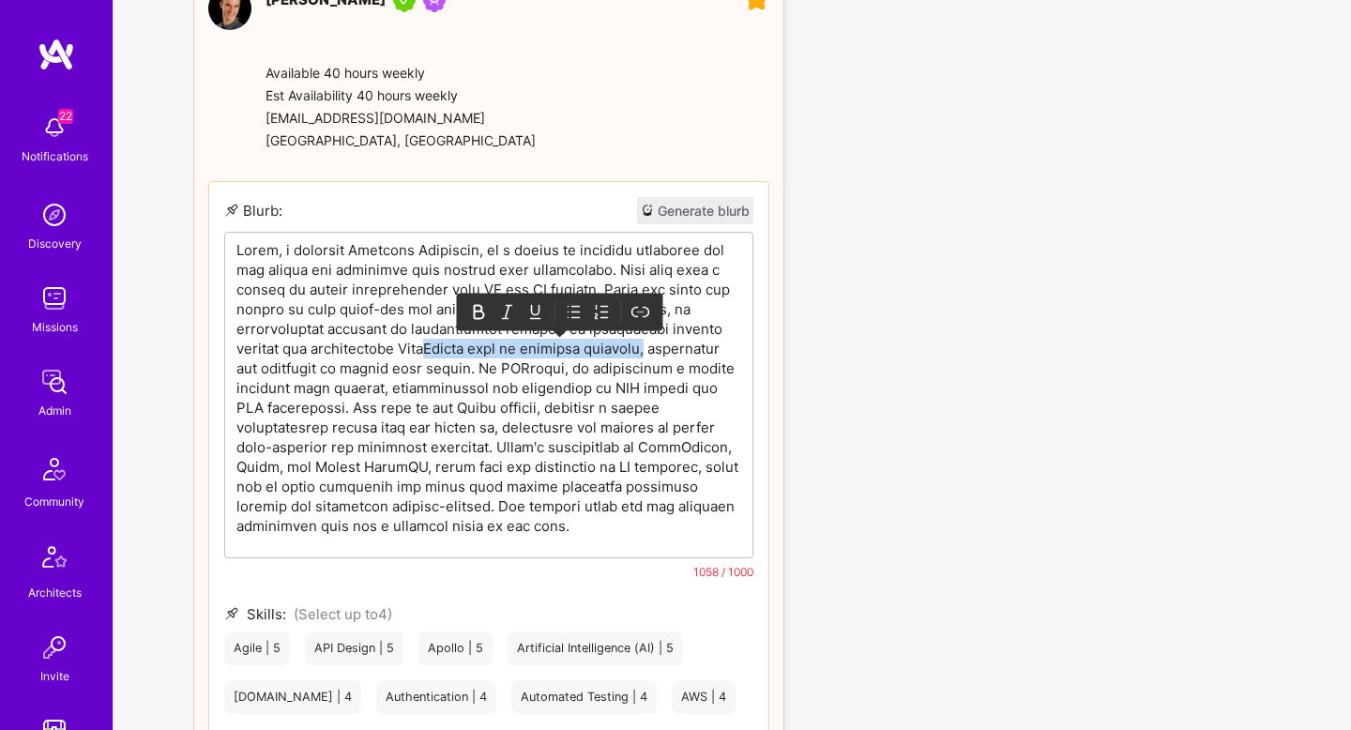
drag, startPoint x: 451, startPoint y: 291, endPoint x: 671, endPoint y: 299, distance: 219.7
click at [671, 299] on p at bounding box center [488, 388] width 505 height 296
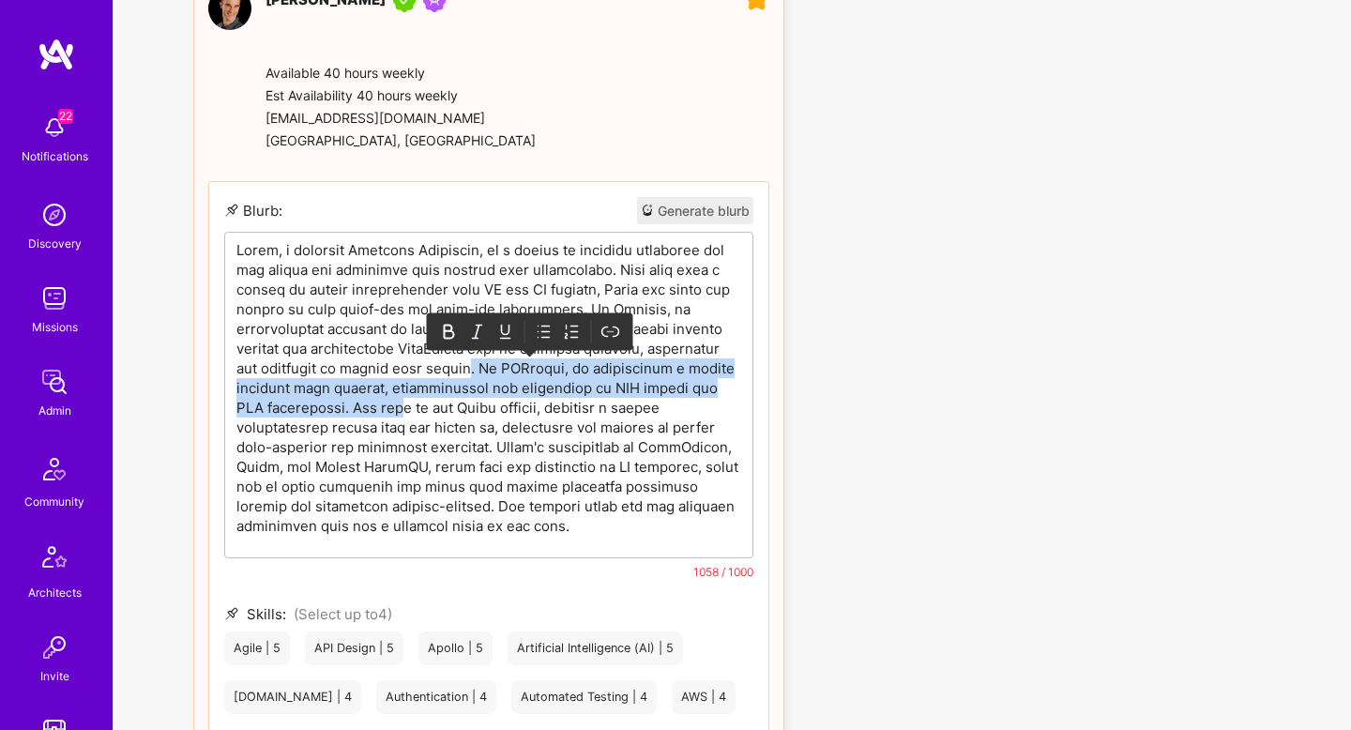
drag, startPoint x: 552, startPoint y: 319, endPoint x: 509, endPoint y: 358, distance: 57.8
click at [509, 358] on p at bounding box center [488, 388] width 505 height 296
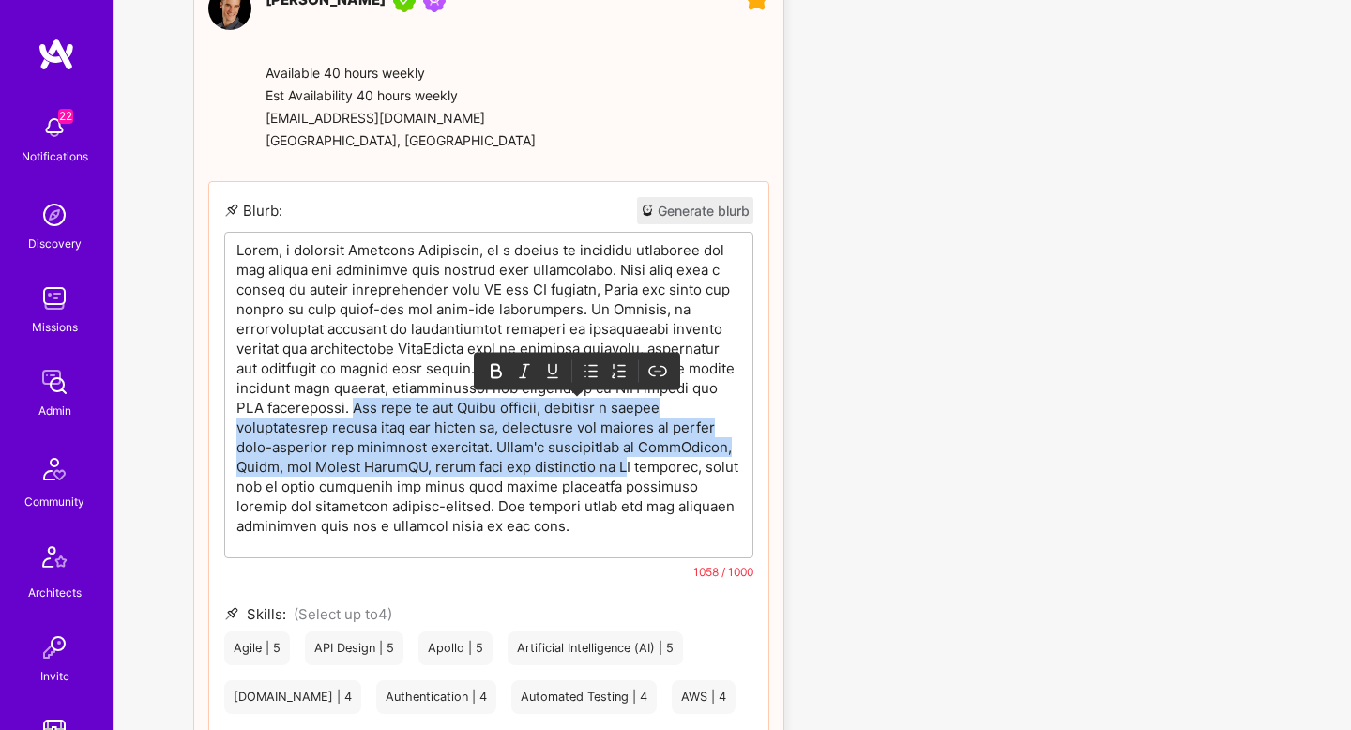
drag, startPoint x: 460, startPoint y: 362, endPoint x: 696, endPoint y: 409, distance: 241.0
click at [696, 409] on p at bounding box center [488, 388] width 505 height 296
click at [349, 424] on p at bounding box center [488, 388] width 505 height 296
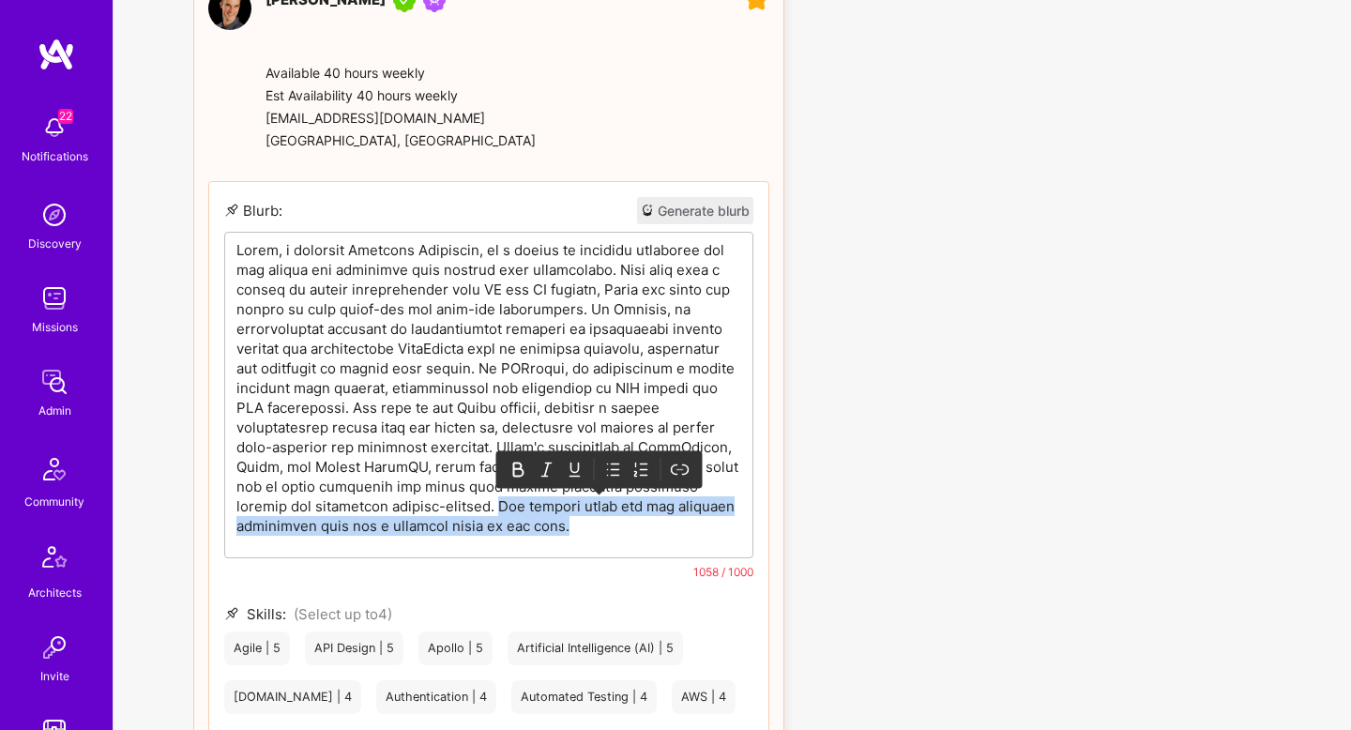
drag, startPoint x: 565, startPoint y: 461, endPoint x: 663, endPoint y: 483, distance: 101.1
click at [663, 483] on div at bounding box center [488, 395] width 527 height 325
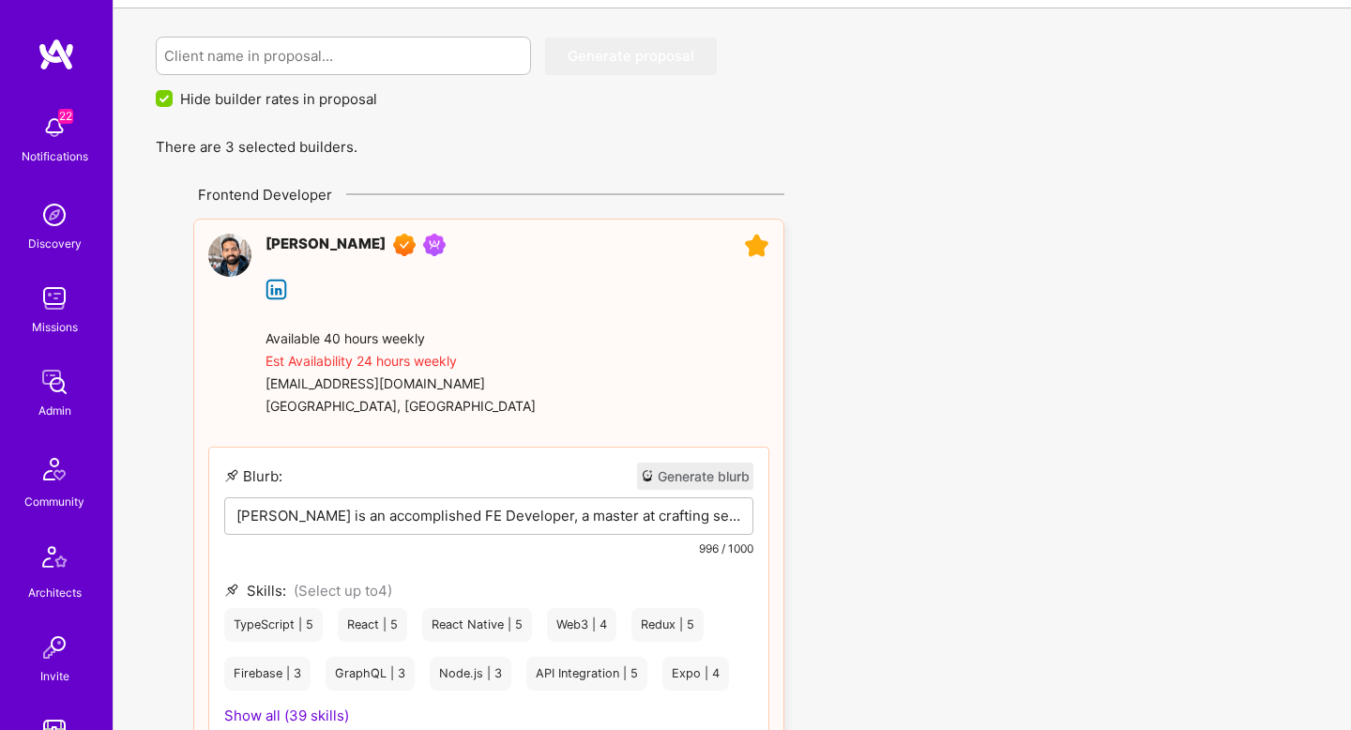
scroll to position [0, 0]
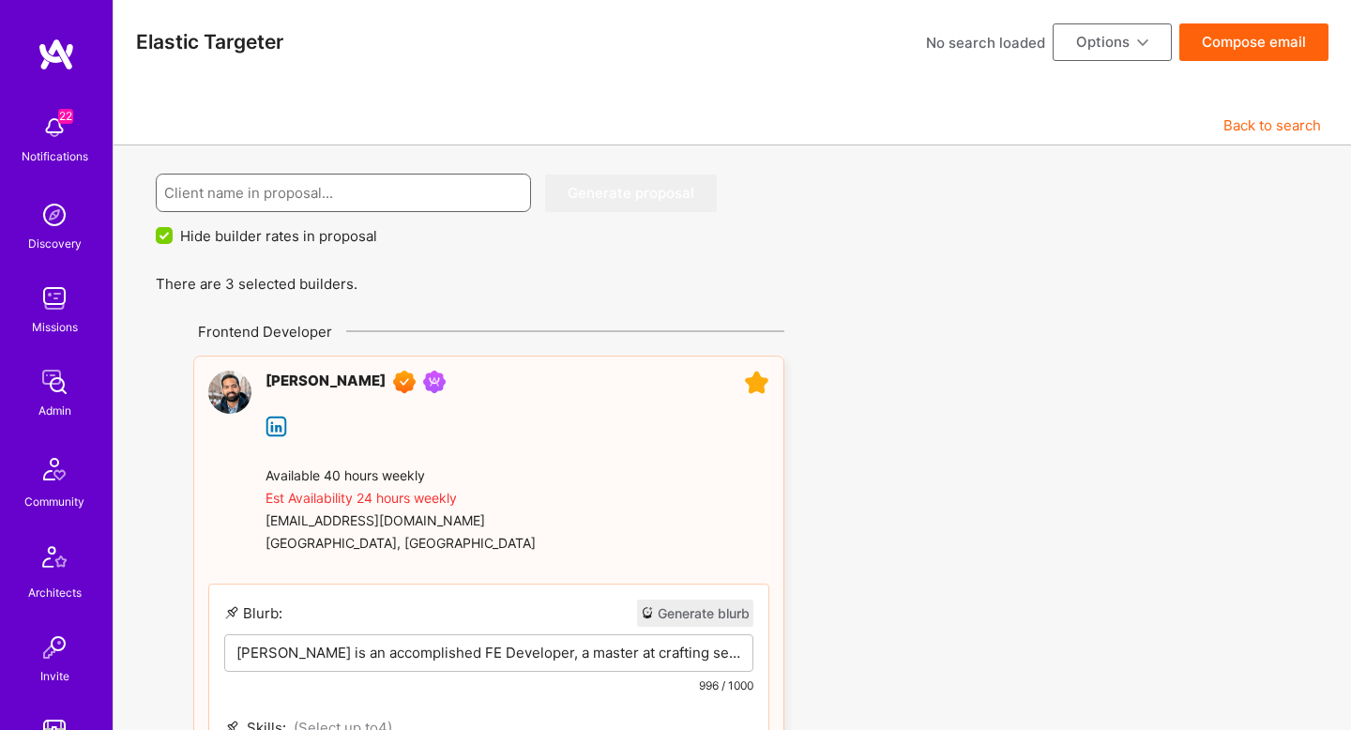
click at [376, 186] on input at bounding box center [343, 193] width 359 height 48
click at [196, 242] on span "Hide builder rates in proposal" at bounding box center [278, 236] width 197 height 20
click at [175, 242] on input "Hide builder rates in proposal" at bounding box center [166, 236] width 17 height 17
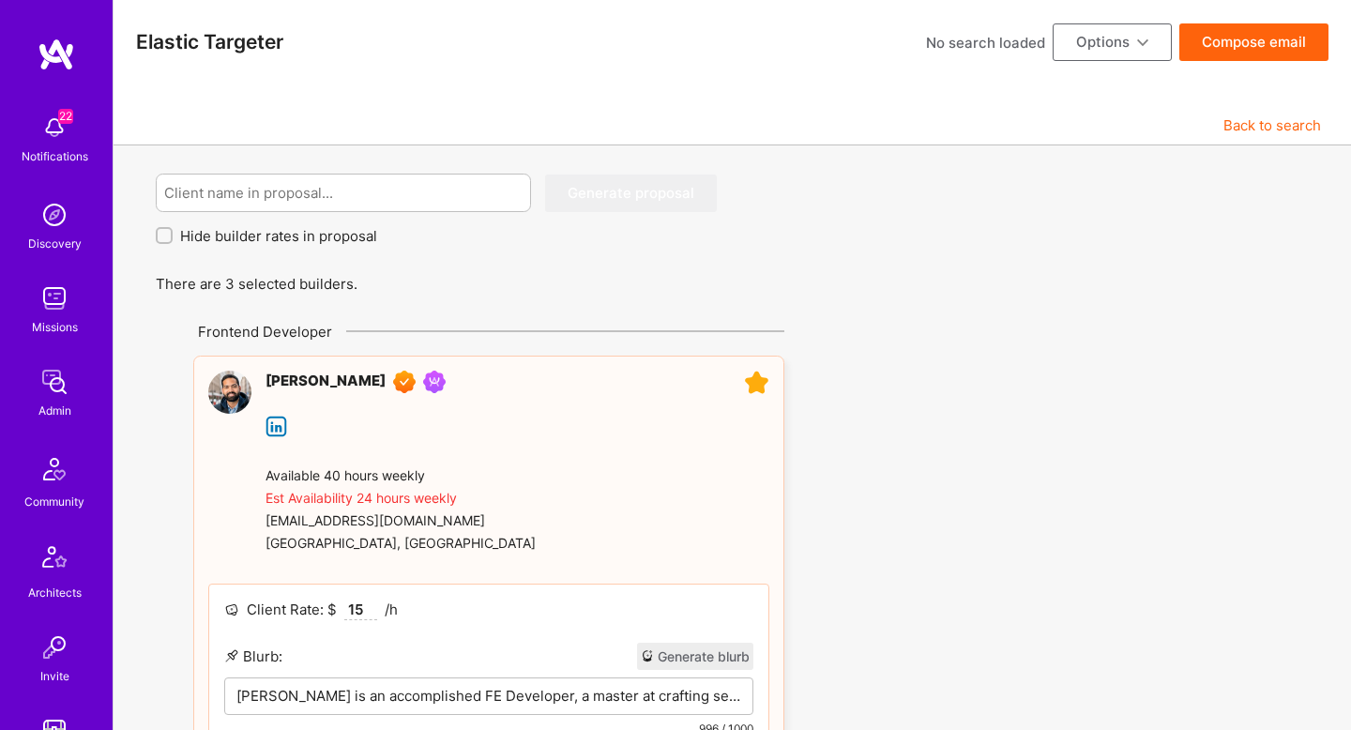
click at [196, 241] on span "Hide builder rates in proposal" at bounding box center [278, 236] width 197 height 20
click at [173, 241] on input "Hide builder rates in proposal" at bounding box center [165, 235] width 13 height 13
checkbox input "true"
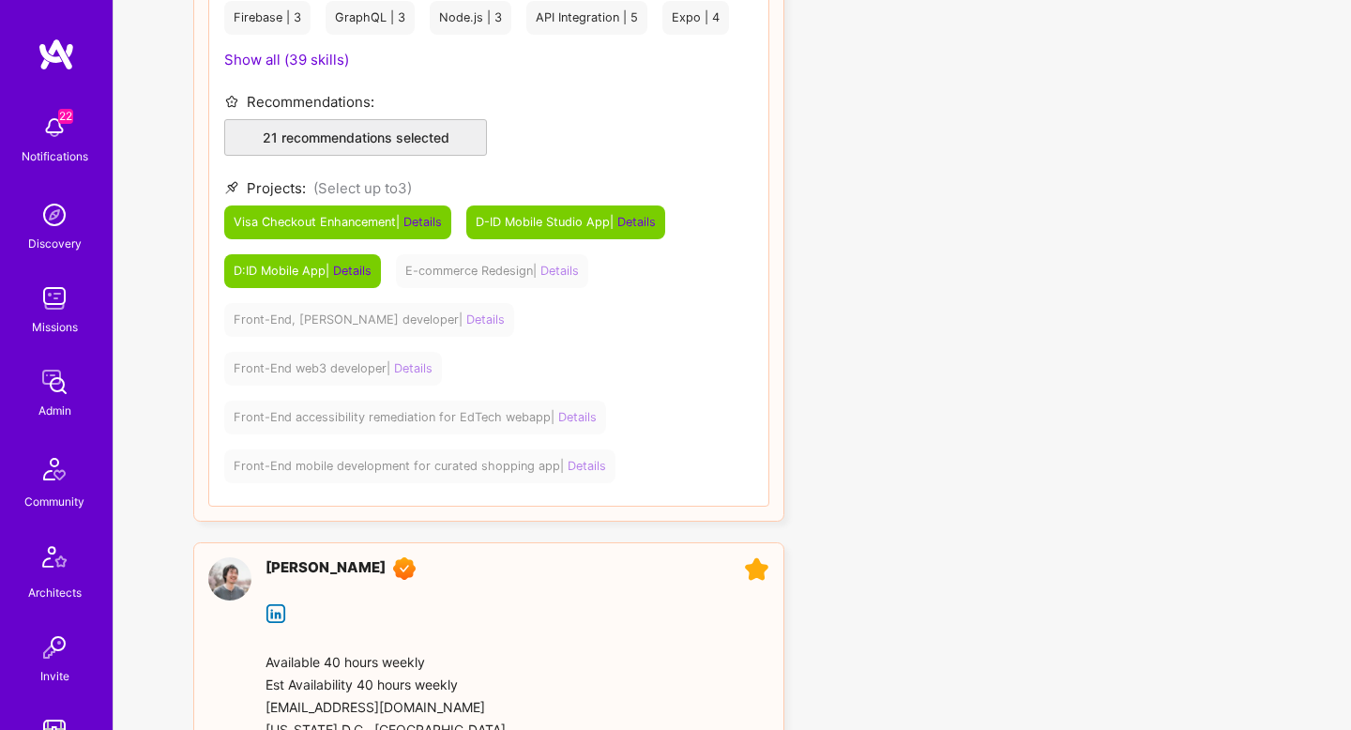
scroll to position [0, 0]
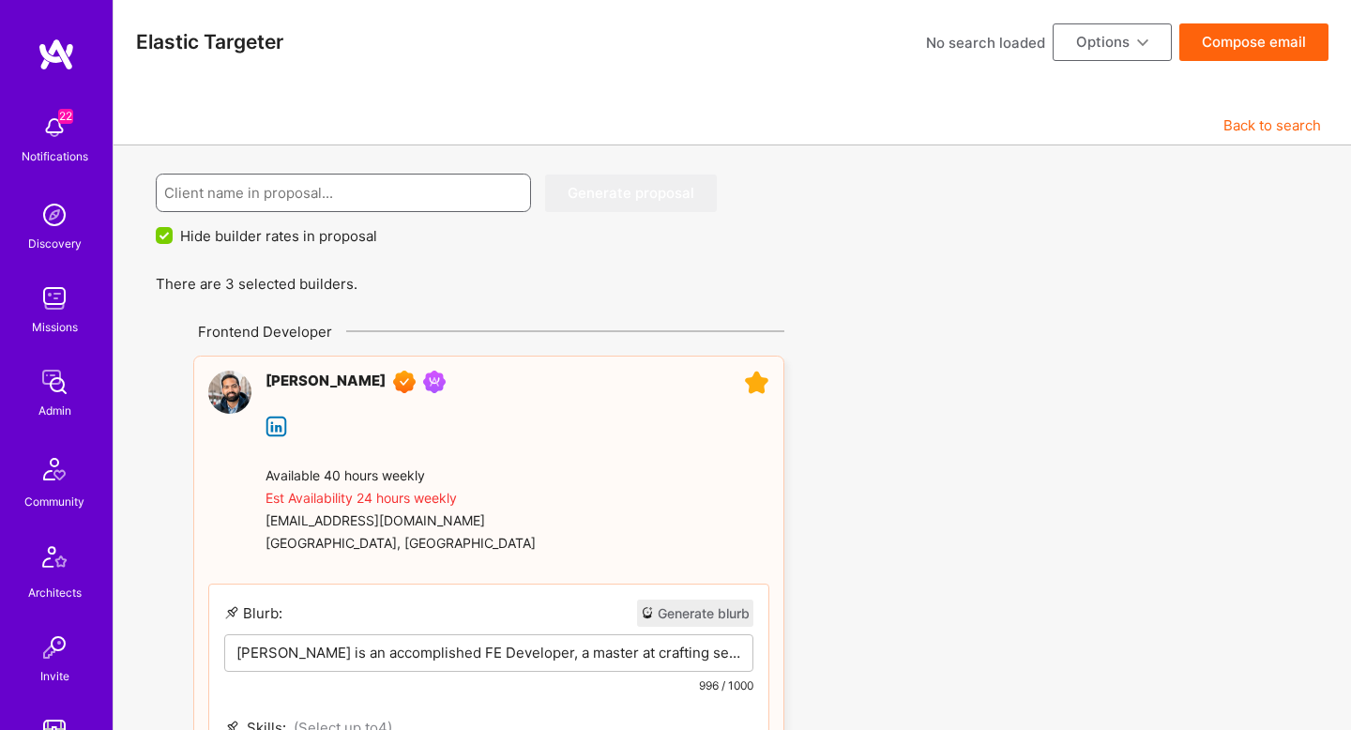
click at [323, 190] on input at bounding box center [343, 193] width 359 height 48
type input "שׁנדארשבא"
type input "Abstract"
click at [628, 194] on button "Generate proposal" at bounding box center [631, 194] width 172 height 38
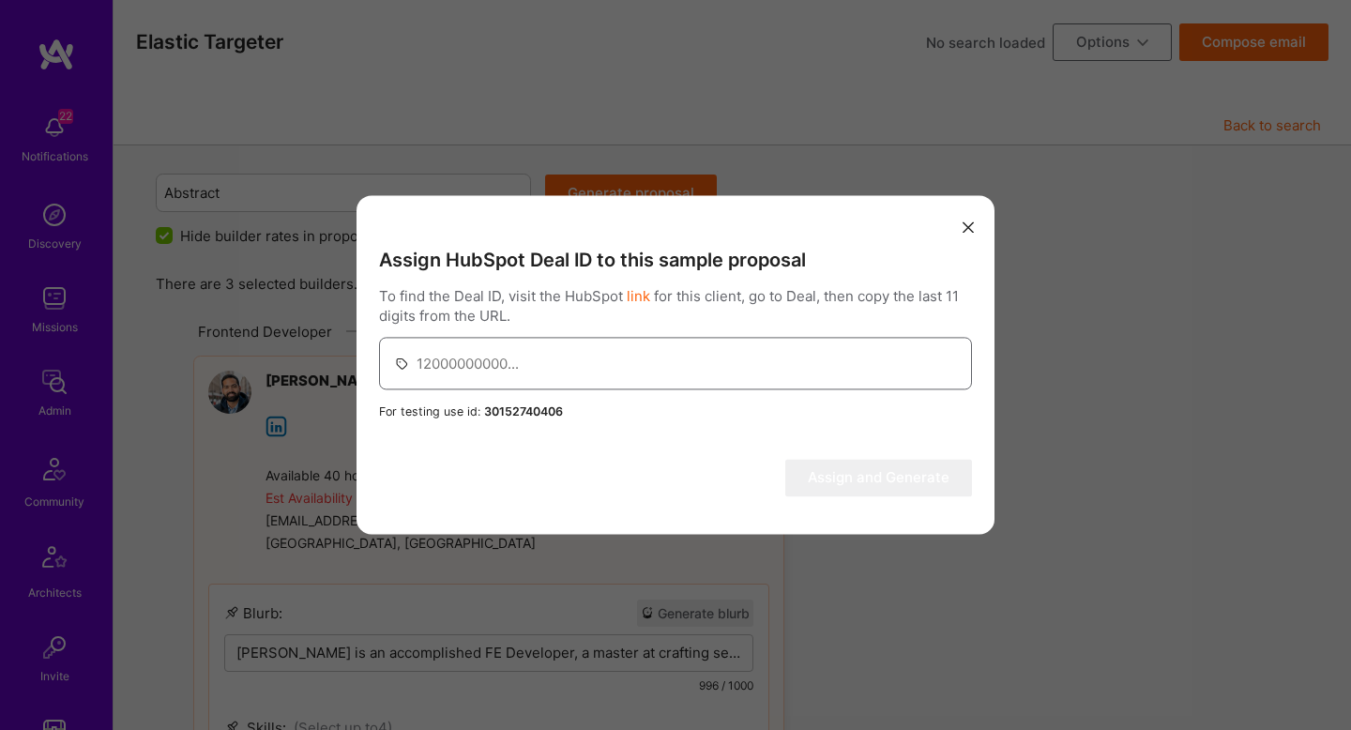
click at [586, 352] on input "modal" at bounding box center [687, 364] width 540 height 48
paste input "45491301692"
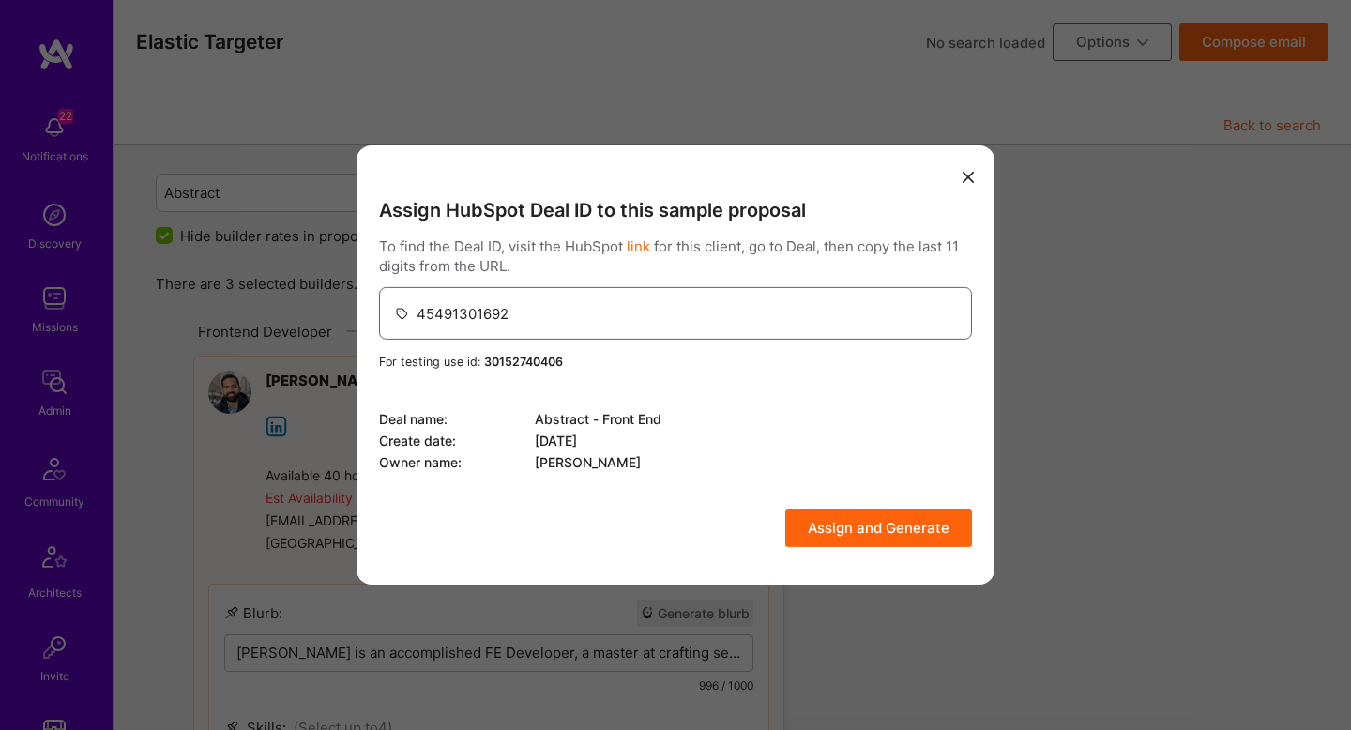
type input "45491301692"
click at [876, 542] on button "Assign and Generate" at bounding box center [878, 528] width 187 height 38
